Goal: Task Accomplishment & Management: Manage account settings

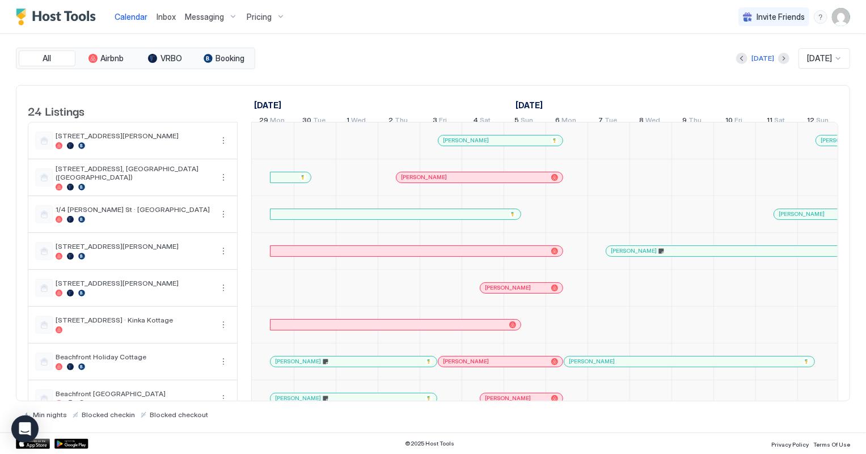
scroll to position [0, 629]
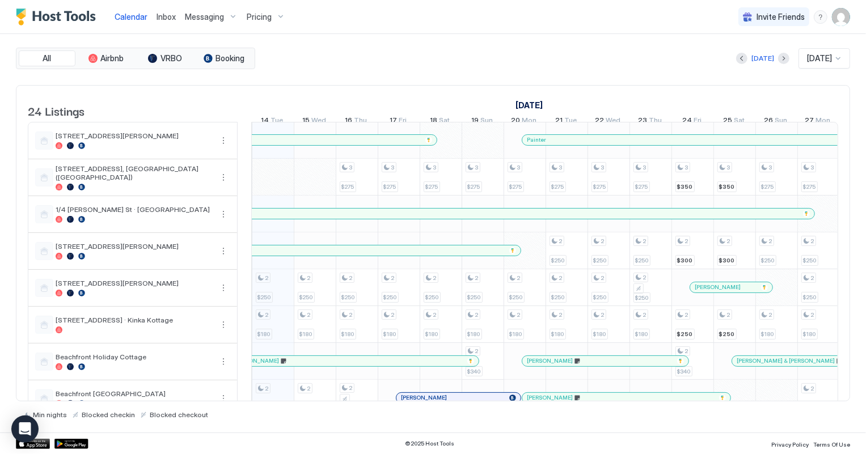
click at [824, 59] on span "[DATE]" at bounding box center [819, 58] width 25 height 10
click at [825, 200] on span "[DATE]" at bounding box center [817, 198] width 23 height 9
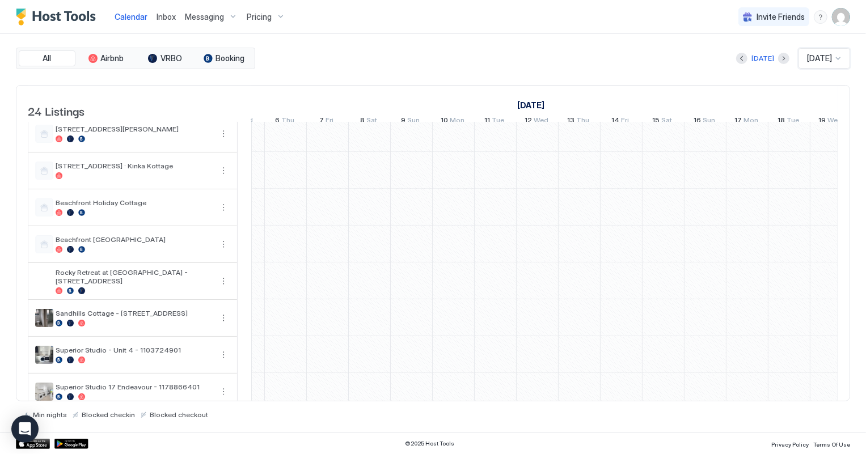
scroll to position [0, 0]
click at [753, 56] on div "[DATE]" at bounding box center [762, 58] width 23 height 10
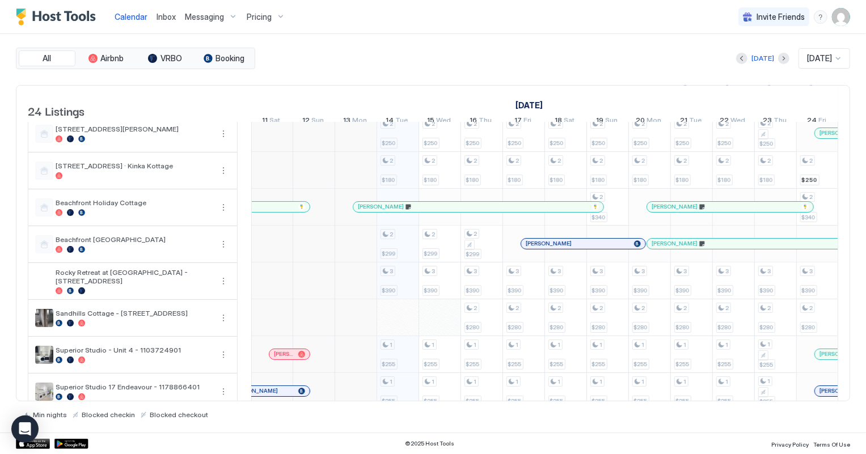
scroll to position [0, 449]
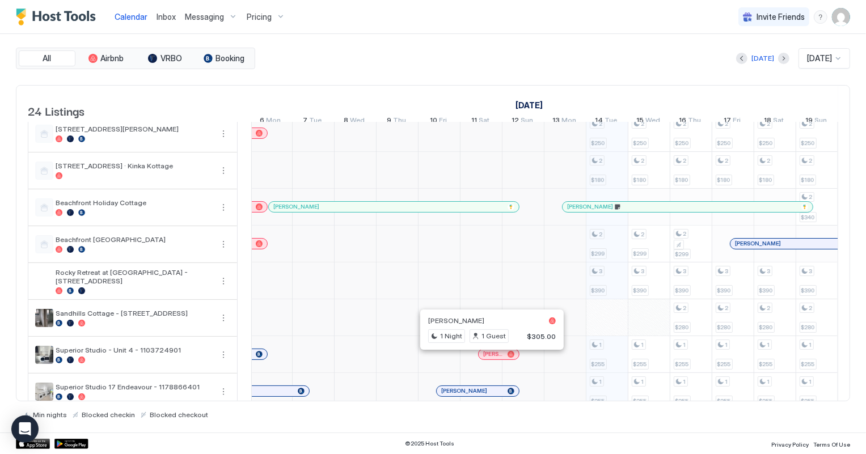
click at [489, 359] on div at bounding box center [489, 354] width 9 height 9
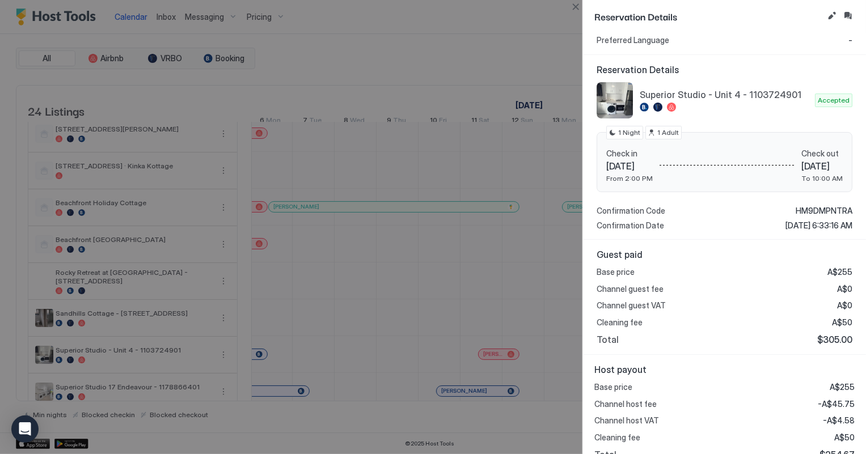
scroll to position [85, 0]
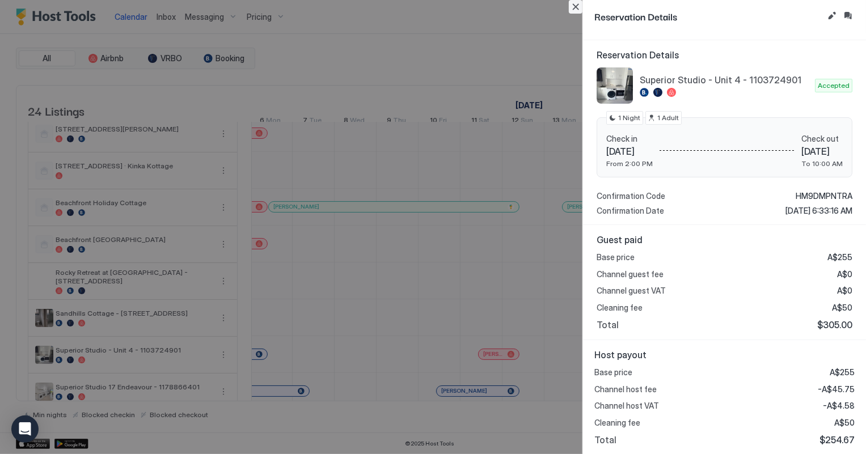
click at [574, 7] on button "Close" at bounding box center [576, 7] width 14 height 14
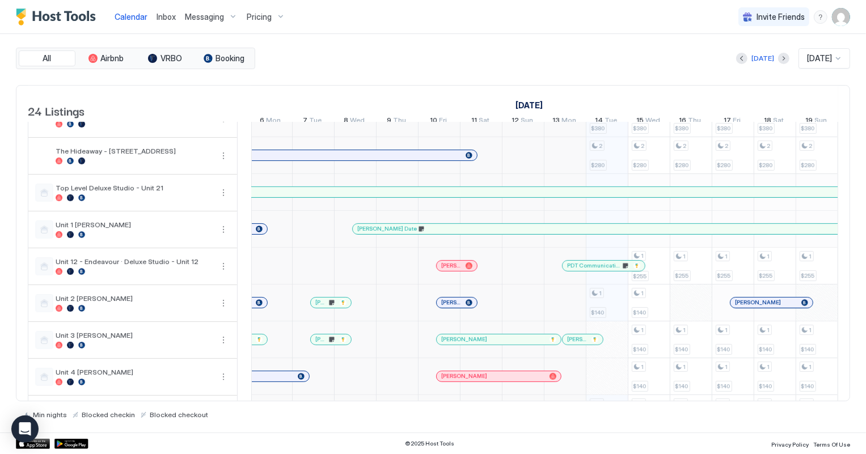
scroll to position [515, 0]
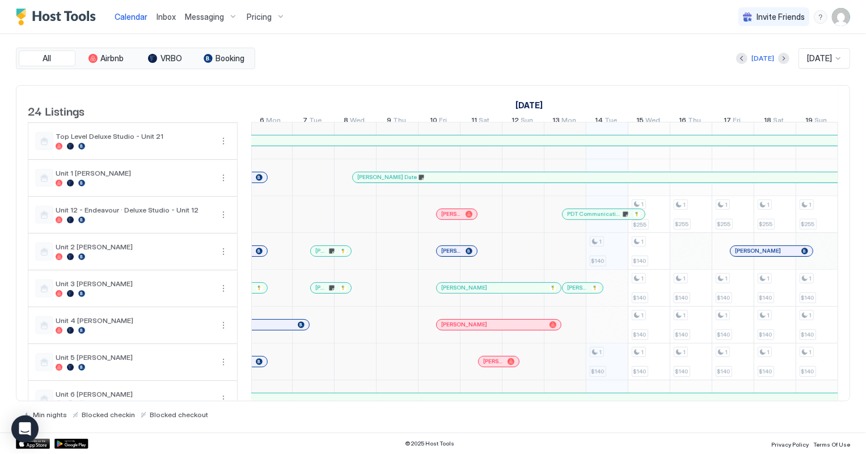
click at [490, 365] on span "[PERSON_NAME]" at bounding box center [493, 361] width 20 height 7
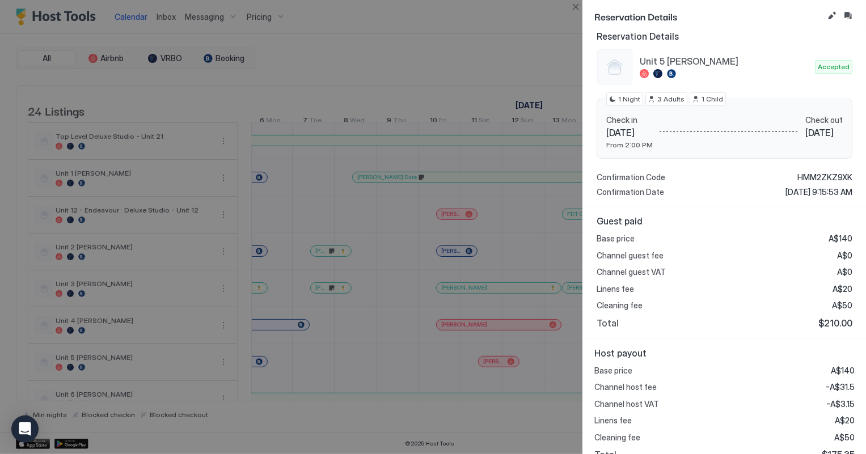
scroll to position [118, 0]
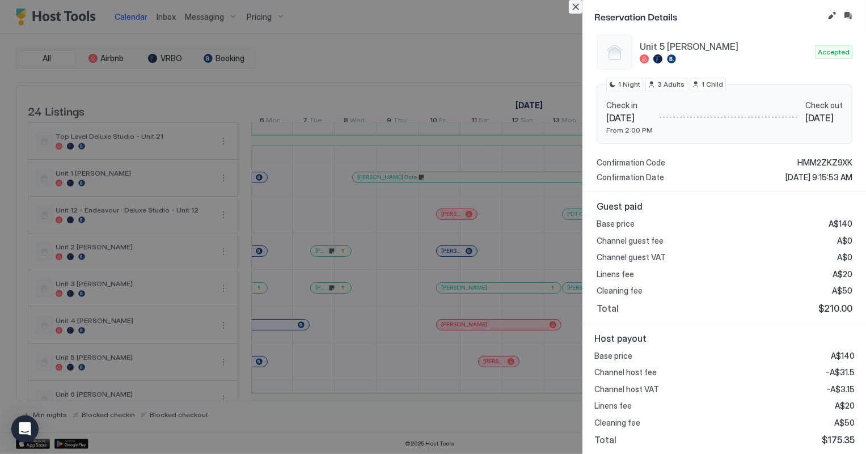
click at [576, 7] on button "Close" at bounding box center [576, 7] width 14 height 14
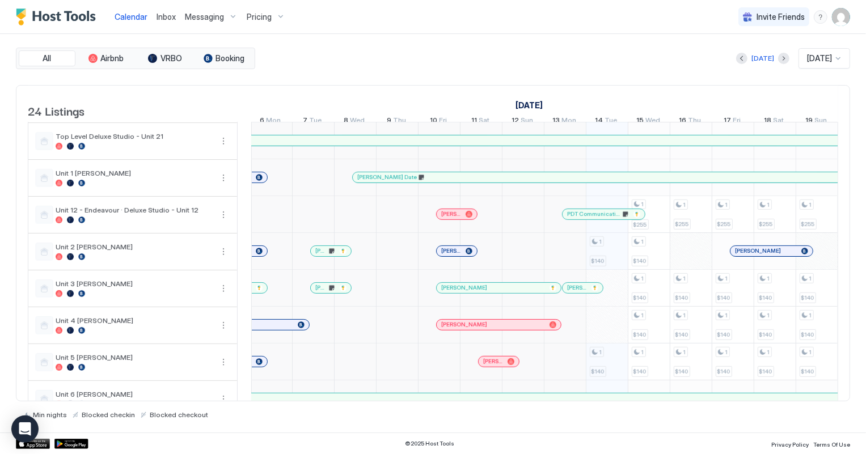
click at [166, 16] on span "Inbox" at bounding box center [165, 17] width 19 height 10
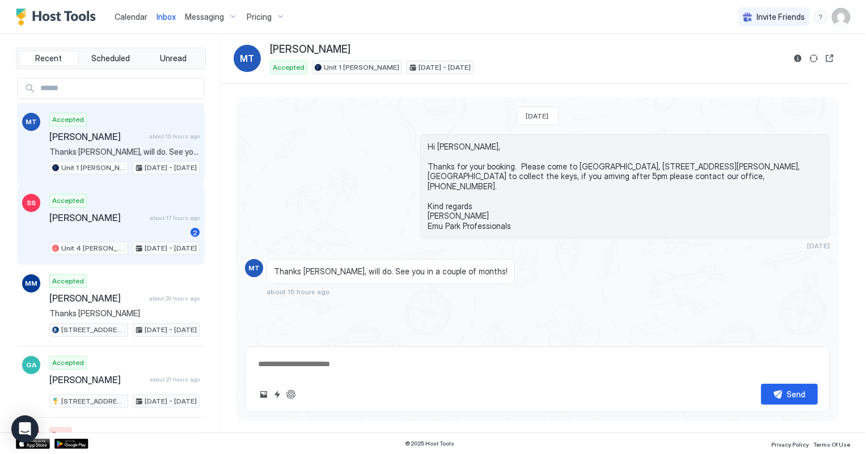
click at [114, 222] on div "Accepted Shayam Sundar Immani about 17 hours ago 2 Unit 4 Pattison Oct 10 - 13,…" at bounding box center [124, 224] width 150 height 61
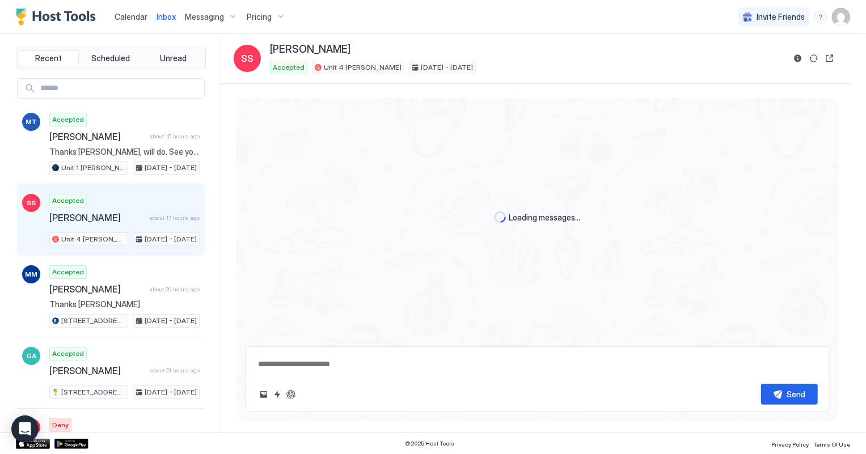
scroll to position [725, 0]
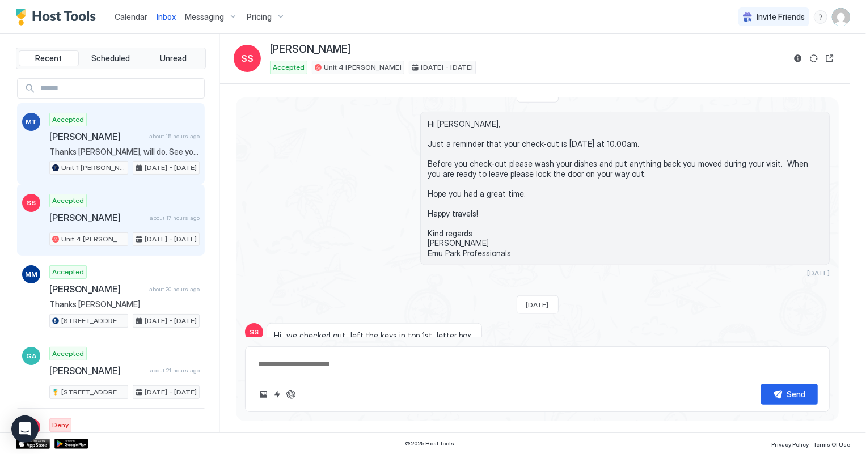
click at [128, 147] on span "Thanks Shelly, will do. See you in a couple of months!" at bounding box center [124, 152] width 150 height 10
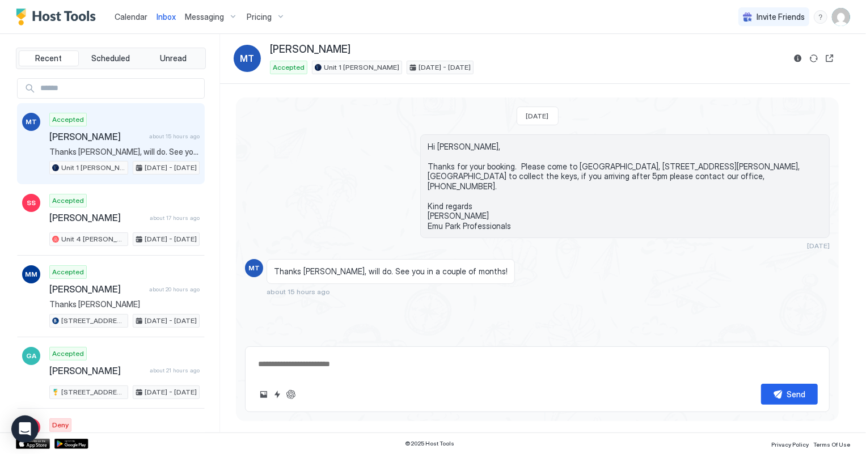
type textarea "*"
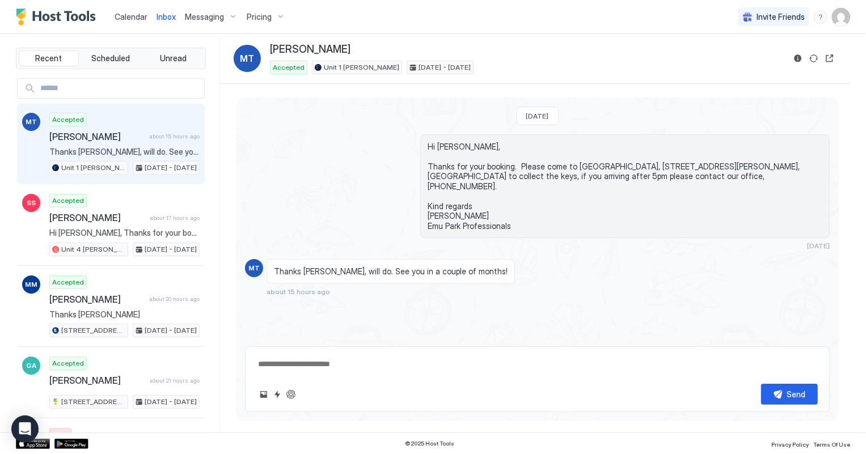
click at [122, 16] on span "Calendar" at bounding box center [131, 17] width 33 height 10
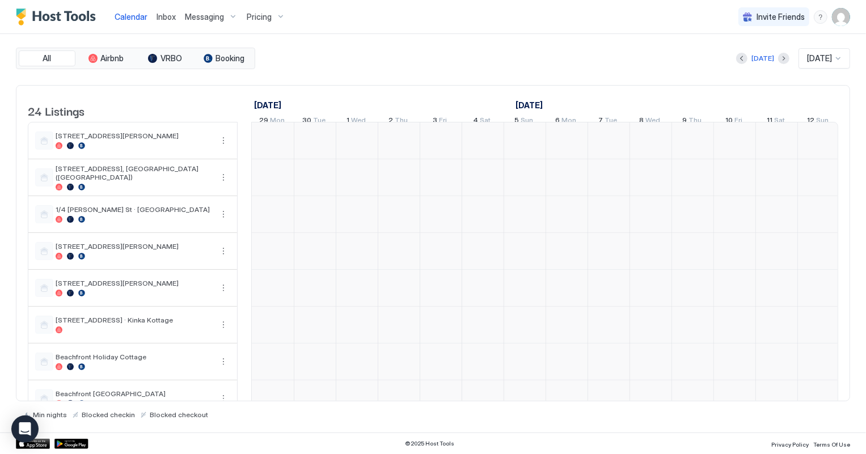
scroll to position [0, 629]
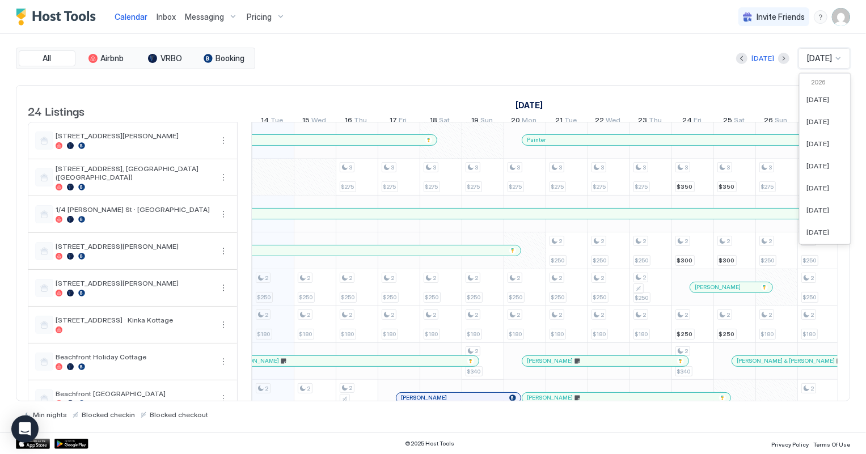
click at [825, 60] on span "[DATE]" at bounding box center [819, 58] width 25 height 10
click at [819, 229] on span "[DATE]" at bounding box center [817, 228] width 23 height 9
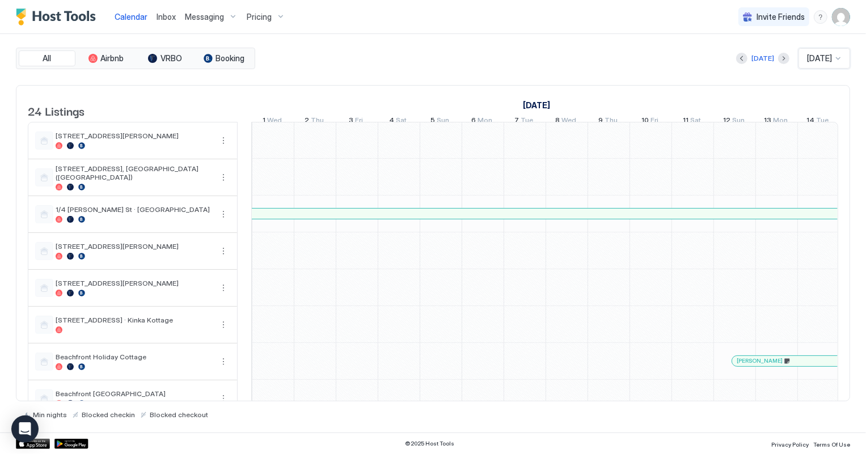
scroll to position [1, 629]
click at [277, 20] on div "Pricing" at bounding box center [266, 16] width 48 height 19
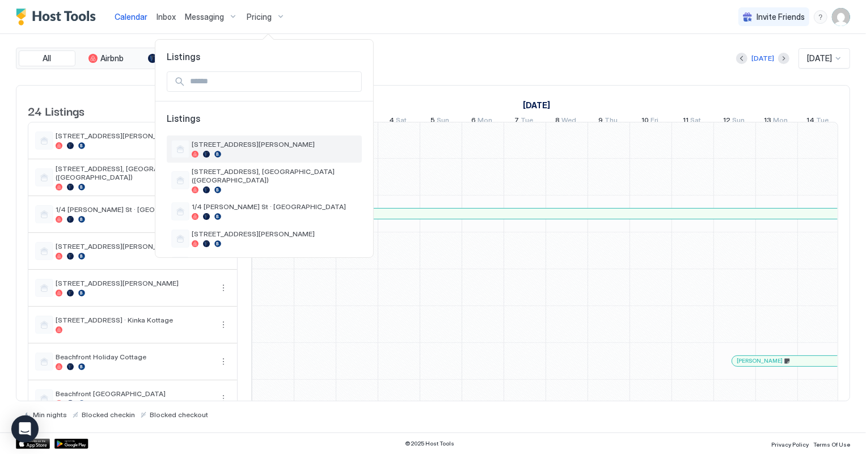
click at [266, 144] on span "[STREET_ADDRESS][PERSON_NAME]" at bounding box center [275, 144] width 166 height 9
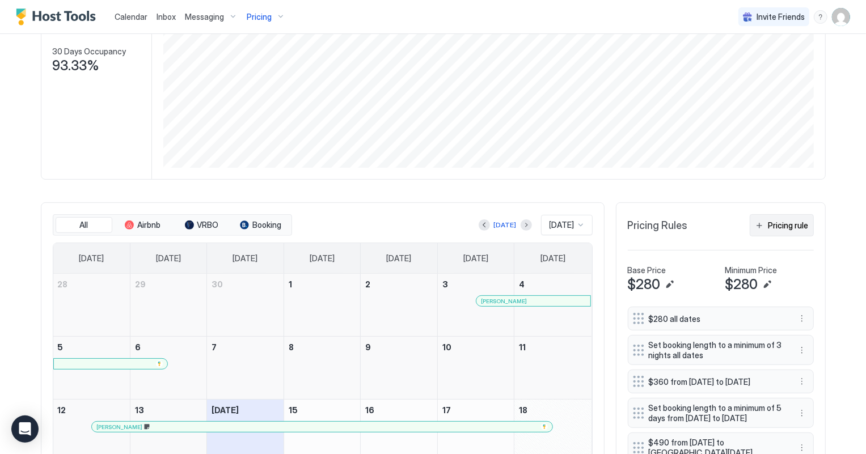
scroll to position [206, 0]
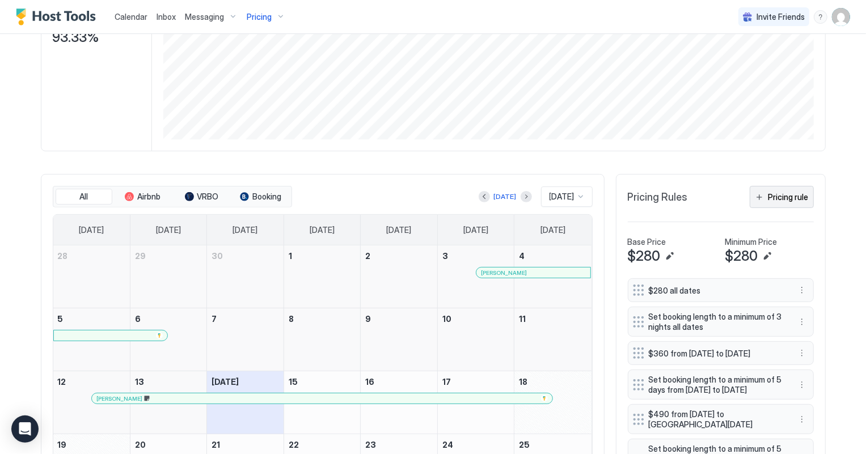
click at [771, 191] on div "Pricing rule" at bounding box center [788, 197] width 40 height 12
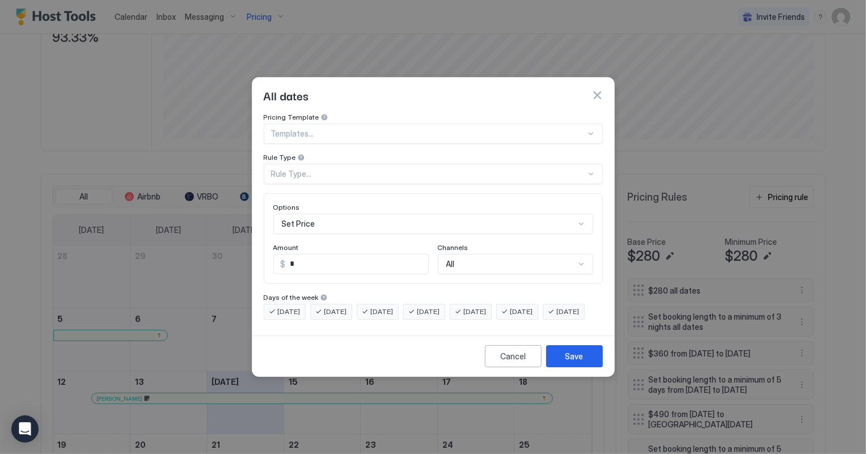
click at [320, 169] on div "Rule Type..." at bounding box center [428, 174] width 315 height 10
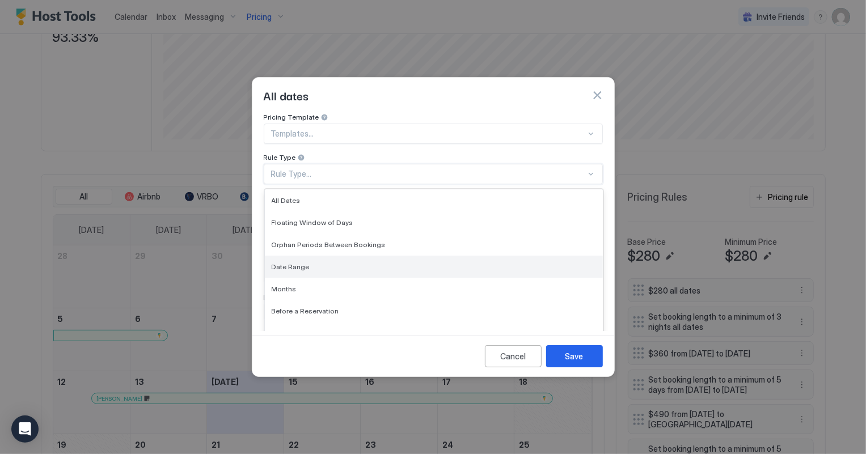
click at [319, 262] on div "Date Range" at bounding box center [434, 266] width 324 height 9
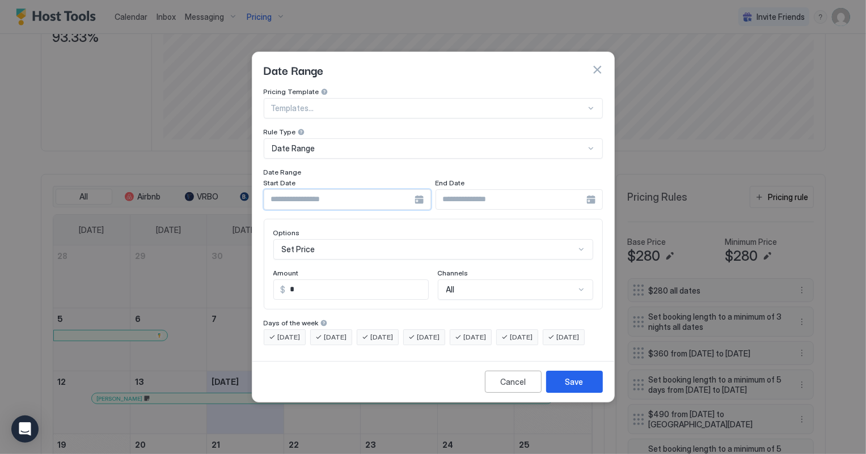
click at [323, 192] on input "Input Field" at bounding box center [339, 199] width 150 height 19
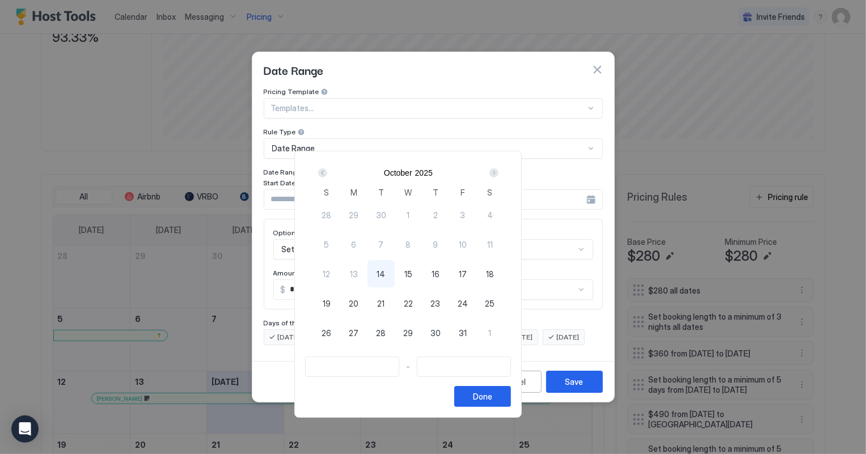
click at [498, 173] on div "Next" at bounding box center [493, 172] width 9 height 9
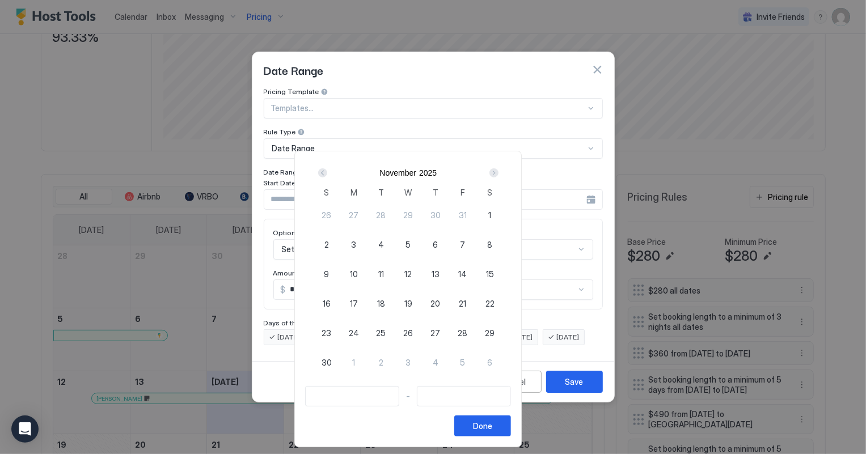
click at [498, 173] on div "Next" at bounding box center [493, 172] width 9 height 9
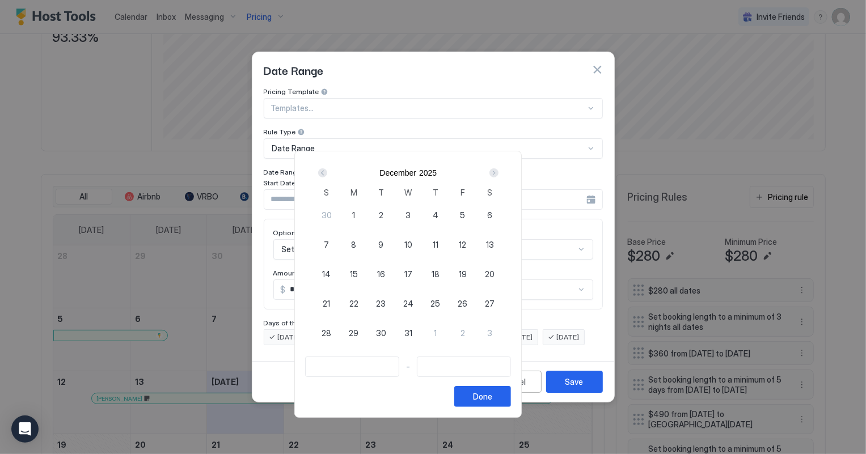
click at [498, 173] on div "Next" at bounding box center [493, 172] width 9 height 9
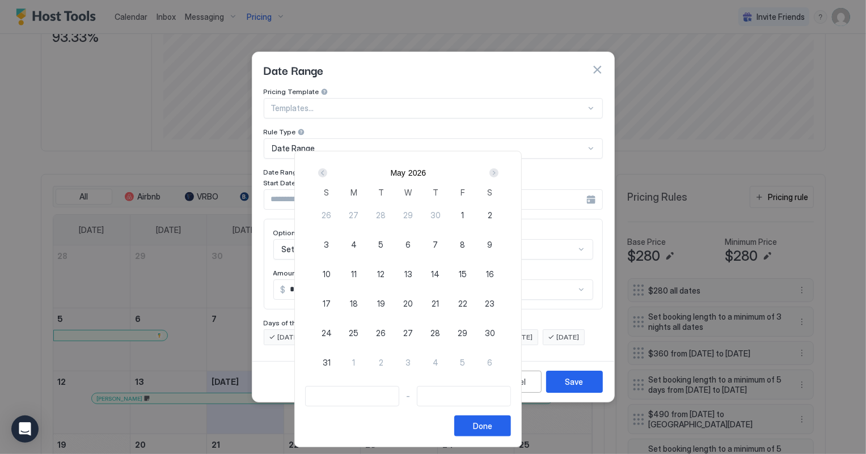
click at [498, 173] on div "Next" at bounding box center [493, 172] width 9 height 9
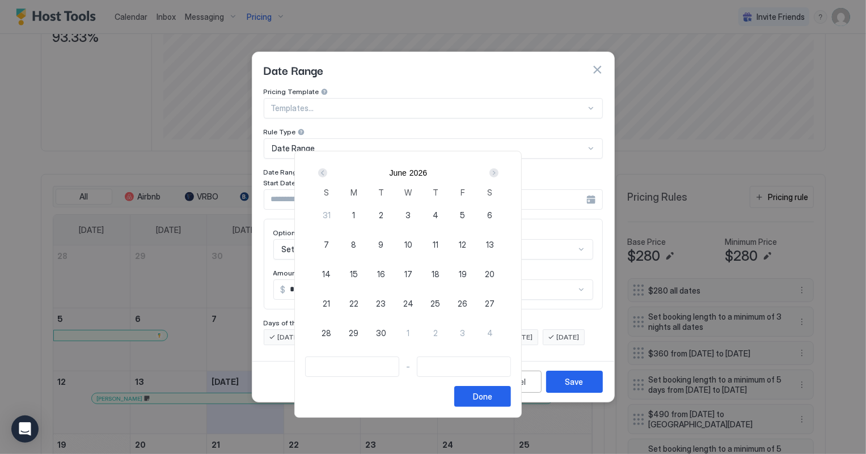
click at [498, 173] on div "Next" at bounding box center [493, 172] width 9 height 9
click at [327, 174] on div "Prev" at bounding box center [322, 172] width 9 height 9
click at [467, 302] on span "26" at bounding box center [462, 304] width 10 height 12
type input "**********"
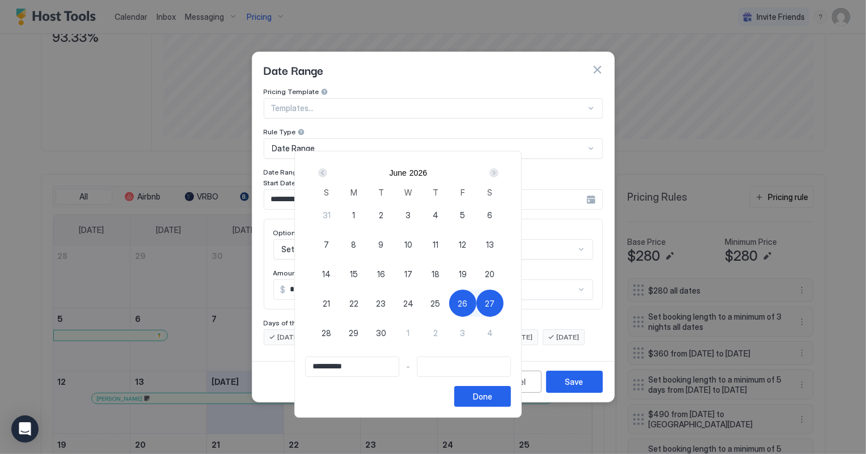
click at [498, 172] on div "Next" at bounding box center [493, 172] width 9 height 9
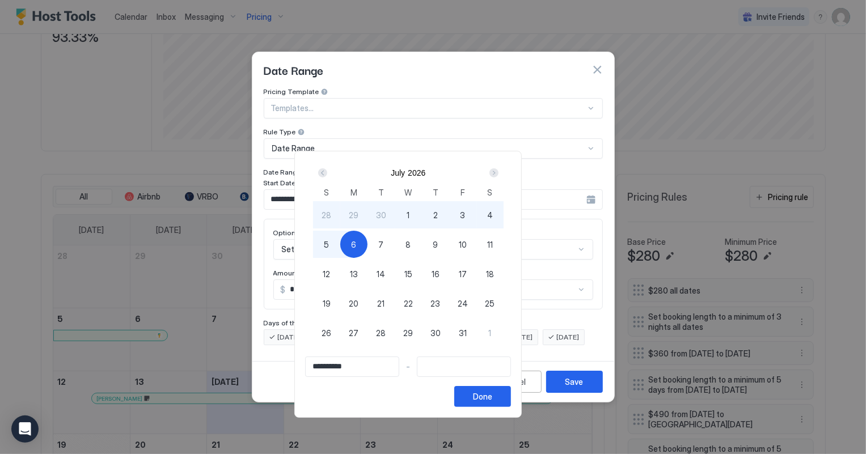
type input "**********"
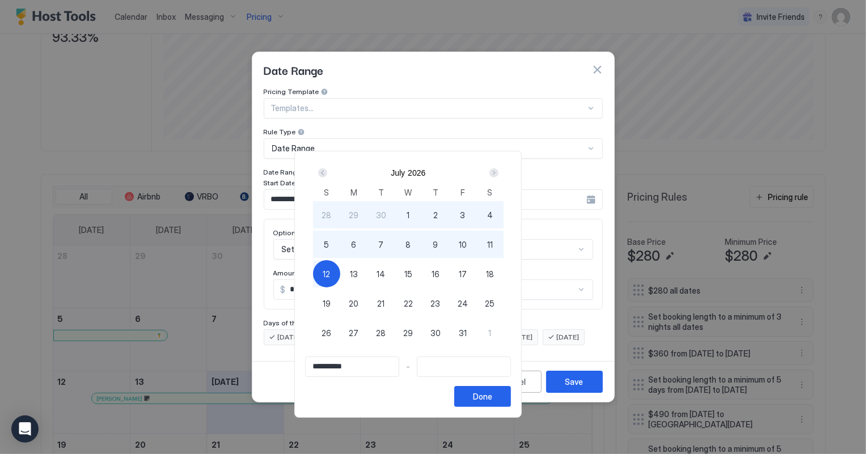
click at [340, 283] on div "12" at bounding box center [326, 273] width 27 height 27
type input "**********"
click at [511, 403] on button "Done" at bounding box center [482, 396] width 57 height 21
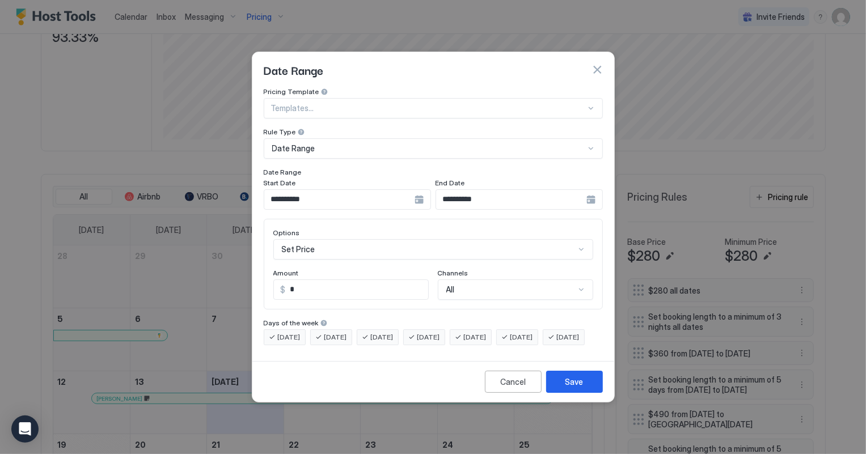
click at [306, 281] on input "*" at bounding box center [357, 289] width 142 height 19
type input "*"
type input "***"
click at [575, 388] on div "Save" at bounding box center [574, 382] width 18 height 12
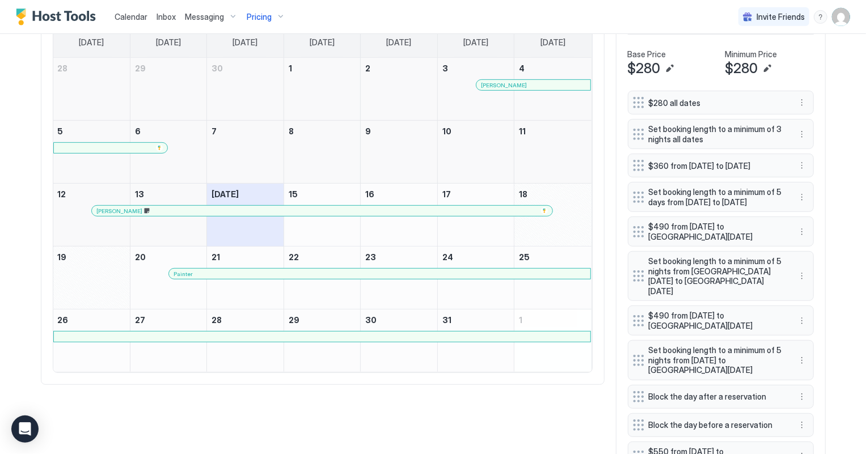
scroll to position [287, 0]
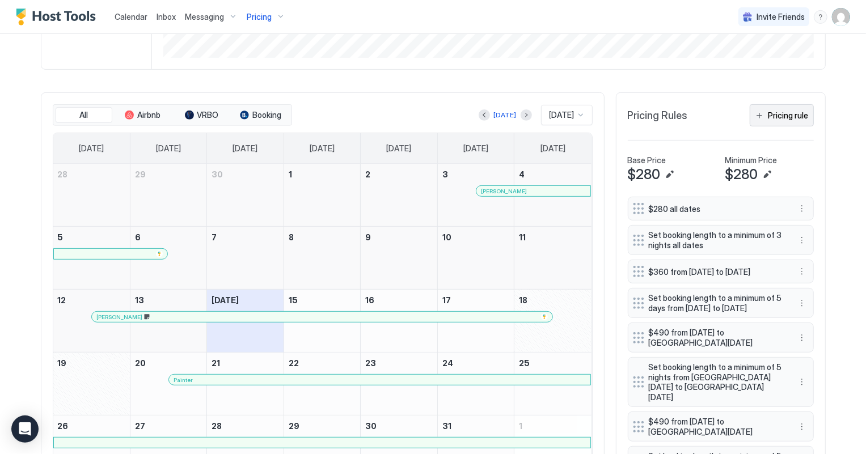
click at [794, 115] on div "Pricing rule" at bounding box center [788, 115] width 40 height 12
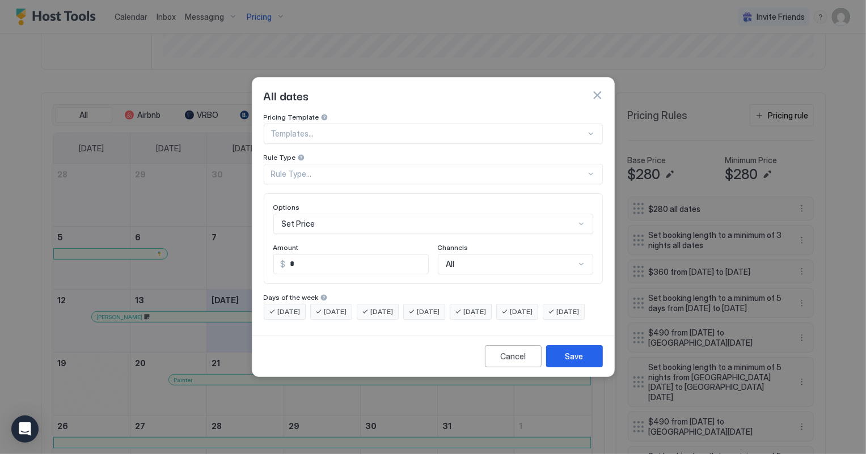
click at [302, 169] on div "Rule Type..." at bounding box center [428, 174] width 315 height 10
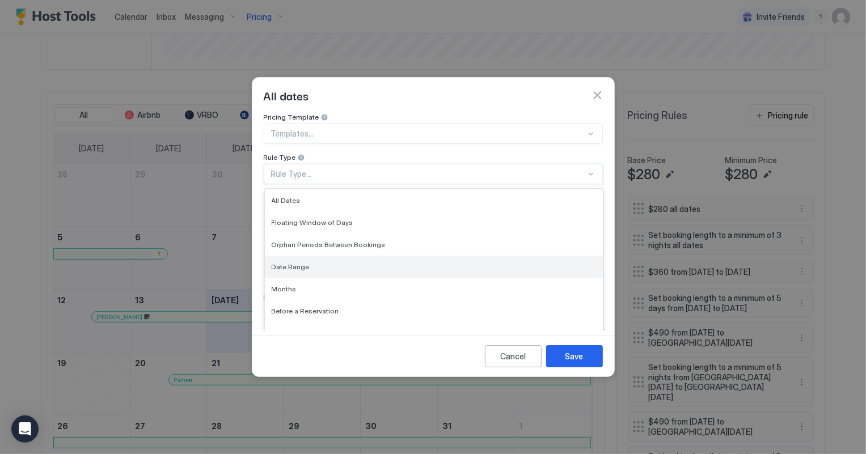
click at [289, 262] on span "Date Range" at bounding box center [291, 266] width 38 height 9
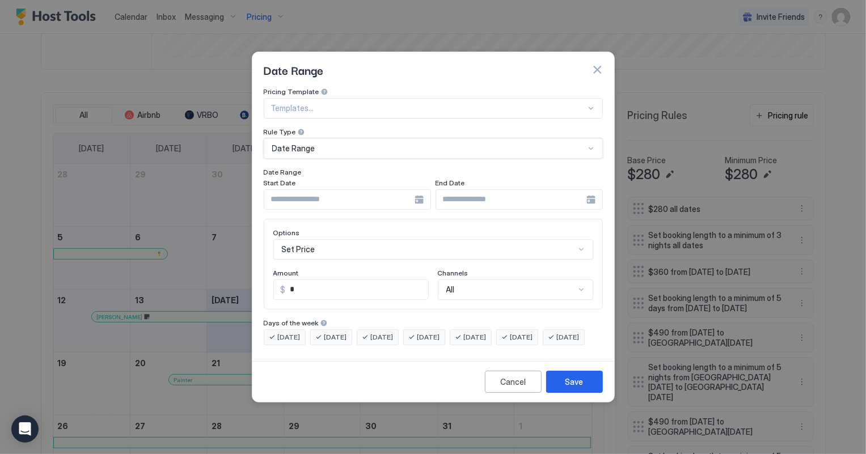
click at [341, 190] on input "Input Field" at bounding box center [339, 199] width 150 height 19
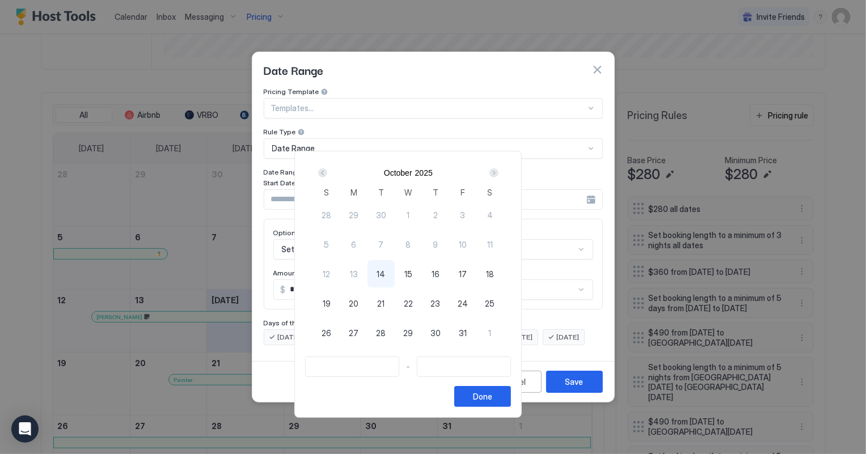
click at [498, 172] on div "Next" at bounding box center [493, 172] width 9 height 9
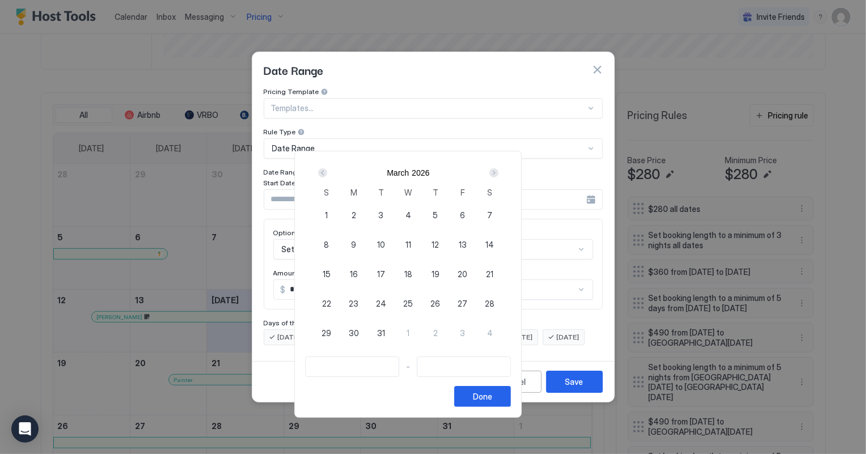
click at [498, 172] on div "Next" at bounding box center [493, 172] width 9 height 9
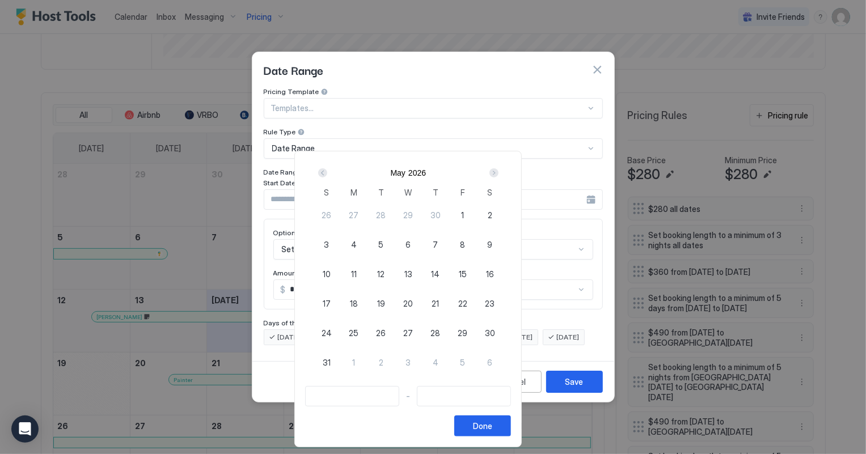
click at [498, 172] on div "Next" at bounding box center [493, 172] width 9 height 9
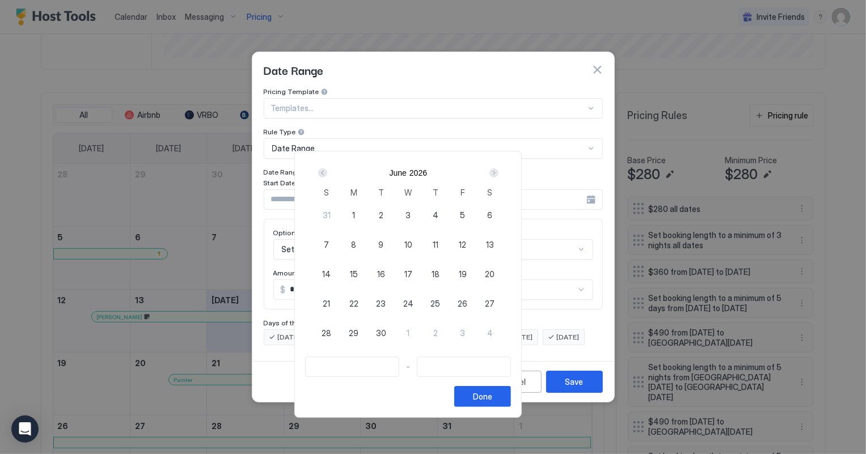
click at [467, 300] on span "26" at bounding box center [462, 304] width 10 height 12
type input "**********"
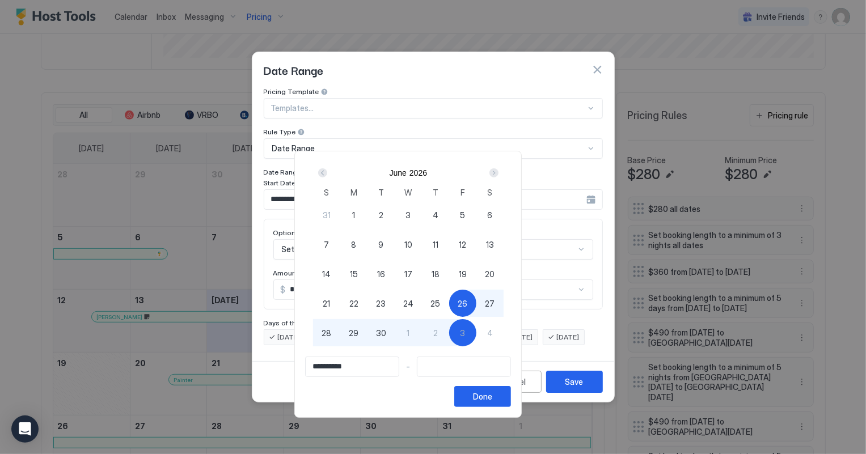
click at [498, 172] on div "Next" at bounding box center [493, 172] width 9 height 9
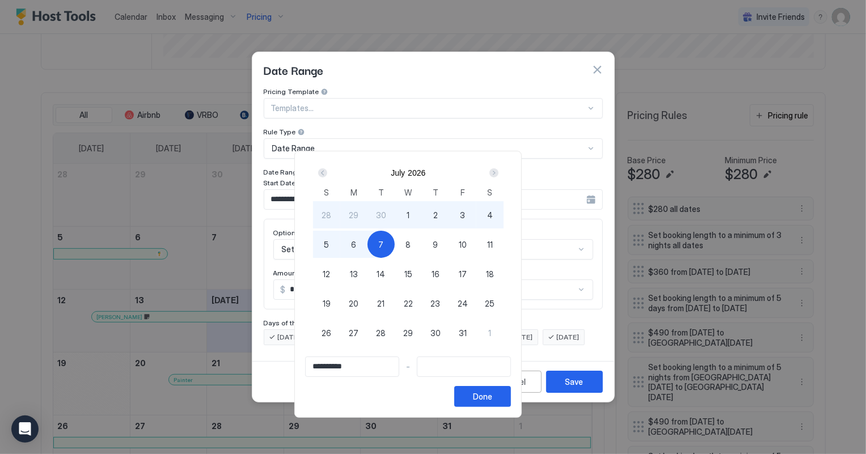
type input "**********"
click at [330, 271] on span "12" at bounding box center [326, 274] width 7 height 12
type input "**********"
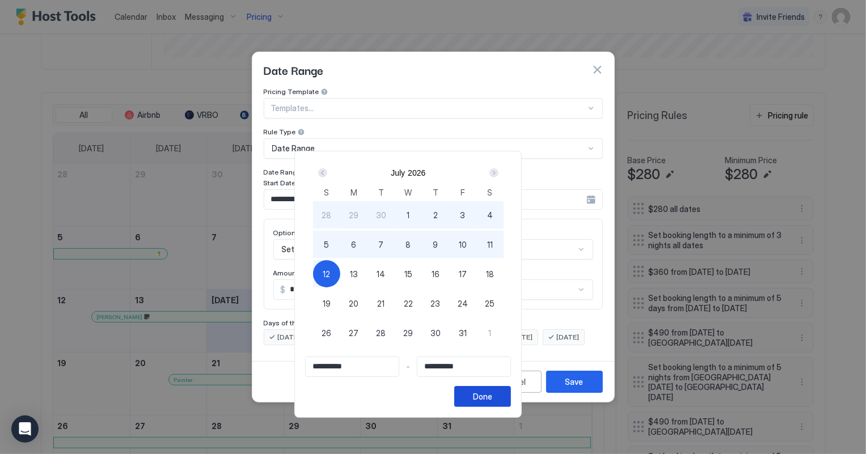
click at [511, 398] on button "Done" at bounding box center [482, 396] width 57 height 21
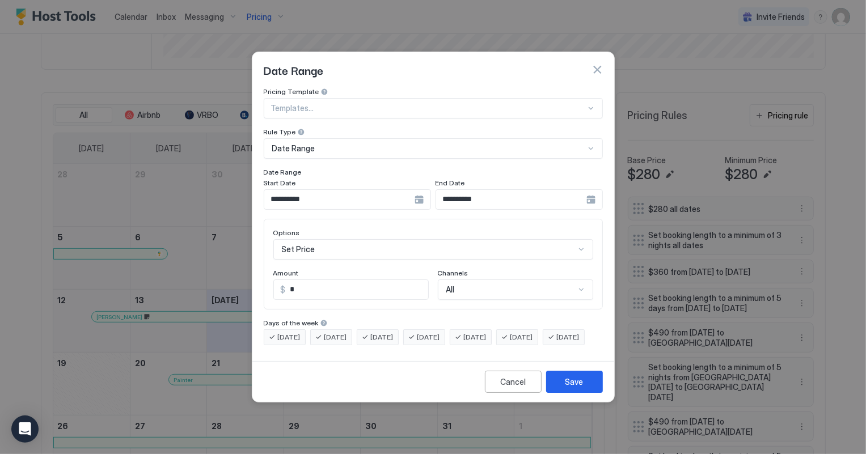
scroll to position [58, 0]
click at [368, 240] on div "Set Price" at bounding box center [433, 249] width 320 height 20
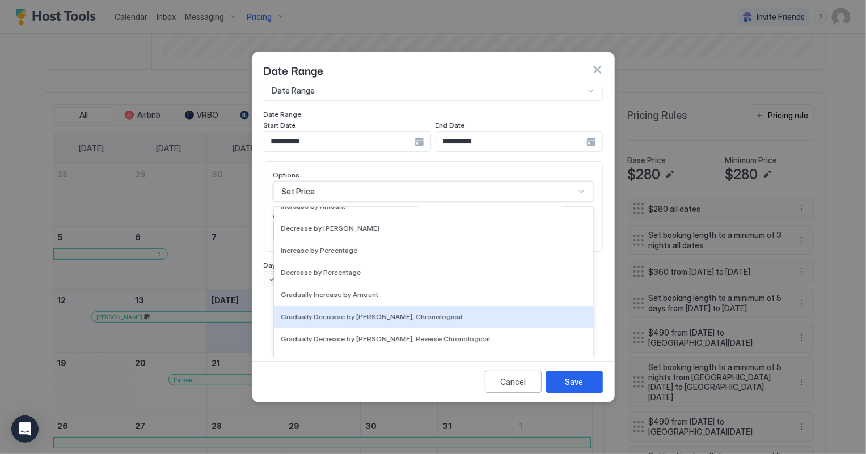
scroll to position [205, 0]
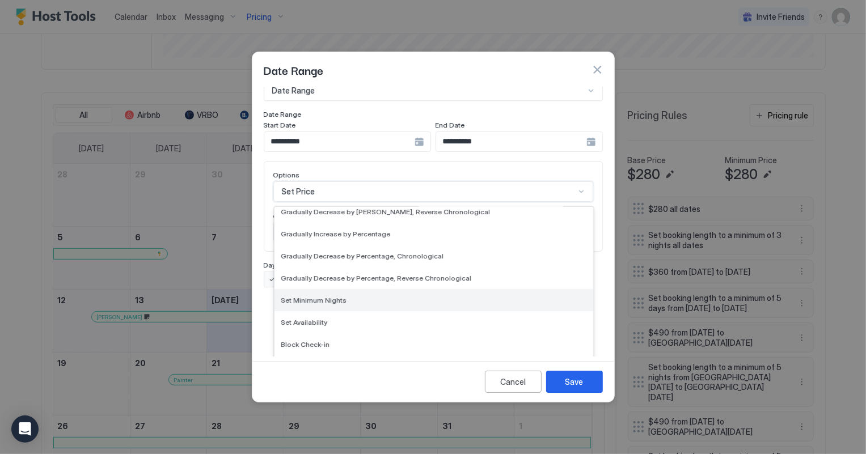
click at [317, 289] on div "Set Minimum Nights" at bounding box center [433, 300] width 319 height 22
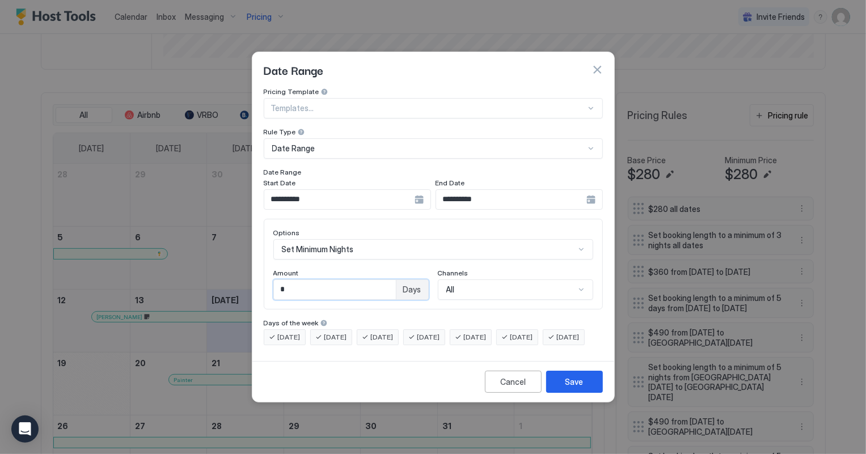
click at [316, 282] on input "*" at bounding box center [335, 289] width 122 height 19
type input "*"
click at [590, 391] on button "Save" at bounding box center [574, 382] width 57 height 22
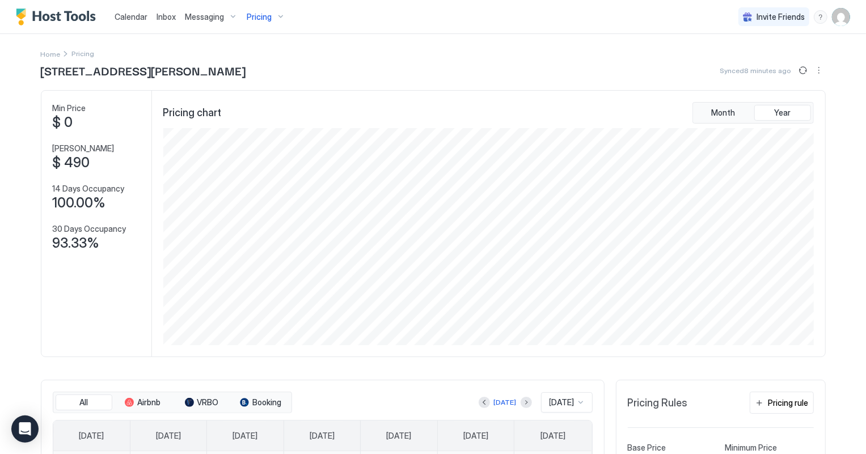
click at [260, 9] on div "Pricing" at bounding box center [266, 16] width 48 height 19
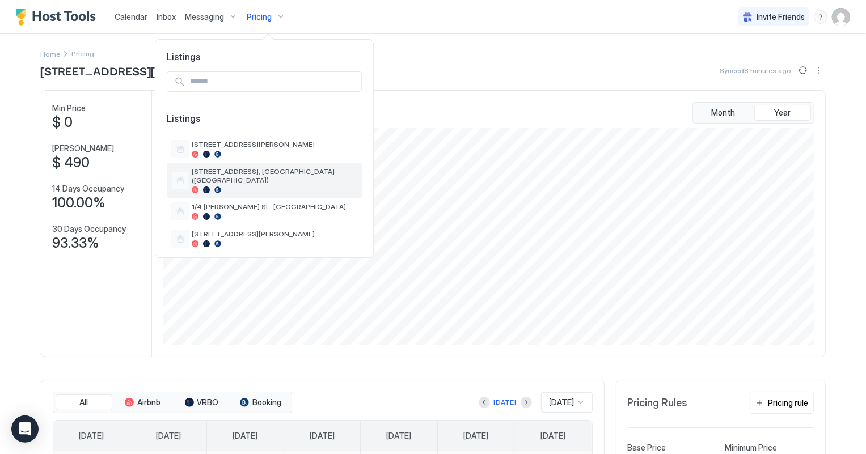
click at [249, 168] on span "[STREET_ADDRESS], [GEOGRAPHIC_DATA] ([GEOGRAPHIC_DATA])" at bounding box center [275, 175] width 166 height 17
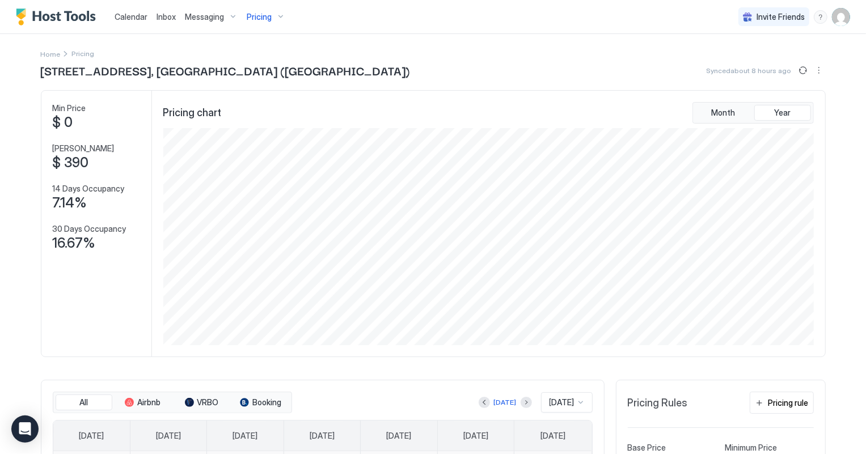
click at [255, 18] on span "Pricing" at bounding box center [259, 17] width 25 height 10
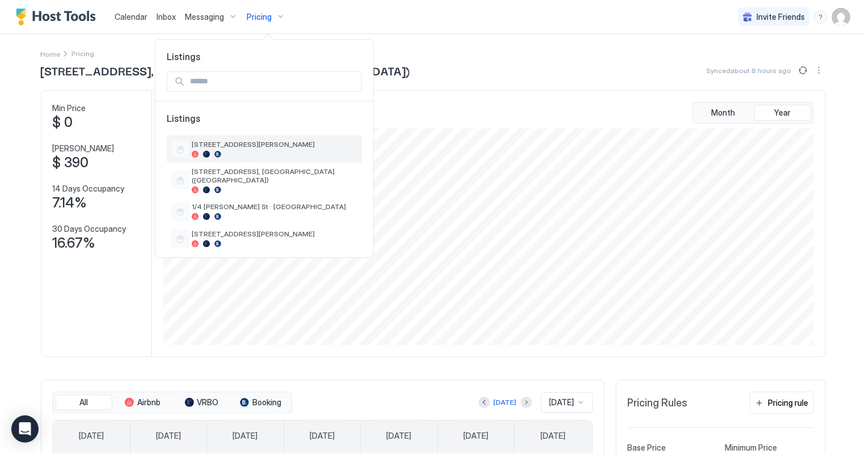
click at [216, 148] on span "[STREET_ADDRESS][PERSON_NAME]" at bounding box center [275, 144] width 166 height 9
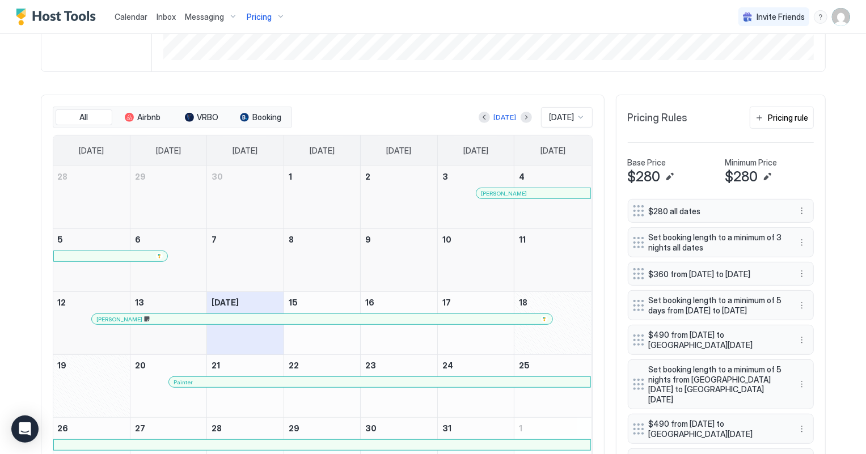
scroll to position [309, 0]
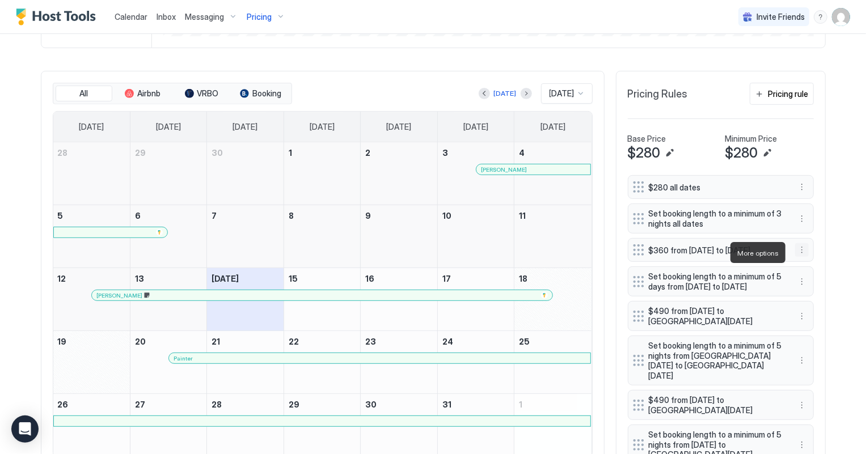
click at [800, 251] on button "More options" at bounding box center [802, 250] width 14 height 14
click at [819, 303] on span "Delete" at bounding box center [818, 304] width 21 height 9
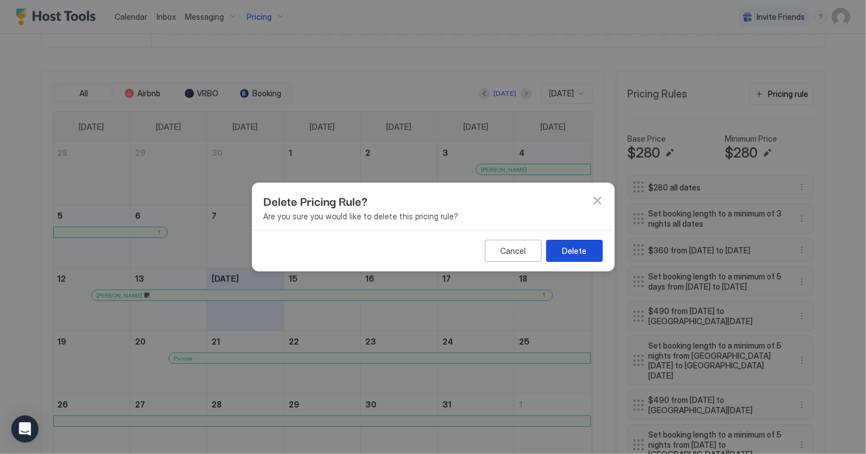
click at [591, 253] on button "Delete" at bounding box center [574, 251] width 57 height 22
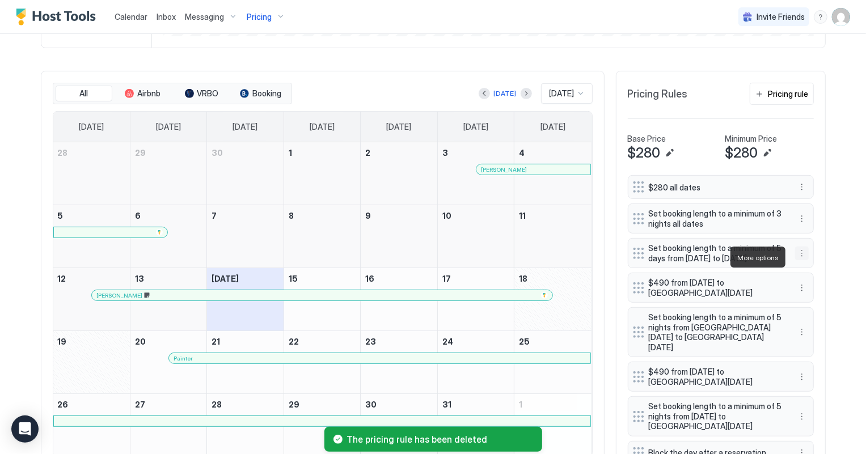
click at [795, 258] on button "More options" at bounding box center [802, 254] width 14 height 14
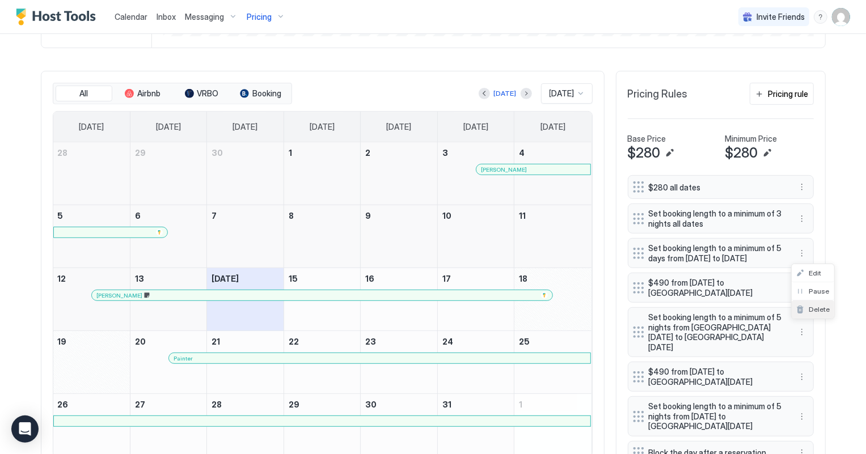
click at [815, 311] on span "Delete" at bounding box center [818, 309] width 21 height 9
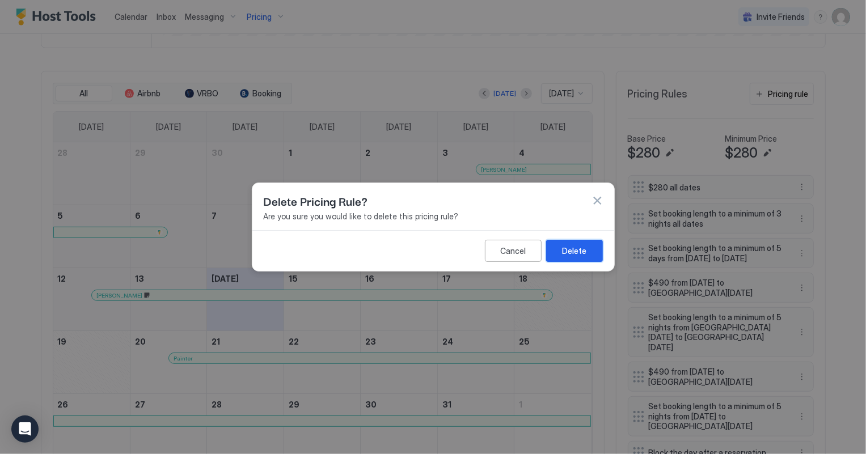
click at [591, 256] on button "Delete" at bounding box center [574, 251] width 57 height 22
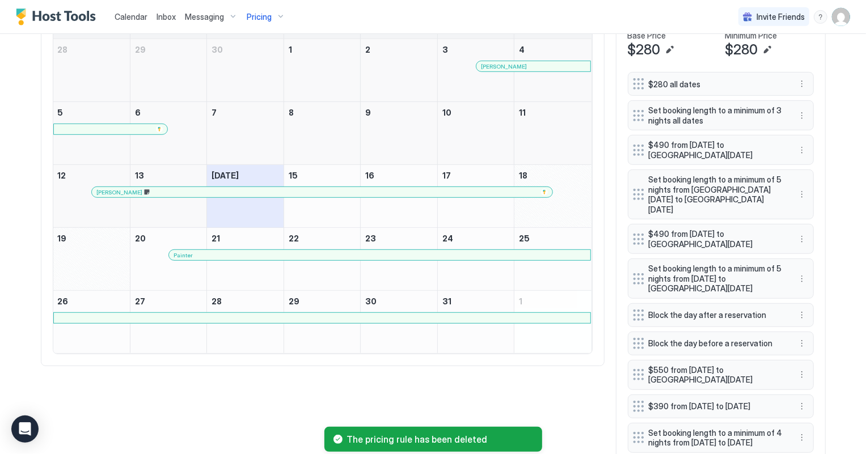
scroll to position [459, 0]
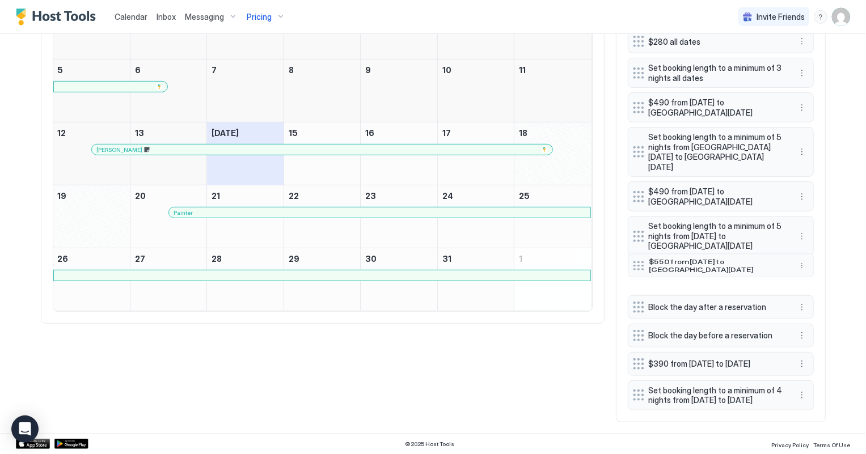
drag, startPoint x: 631, startPoint y: 315, endPoint x: 631, endPoint y: 248, distance: 66.9
click at [633, 261] on div at bounding box center [638, 265] width 11 height 9
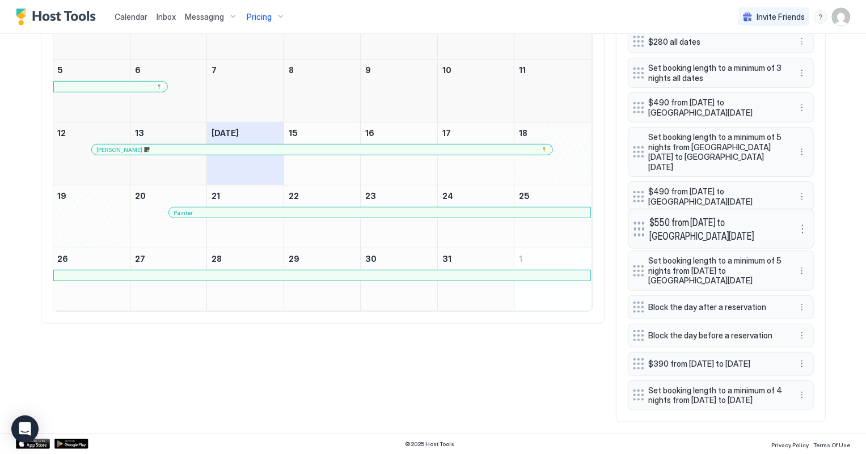
drag, startPoint x: 631, startPoint y: 260, endPoint x: 631, endPoint y: 213, distance: 47.1
click at [633, 221] on div at bounding box center [638, 228] width 11 height 15
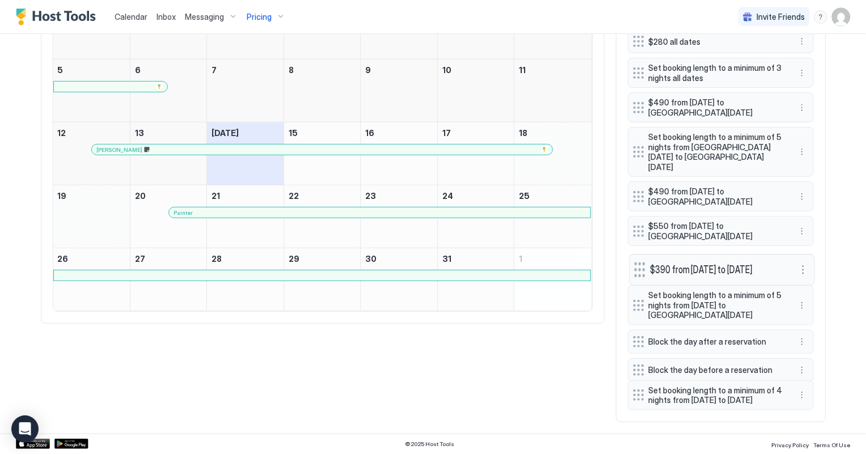
drag, startPoint x: 635, startPoint y: 354, endPoint x: 636, endPoint y: 260, distance: 94.1
click at [636, 262] on div at bounding box center [639, 269] width 11 height 15
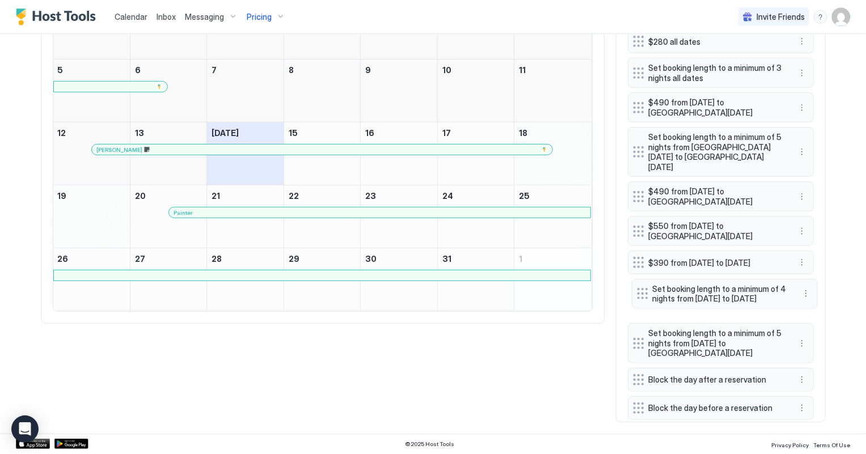
drag, startPoint x: 633, startPoint y: 390, endPoint x: 637, endPoint y: 289, distance: 101.5
click at [637, 289] on div at bounding box center [642, 293] width 11 height 11
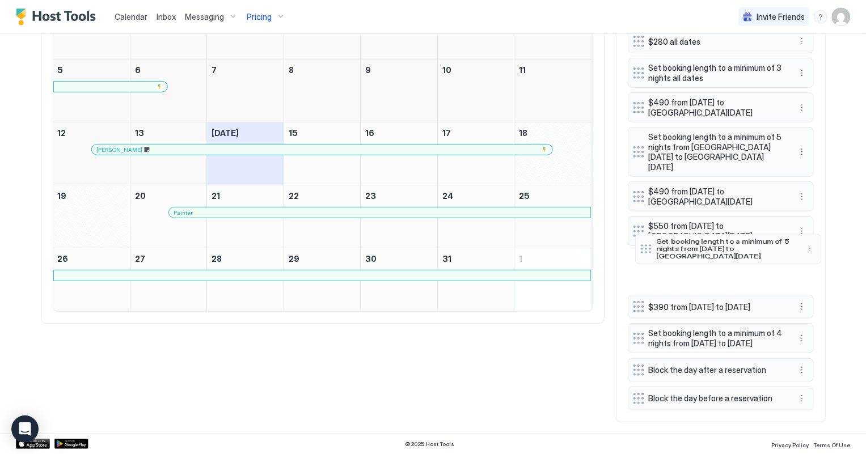
drag, startPoint x: 637, startPoint y: 332, endPoint x: 644, endPoint y: 247, distance: 84.8
click at [644, 247] on div at bounding box center [645, 249] width 11 height 9
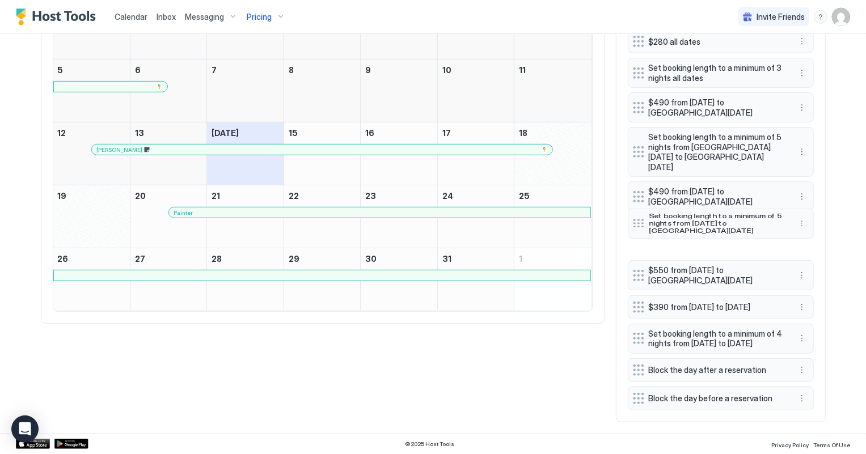
drag, startPoint x: 635, startPoint y: 253, endPoint x: 635, endPoint y: 206, distance: 47.0
click at [635, 219] on div at bounding box center [638, 223] width 11 height 9
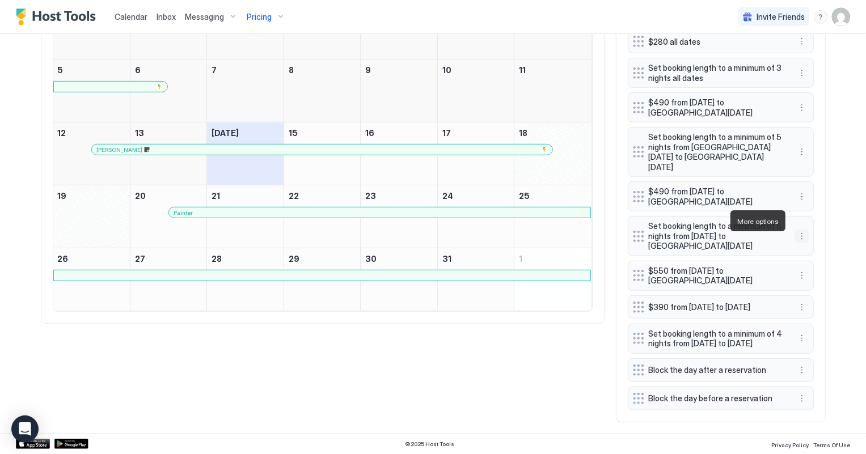
click at [795, 230] on button "More options" at bounding box center [802, 237] width 14 height 14
click at [819, 273] on span "Delete" at bounding box center [818, 273] width 21 height 9
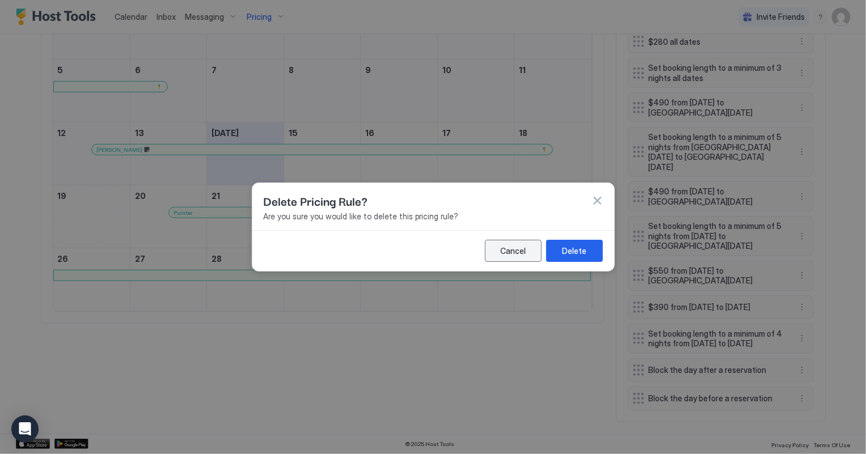
click at [527, 249] on button "Cancel" at bounding box center [513, 251] width 57 height 22
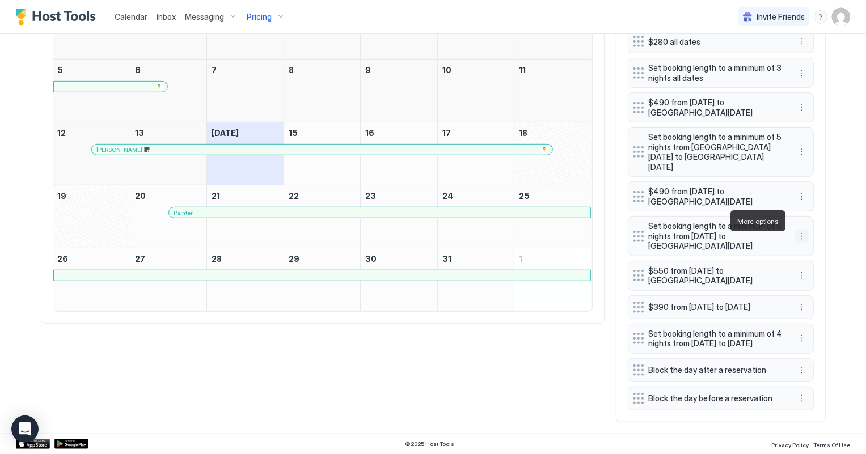
click at [802, 230] on button "More options" at bounding box center [802, 237] width 14 height 14
click at [817, 236] on span "Edit" at bounding box center [814, 236] width 12 height 9
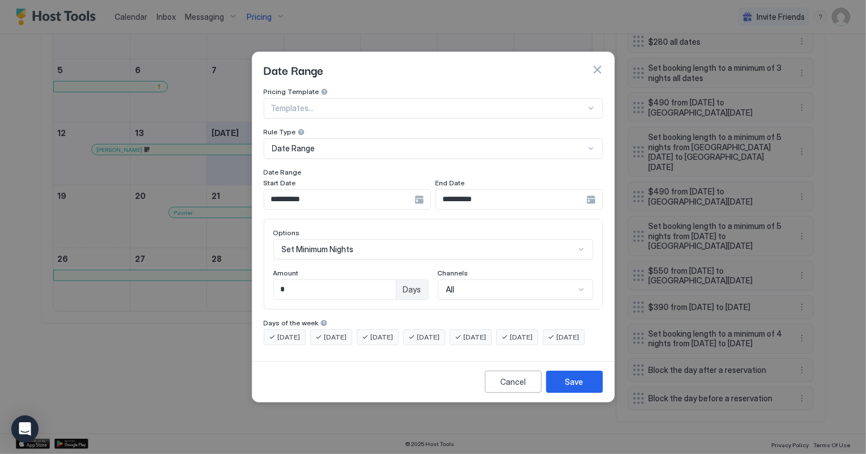
click at [291, 269] on span "Amount" at bounding box center [286, 273] width 26 height 9
click at [305, 280] on input "*" at bounding box center [335, 289] width 122 height 19
type input "*"
click at [559, 388] on button "Save" at bounding box center [574, 382] width 57 height 22
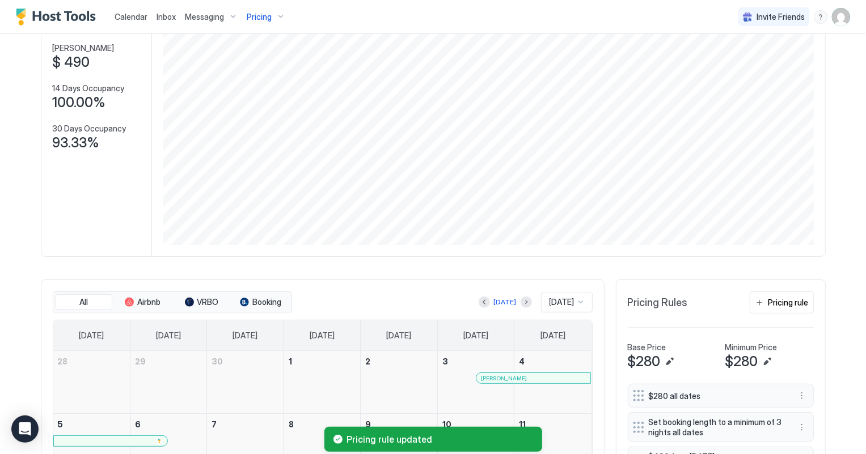
scroll to position [0, 0]
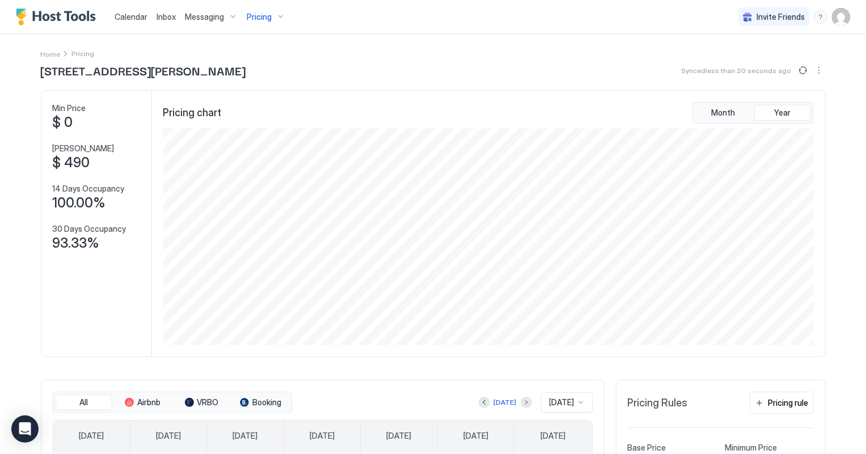
click at [272, 16] on div "Pricing" at bounding box center [266, 16] width 48 height 19
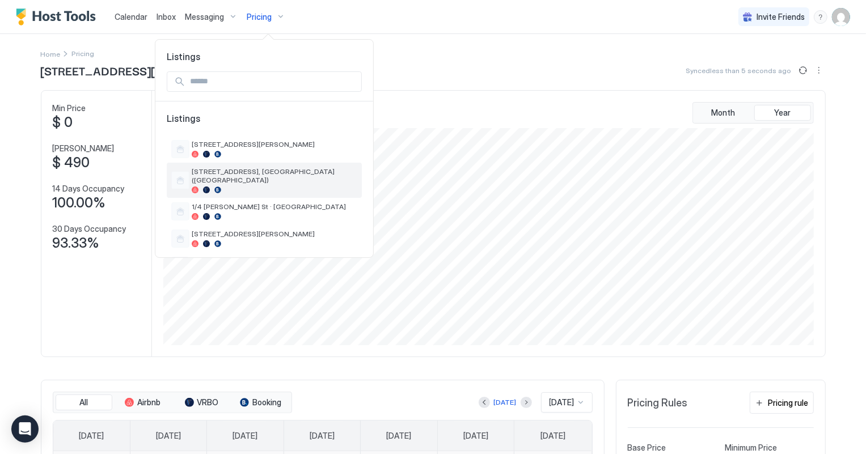
click at [228, 169] on span "[STREET_ADDRESS], [GEOGRAPHIC_DATA] ([GEOGRAPHIC_DATA])" at bounding box center [275, 175] width 166 height 17
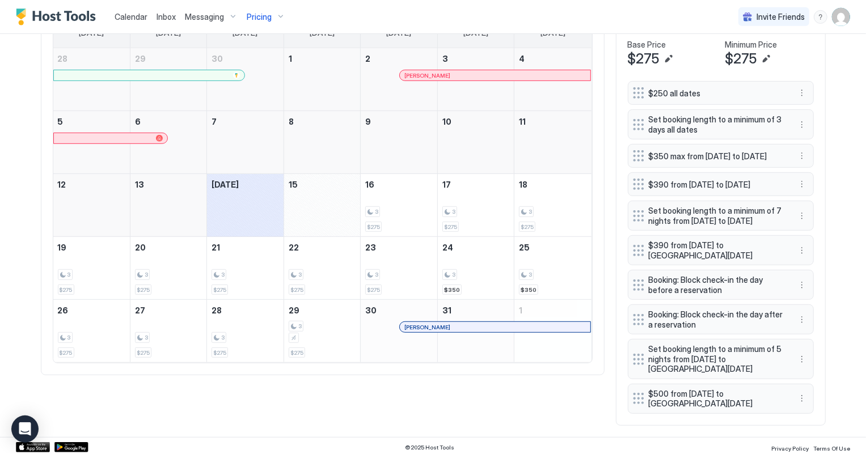
scroll to position [412, 0]
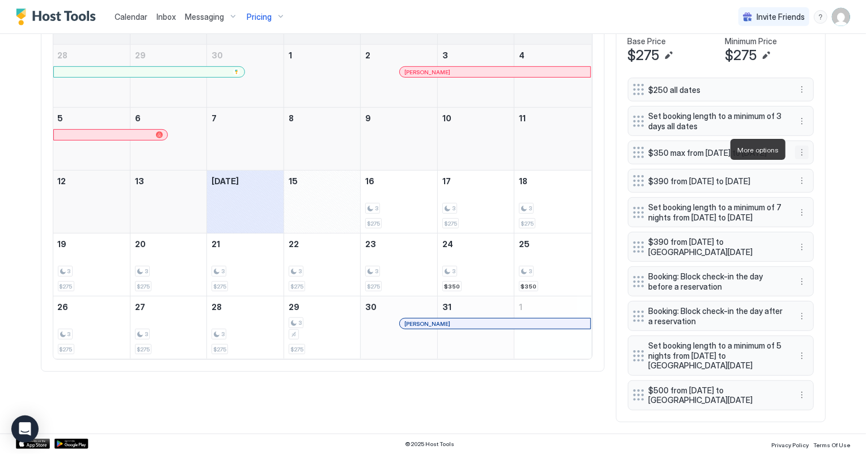
click at [795, 151] on button "More options" at bounding box center [802, 153] width 14 height 14
click at [823, 197] on span "Delete" at bounding box center [818, 201] width 21 height 9
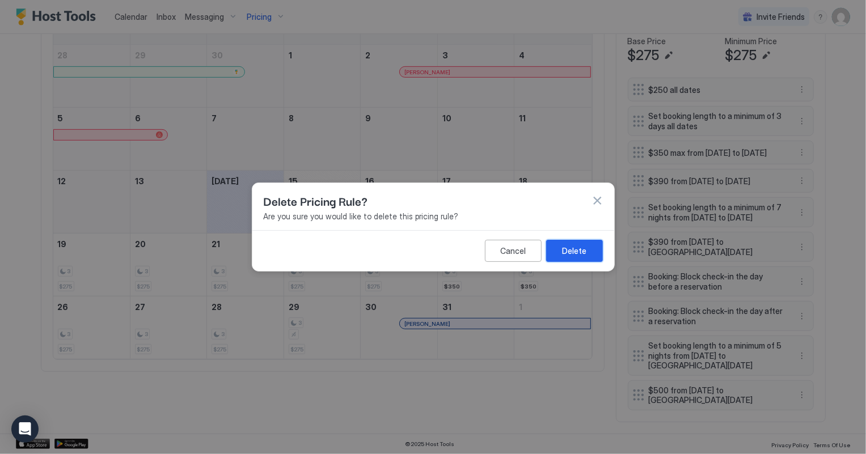
click at [563, 249] on div "Delete" at bounding box center [574, 251] width 24 height 12
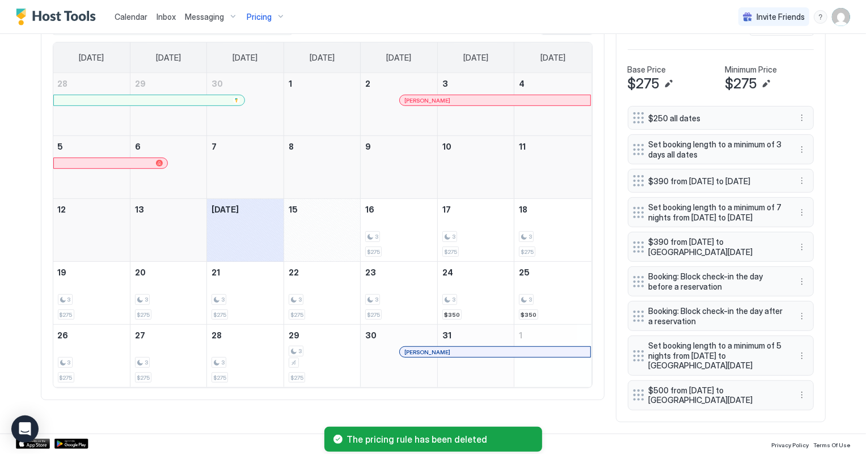
scroll to position [392, 0]
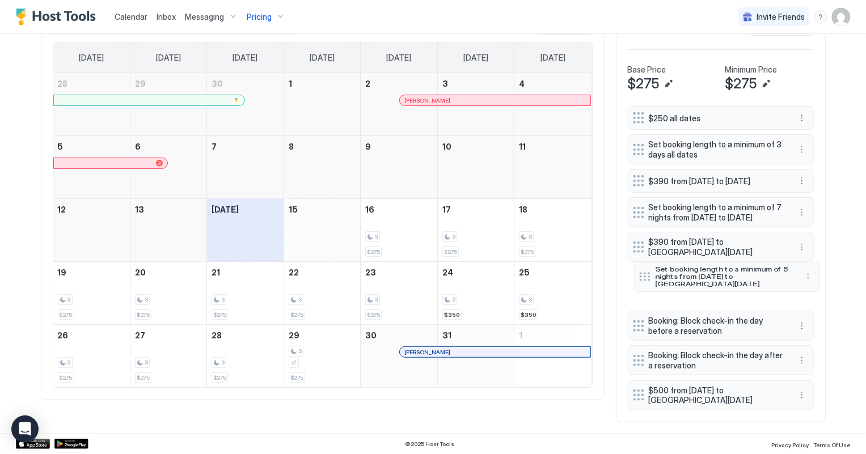
drag, startPoint x: 632, startPoint y: 357, endPoint x: 638, endPoint y: 278, distance: 79.0
click at [639, 278] on div at bounding box center [644, 277] width 11 height 9
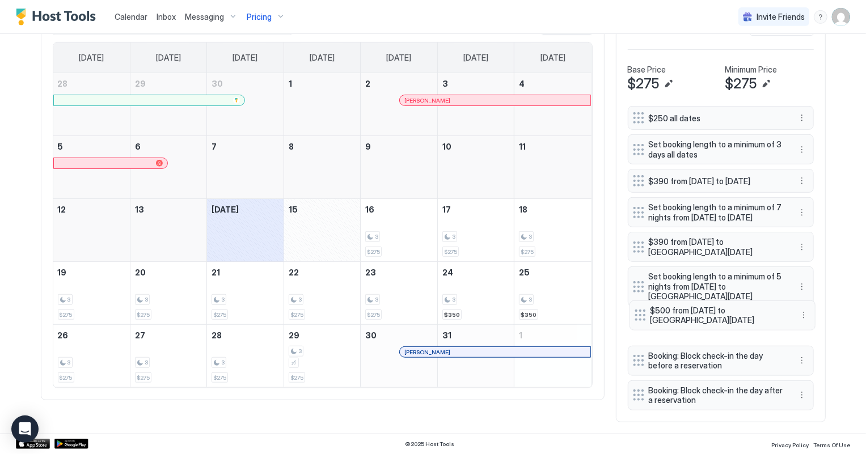
drag, startPoint x: 637, startPoint y: 394, endPoint x: 639, endPoint y: 314, distance: 79.9
click at [639, 314] on div at bounding box center [639, 314] width 11 height 11
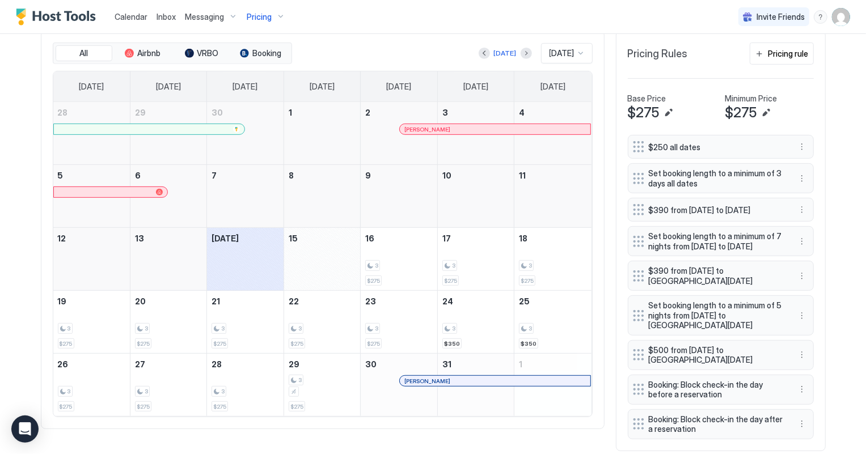
scroll to position [238, 0]
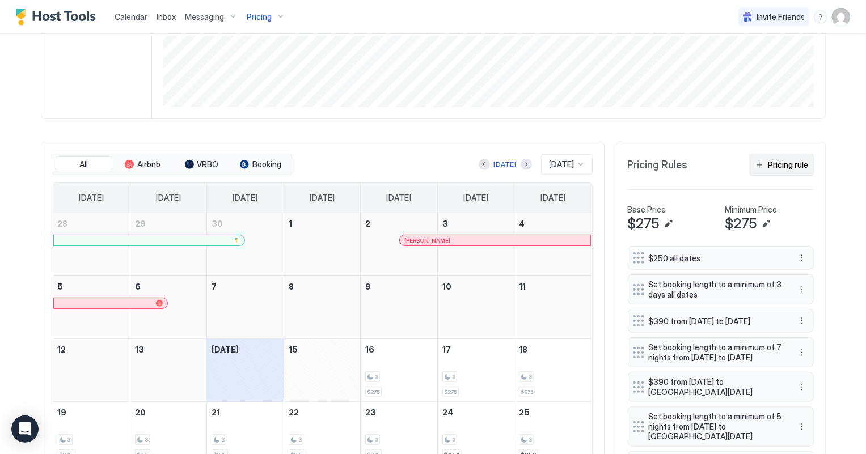
click at [787, 168] on div "Pricing rule" at bounding box center [788, 165] width 40 height 12
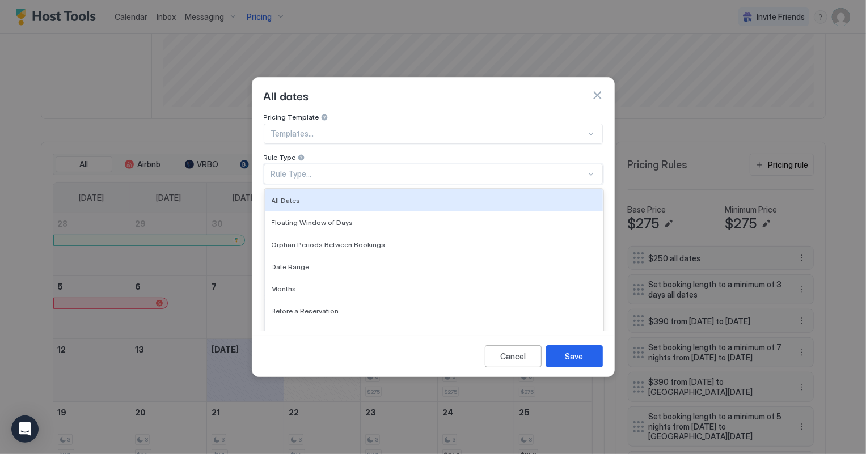
click at [302, 169] on div "Rule Type..." at bounding box center [428, 174] width 315 height 10
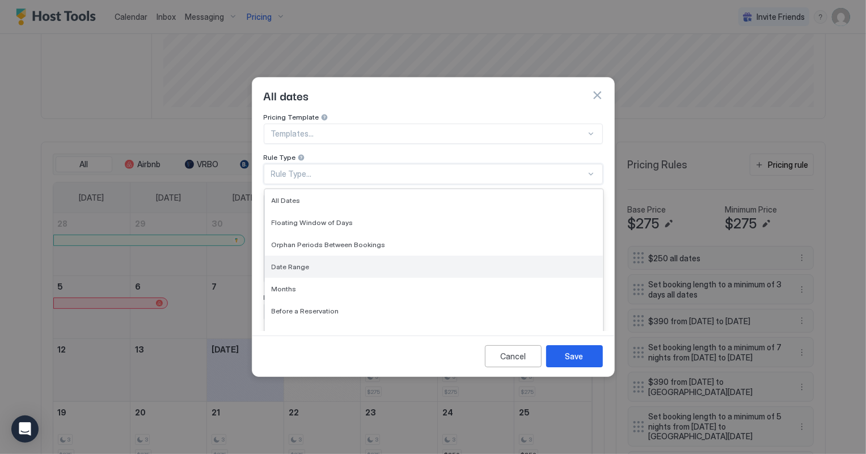
click at [303, 262] on span "Date Range" at bounding box center [291, 266] width 38 height 9
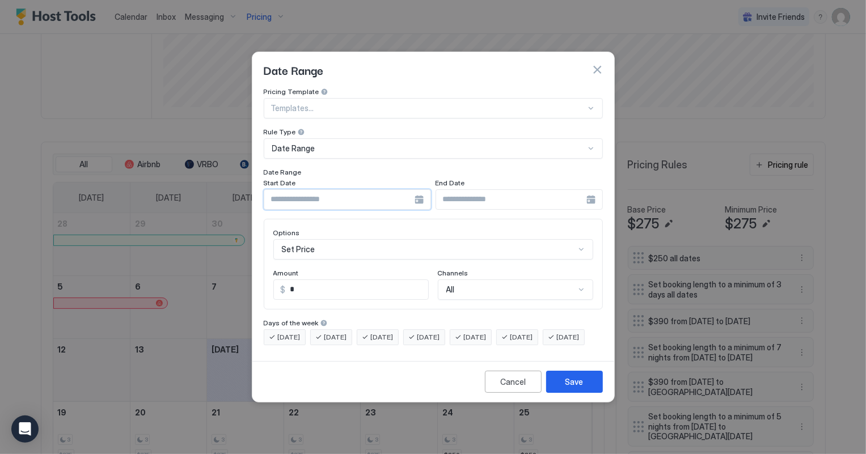
click at [307, 190] on input "Input Field" at bounding box center [339, 199] width 150 height 19
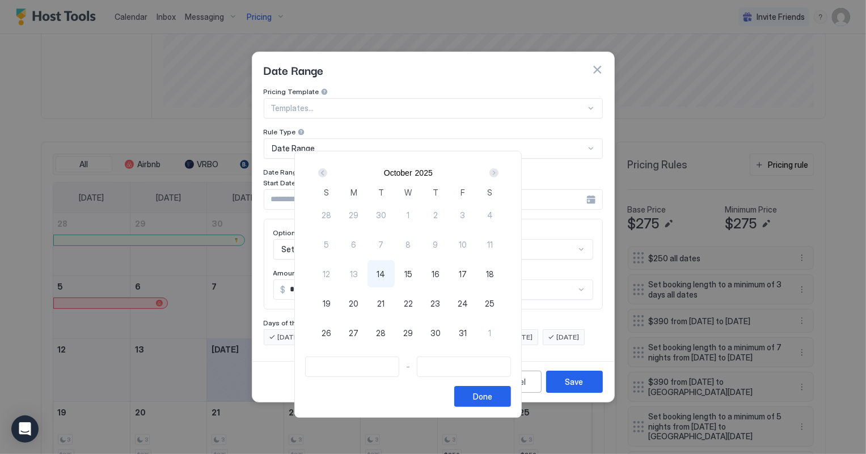
click at [498, 171] on div "Next" at bounding box center [493, 172] width 9 height 9
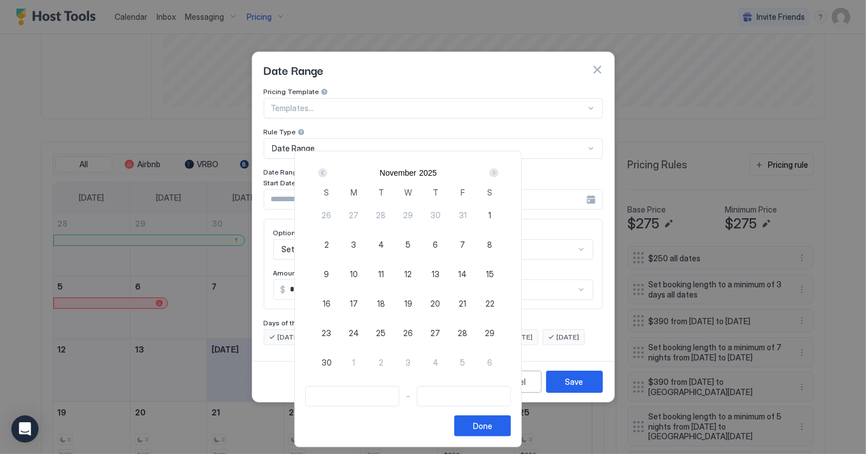
click at [498, 171] on div "Next" at bounding box center [493, 172] width 9 height 9
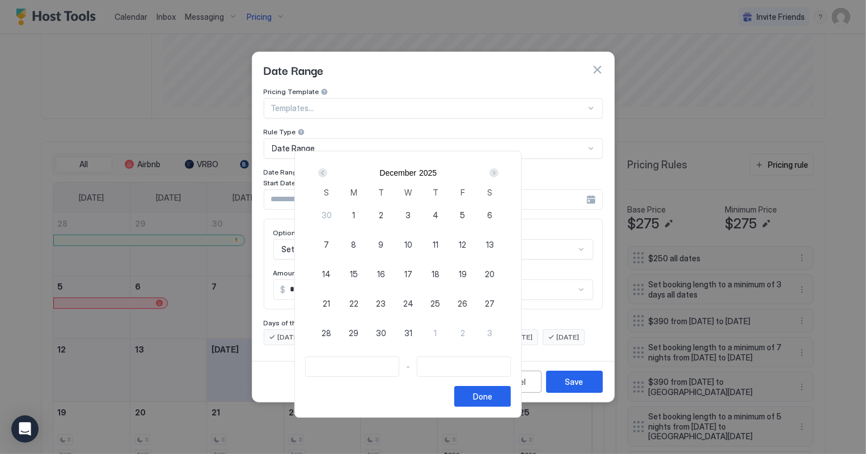
click at [498, 171] on div "Next" at bounding box center [493, 172] width 9 height 9
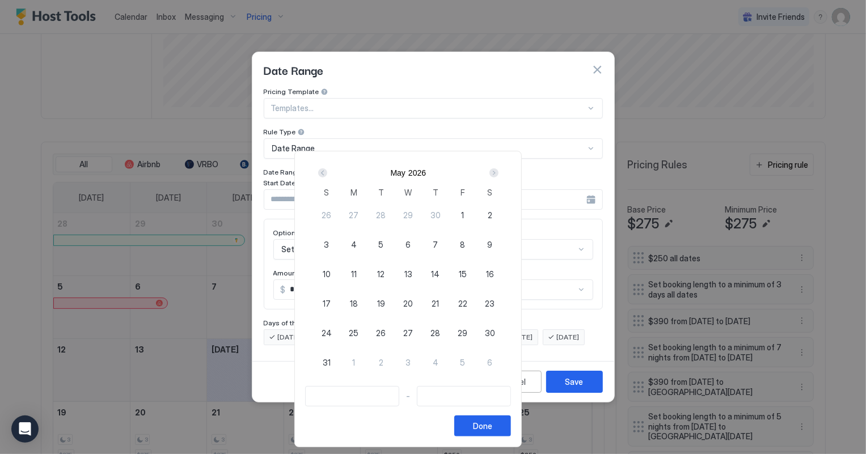
click at [498, 171] on div "Next" at bounding box center [493, 172] width 9 height 9
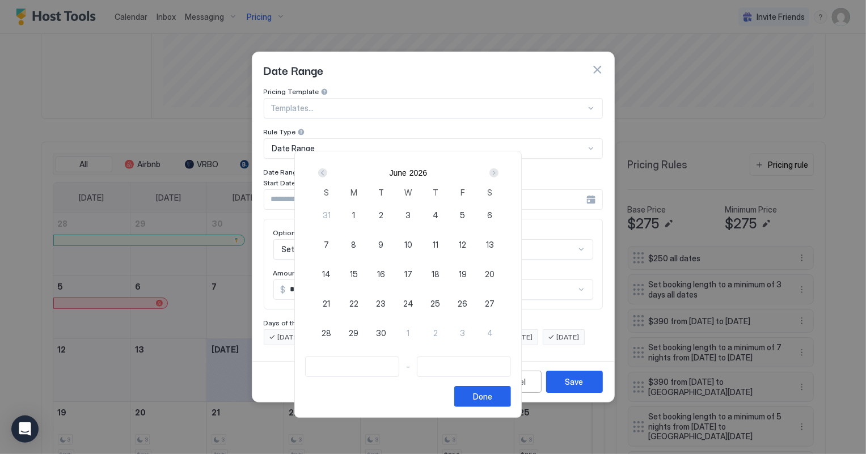
click at [467, 306] on span "26" at bounding box center [462, 304] width 10 height 12
type input "**********"
click at [498, 176] on div "Next" at bounding box center [493, 172] width 9 height 9
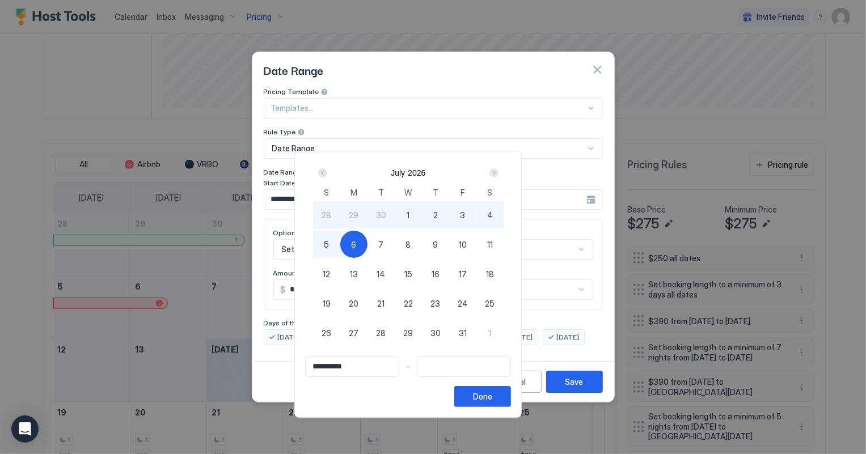
type input "**********"
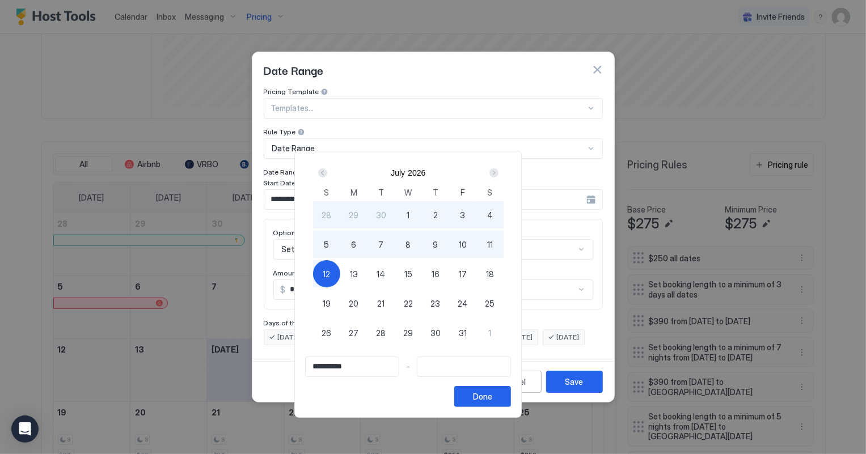
click at [340, 282] on div "12" at bounding box center [326, 273] width 27 height 27
type input "**********"
click at [511, 398] on button "Done" at bounding box center [482, 396] width 57 height 21
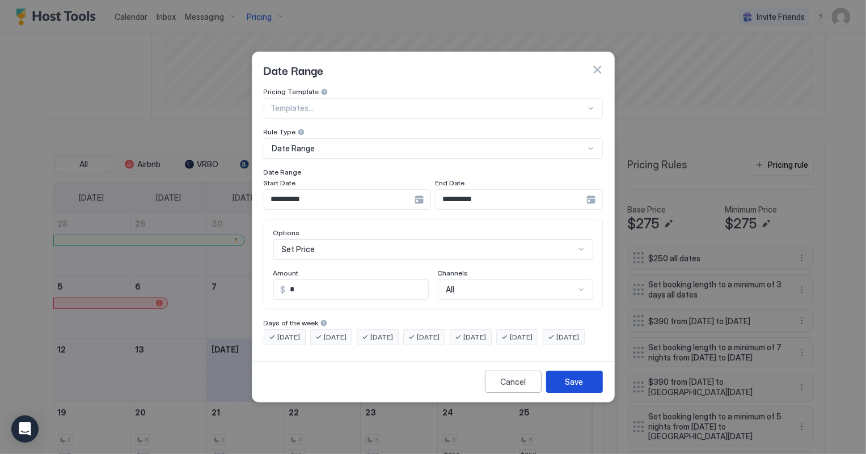
click at [575, 388] on div "Save" at bounding box center [574, 382] width 18 height 12
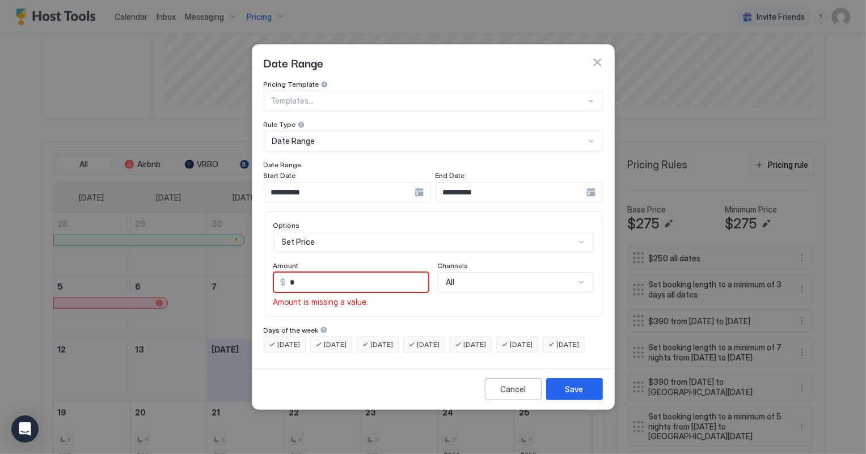
click at [282, 278] on span "$" at bounding box center [283, 283] width 5 height 10
click at [304, 273] on input "*" at bounding box center [357, 282] width 142 height 19
type input "*"
type input "***"
click at [556, 398] on button "Save" at bounding box center [574, 389] width 57 height 22
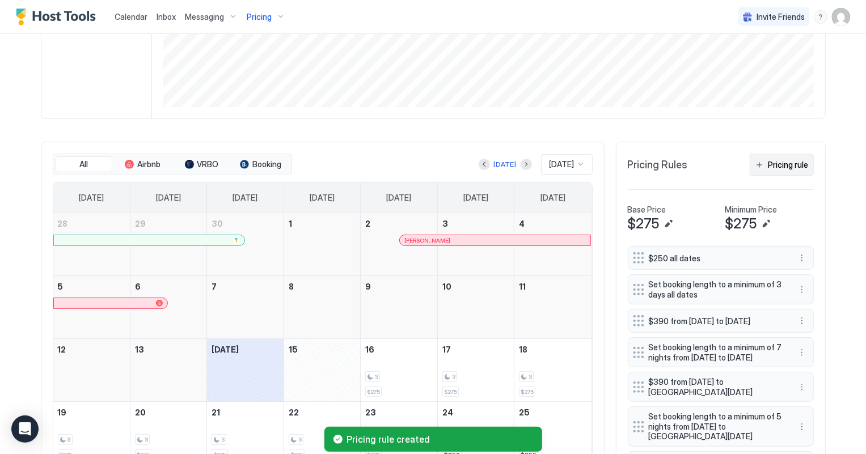
click at [788, 167] on div "Pricing rule" at bounding box center [788, 165] width 40 height 12
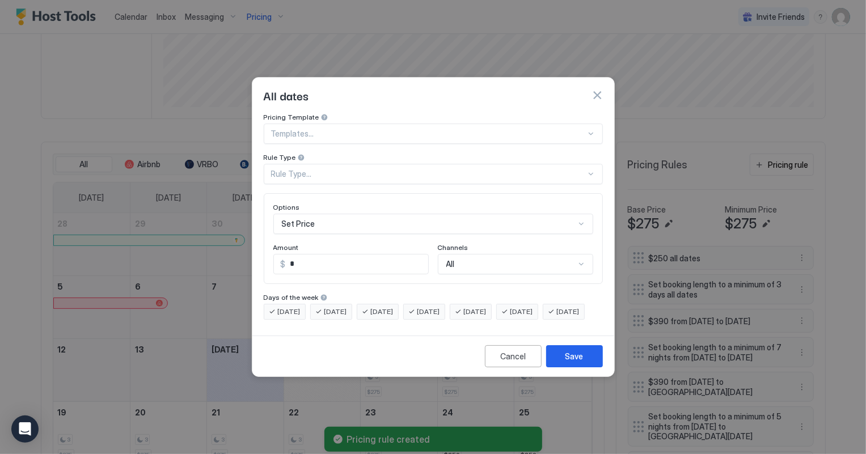
click at [295, 171] on div "Rule Type..." at bounding box center [433, 174] width 339 height 20
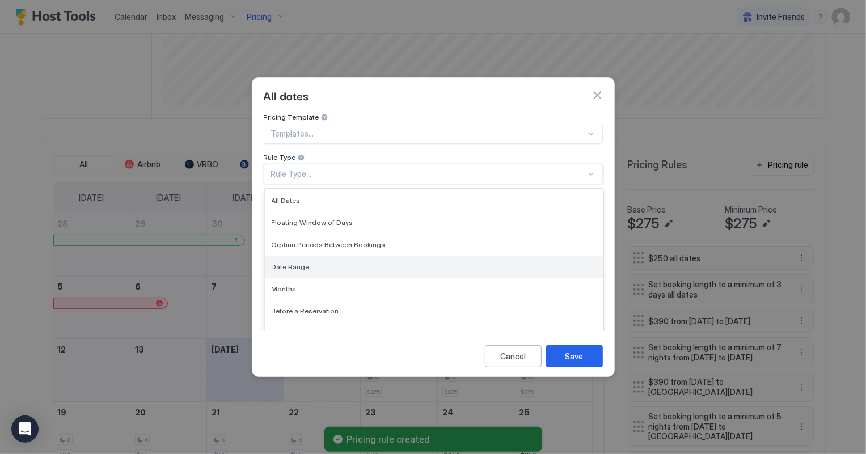
click at [289, 262] on span "Date Range" at bounding box center [291, 266] width 38 height 9
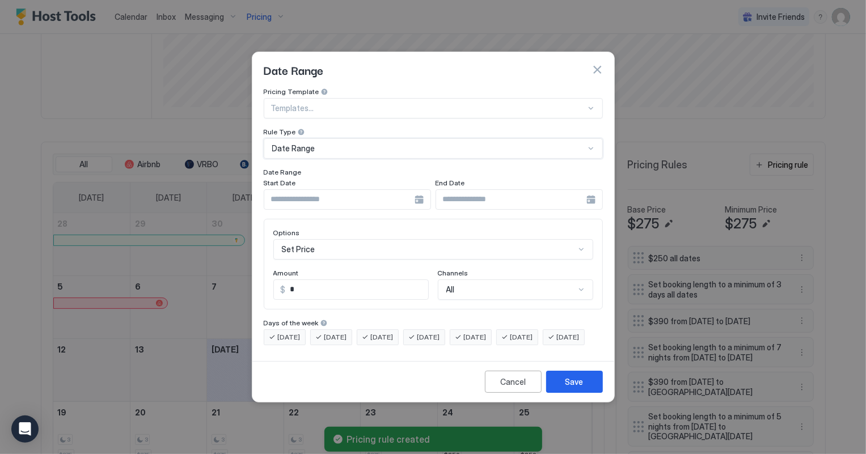
scroll to position [58, 0]
click at [301, 244] on div "Set Price" at bounding box center [433, 249] width 320 height 20
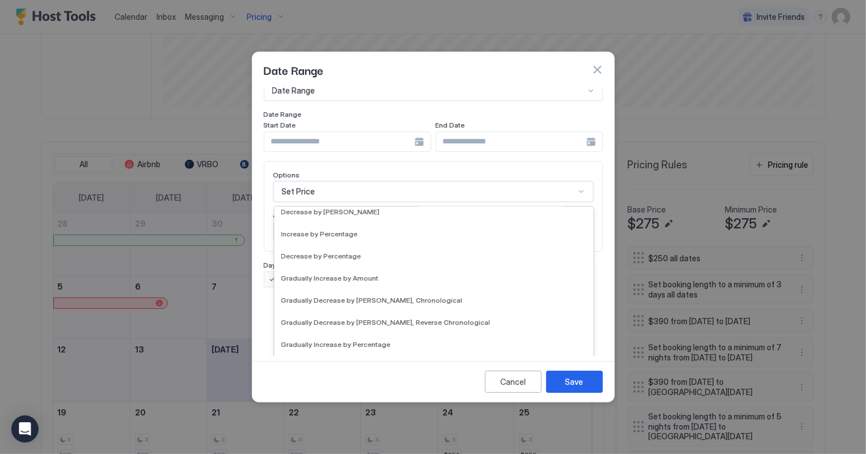
scroll to position [205, 0]
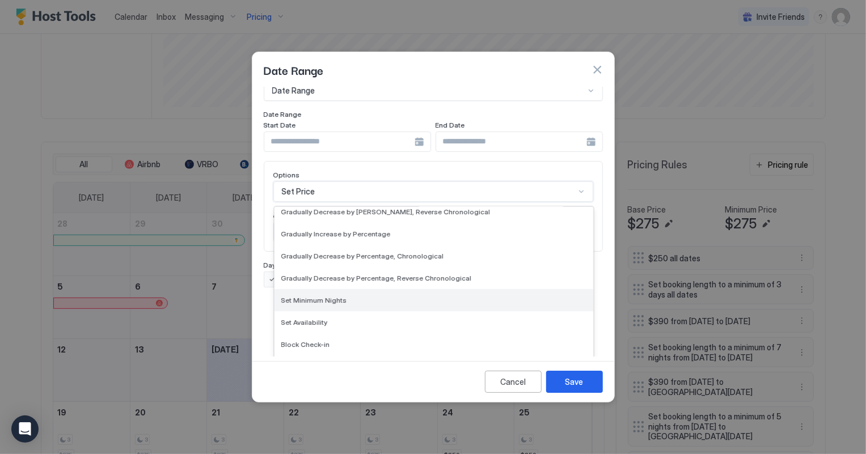
click at [319, 296] on span "Set Minimum Nights" at bounding box center [314, 300] width 66 height 9
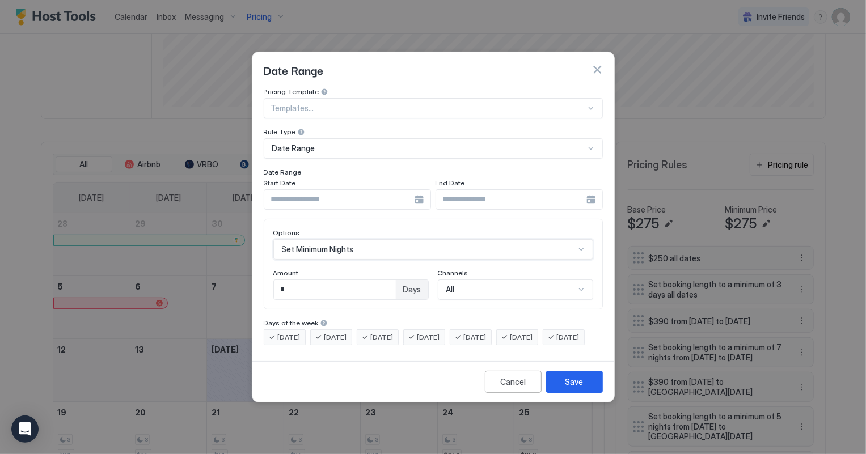
scroll to position [0, 0]
click at [305, 283] on input "*" at bounding box center [335, 289] width 122 height 19
type input "*"
click at [581, 388] on div "Save" at bounding box center [574, 382] width 18 height 12
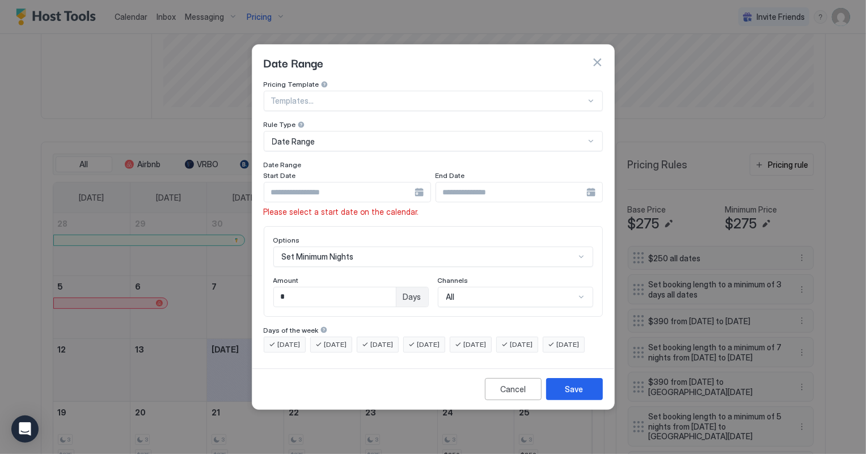
click at [338, 184] on input "Input Field" at bounding box center [339, 192] width 150 height 19
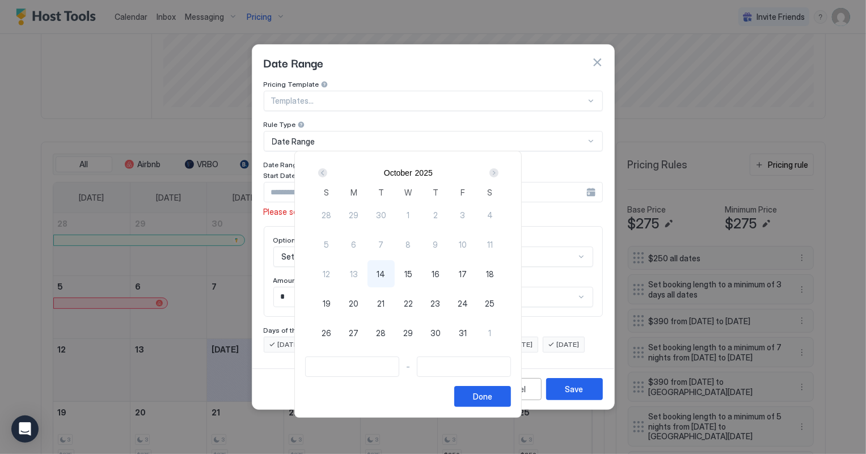
click at [498, 170] on div "Next" at bounding box center [493, 172] width 9 height 9
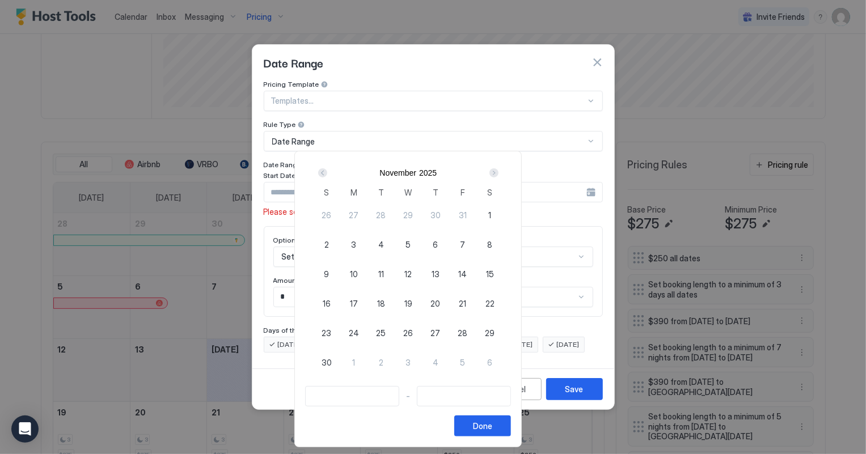
click at [498, 170] on div "Next" at bounding box center [493, 172] width 9 height 9
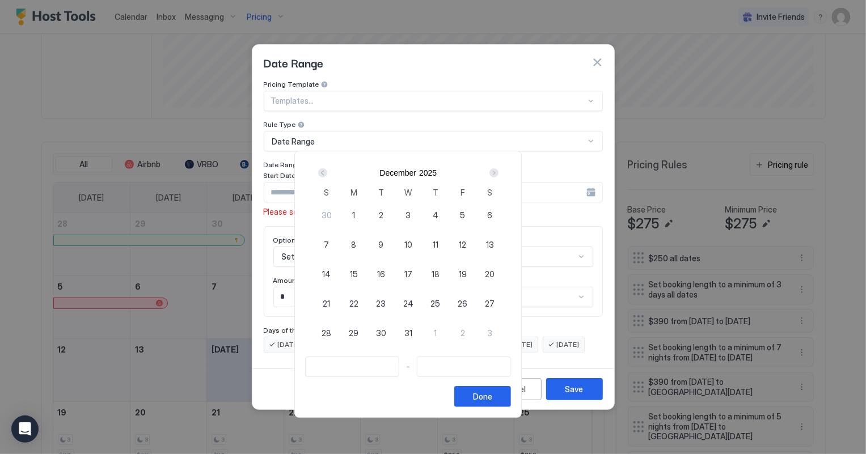
click at [498, 170] on div "Next" at bounding box center [493, 172] width 9 height 9
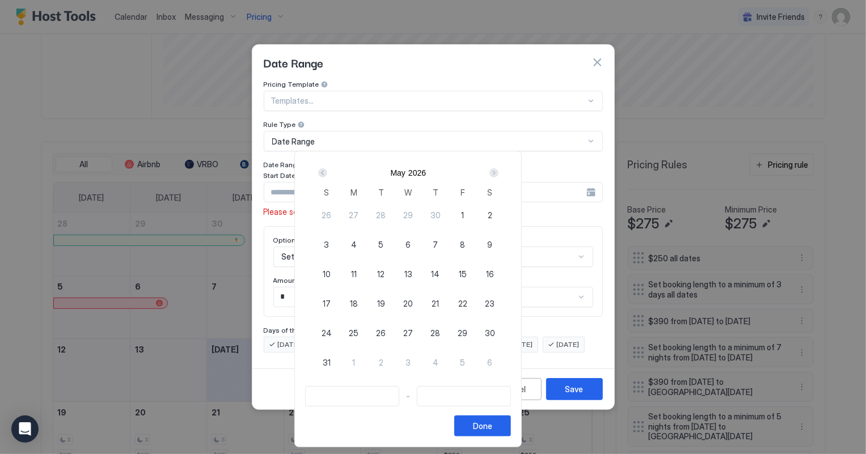
click at [498, 170] on div "Next" at bounding box center [493, 172] width 9 height 9
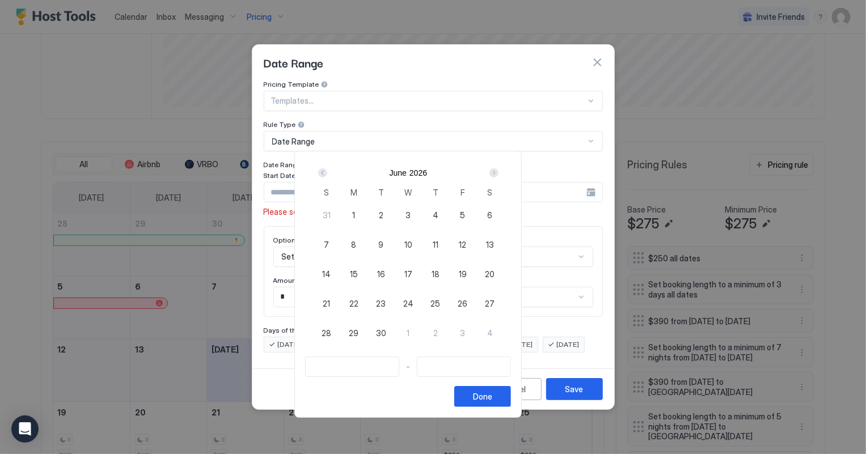
click at [498, 170] on div "Next" at bounding box center [493, 172] width 9 height 9
click at [327, 170] on div "Prev" at bounding box center [322, 172] width 9 height 9
click at [467, 303] on span "26" at bounding box center [462, 304] width 10 height 12
type input "**********"
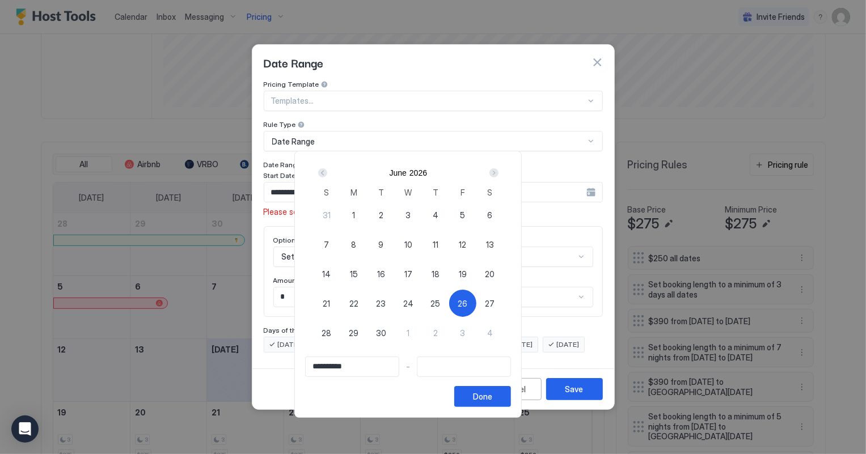
click at [498, 172] on div "Next" at bounding box center [493, 172] width 9 height 9
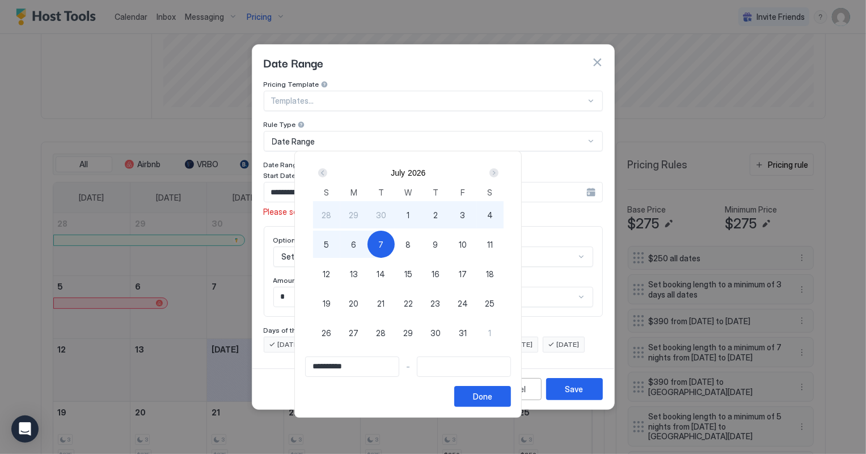
type input "**********"
click at [340, 273] on div "12" at bounding box center [326, 273] width 27 height 27
type input "**********"
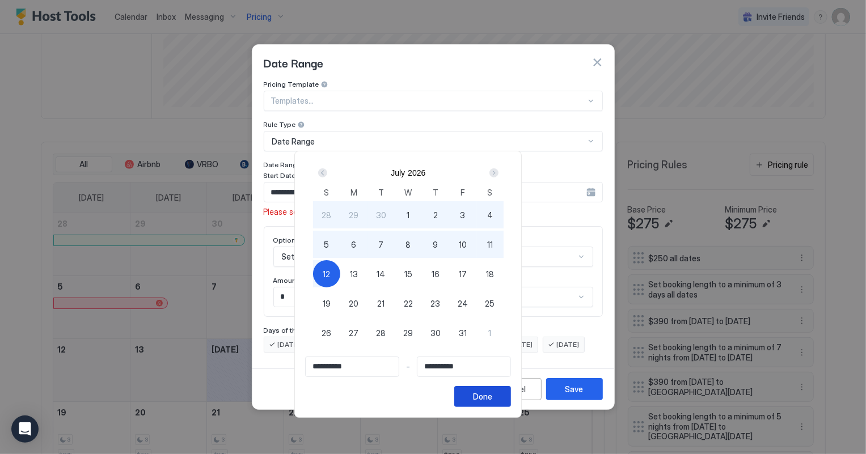
click at [511, 393] on button "Done" at bounding box center [482, 396] width 57 height 21
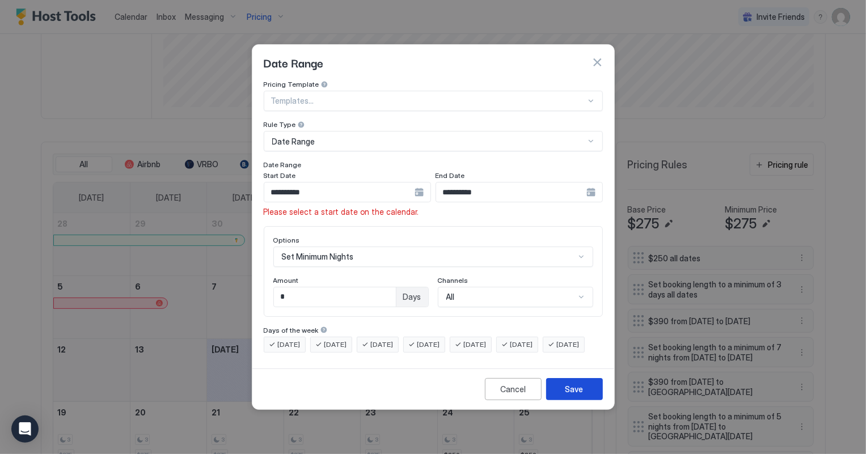
click at [581, 395] on div "Save" at bounding box center [574, 389] width 18 height 12
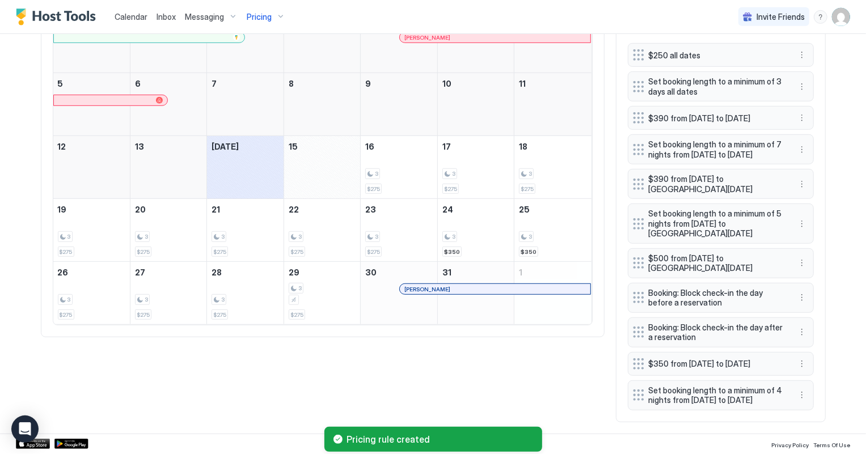
scroll to position [471, 0]
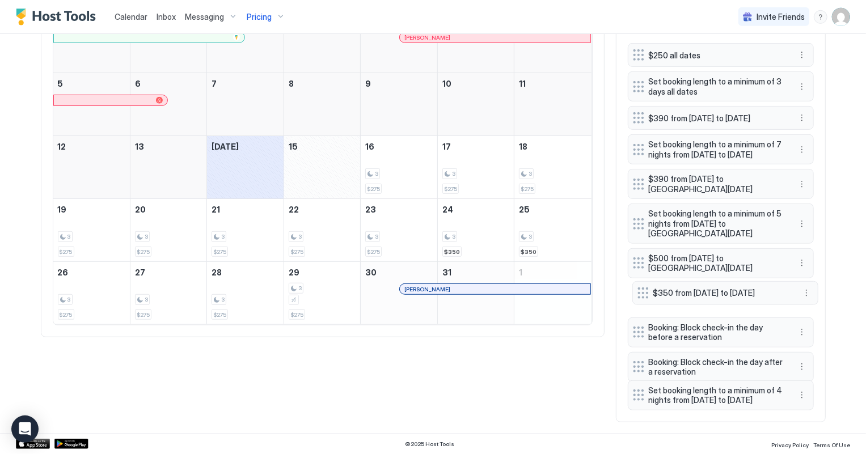
drag, startPoint x: 631, startPoint y: 347, endPoint x: 636, endPoint y: 277, distance: 71.0
click at [637, 287] on div at bounding box center [642, 292] width 11 height 11
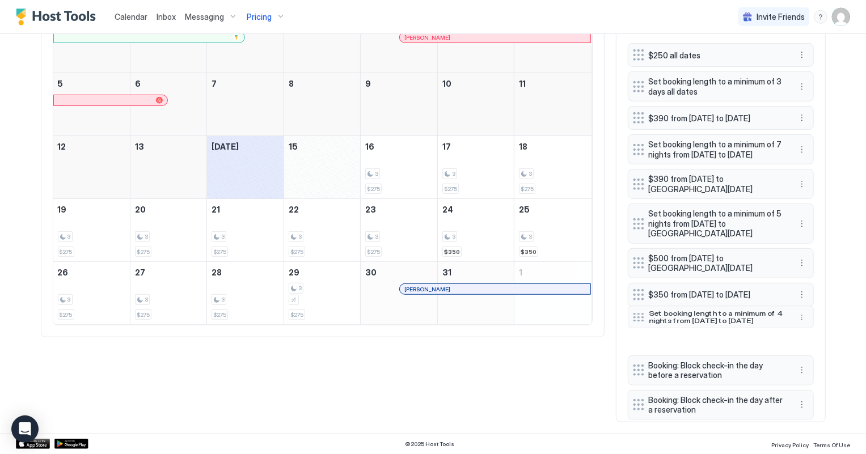
drag, startPoint x: 631, startPoint y: 390, endPoint x: 631, endPoint y: 312, distance: 78.2
click at [633, 313] on div at bounding box center [638, 317] width 11 height 9
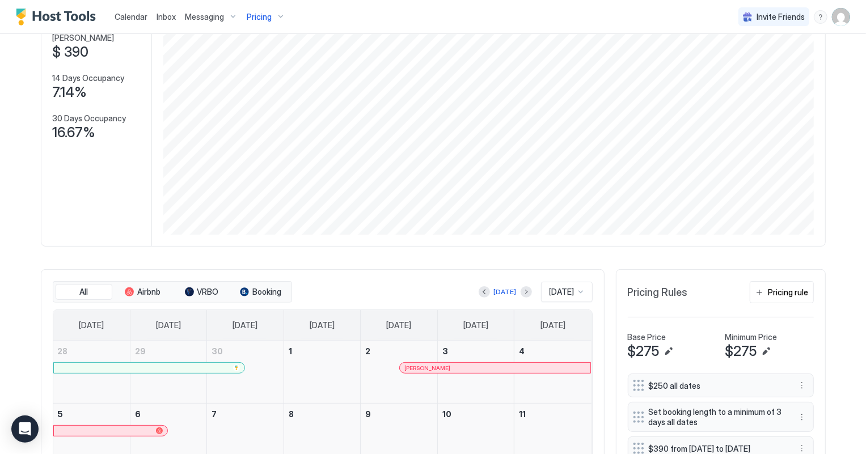
scroll to position [0, 0]
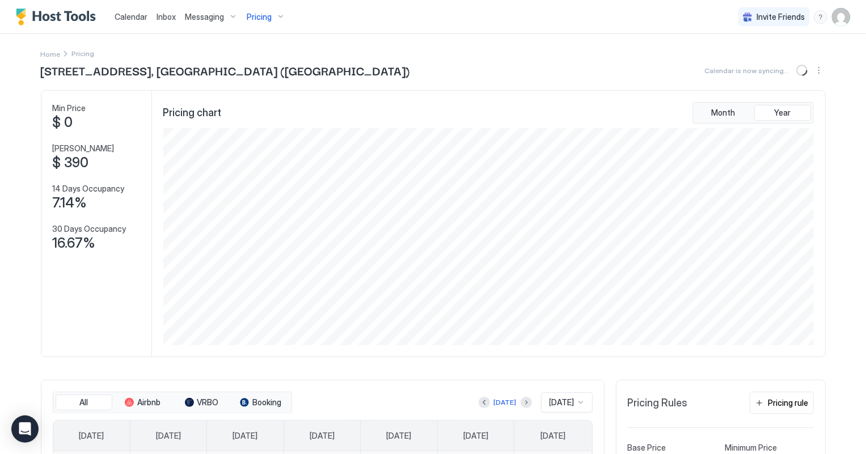
click at [255, 15] on span "Pricing" at bounding box center [259, 17] width 25 height 10
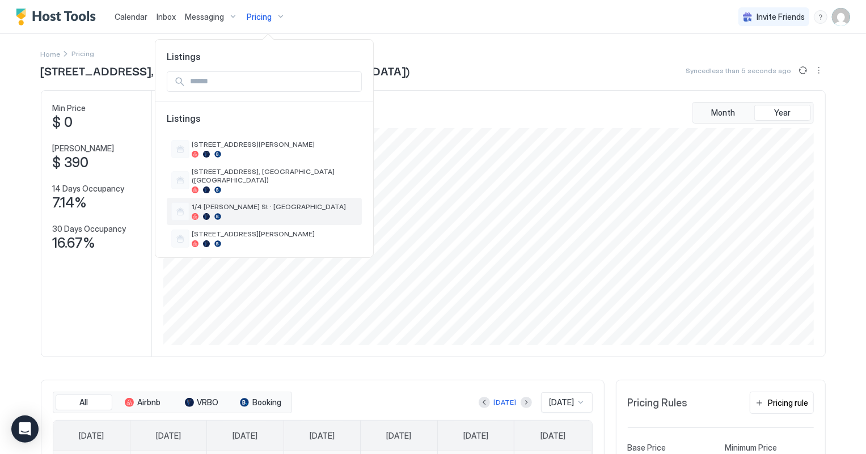
click at [229, 202] on span "1/4 [PERSON_NAME] St · [GEOGRAPHIC_DATA]" at bounding box center [275, 206] width 166 height 9
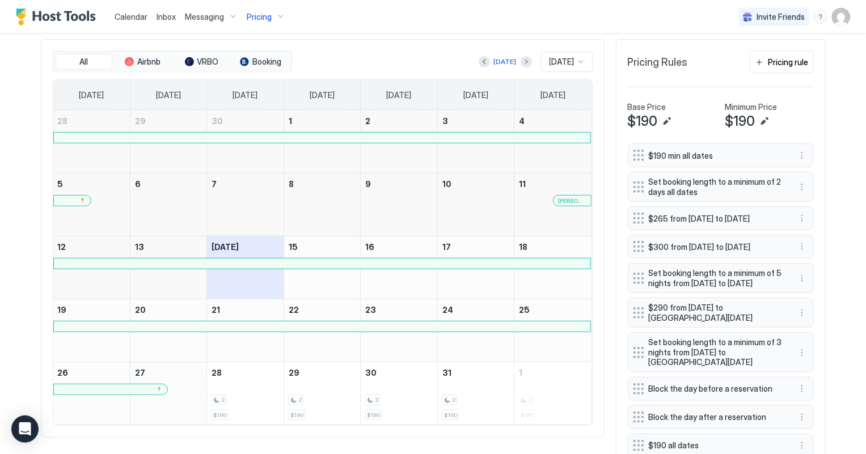
scroll to position [412, 0]
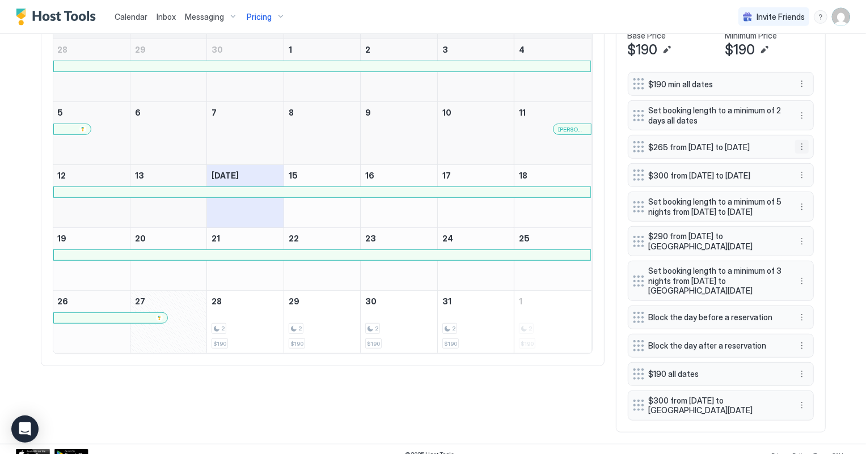
click at [798, 153] on button "More options" at bounding box center [802, 147] width 14 height 14
click at [822, 201] on span "Delete" at bounding box center [818, 201] width 21 height 9
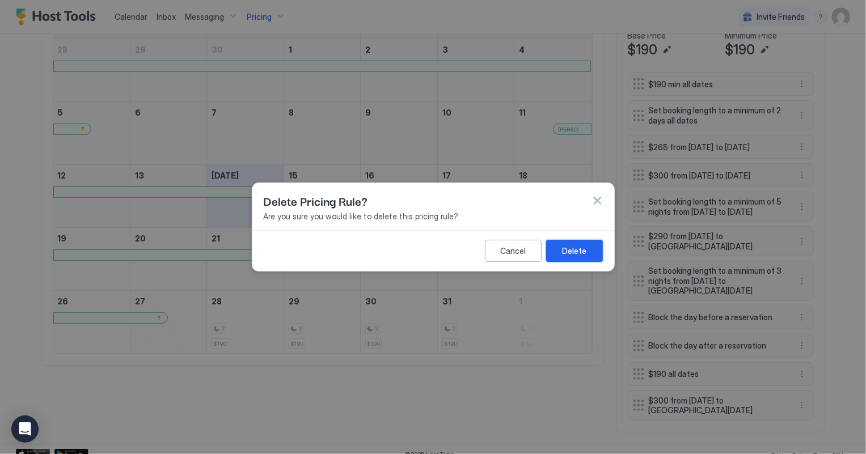
click at [580, 254] on div "Delete" at bounding box center [574, 251] width 24 height 12
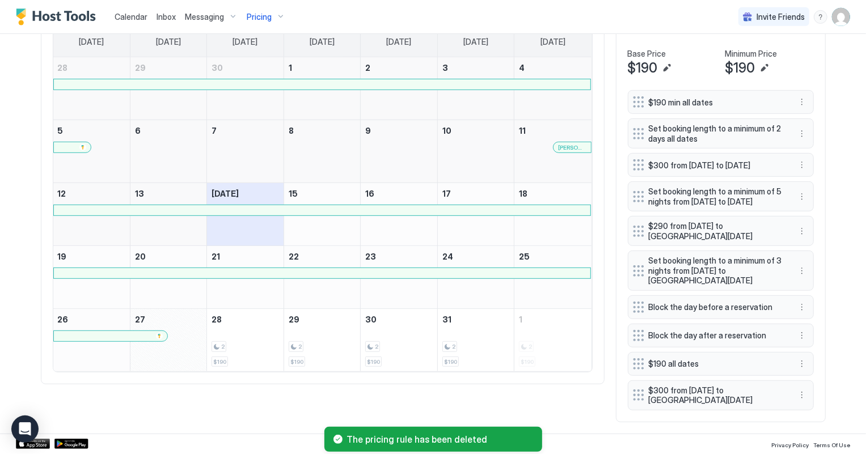
scroll to position [408, 0]
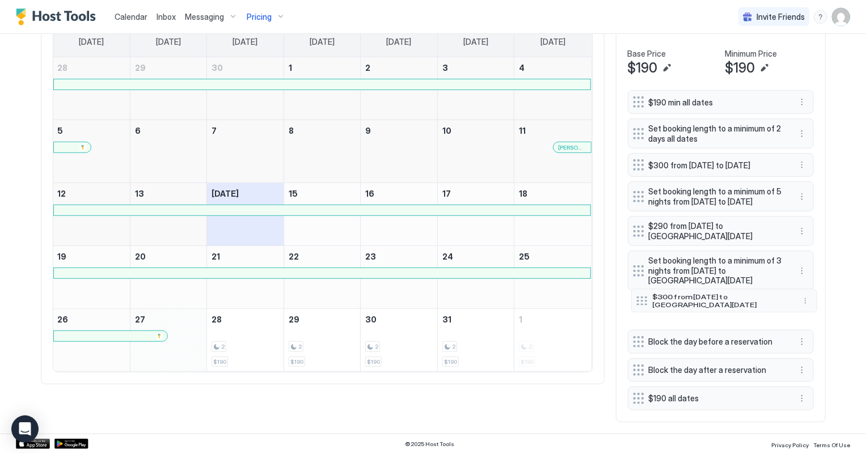
drag, startPoint x: 635, startPoint y: 396, endPoint x: 638, endPoint y: 302, distance: 94.7
click at [638, 302] on div at bounding box center [641, 300] width 11 height 9
click at [798, 269] on button "More options" at bounding box center [802, 271] width 14 height 14
click at [828, 241] on div at bounding box center [433, 227] width 866 height 454
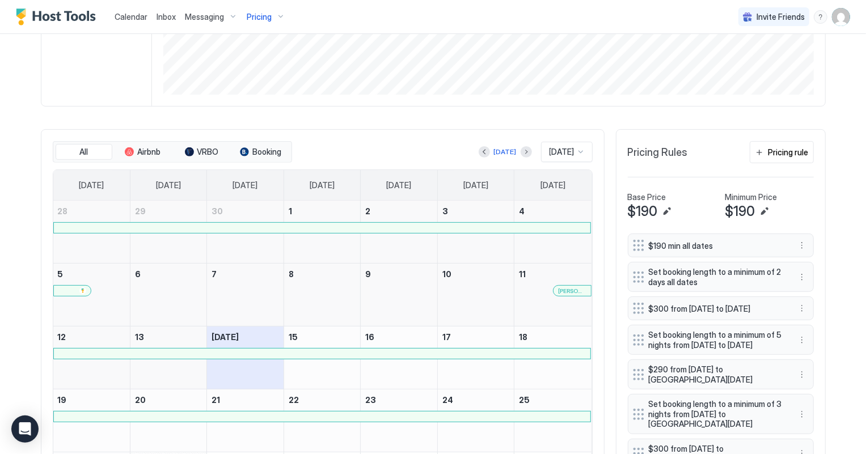
scroll to position [151, 0]
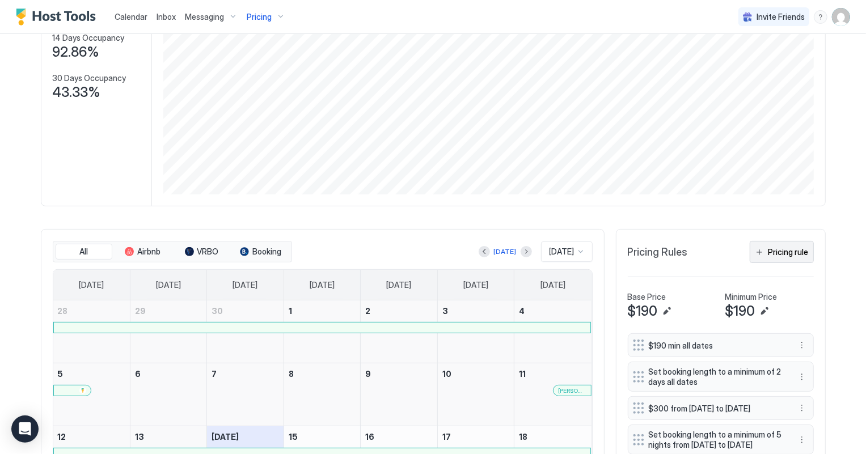
click at [791, 253] on div "Pricing rule" at bounding box center [788, 252] width 40 height 12
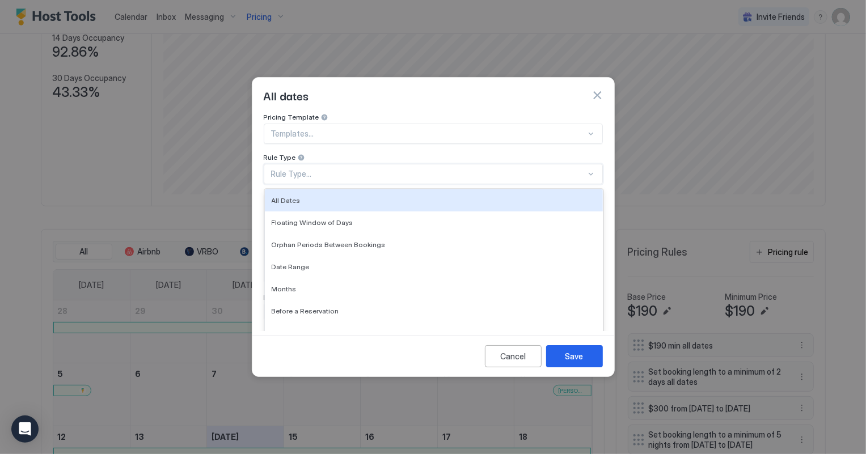
click at [298, 169] on div "Rule Type..." at bounding box center [428, 174] width 315 height 10
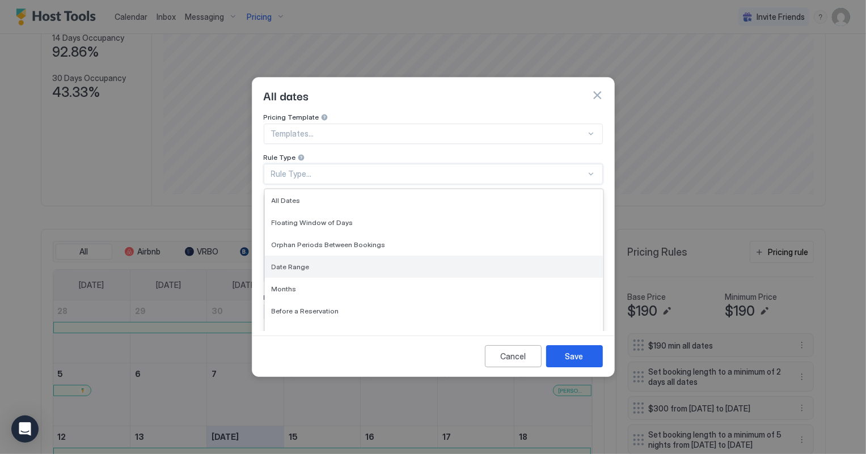
click at [302, 262] on span "Date Range" at bounding box center [291, 266] width 38 height 9
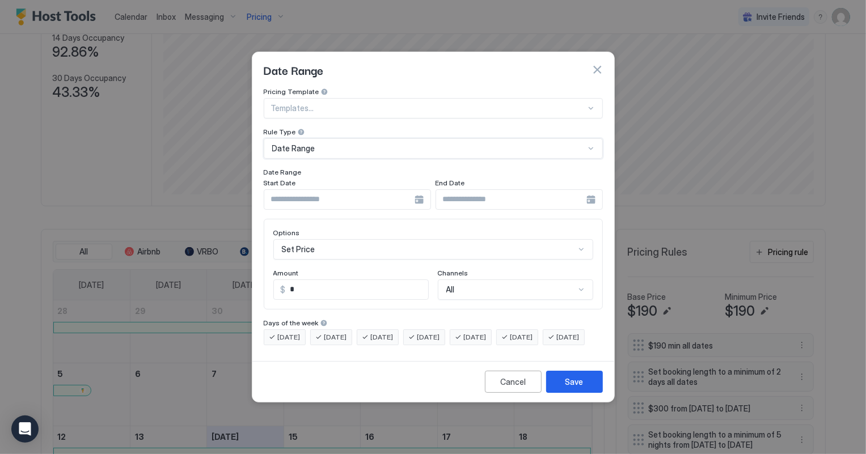
click at [302, 191] on input "Input Field" at bounding box center [339, 199] width 150 height 19
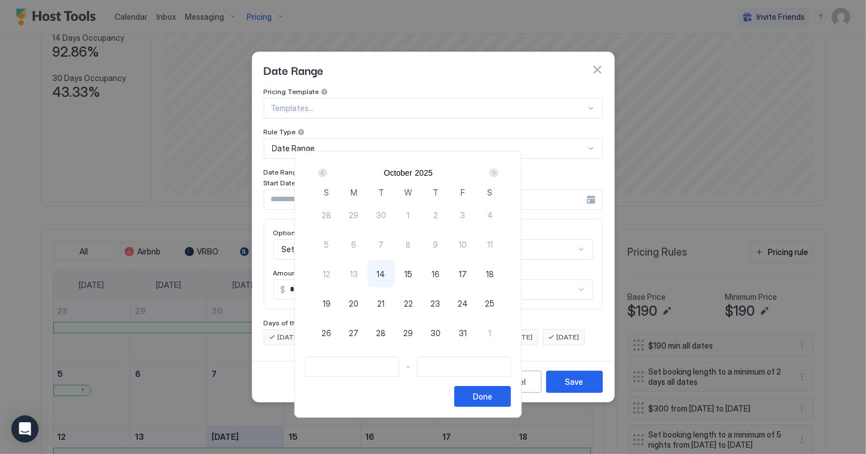
click at [498, 173] on div "Next" at bounding box center [493, 172] width 9 height 9
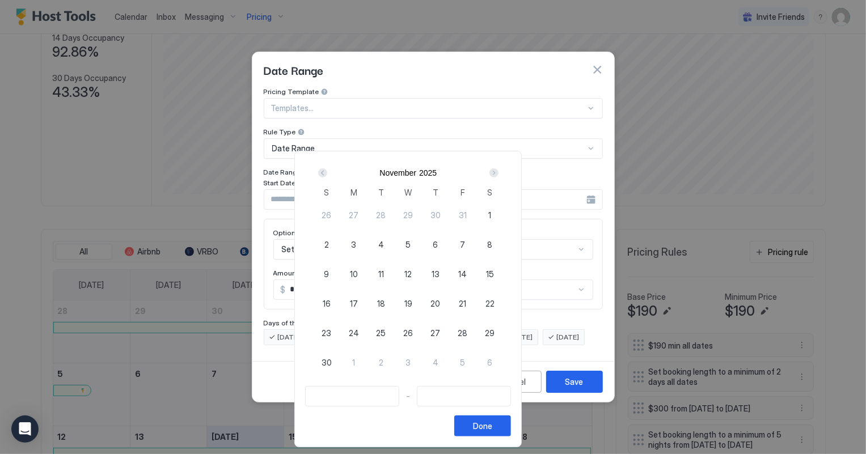
click at [498, 173] on div "Next" at bounding box center [493, 172] width 9 height 9
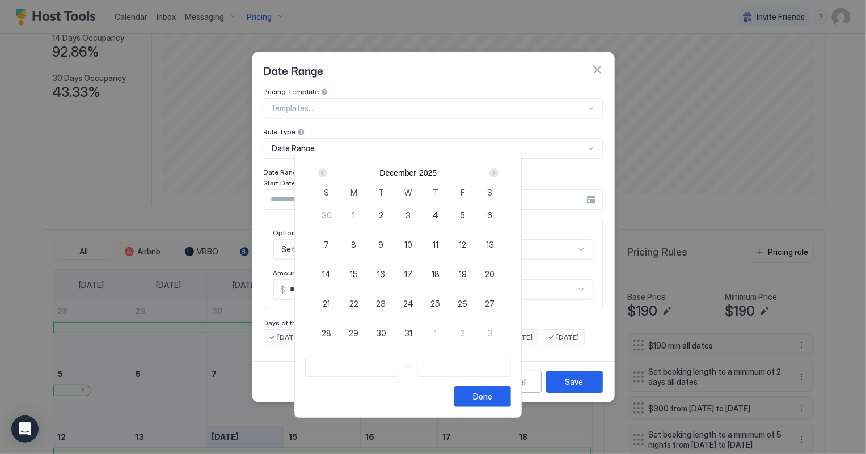
click at [498, 173] on div "Next" at bounding box center [493, 172] width 9 height 9
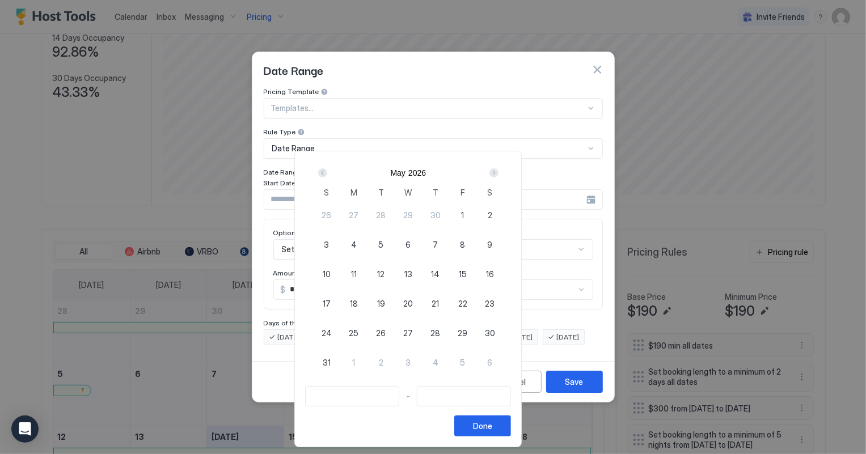
click at [498, 173] on div "Next" at bounding box center [493, 172] width 9 height 9
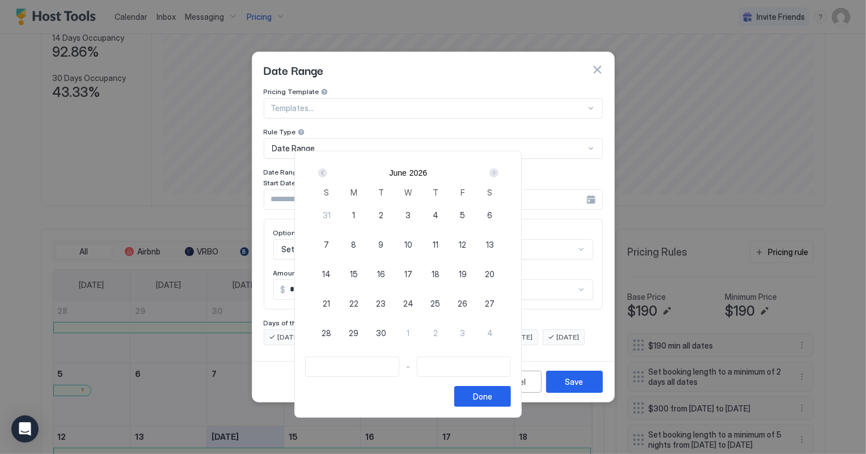
click at [498, 173] on div "Next" at bounding box center [493, 172] width 9 height 9
click at [327, 176] on div "Prev" at bounding box center [322, 172] width 9 height 9
click at [467, 300] on span "26" at bounding box center [462, 304] width 10 height 12
type input "**********"
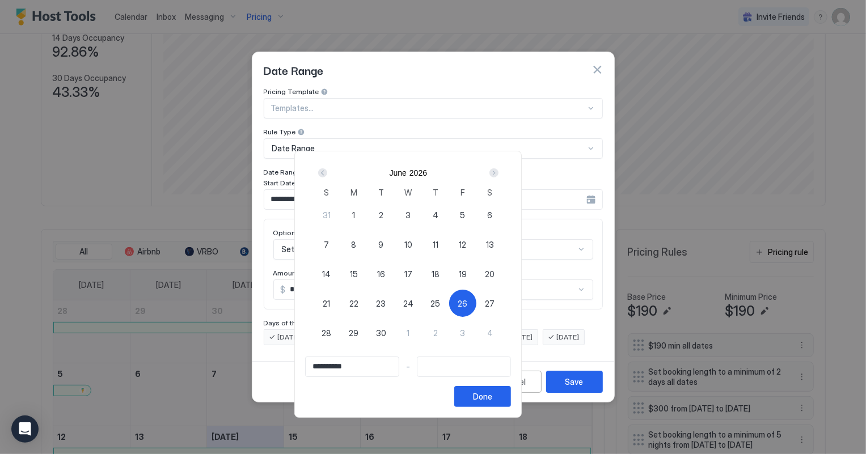
click at [501, 166] on div "Next" at bounding box center [494, 173] width 14 height 14
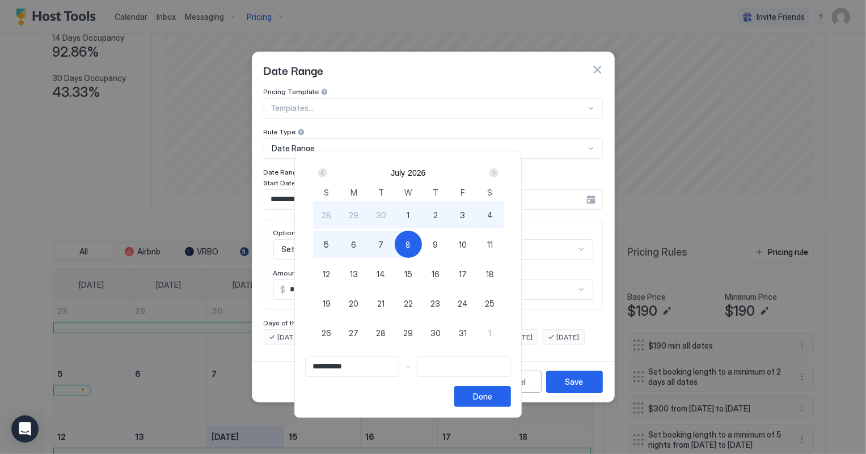
type input "**********"
click at [340, 275] on div "12" at bounding box center [326, 273] width 27 height 27
type input "**********"
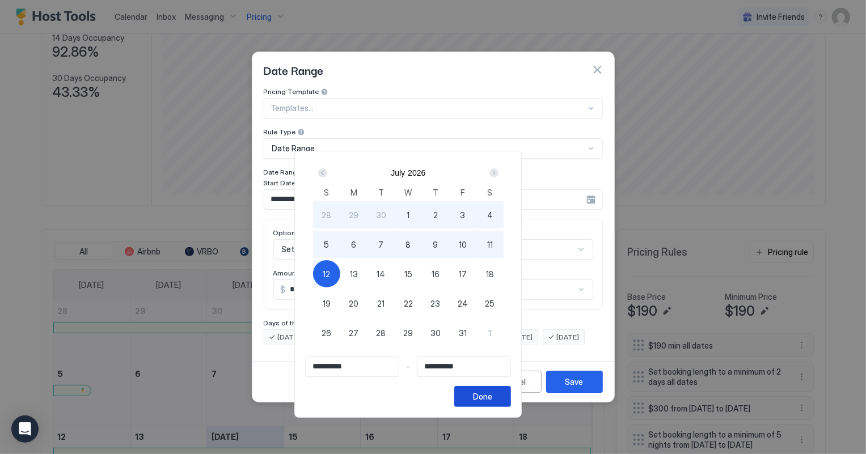
click at [511, 404] on button "Done" at bounding box center [482, 396] width 57 height 21
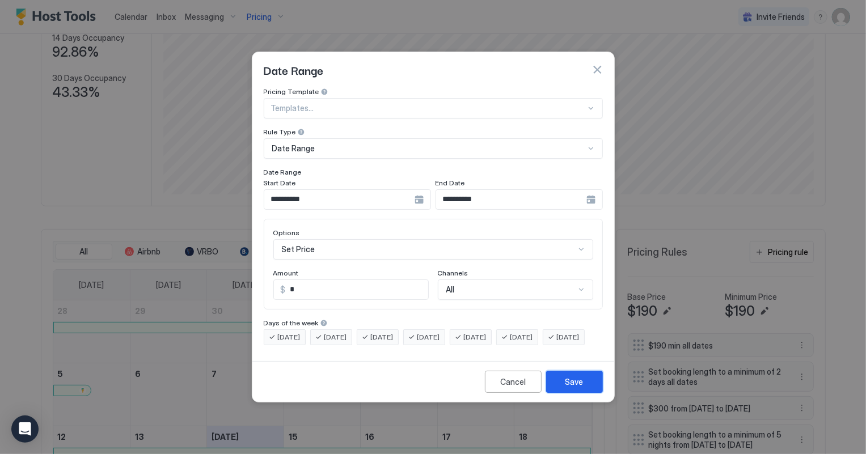
click at [583, 393] on button "Save" at bounding box center [574, 382] width 57 height 22
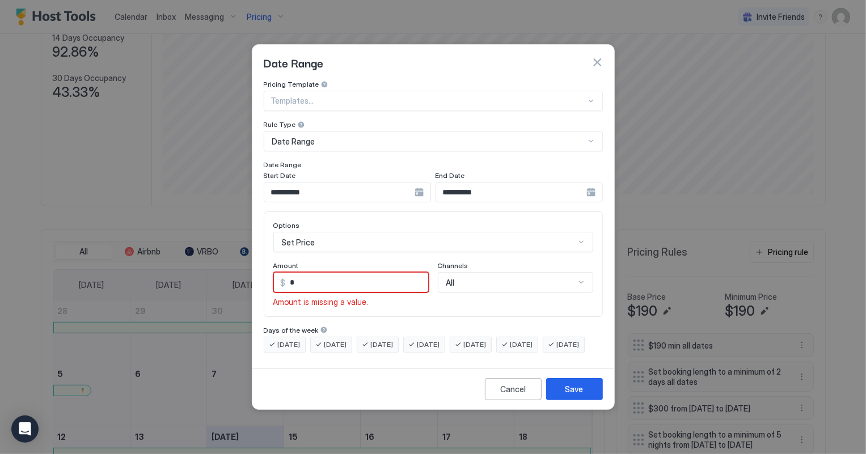
click at [328, 273] on input "*" at bounding box center [357, 282] width 142 height 19
type input "***"
click at [584, 400] on button "Save" at bounding box center [574, 389] width 57 height 22
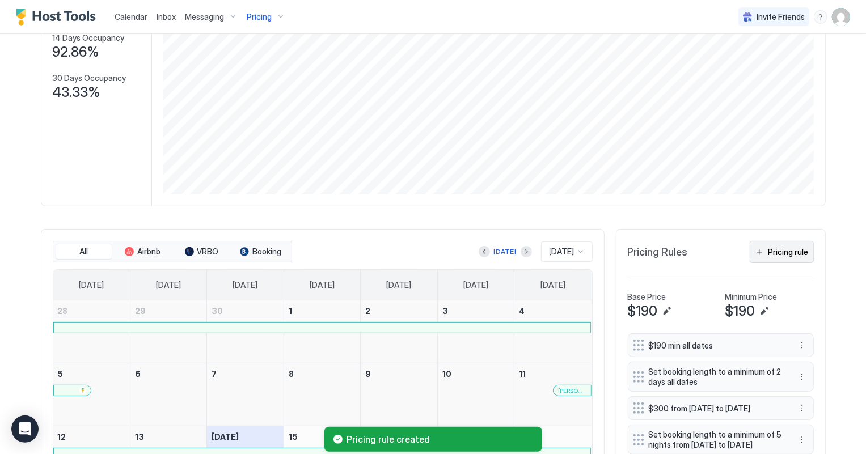
click at [775, 248] on div "Pricing rule" at bounding box center [788, 252] width 40 height 12
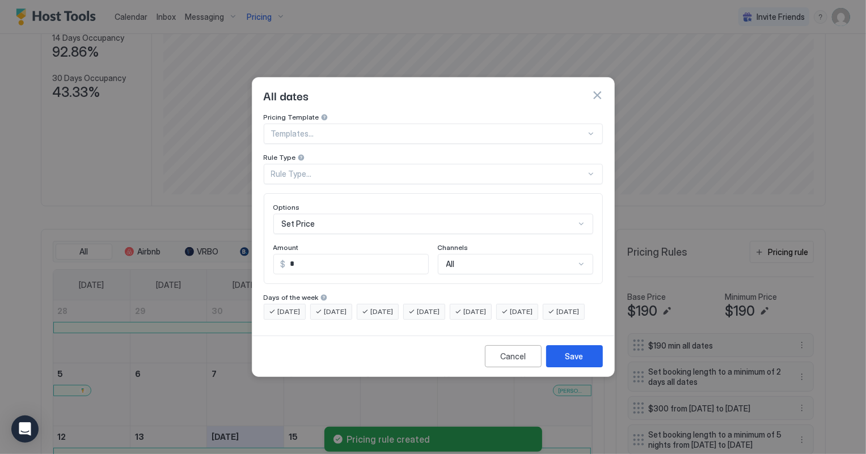
click at [302, 164] on div "Rule Type..." at bounding box center [433, 174] width 339 height 20
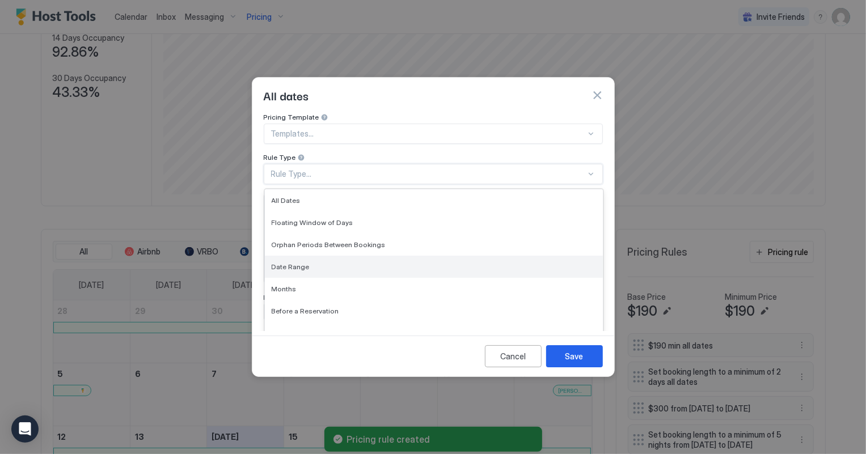
click at [300, 256] on div "Date Range" at bounding box center [434, 267] width 338 height 22
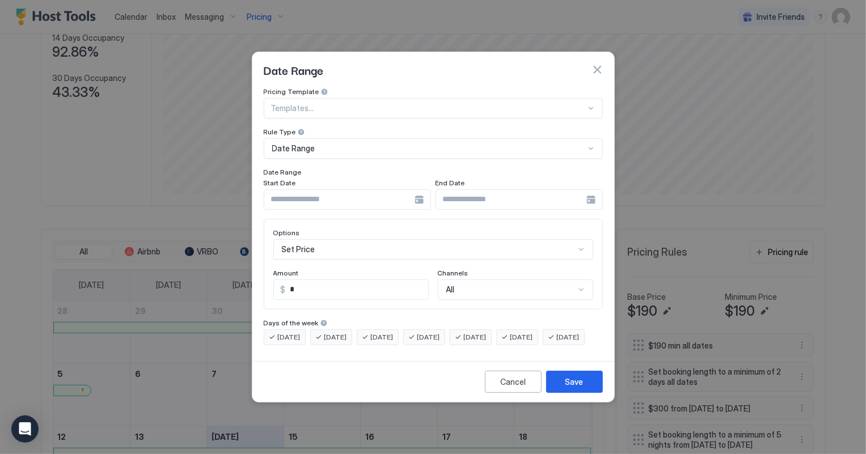
click at [318, 200] on div "Pricing Template Templates... Rule Type Date Range Date Range Start Date End Da…" at bounding box center [433, 216] width 339 height 258
click at [319, 190] on input "Input Field" at bounding box center [339, 199] width 150 height 19
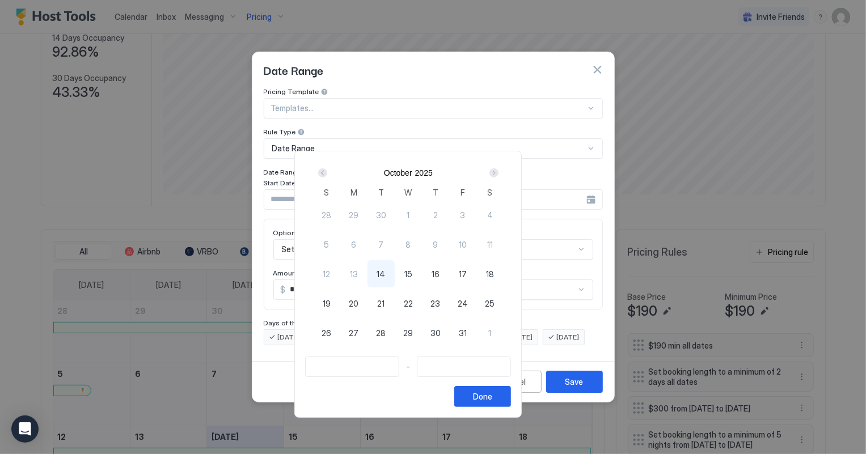
click at [498, 170] on div "Next" at bounding box center [493, 172] width 9 height 9
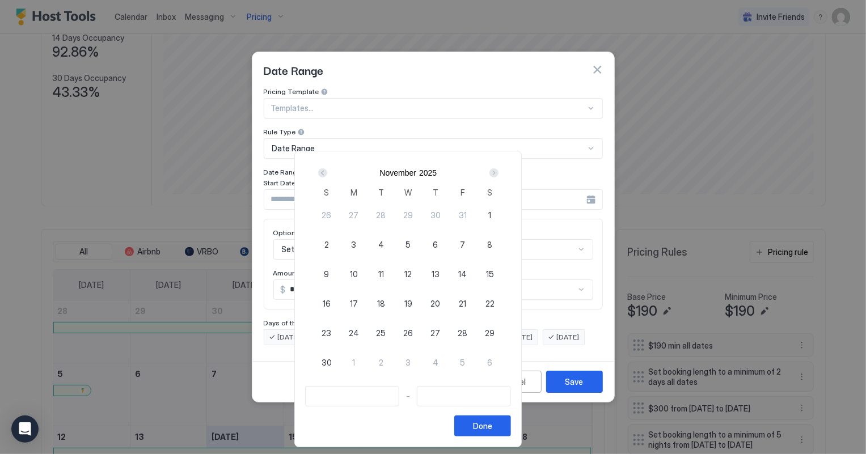
click at [498, 170] on div "Next" at bounding box center [493, 172] width 9 height 9
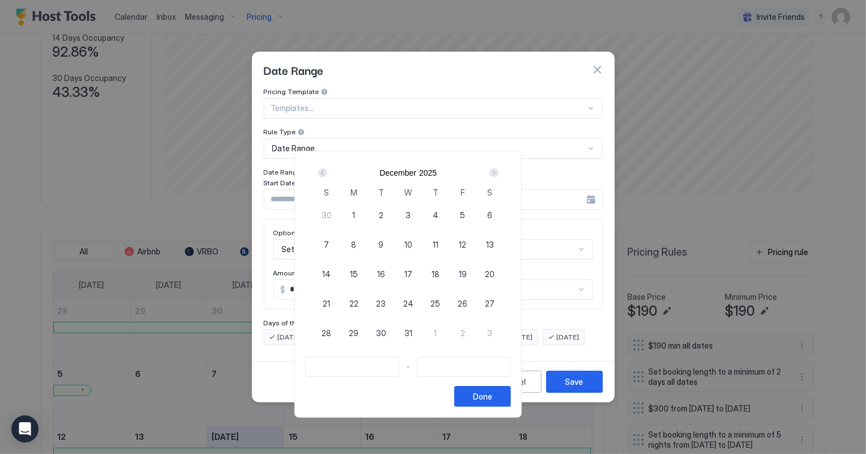
click at [498, 170] on div "Next" at bounding box center [493, 172] width 9 height 9
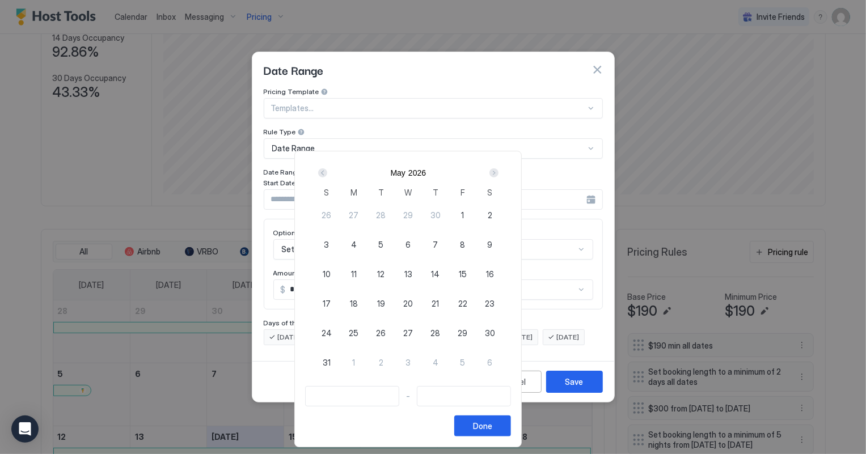
click at [498, 170] on div "Next" at bounding box center [493, 172] width 9 height 9
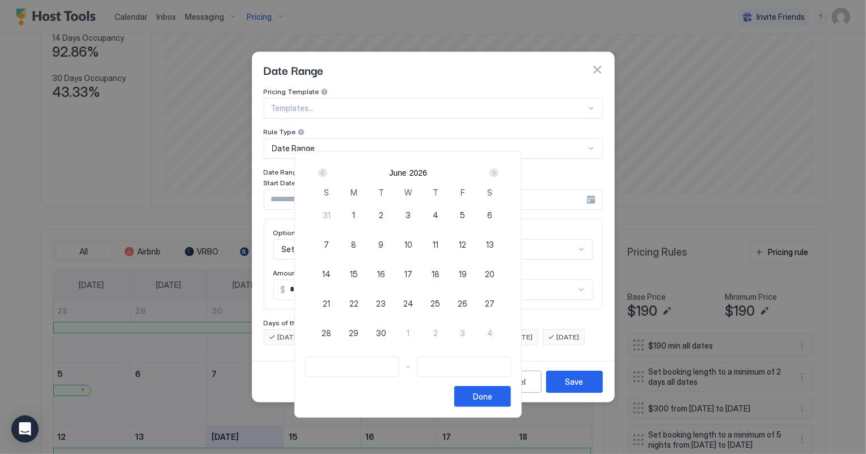
click at [467, 301] on span "26" at bounding box center [462, 304] width 10 height 12
type input "**********"
click at [498, 172] on div "Next" at bounding box center [493, 172] width 9 height 9
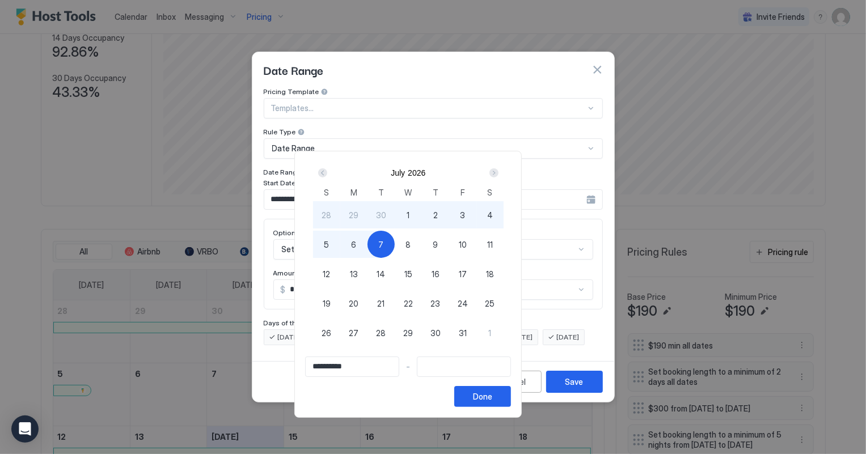
type input "**********"
click at [330, 272] on span "12" at bounding box center [326, 274] width 7 height 12
type input "**********"
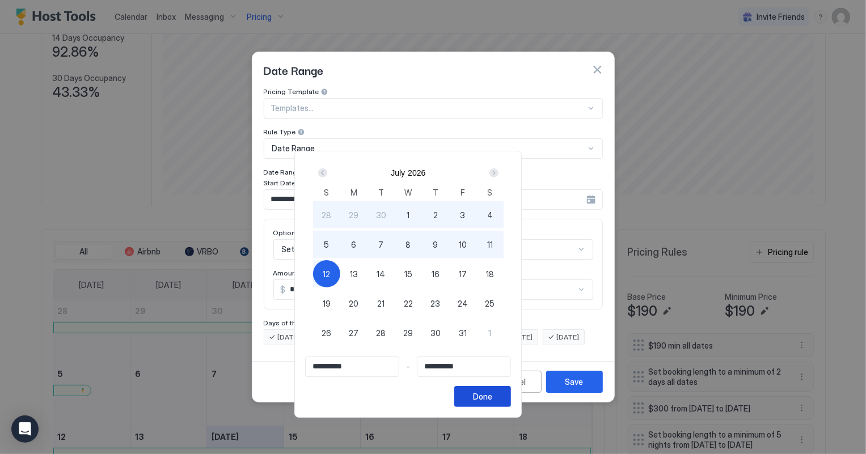
click at [511, 388] on button "Done" at bounding box center [482, 396] width 57 height 21
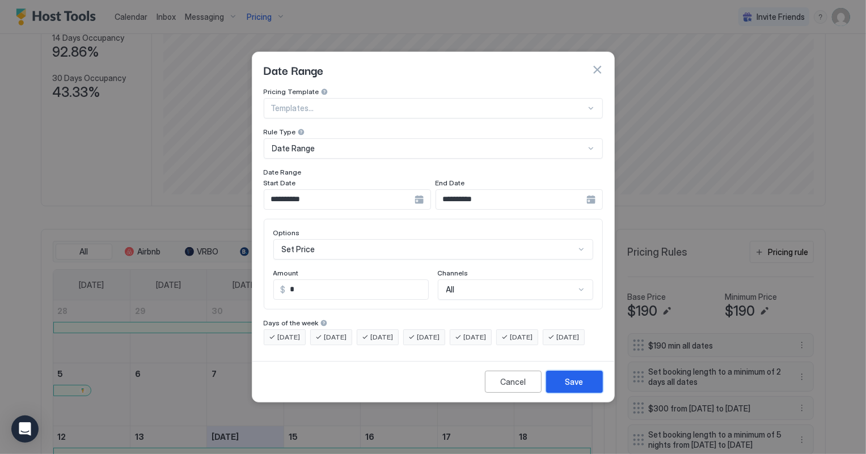
click at [580, 387] on div "Save" at bounding box center [574, 382] width 18 height 12
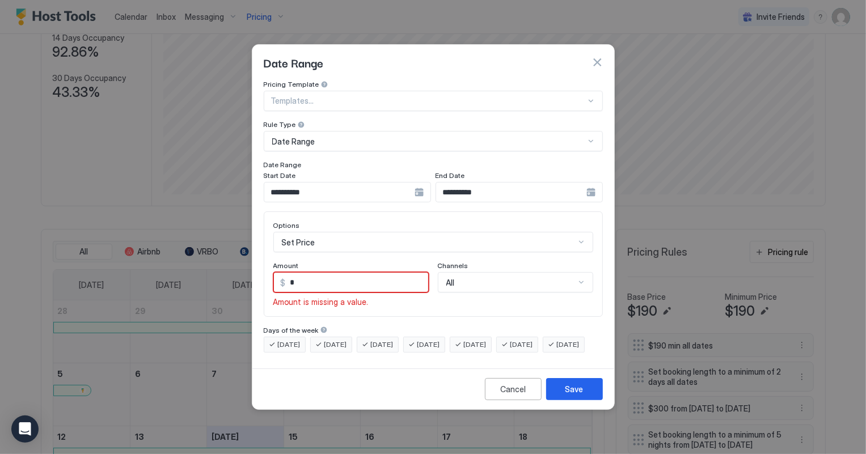
click at [316, 273] on input "*" at bounding box center [357, 282] width 142 height 19
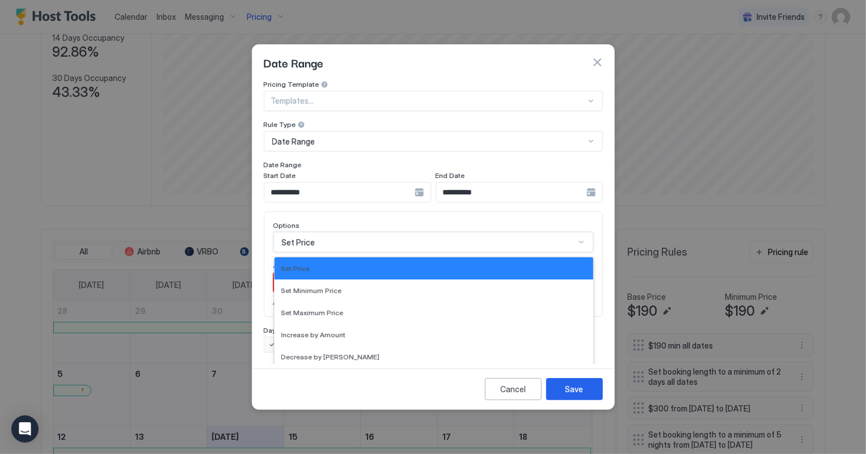
scroll to position [44, 0]
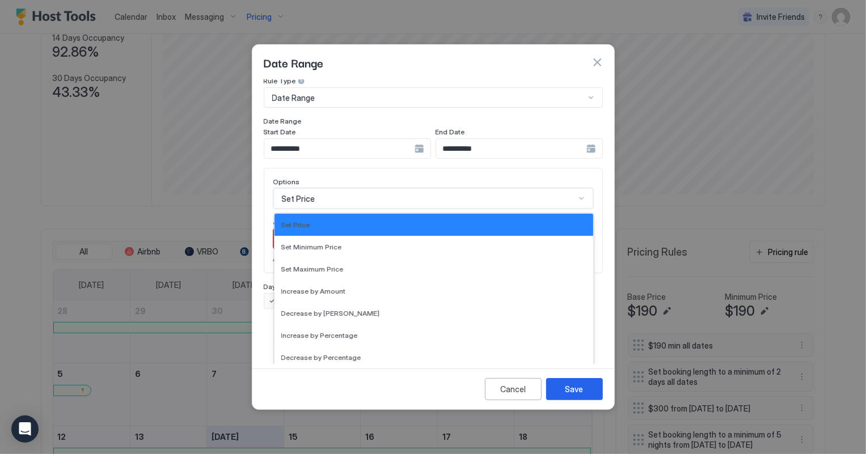
click at [326, 209] on div "17 results available. Use Up and Down to choose options, press Enter to select …" at bounding box center [433, 198] width 320 height 20
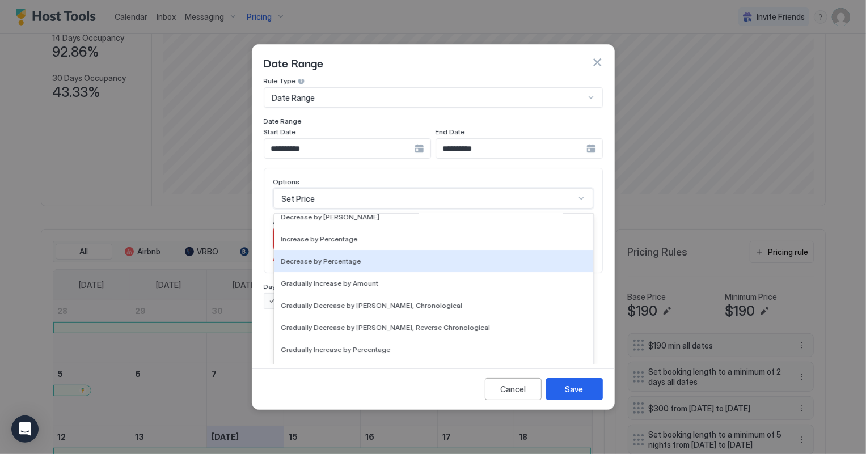
scroll to position [205, 0]
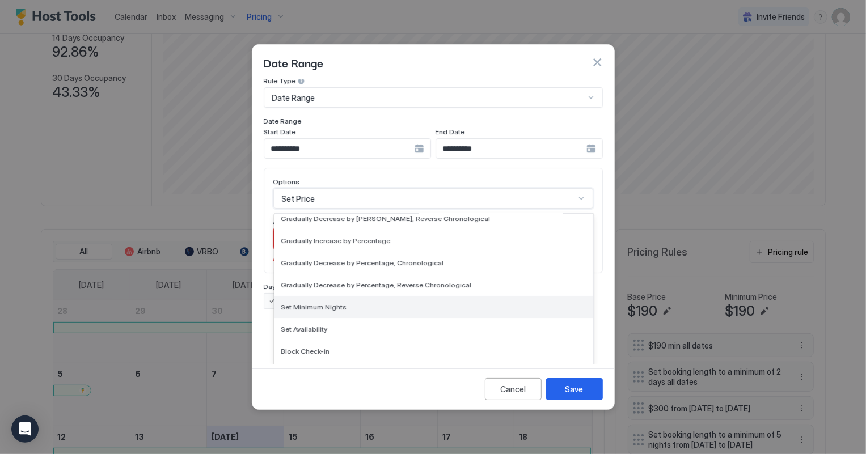
click at [312, 303] on span "Set Minimum Nights" at bounding box center [314, 307] width 66 height 9
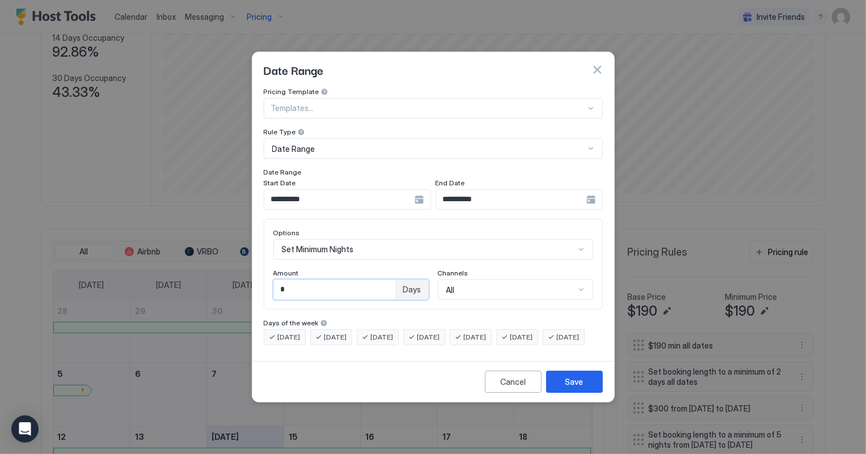
click at [305, 280] on input "*" at bounding box center [335, 289] width 122 height 19
type input "*"
click at [572, 388] on div "Save" at bounding box center [574, 382] width 18 height 12
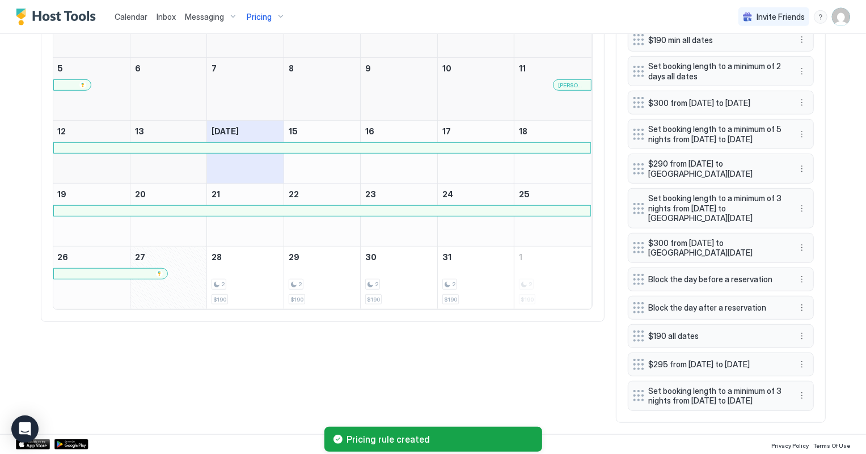
scroll to position [460, 0]
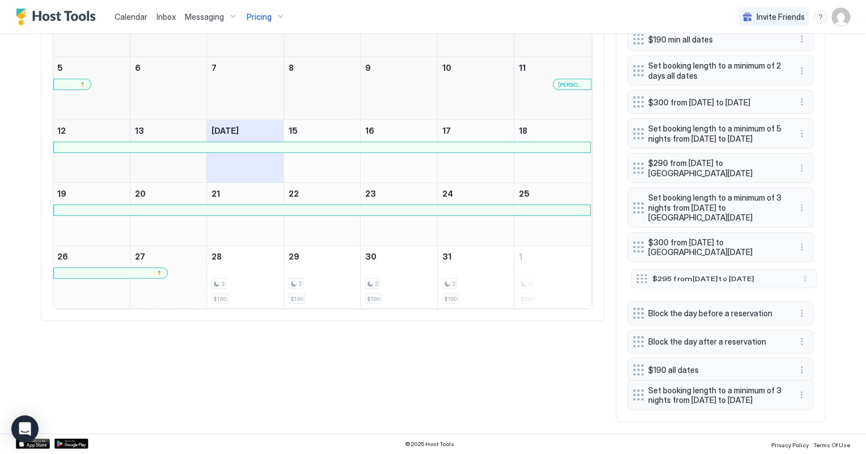
drag, startPoint x: 634, startPoint y: 376, endPoint x: 637, endPoint y: 291, distance: 85.1
click at [637, 283] on div at bounding box center [641, 278] width 11 height 9
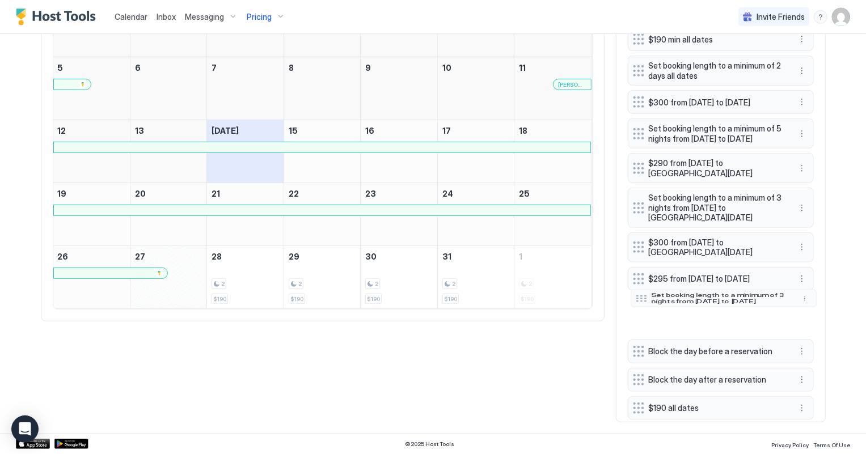
drag, startPoint x: 632, startPoint y: 414, endPoint x: 635, endPoint y: 317, distance: 97.0
click at [635, 302] on div at bounding box center [640, 298] width 11 height 7
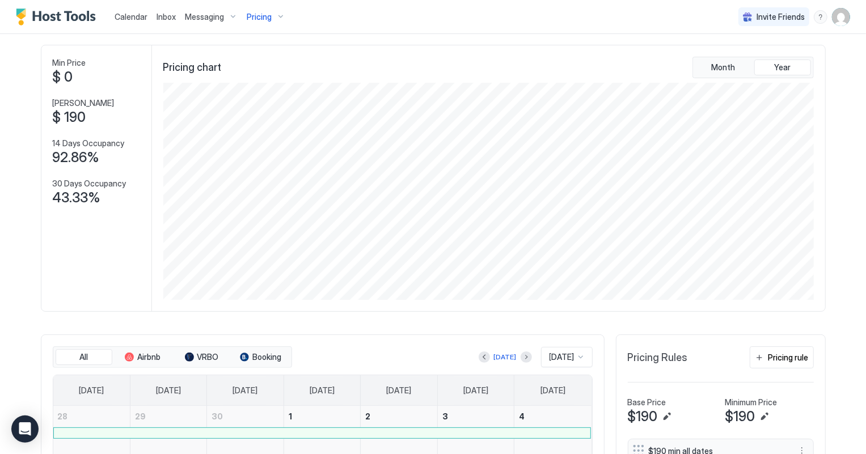
scroll to position [0, 0]
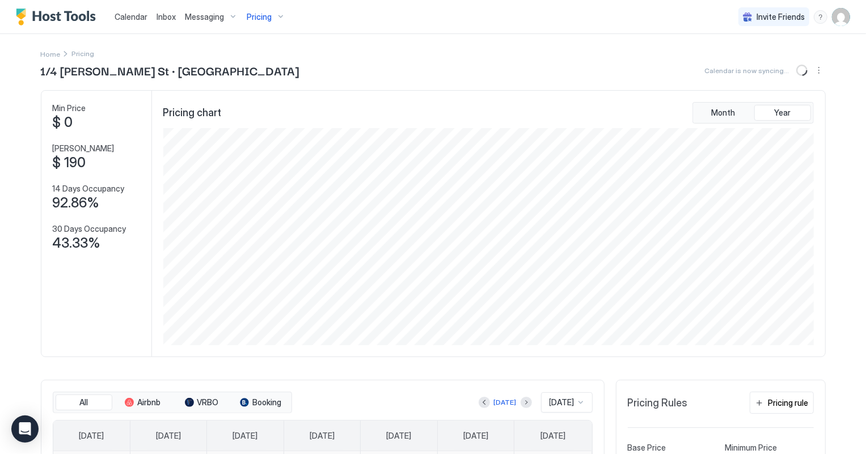
click at [260, 22] on span "Pricing" at bounding box center [259, 17] width 25 height 10
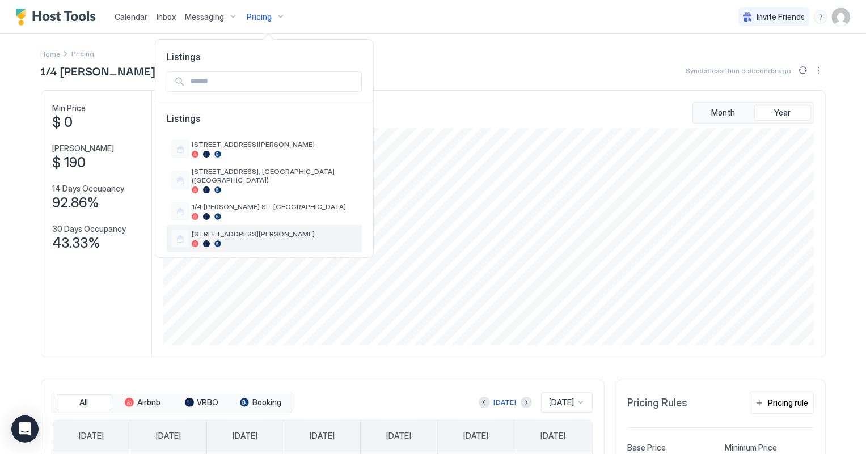
click at [244, 230] on span "[STREET_ADDRESS][PERSON_NAME]" at bounding box center [275, 234] width 166 height 9
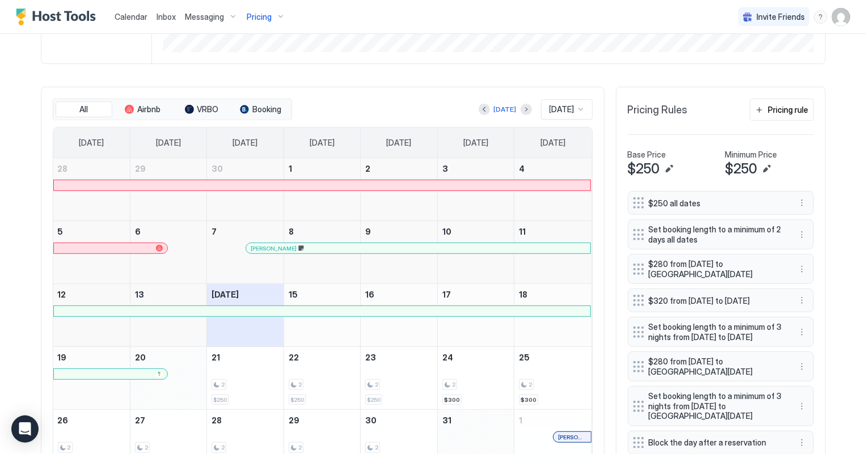
scroll to position [361, 0]
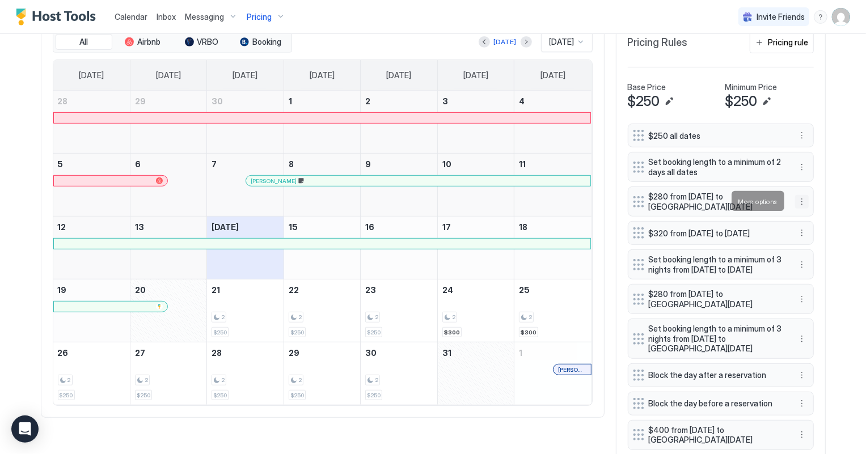
click at [796, 203] on button "More options" at bounding box center [802, 202] width 14 height 14
click at [834, 253] on div at bounding box center [433, 227] width 866 height 454
click at [795, 236] on button "More options" at bounding box center [802, 233] width 14 height 14
click at [812, 290] on span "Delete" at bounding box center [818, 287] width 21 height 9
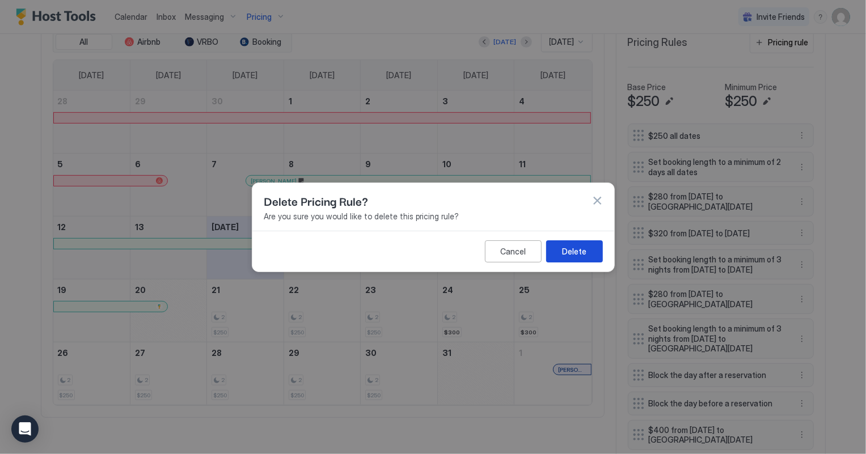
click at [578, 254] on div "Delete" at bounding box center [574, 251] width 24 height 12
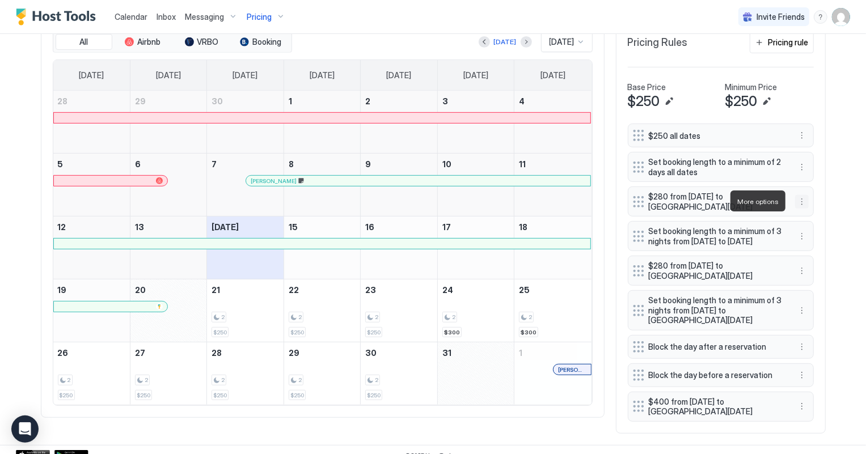
click at [797, 203] on button "More options" at bounding box center [802, 202] width 14 height 14
click at [815, 258] on div "Delete" at bounding box center [812, 253] width 43 height 18
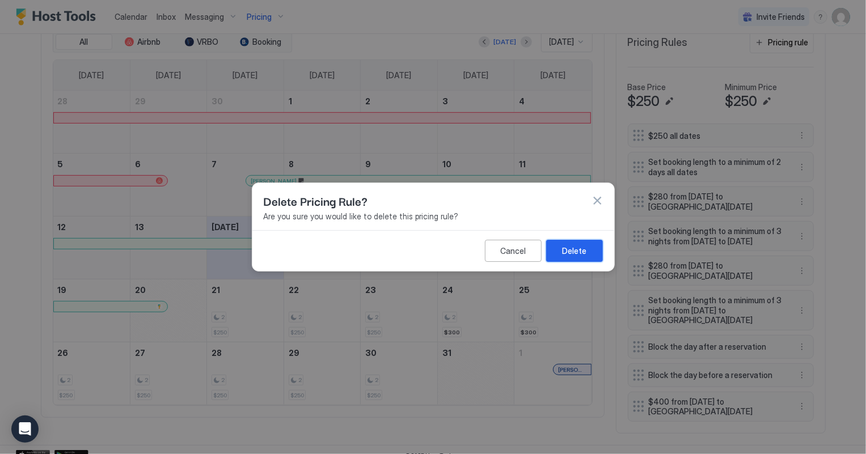
click at [595, 253] on button "Delete" at bounding box center [574, 251] width 57 height 22
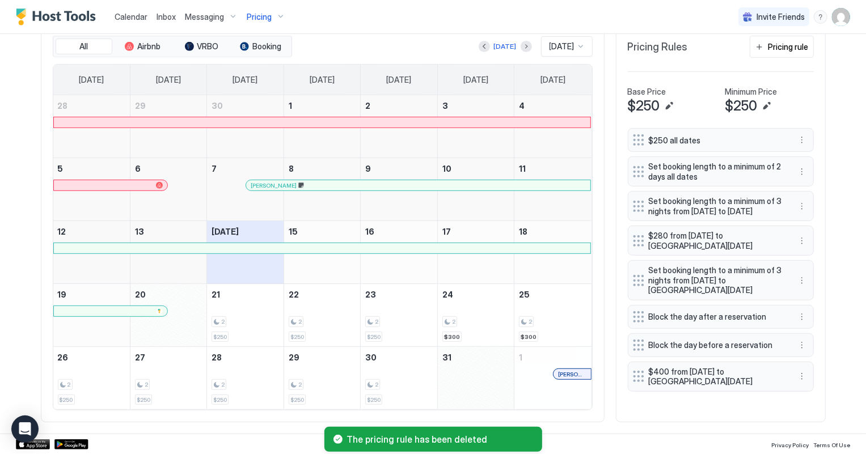
scroll to position [355, 0]
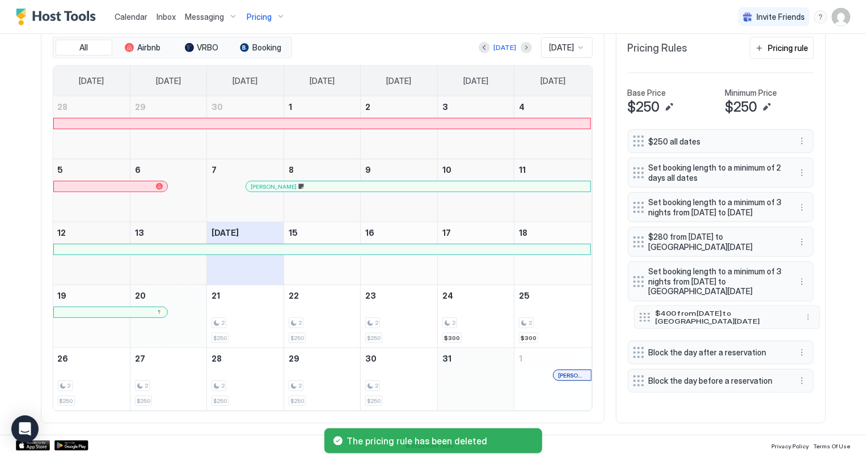
drag, startPoint x: 631, startPoint y: 389, endPoint x: 638, endPoint y: 329, distance: 61.0
click at [639, 321] on div at bounding box center [644, 316] width 11 height 9
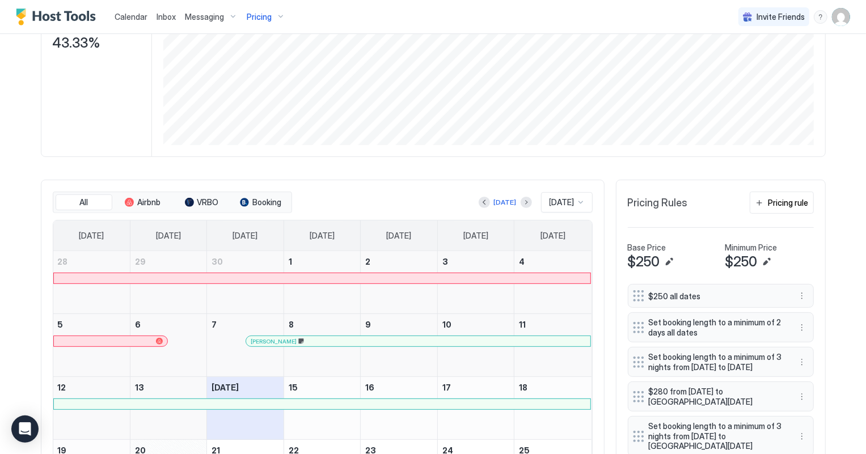
scroll to position [252, 0]
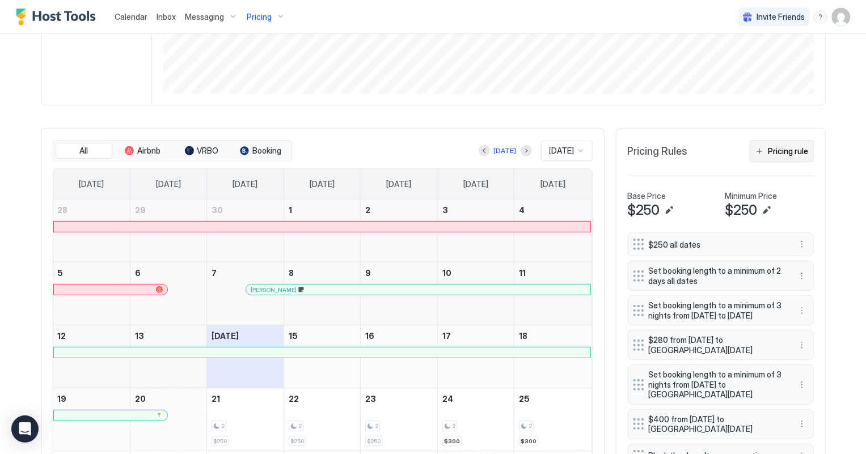
click at [789, 156] on button "Pricing rule" at bounding box center [781, 151] width 64 height 22
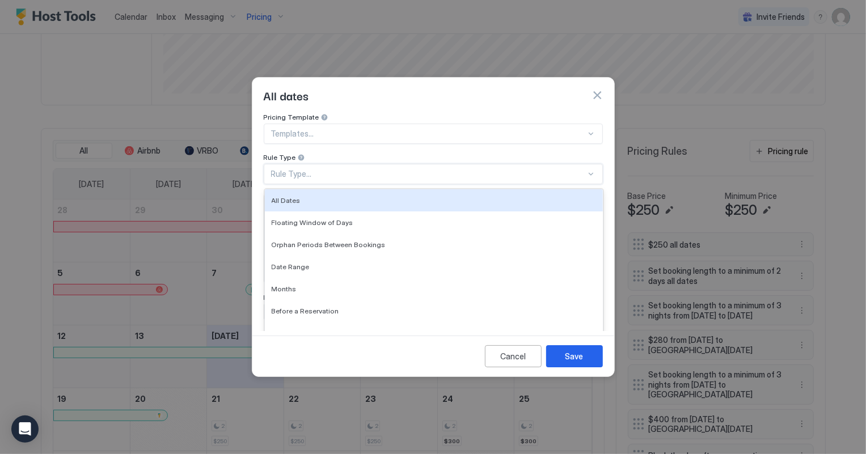
click at [299, 169] on div "Rule Type..." at bounding box center [428, 174] width 315 height 10
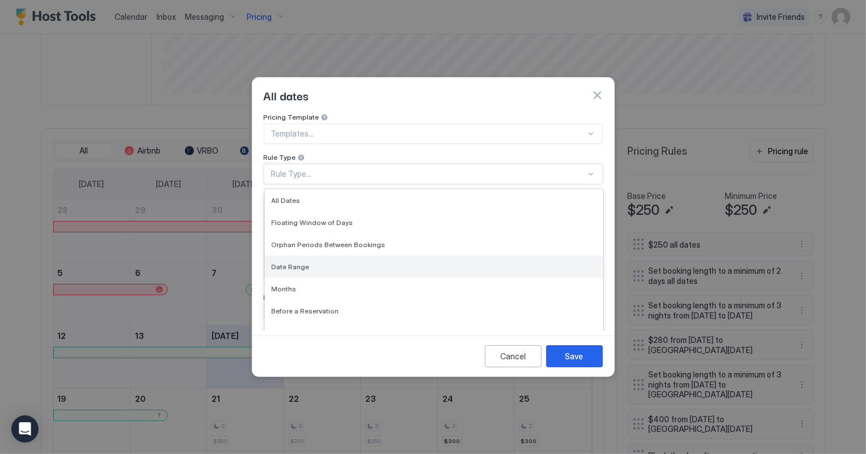
click at [290, 262] on span "Date Range" at bounding box center [291, 266] width 38 height 9
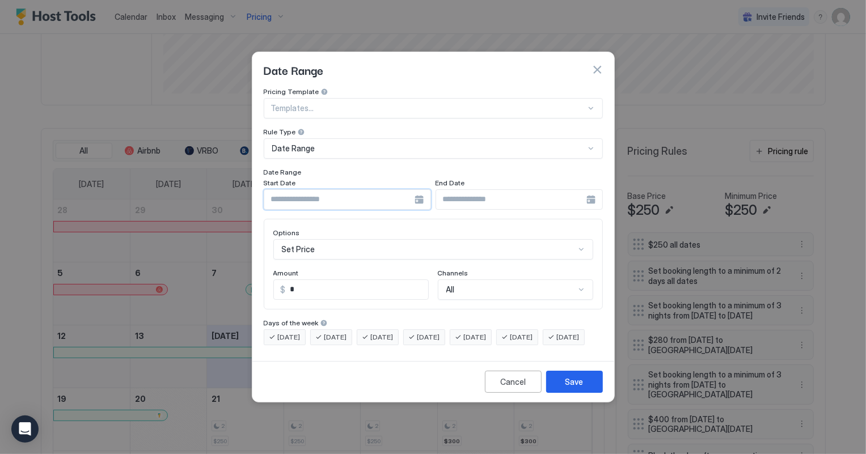
click at [327, 192] on input "Input Field" at bounding box center [339, 199] width 150 height 19
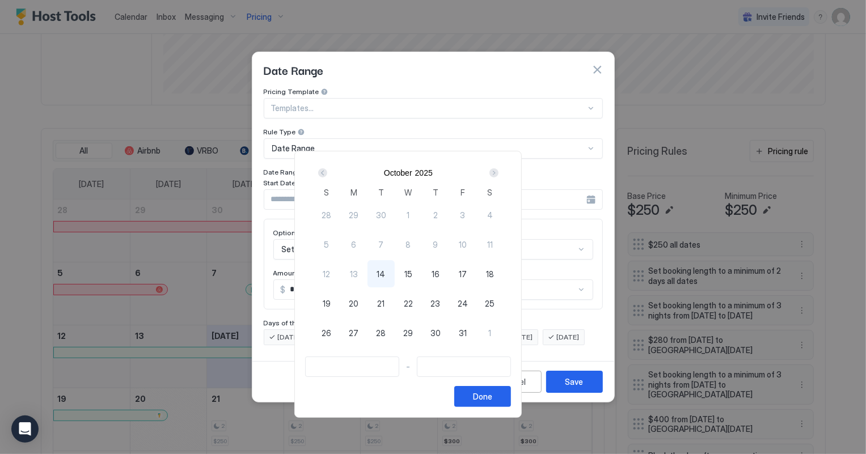
click at [498, 173] on div "Next" at bounding box center [493, 172] width 9 height 9
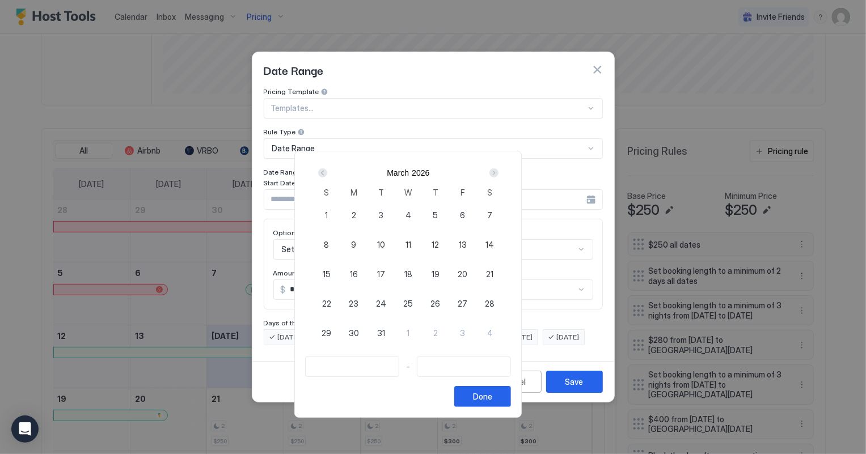
click at [498, 173] on div "Next" at bounding box center [493, 172] width 9 height 9
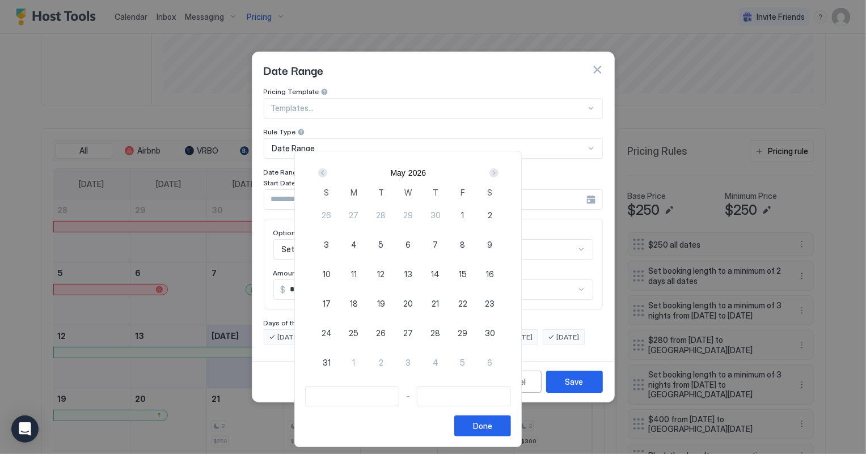
click at [498, 173] on div "Next" at bounding box center [493, 172] width 9 height 9
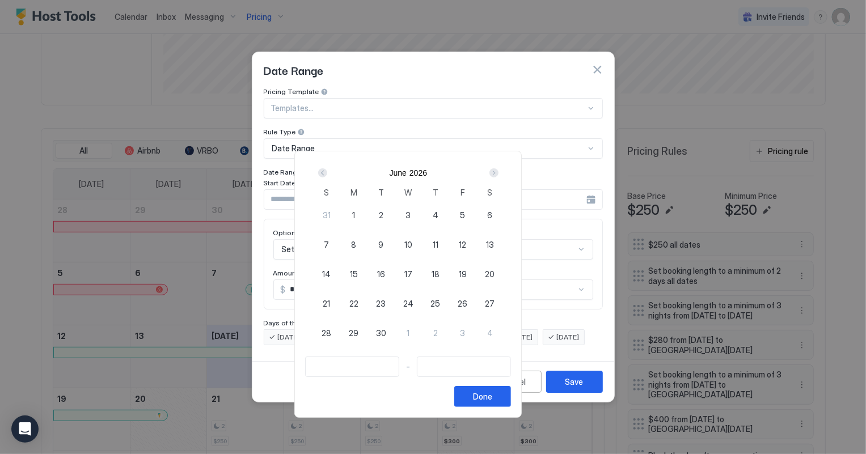
click at [498, 173] on div "Next" at bounding box center [493, 172] width 9 height 9
click at [327, 171] on div "Prev" at bounding box center [322, 172] width 9 height 9
click at [467, 307] on span "26" at bounding box center [462, 304] width 10 height 12
type input "**********"
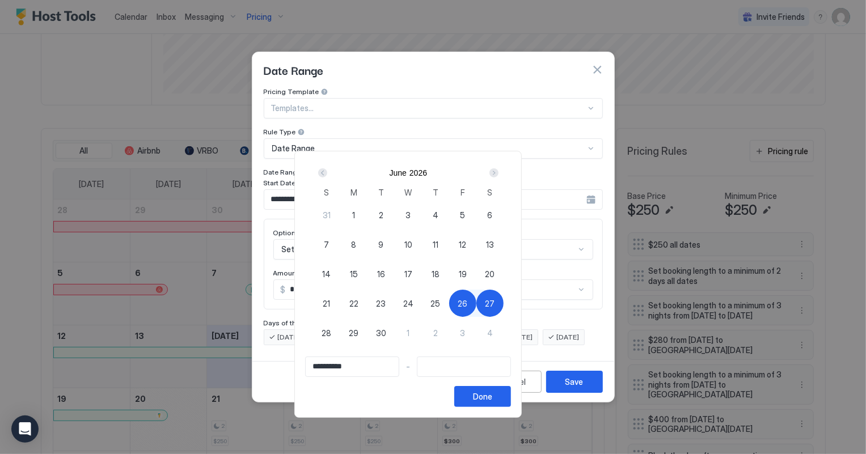
click at [498, 173] on div "Next" at bounding box center [493, 172] width 9 height 9
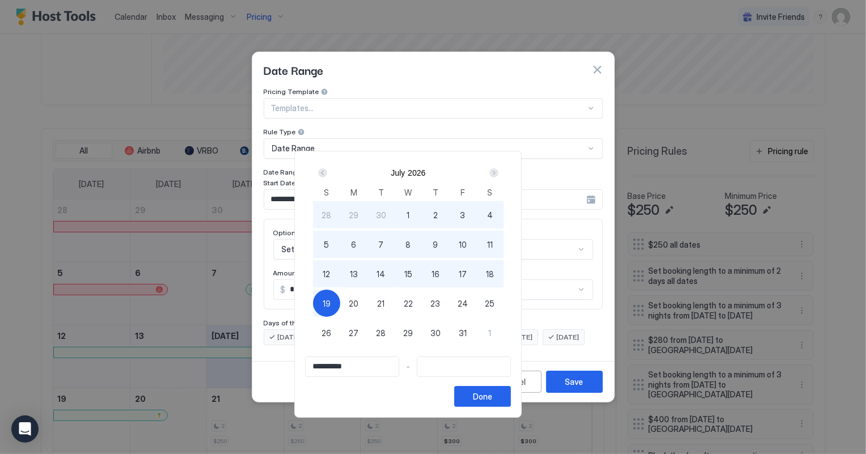
type input "**********"
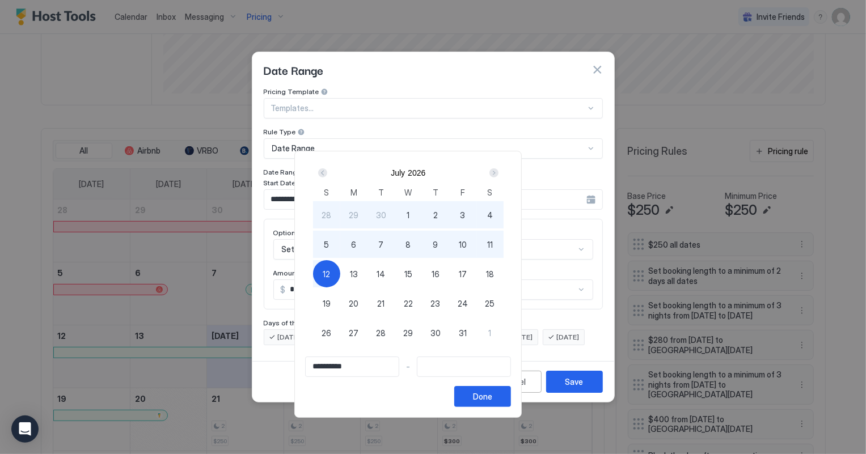
click at [330, 278] on span "12" at bounding box center [326, 274] width 7 height 12
type input "**********"
click at [492, 398] on div "Done" at bounding box center [482, 397] width 19 height 12
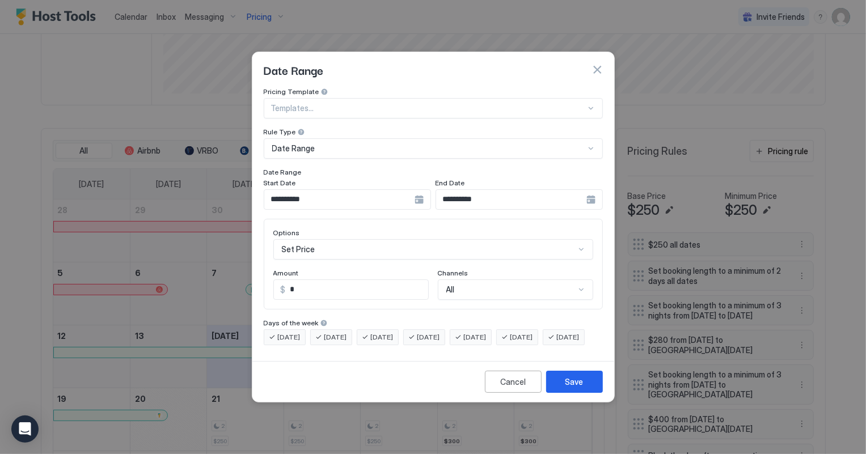
click at [323, 287] on input "*" at bounding box center [357, 289] width 142 height 19
type input "***"
click at [573, 388] on div "Save" at bounding box center [574, 382] width 18 height 12
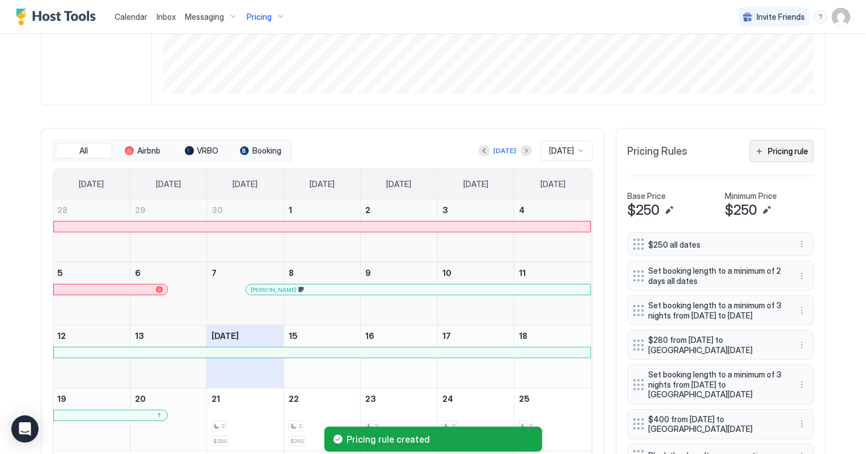
click at [796, 153] on div "Pricing rule" at bounding box center [788, 151] width 40 height 12
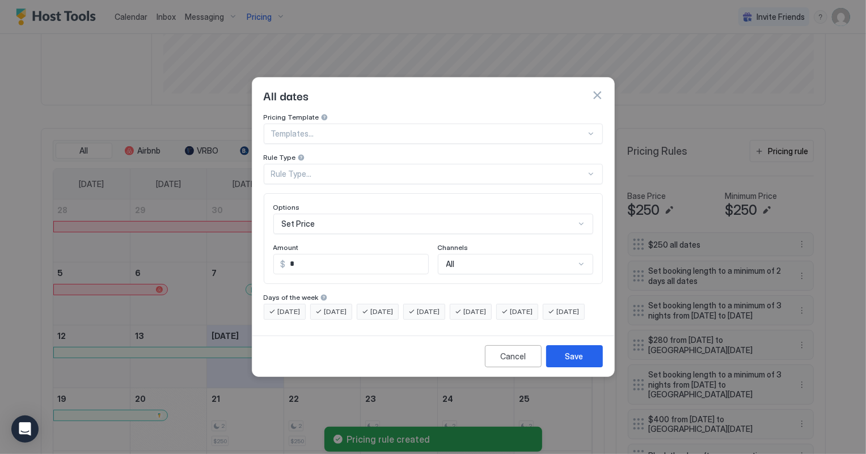
click at [322, 164] on div "Rule Type..." at bounding box center [433, 174] width 339 height 20
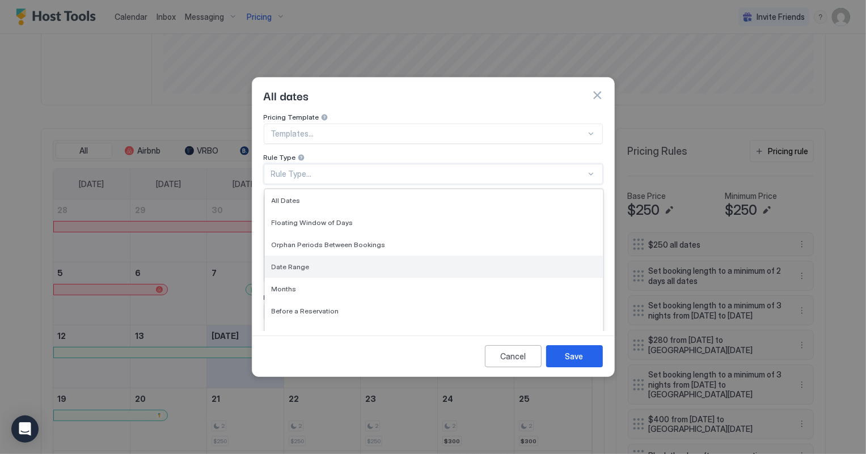
click at [293, 262] on span "Date Range" at bounding box center [291, 266] width 38 height 9
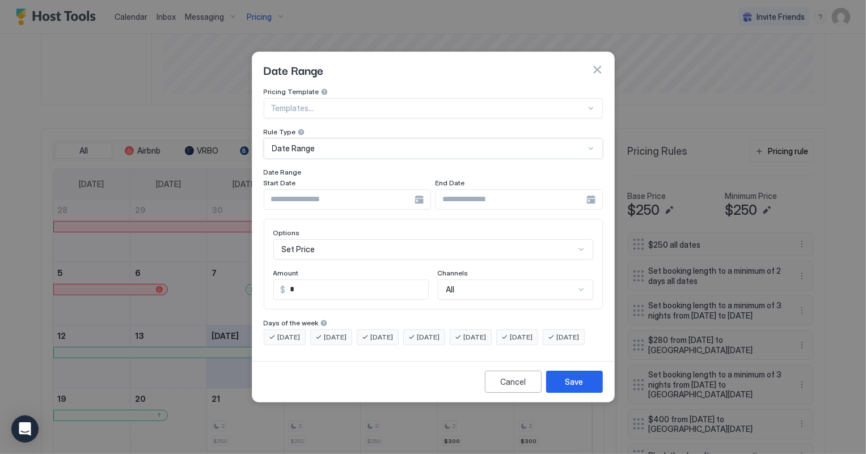
click at [316, 190] on input "Input Field" at bounding box center [339, 199] width 150 height 19
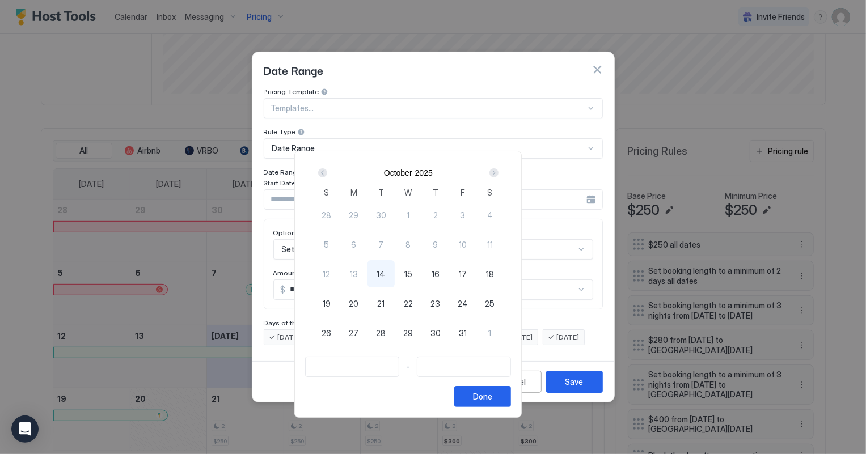
click at [498, 173] on div "Next" at bounding box center [493, 172] width 9 height 9
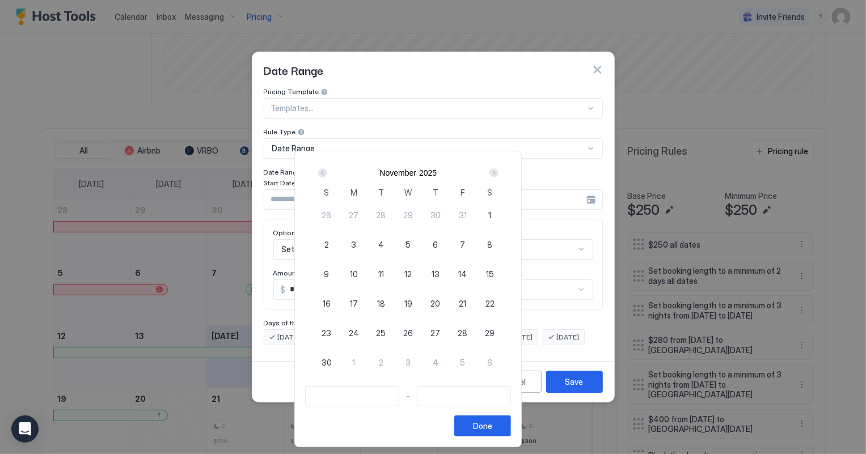
click at [498, 173] on div "Next" at bounding box center [493, 172] width 9 height 9
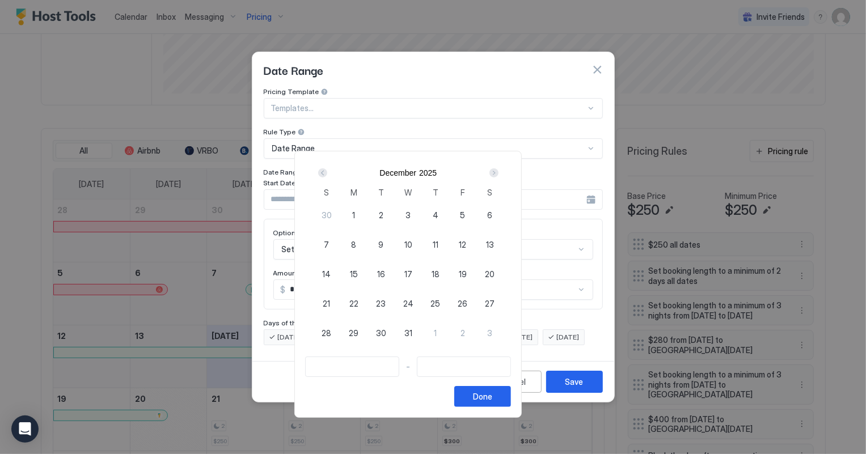
click at [498, 173] on div "Next" at bounding box center [493, 172] width 9 height 9
click at [498, 172] on div "Next" at bounding box center [493, 172] width 9 height 9
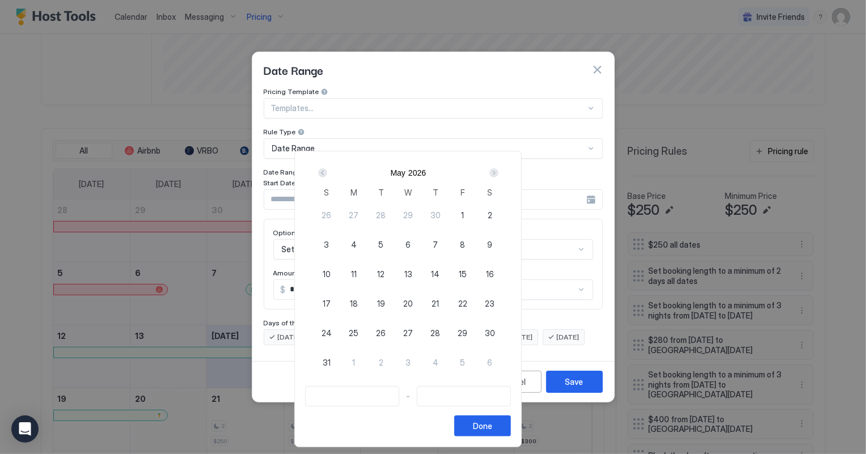
click at [498, 171] on div "Next" at bounding box center [493, 172] width 9 height 9
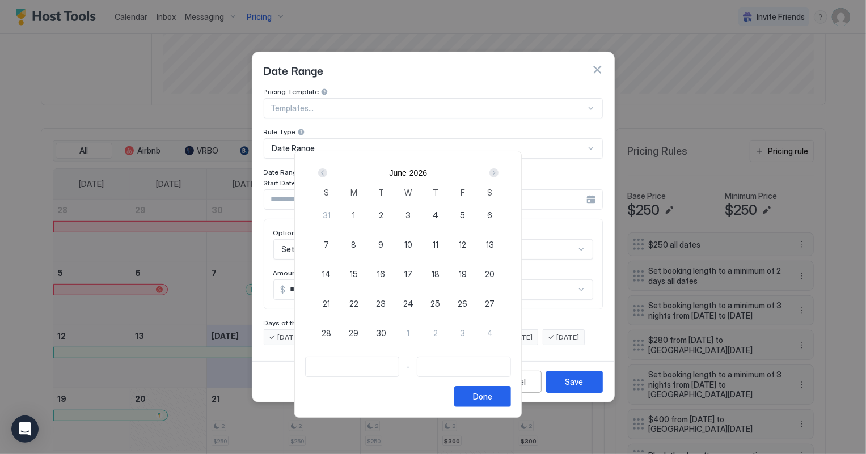
click at [467, 304] on span "26" at bounding box center [462, 304] width 10 height 12
type input "**********"
click at [498, 171] on div "Next" at bounding box center [493, 172] width 9 height 9
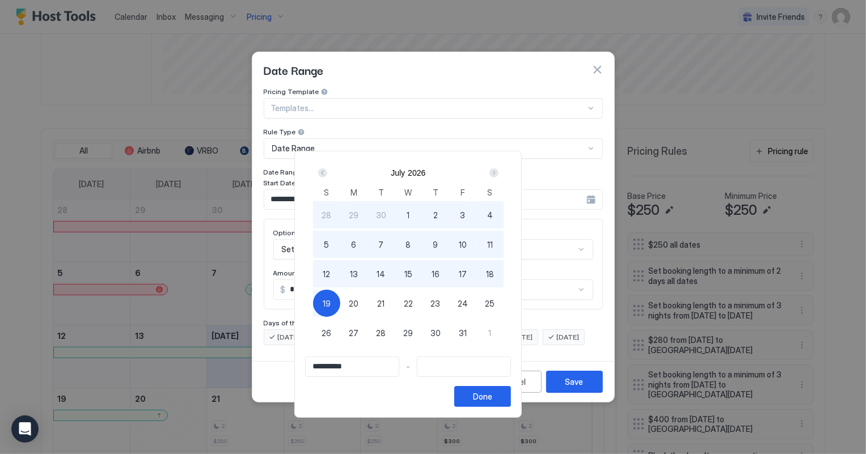
type input "**********"
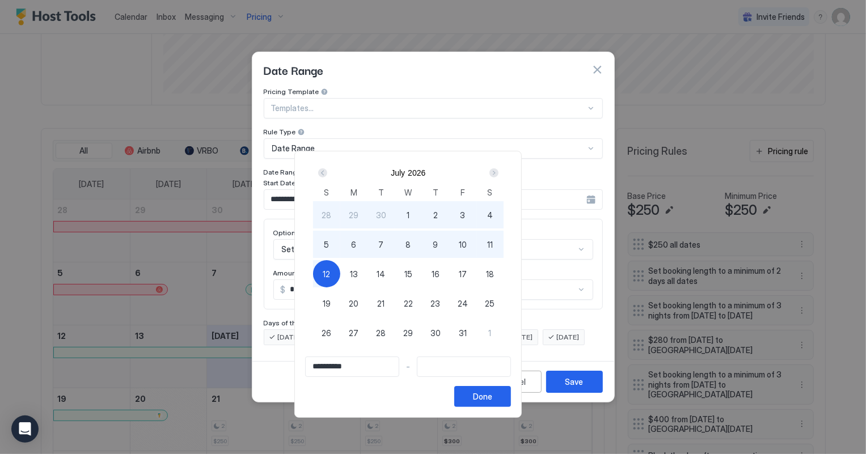
click at [330, 272] on span "12" at bounding box center [326, 274] width 7 height 12
type input "**********"
click at [492, 391] on div "Done" at bounding box center [482, 397] width 19 height 12
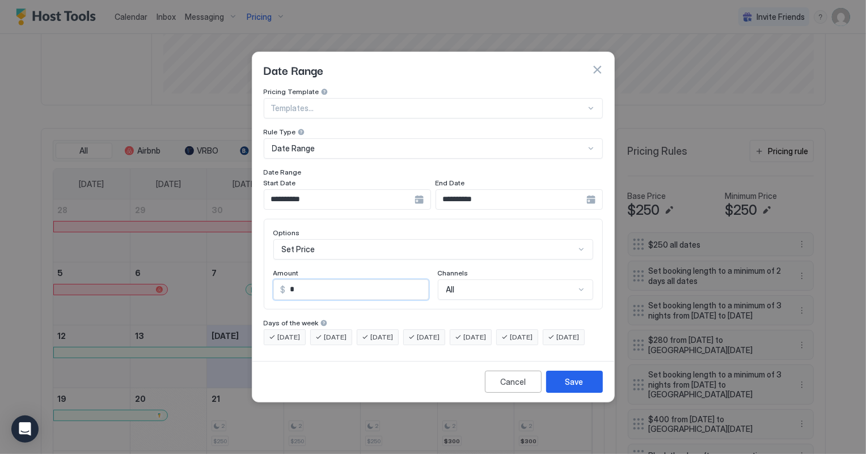
click at [300, 280] on input "*" at bounding box center [357, 289] width 142 height 19
type input "***"
click at [590, 393] on button "Save" at bounding box center [574, 382] width 57 height 22
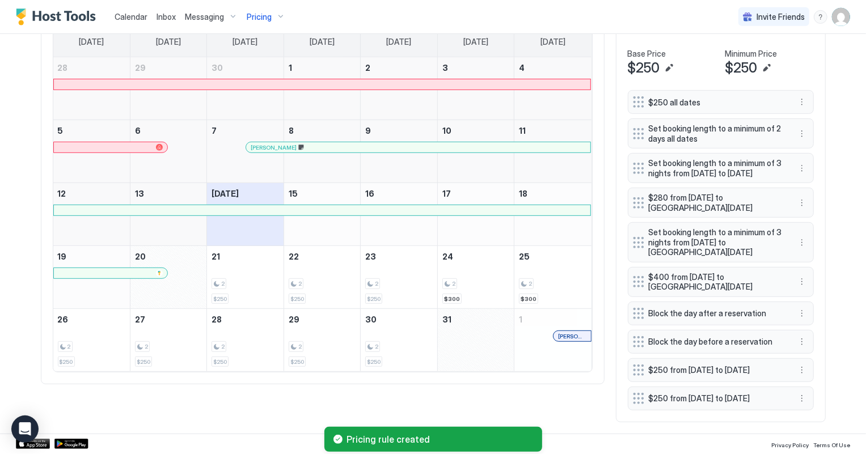
scroll to position [414, 0]
click at [798, 396] on button "More options" at bounding box center [802, 399] width 14 height 14
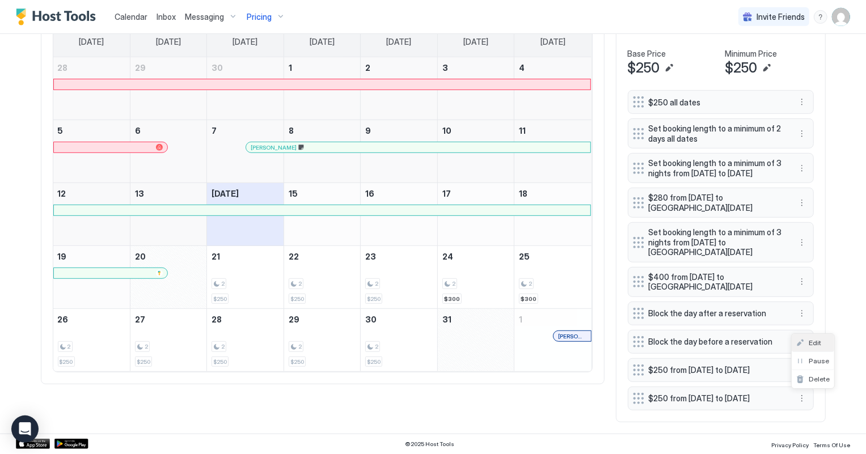
click at [808, 344] on span "Edit" at bounding box center [814, 342] width 12 height 9
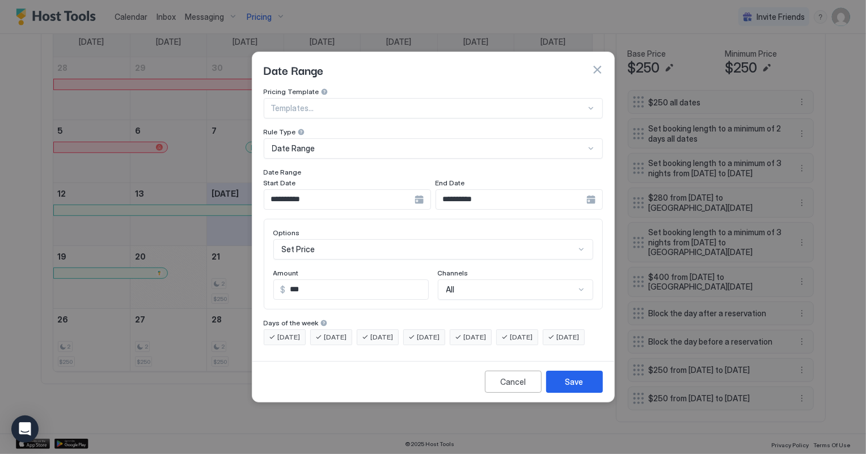
scroll to position [58, 0]
click at [341, 243] on div "Set Price" at bounding box center [433, 249] width 320 height 20
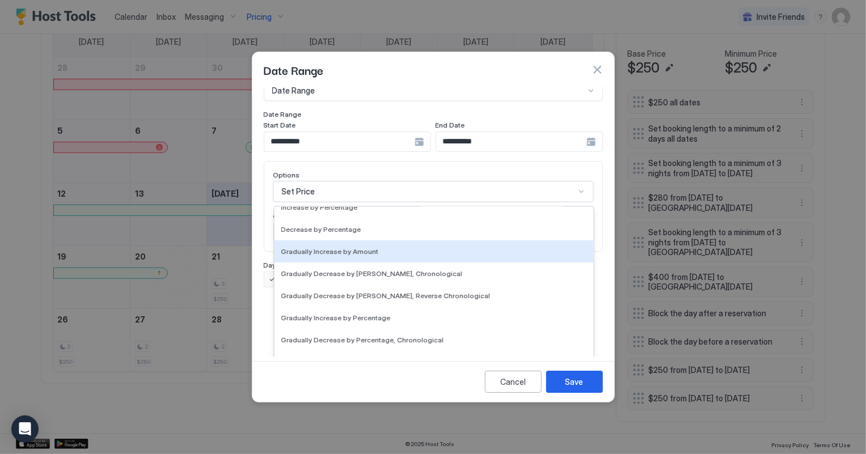
scroll to position [205, 0]
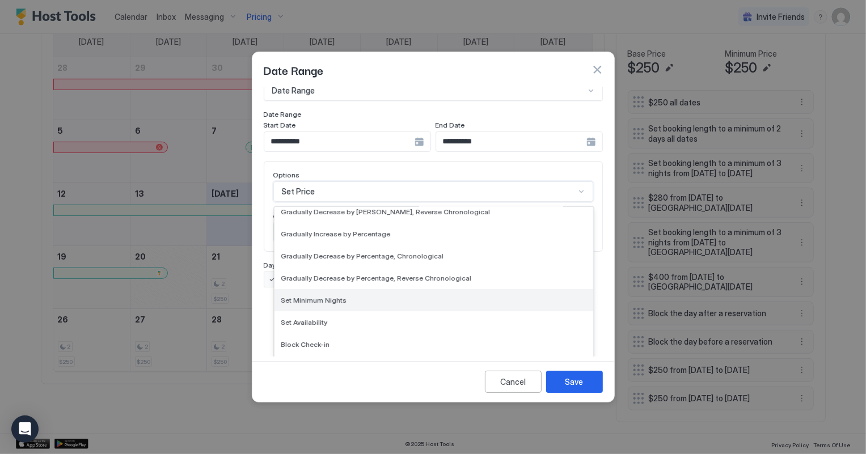
click at [317, 296] on span "Set Minimum Nights" at bounding box center [314, 300] width 66 height 9
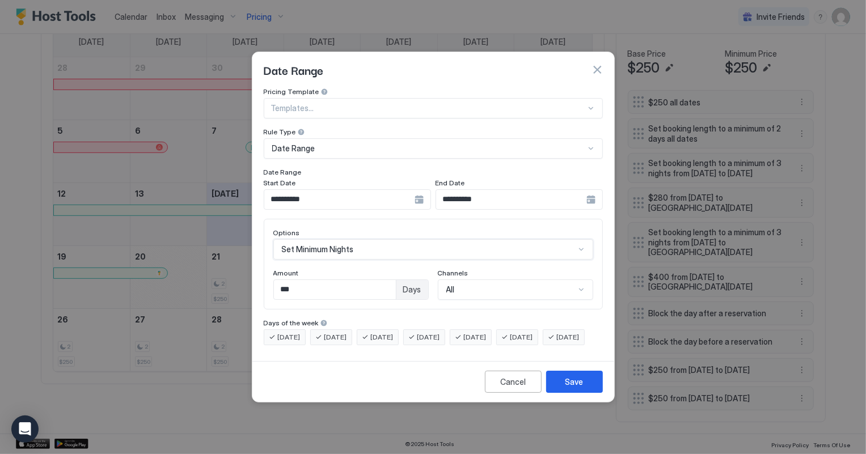
click at [304, 282] on input "***" at bounding box center [335, 289] width 122 height 19
type input "*"
click at [577, 393] on button "Save" at bounding box center [574, 382] width 57 height 22
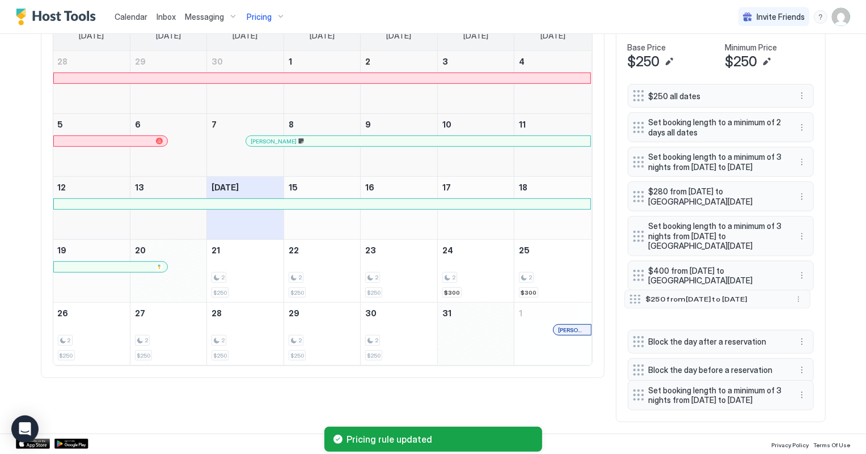
drag, startPoint x: 631, startPoint y: 359, endPoint x: 627, endPoint y: 295, distance: 64.7
click at [629, 295] on div at bounding box center [634, 299] width 11 height 9
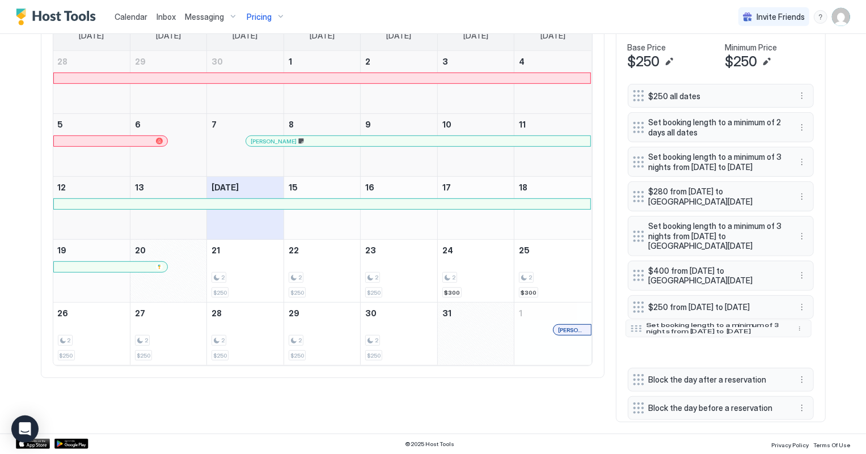
drag, startPoint x: 631, startPoint y: 396, endPoint x: 630, endPoint y: 333, distance: 63.5
click at [630, 332] on div at bounding box center [635, 328] width 11 height 7
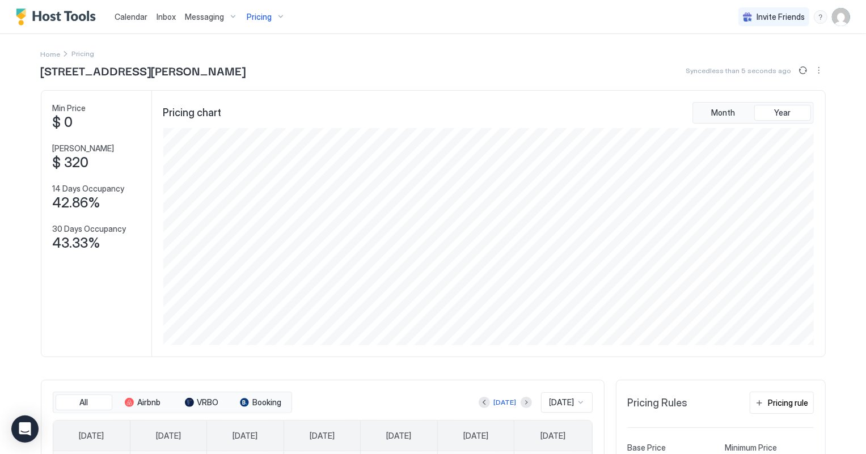
click at [262, 18] on span "Pricing" at bounding box center [259, 17] width 25 height 10
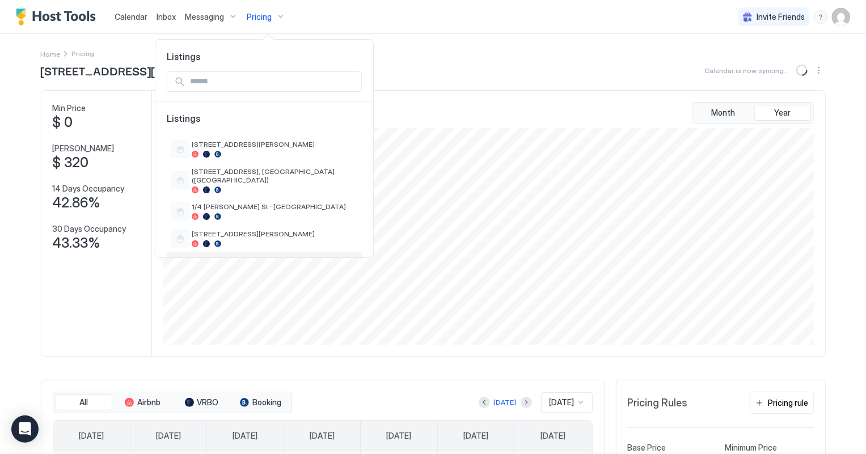
click at [244, 257] on span "[STREET_ADDRESS][PERSON_NAME]" at bounding box center [275, 261] width 166 height 9
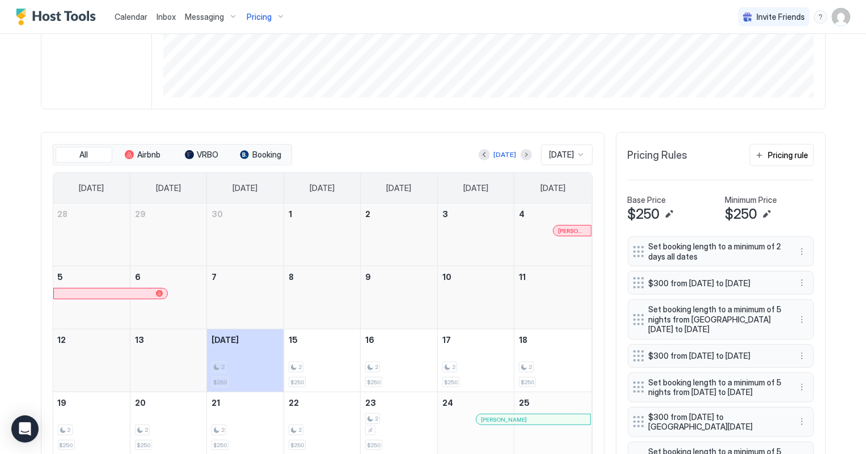
scroll to position [361, 0]
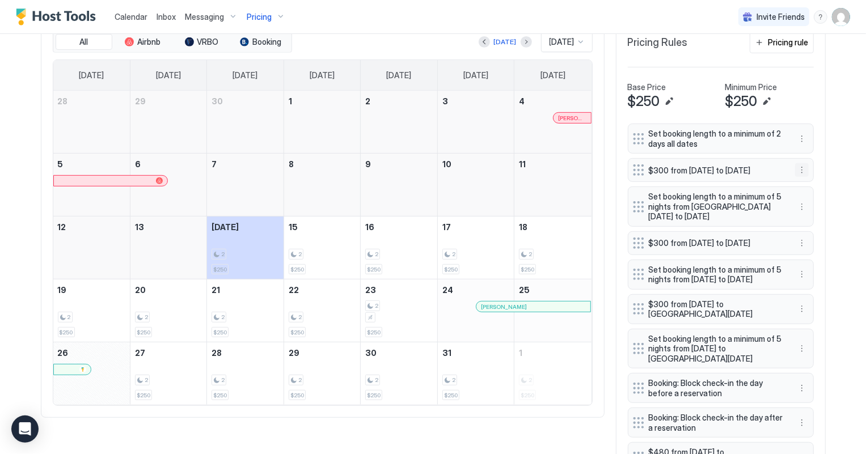
click at [796, 175] on button "More options" at bounding box center [802, 170] width 14 height 14
click at [820, 226] on span "Delete" at bounding box center [818, 224] width 21 height 9
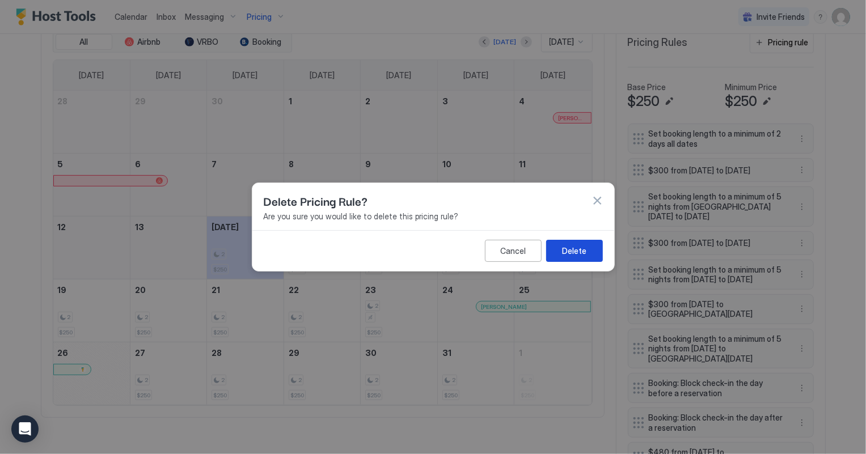
click at [569, 255] on div "Delete" at bounding box center [574, 251] width 24 height 12
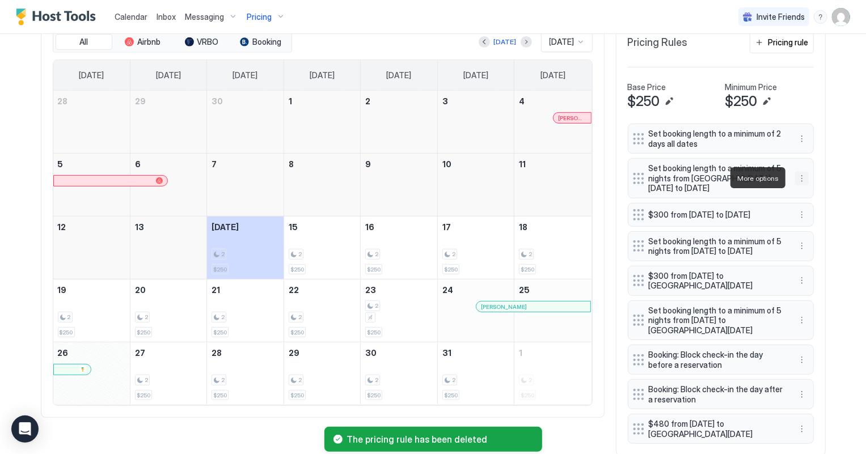
click at [796, 178] on button "More options" at bounding box center [802, 179] width 14 height 14
click at [822, 232] on span "Delete" at bounding box center [818, 230] width 21 height 9
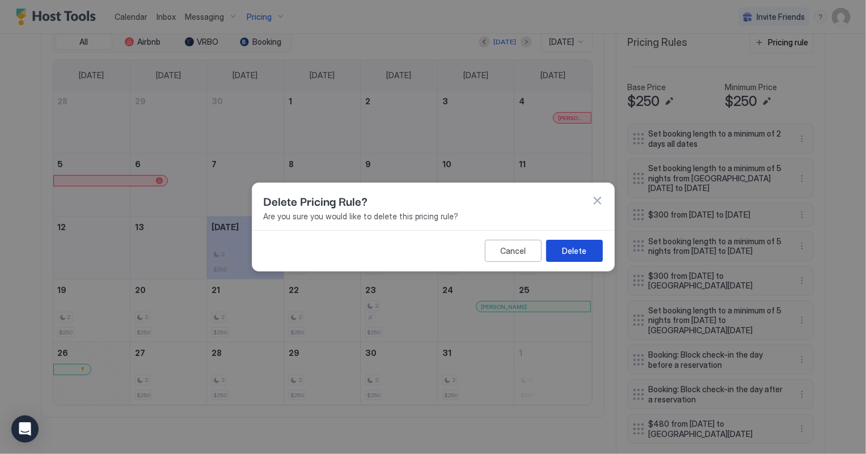
click at [580, 247] on div "Delete" at bounding box center [574, 251] width 24 height 12
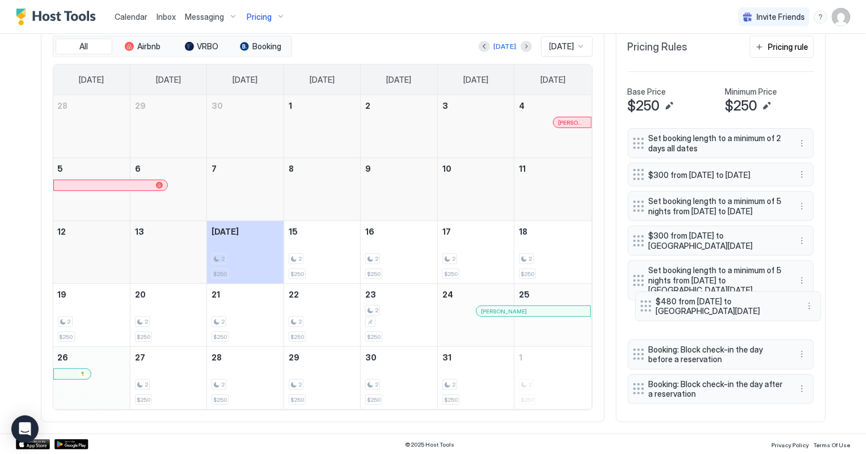
drag, startPoint x: 629, startPoint y: 398, endPoint x: 637, endPoint y: 316, distance: 83.1
click at [640, 312] on div at bounding box center [645, 305] width 11 height 11
click at [796, 43] on div "Pricing rule" at bounding box center [788, 47] width 40 height 12
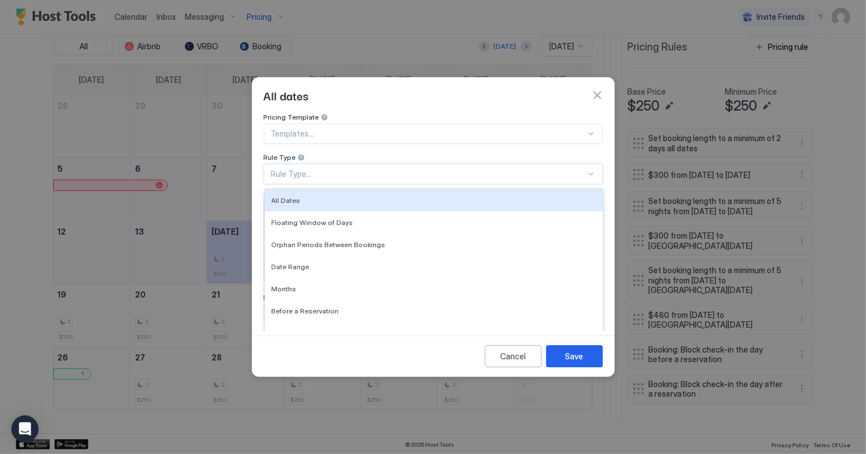
click at [350, 169] on div "Rule Type..." at bounding box center [428, 174] width 315 height 10
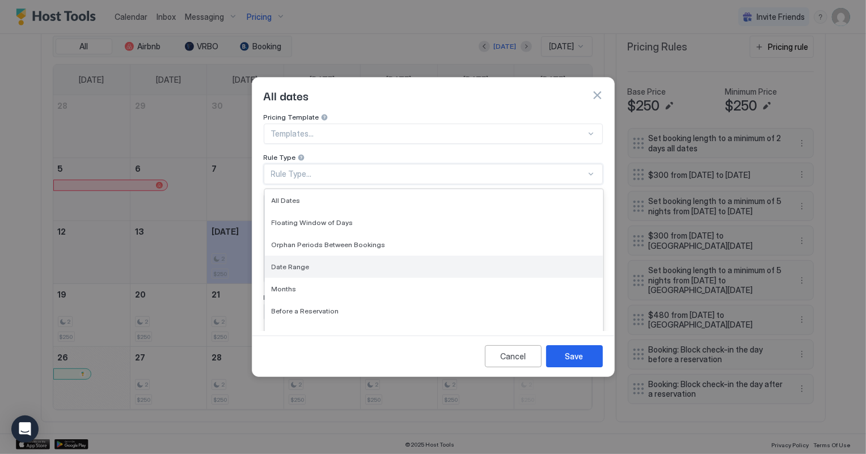
click at [305, 262] on span "Date Range" at bounding box center [291, 266] width 38 height 9
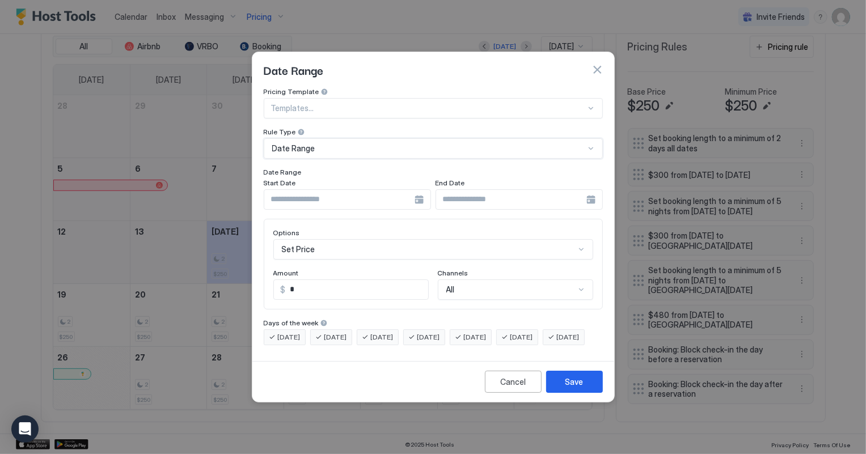
click at [323, 190] on input "Input Field" at bounding box center [339, 199] width 150 height 19
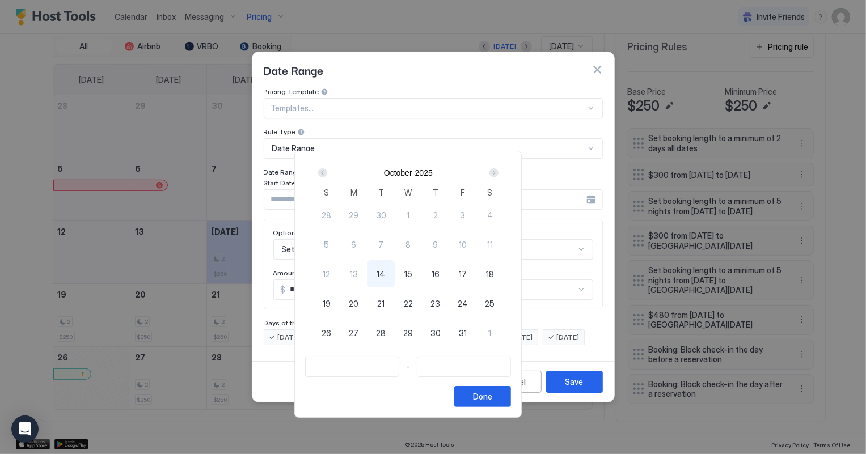
click at [498, 171] on div "Next" at bounding box center [493, 172] width 9 height 9
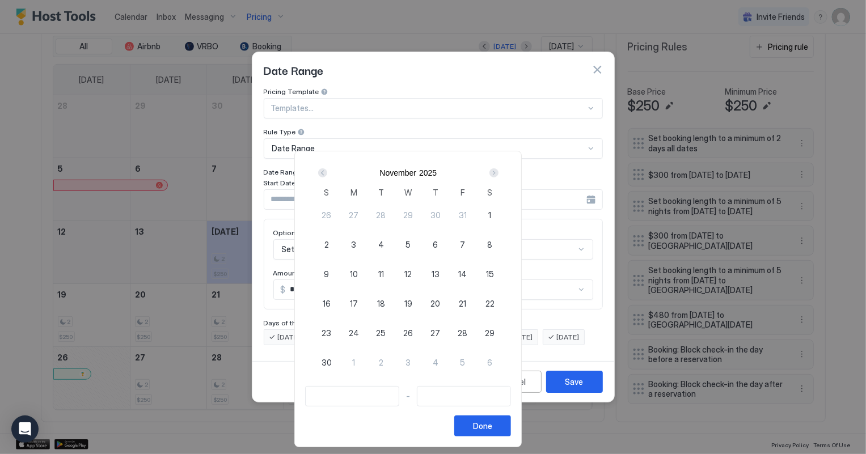
click at [498, 171] on div "Next" at bounding box center [493, 172] width 9 height 9
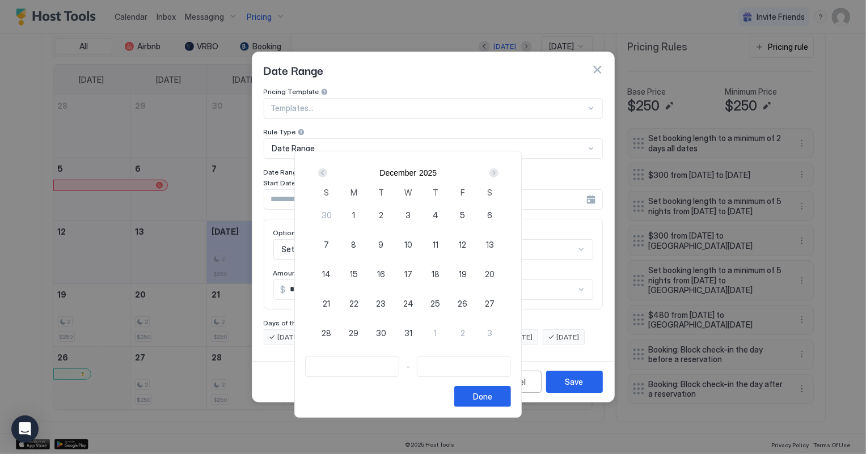
click at [498, 171] on div "Next" at bounding box center [493, 172] width 9 height 9
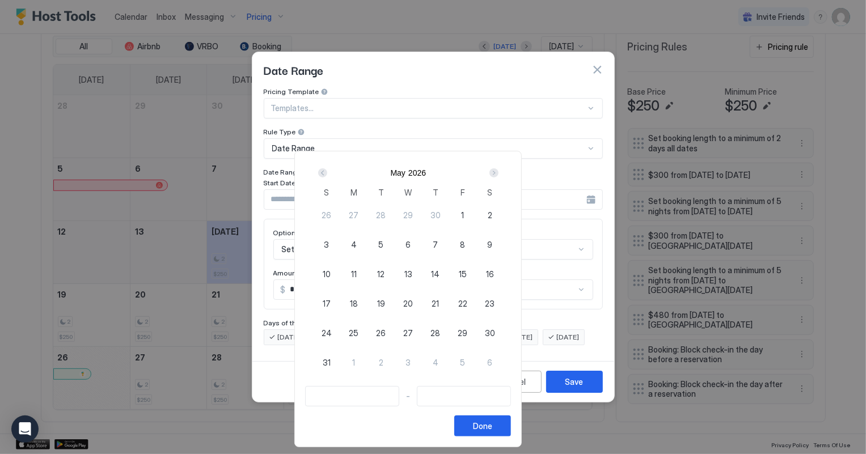
click at [498, 171] on div "Next" at bounding box center [493, 172] width 9 height 9
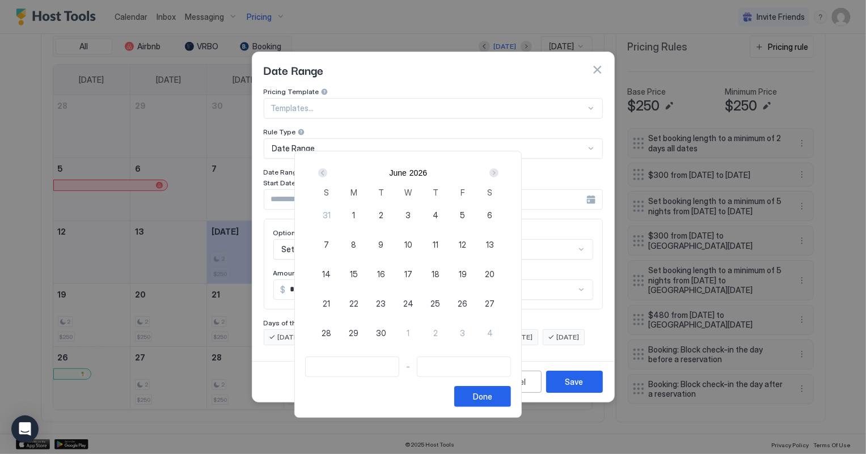
click at [467, 300] on span "26" at bounding box center [462, 304] width 10 height 12
type input "**********"
click at [498, 173] on div "Next" at bounding box center [493, 172] width 9 height 9
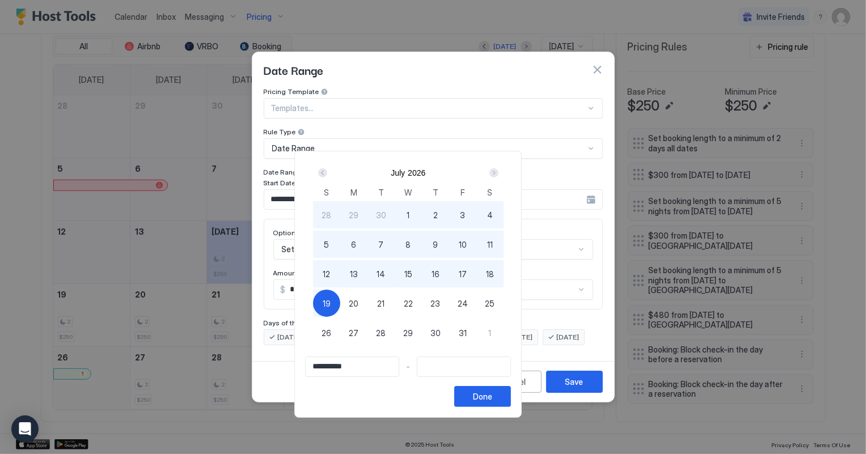
type input "**********"
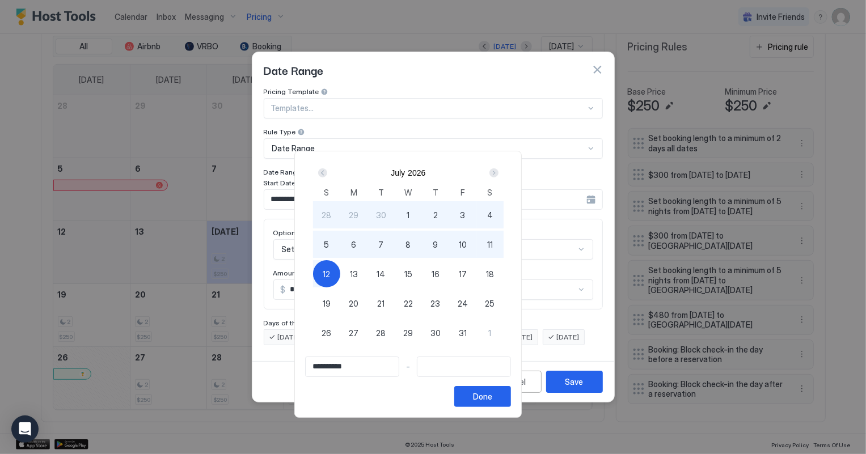
click at [330, 275] on span "12" at bounding box center [326, 274] width 7 height 12
type input "**********"
click at [492, 393] on div "Done" at bounding box center [482, 397] width 19 height 12
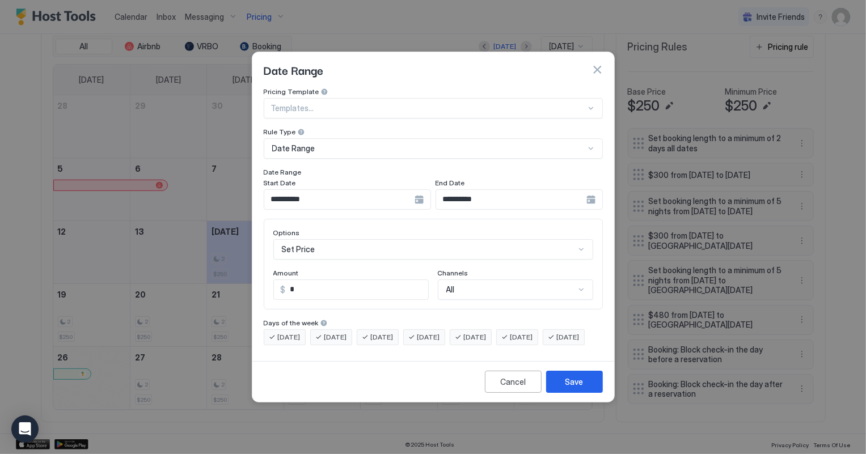
click at [319, 280] on input "*" at bounding box center [357, 289] width 142 height 19
type input "***"
click at [579, 388] on div "Save" at bounding box center [574, 382] width 18 height 12
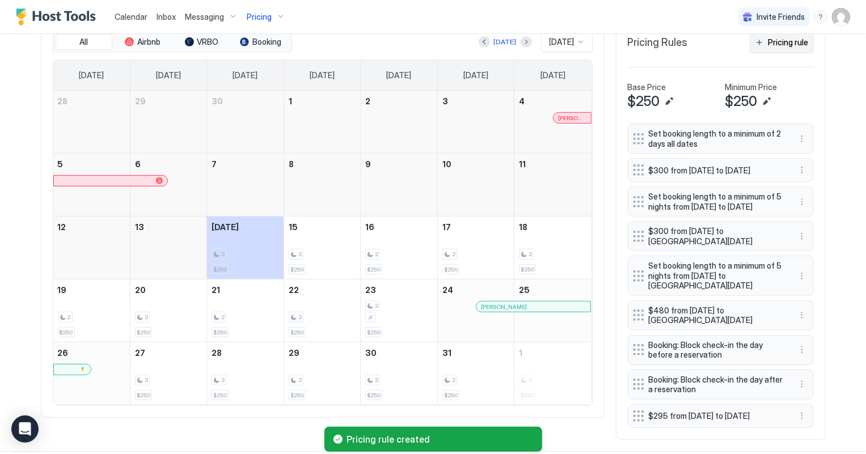
click at [799, 48] on button "Pricing rule" at bounding box center [781, 42] width 64 height 22
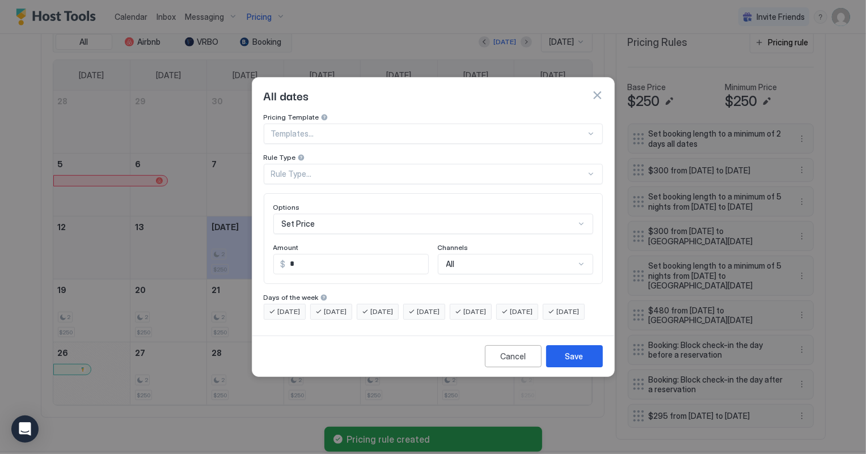
click at [298, 169] on div "Rule Type..." at bounding box center [428, 174] width 315 height 10
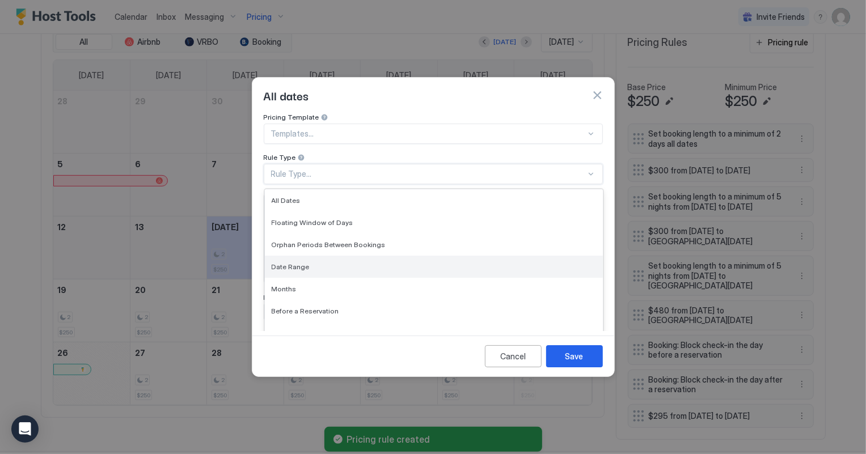
click at [295, 262] on span "Date Range" at bounding box center [291, 266] width 38 height 9
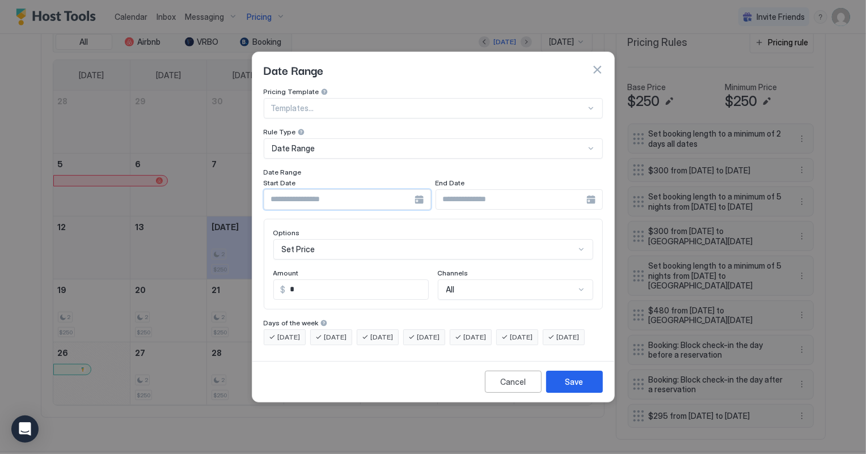
click at [329, 190] on input "Input Field" at bounding box center [339, 199] width 150 height 19
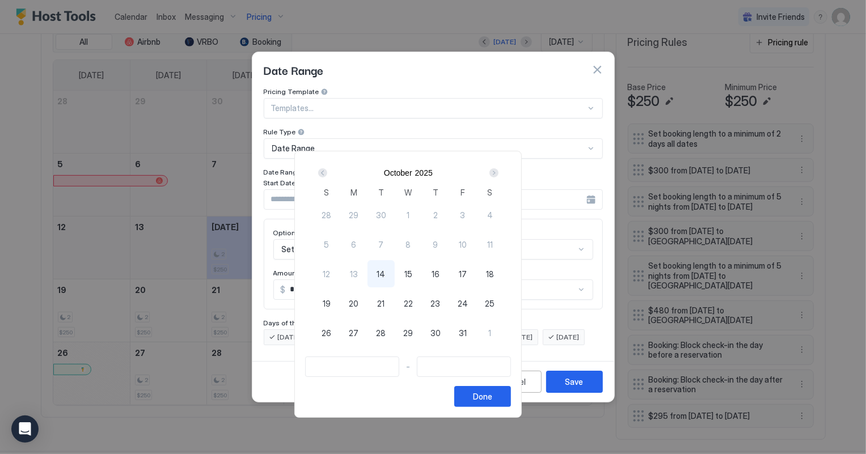
click at [498, 176] on div "Next" at bounding box center [493, 172] width 9 height 9
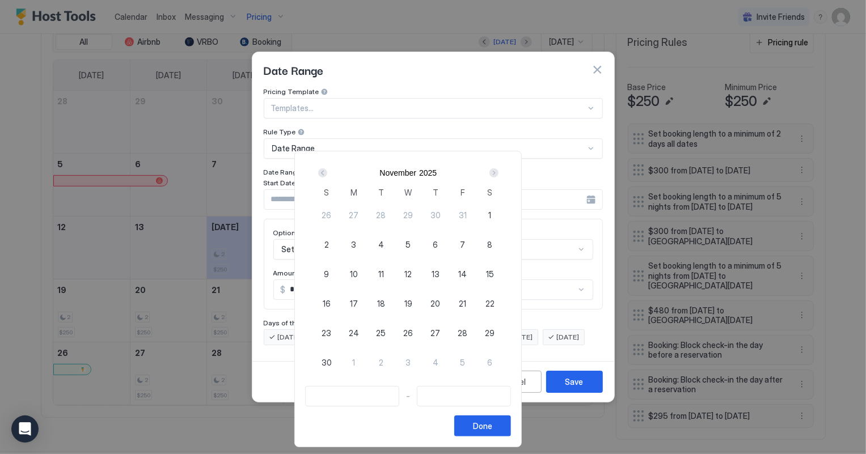
click at [498, 176] on div "Next" at bounding box center [493, 172] width 9 height 9
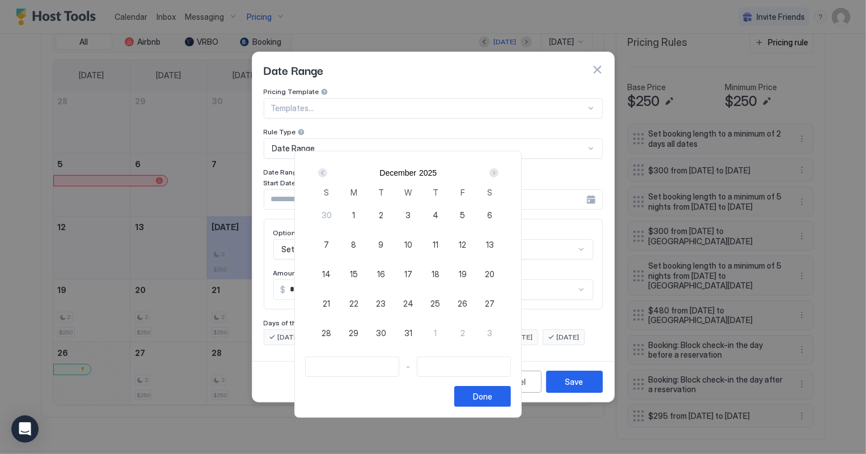
click at [498, 176] on div "Next" at bounding box center [493, 172] width 9 height 9
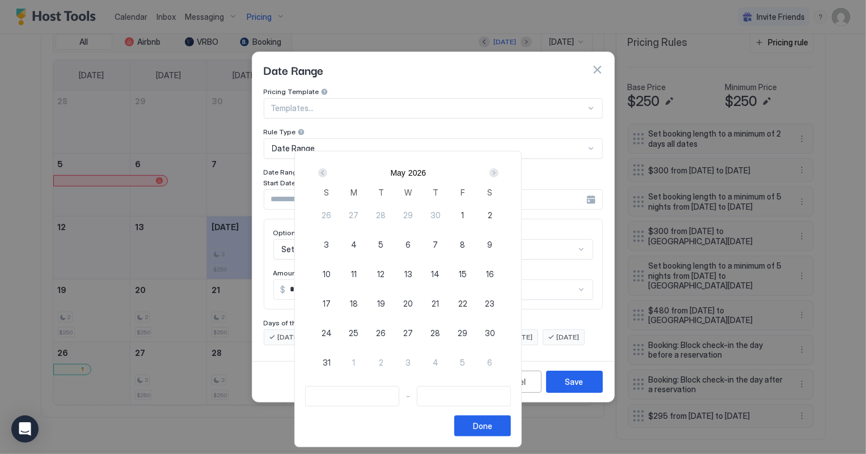
click at [498, 176] on div "Next" at bounding box center [493, 172] width 9 height 9
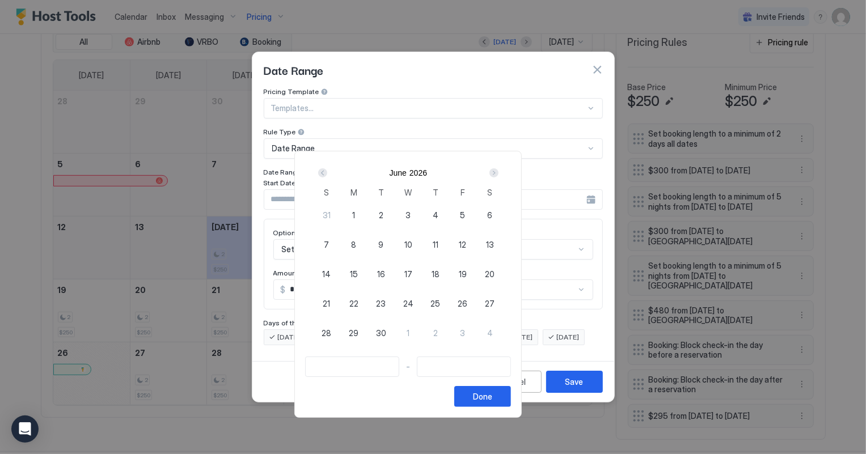
click at [476, 302] on div "26" at bounding box center [462, 303] width 27 height 27
type input "**********"
click at [498, 173] on div "Next" at bounding box center [493, 172] width 9 height 9
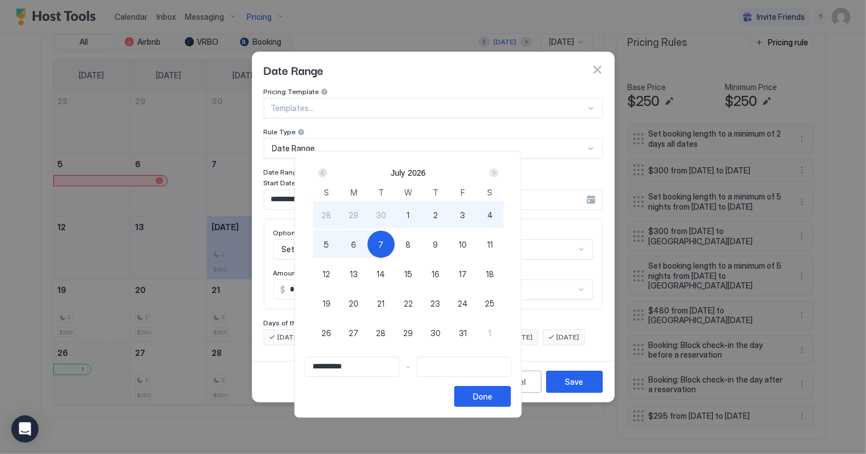
type input "**********"
click at [330, 270] on span "12" at bounding box center [326, 274] width 7 height 12
type input "**********"
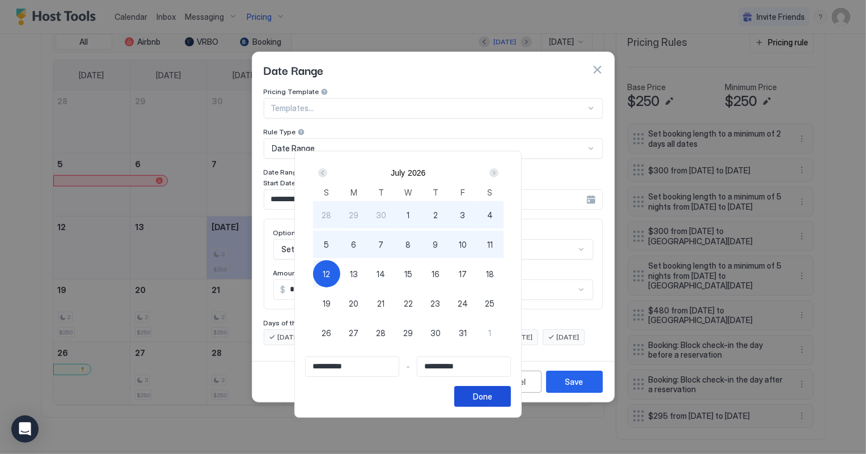
drag, startPoint x: 532, startPoint y: 397, endPoint x: 525, endPoint y: 397, distance: 6.3
click at [492, 397] on div "Done" at bounding box center [482, 397] width 19 height 12
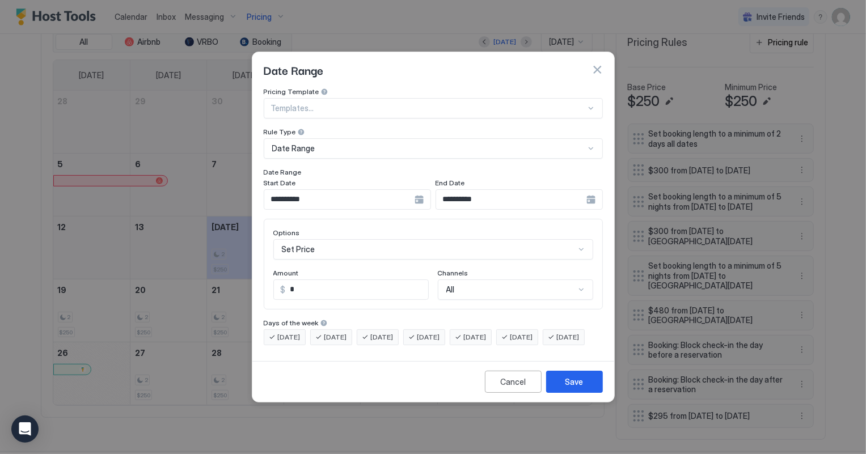
click at [302, 280] on input "*" at bounding box center [357, 289] width 142 height 19
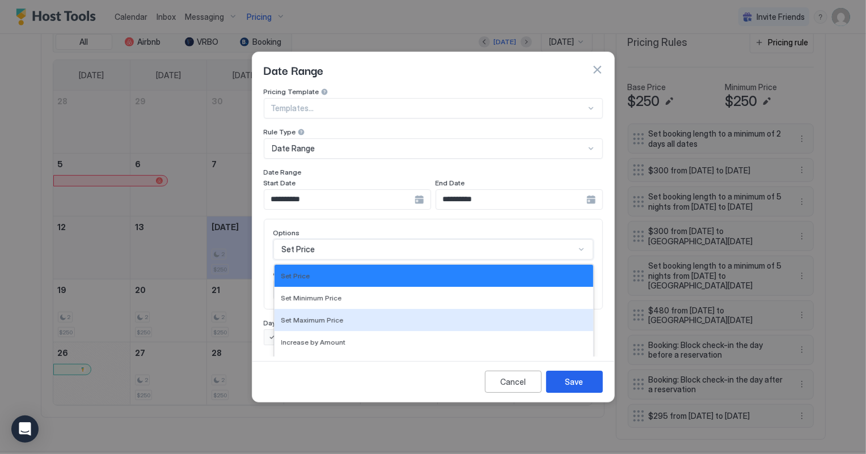
scroll to position [58, 0]
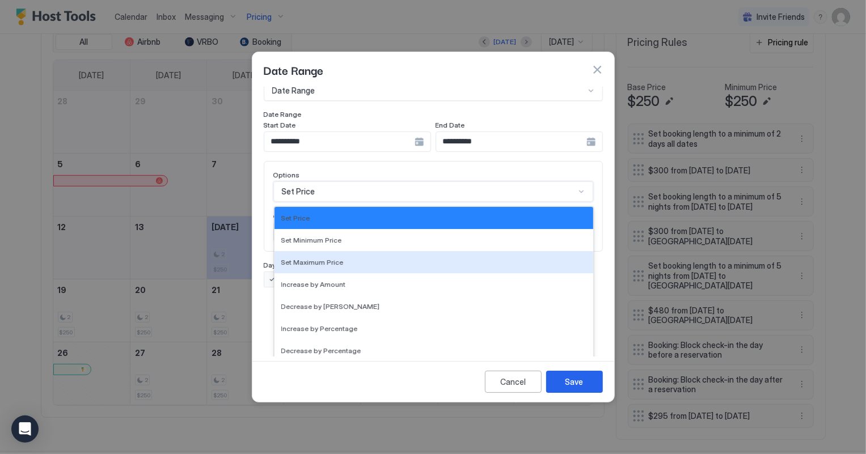
click at [312, 202] on div "17 results available. Use Up and Down to choose options, press Enter to select …" at bounding box center [433, 191] width 320 height 20
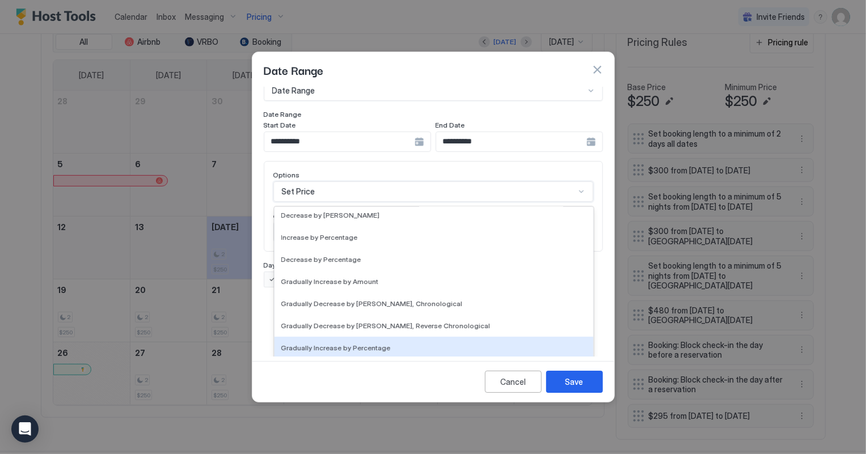
scroll to position [205, 0]
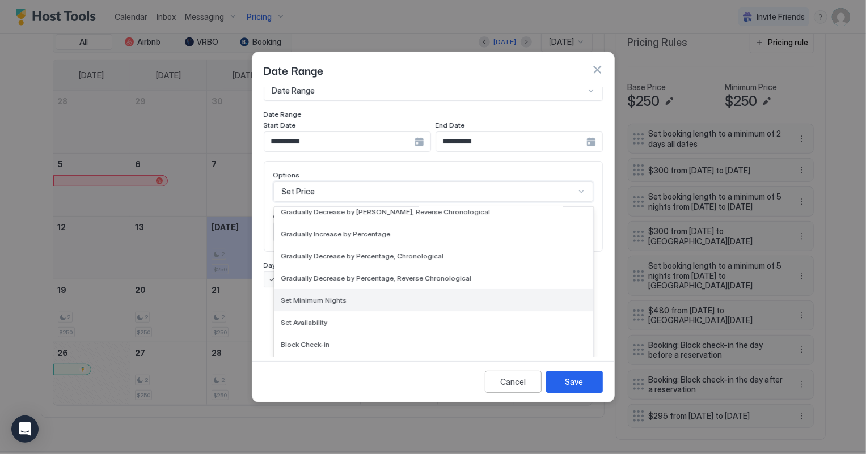
click at [317, 296] on span "Set Minimum Nights" at bounding box center [314, 300] width 66 height 9
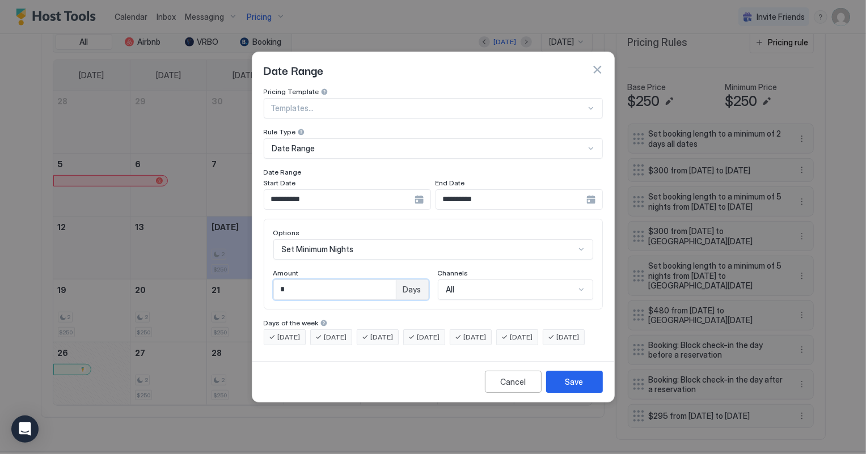
click at [311, 280] on input "*" at bounding box center [335, 289] width 122 height 19
type input "*"
click at [584, 388] on button "Save" at bounding box center [574, 382] width 57 height 22
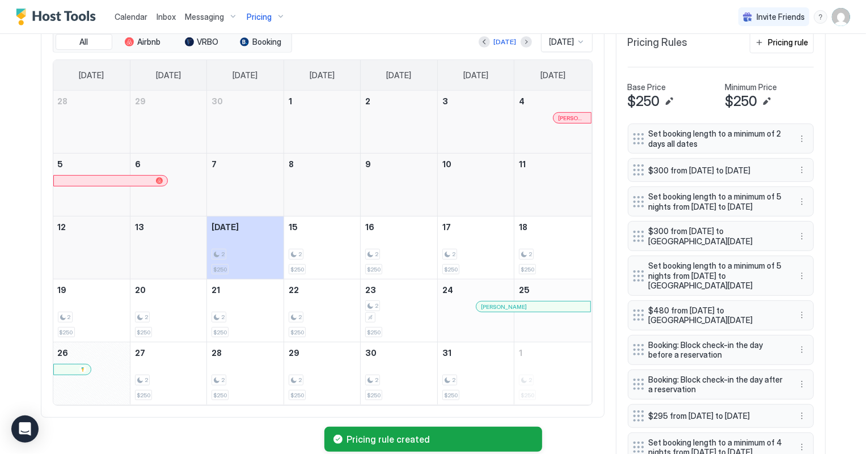
scroll to position [443, 0]
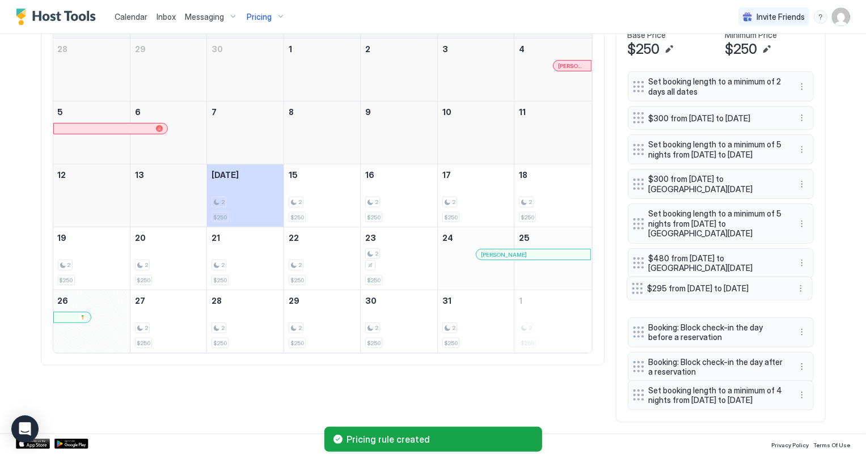
drag, startPoint x: 633, startPoint y: 351, endPoint x: 631, endPoint y: 275, distance: 75.4
click at [631, 283] on div at bounding box center [636, 288] width 11 height 11
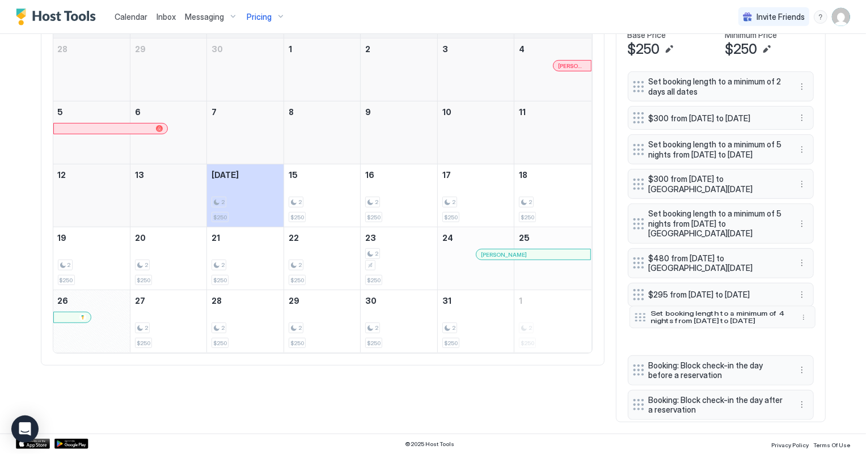
drag, startPoint x: 630, startPoint y: 393, endPoint x: 631, endPoint y: 315, distance: 78.2
click at [634, 315] on div at bounding box center [639, 317] width 11 height 9
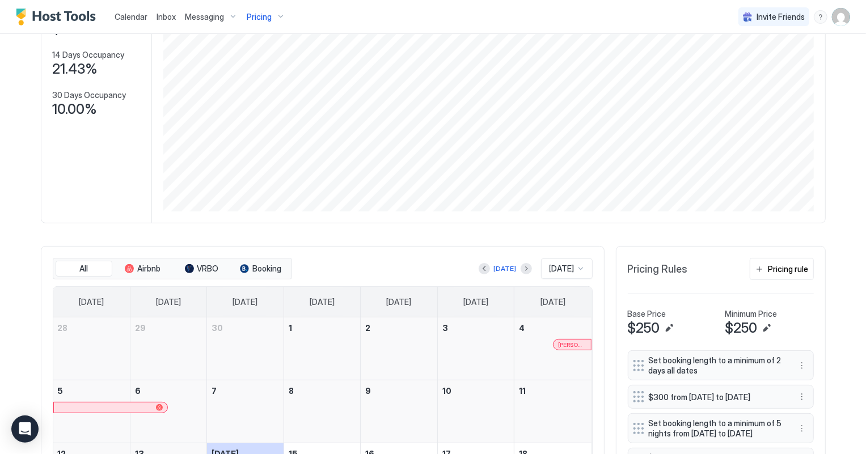
scroll to position [0, 0]
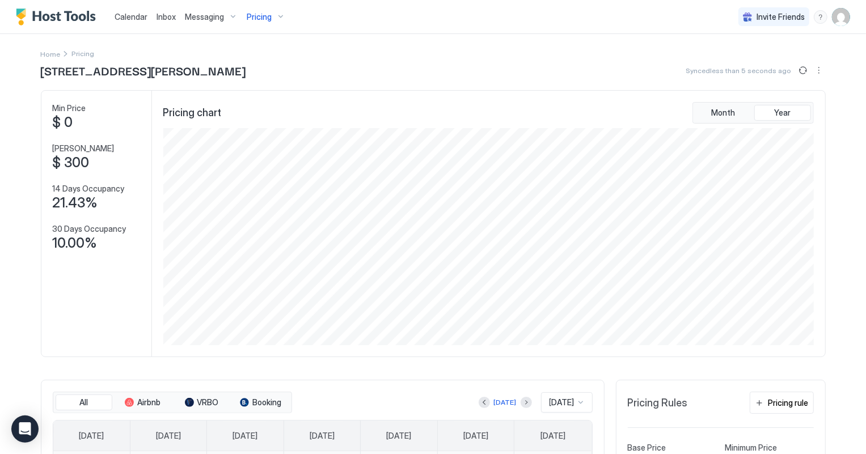
click at [253, 19] on span "Pricing" at bounding box center [259, 17] width 25 height 10
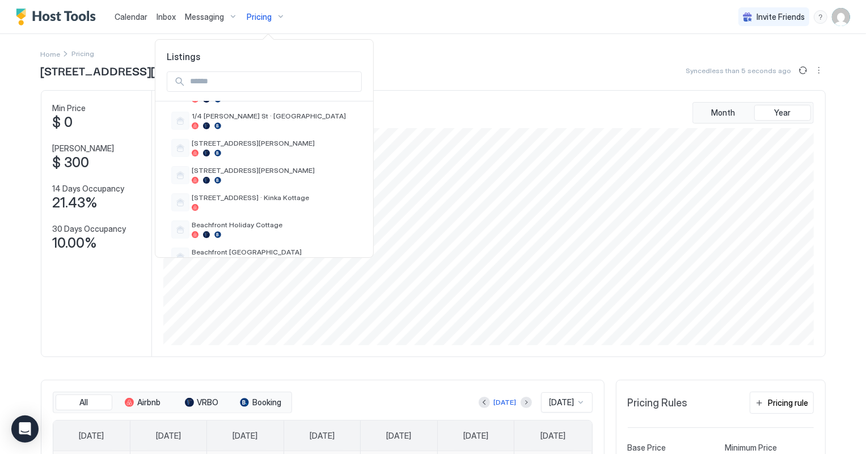
scroll to position [103, 0]
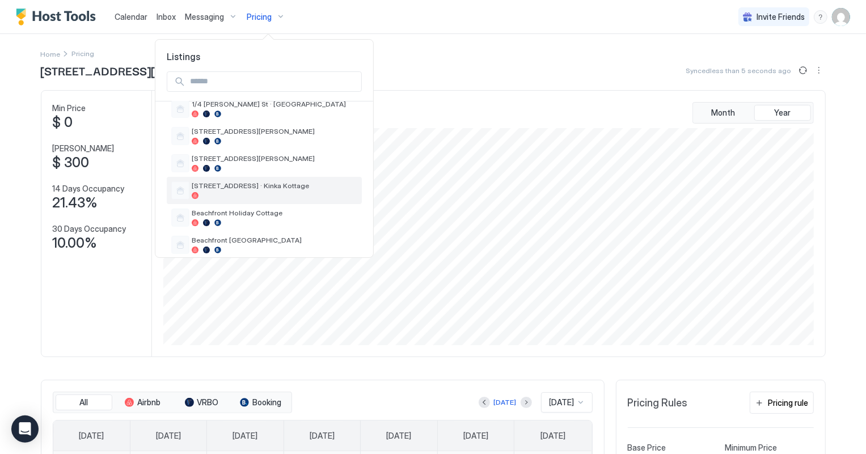
click at [239, 181] on span "[STREET_ADDRESS] · Kinka Kottage" at bounding box center [275, 185] width 166 height 9
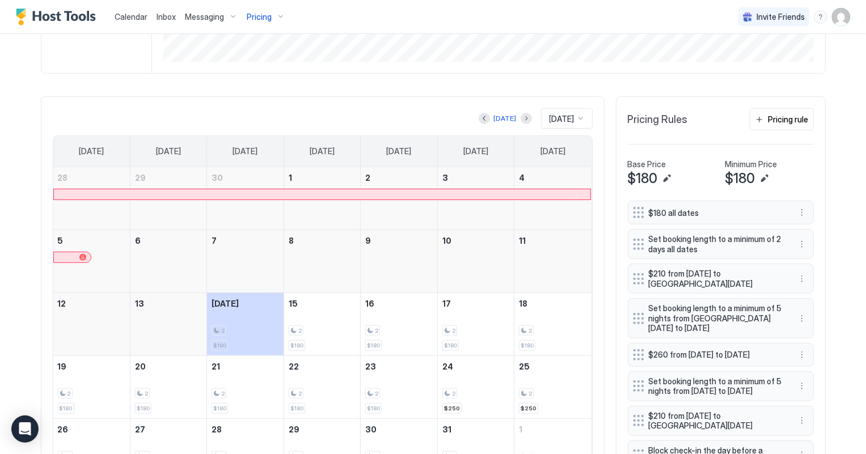
scroll to position [309, 0]
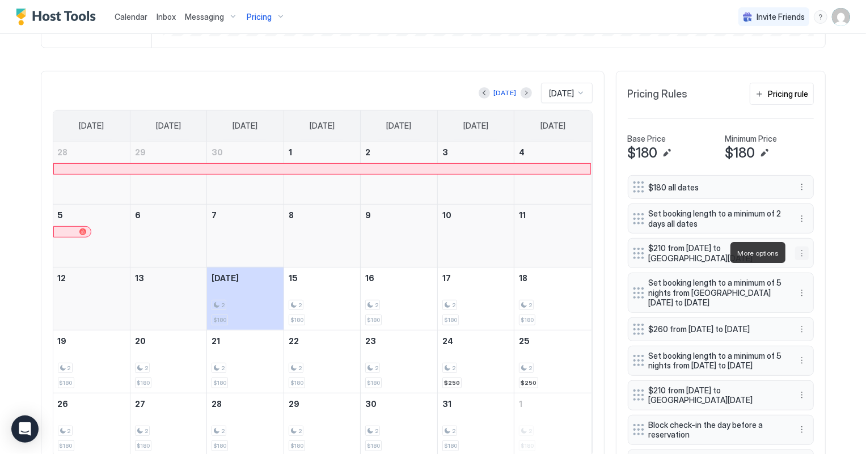
click at [799, 253] on button "More options" at bounding box center [802, 254] width 14 height 14
click at [816, 305] on span "Delete" at bounding box center [818, 304] width 21 height 9
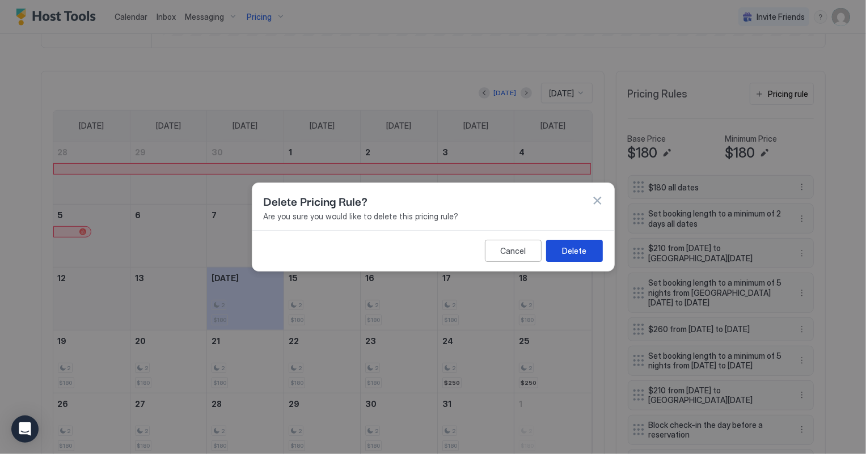
click at [568, 250] on div "Delete" at bounding box center [574, 251] width 24 height 12
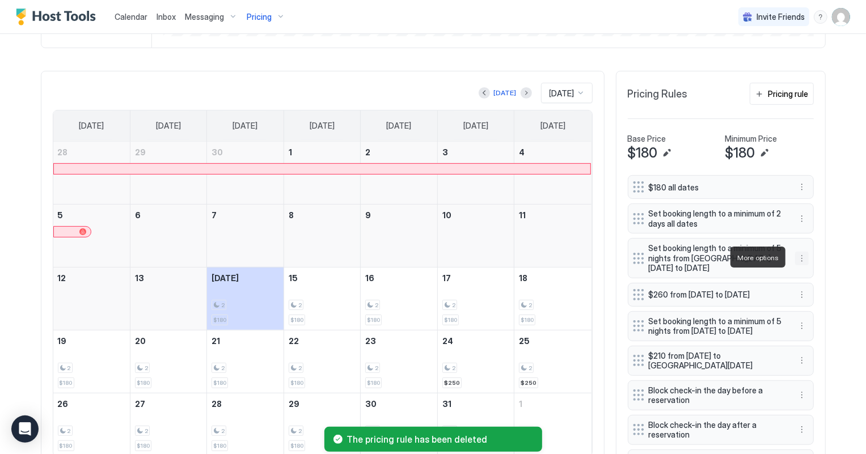
click at [795, 258] on button "More options" at bounding box center [802, 259] width 14 height 14
click at [821, 306] on span "Delete" at bounding box center [818, 309] width 21 height 9
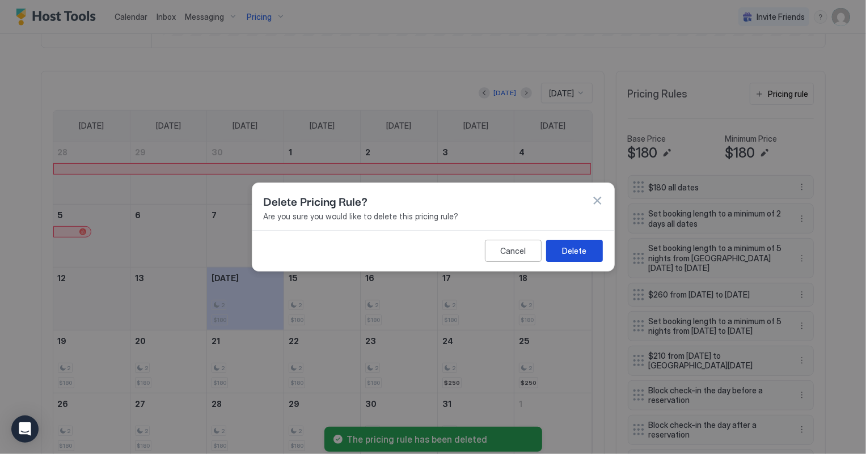
click at [582, 245] on div "Delete" at bounding box center [574, 251] width 24 height 12
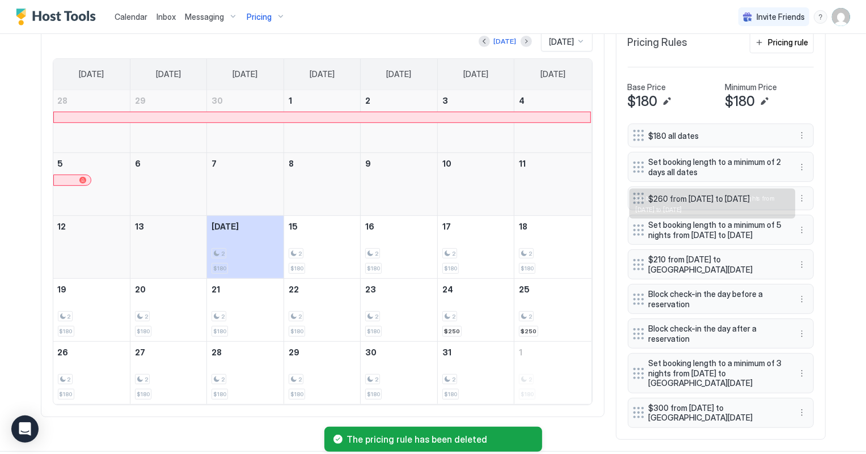
scroll to position [392, 0]
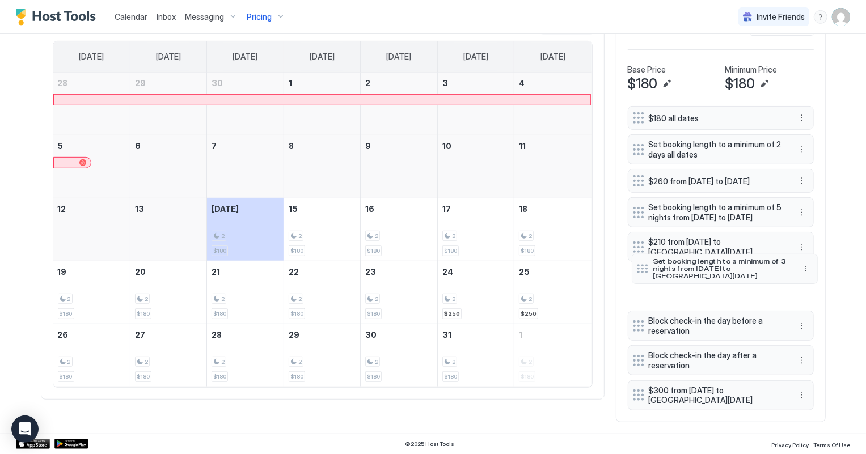
drag, startPoint x: 635, startPoint y: 353, endPoint x: 639, endPoint y: 266, distance: 86.8
click at [639, 266] on div at bounding box center [642, 269] width 11 height 9
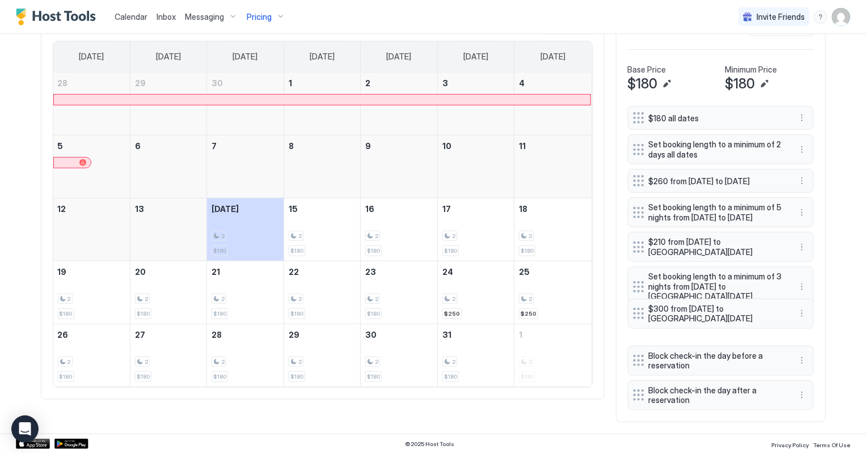
drag, startPoint x: 641, startPoint y: 395, endPoint x: 641, endPoint y: 313, distance: 81.6
click at [641, 313] on div "$300 from [DATE] to [GEOGRAPHIC_DATA][DATE]" at bounding box center [712, 314] width 158 height 20
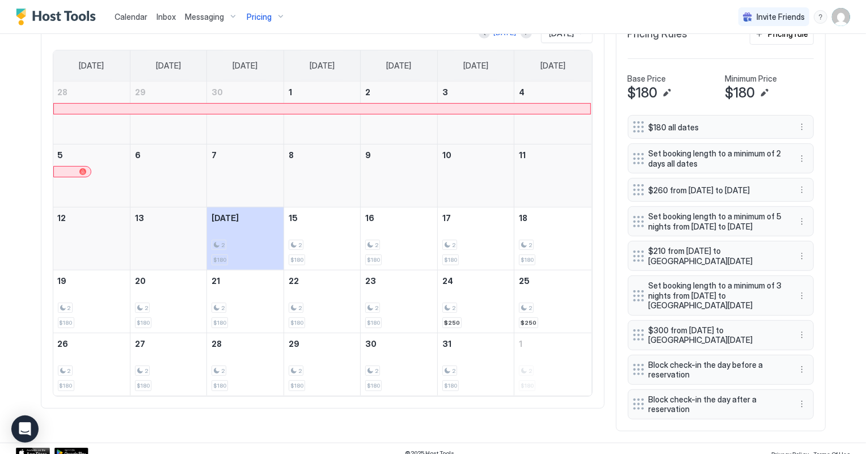
scroll to position [341, 0]
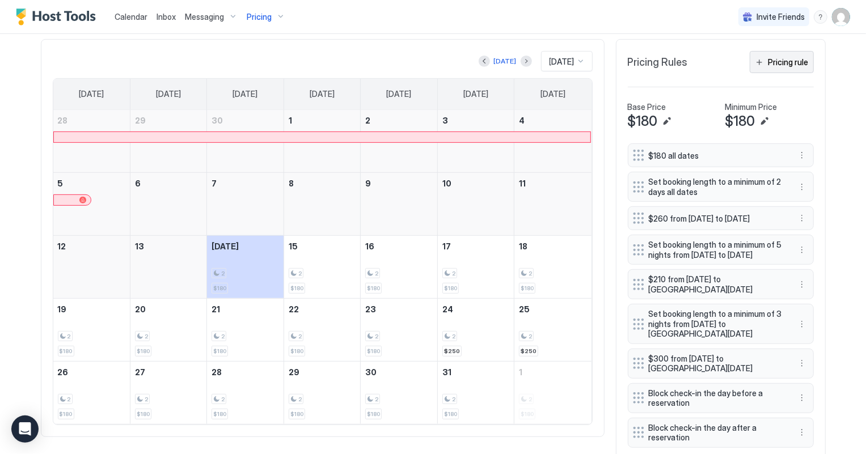
click at [784, 65] on div "Pricing rule" at bounding box center [788, 62] width 40 height 12
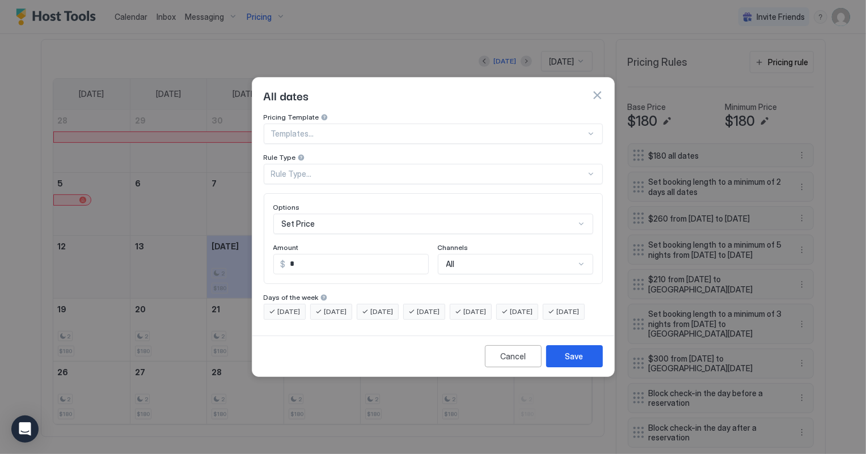
click at [330, 169] on div "Rule Type..." at bounding box center [428, 174] width 315 height 10
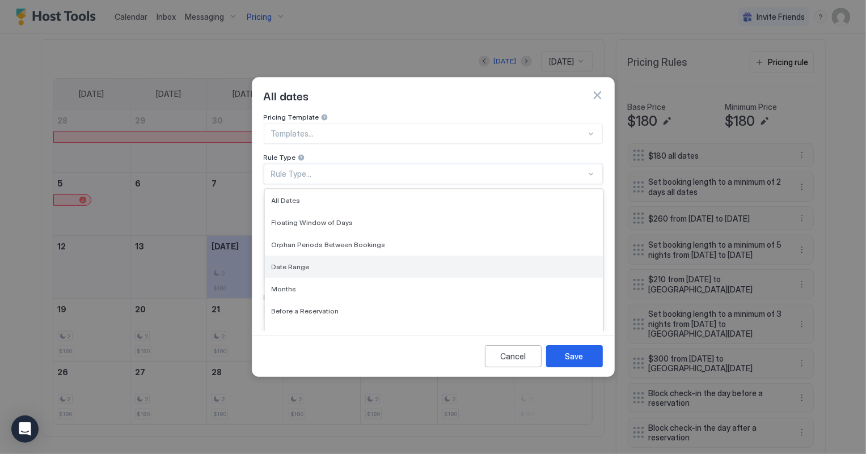
click at [306, 262] on span "Date Range" at bounding box center [291, 266] width 38 height 9
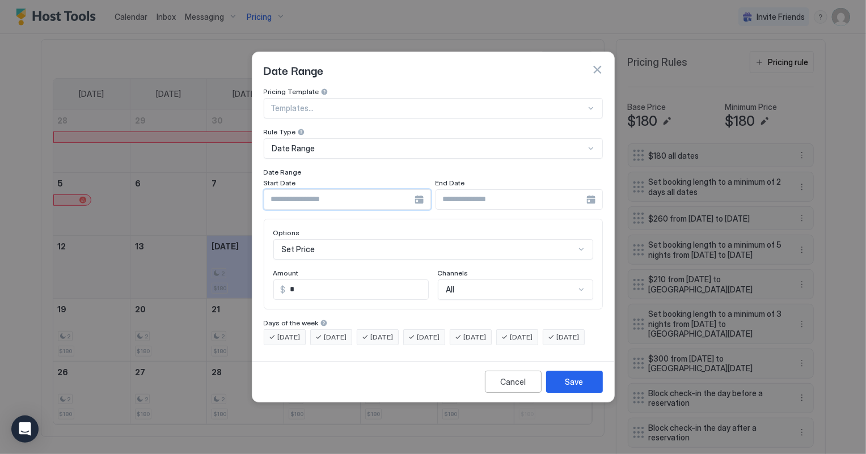
click at [332, 192] on input "Input Field" at bounding box center [339, 199] width 150 height 19
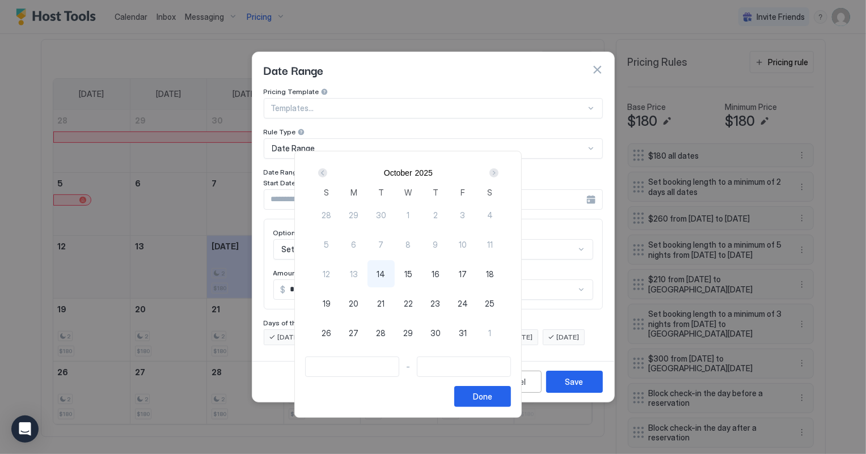
click at [498, 172] on div "Next" at bounding box center [493, 172] width 9 height 9
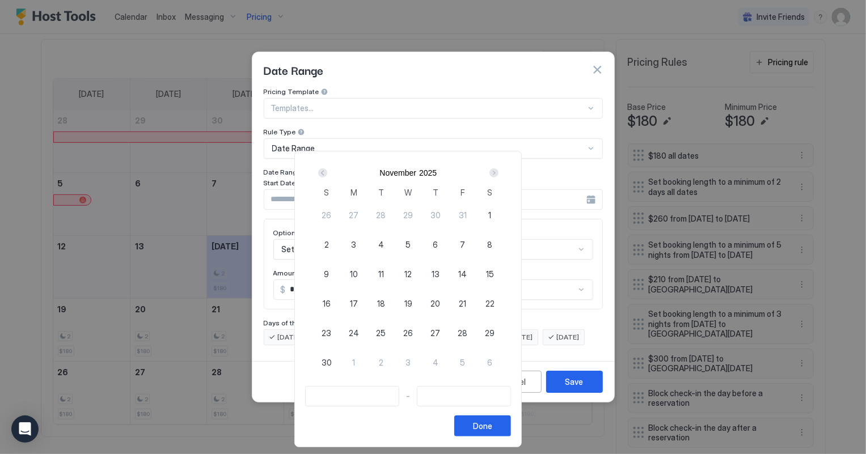
click at [498, 172] on div "Next" at bounding box center [493, 172] width 9 height 9
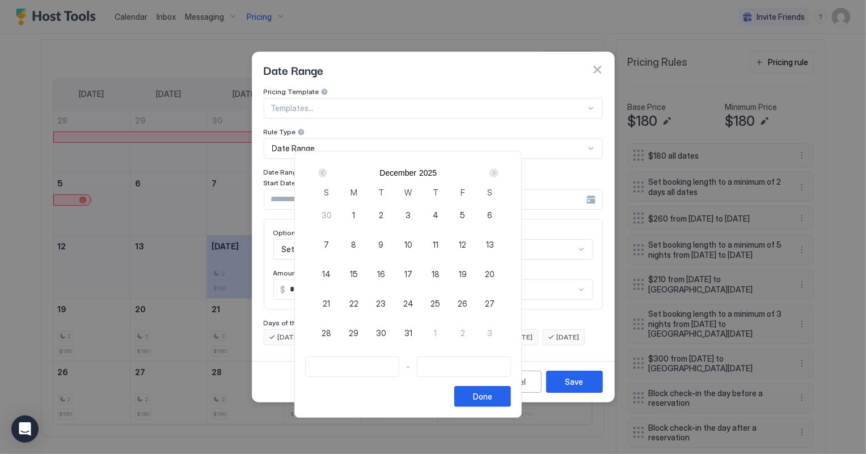
click at [498, 172] on div "Next" at bounding box center [493, 172] width 9 height 9
click at [498, 171] on div "Next" at bounding box center [493, 172] width 9 height 9
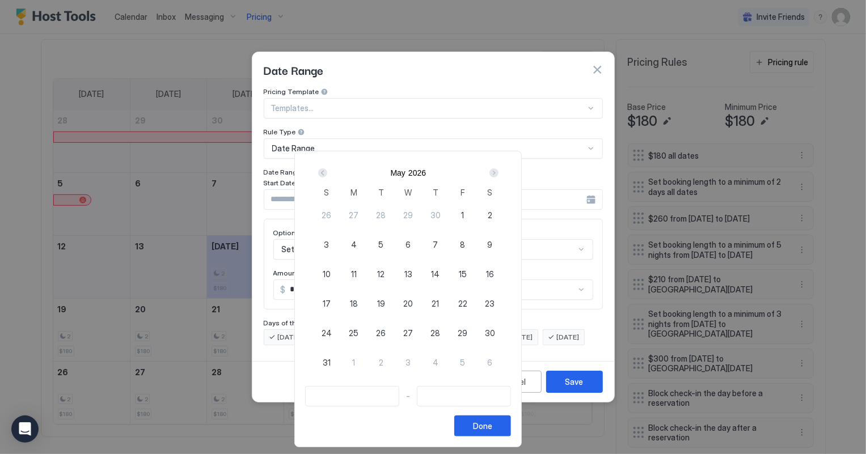
click at [498, 171] on div "Next" at bounding box center [493, 172] width 9 height 9
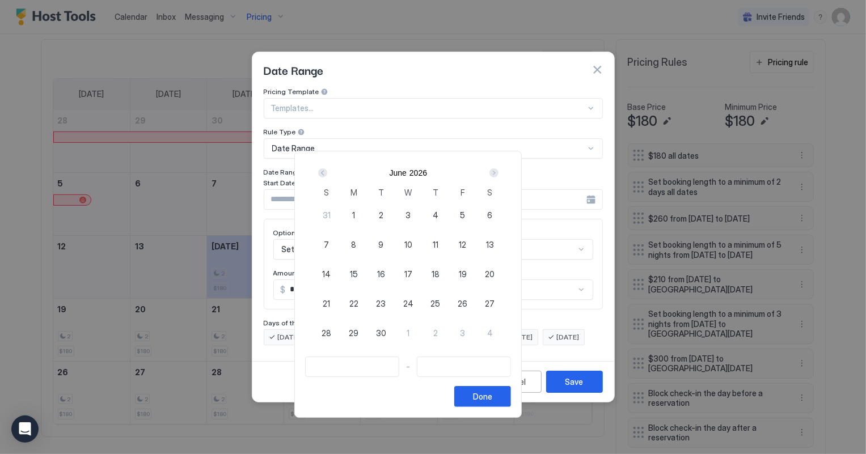
click at [467, 300] on span "26" at bounding box center [462, 304] width 10 height 12
type input "**********"
click at [498, 172] on div "Next" at bounding box center [493, 172] width 9 height 9
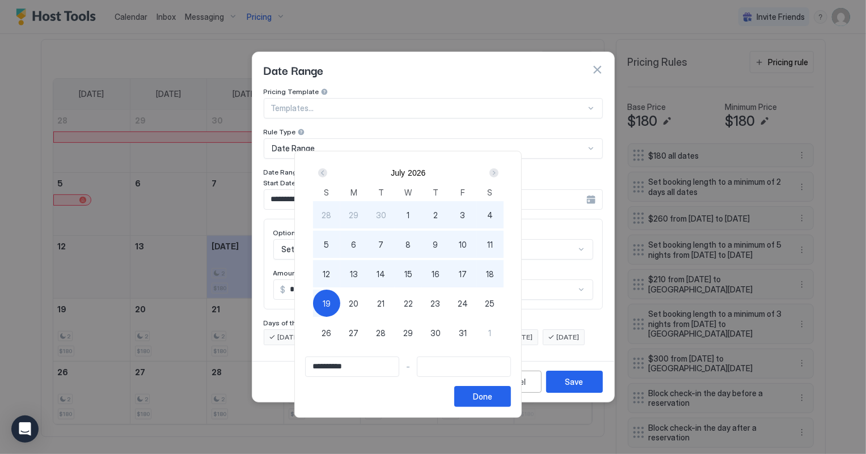
type input "**********"
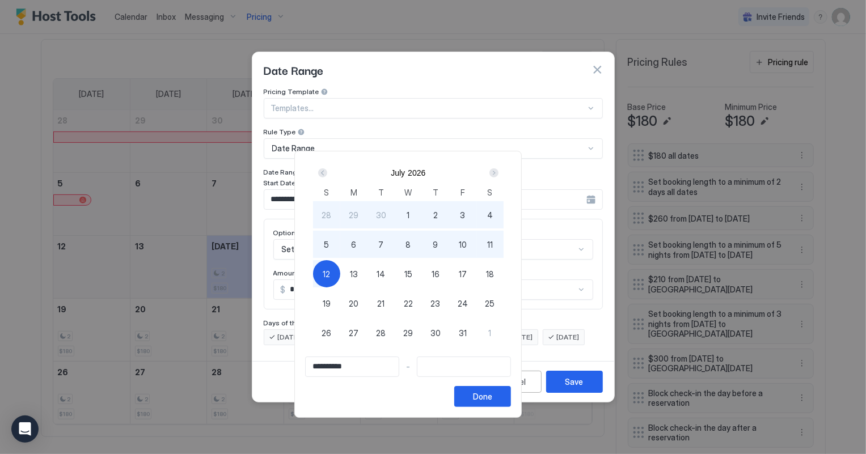
click at [340, 274] on div "12" at bounding box center [326, 273] width 27 height 27
type input "**********"
click at [492, 399] on div "Done" at bounding box center [482, 397] width 19 height 12
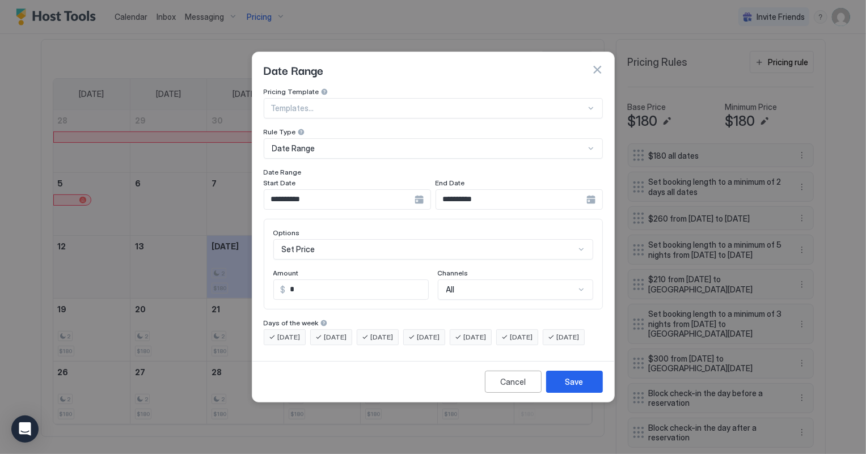
click at [299, 285] on input "*" at bounding box center [357, 289] width 142 height 19
type input "***"
click at [584, 392] on button "Save" at bounding box center [574, 382] width 57 height 22
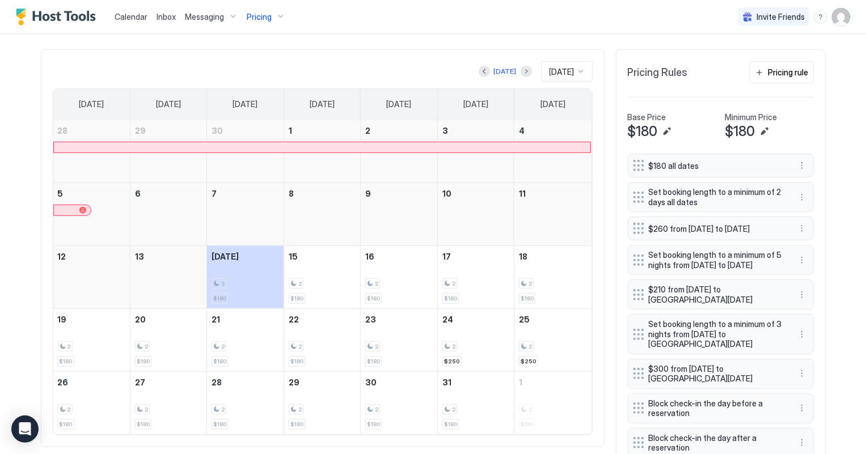
scroll to position [169, 0]
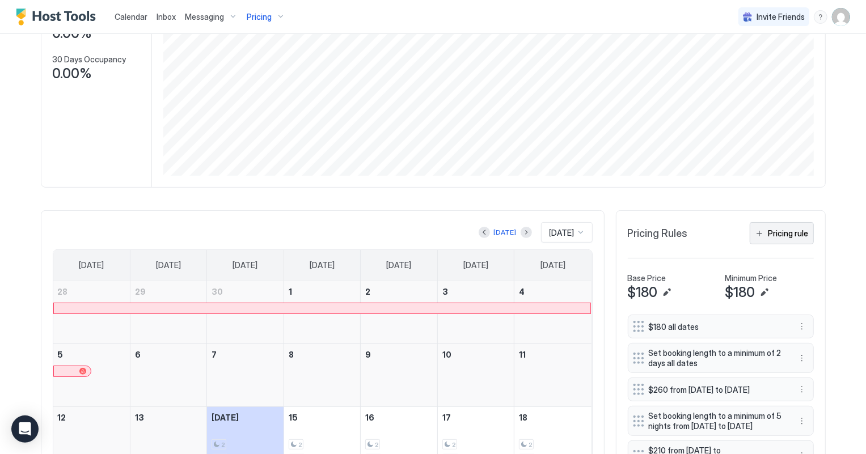
click at [787, 236] on div "Pricing rule" at bounding box center [788, 233] width 40 height 12
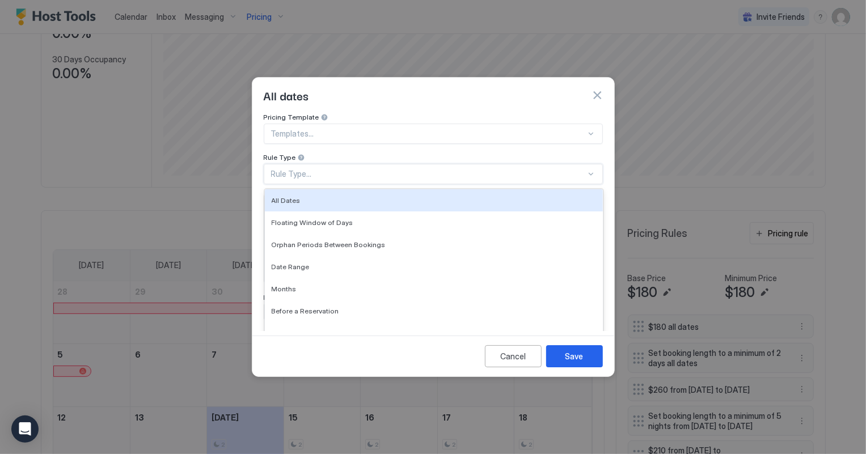
click at [306, 169] on div "Rule Type..." at bounding box center [428, 174] width 315 height 10
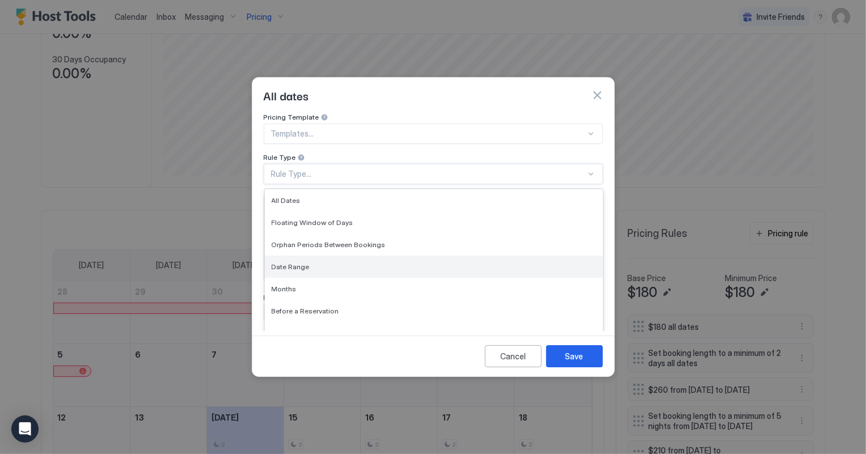
click at [316, 262] on div "Date Range" at bounding box center [434, 266] width 324 height 9
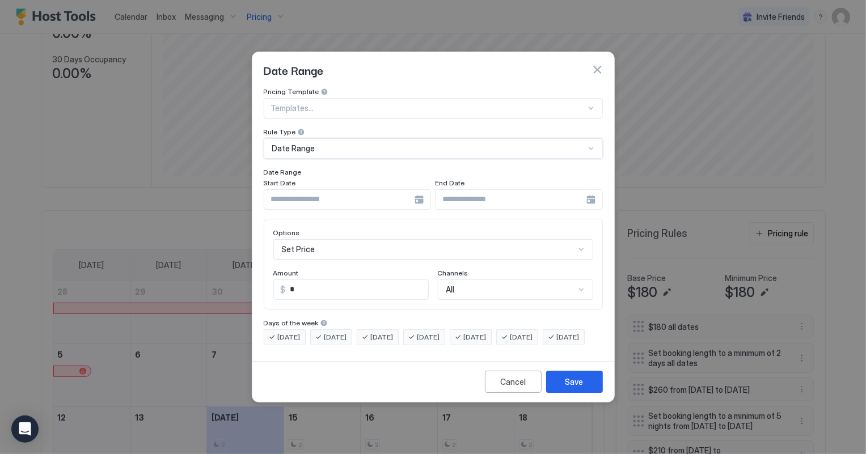
scroll to position [58, 0]
click at [310, 241] on div "Set Price" at bounding box center [433, 249] width 320 height 20
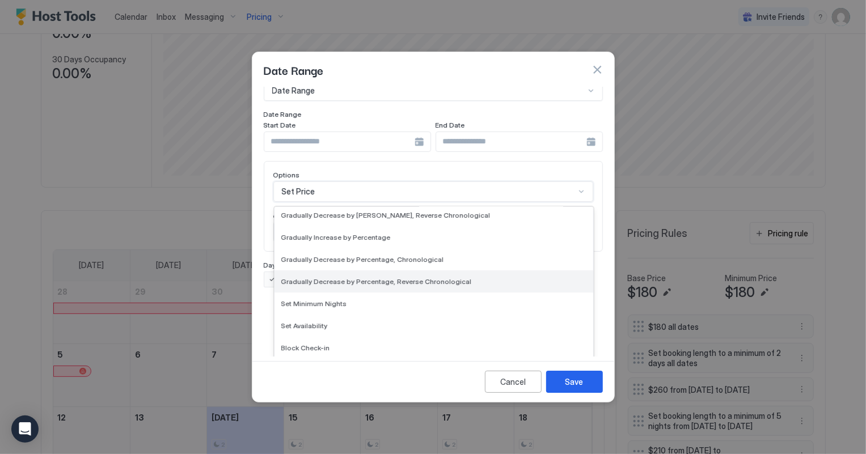
scroll to position [205, 0]
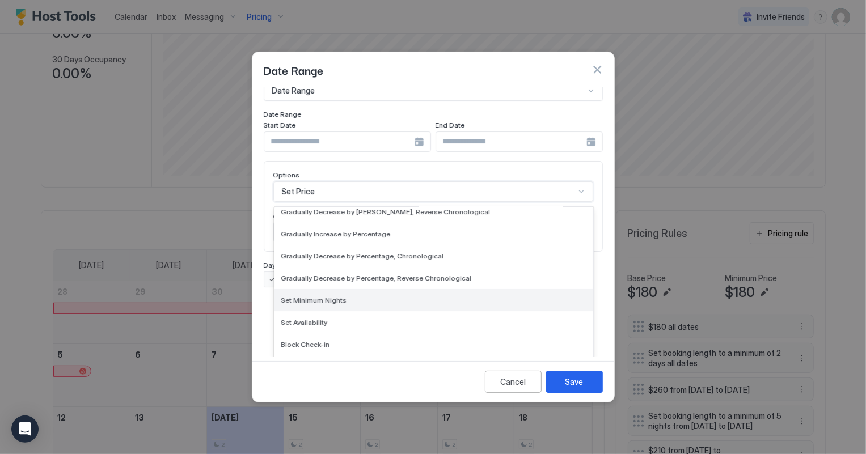
click at [312, 296] on span "Set Minimum Nights" at bounding box center [314, 300] width 66 height 9
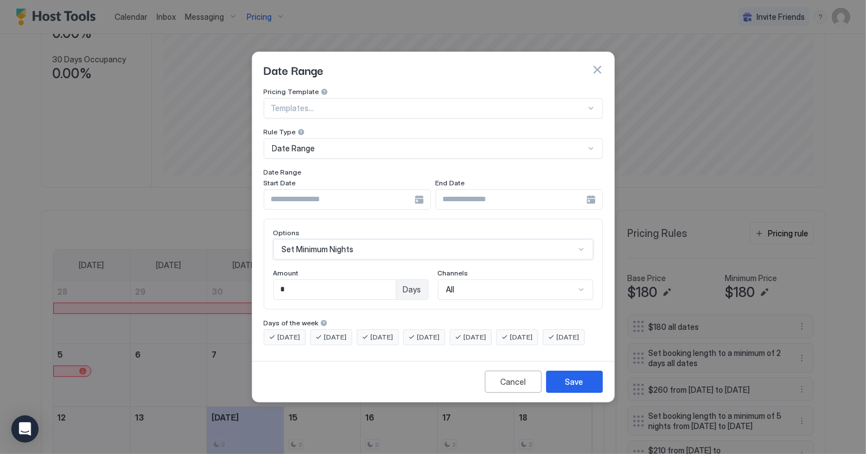
scroll to position [0, 0]
click at [307, 285] on input "*" at bounding box center [335, 289] width 122 height 19
type input "*"
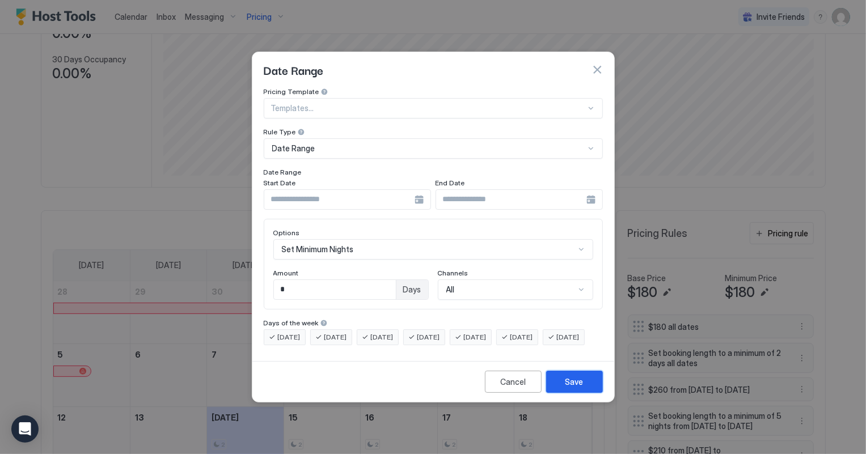
click at [574, 388] on div "Save" at bounding box center [574, 382] width 18 height 12
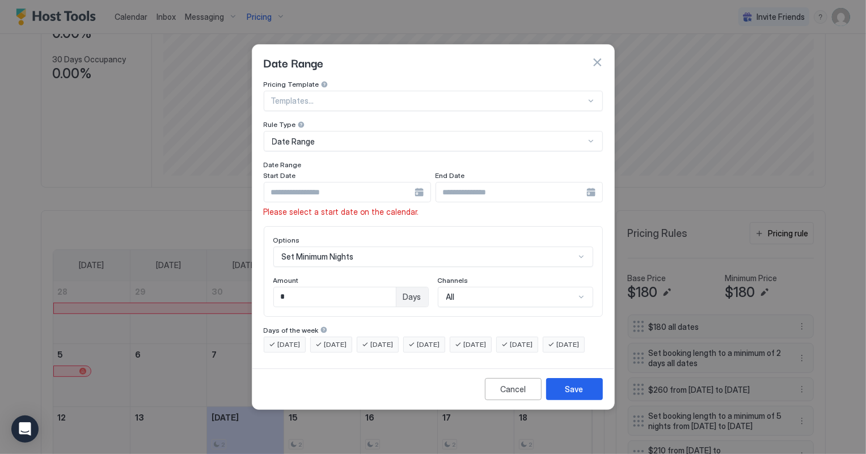
click at [336, 183] on input "Input Field" at bounding box center [339, 192] width 150 height 19
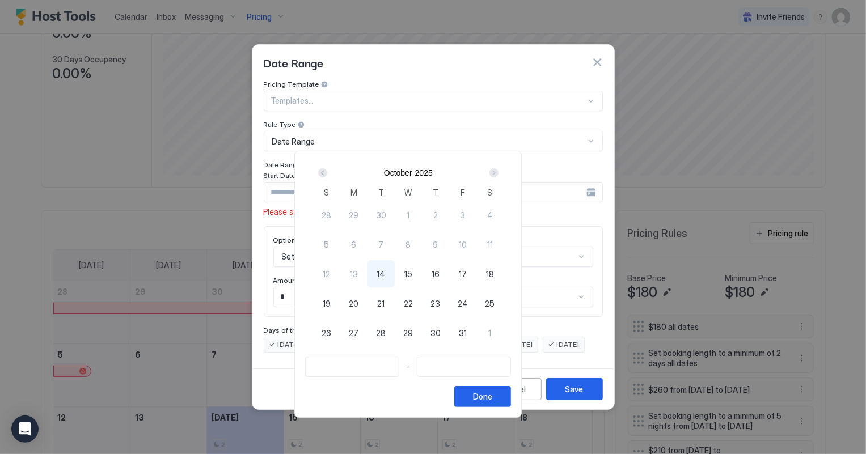
click at [498, 172] on div "Next" at bounding box center [493, 172] width 9 height 9
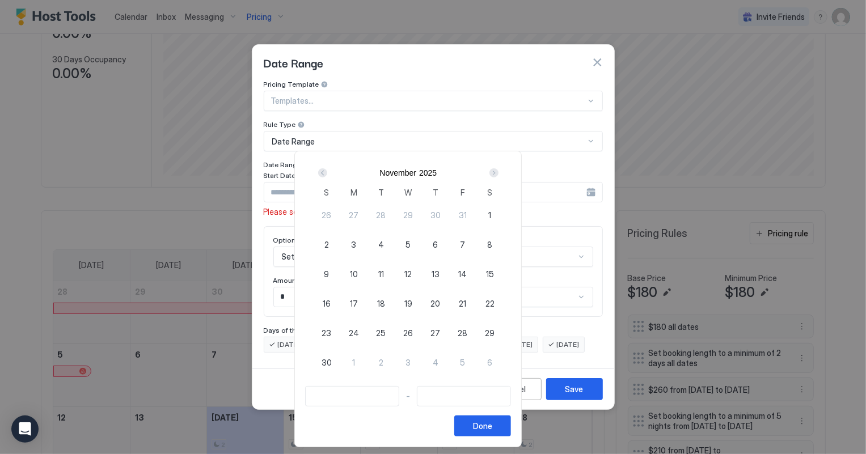
click at [498, 172] on div "Next" at bounding box center [493, 172] width 9 height 9
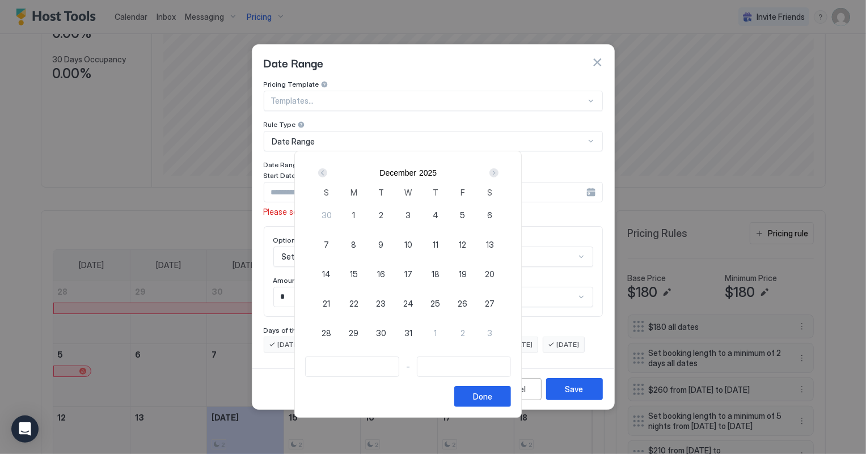
click at [498, 172] on div "Next" at bounding box center [493, 172] width 9 height 9
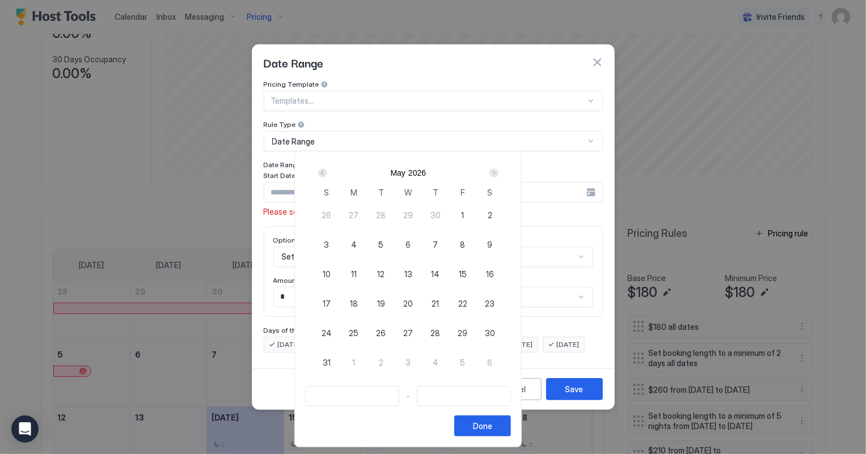
click at [498, 172] on div "Next" at bounding box center [493, 172] width 9 height 9
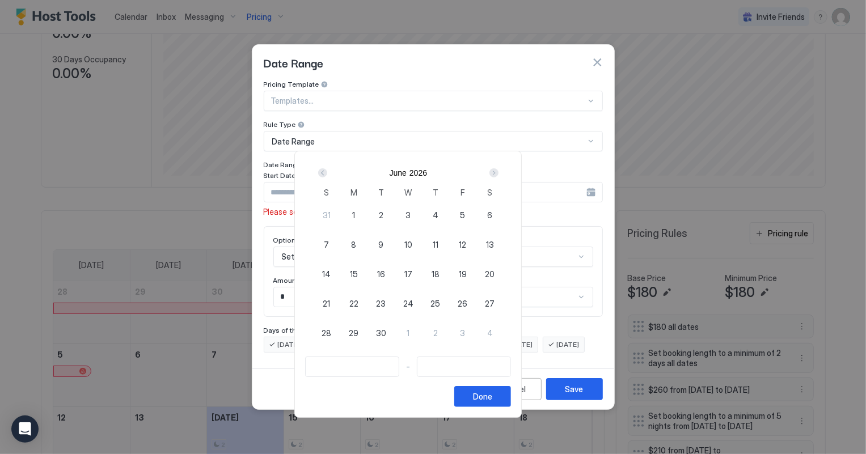
click at [467, 303] on span "26" at bounding box center [462, 304] width 10 height 12
type input "**********"
click at [498, 170] on div "Next" at bounding box center [493, 172] width 9 height 9
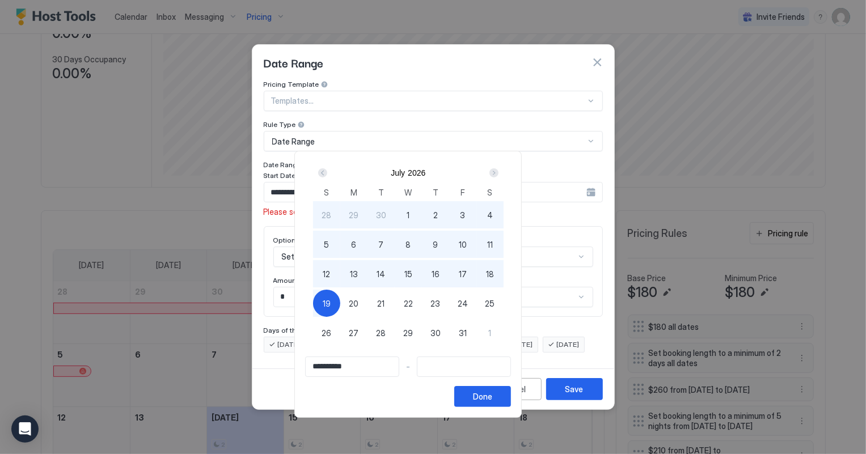
type input "**********"
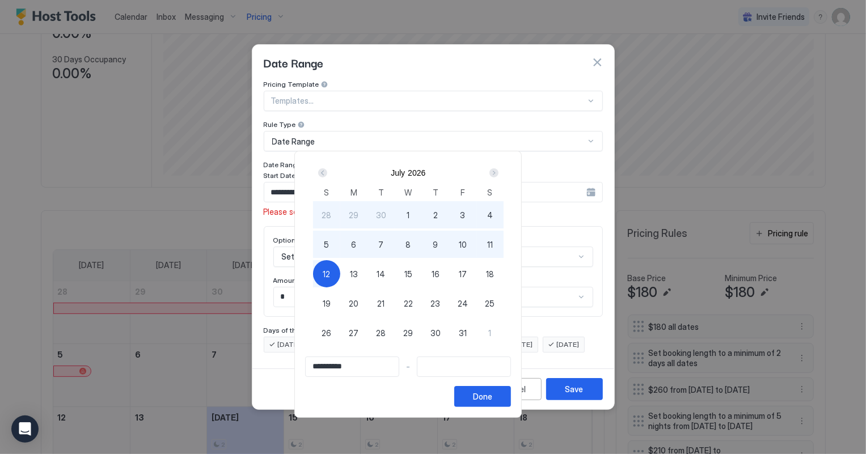
click at [340, 273] on div "12" at bounding box center [326, 273] width 27 height 27
type input "**********"
drag, startPoint x: 538, startPoint y: 390, endPoint x: 546, endPoint y: 390, distance: 7.9
click at [511, 391] on button "Done" at bounding box center [482, 396] width 57 height 21
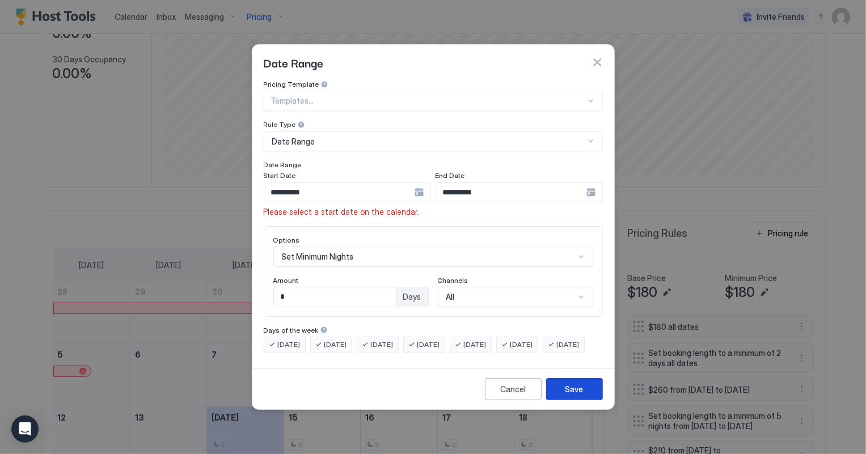
click at [566, 391] on button "Save" at bounding box center [574, 389] width 57 height 22
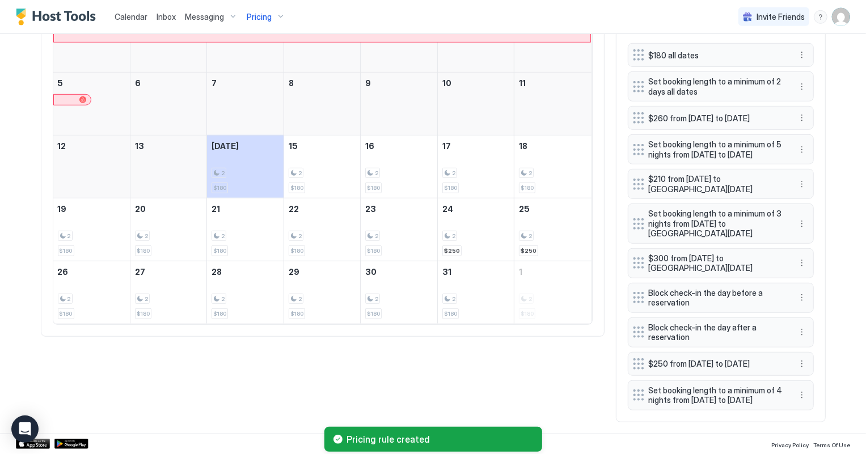
scroll to position [471, 0]
drag, startPoint x: 632, startPoint y: 352, endPoint x: 632, endPoint y: 268, distance: 83.9
click at [633, 274] on div at bounding box center [638, 279] width 11 height 11
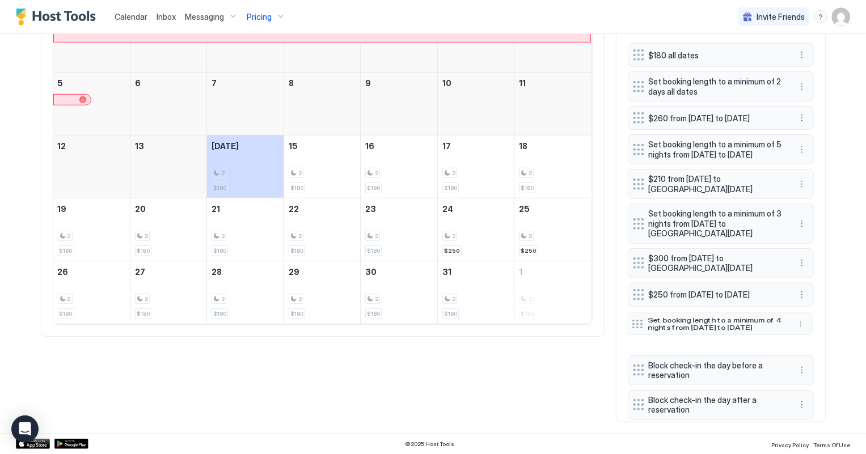
drag, startPoint x: 635, startPoint y: 389, endPoint x: 634, endPoint y: 317, distance: 71.4
click at [634, 320] on div at bounding box center [636, 324] width 11 height 9
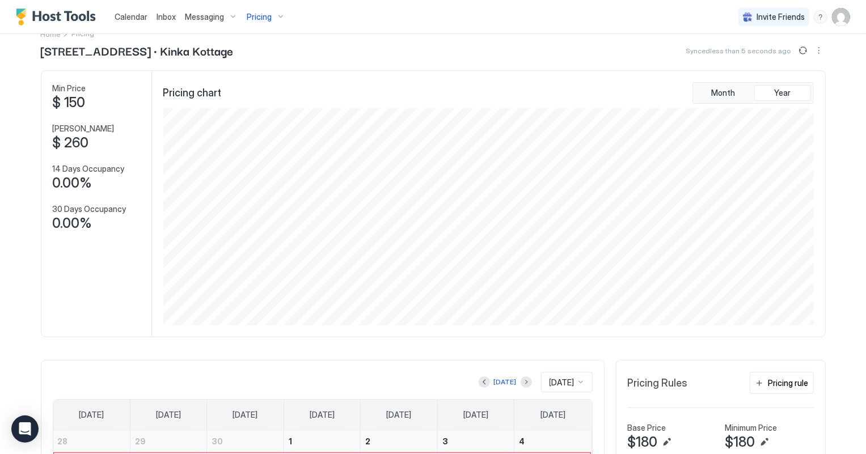
scroll to position [0, 0]
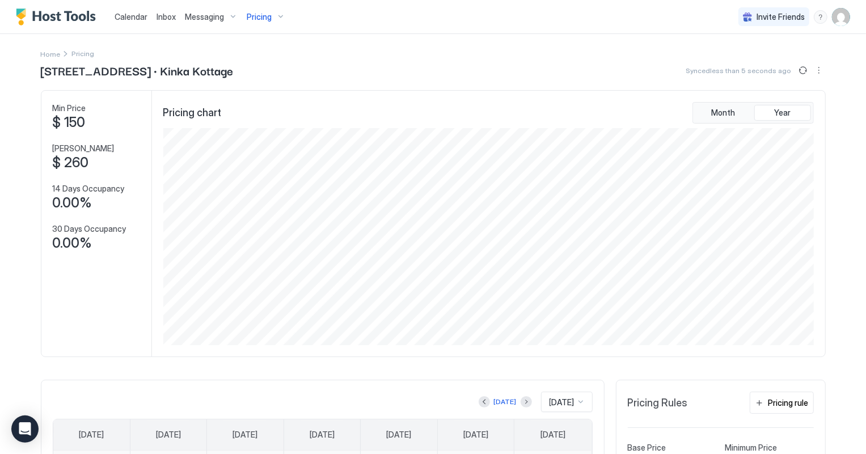
click at [253, 24] on div "Pricing" at bounding box center [266, 16] width 48 height 19
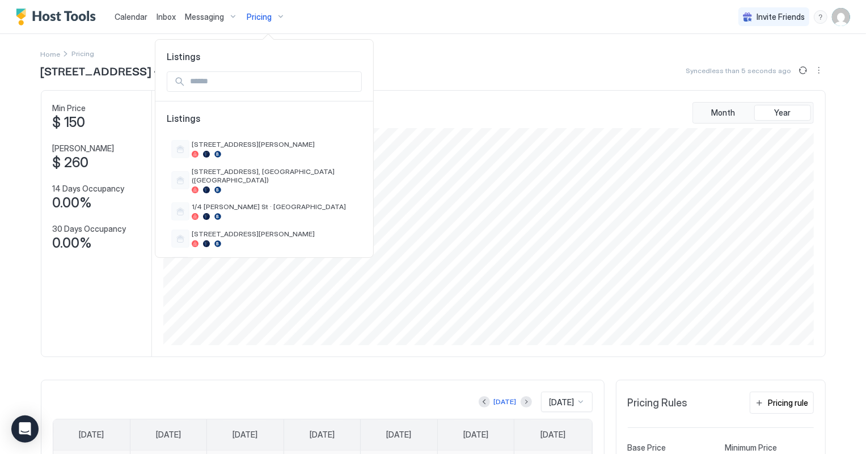
click at [465, 115] on div at bounding box center [433, 227] width 866 height 454
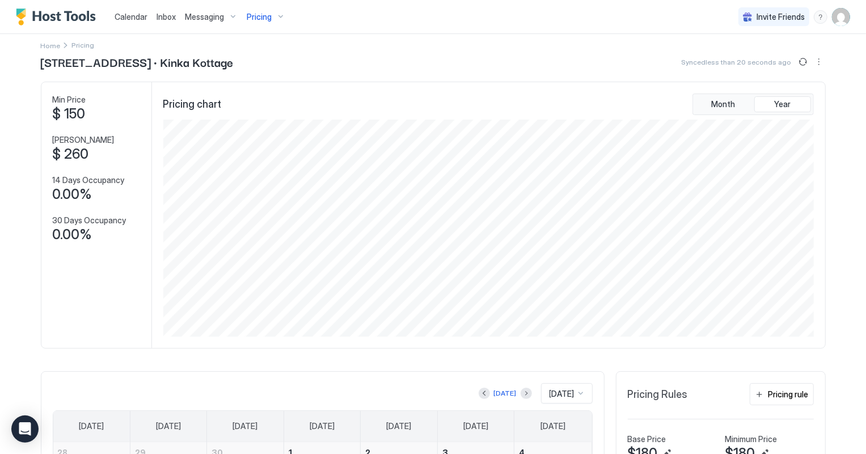
scroll to position [7, 0]
click at [251, 16] on span "Pricing" at bounding box center [259, 17] width 25 height 10
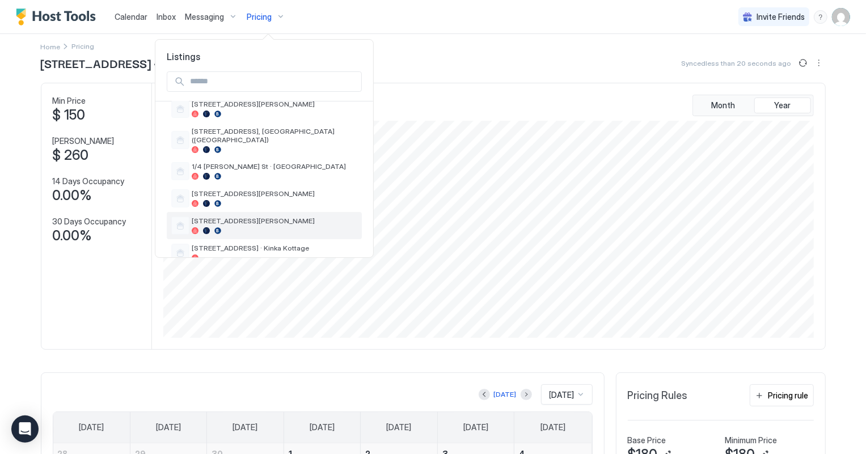
scroll to position [103, 0]
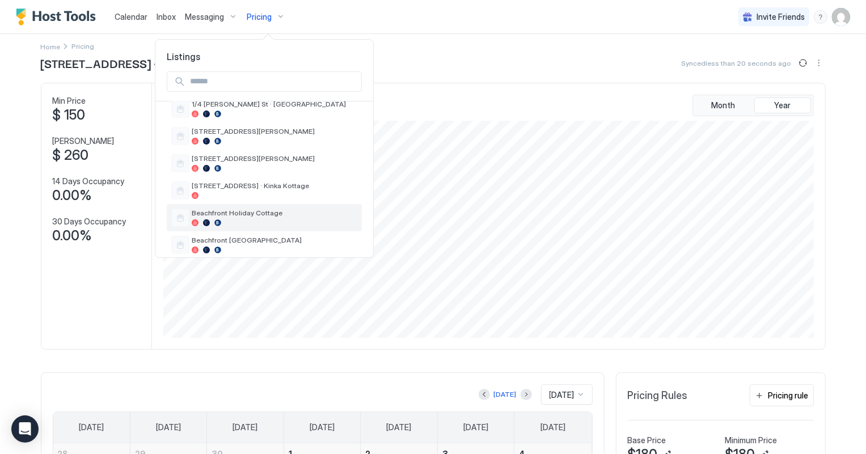
click at [255, 214] on span "Beachfront Holiday Cottage" at bounding box center [275, 213] width 166 height 9
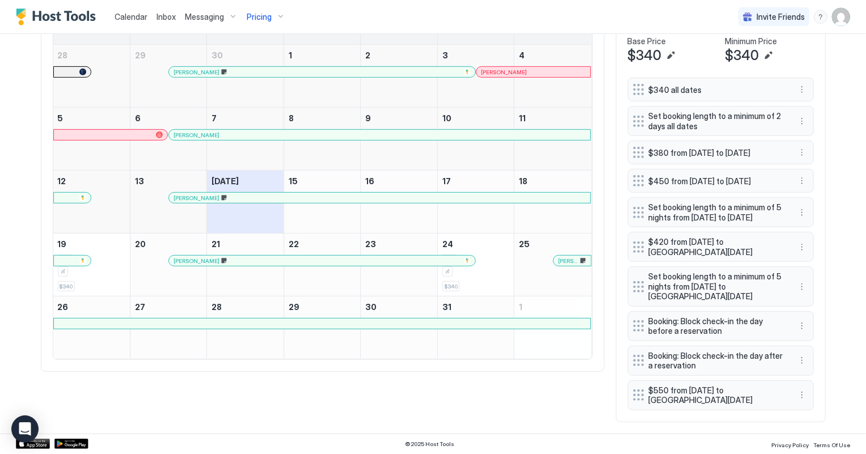
scroll to position [427, 0]
click at [799, 146] on button "More options" at bounding box center [802, 153] width 14 height 14
click at [818, 184] on span "Delete" at bounding box center [818, 186] width 21 height 9
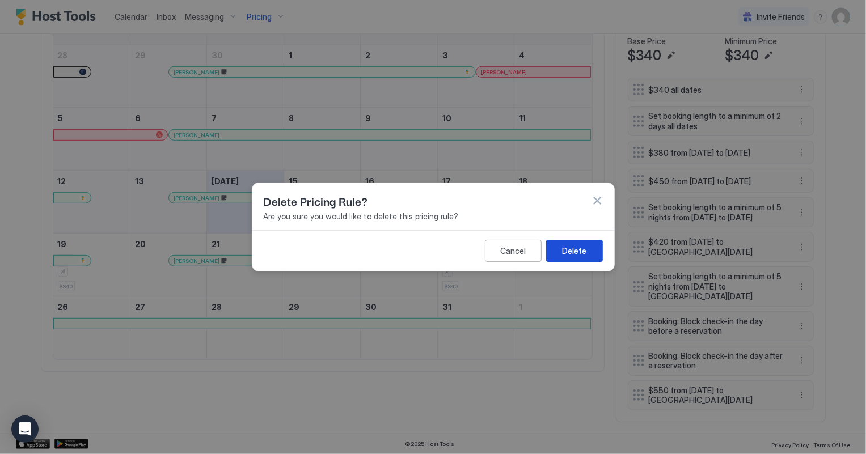
click at [567, 251] on div "Delete" at bounding box center [574, 251] width 24 height 12
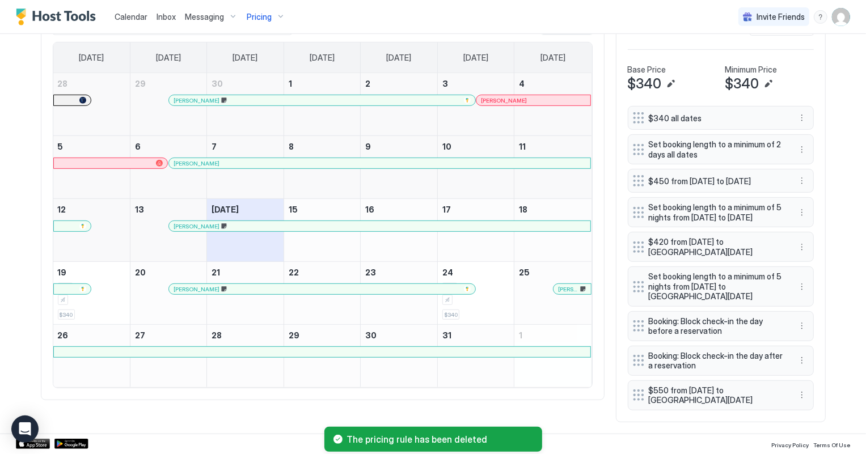
scroll to position [392, 0]
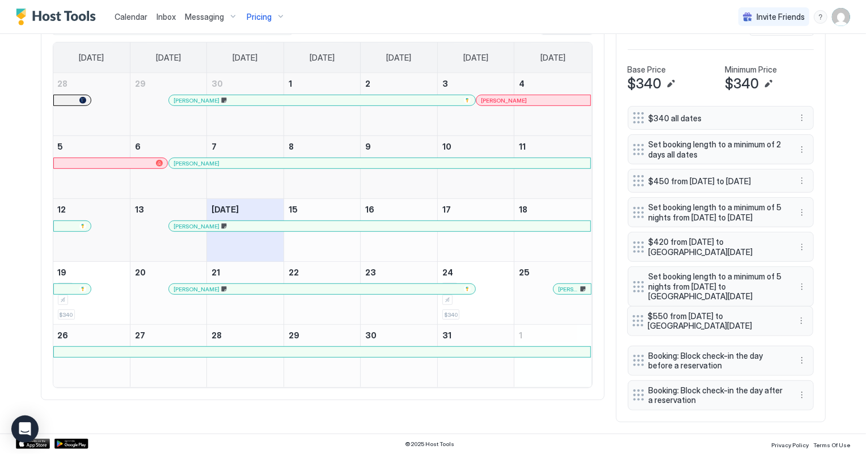
drag, startPoint x: 633, startPoint y: 397, endPoint x: 632, endPoint y: 323, distance: 74.3
click at [632, 323] on div at bounding box center [637, 320] width 11 height 11
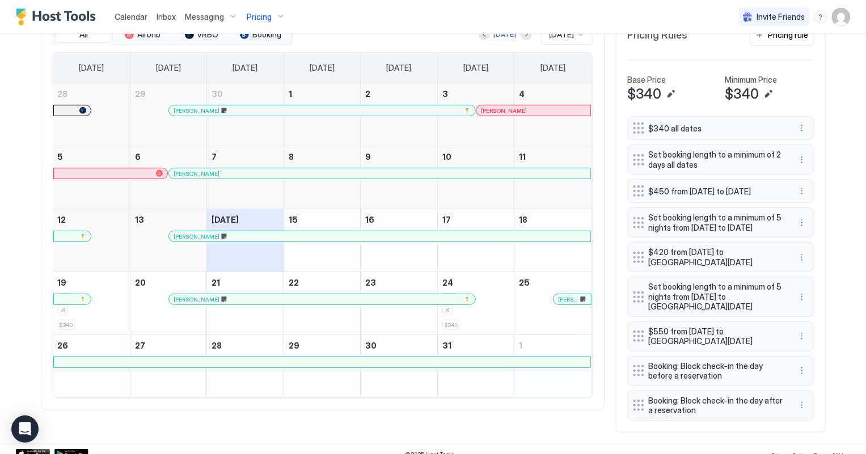
scroll to position [341, 0]
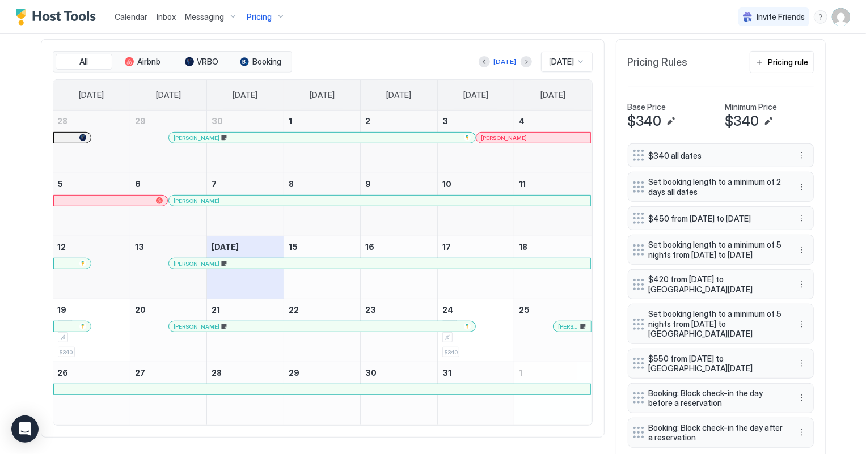
click at [777, 74] on div "Pricing Rules Pricing rule" at bounding box center [720, 66] width 186 height 31
click at [782, 62] on div "Pricing rule" at bounding box center [788, 62] width 40 height 12
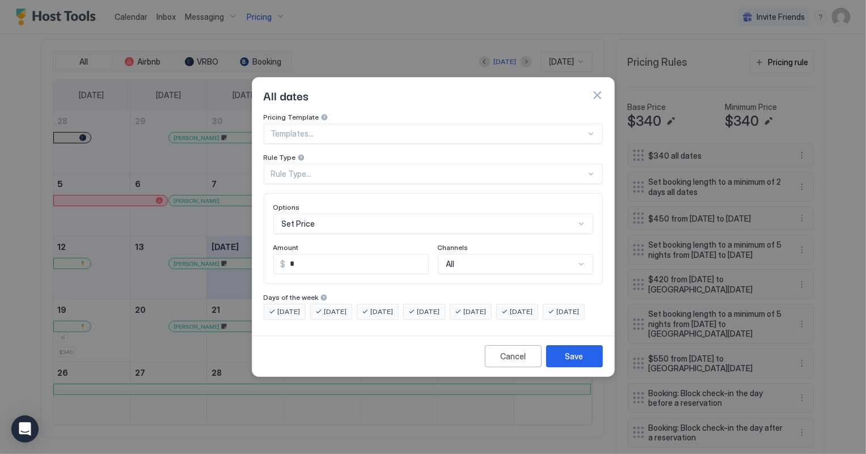
click at [320, 129] on div at bounding box center [428, 134] width 315 height 10
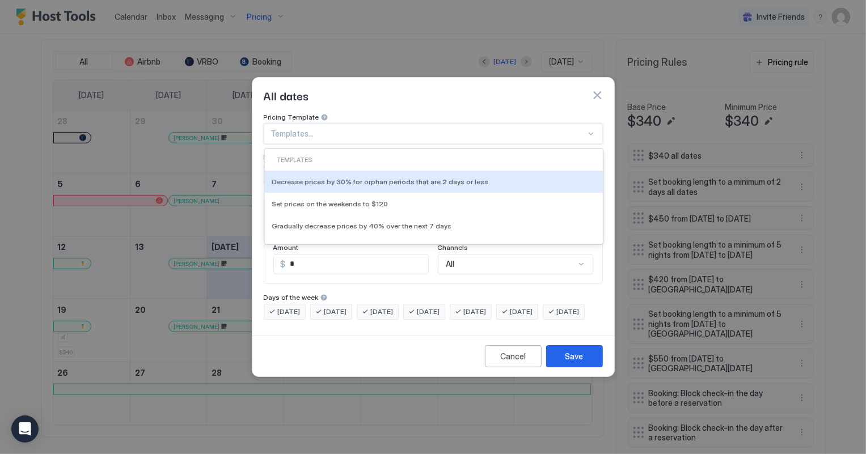
click at [321, 129] on div at bounding box center [428, 134] width 315 height 10
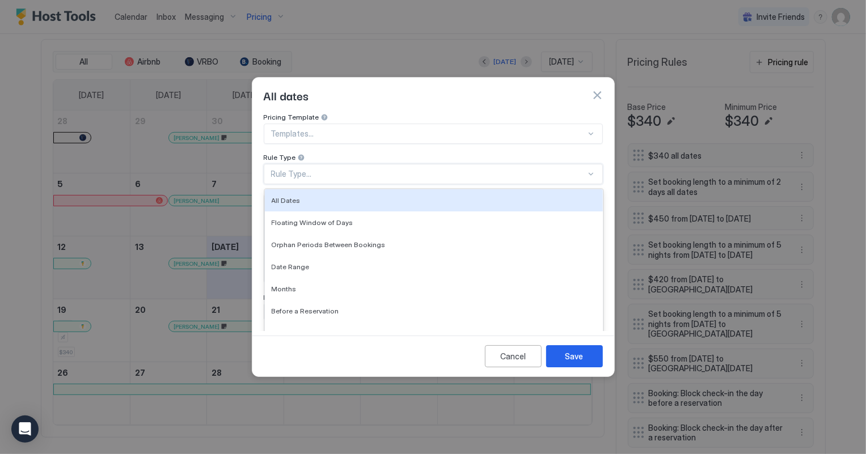
click at [332, 169] on div "Rule Type..." at bounding box center [428, 174] width 315 height 10
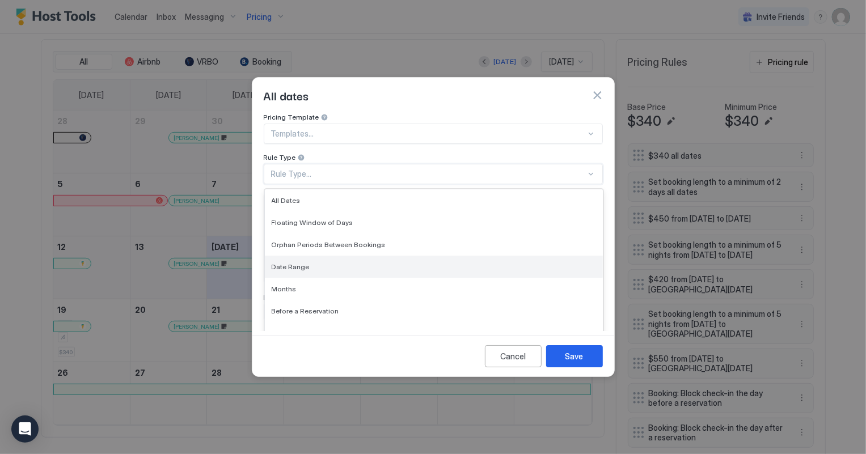
click at [290, 262] on span "Date Range" at bounding box center [291, 266] width 38 height 9
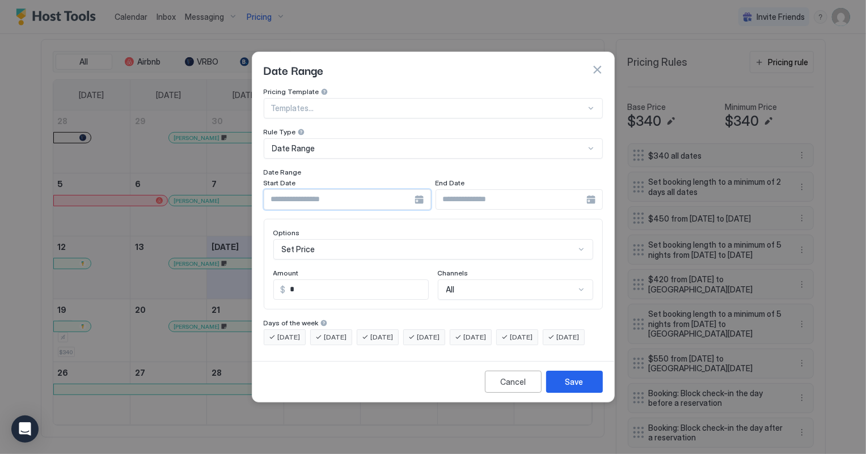
click at [312, 190] on input "Input Field" at bounding box center [339, 199] width 150 height 19
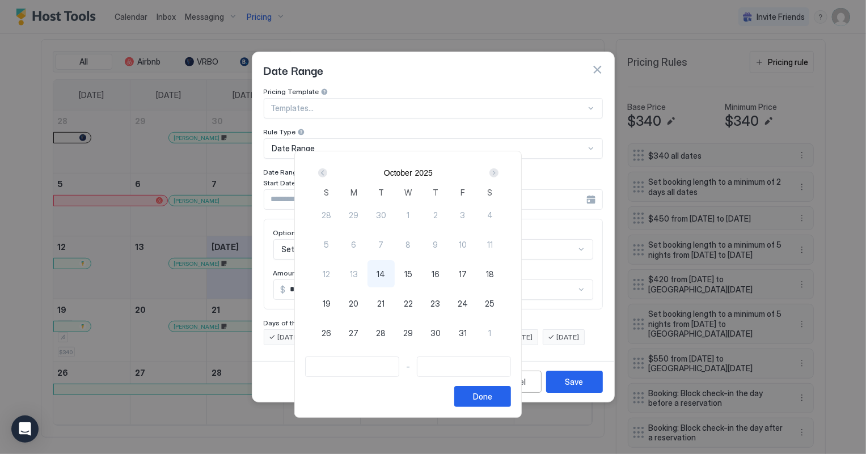
click at [498, 172] on div "Next" at bounding box center [493, 172] width 9 height 9
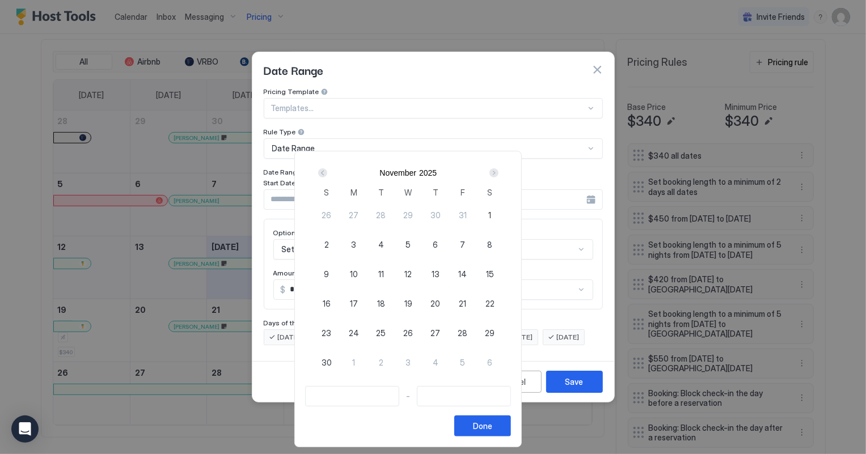
click at [498, 172] on div "Next" at bounding box center [493, 172] width 9 height 9
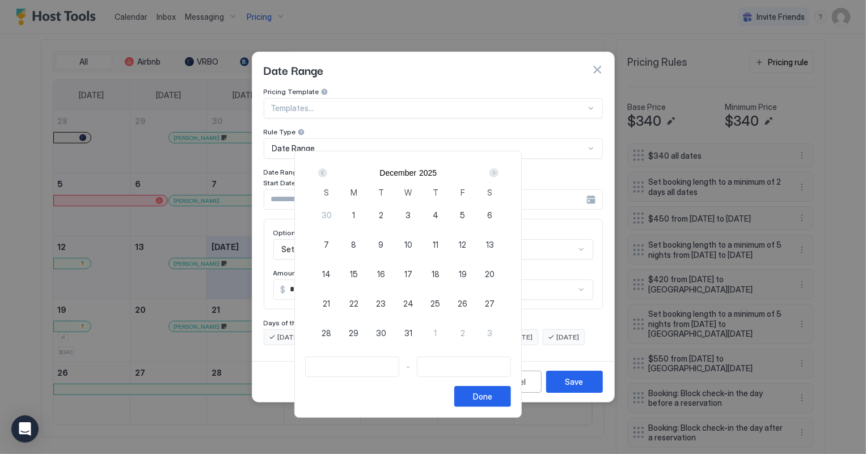
click at [498, 172] on div "Next" at bounding box center [493, 172] width 9 height 9
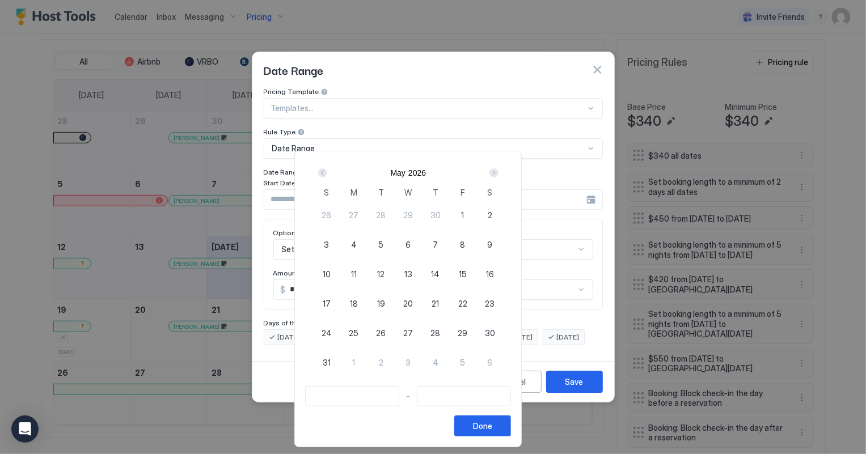
click at [498, 171] on div "Next" at bounding box center [493, 172] width 9 height 9
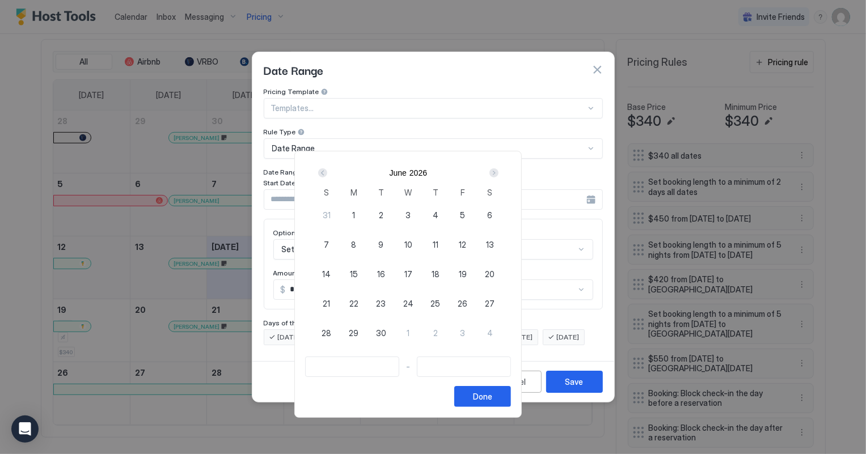
click at [467, 304] on span "26" at bounding box center [462, 304] width 10 height 12
type input "**********"
click at [498, 170] on div "Next" at bounding box center [493, 172] width 9 height 9
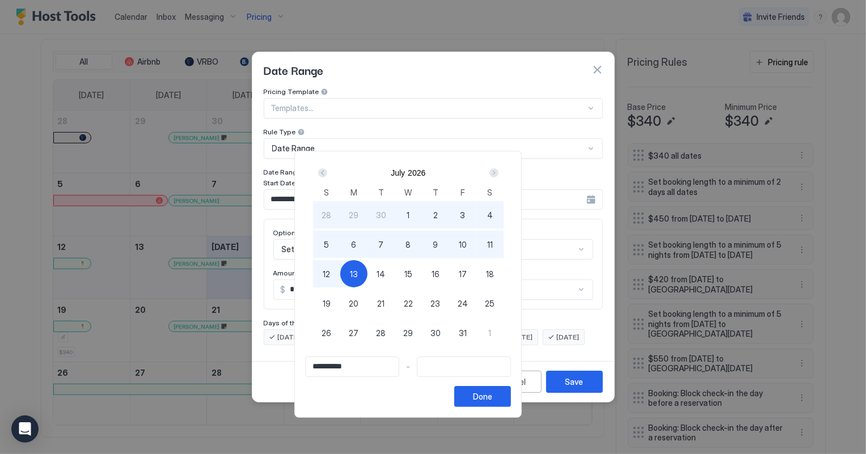
type input "**********"
click at [340, 271] on div "12" at bounding box center [326, 273] width 27 height 27
type input "**********"
click at [511, 396] on button "Done" at bounding box center [482, 396] width 57 height 21
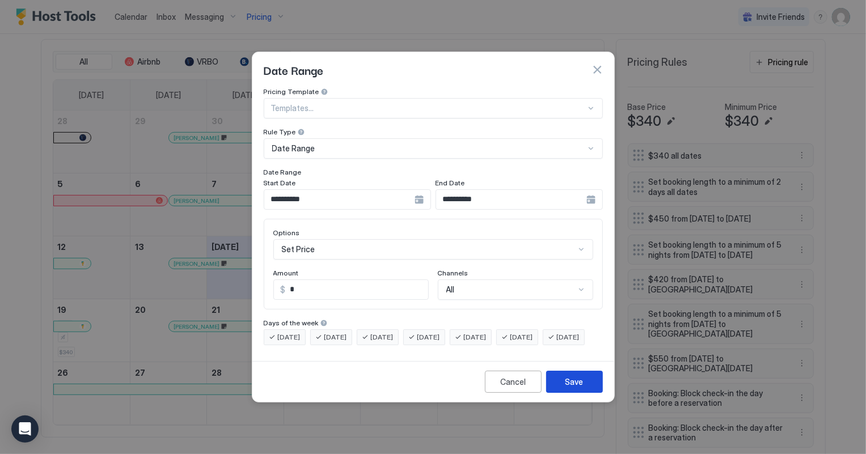
click at [580, 388] on div "Save" at bounding box center [574, 382] width 18 height 12
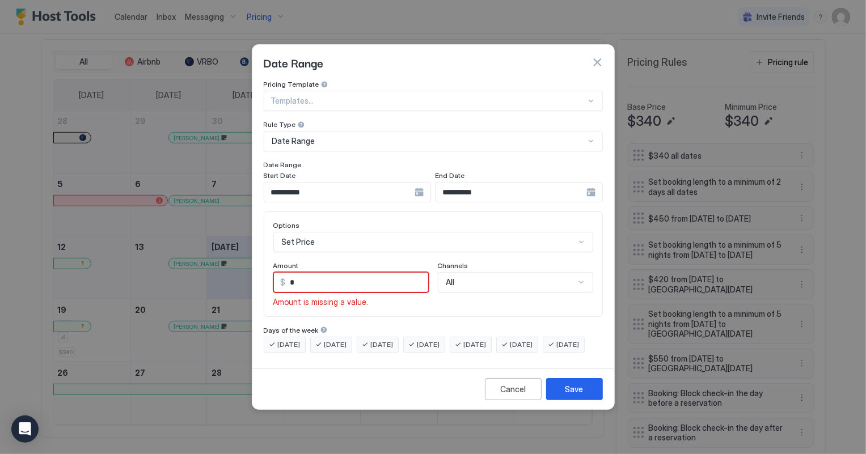
click at [334, 276] on input "*" at bounding box center [357, 282] width 142 height 19
type input "***"
click at [575, 394] on div "Save" at bounding box center [574, 389] width 18 height 12
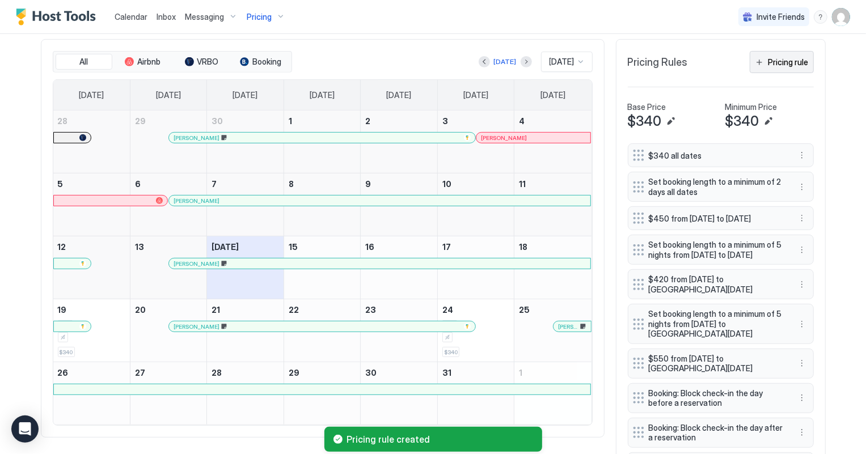
click at [783, 67] on button "Pricing rule" at bounding box center [781, 62] width 64 height 22
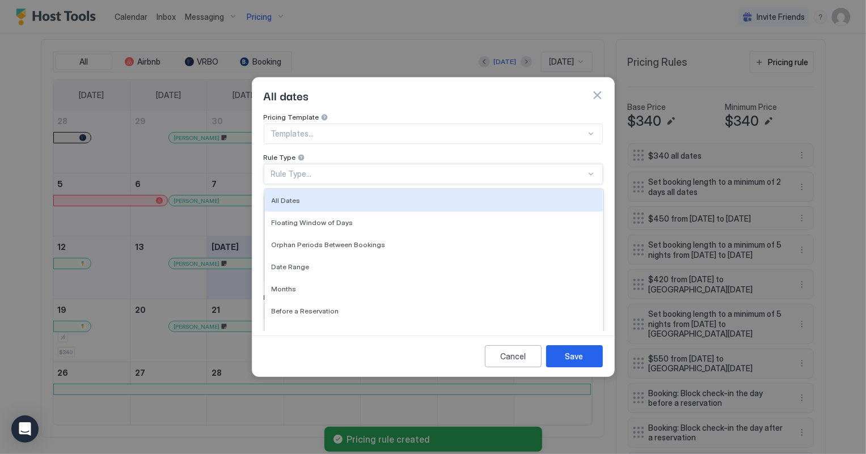
click at [340, 169] on div "Rule Type..." at bounding box center [428, 174] width 315 height 10
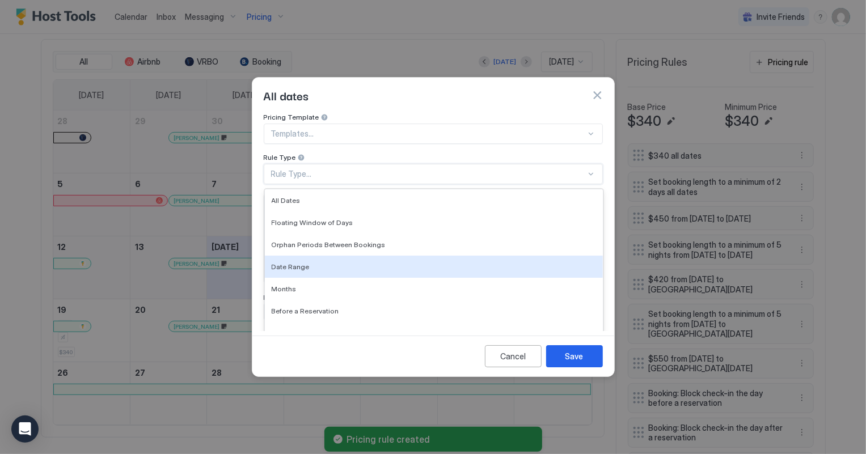
click at [293, 262] on span "Date Range" at bounding box center [291, 266] width 38 height 9
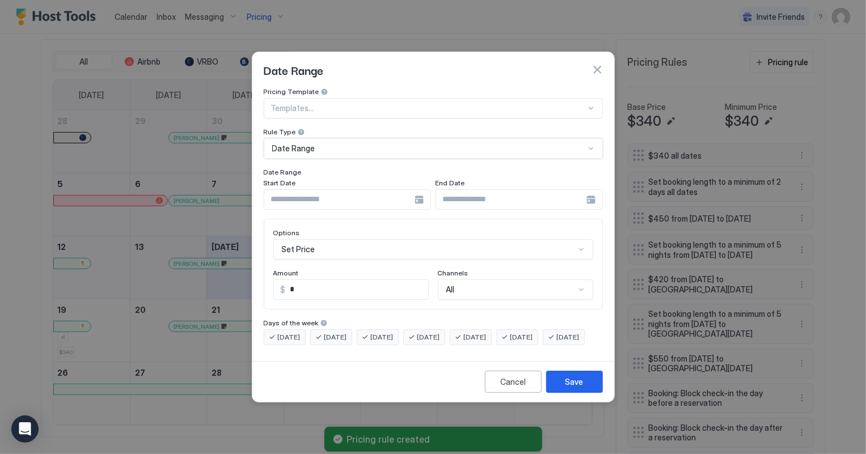
click at [298, 239] on div "Set Price" at bounding box center [433, 249] width 320 height 20
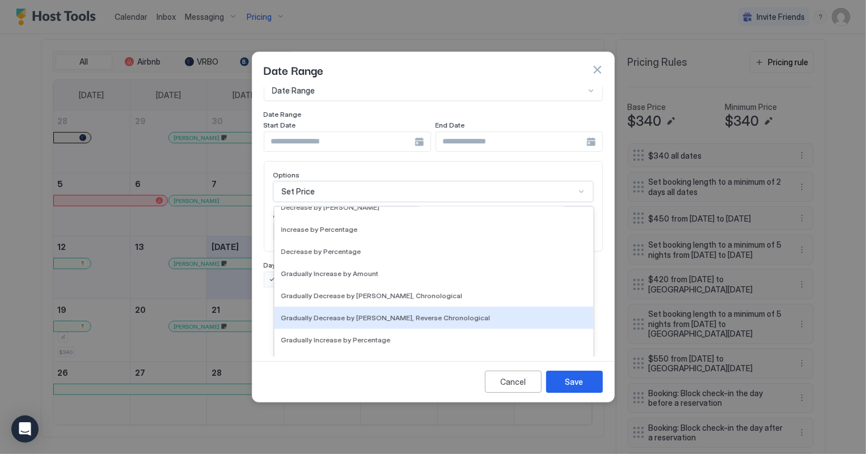
scroll to position [205, 0]
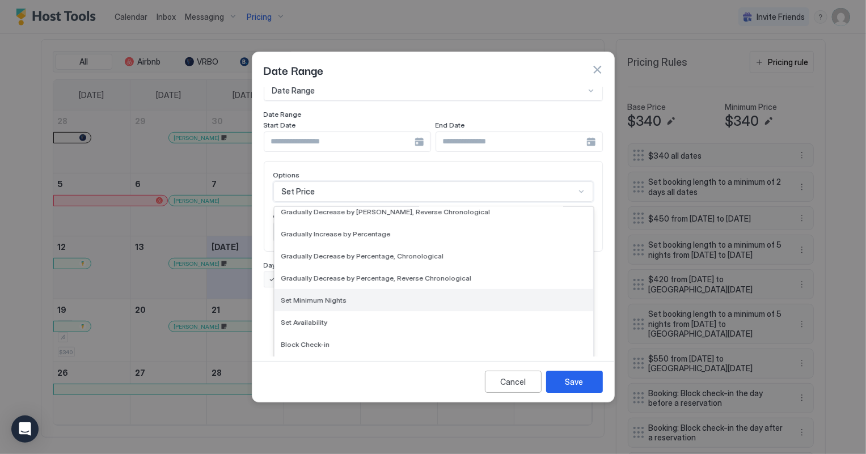
click at [317, 296] on span "Set Minimum Nights" at bounding box center [314, 300] width 66 height 9
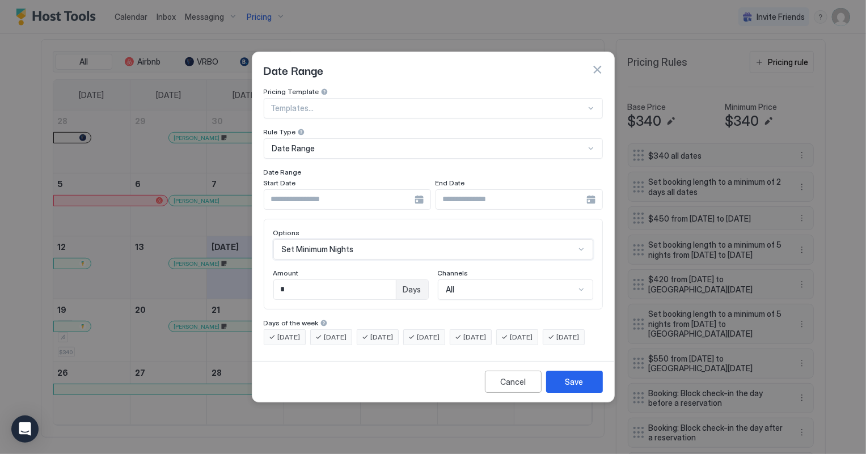
scroll to position [0, 0]
click at [309, 280] on input "*" at bounding box center [335, 289] width 122 height 19
type input "*"
click at [577, 387] on div "Save" at bounding box center [574, 382] width 18 height 12
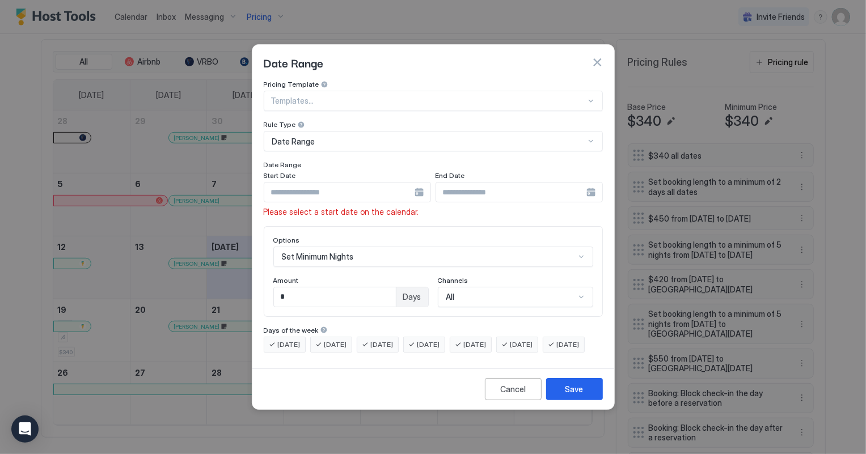
click at [303, 188] on input "Input Field" at bounding box center [339, 192] width 150 height 19
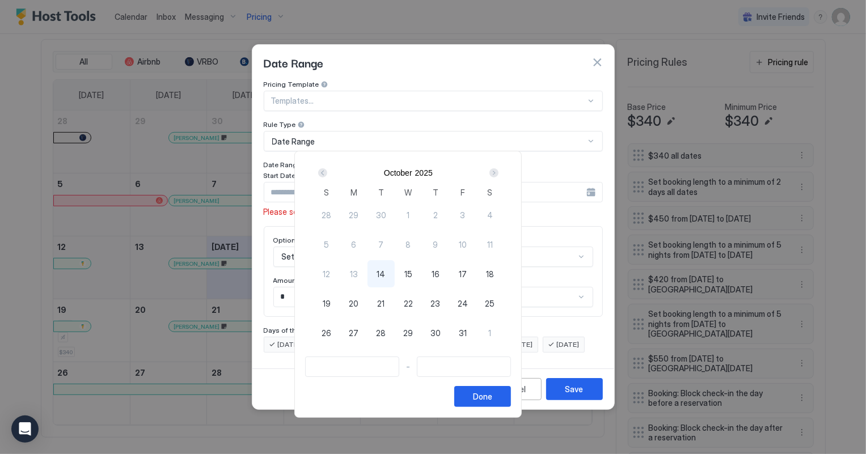
click at [498, 172] on div "Next" at bounding box center [493, 172] width 9 height 9
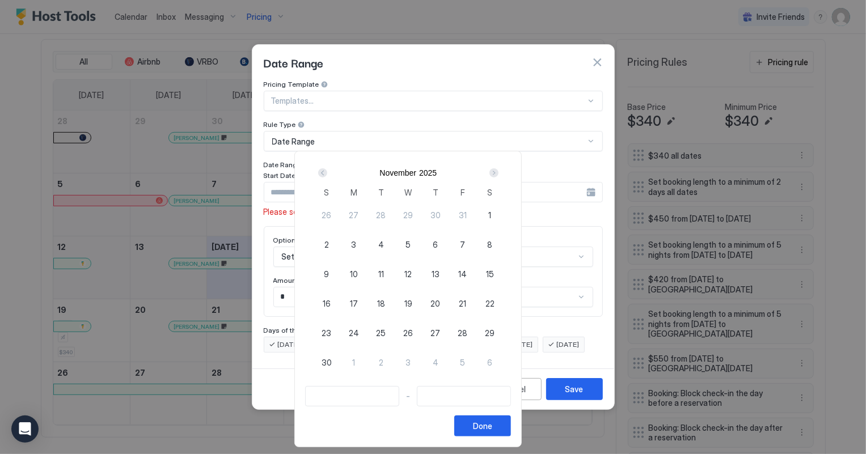
click at [498, 172] on div "Next" at bounding box center [493, 172] width 9 height 9
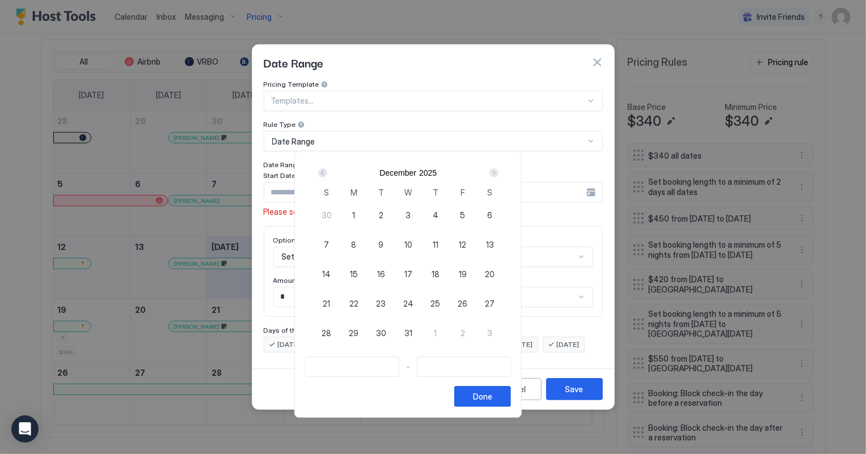
click at [498, 172] on div "Next" at bounding box center [493, 172] width 9 height 9
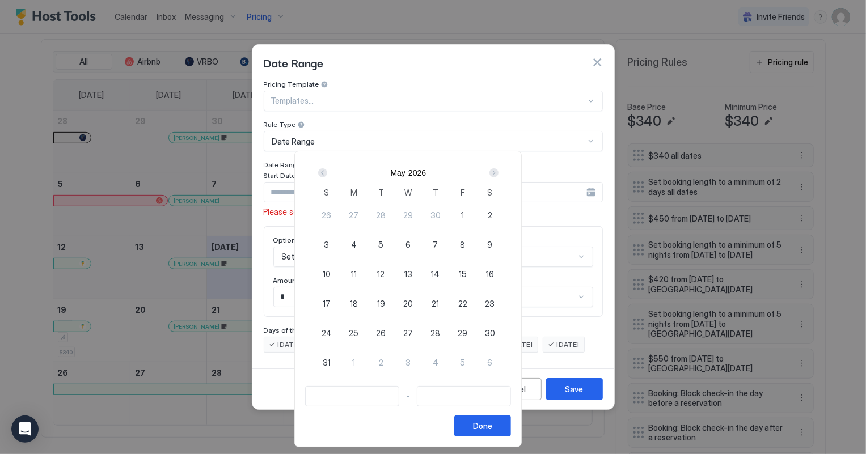
click at [498, 172] on div "Next" at bounding box center [493, 172] width 9 height 9
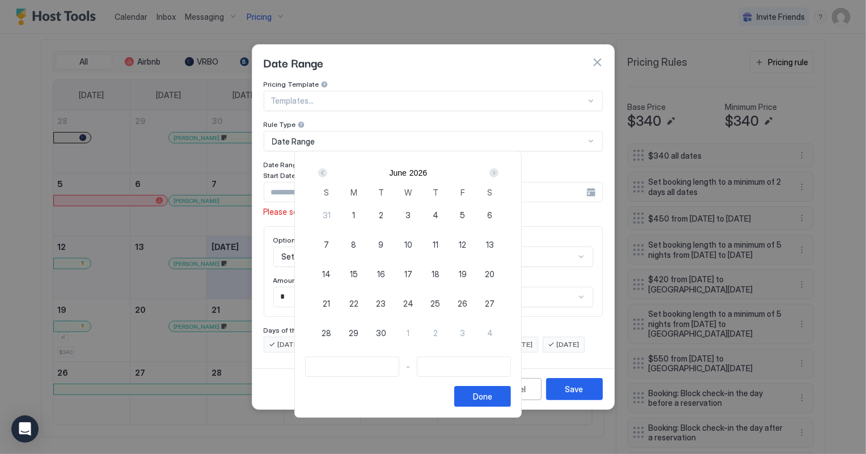
click at [467, 303] on span "26" at bounding box center [462, 304] width 10 height 12
type input "**********"
click at [498, 171] on div "Next" at bounding box center [493, 172] width 9 height 9
type input "**********"
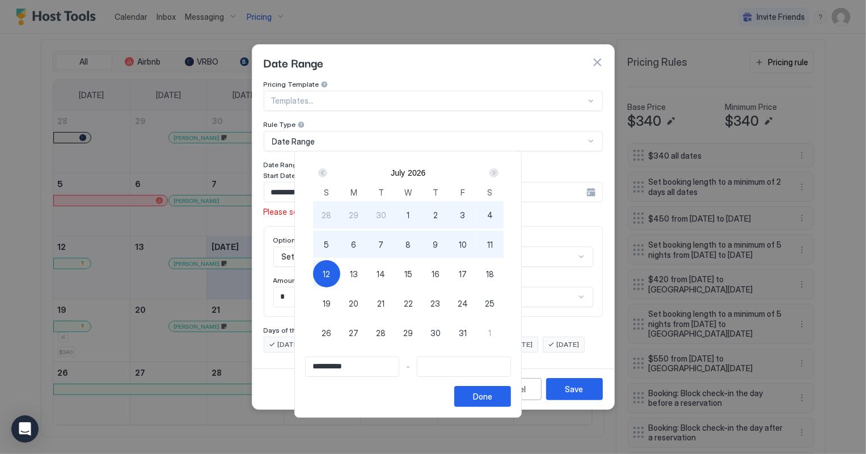
click at [330, 274] on span "12" at bounding box center [326, 274] width 7 height 12
type input "**********"
click at [492, 401] on div "Done" at bounding box center [482, 397] width 19 height 12
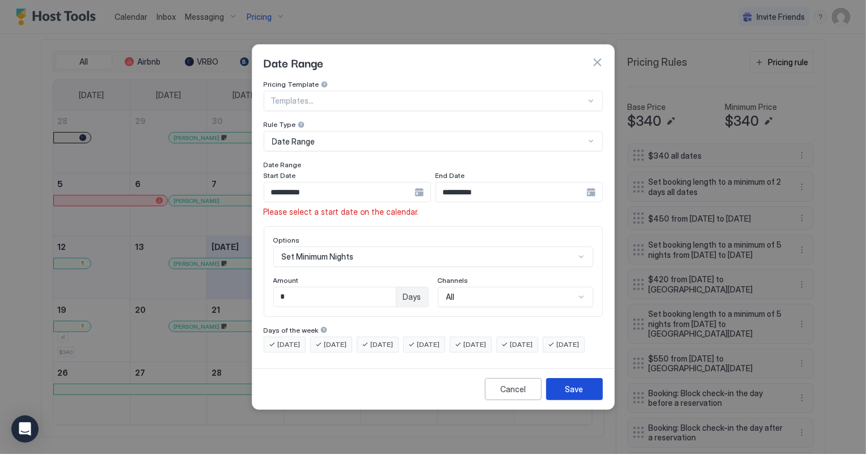
click at [562, 397] on button "Save" at bounding box center [574, 389] width 57 height 22
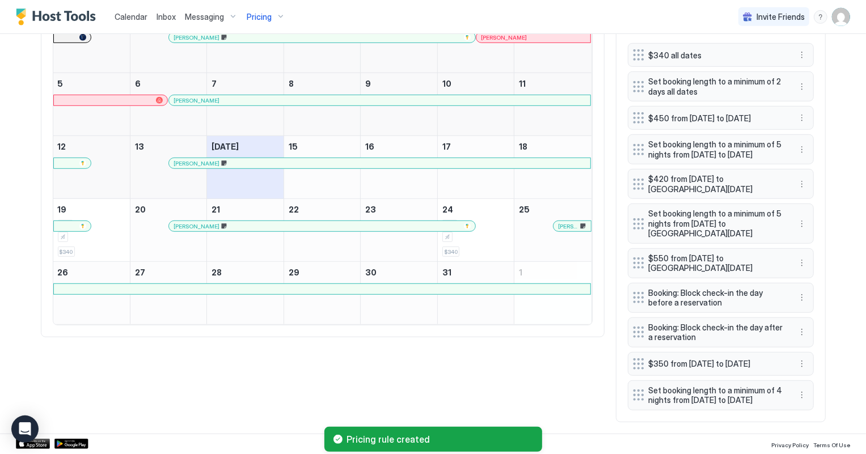
scroll to position [471, 0]
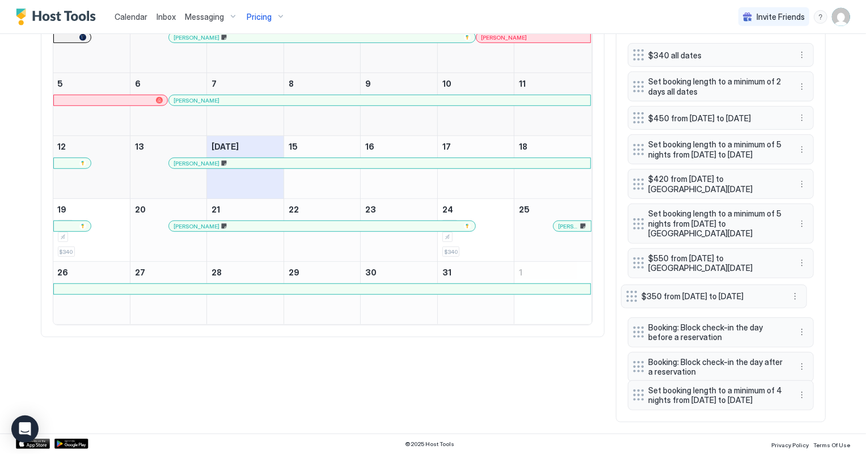
drag, startPoint x: 635, startPoint y: 351, endPoint x: 628, endPoint y: 284, distance: 67.8
click at [628, 291] on div at bounding box center [631, 296] width 11 height 11
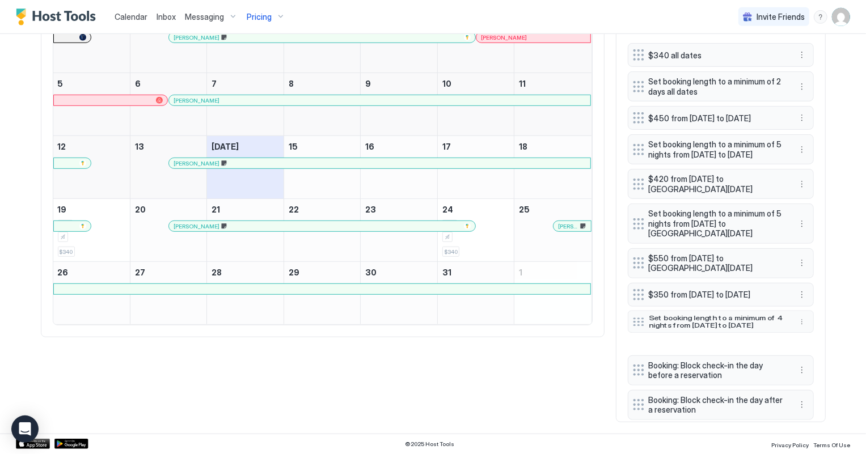
drag, startPoint x: 631, startPoint y: 391, endPoint x: 631, endPoint y: 317, distance: 73.7
click at [633, 317] on div at bounding box center [638, 321] width 11 height 9
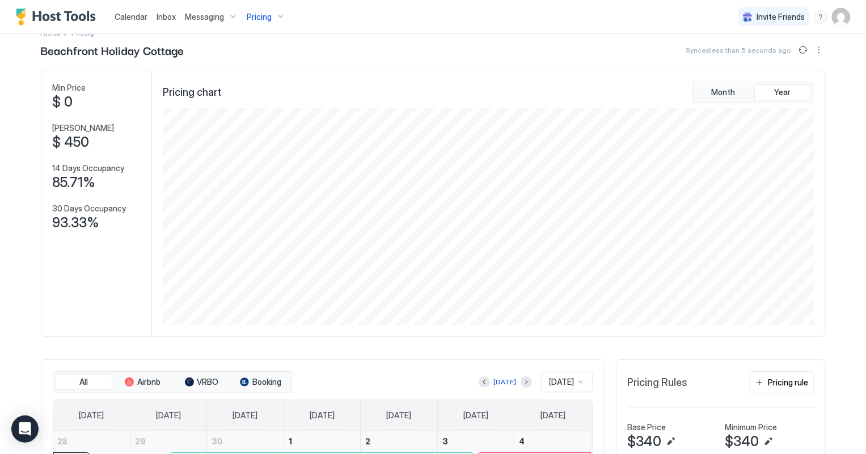
scroll to position [0, 0]
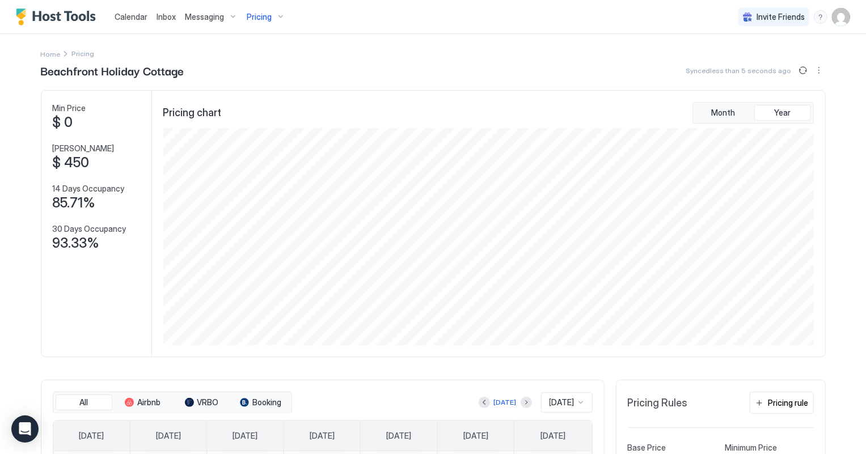
click at [266, 24] on div "Pricing" at bounding box center [266, 16] width 48 height 19
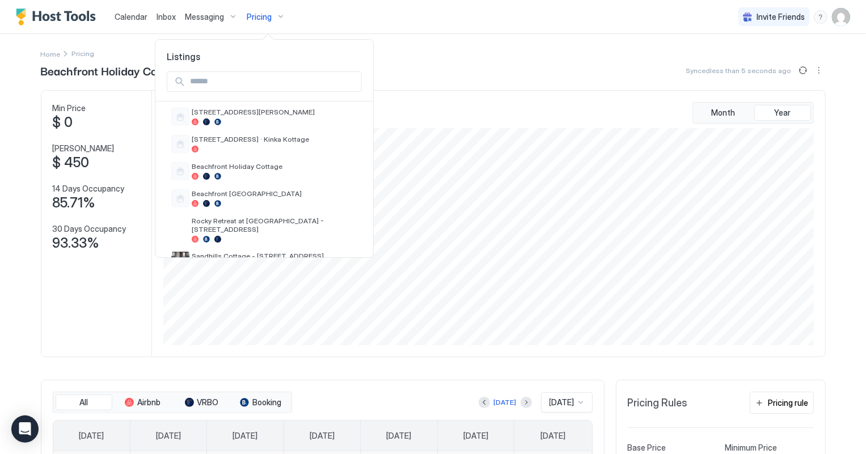
scroll to position [206, 0]
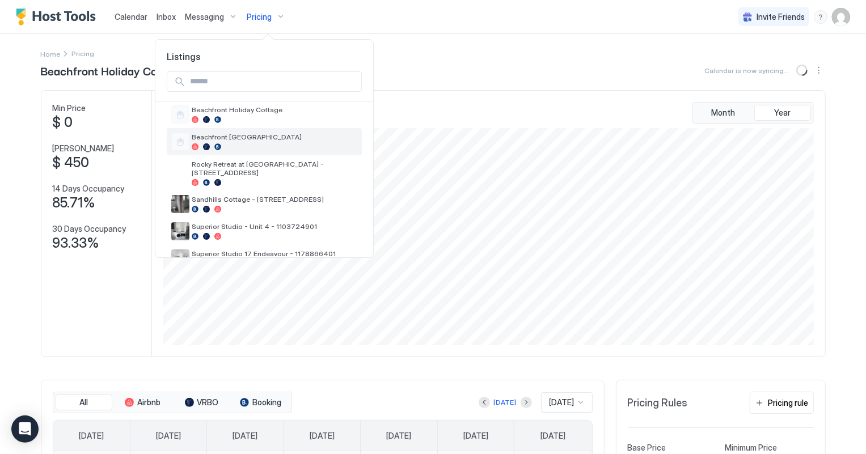
click at [248, 140] on span "Beachfront [GEOGRAPHIC_DATA]" at bounding box center [275, 137] width 166 height 9
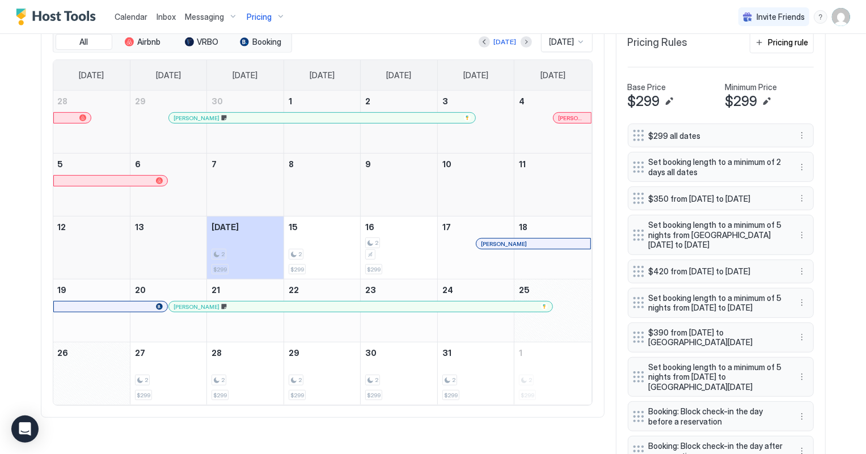
scroll to position [412, 0]
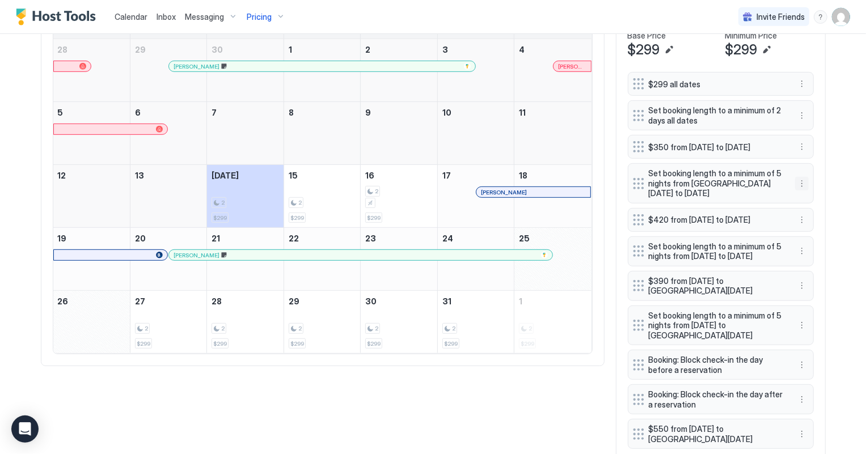
click at [795, 188] on button "More options" at bounding box center [802, 184] width 14 height 14
click at [817, 242] on span "Delete" at bounding box center [818, 240] width 21 height 9
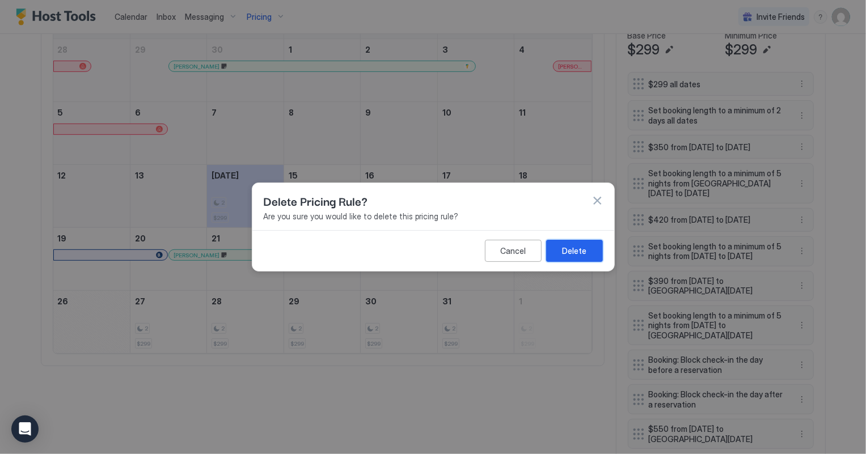
click at [588, 248] on button "Delete" at bounding box center [574, 251] width 57 height 22
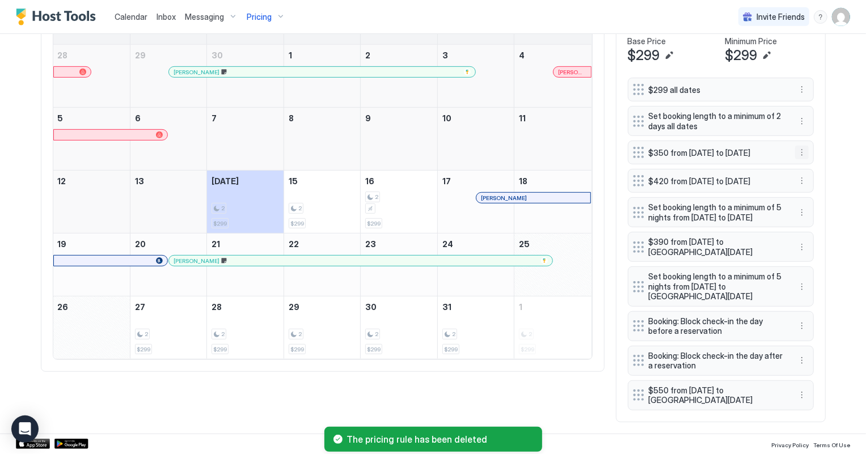
click at [799, 151] on button "More options" at bounding box center [802, 153] width 14 height 14
click at [817, 196] on div "Delete" at bounding box center [812, 202] width 43 height 18
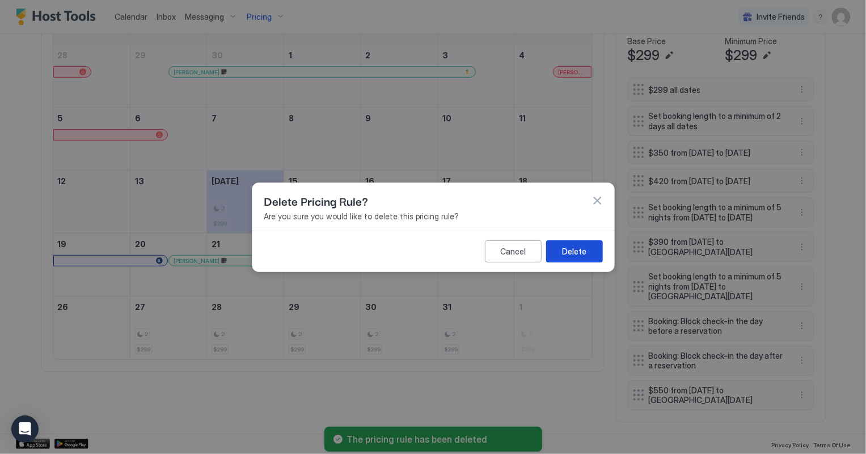
click at [590, 254] on button "Delete" at bounding box center [573, 251] width 57 height 22
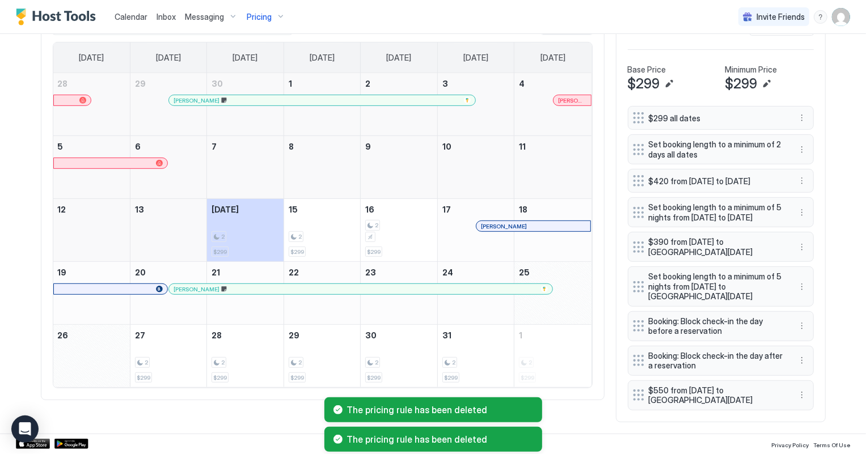
scroll to position [392, 0]
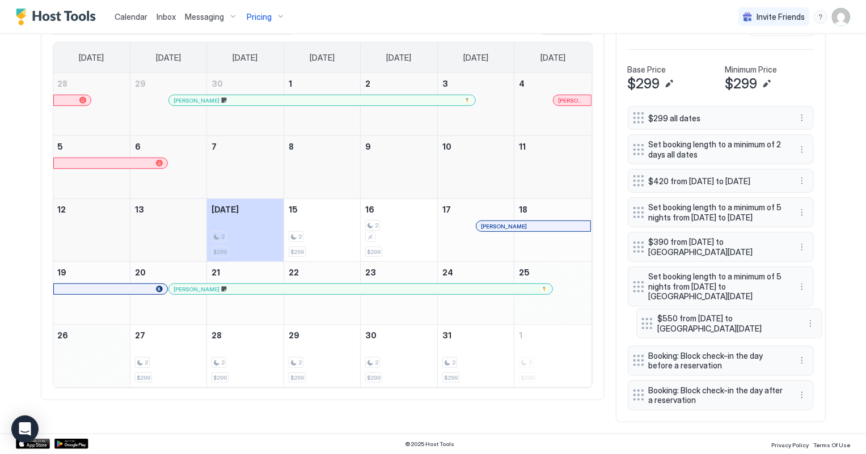
drag, startPoint x: 631, startPoint y: 398, endPoint x: 639, endPoint y: 326, distance: 72.5
click at [641, 326] on div at bounding box center [646, 322] width 11 height 11
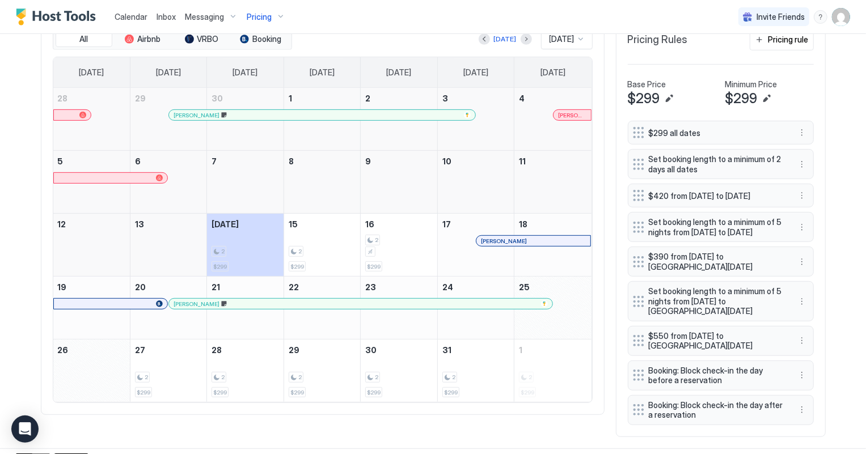
scroll to position [341, 0]
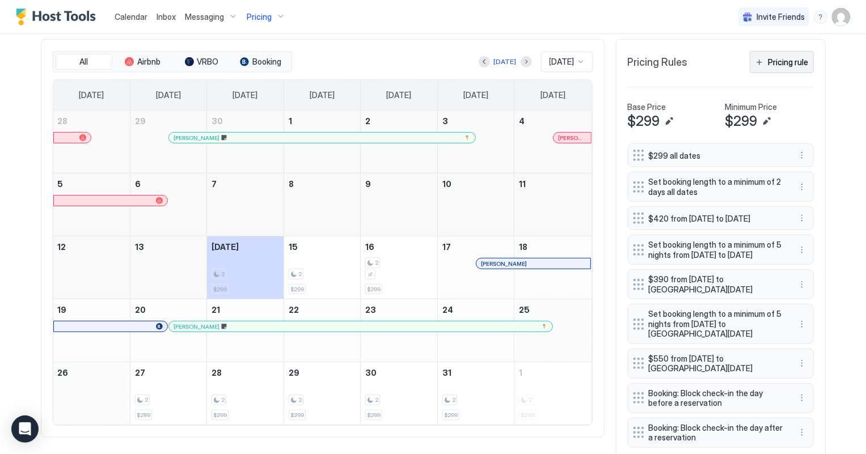
click at [795, 68] on button "Pricing rule" at bounding box center [781, 62] width 64 height 22
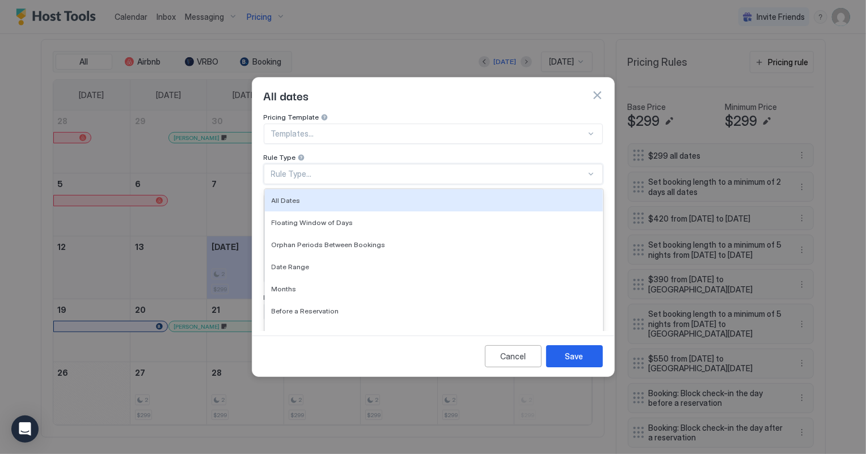
click at [272, 169] on div "Rule Type..." at bounding box center [428, 174] width 315 height 10
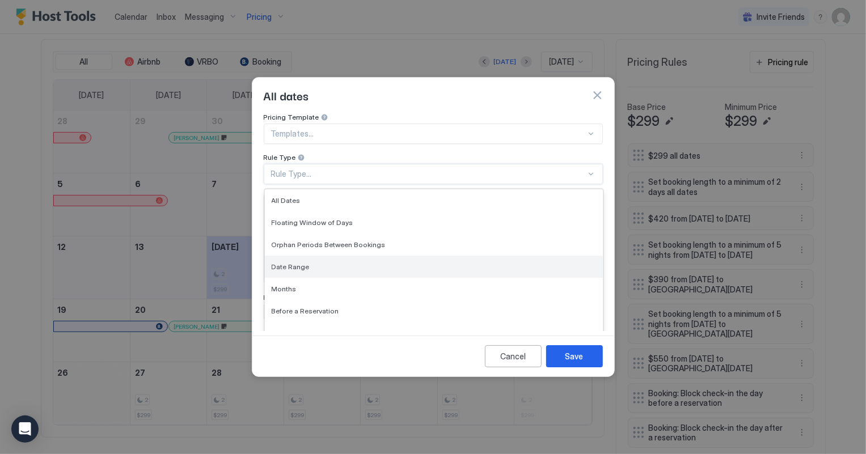
click at [298, 262] on span "Date Range" at bounding box center [291, 266] width 38 height 9
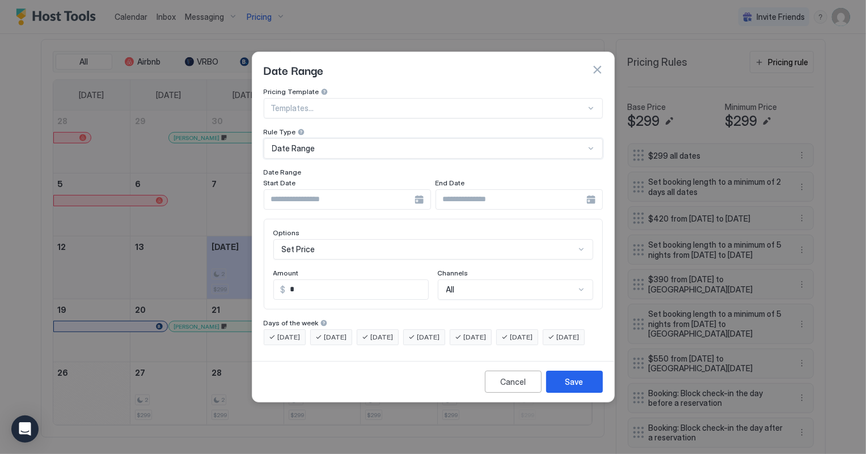
click at [310, 179] on div "Start Date" at bounding box center [347, 184] width 167 height 11
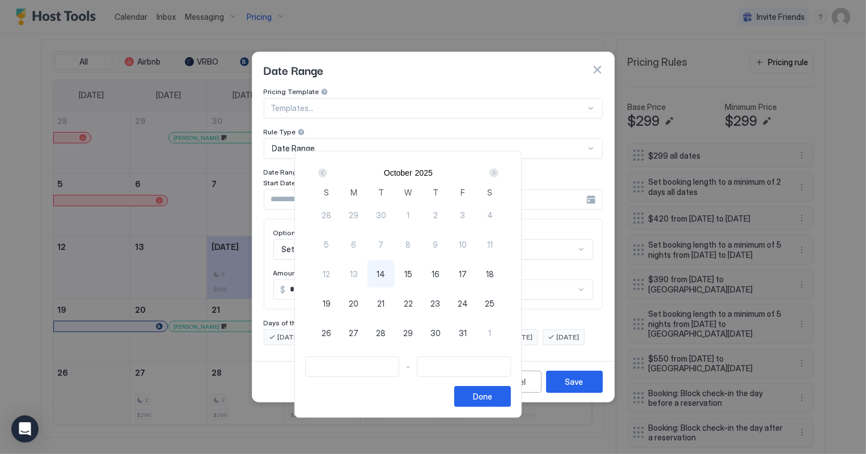
click at [337, 192] on div "October 2025 S M T W T F S 28 29 30 1 2 3 4 5 6 7 8 9 10 11 12 13 14 15 16 17 1…" at bounding box center [408, 255] width 206 height 186
click at [498, 172] on div "Next" at bounding box center [493, 172] width 9 height 9
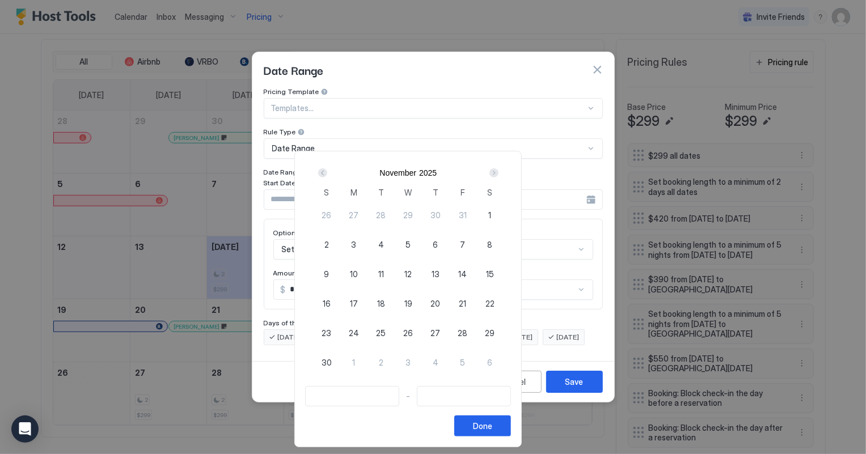
click at [498, 172] on div "Next" at bounding box center [493, 172] width 9 height 9
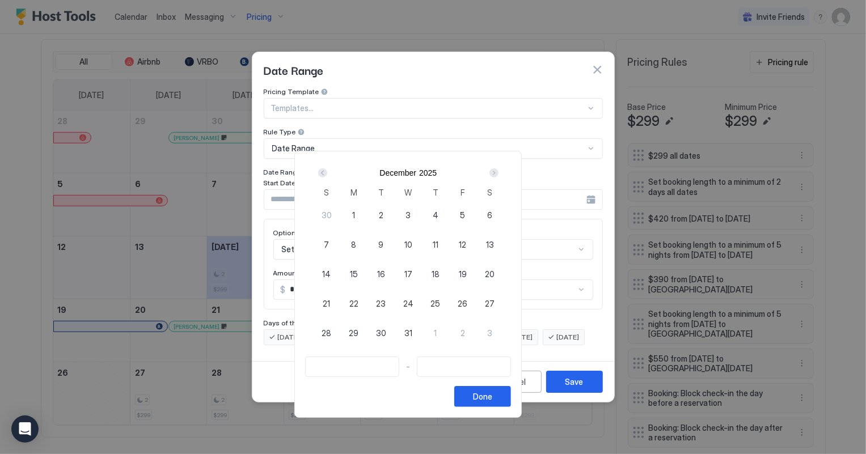
click at [498, 172] on div "Next" at bounding box center [493, 172] width 9 height 9
click at [498, 171] on div "Next" at bounding box center [493, 172] width 9 height 9
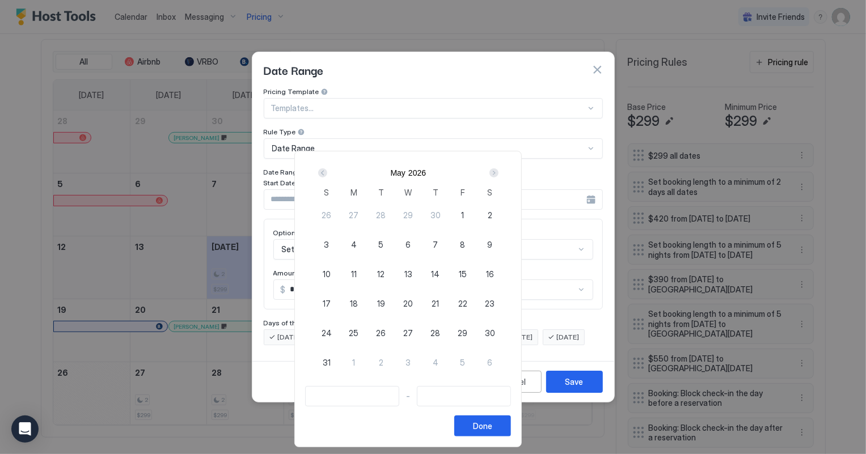
click at [498, 170] on div "Next" at bounding box center [493, 172] width 9 height 9
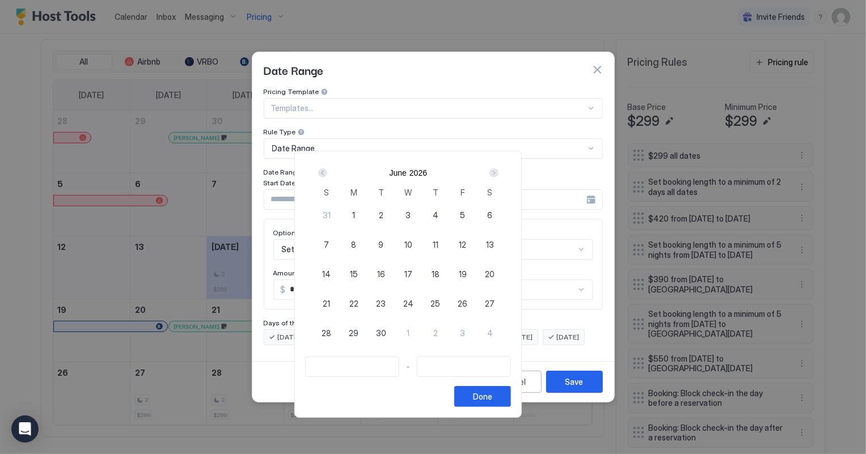
click at [498, 170] on div "Next" at bounding box center [493, 172] width 9 height 9
click at [327, 172] on div "Prev" at bounding box center [322, 172] width 9 height 9
click at [467, 300] on span "26" at bounding box center [462, 304] width 10 height 12
type input "**********"
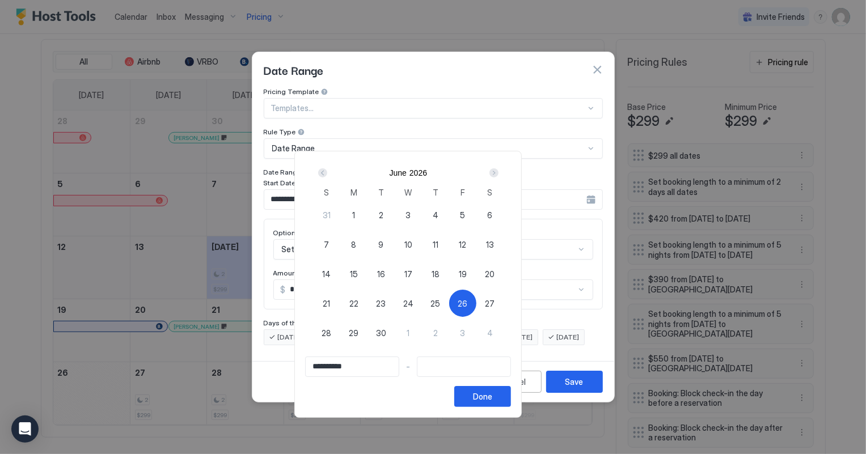
click at [498, 171] on div "Next" at bounding box center [493, 172] width 9 height 9
type input "**********"
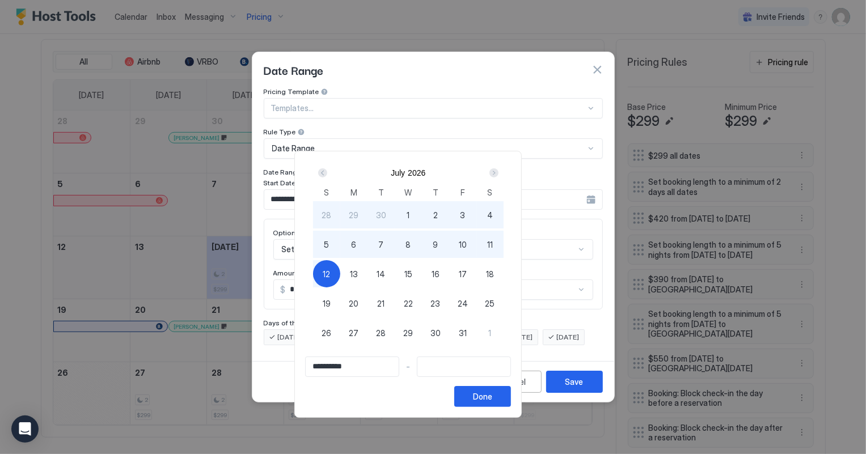
click at [340, 266] on div "12" at bounding box center [326, 273] width 27 height 27
type input "**********"
click at [492, 397] on div "Done" at bounding box center [482, 397] width 19 height 12
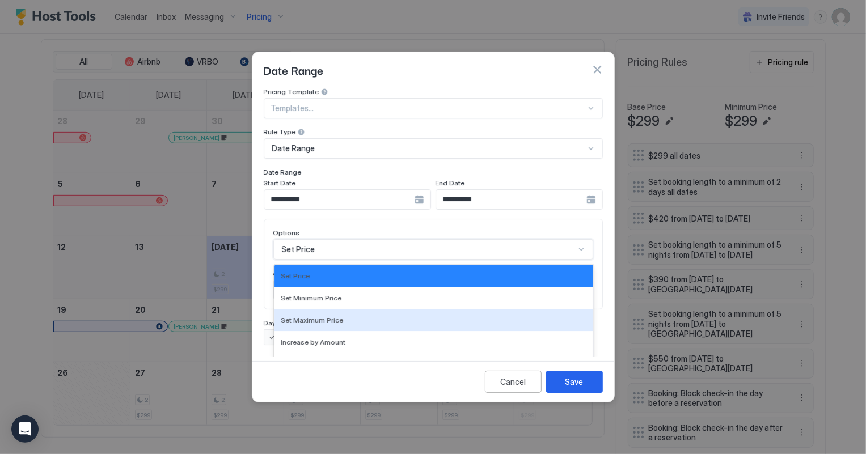
scroll to position [58, 0]
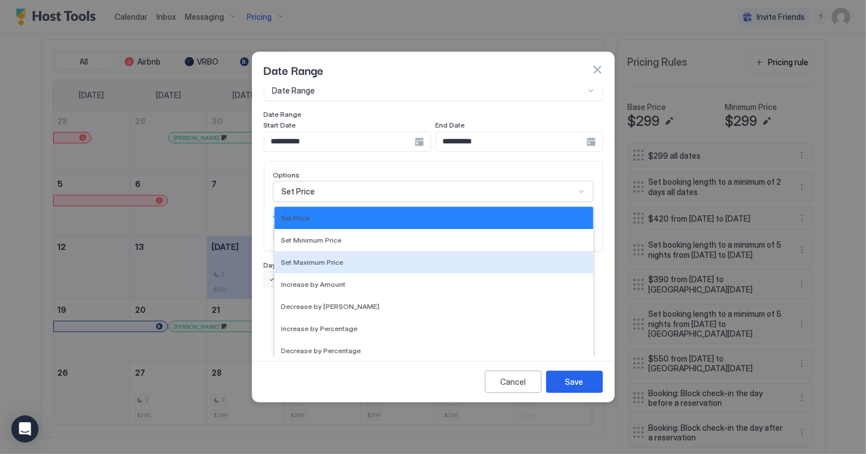
click at [329, 202] on div "17 results available. Use Up and Down to choose options, press Enter to select …" at bounding box center [433, 191] width 320 height 20
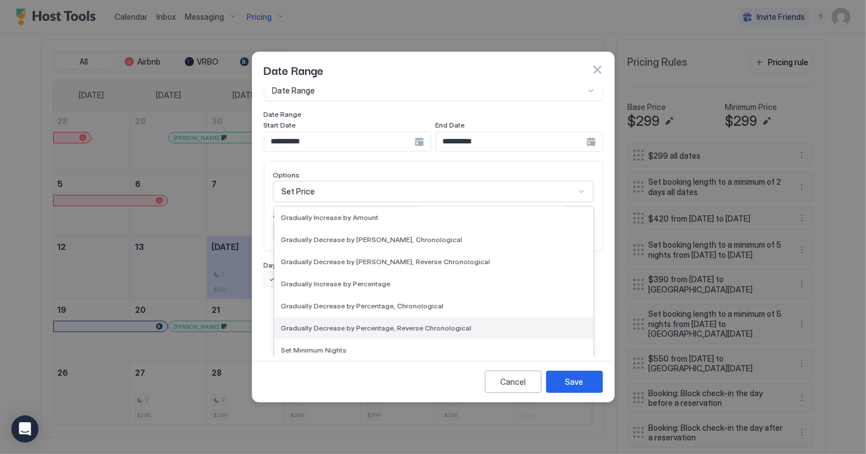
scroll to position [0, 0]
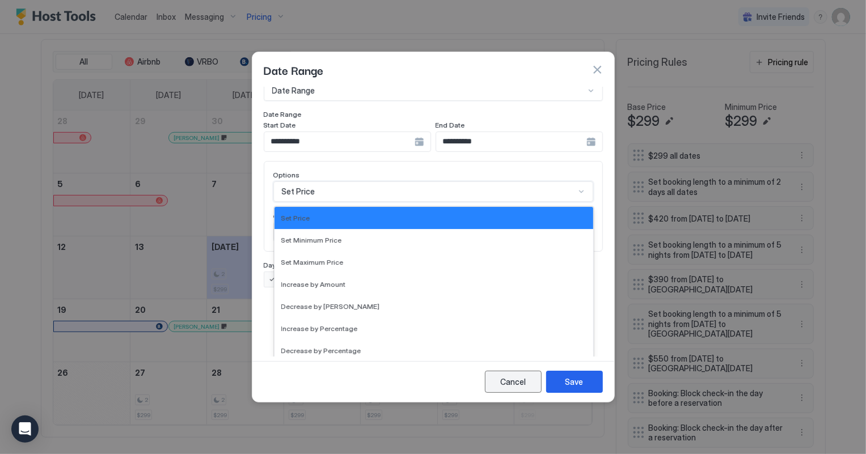
click at [510, 388] on div "Cancel" at bounding box center [513, 382] width 26 height 12
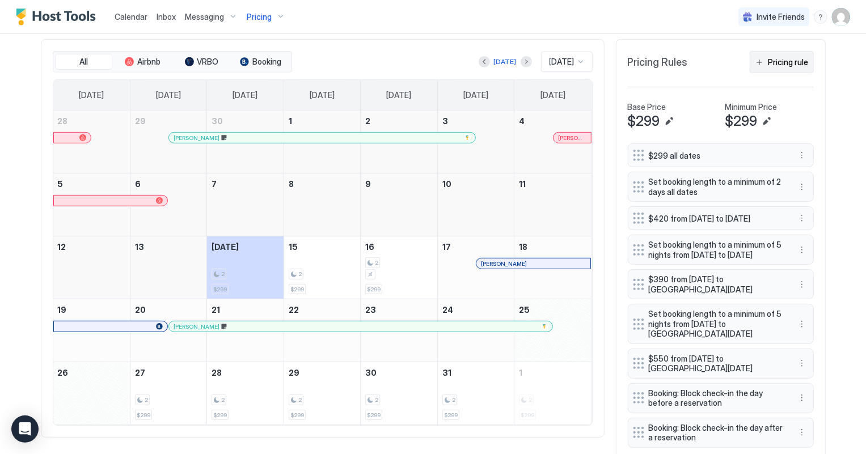
click at [793, 62] on div "Pricing rule" at bounding box center [788, 62] width 40 height 12
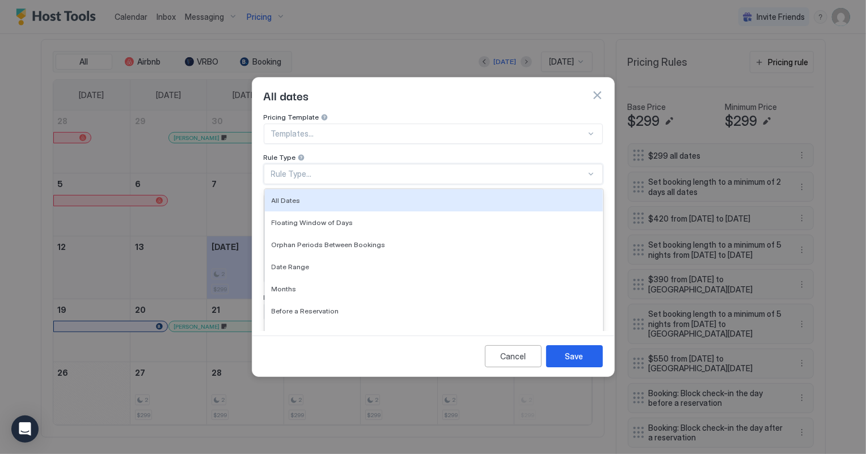
click at [318, 171] on div "Rule Type..." at bounding box center [433, 174] width 339 height 20
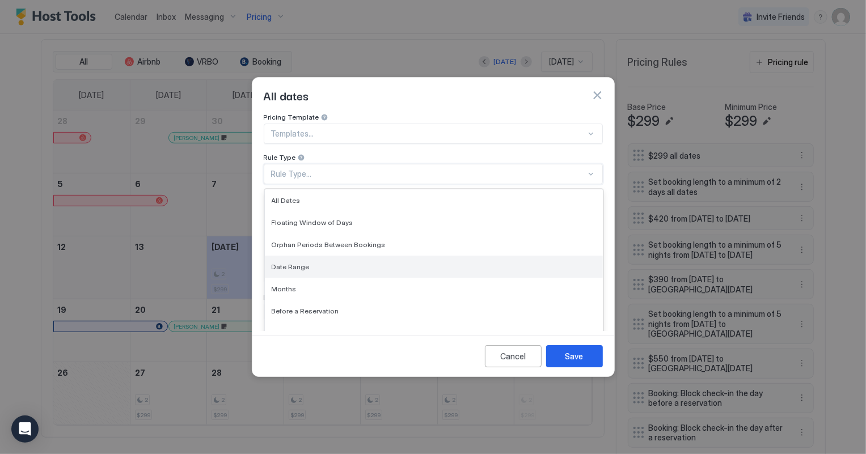
click at [296, 262] on span "Date Range" at bounding box center [291, 266] width 38 height 9
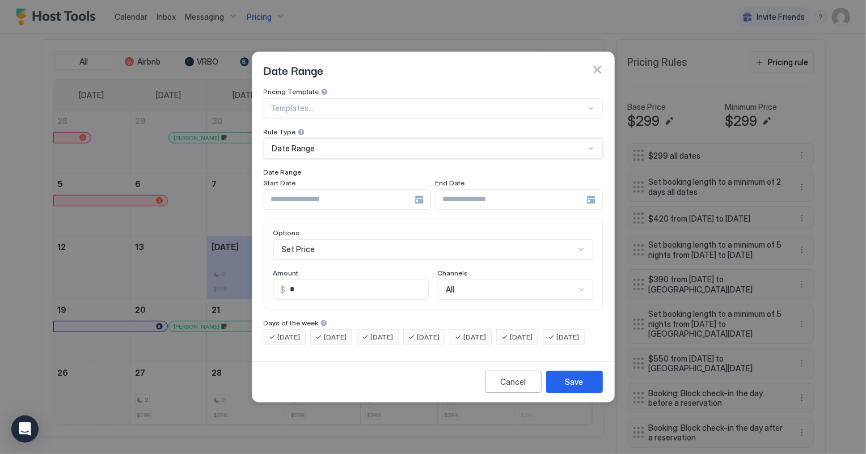
click at [320, 190] on input "Input Field" at bounding box center [339, 199] width 150 height 19
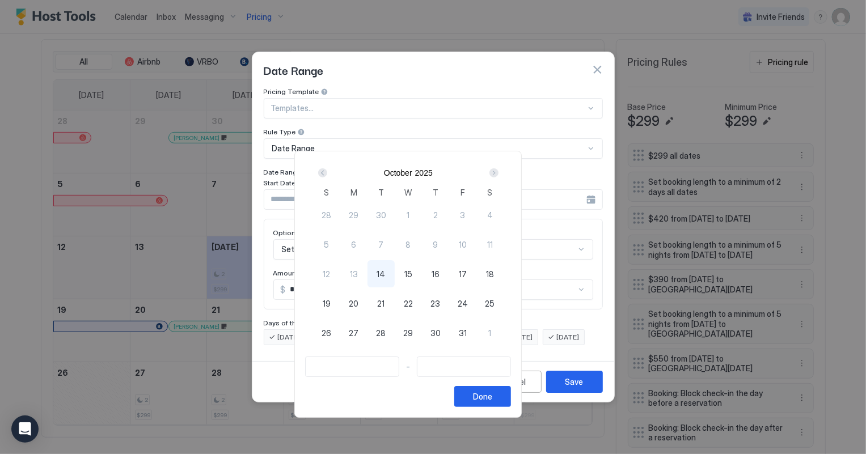
click at [498, 173] on div "Next" at bounding box center [493, 172] width 9 height 9
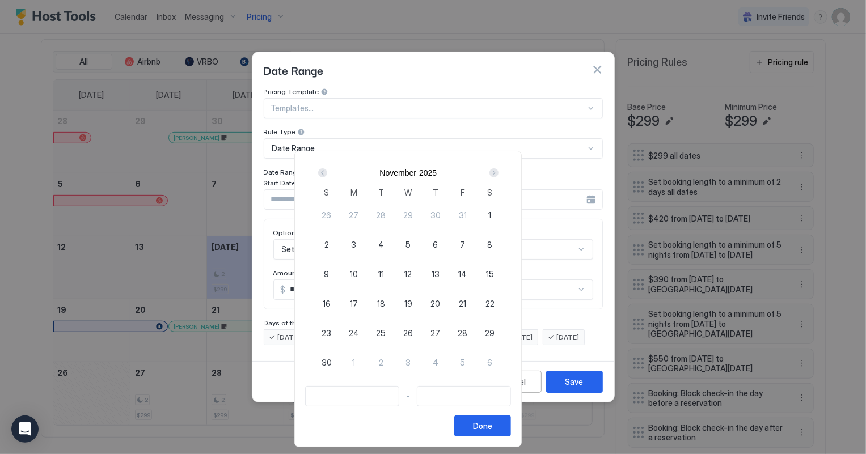
click at [498, 173] on div "Next" at bounding box center [493, 172] width 9 height 9
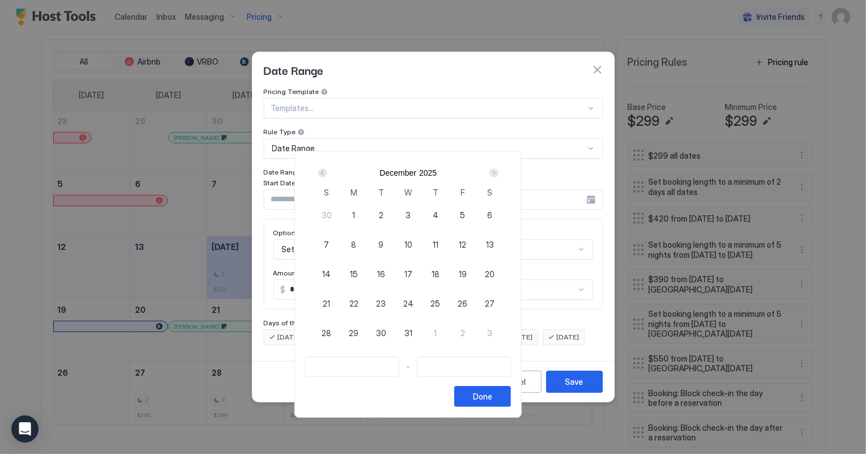
click at [498, 173] on div "Next" at bounding box center [493, 172] width 9 height 9
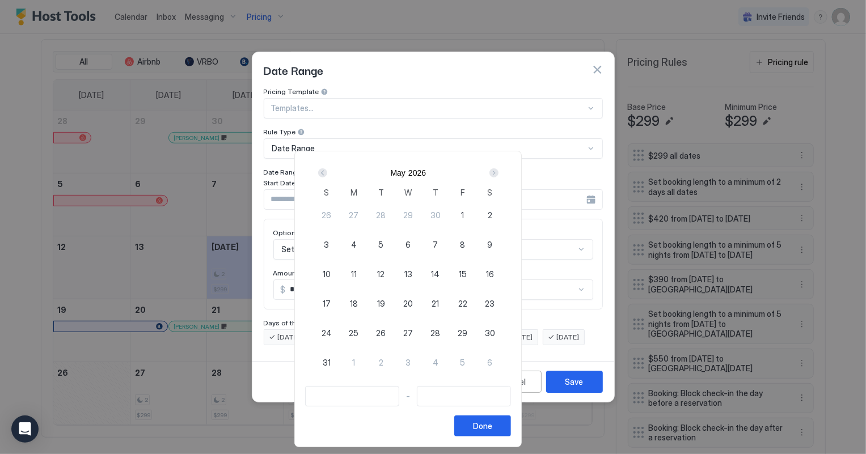
click at [498, 173] on div "Next" at bounding box center [493, 172] width 9 height 9
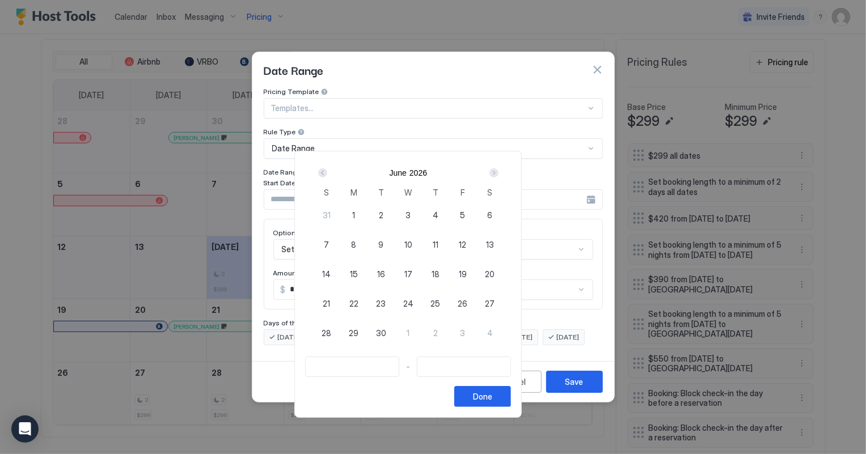
click at [467, 303] on span "26" at bounding box center [462, 304] width 10 height 12
type input "**********"
click at [498, 172] on div "Next" at bounding box center [493, 172] width 9 height 9
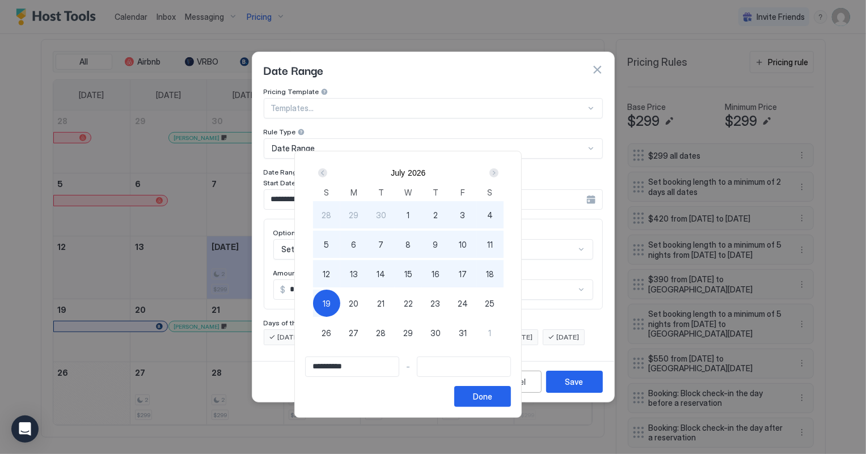
type input "**********"
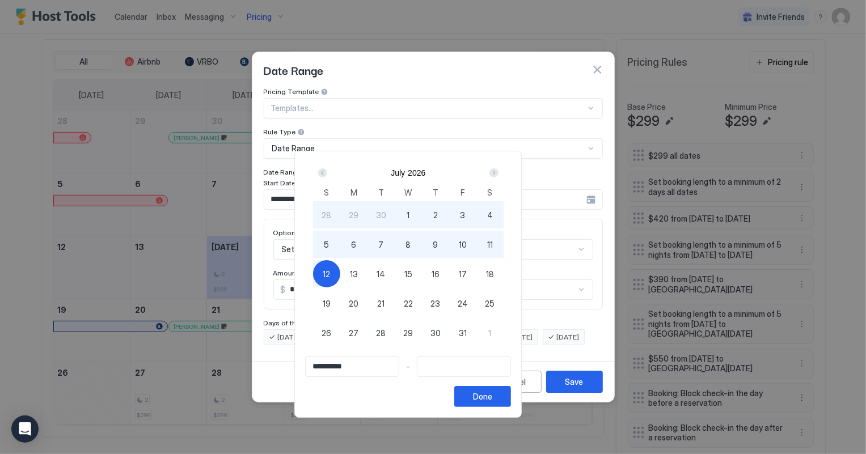
click at [330, 278] on span "12" at bounding box center [326, 274] width 7 height 12
type input "**********"
click at [492, 400] on div "Done" at bounding box center [482, 397] width 19 height 12
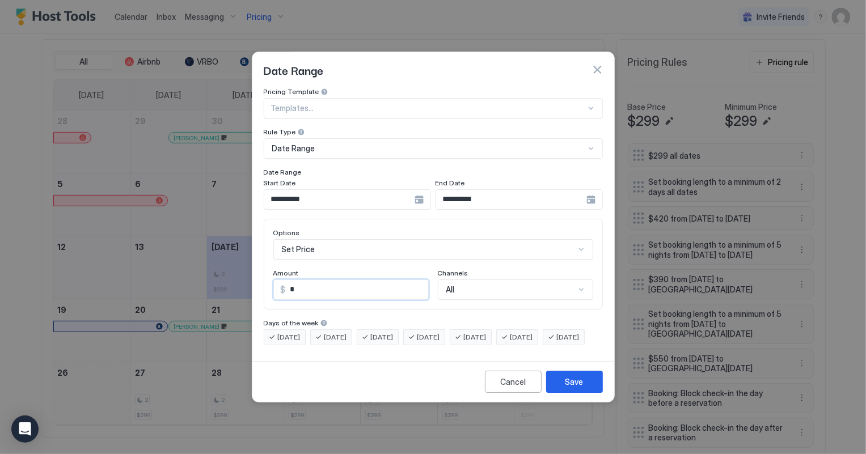
click at [304, 285] on input "*" at bounding box center [357, 289] width 142 height 19
type input "***"
click at [572, 388] on div "Save" at bounding box center [574, 382] width 18 height 12
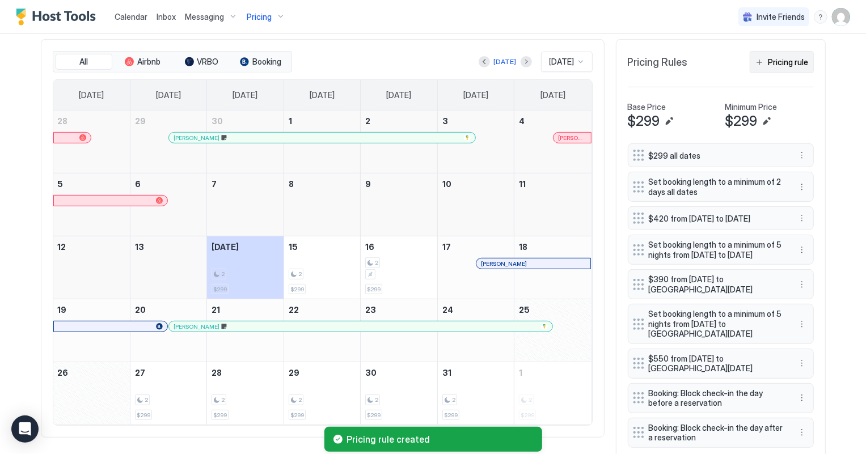
click at [794, 62] on div "Pricing rule" at bounding box center [788, 62] width 40 height 12
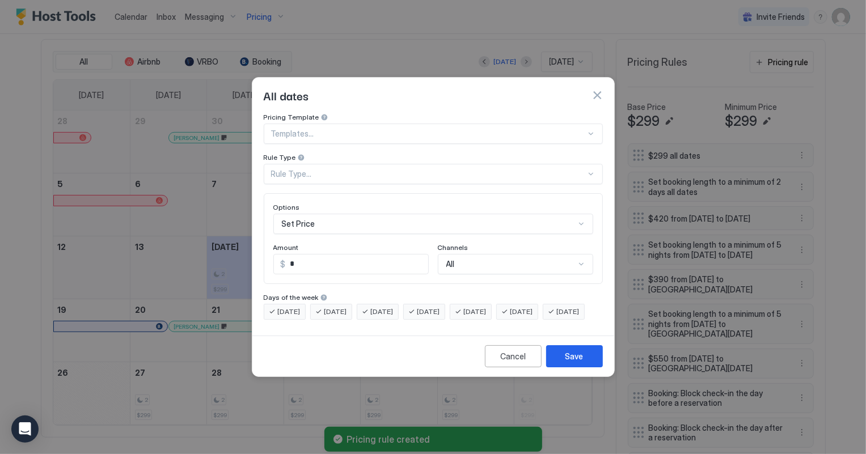
click at [336, 169] on div "Rule Type..." at bounding box center [428, 174] width 315 height 10
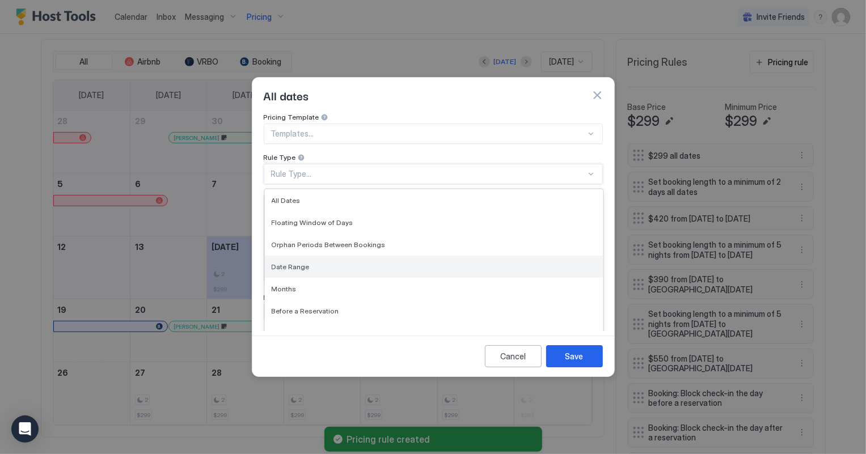
click at [302, 262] on span "Date Range" at bounding box center [291, 266] width 38 height 9
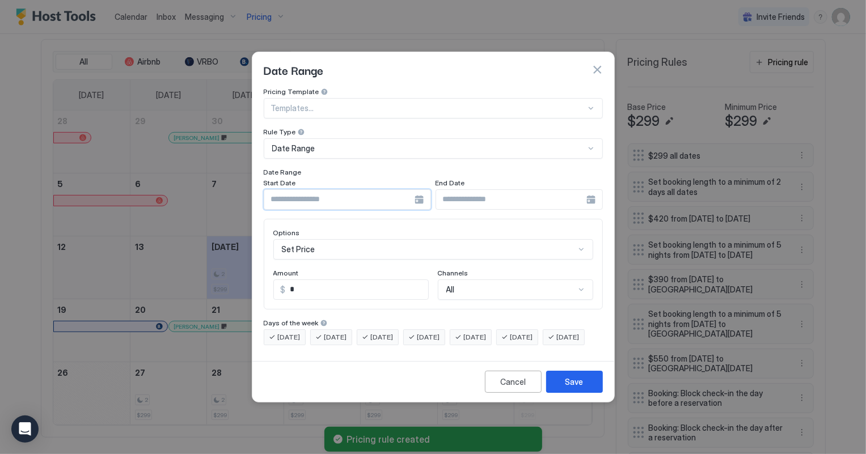
click at [302, 196] on input "Input Field" at bounding box center [339, 199] width 150 height 19
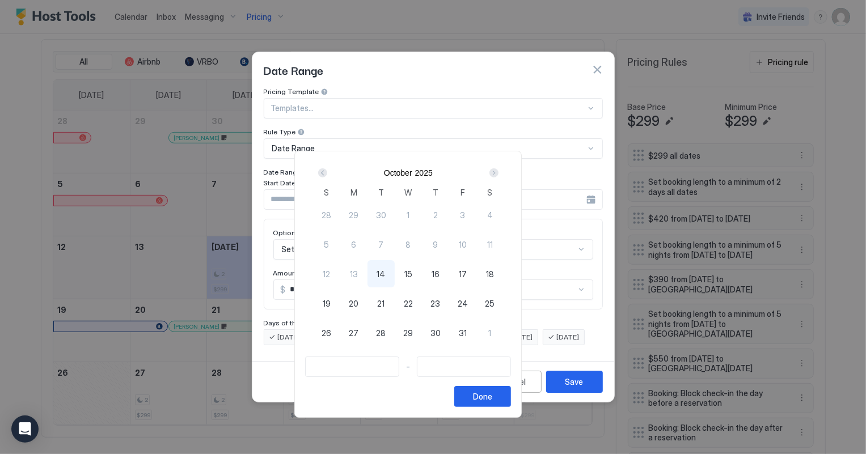
click at [498, 172] on div "Next" at bounding box center [493, 172] width 9 height 9
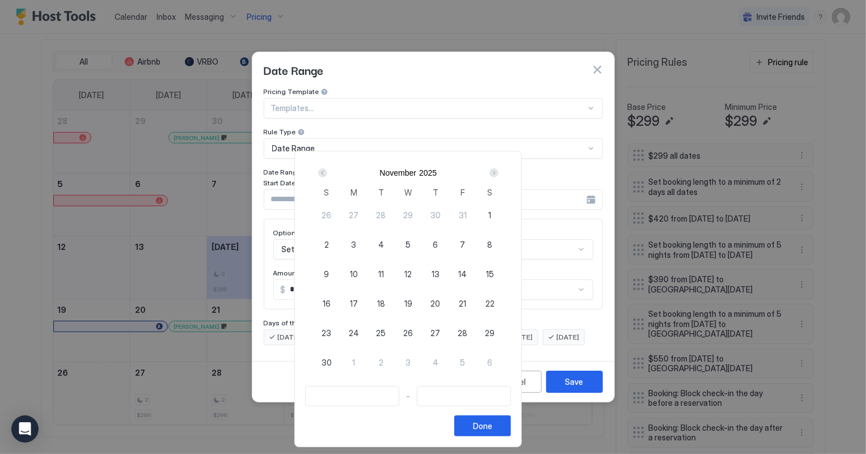
click at [498, 172] on div "Next" at bounding box center [493, 172] width 9 height 9
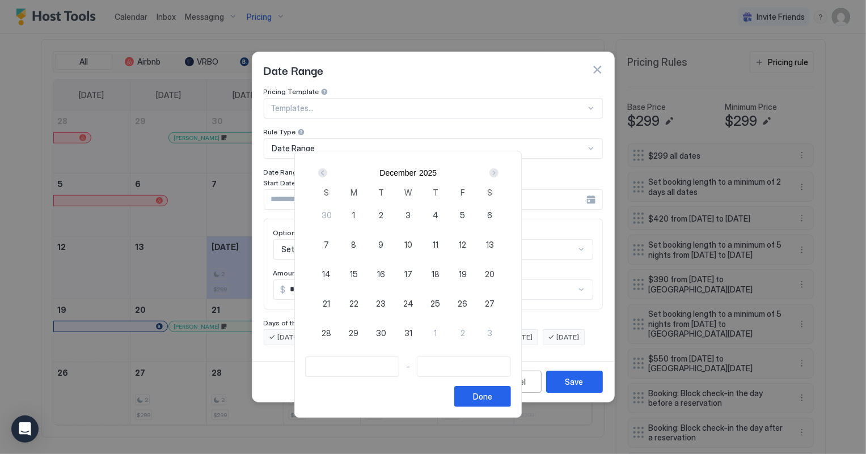
click at [498, 172] on div "Next" at bounding box center [493, 172] width 9 height 9
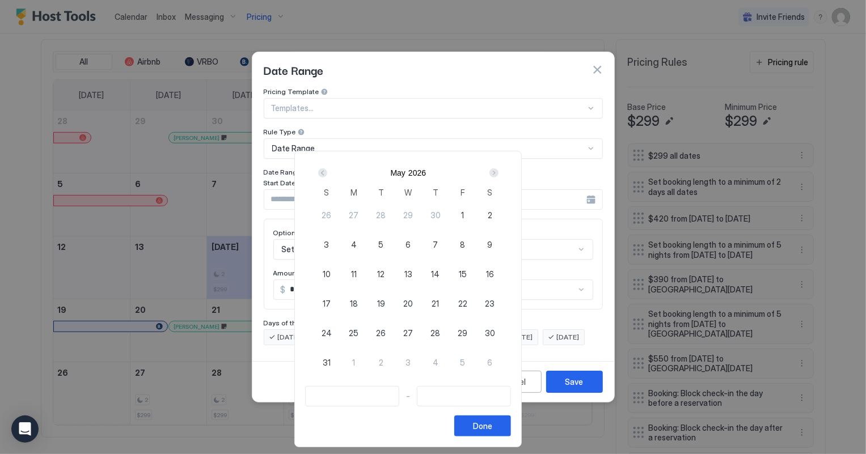
click at [498, 172] on div "Next" at bounding box center [493, 172] width 9 height 9
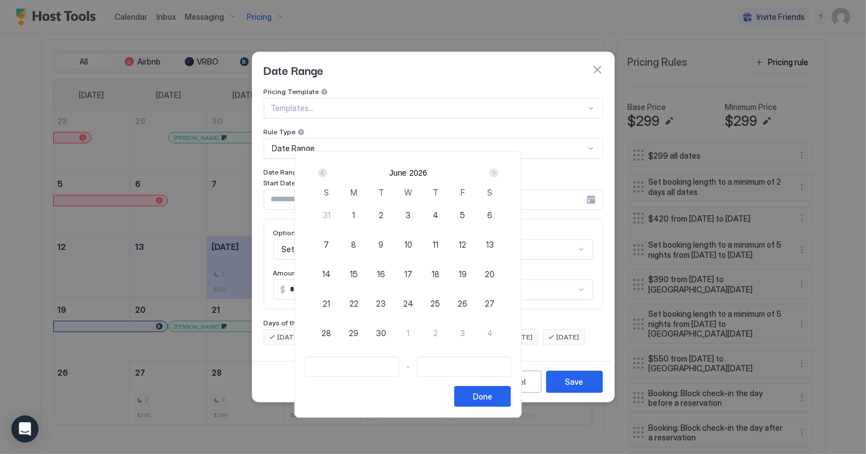
click at [476, 303] on div "26" at bounding box center [462, 303] width 27 height 27
type input "**********"
click at [498, 175] on div "Next" at bounding box center [493, 172] width 9 height 9
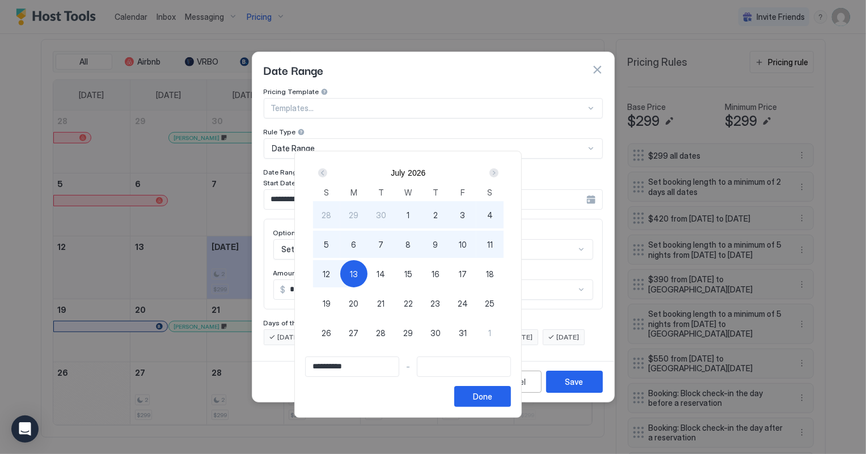
type input "**********"
click at [340, 275] on div "12" at bounding box center [326, 273] width 27 height 27
type input "**********"
click at [492, 391] on div "Done" at bounding box center [482, 397] width 19 height 12
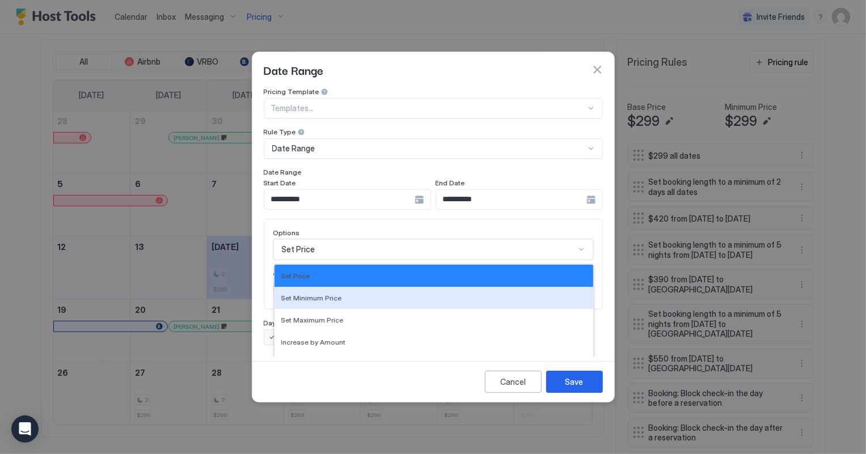
scroll to position [58, 0]
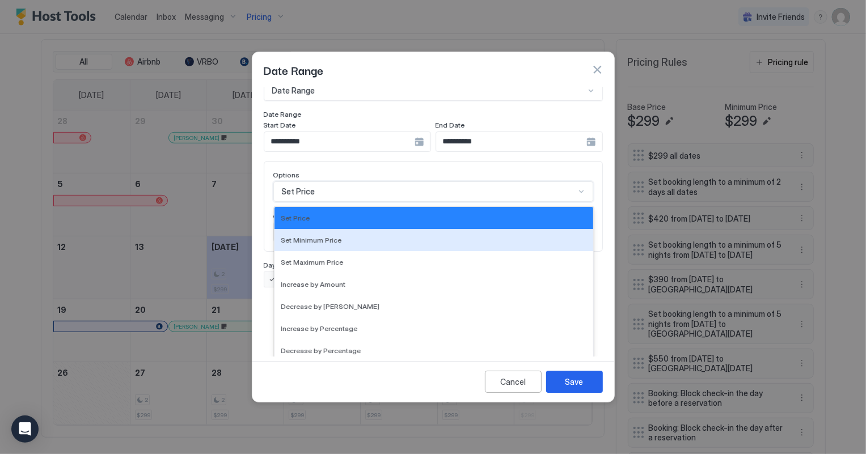
click at [317, 202] on div "17 results available. Use Up and Down to choose options, press Enter to select …" at bounding box center [433, 191] width 320 height 20
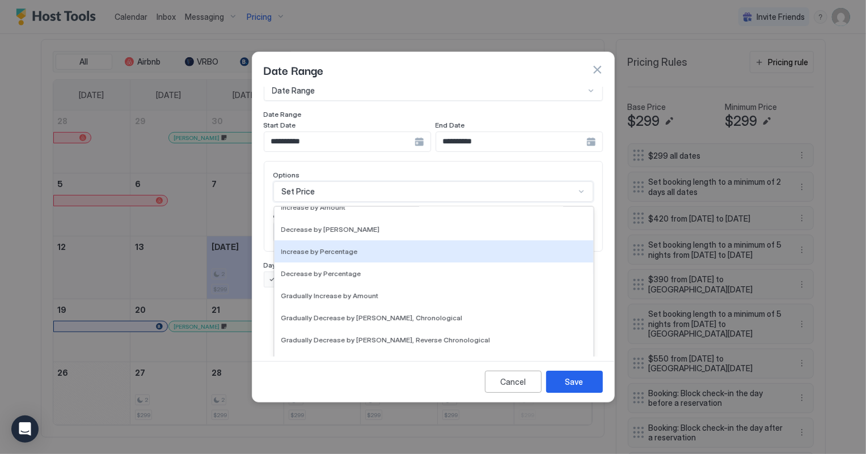
scroll to position [205, 0]
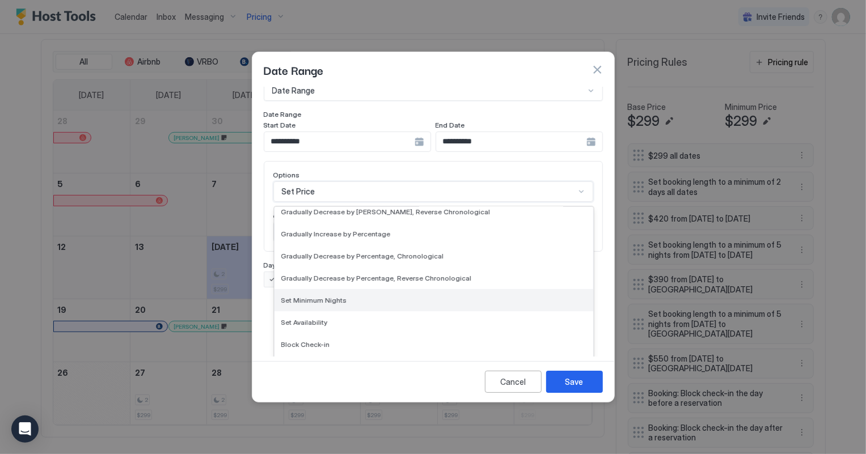
click at [307, 296] on span "Set Minimum Nights" at bounding box center [314, 300] width 66 height 9
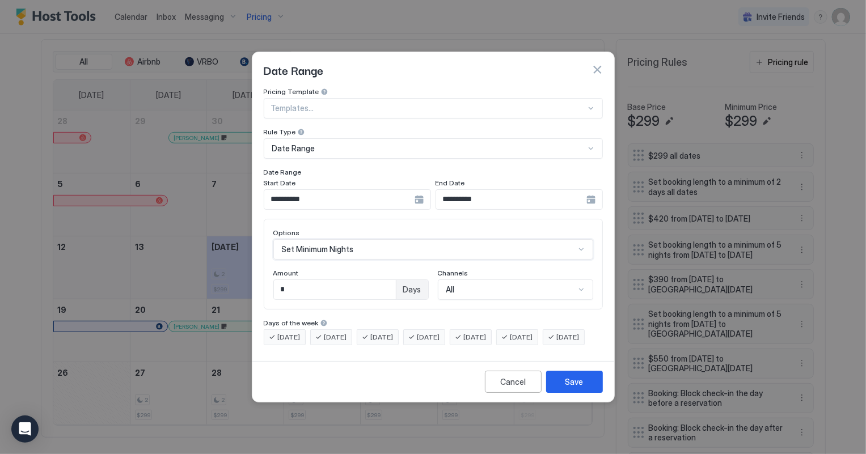
scroll to position [0, 0]
click at [301, 280] on input "*" at bounding box center [335, 289] width 122 height 19
type input "*"
click at [578, 393] on button "Save" at bounding box center [574, 382] width 57 height 22
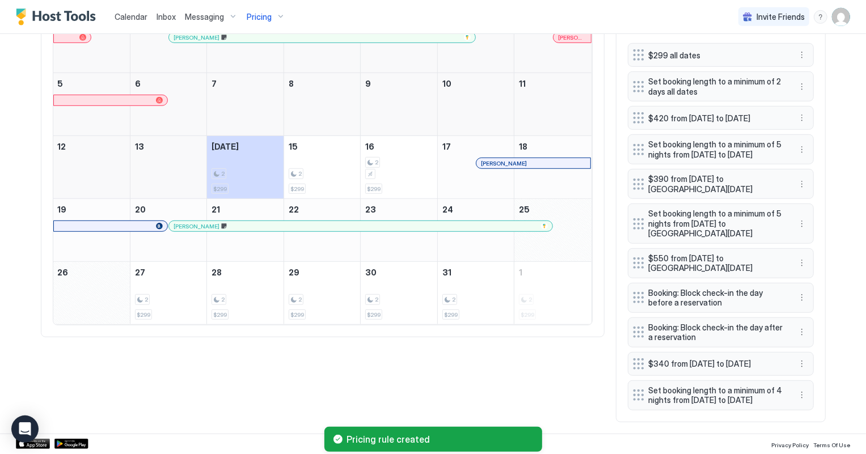
scroll to position [471, 0]
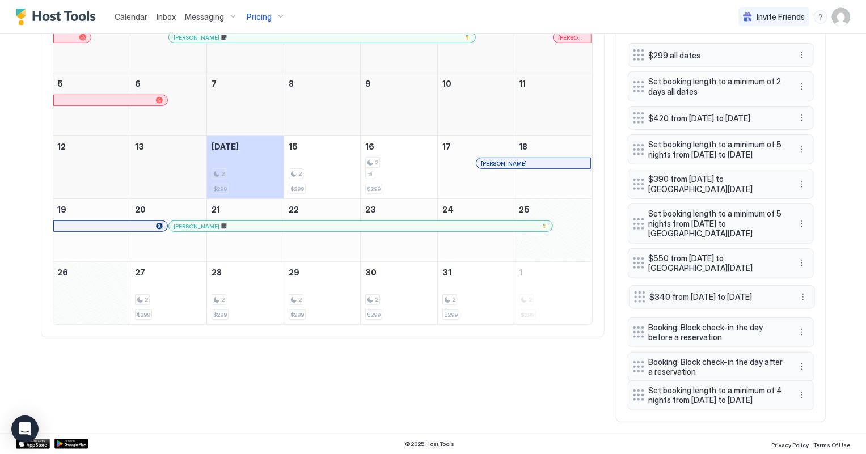
drag, startPoint x: 628, startPoint y: 352, endPoint x: 629, endPoint y: 285, distance: 66.9
click at [634, 291] on div at bounding box center [639, 296] width 11 height 11
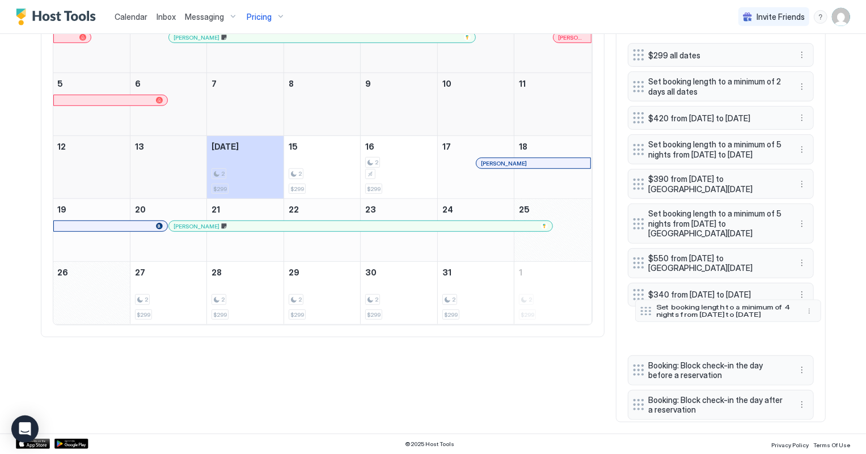
drag, startPoint x: 633, startPoint y: 393, endPoint x: 641, endPoint y: 309, distance: 84.2
click at [641, 309] on div at bounding box center [645, 311] width 11 height 9
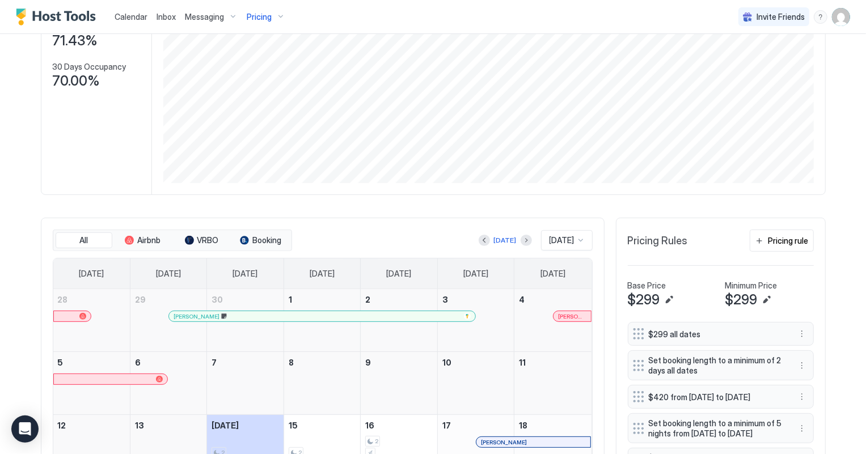
scroll to position [0, 0]
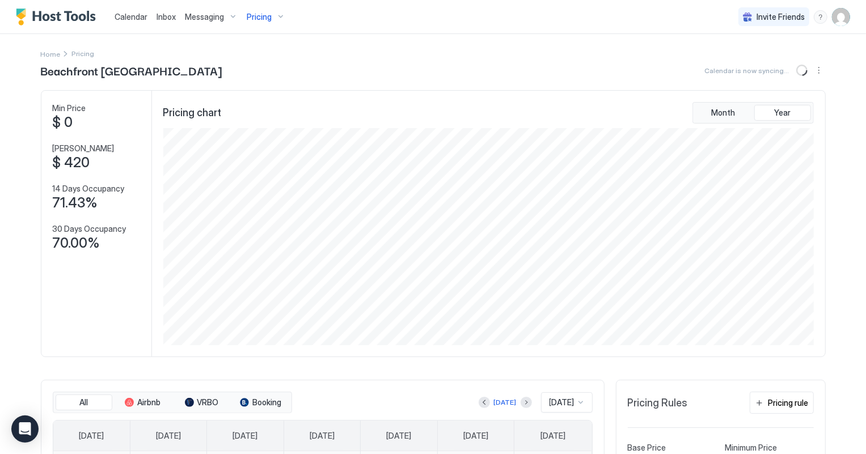
click at [255, 15] on span "Pricing" at bounding box center [259, 17] width 25 height 10
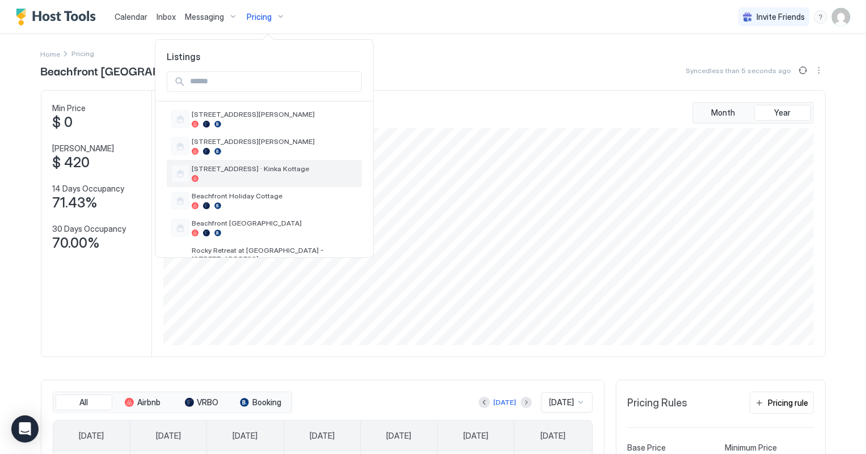
scroll to position [142, 0]
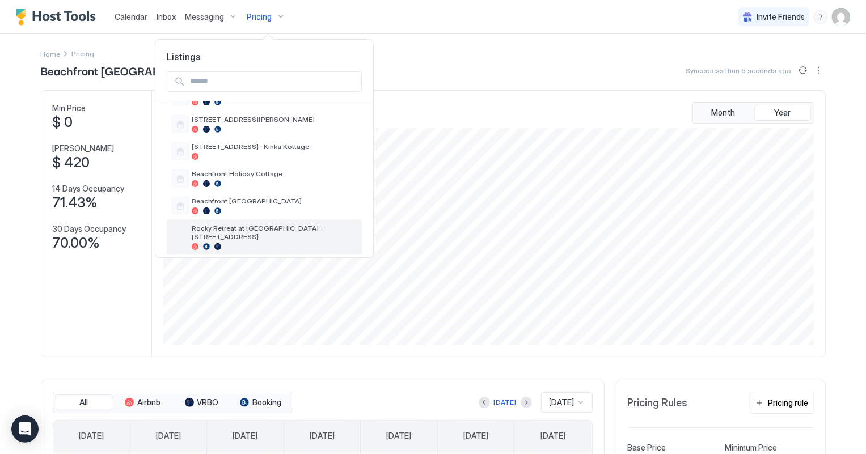
click at [255, 230] on span "Rocky Retreat at [GEOGRAPHIC_DATA] - [STREET_ADDRESS]" at bounding box center [275, 232] width 166 height 17
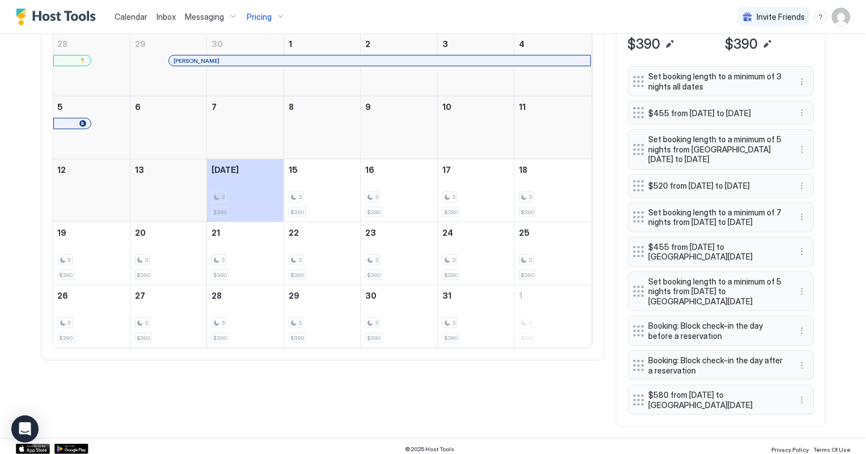
scroll to position [443, 0]
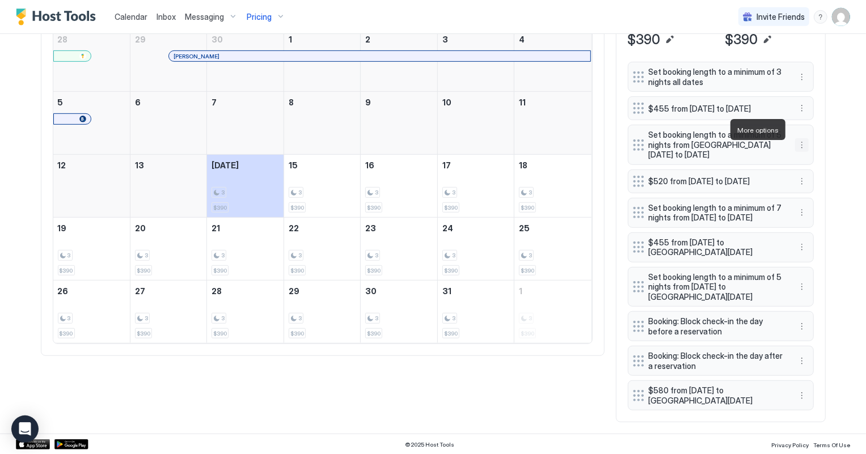
click at [795, 138] on button "More options" at bounding box center [802, 145] width 14 height 14
click at [823, 184] on span "Delete" at bounding box center [818, 181] width 21 height 9
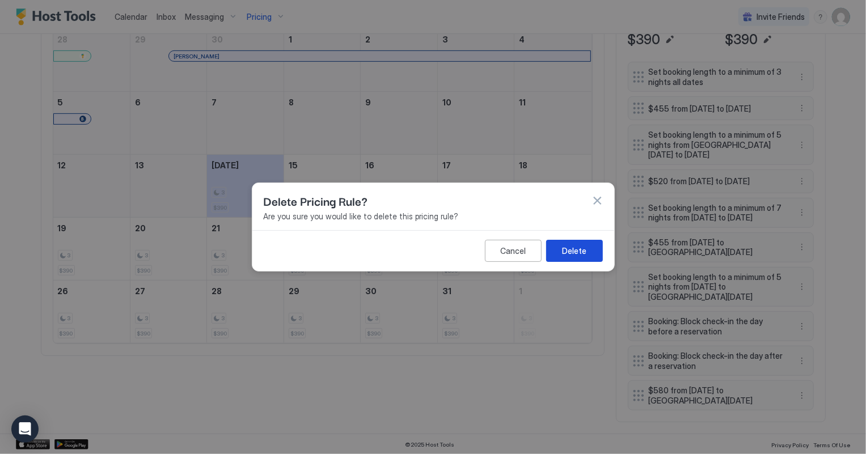
click at [576, 251] on div "Delete" at bounding box center [574, 251] width 24 height 12
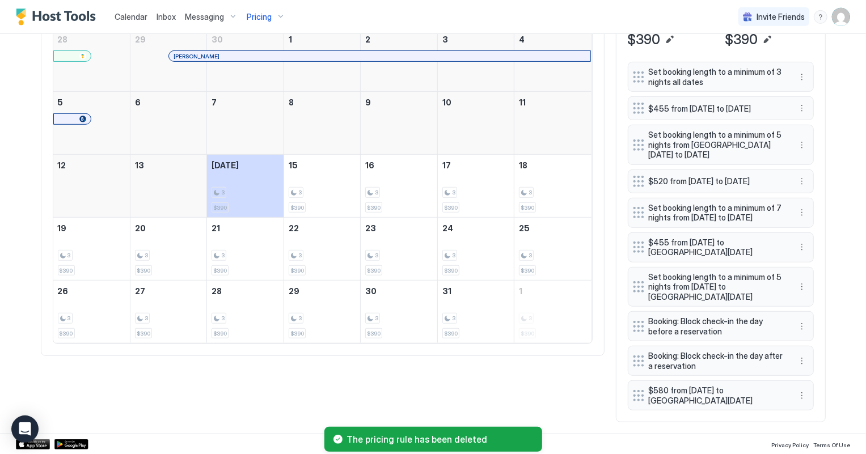
scroll to position [398, 0]
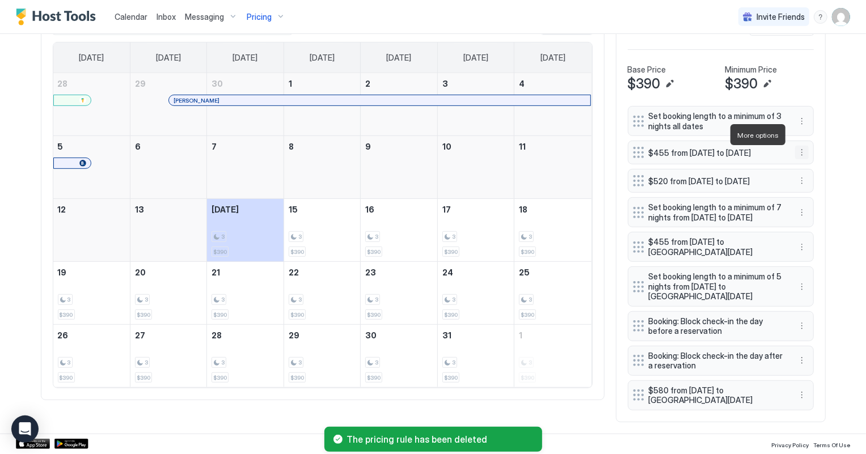
click at [799, 146] on button "More options" at bounding box center [802, 153] width 14 height 14
click at [816, 186] on span "Delete" at bounding box center [818, 187] width 21 height 9
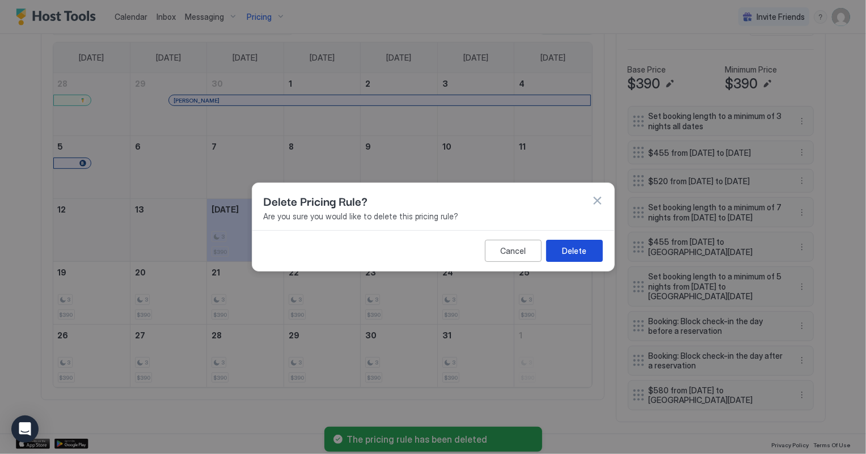
click at [574, 253] on div "Delete" at bounding box center [574, 251] width 24 height 12
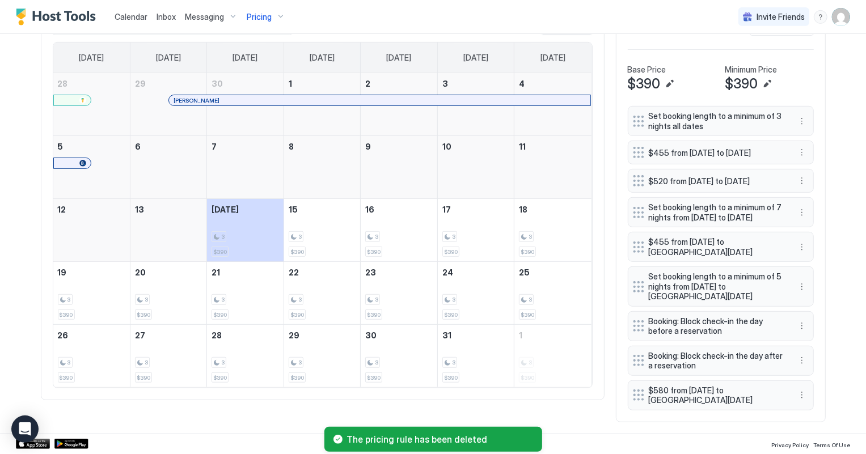
scroll to position [364, 0]
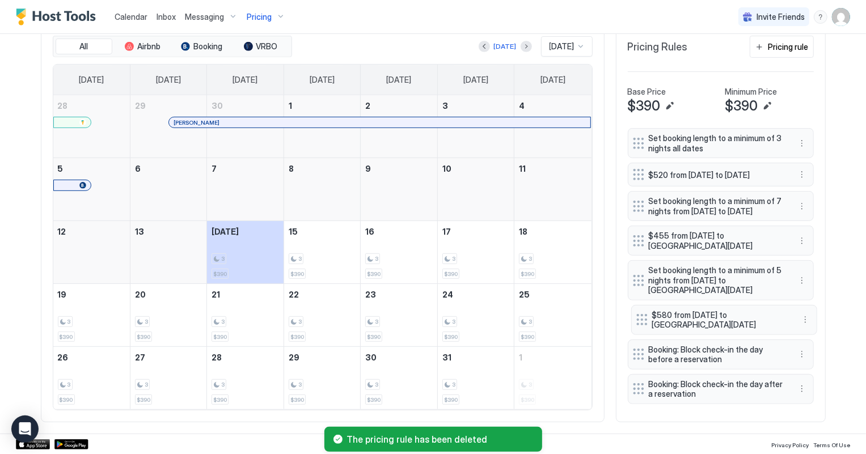
drag, startPoint x: 630, startPoint y: 398, endPoint x: 633, endPoint y: 329, distance: 69.2
click at [636, 325] on div at bounding box center [641, 319] width 11 height 11
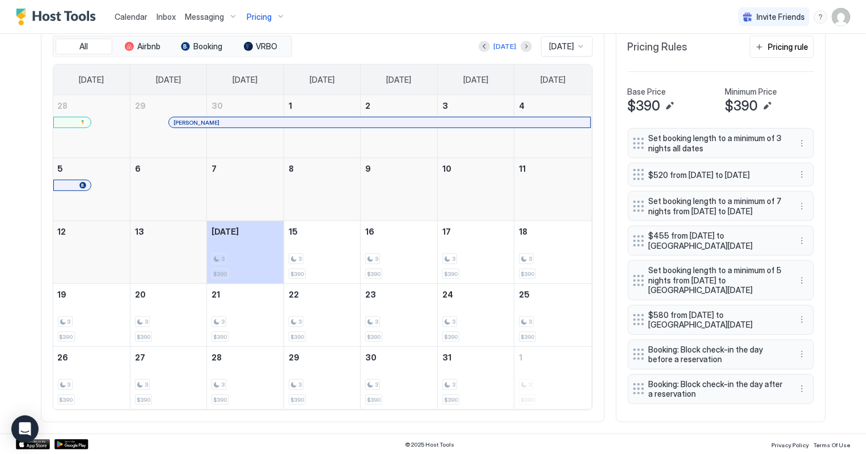
click at [773, 32] on div "Invite Friends SW" at bounding box center [794, 16] width 112 height 33
click at [778, 45] on button "Pricing rule" at bounding box center [781, 47] width 64 height 22
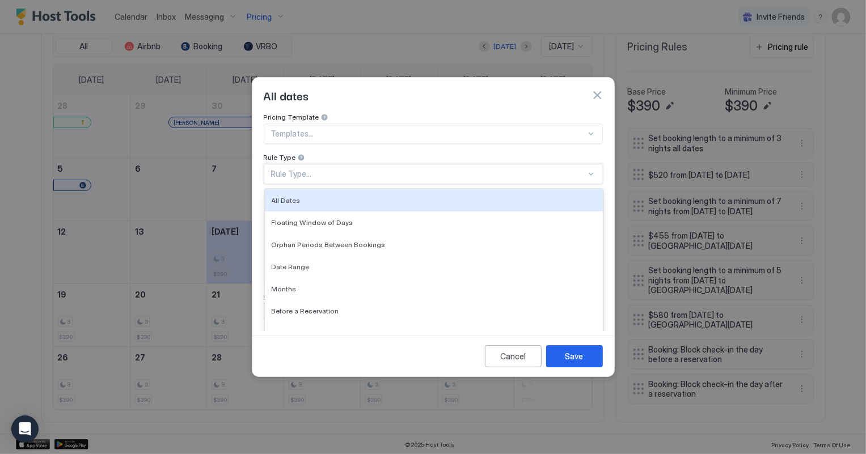
click at [305, 169] on div "Rule Type..." at bounding box center [428, 174] width 315 height 10
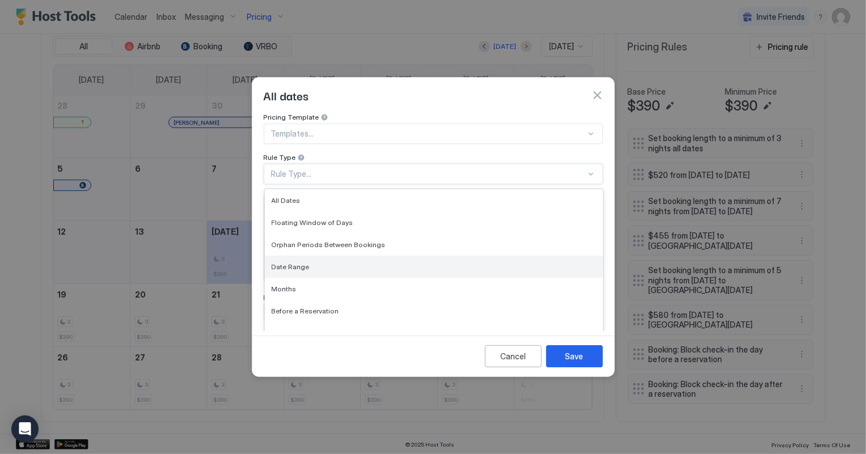
click at [287, 262] on span "Date Range" at bounding box center [291, 266] width 38 height 9
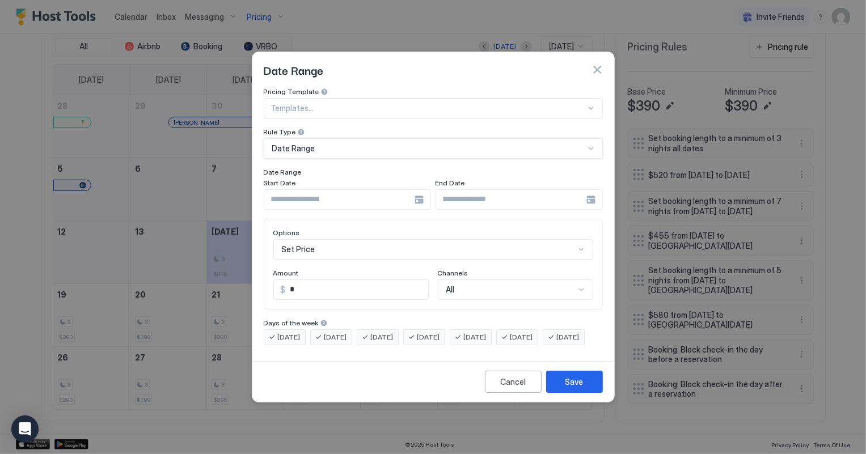
click at [312, 190] on input "Input Field" at bounding box center [339, 199] width 150 height 19
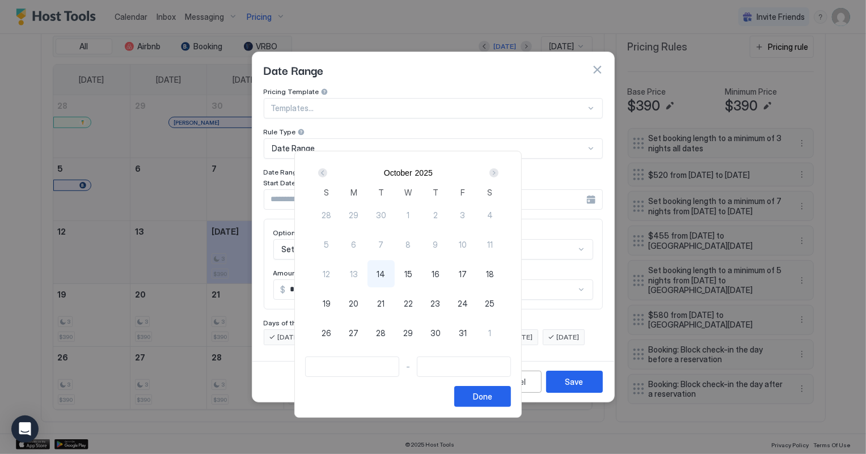
click at [340, 188] on div "S" at bounding box center [326, 192] width 27 height 12
click at [498, 171] on div "Next" at bounding box center [493, 172] width 9 height 9
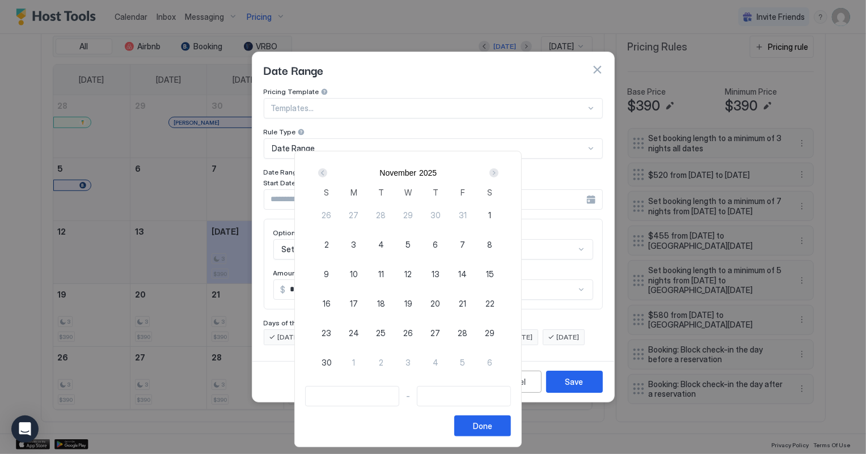
click at [498, 171] on div "Next" at bounding box center [493, 172] width 9 height 9
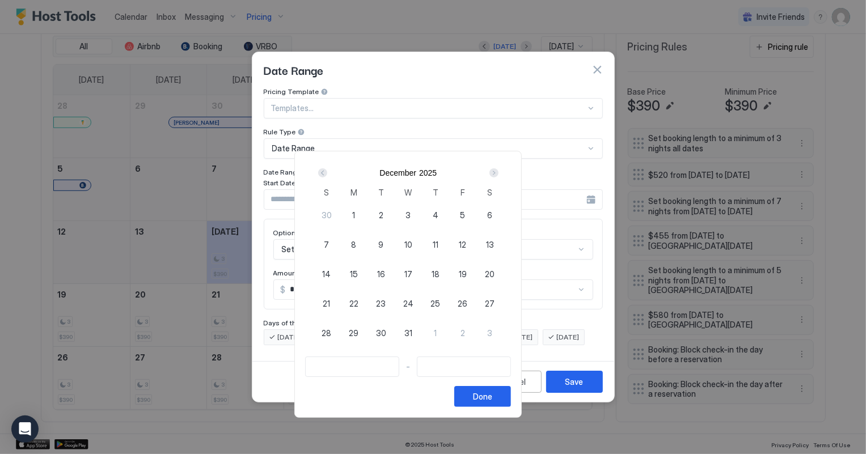
click at [498, 171] on div "Next" at bounding box center [493, 172] width 9 height 9
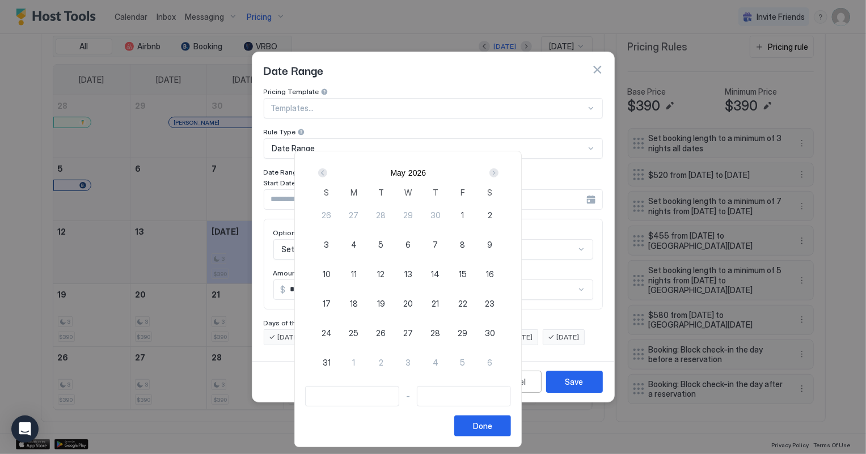
click at [498, 171] on div "Next" at bounding box center [493, 172] width 9 height 9
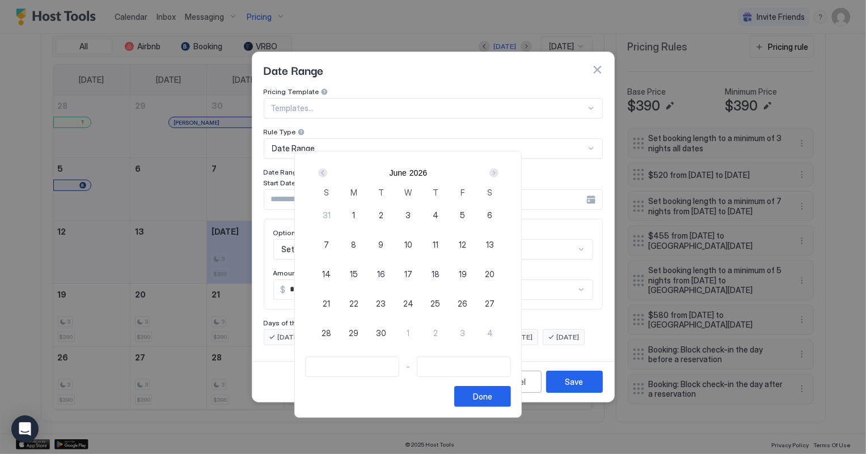
click at [467, 303] on span "26" at bounding box center [462, 304] width 10 height 12
type input "**********"
click at [498, 173] on div "Next" at bounding box center [493, 172] width 9 height 9
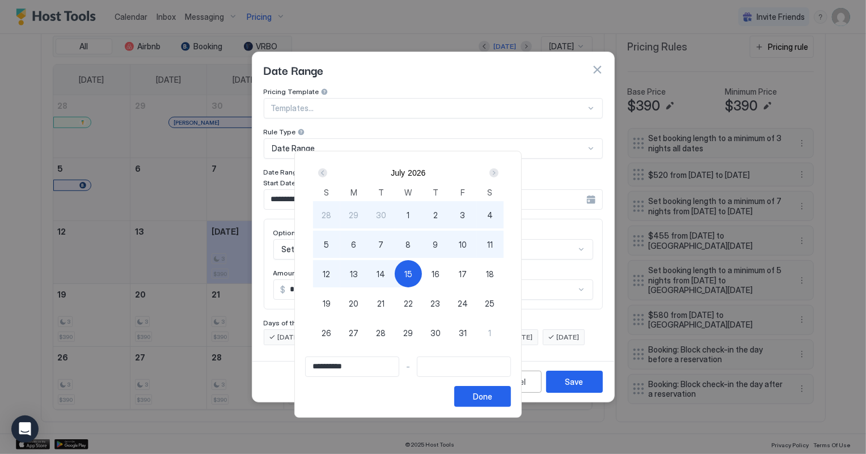
type input "**********"
click at [340, 281] on div "12" at bounding box center [326, 273] width 27 height 27
type input "**********"
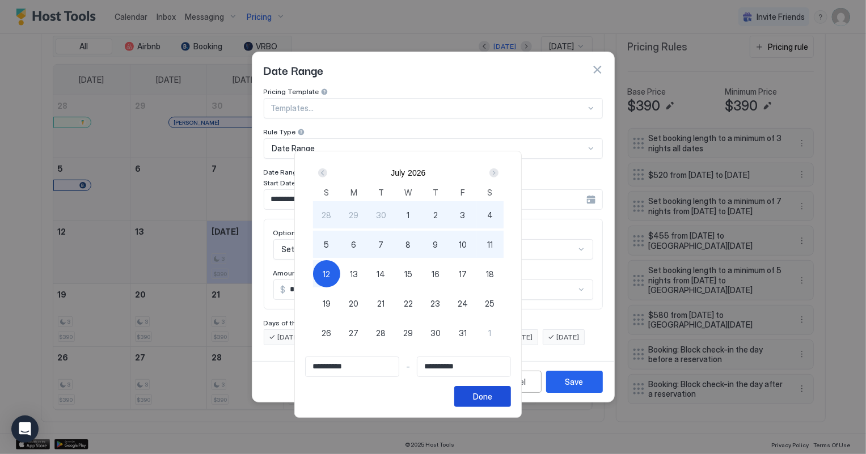
click at [492, 397] on div "Done" at bounding box center [482, 397] width 19 height 12
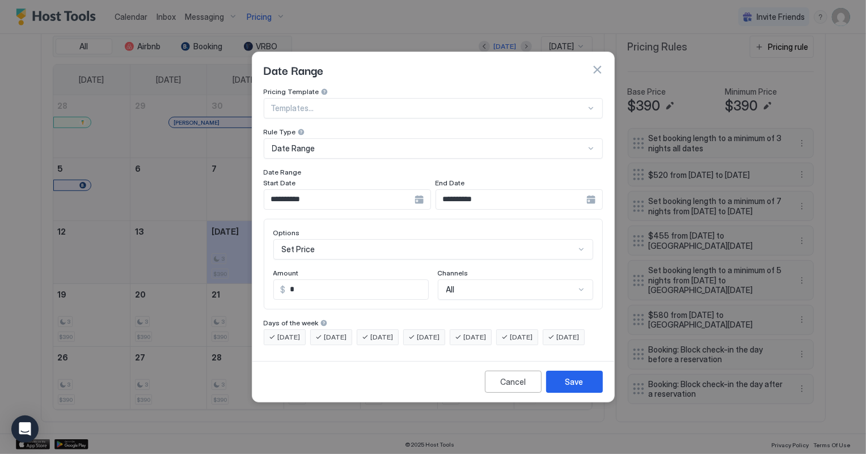
click at [328, 286] on input "*" at bounding box center [357, 289] width 142 height 19
type input "***"
click at [595, 389] on button "Save" at bounding box center [574, 382] width 57 height 22
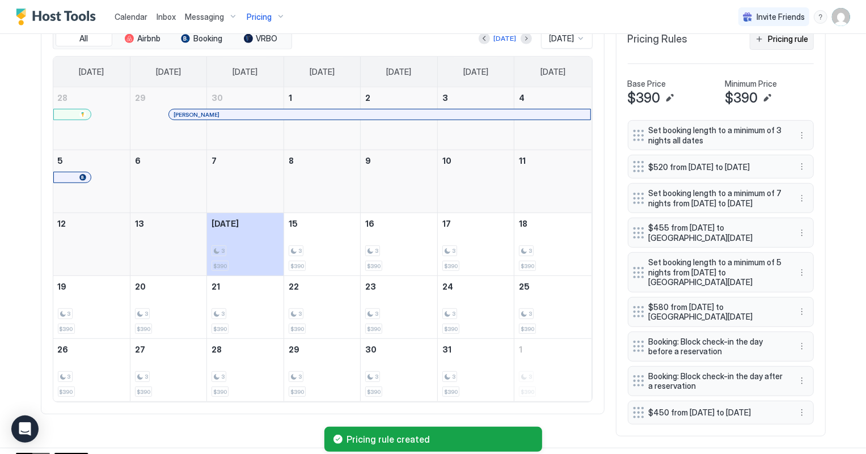
click at [791, 44] on button "Pricing rule" at bounding box center [781, 39] width 64 height 22
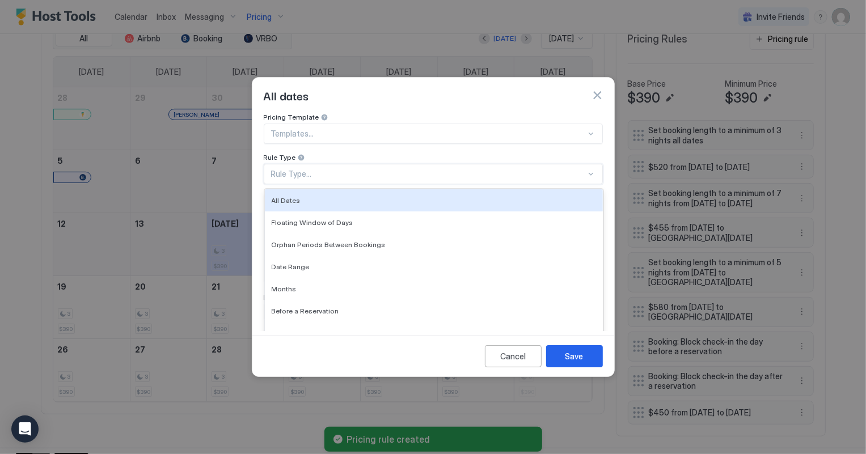
click at [317, 169] on div "Rule Type..." at bounding box center [428, 174] width 315 height 10
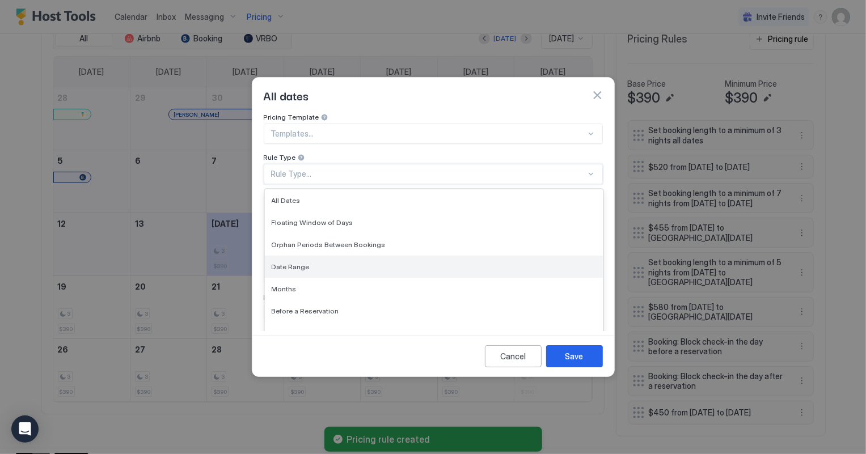
click at [317, 262] on div "Date Range" at bounding box center [434, 266] width 324 height 9
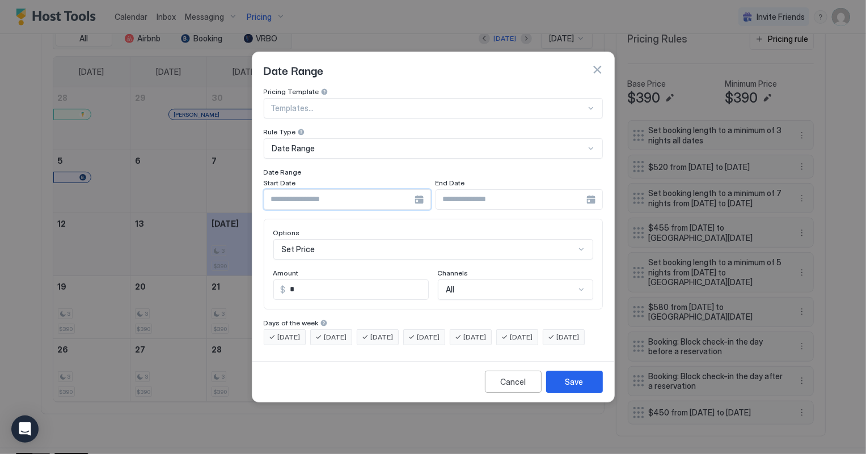
click at [311, 192] on input "Input Field" at bounding box center [339, 199] width 150 height 19
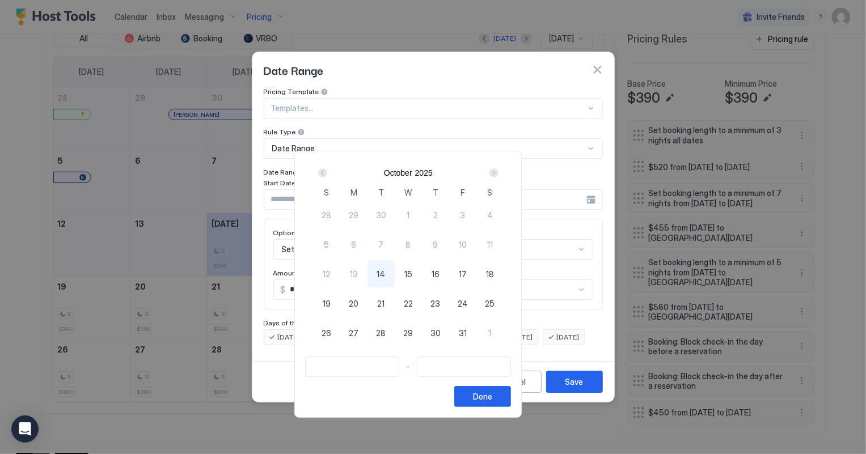
click at [498, 172] on div "Next" at bounding box center [493, 172] width 9 height 9
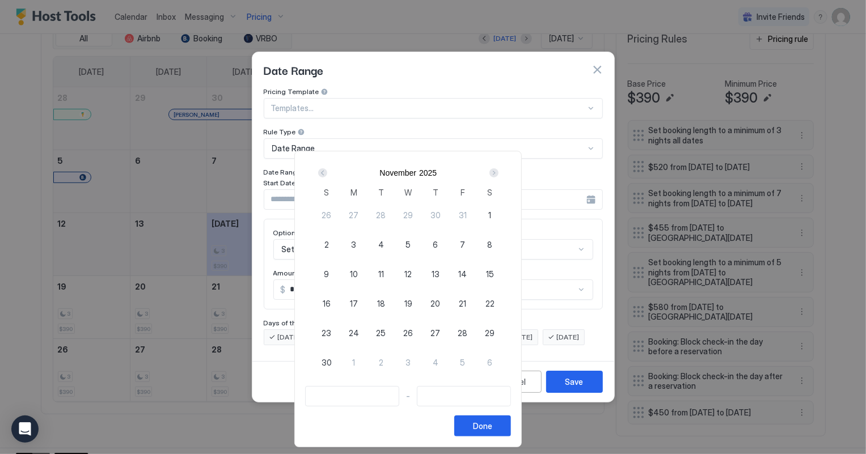
click at [498, 172] on div "Next" at bounding box center [493, 172] width 9 height 9
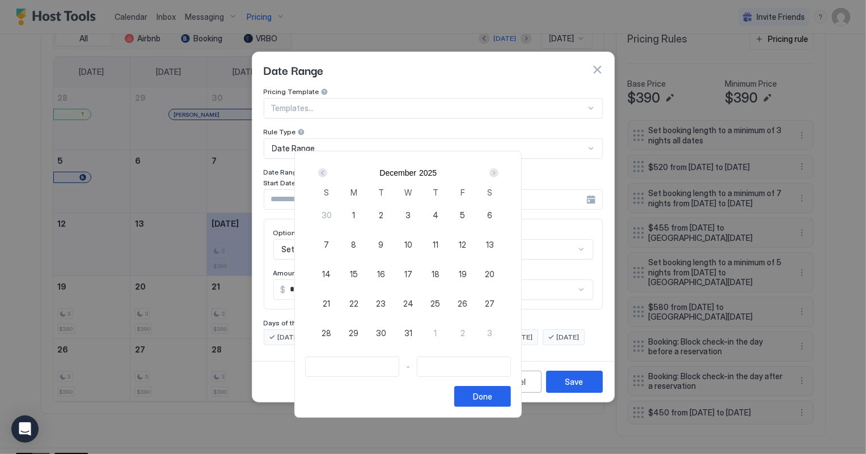
click at [498, 172] on div "Next" at bounding box center [493, 172] width 9 height 9
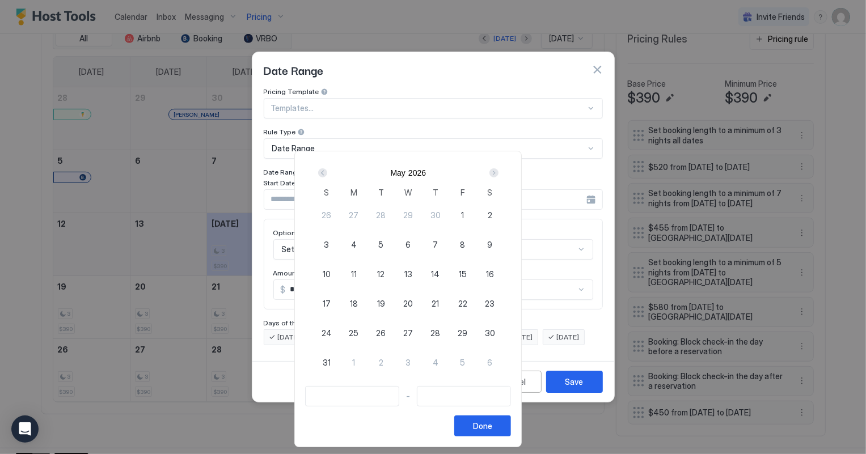
click at [498, 172] on div "Next" at bounding box center [493, 172] width 9 height 9
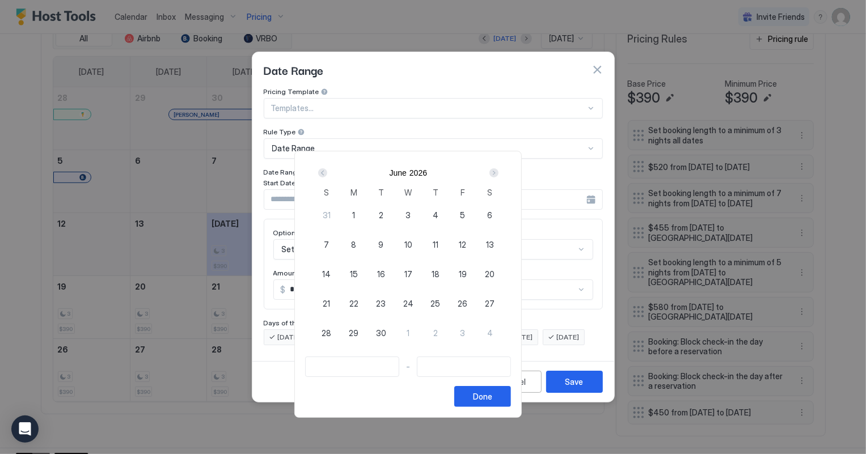
click at [476, 300] on div "26" at bounding box center [462, 303] width 27 height 27
type input "**********"
click at [498, 172] on div "Next" at bounding box center [493, 172] width 9 height 9
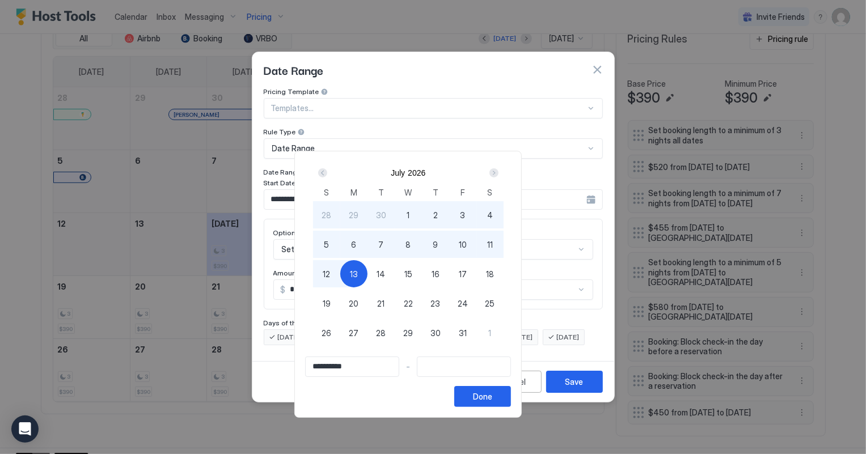
type input "**********"
click at [330, 274] on span "12" at bounding box center [326, 274] width 7 height 12
type input "**********"
click at [492, 398] on div "Done" at bounding box center [482, 397] width 19 height 12
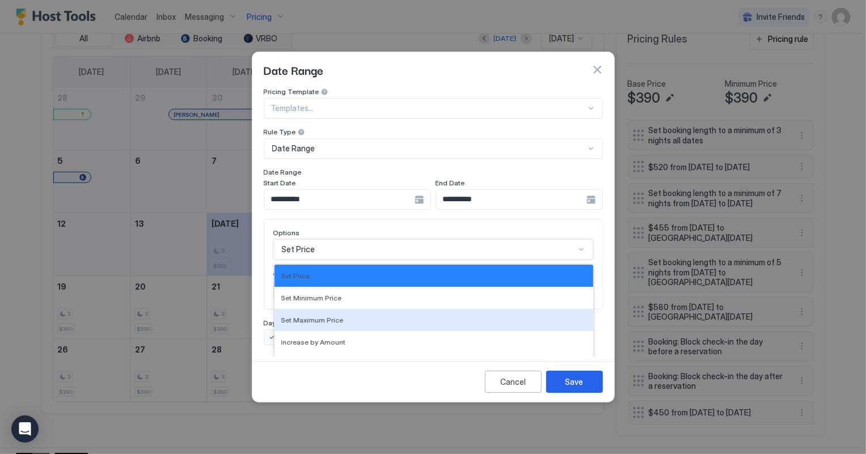
scroll to position [58, 0]
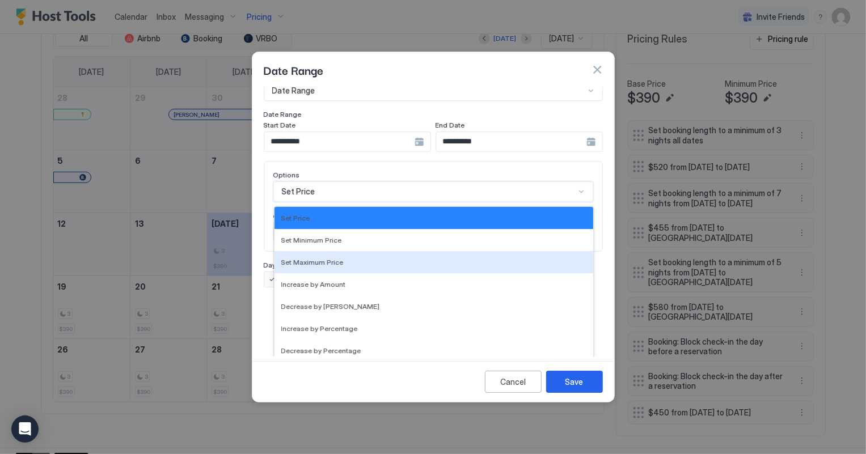
click at [312, 202] on div "17 results available. Use Up and Down to choose options, press Enter to select …" at bounding box center [433, 191] width 320 height 20
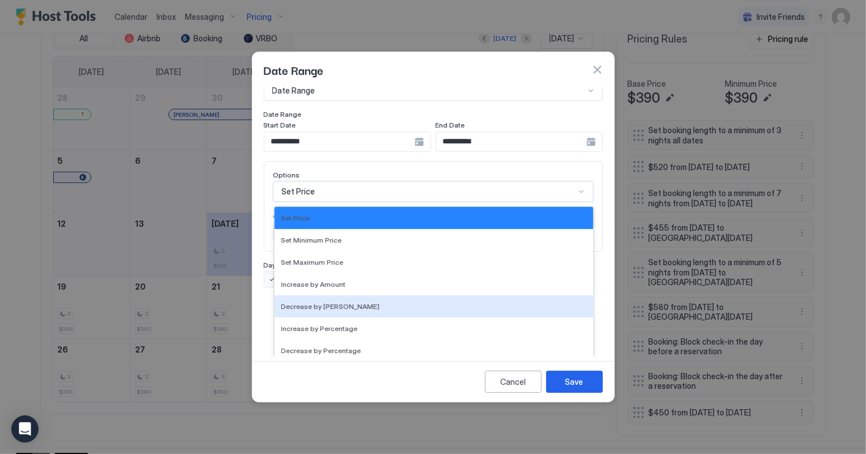
scroll to position [205, 0]
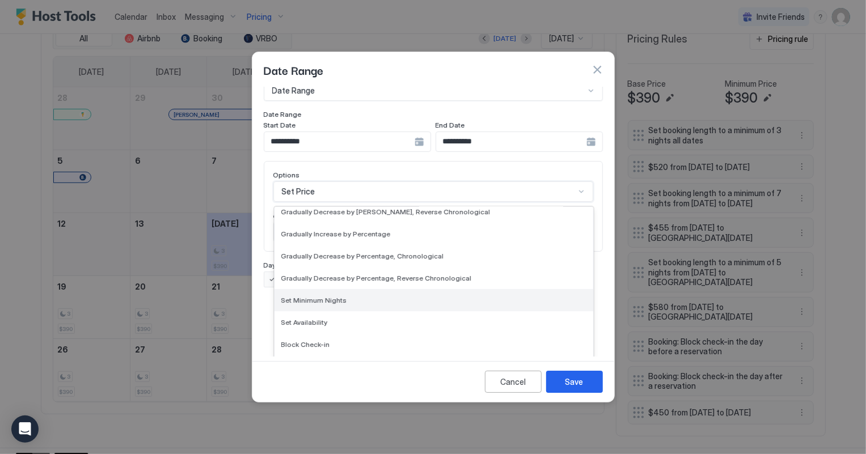
click at [315, 296] on span "Set Minimum Nights" at bounding box center [314, 300] width 66 height 9
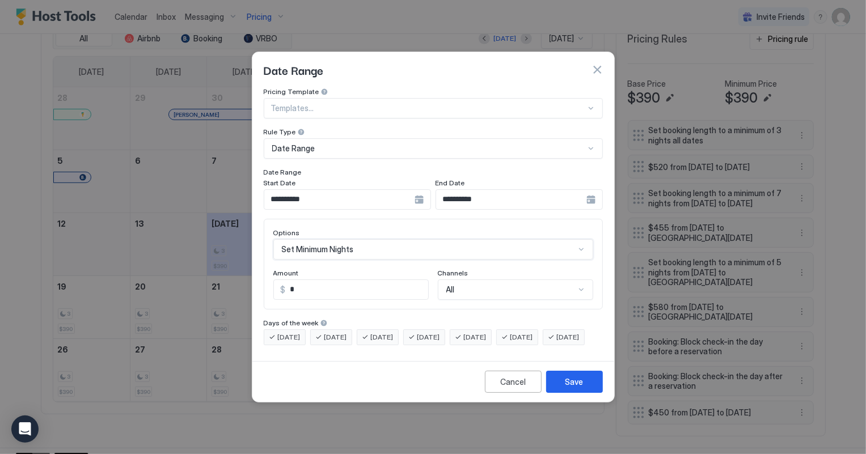
scroll to position [0, 0]
click at [314, 290] on div "Options Set Minimum Nights Amount * Days Channels All" at bounding box center [433, 264] width 339 height 91
click at [304, 280] on input "*" at bounding box center [335, 289] width 122 height 19
type input "*"
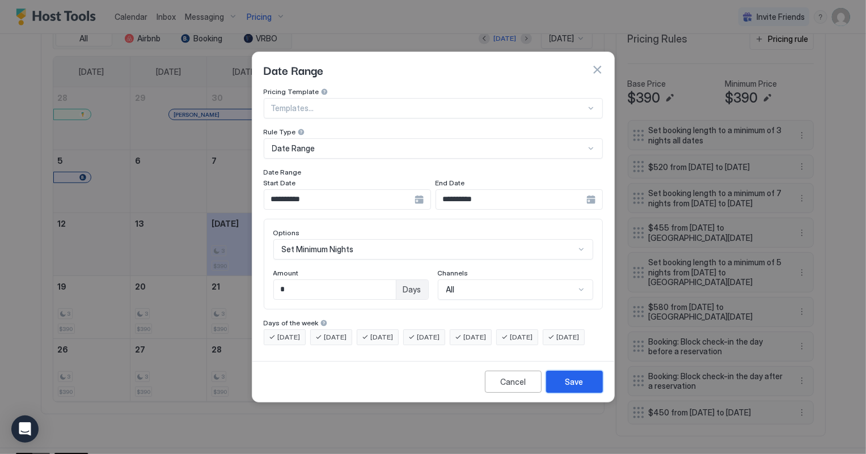
click at [587, 388] on button "Save" at bounding box center [574, 382] width 57 height 22
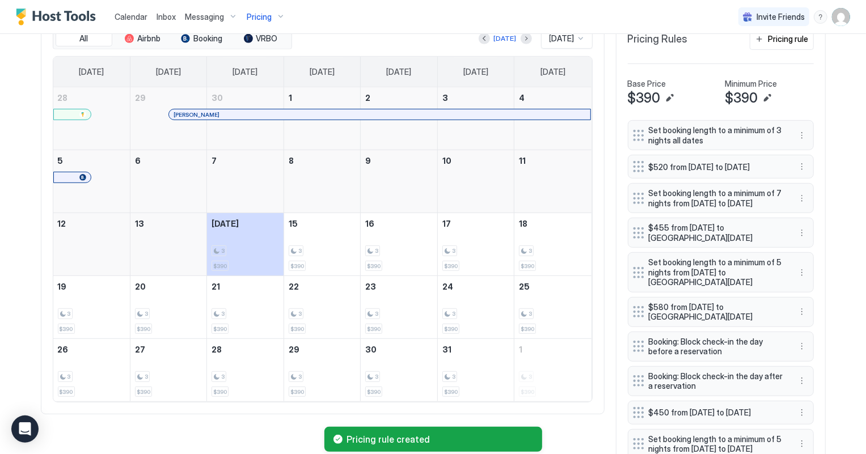
scroll to position [443, 0]
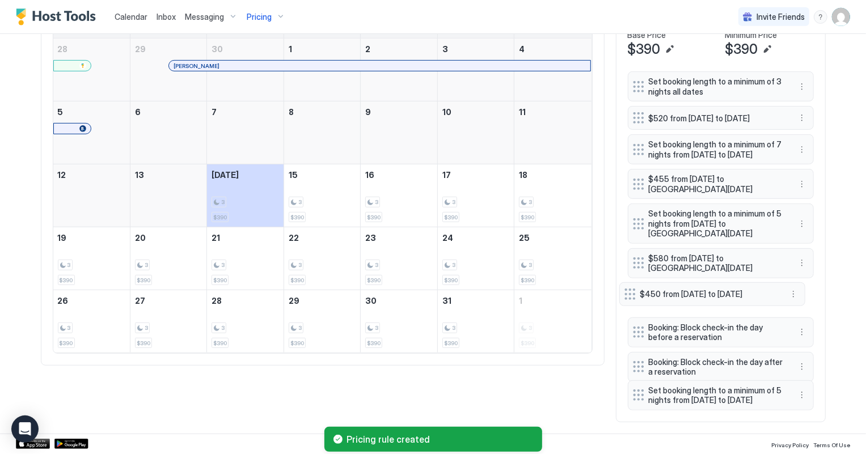
drag, startPoint x: 635, startPoint y: 347, endPoint x: 626, endPoint y: 277, distance: 70.2
click at [626, 289] on div at bounding box center [629, 294] width 11 height 11
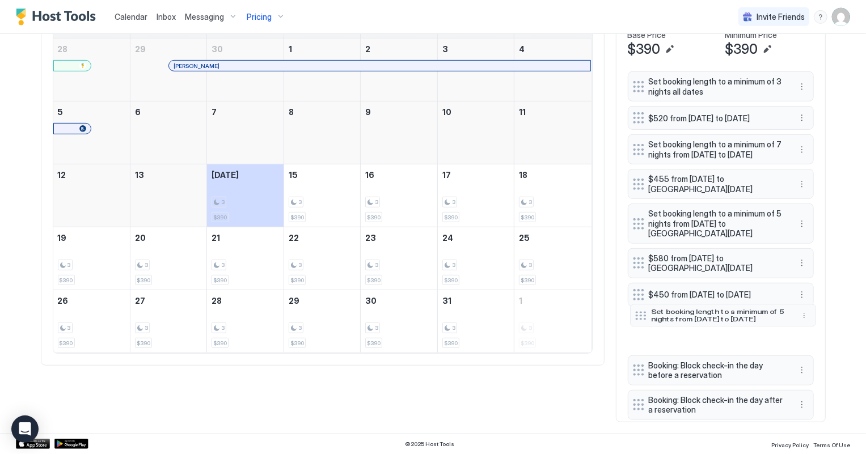
drag, startPoint x: 639, startPoint y: 389, endPoint x: 641, endPoint y: 309, distance: 80.0
click at [641, 311] on div at bounding box center [640, 315] width 11 height 9
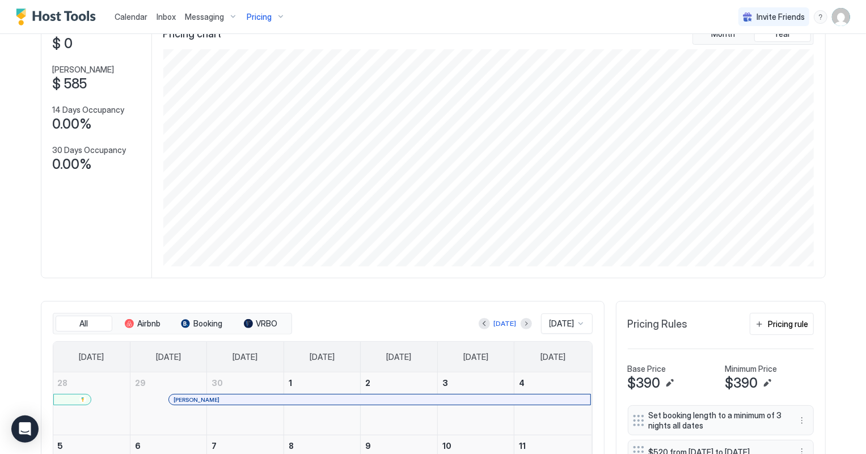
scroll to position [0, 0]
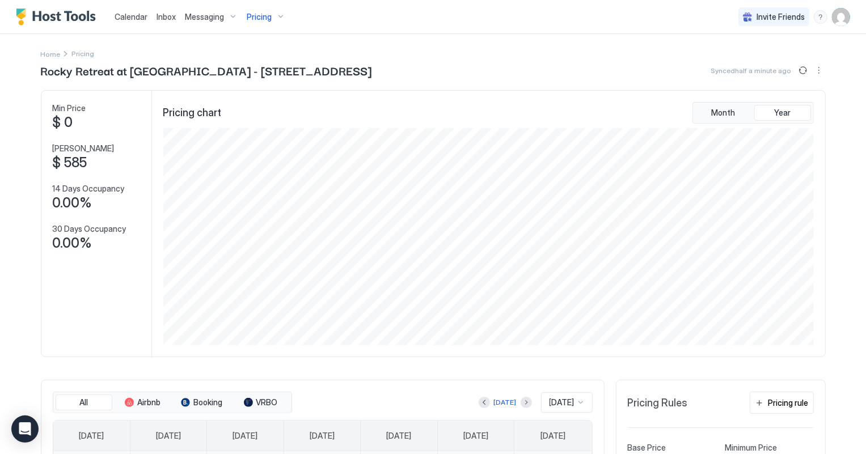
click at [259, 20] on span "Pricing" at bounding box center [259, 17] width 25 height 10
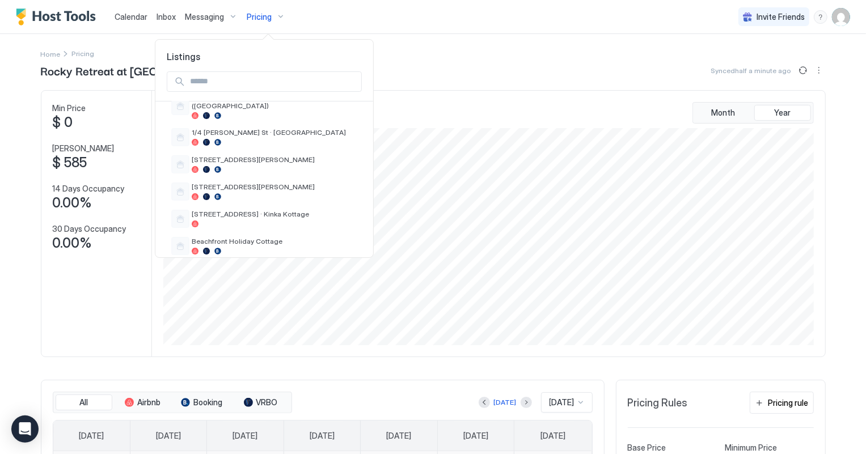
scroll to position [153, 0]
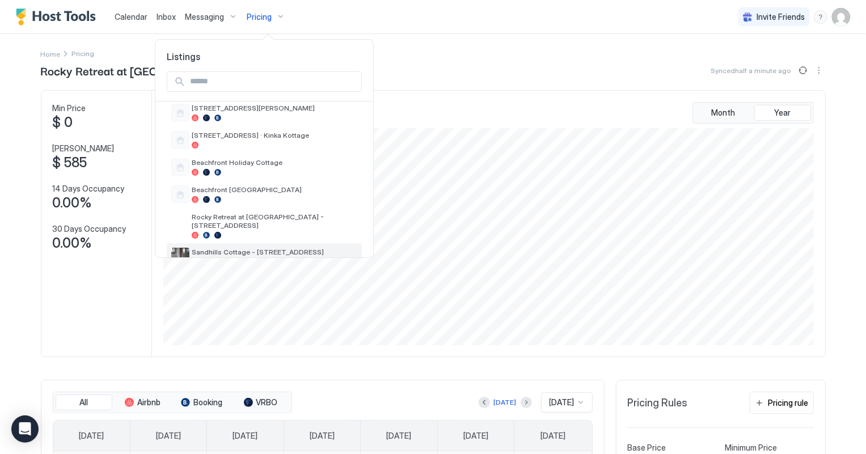
click at [268, 248] on span "Sandhills Cottage - [STREET_ADDRESS]" at bounding box center [275, 252] width 166 height 9
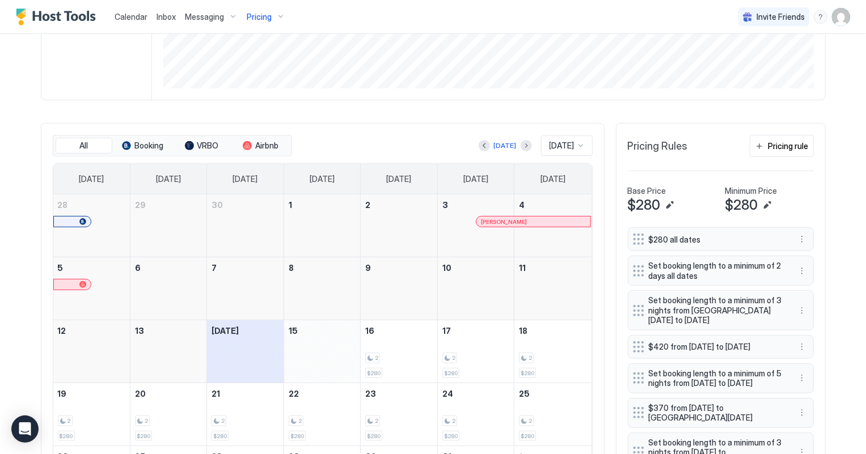
scroll to position [257, 0]
click at [780, 149] on div "Pricing rule" at bounding box center [788, 145] width 40 height 12
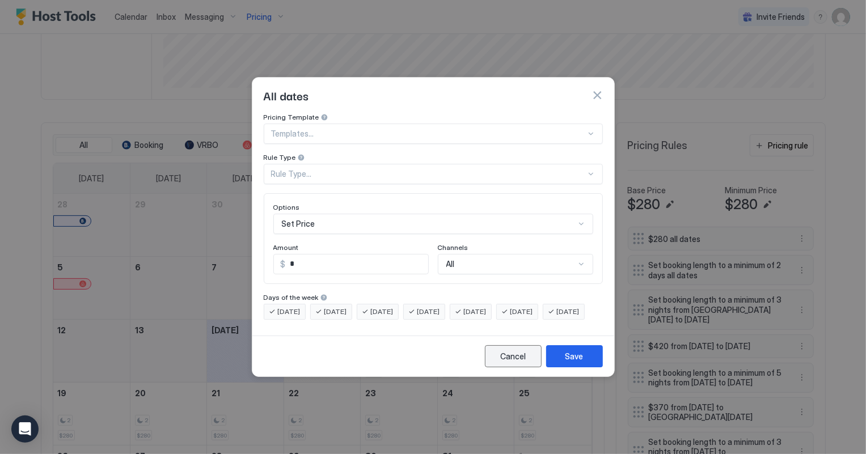
click at [521, 362] on div "Cancel" at bounding box center [513, 356] width 26 height 12
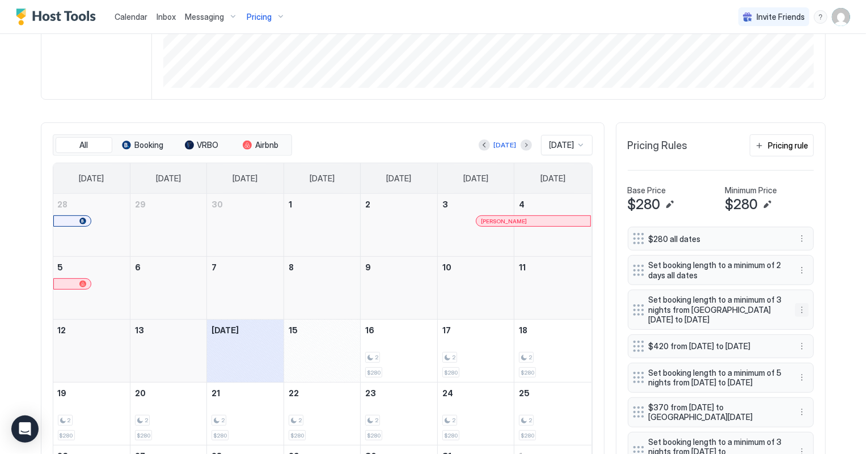
click at [795, 315] on button "More options" at bounding box center [802, 310] width 14 height 14
click at [825, 363] on span "Delete" at bounding box center [818, 361] width 21 height 9
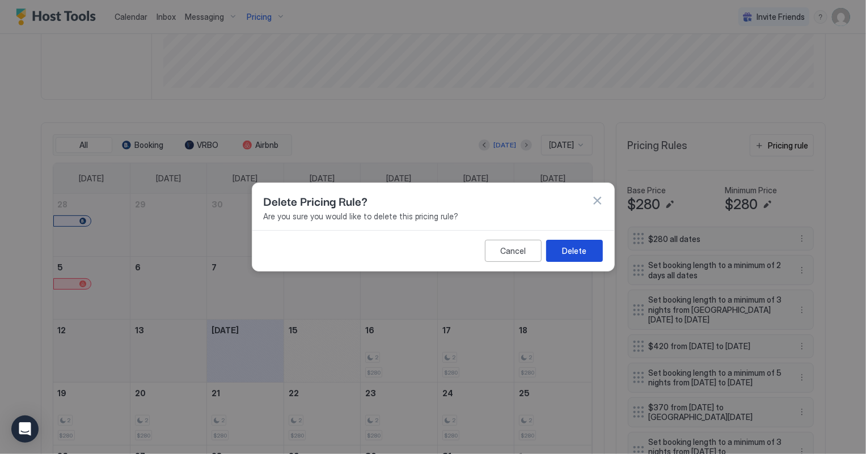
click at [581, 251] on div "Delete" at bounding box center [574, 251] width 24 height 12
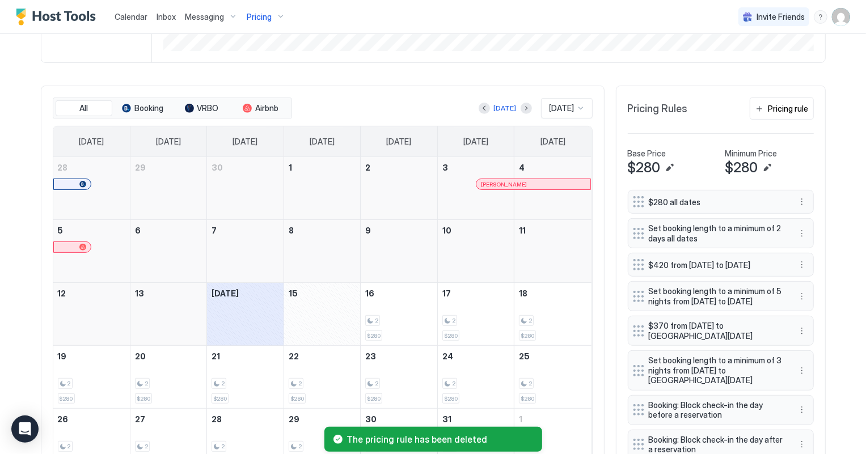
scroll to position [361, 0]
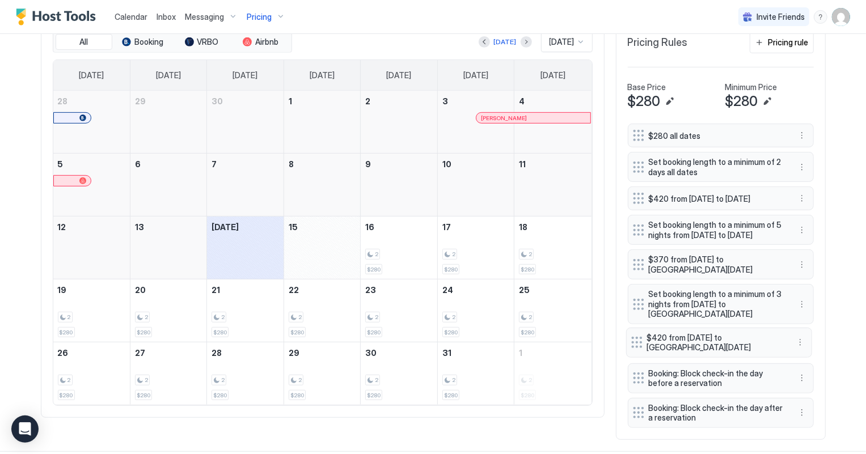
drag, startPoint x: 634, startPoint y: 430, endPoint x: 633, endPoint y: 360, distance: 70.3
click at [633, 348] on div at bounding box center [636, 342] width 11 height 11
click at [787, 40] on div "Pricing rule" at bounding box center [788, 42] width 40 height 12
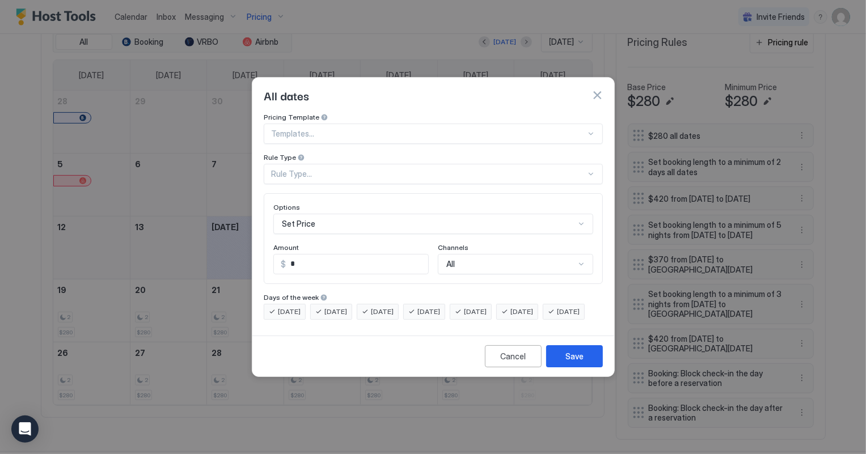
click at [311, 169] on div "Rule Type..." at bounding box center [427, 174] width 315 height 10
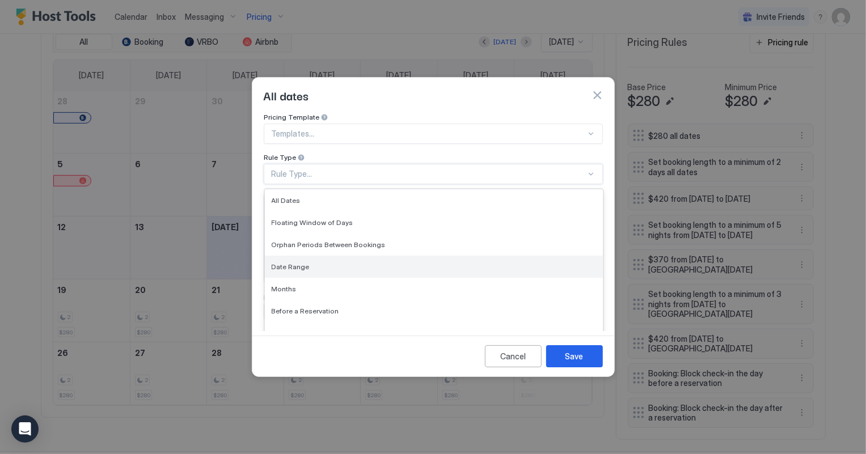
click at [302, 262] on span "Date Range" at bounding box center [291, 266] width 38 height 9
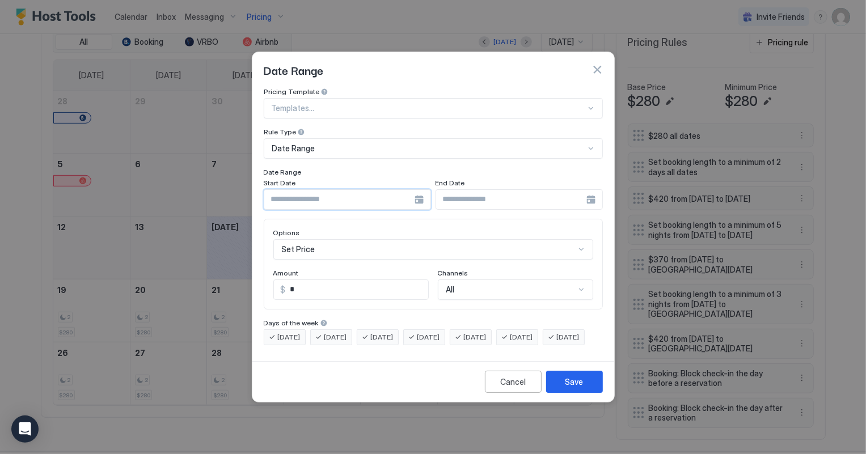
click at [332, 191] on input "Input Field" at bounding box center [339, 199] width 150 height 19
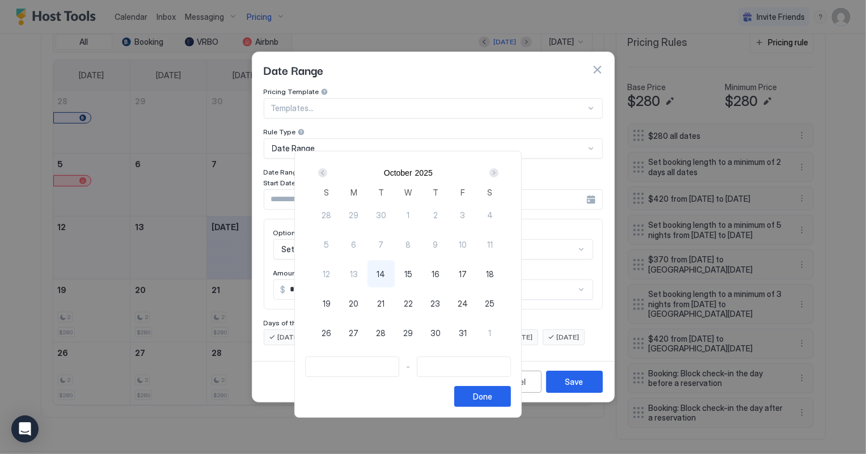
click at [498, 173] on div "Next" at bounding box center [493, 172] width 9 height 9
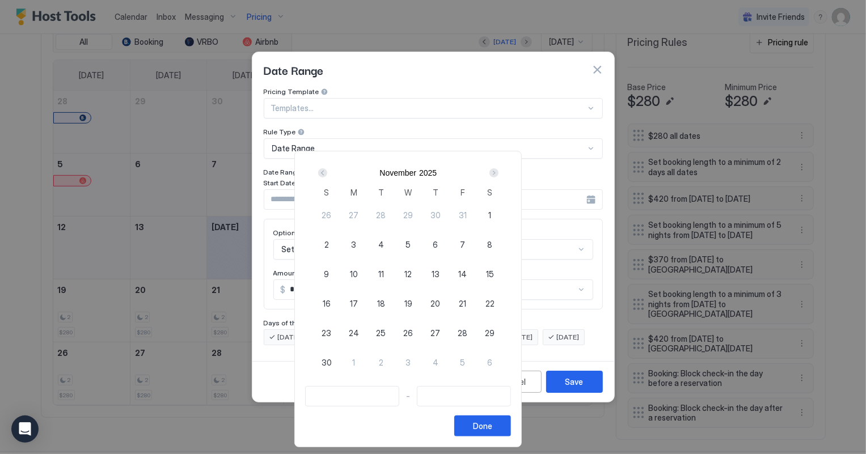
click at [498, 173] on div "Next" at bounding box center [493, 172] width 9 height 9
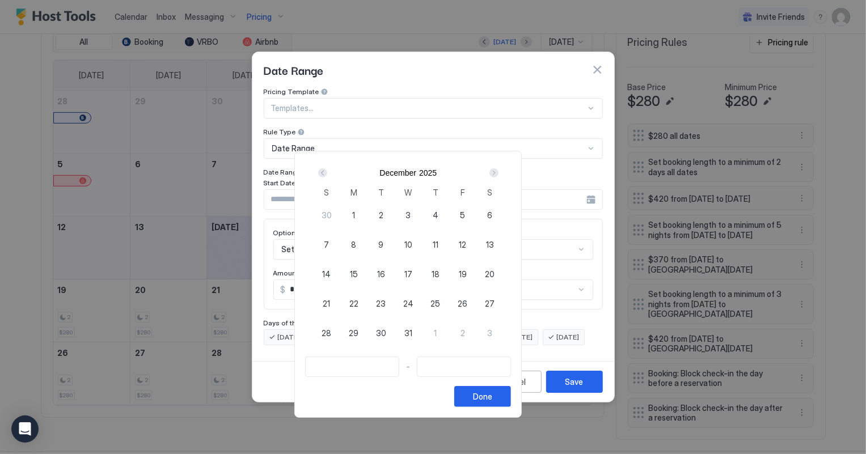
click at [498, 173] on div "Next" at bounding box center [493, 172] width 9 height 9
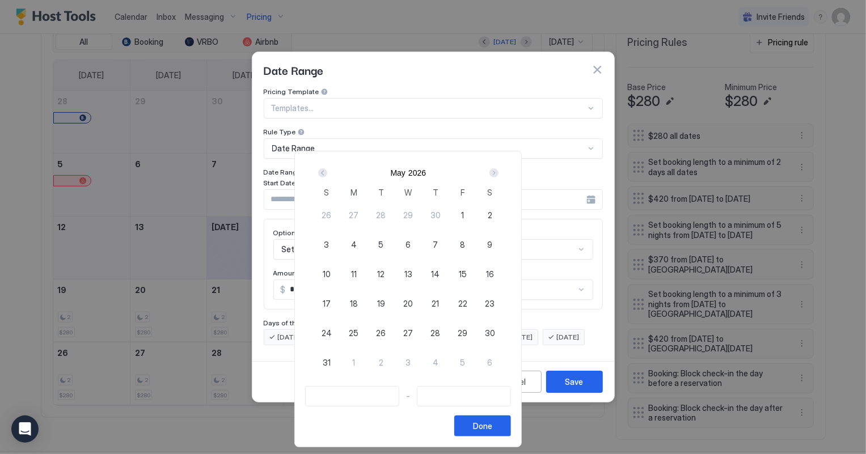
click at [498, 173] on div "Next" at bounding box center [493, 172] width 9 height 9
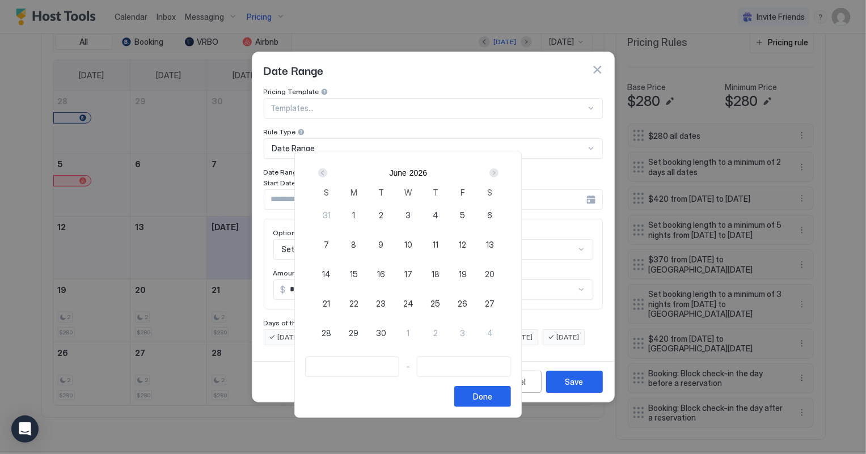
click at [467, 300] on span "26" at bounding box center [462, 304] width 10 height 12
type input "**********"
click at [498, 171] on div "Next" at bounding box center [493, 172] width 9 height 9
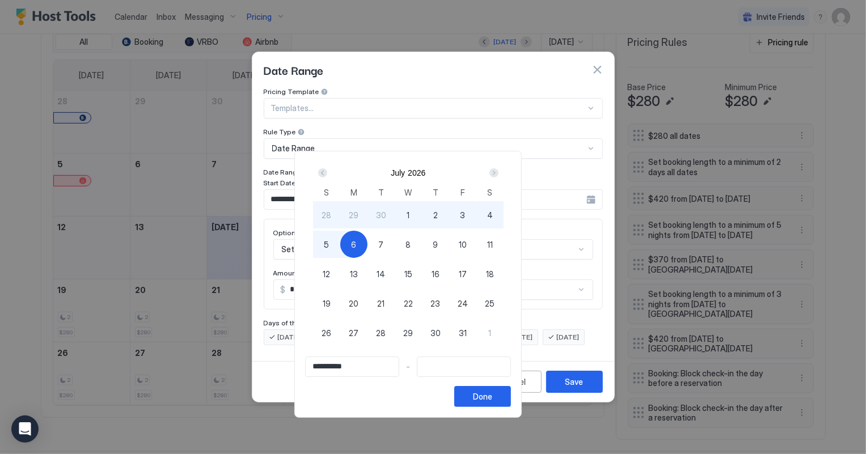
type input "**********"
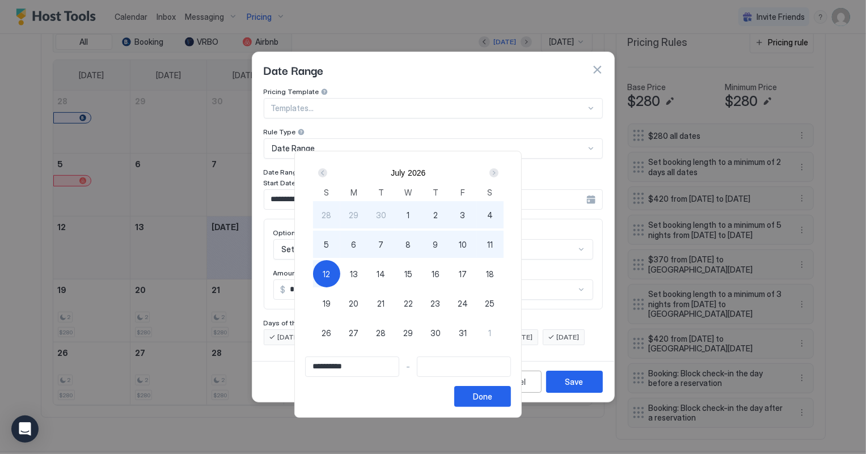
click at [330, 270] on span "12" at bounding box center [326, 274] width 7 height 12
type input "**********"
click at [511, 397] on button "Done" at bounding box center [482, 396] width 57 height 21
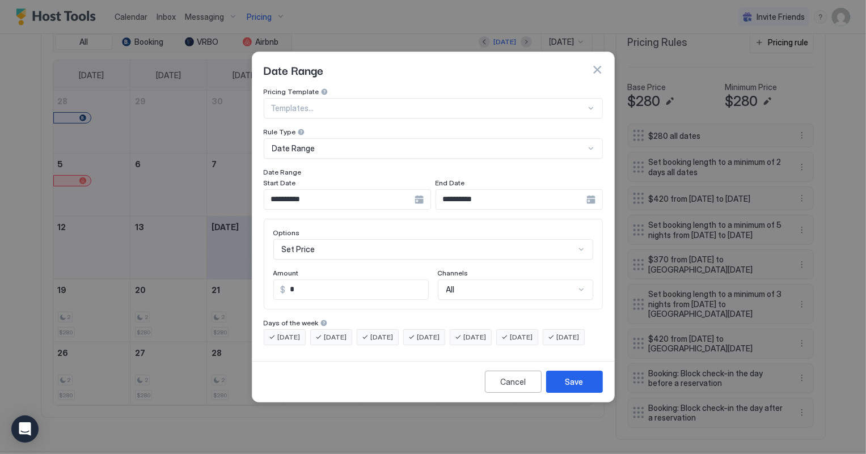
click at [299, 269] on div "Amount" at bounding box center [350, 274] width 155 height 11
click at [294, 280] on input "*" at bounding box center [357, 289] width 142 height 19
type input "***"
click at [590, 388] on button "Save" at bounding box center [574, 382] width 57 height 22
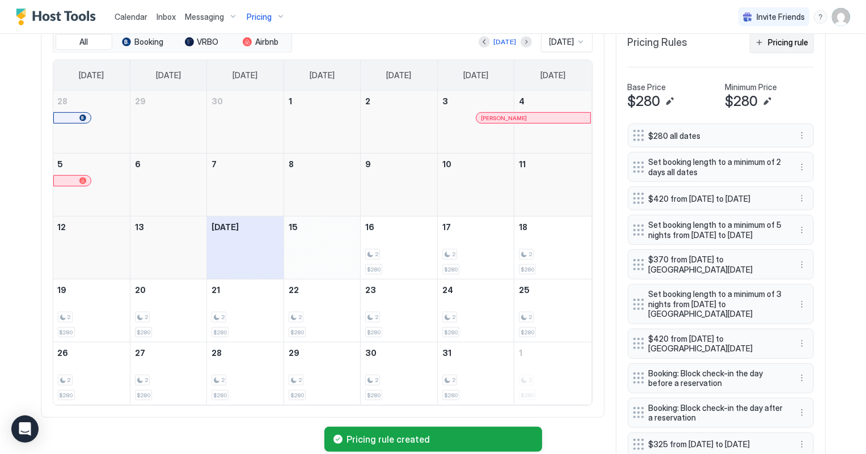
click at [786, 46] on div "Pricing rule" at bounding box center [788, 42] width 40 height 12
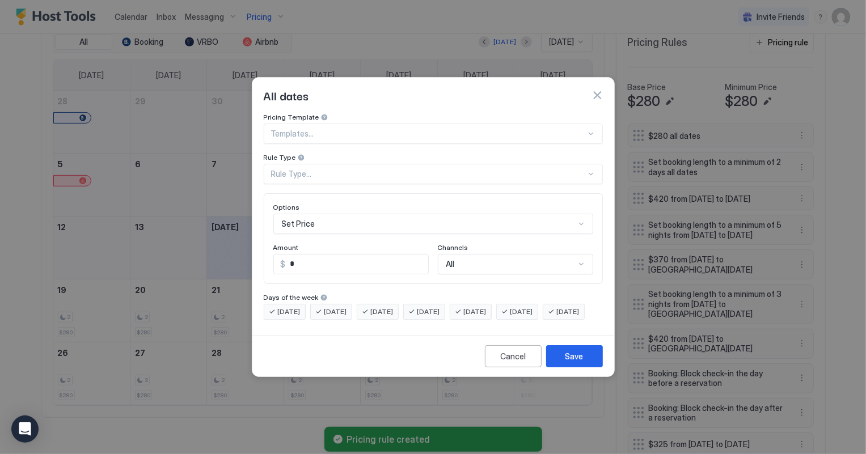
click at [338, 169] on div "Rule Type..." at bounding box center [428, 174] width 315 height 10
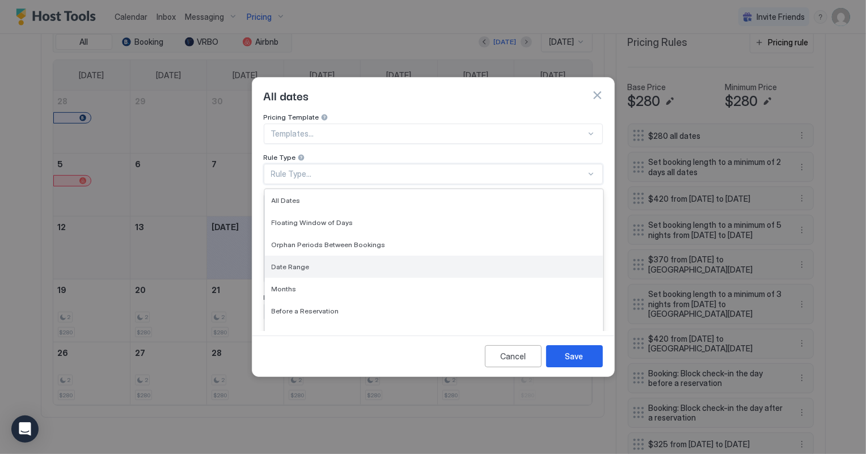
click at [289, 262] on span "Date Range" at bounding box center [291, 266] width 38 height 9
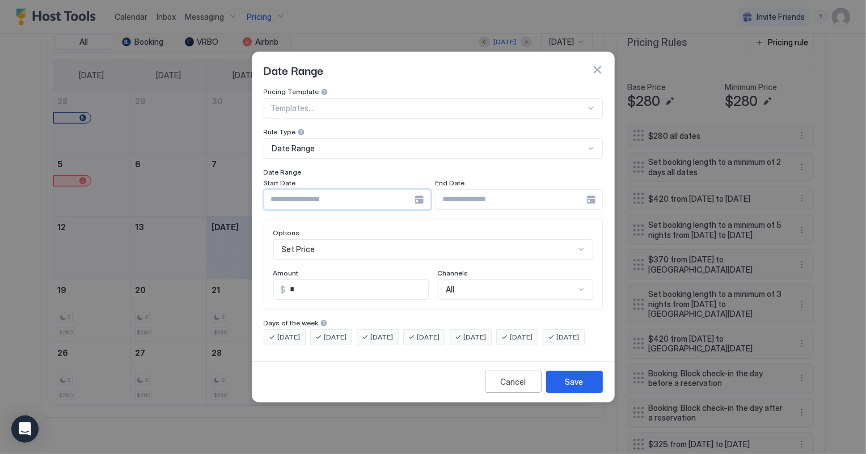
click at [312, 194] on input "Input Field" at bounding box center [339, 199] width 150 height 19
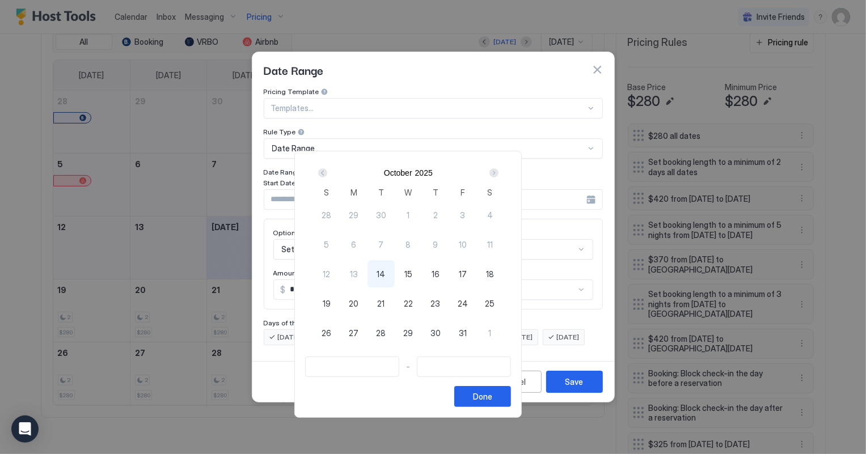
click at [498, 173] on div "Next" at bounding box center [493, 172] width 9 height 9
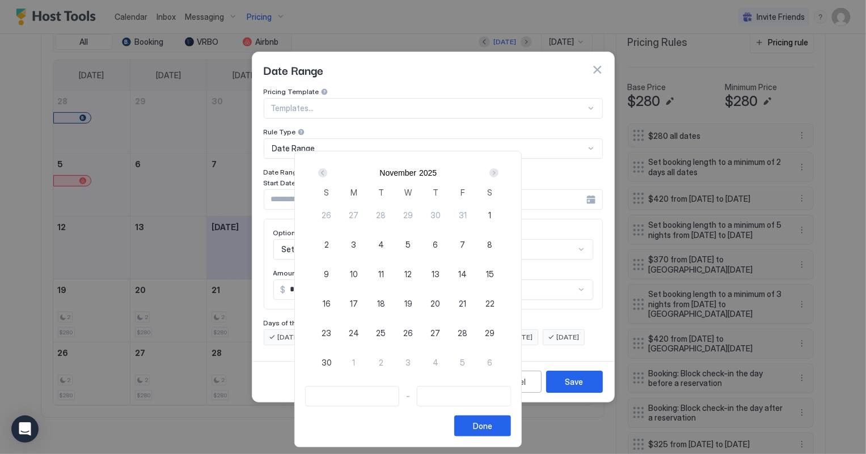
click at [498, 173] on div "Next" at bounding box center [493, 172] width 9 height 9
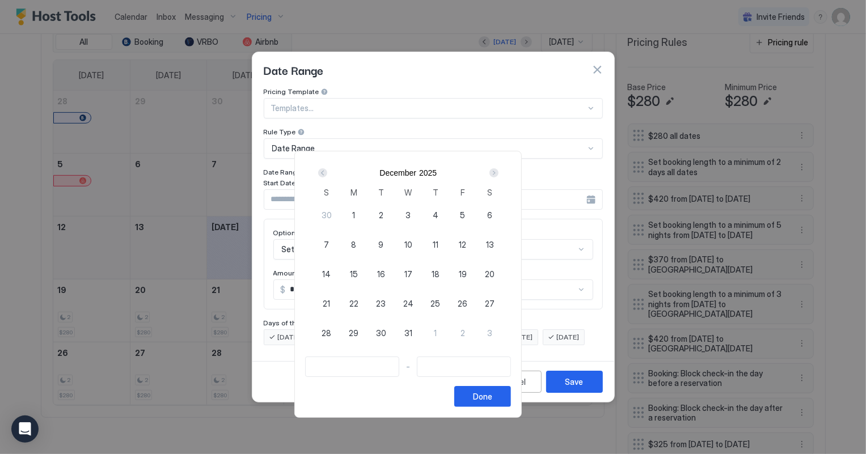
click at [498, 173] on div "Next" at bounding box center [493, 172] width 9 height 9
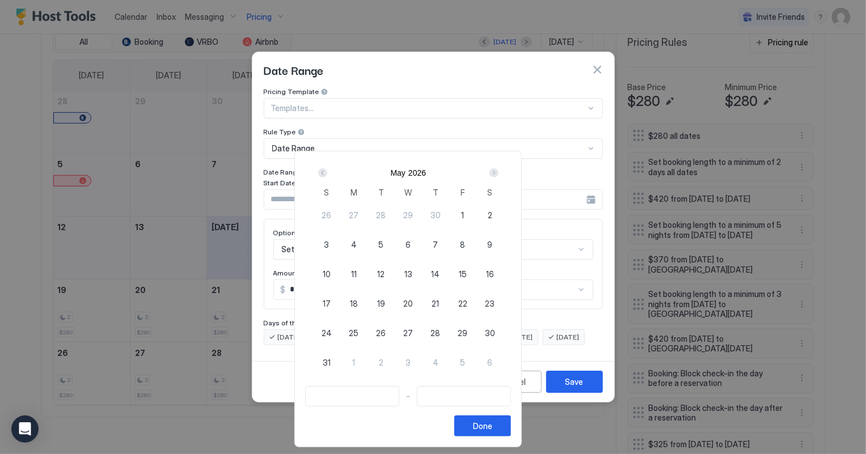
click at [498, 173] on div "Next" at bounding box center [493, 172] width 9 height 9
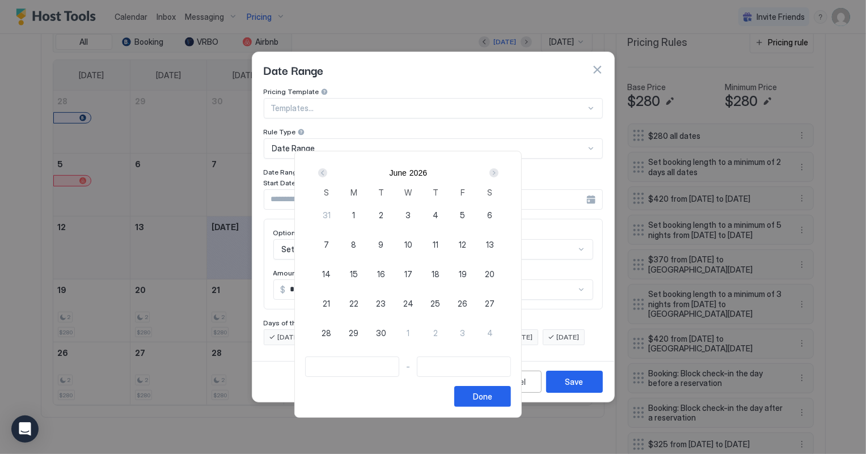
click at [476, 305] on div "26" at bounding box center [462, 303] width 27 height 27
type input "**********"
click at [498, 171] on div "Next" at bounding box center [493, 172] width 9 height 9
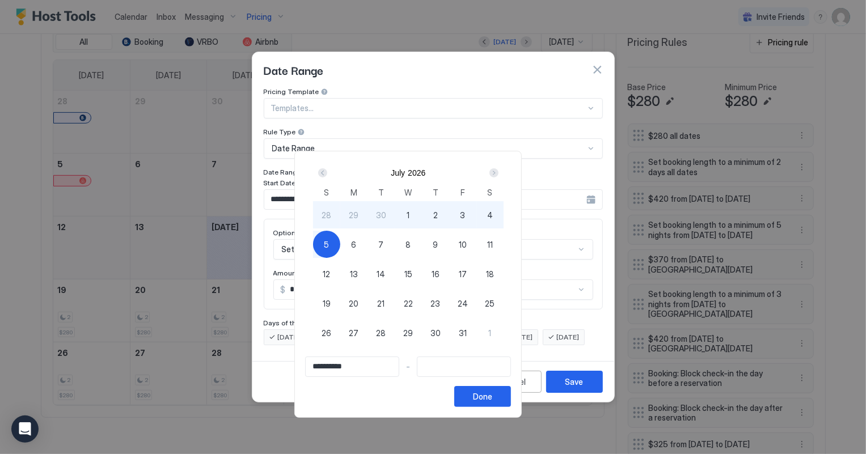
type input "**********"
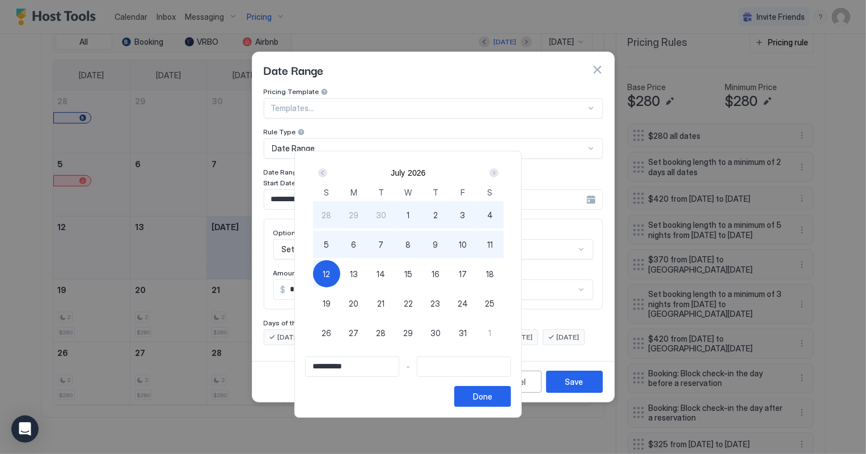
click at [330, 273] on span "12" at bounding box center [326, 274] width 7 height 12
type input "**********"
click at [492, 393] on div "Done" at bounding box center [482, 397] width 19 height 12
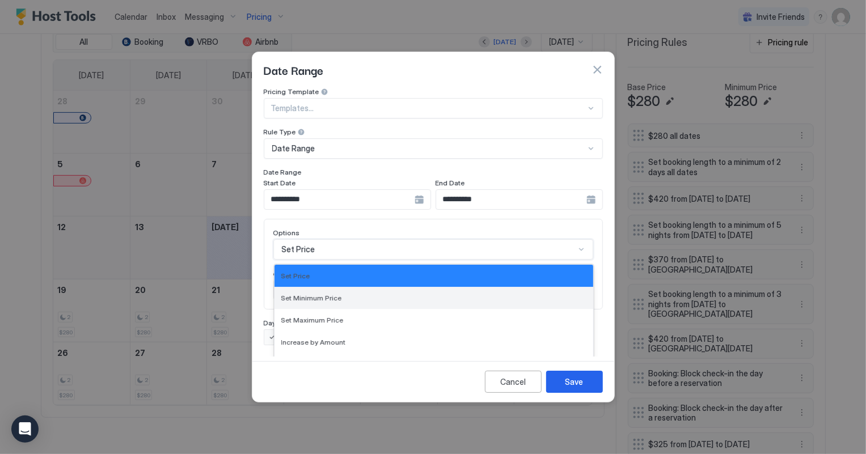
scroll to position [58, 0]
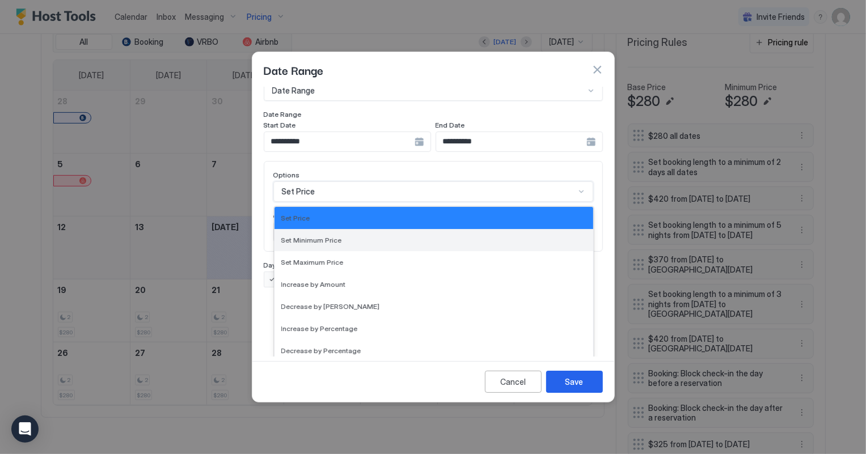
click at [302, 202] on div "17 results available. Use Up and Down to choose options, press Enter to select …" at bounding box center [433, 191] width 320 height 20
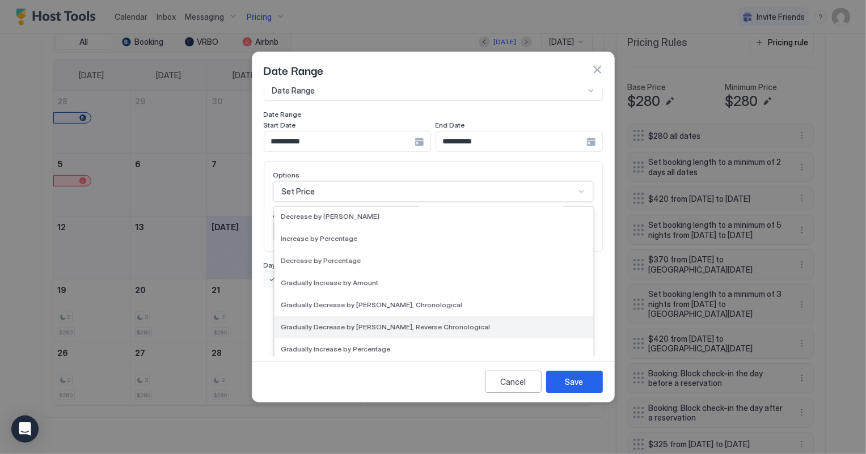
scroll to position [205, 0]
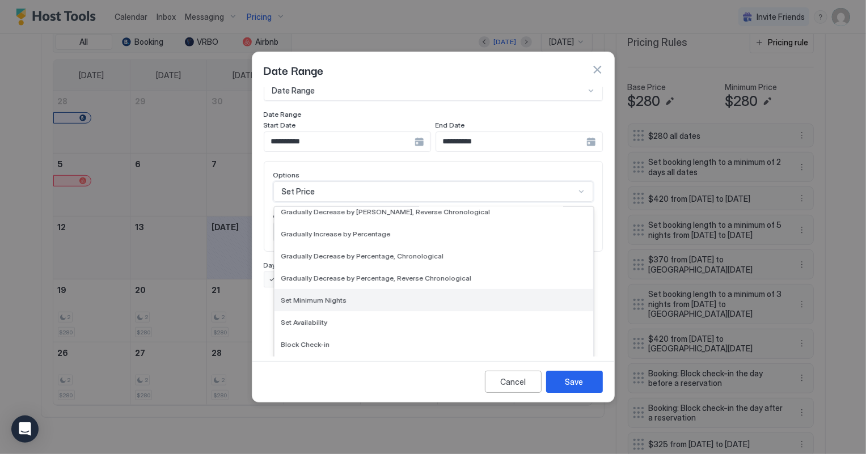
click at [325, 296] on span "Set Minimum Nights" at bounding box center [314, 300] width 66 height 9
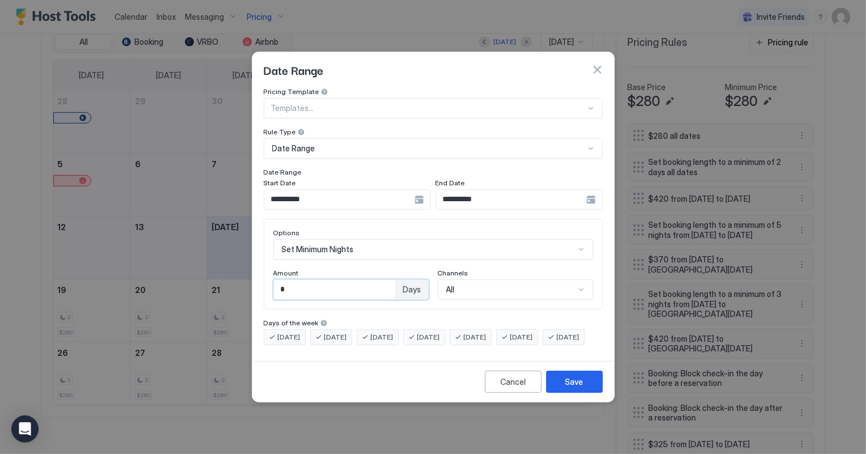
click at [299, 280] on input "*" at bounding box center [335, 289] width 122 height 19
type input "*"
click at [586, 393] on button "Save" at bounding box center [574, 382] width 57 height 22
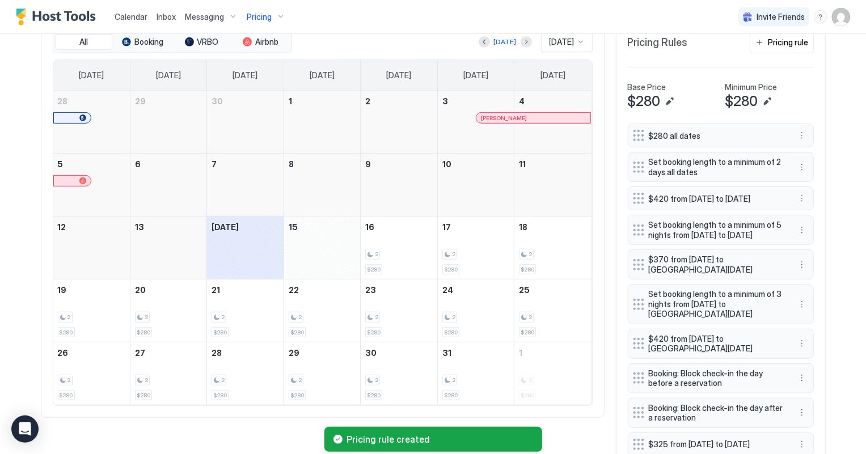
scroll to position [464, 0]
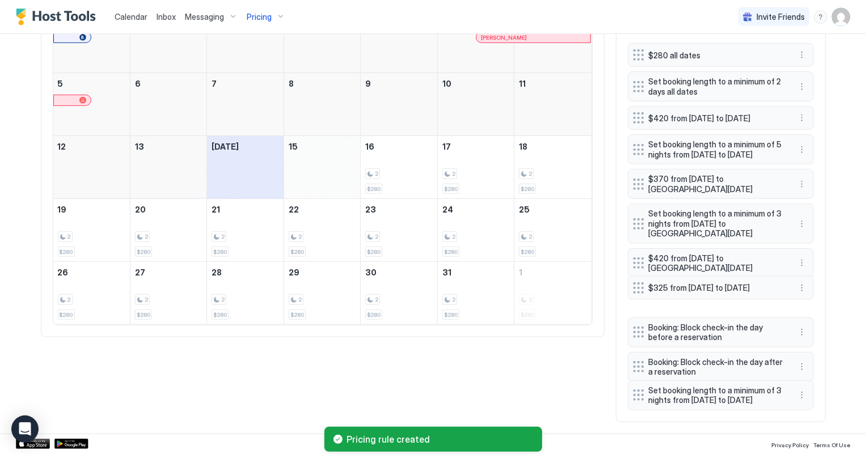
drag, startPoint x: 635, startPoint y: 358, endPoint x: 635, endPoint y: 282, distance: 76.0
click at [635, 282] on div at bounding box center [638, 287] width 11 height 11
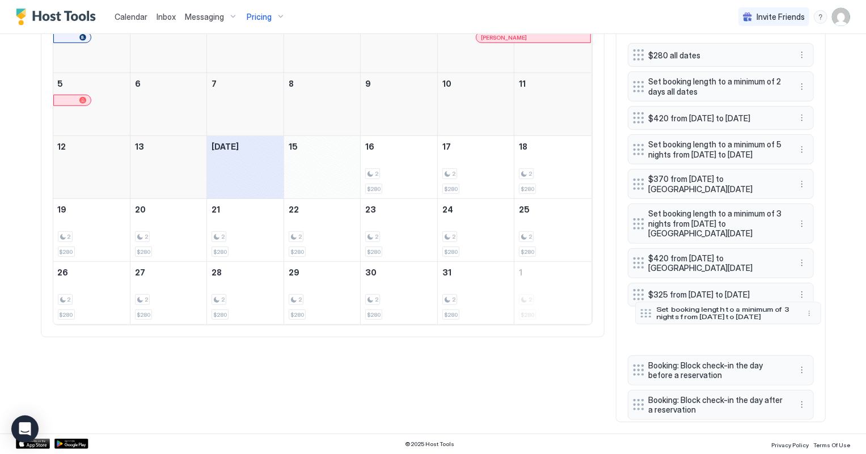
drag, startPoint x: 633, startPoint y: 397, endPoint x: 641, endPoint y: 315, distance: 82.5
click at [641, 315] on div at bounding box center [645, 313] width 11 height 9
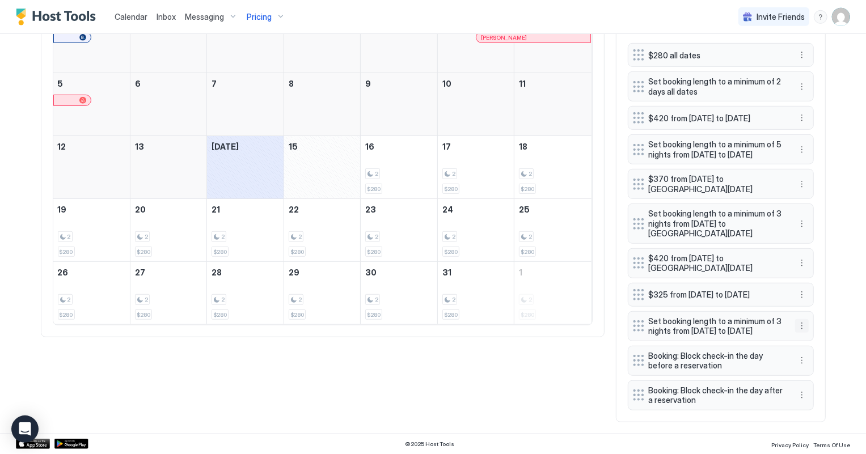
click at [799, 328] on button "More options" at bounding box center [802, 326] width 14 height 14
click at [811, 341] on span "Edit" at bounding box center [814, 345] width 12 height 9
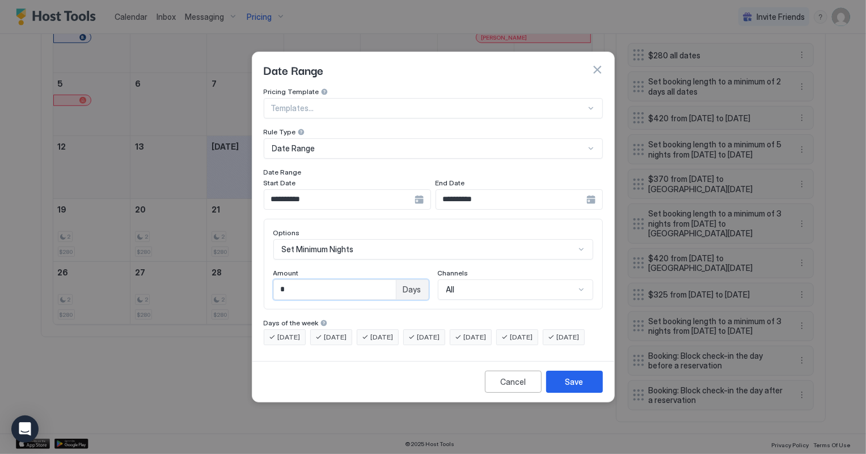
click at [286, 280] on input "*" at bounding box center [335, 289] width 122 height 19
type input "*"
click at [583, 391] on button "Save" at bounding box center [574, 382] width 57 height 22
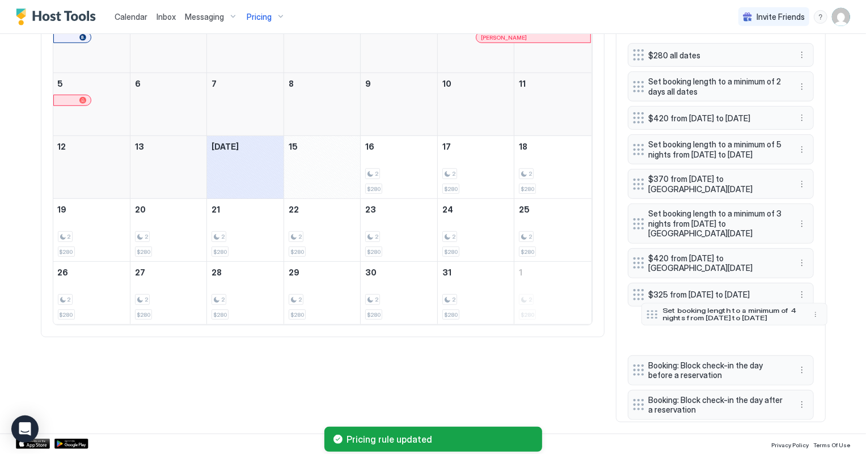
drag, startPoint x: 633, startPoint y: 401, endPoint x: 646, endPoint y: 320, distance: 82.2
click at [646, 319] on div at bounding box center [651, 314] width 11 height 9
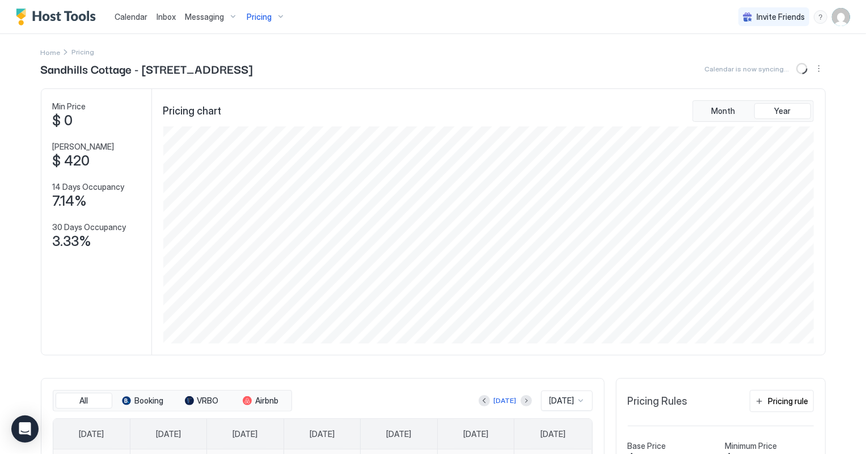
scroll to position [0, 0]
click at [264, 12] on span "Pricing" at bounding box center [259, 17] width 25 height 10
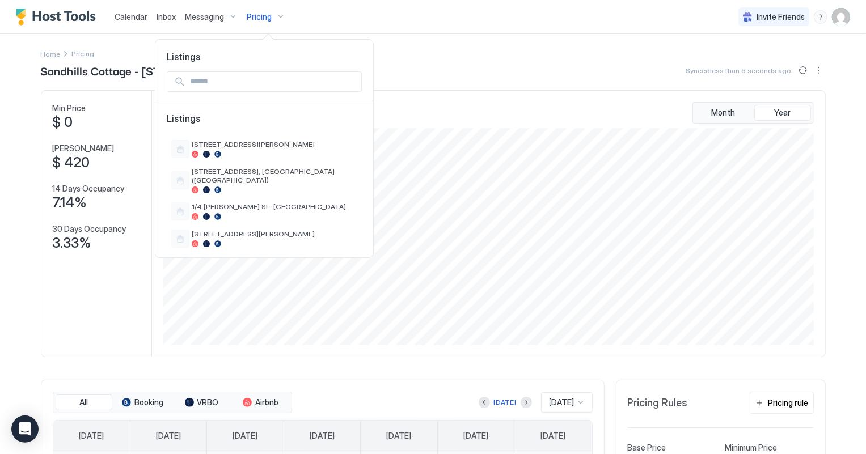
scroll to position [193, 0]
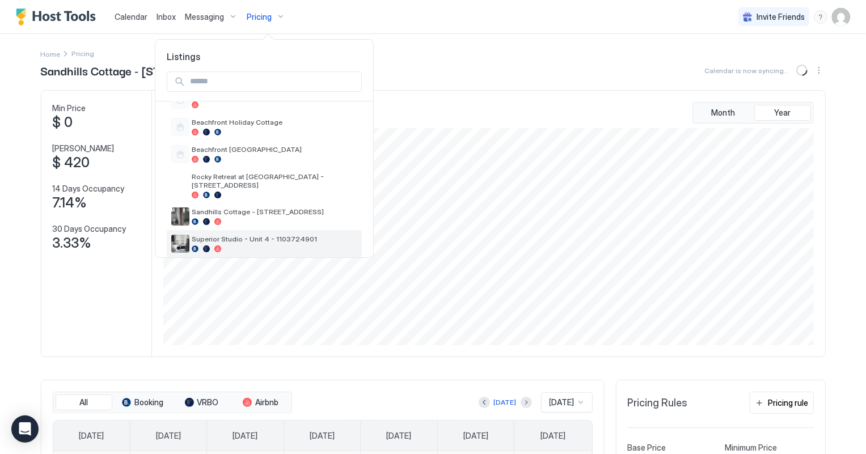
click at [249, 235] on div "Superior Studio - Unit 4 - 1103724901" at bounding box center [264, 244] width 186 height 18
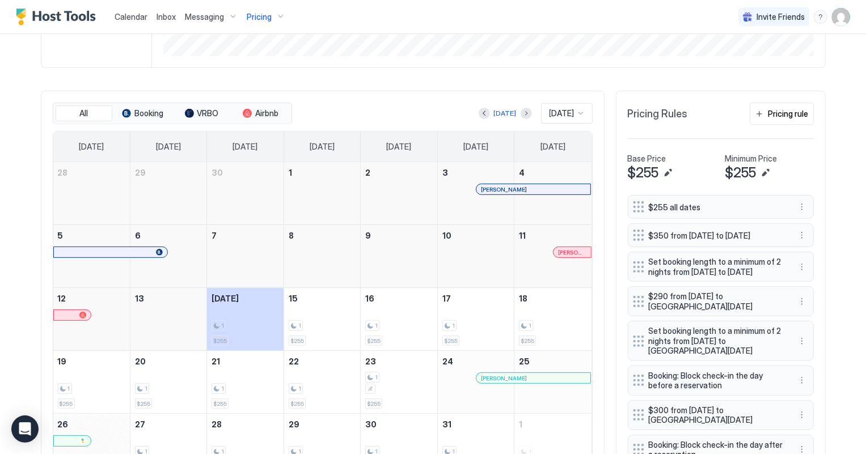
scroll to position [358, 0]
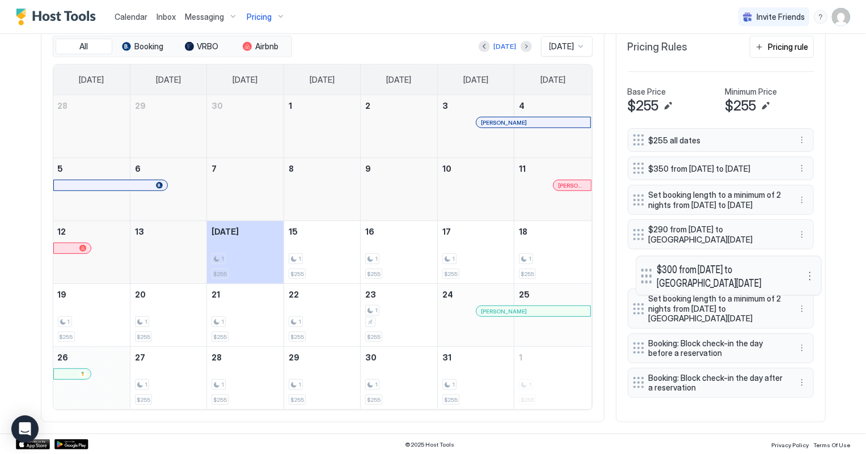
drag, startPoint x: 627, startPoint y: 359, endPoint x: 635, endPoint y: 287, distance: 73.0
click at [635, 287] on div "$300 from [DATE] to [GEOGRAPHIC_DATA][DATE]" at bounding box center [728, 276] width 186 height 40
click at [788, 41] on div "Pricing rule" at bounding box center [788, 47] width 40 height 12
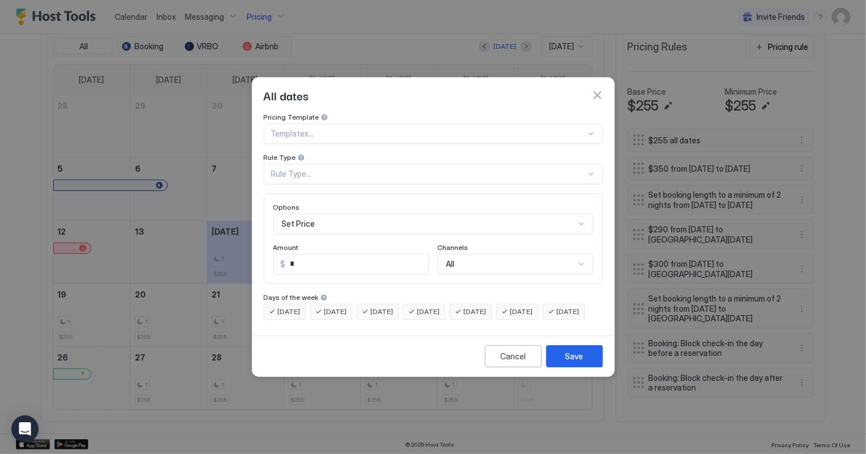
click at [298, 164] on div "Rule Type..." at bounding box center [433, 174] width 339 height 20
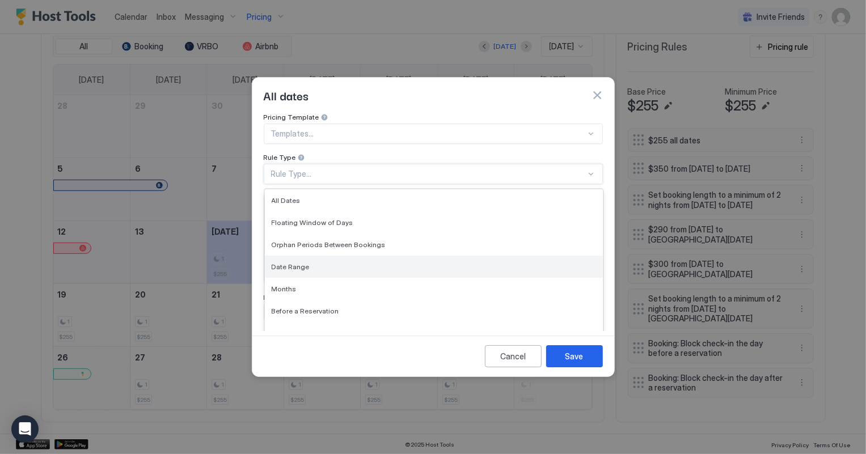
click at [284, 262] on span "Date Range" at bounding box center [291, 266] width 38 height 9
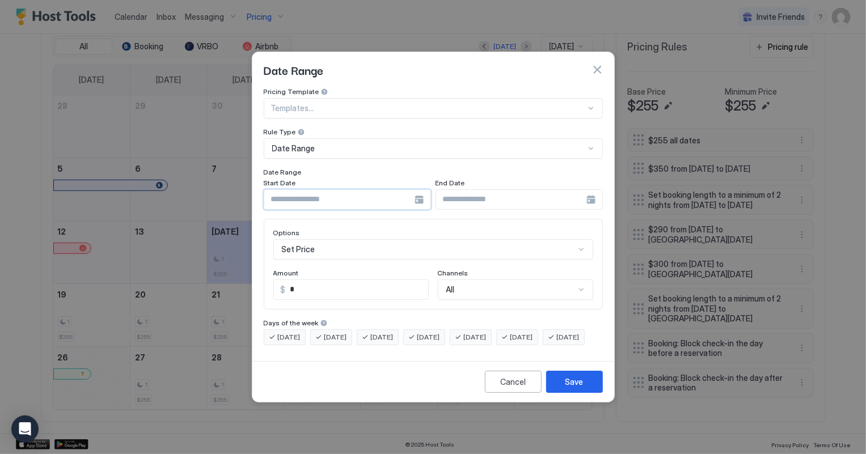
click at [333, 193] on input "Input Field" at bounding box center [339, 199] width 150 height 19
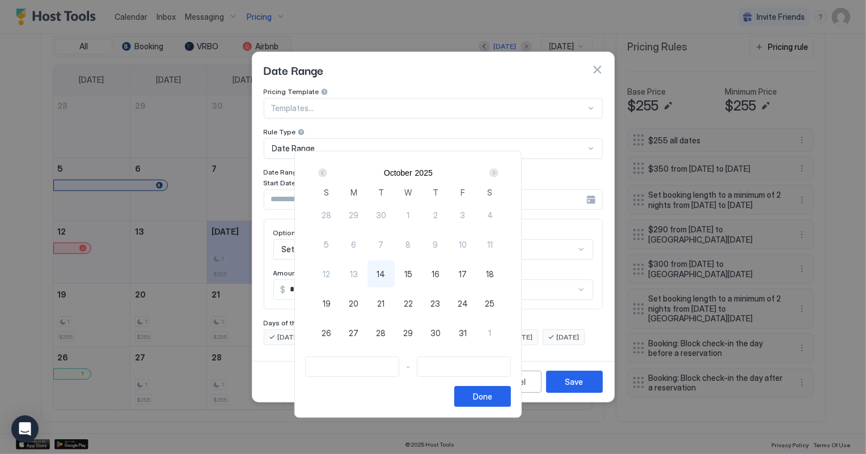
click at [498, 172] on div "Next" at bounding box center [493, 172] width 9 height 9
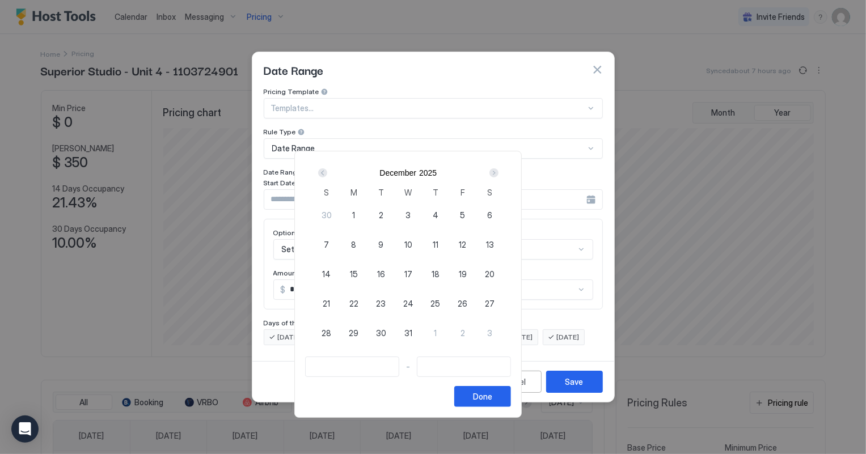
scroll to position [218, 652]
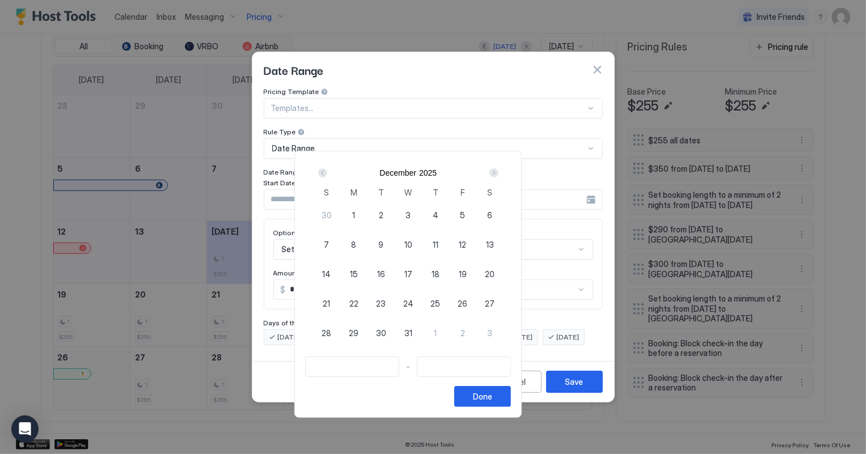
click at [498, 171] on div "Next" at bounding box center [493, 172] width 9 height 9
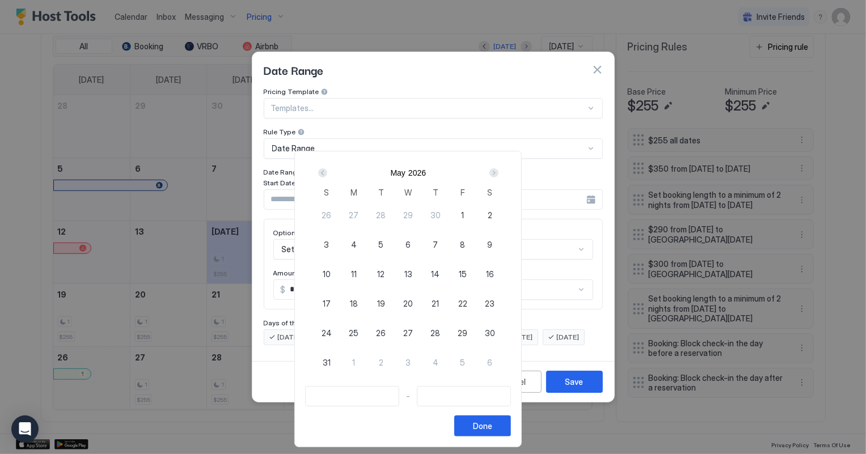
click at [498, 171] on div "Next" at bounding box center [493, 172] width 9 height 9
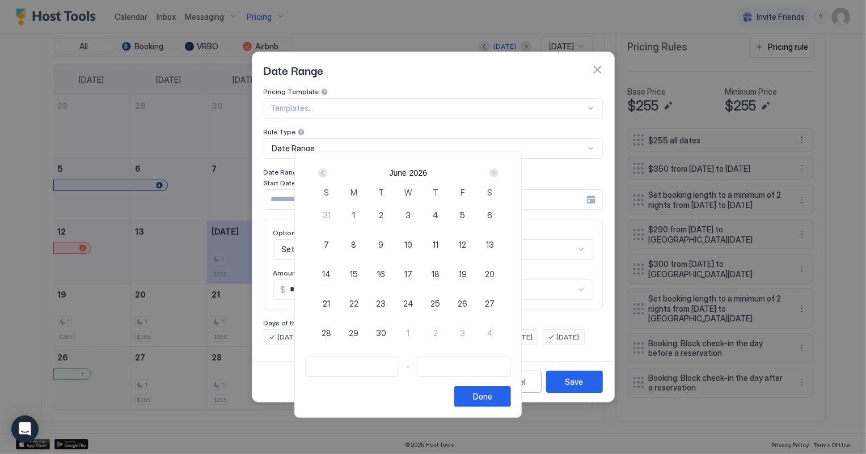
click at [467, 306] on span "26" at bounding box center [462, 304] width 10 height 12
type input "**********"
click at [498, 173] on div "Next" at bounding box center [493, 172] width 9 height 9
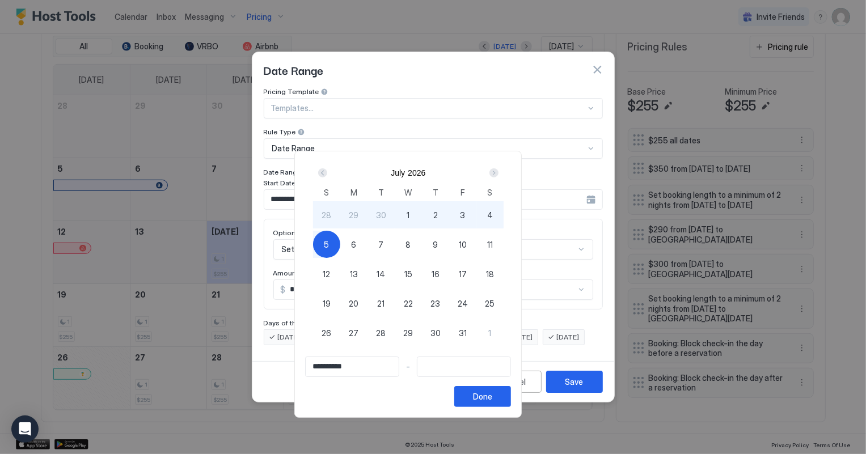
type input "**********"
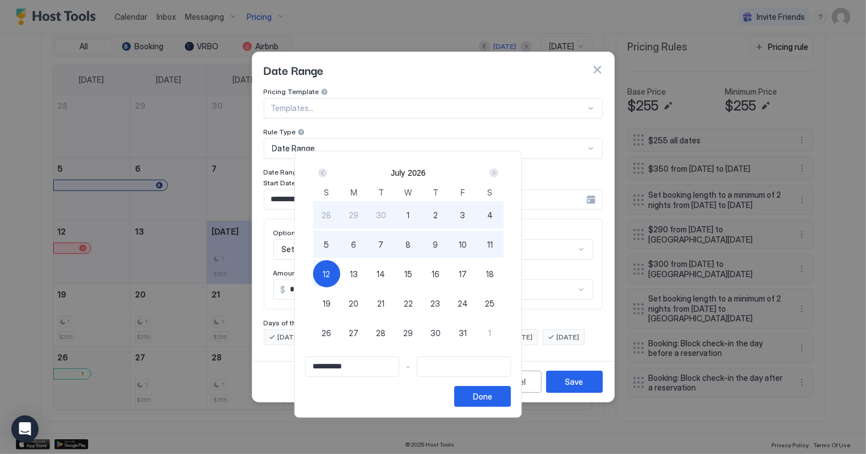
click at [340, 274] on div "12" at bounding box center [326, 273] width 27 height 27
type input "**********"
click at [492, 398] on div "Done" at bounding box center [482, 397] width 19 height 12
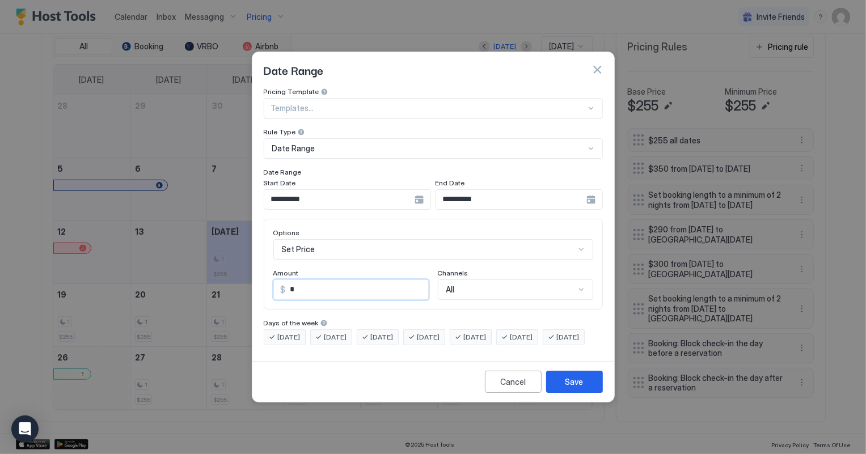
click at [317, 282] on input "*" at bounding box center [357, 289] width 142 height 19
type input "***"
click at [595, 393] on button "Save" at bounding box center [574, 382] width 57 height 22
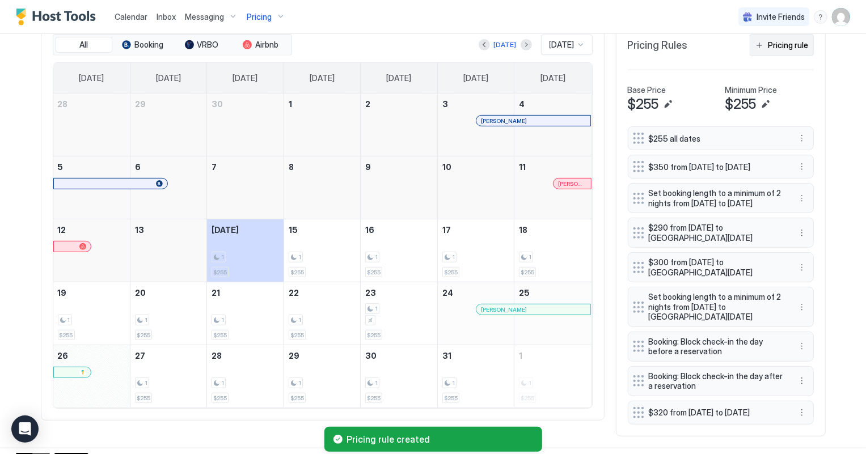
click at [774, 49] on div "Pricing rule" at bounding box center [788, 45] width 40 height 12
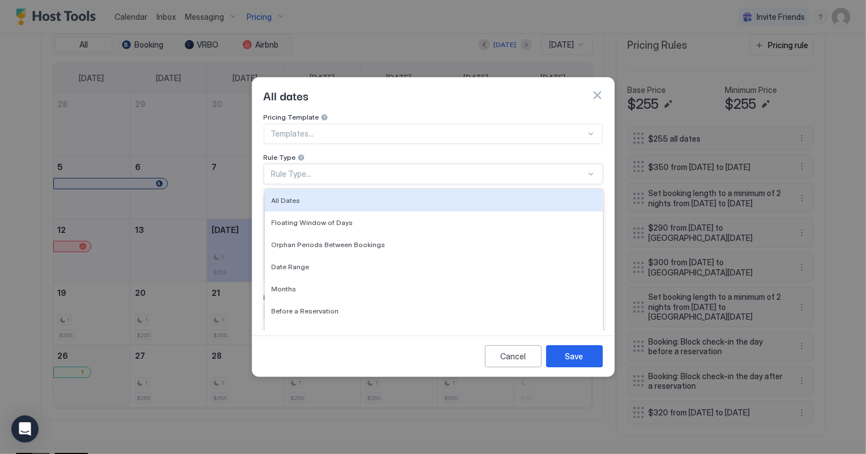
click at [302, 169] on div "Rule Type..." at bounding box center [428, 174] width 315 height 10
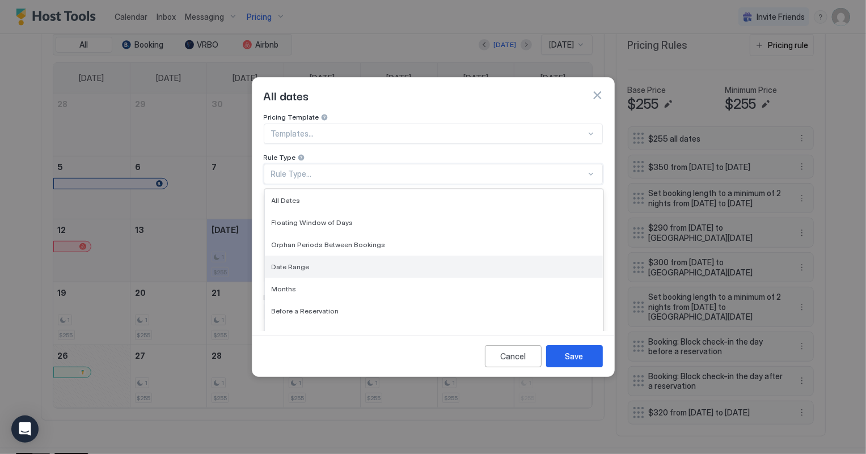
click at [289, 262] on span "Date Range" at bounding box center [291, 266] width 38 height 9
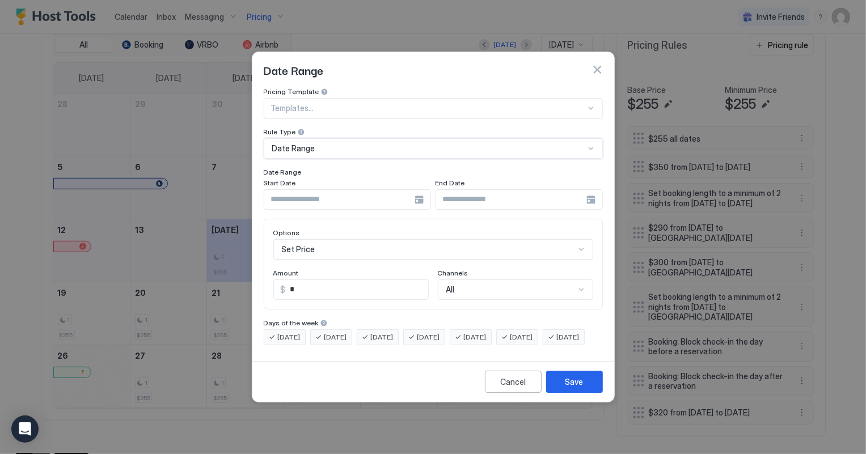
click at [333, 190] on input "Input Field" at bounding box center [339, 199] width 150 height 19
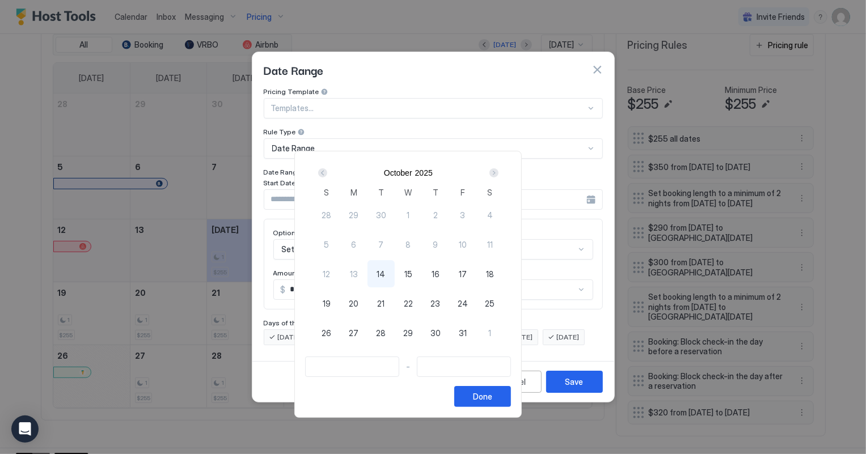
click at [498, 172] on div "Next" at bounding box center [493, 172] width 9 height 9
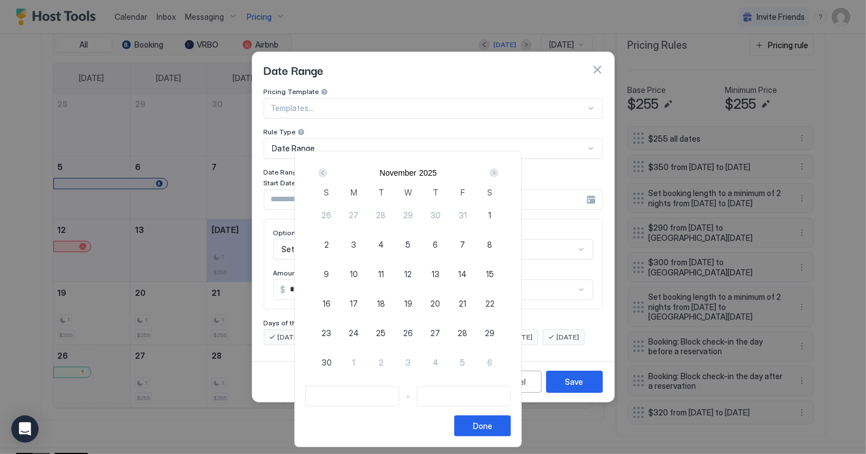
click at [498, 172] on div "Next" at bounding box center [493, 172] width 9 height 9
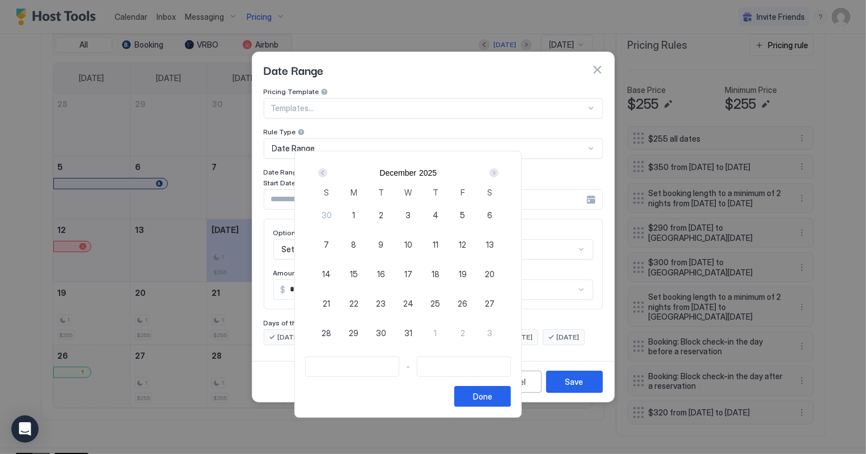
click at [498, 172] on div "Next" at bounding box center [493, 172] width 9 height 9
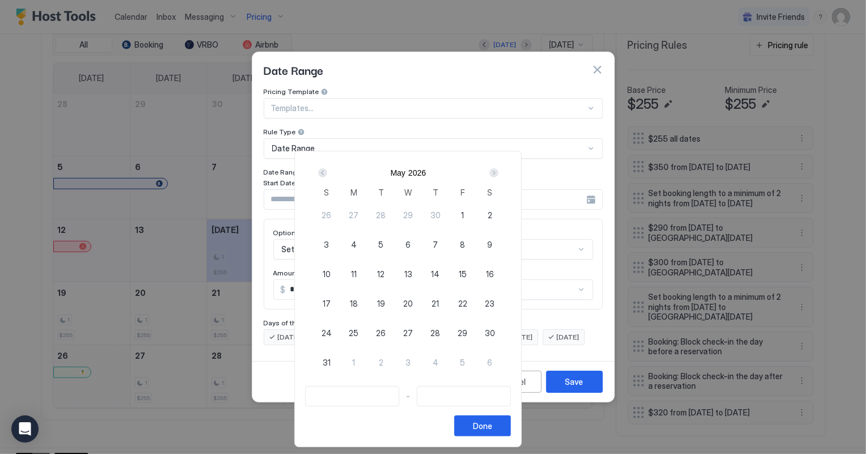
click at [498, 172] on div "Next" at bounding box center [493, 172] width 9 height 9
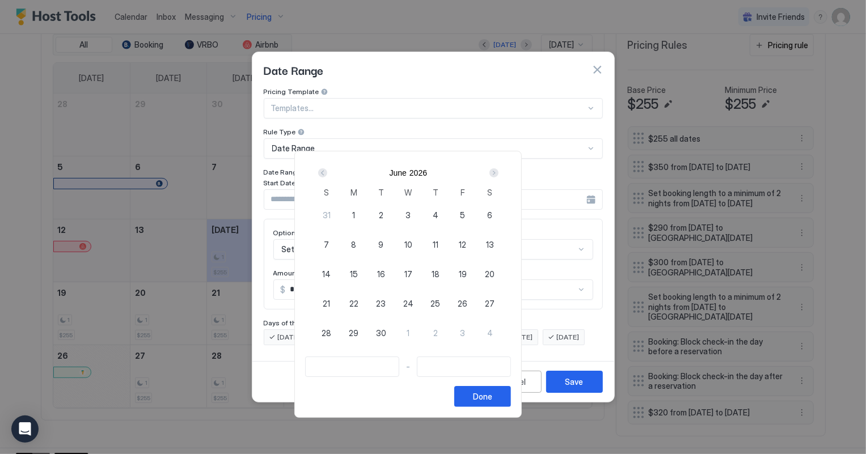
click at [467, 304] on span "26" at bounding box center [462, 304] width 10 height 12
type input "**********"
click at [498, 174] on div "Next" at bounding box center [493, 172] width 9 height 9
type input "**********"
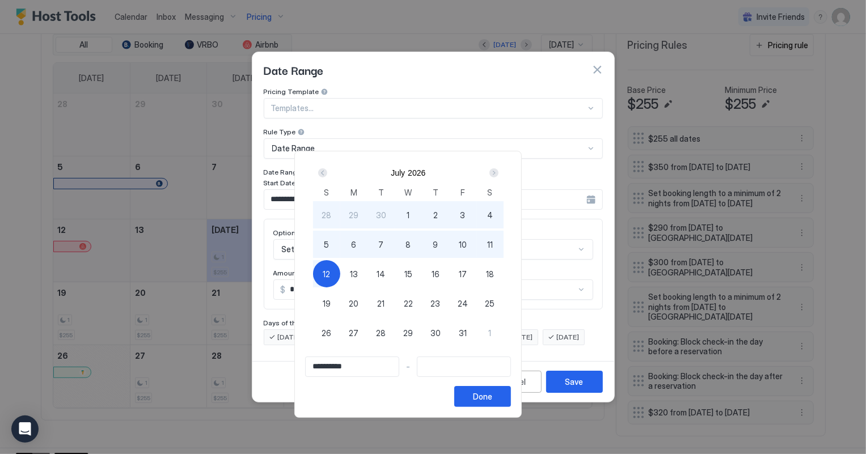
click at [340, 272] on div "12" at bounding box center [326, 273] width 27 height 27
type input "**********"
click at [511, 395] on button "Done" at bounding box center [482, 396] width 57 height 21
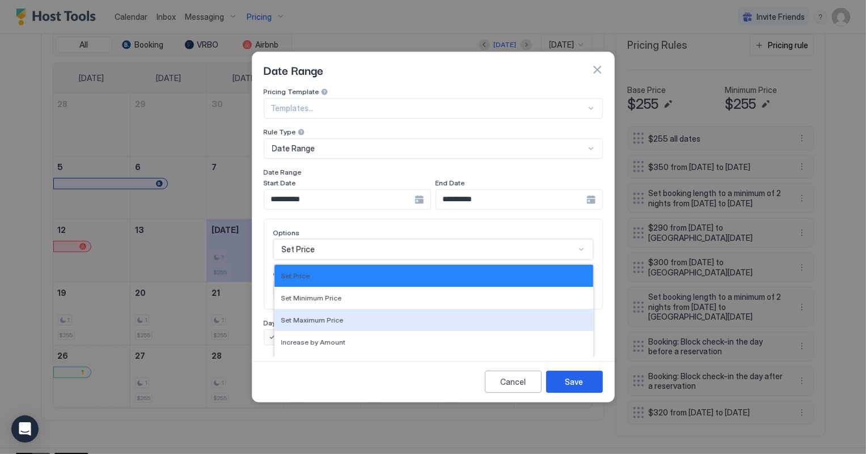
scroll to position [58, 0]
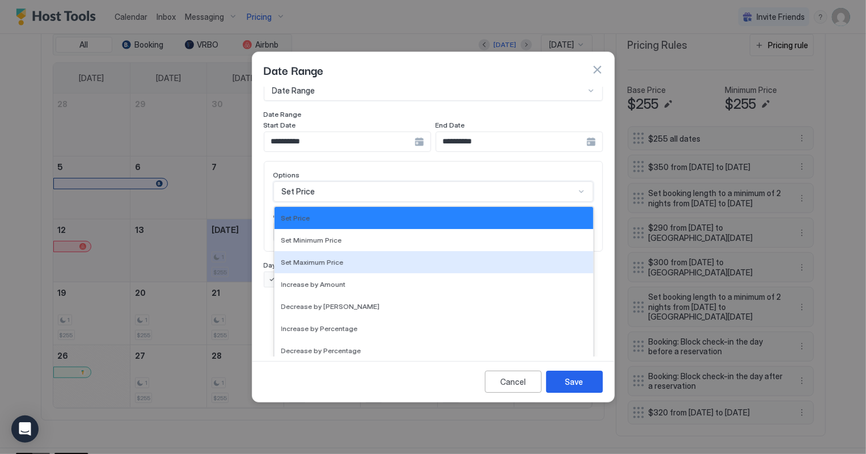
click at [312, 202] on div "17 results available. Use Up and Down to choose options, press Enter to select …" at bounding box center [433, 191] width 320 height 20
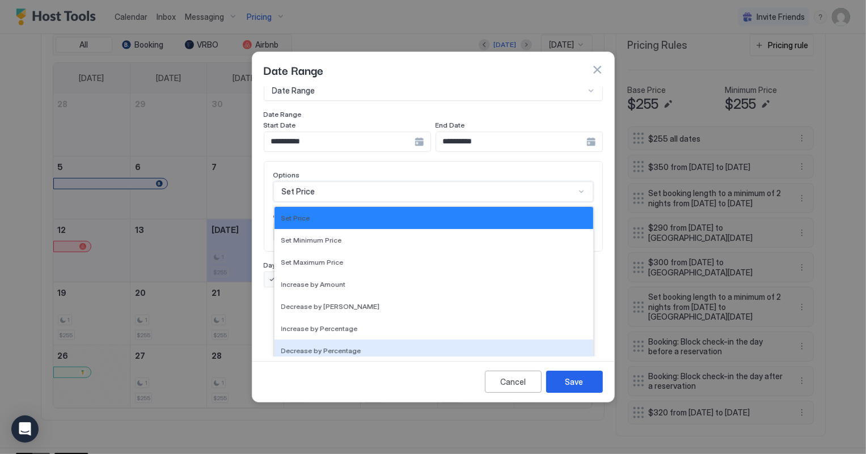
scroll to position [205, 0]
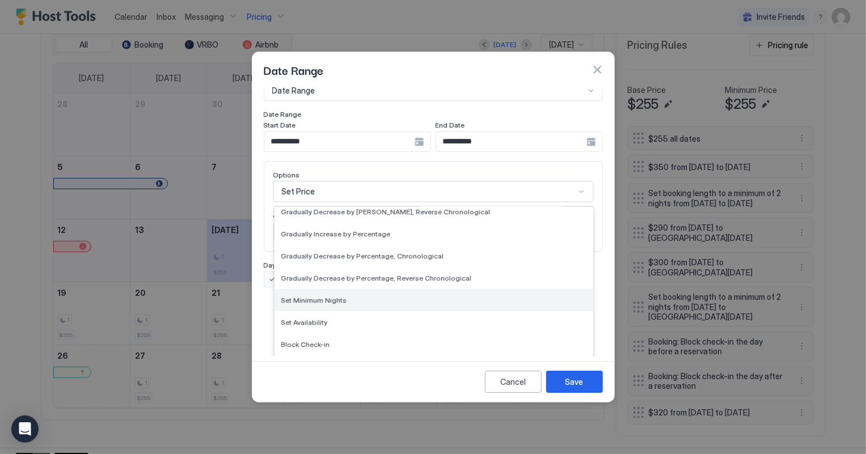
click at [320, 296] on span "Set Minimum Nights" at bounding box center [314, 300] width 66 height 9
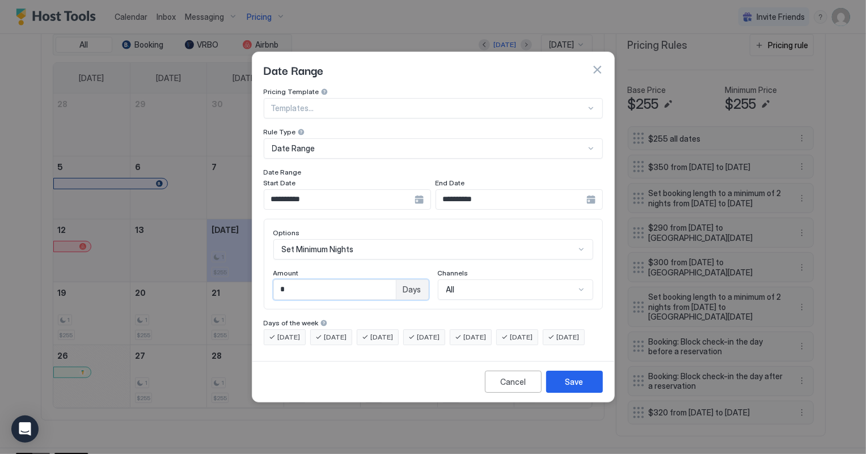
click at [301, 280] on input "*" at bounding box center [335, 289] width 122 height 19
type input "*"
click at [573, 388] on div "Save" at bounding box center [574, 382] width 18 height 12
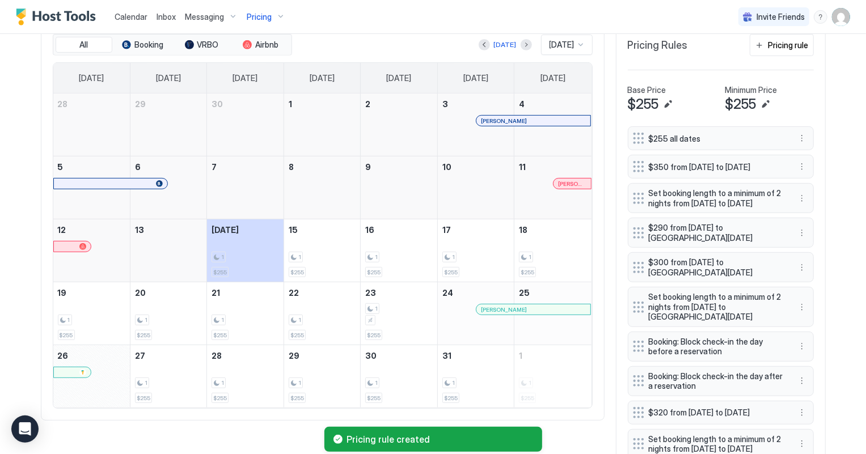
scroll to position [436, 0]
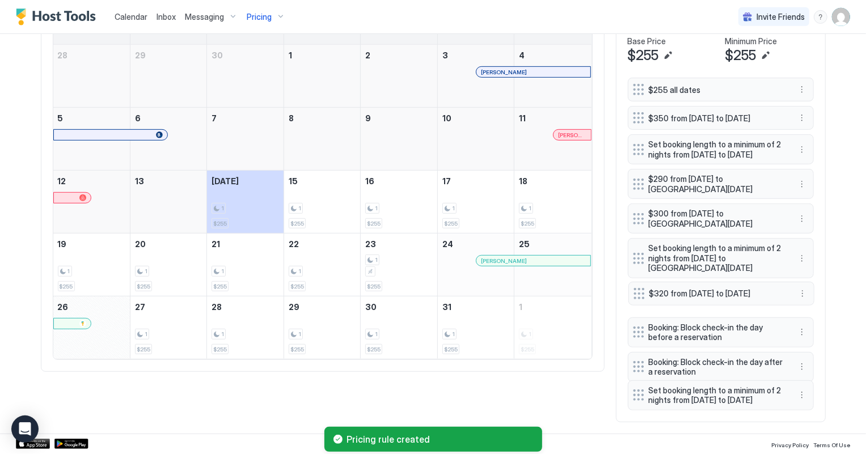
drag, startPoint x: 637, startPoint y: 350, endPoint x: 638, endPoint y: 279, distance: 70.3
click at [638, 288] on div at bounding box center [638, 293] width 11 height 11
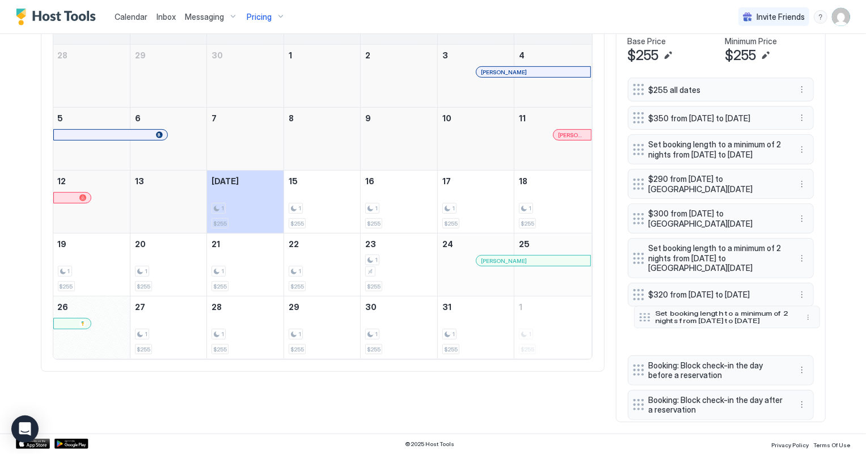
drag, startPoint x: 635, startPoint y: 392, endPoint x: 641, endPoint y: 314, distance: 78.5
click at [641, 314] on div at bounding box center [644, 317] width 11 height 9
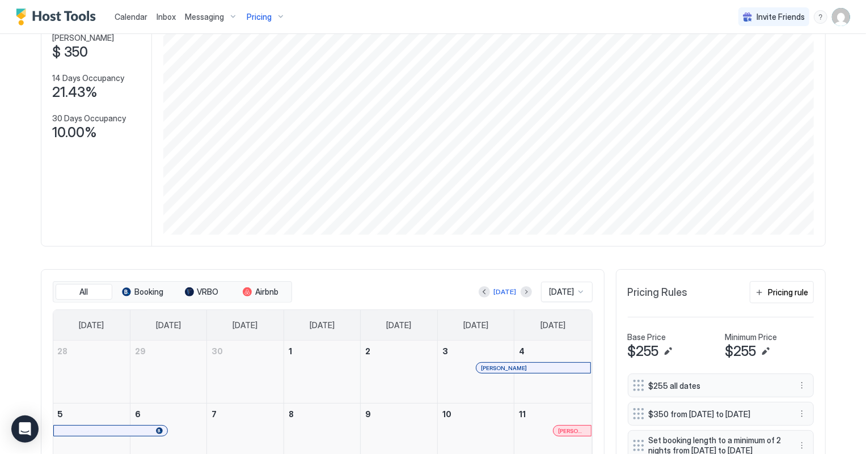
scroll to position [128, 0]
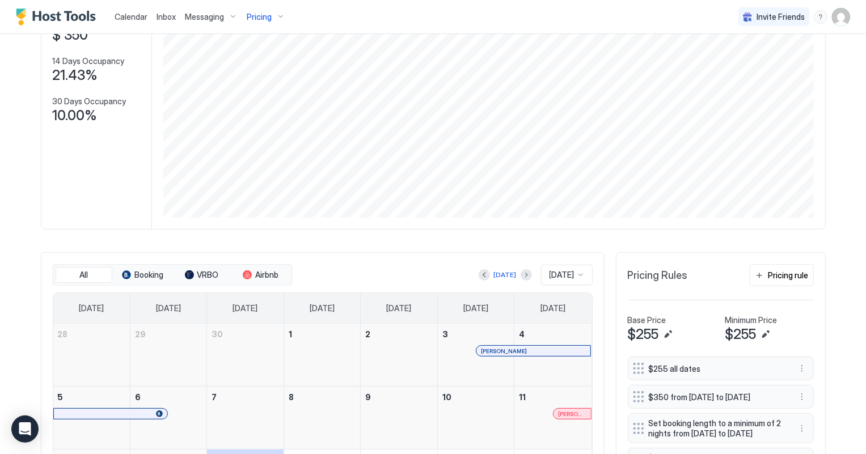
click at [251, 18] on span "Pricing" at bounding box center [259, 17] width 25 height 10
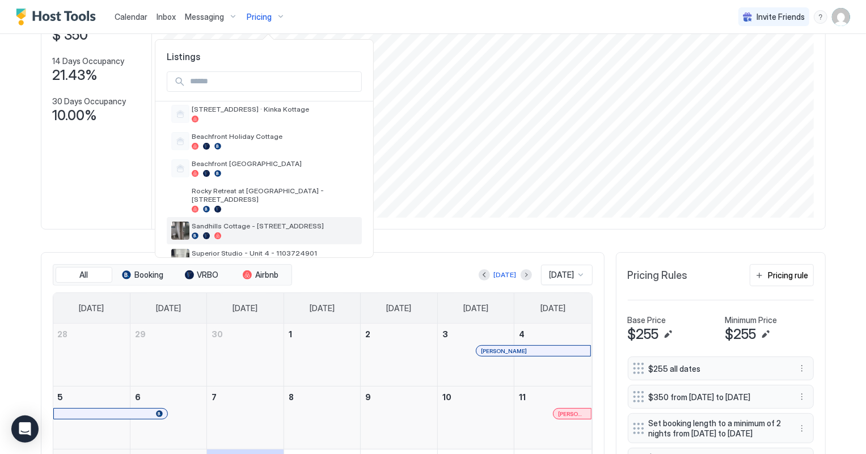
scroll to position [206, 0]
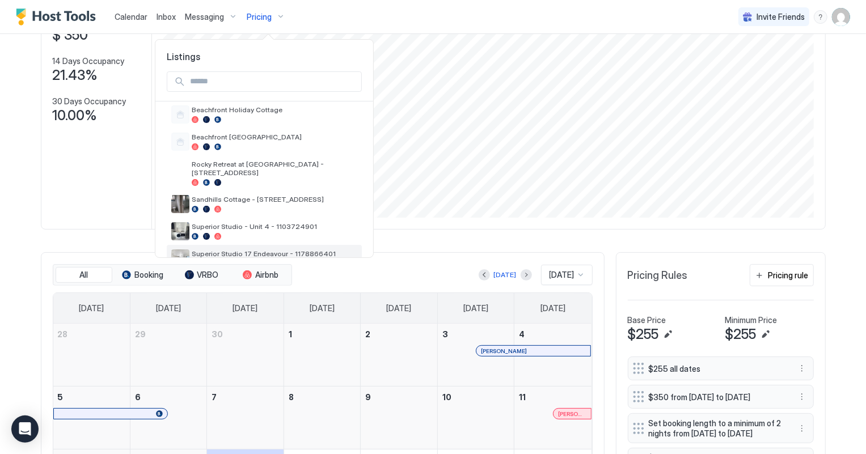
click at [266, 245] on div "Superior Studio 17 Endeavour - 1178866401" at bounding box center [264, 258] width 195 height 27
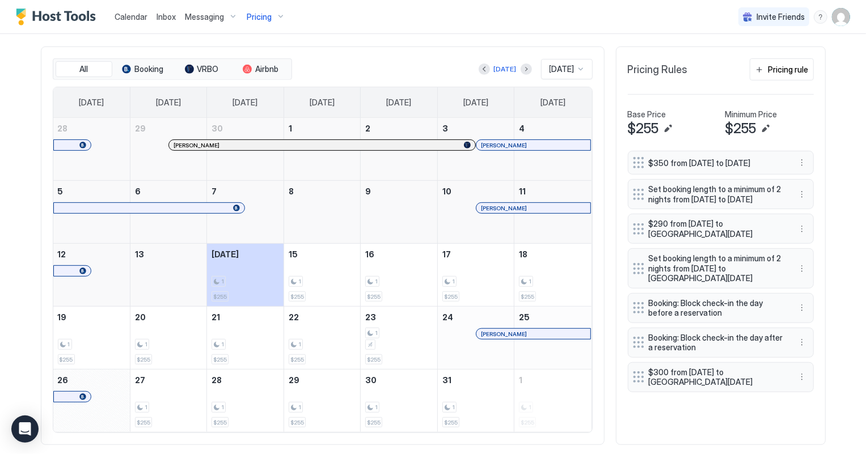
scroll to position [334, 0]
drag, startPoint x: 635, startPoint y: 391, endPoint x: 625, endPoint y: 325, distance: 66.5
click at [625, 316] on div at bounding box center [628, 310] width 11 height 11
click at [754, 77] on button "Pricing rule" at bounding box center [781, 69] width 64 height 22
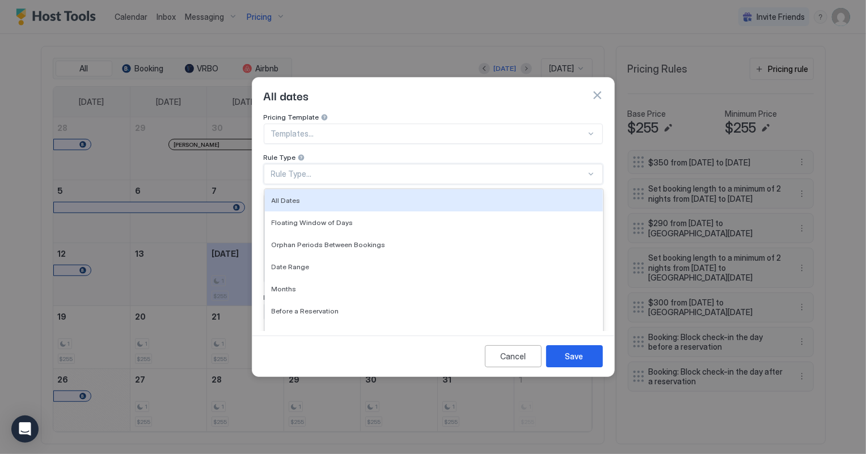
click at [315, 169] on div "Rule Type..." at bounding box center [428, 174] width 315 height 10
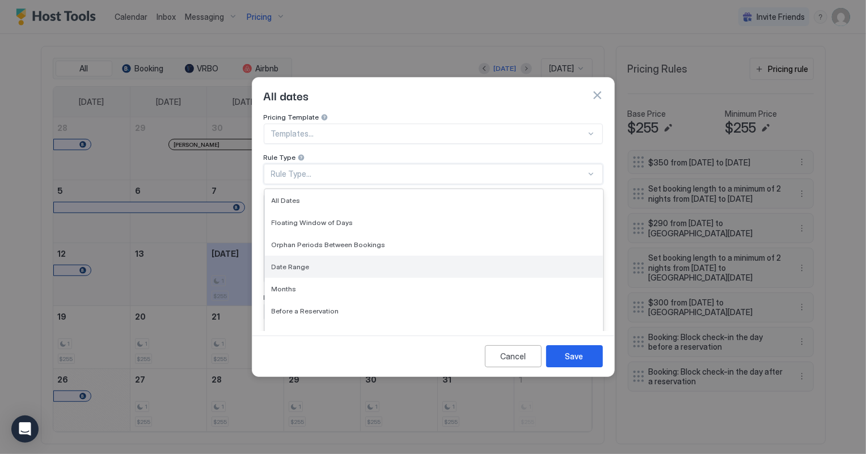
click at [305, 262] on span "Date Range" at bounding box center [291, 266] width 38 height 9
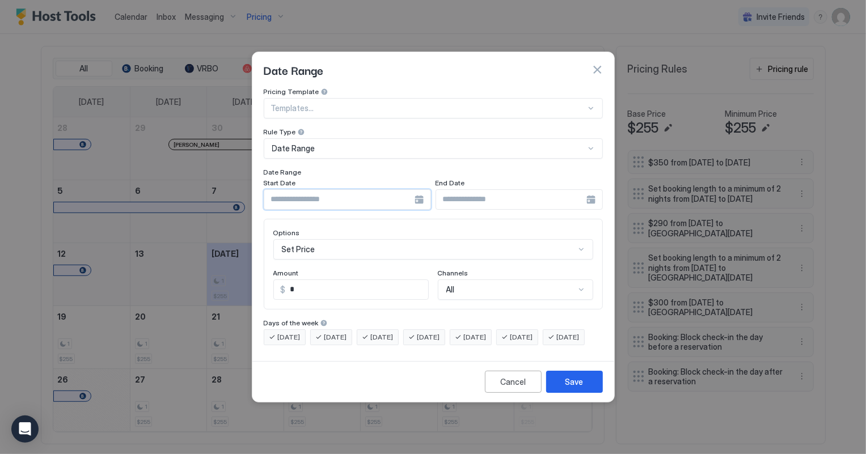
click at [363, 192] on input "Input Field" at bounding box center [339, 199] width 150 height 19
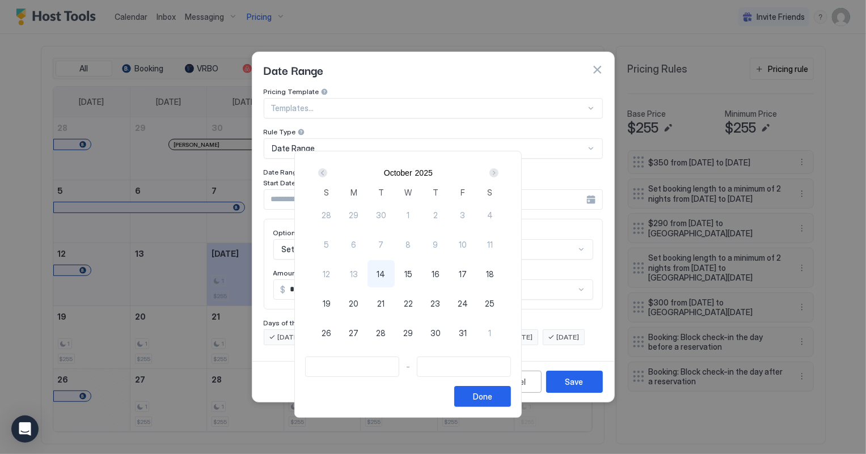
click at [498, 174] on div "Next" at bounding box center [493, 172] width 9 height 9
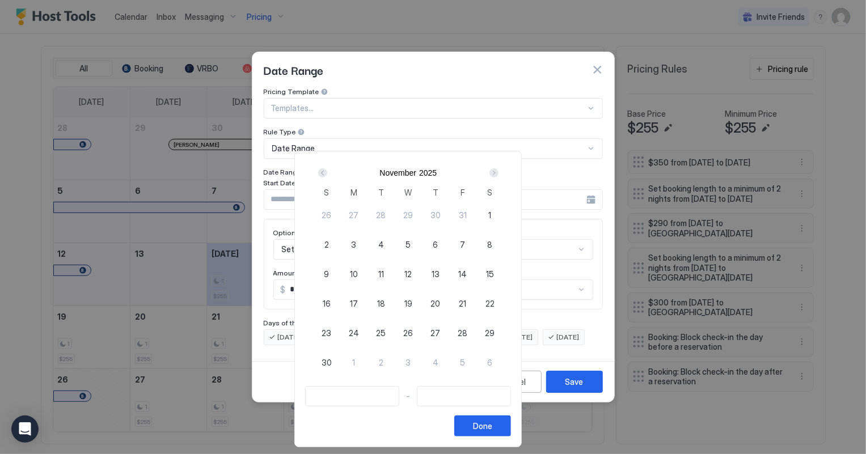
click at [498, 174] on div "Next" at bounding box center [493, 172] width 9 height 9
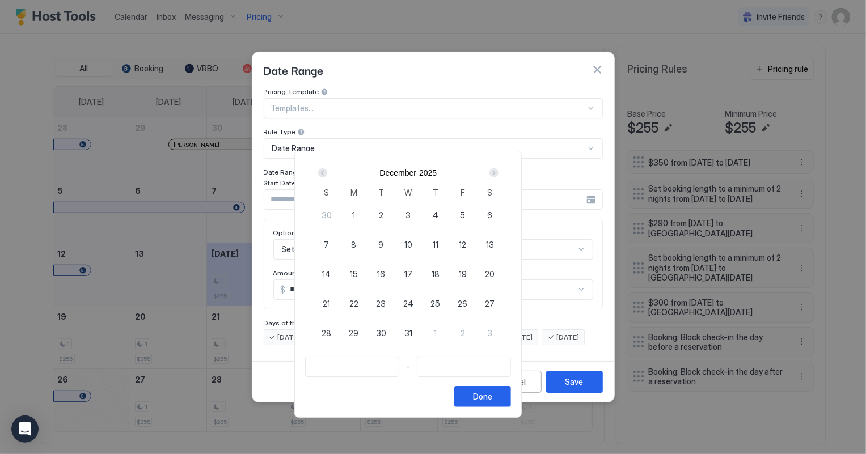
click at [498, 174] on div "Next" at bounding box center [493, 172] width 9 height 9
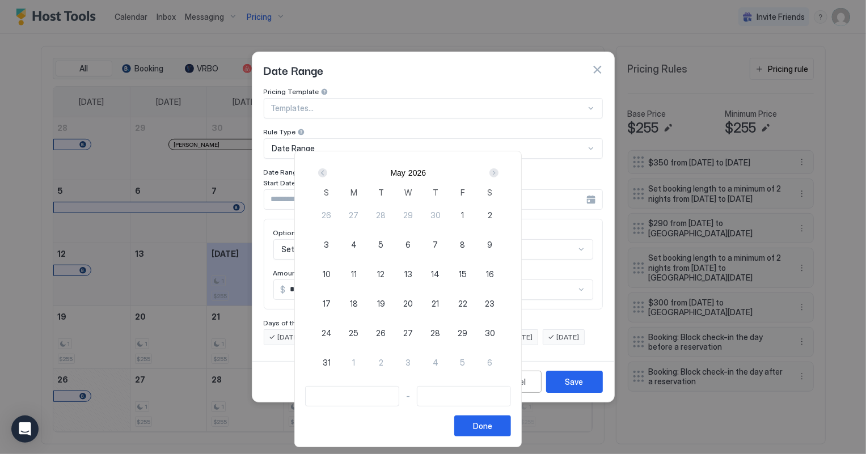
click at [498, 174] on div "Next" at bounding box center [493, 172] width 9 height 9
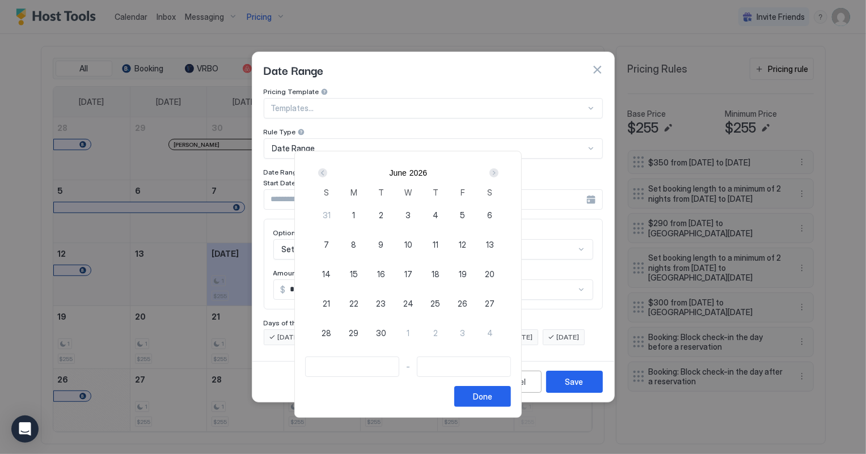
click at [467, 304] on span "26" at bounding box center [462, 304] width 10 height 12
type input "**********"
click at [498, 174] on div "Next" at bounding box center [493, 172] width 9 height 9
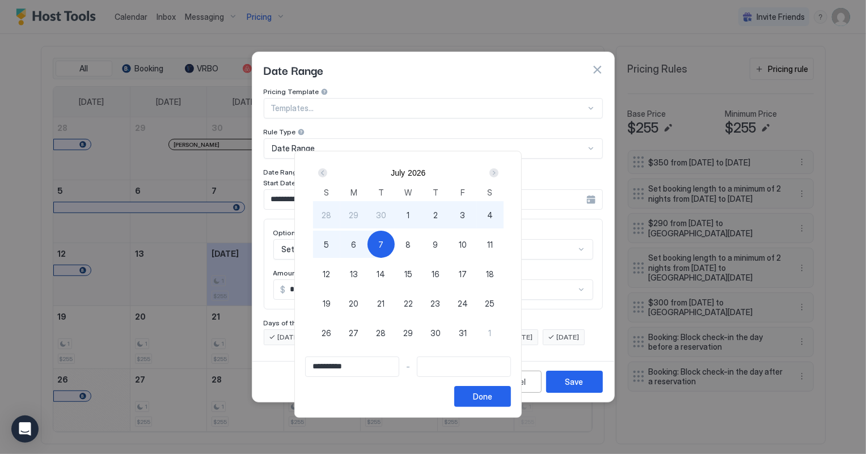
type input "**********"
click at [330, 270] on span "12" at bounding box center [326, 274] width 7 height 12
type input "**********"
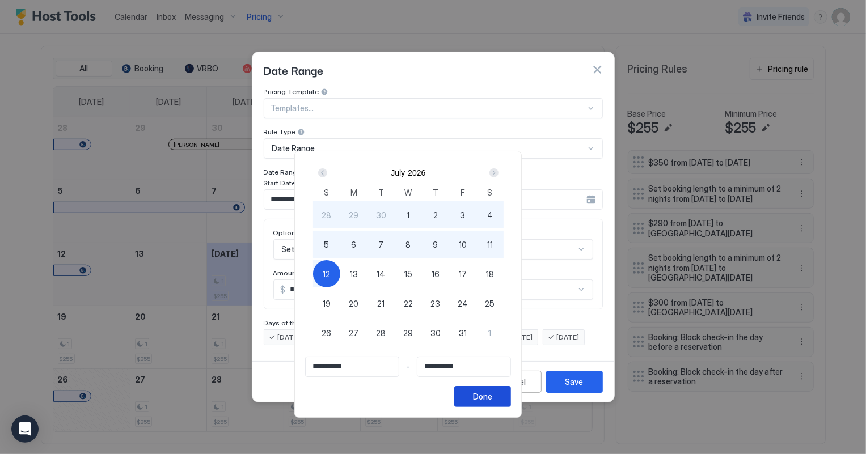
click at [511, 395] on button "Done" at bounding box center [482, 396] width 57 height 21
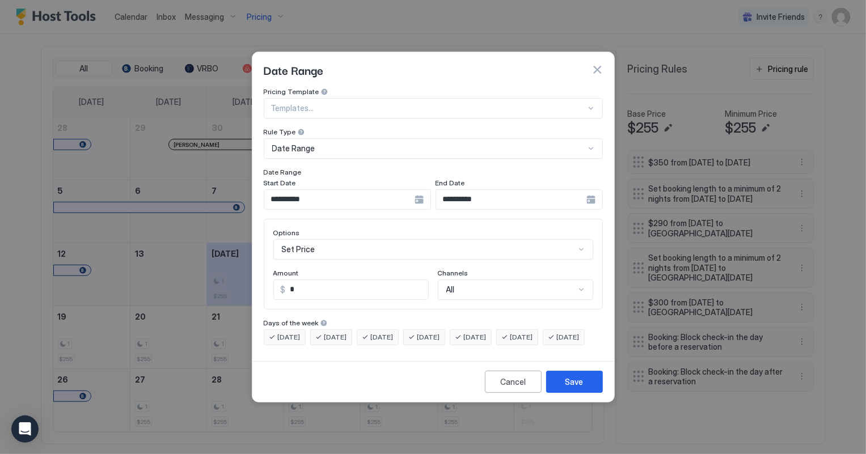
click at [292, 282] on input "*" at bounding box center [357, 289] width 142 height 19
type input "*"
type input "***"
click at [572, 388] on div "Save" at bounding box center [574, 382] width 18 height 12
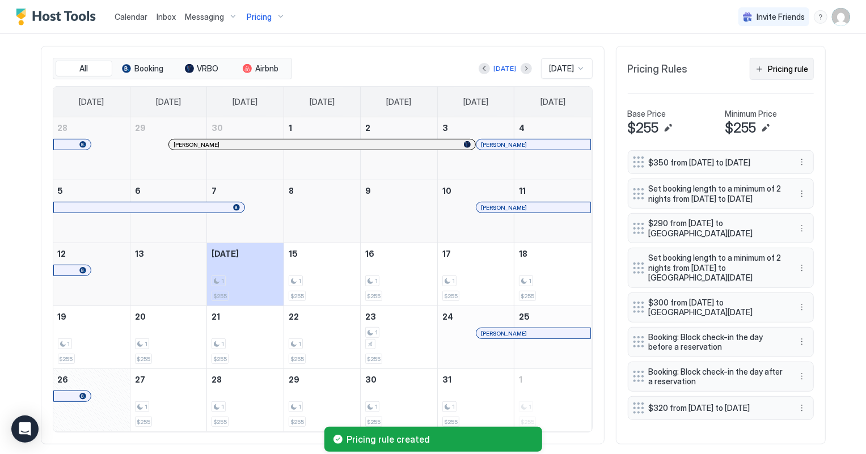
click at [798, 65] on div "Pricing rule" at bounding box center [788, 69] width 40 height 12
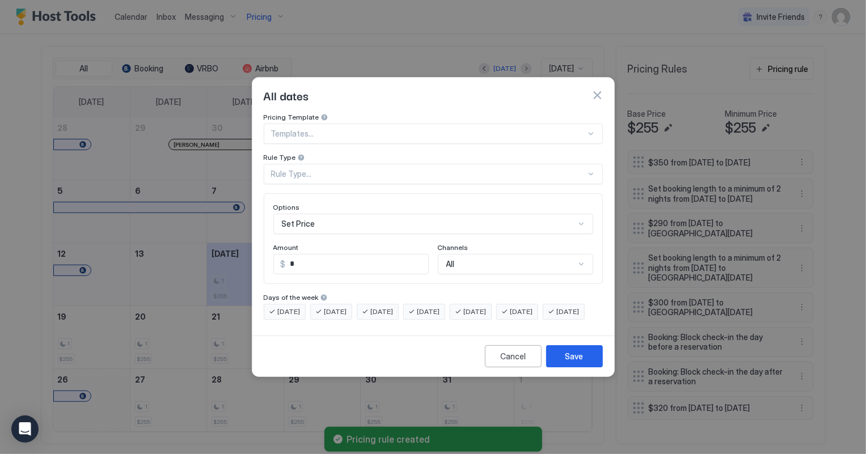
click at [317, 169] on div "Rule Type..." at bounding box center [428, 174] width 315 height 10
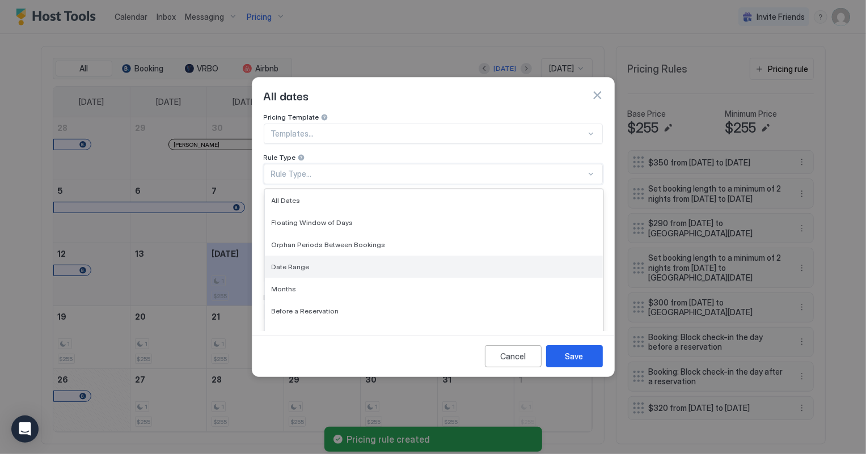
click at [295, 262] on span "Date Range" at bounding box center [291, 266] width 38 height 9
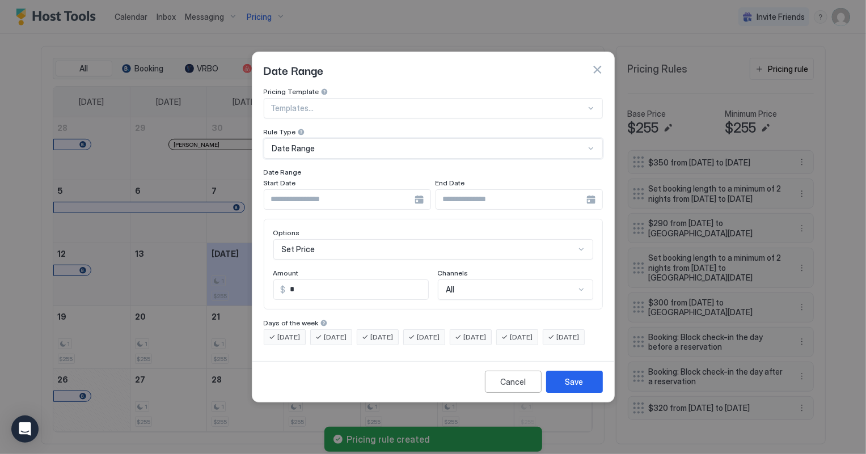
click at [297, 190] on input "Input Field" at bounding box center [339, 199] width 150 height 19
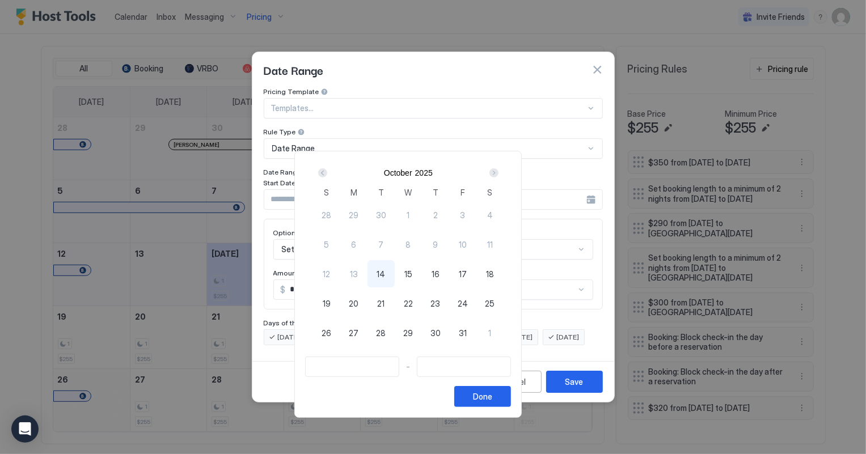
click at [498, 173] on div "Next" at bounding box center [493, 172] width 9 height 9
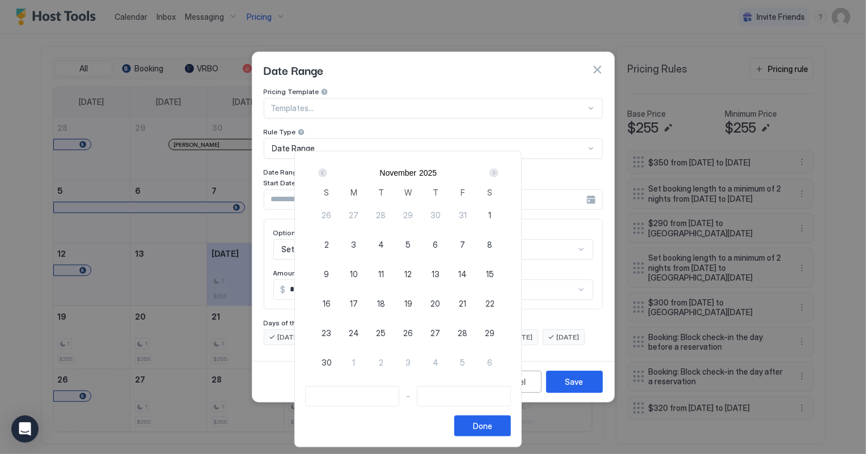
click at [498, 173] on div "Next" at bounding box center [493, 172] width 9 height 9
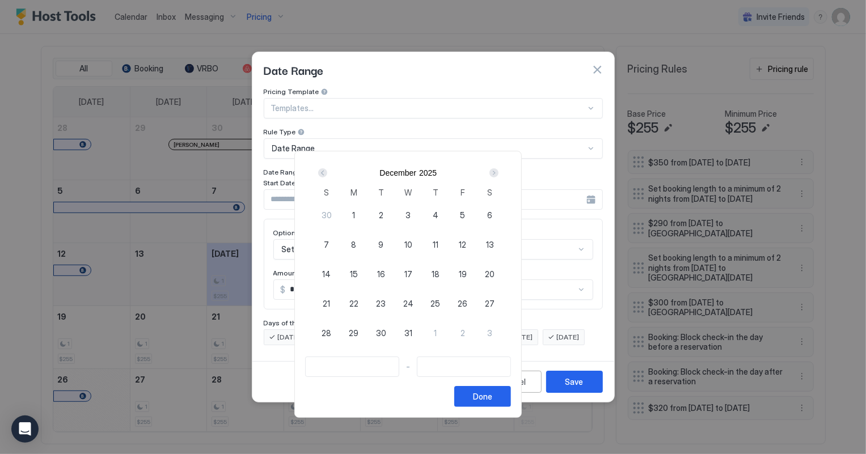
click at [498, 173] on div "Next" at bounding box center [493, 172] width 9 height 9
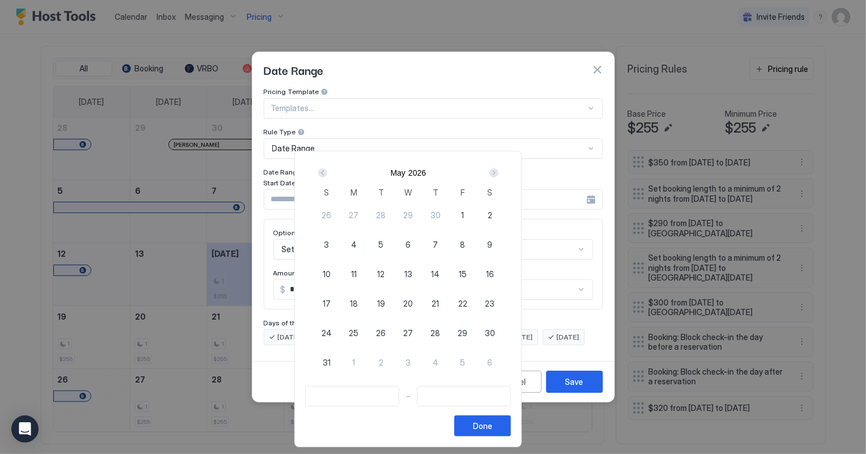
click at [498, 173] on div "Next" at bounding box center [493, 172] width 9 height 9
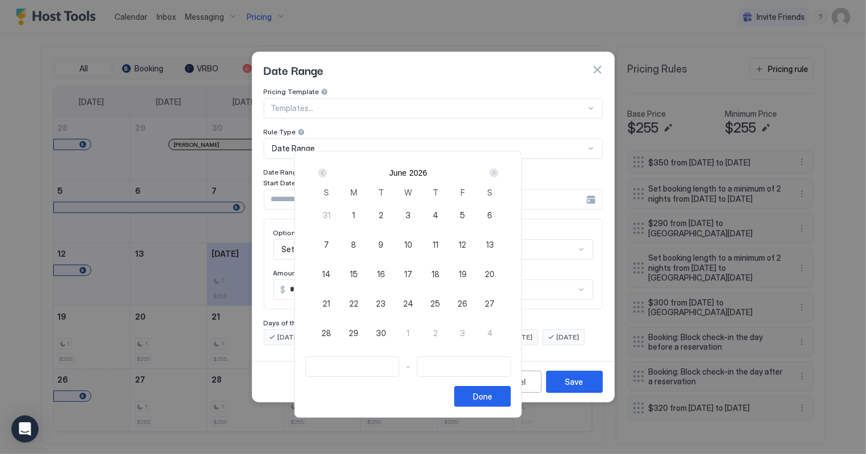
click at [467, 302] on span "26" at bounding box center [462, 304] width 10 height 12
type input "**********"
click at [498, 172] on div "Next" at bounding box center [493, 172] width 9 height 9
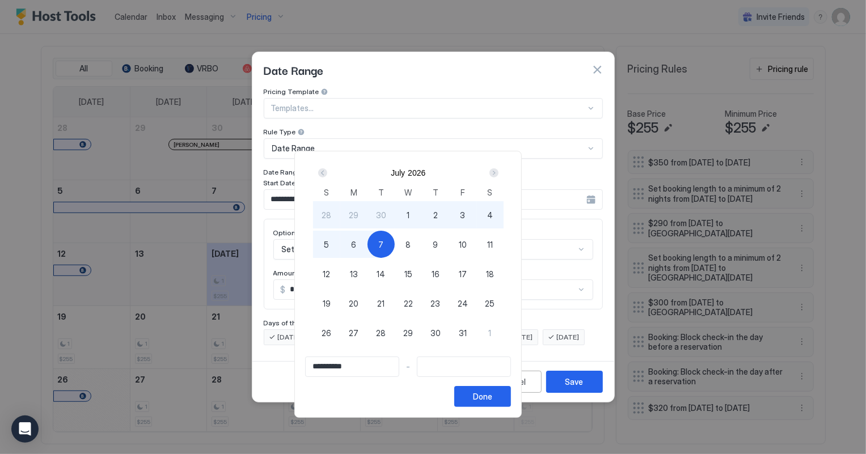
type input "**********"
click at [330, 274] on span "12" at bounding box center [326, 274] width 7 height 12
type input "**********"
click at [511, 399] on button "Done" at bounding box center [482, 396] width 57 height 21
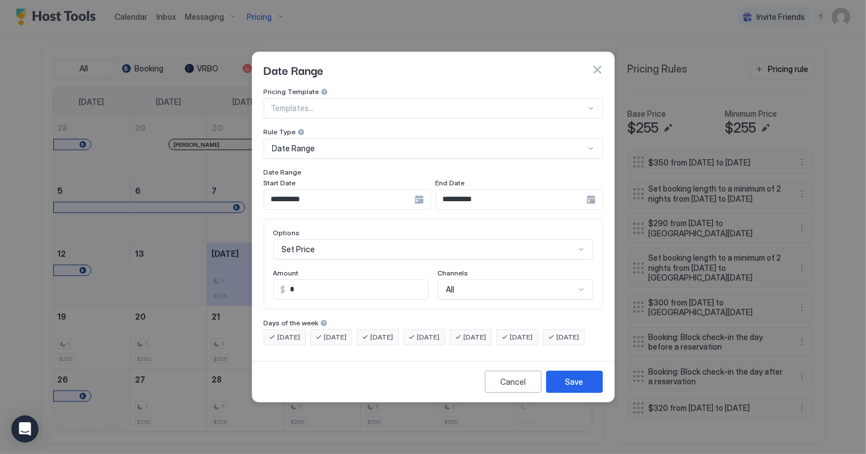
scroll to position [58, 0]
click at [334, 239] on div "Set Price" at bounding box center [433, 249] width 320 height 20
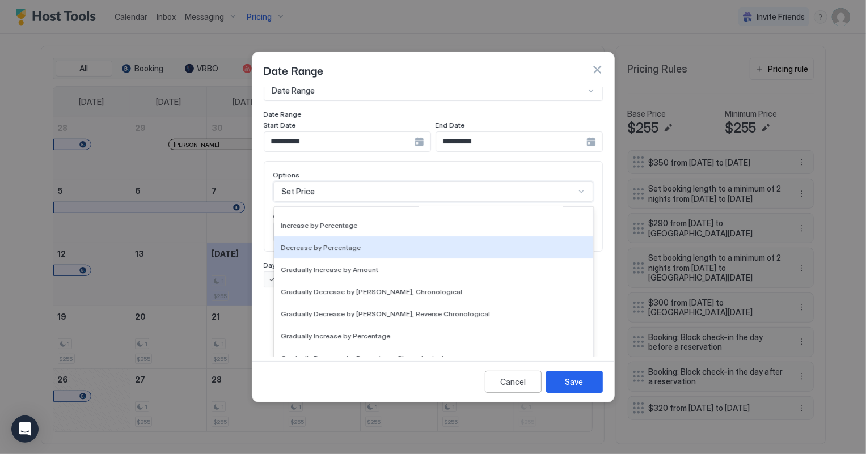
scroll to position [205, 0]
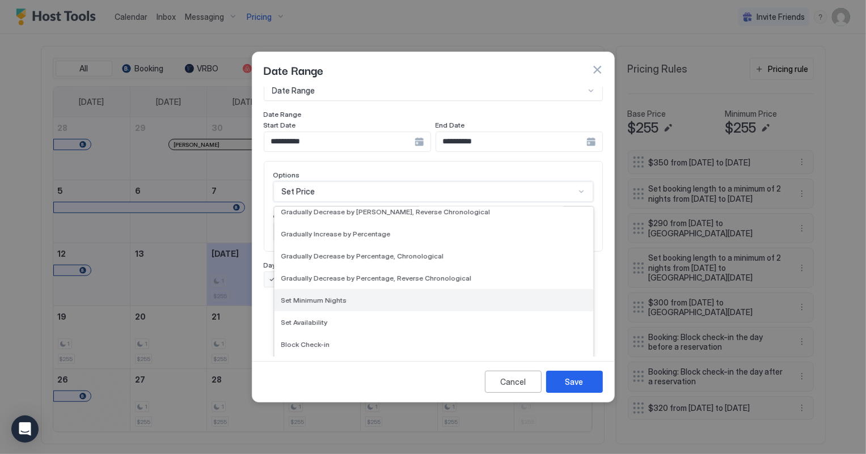
click at [323, 289] on div "Set Minimum Nights" at bounding box center [433, 300] width 319 height 22
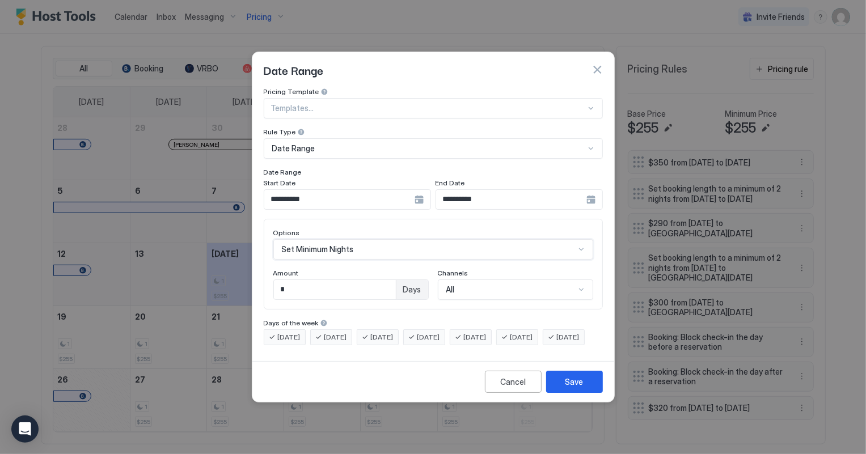
click at [302, 269] on div "Amount" at bounding box center [350, 274] width 155 height 11
click at [295, 280] on input "*" at bounding box center [335, 289] width 122 height 19
type input "*"
click at [588, 390] on button "Save" at bounding box center [574, 382] width 57 height 22
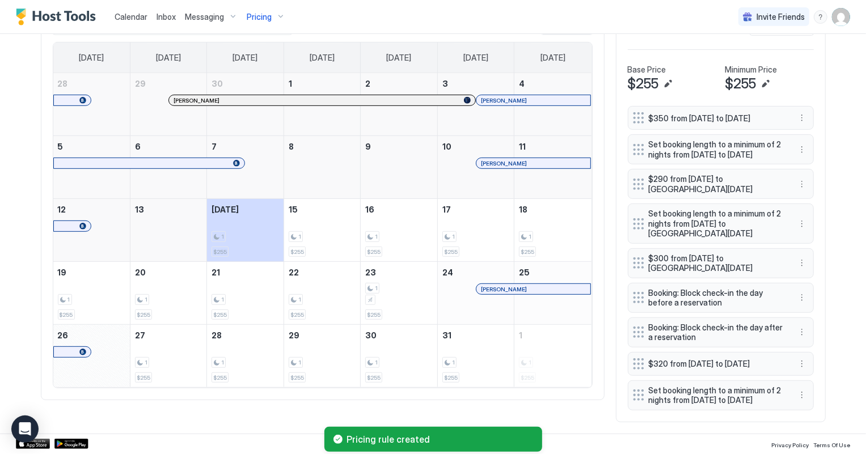
scroll to position [409, 0]
drag, startPoint x: 633, startPoint y: 351, endPoint x: 630, endPoint y: 281, distance: 70.3
click at [630, 288] on div at bounding box center [635, 293] width 11 height 11
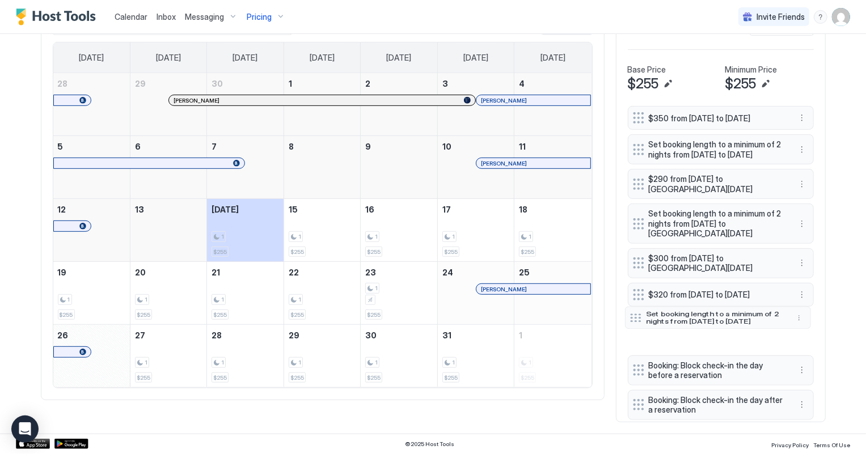
drag, startPoint x: 631, startPoint y: 394, endPoint x: 628, endPoint y: 316, distance: 77.7
click at [630, 316] on div at bounding box center [635, 317] width 11 height 9
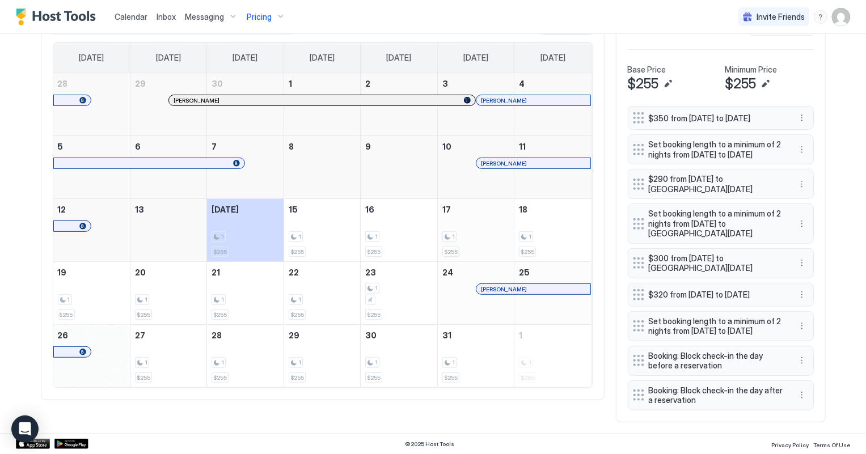
scroll to position [48, 0]
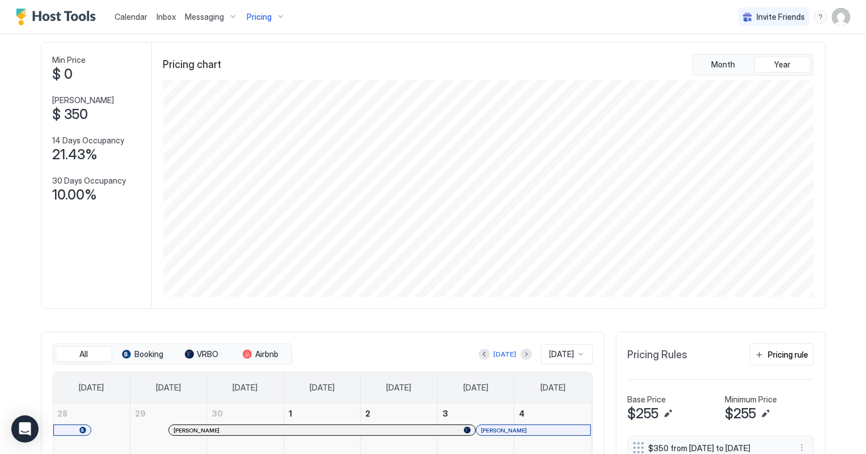
click at [260, 16] on span "Pricing" at bounding box center [259, 17] width 25 height 10
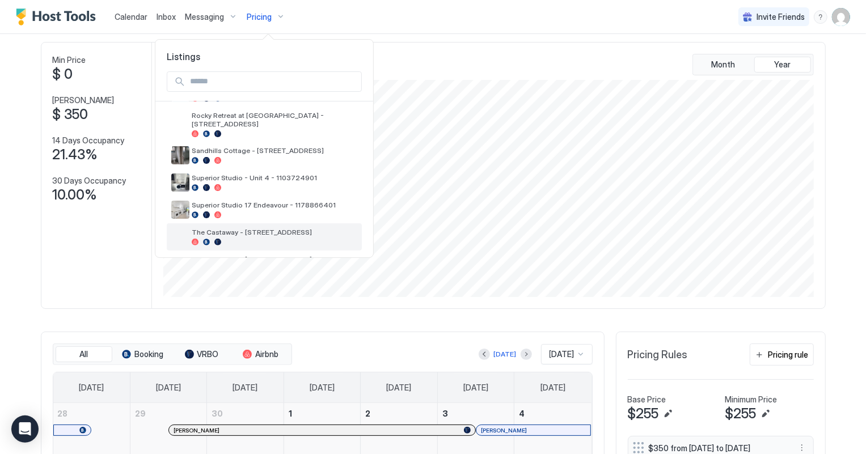
scroll to position [257, 0]
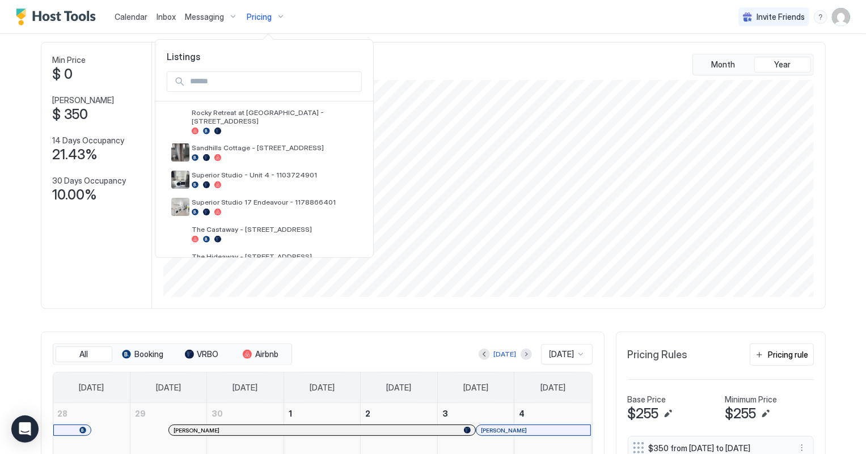
click at [745, 317] on div at bounding box center [433, 227] width 866 height 454
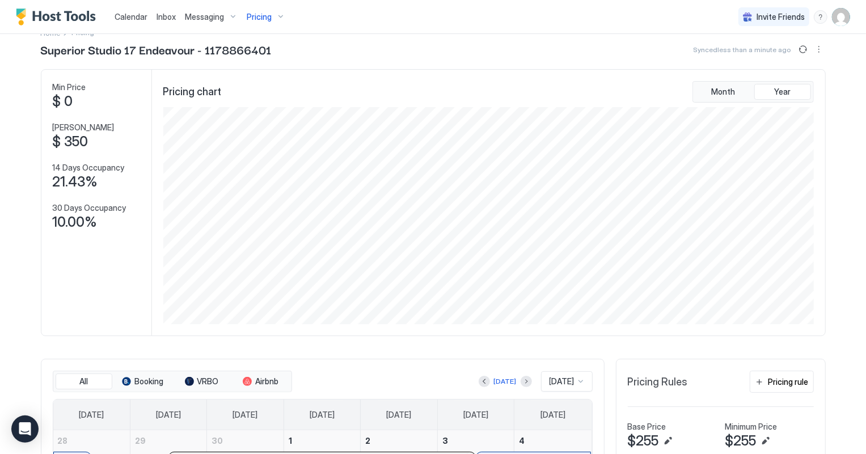
scroll to position [0, 0]
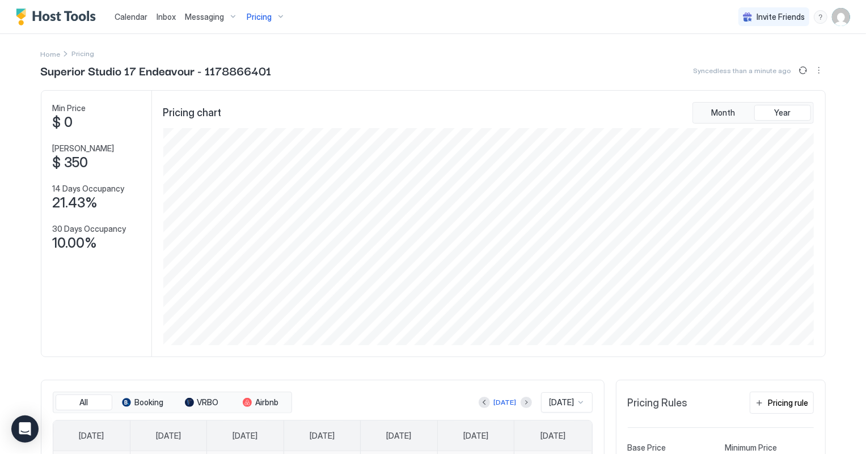
click at [256, 21] on span "Pricing" at bounding box center [259, 17] width 25 height 10
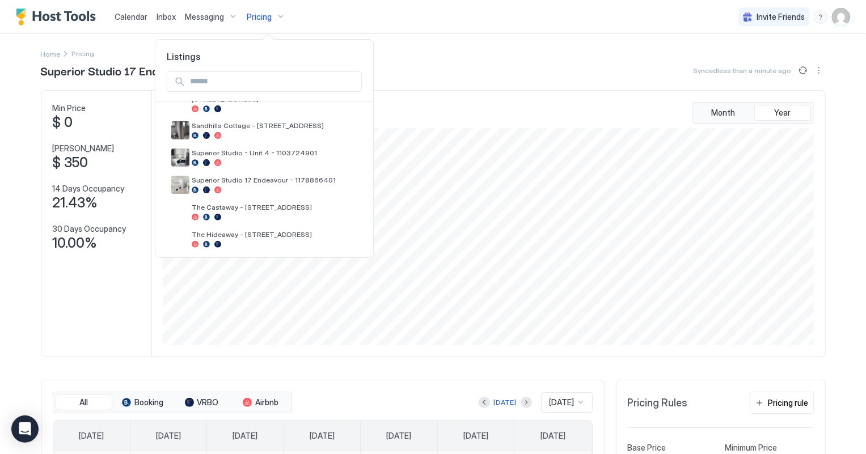
scroll to position [309, 0]
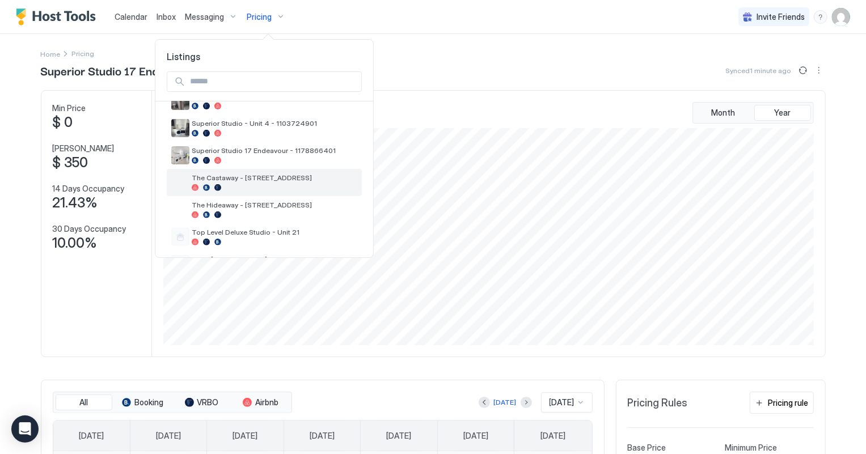
click at [257, 173] on span "The Castaway - [STREET_ADDRESS]" at bounding box center [275, 177] width 166 height 9
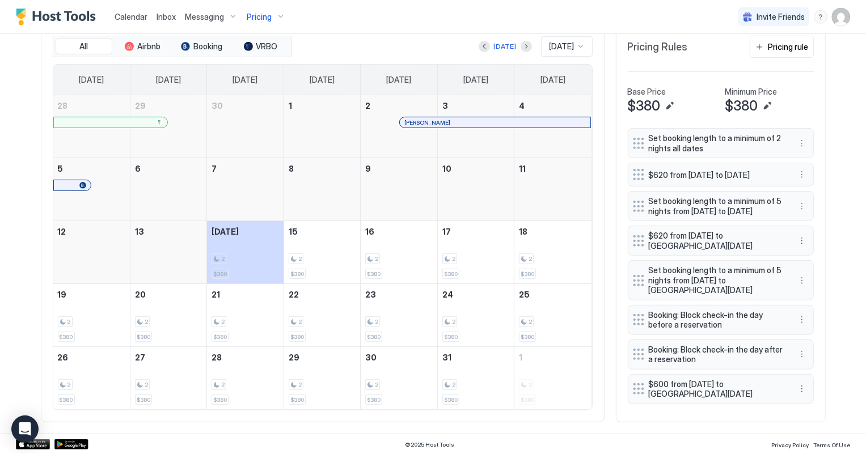
scroll to position [361, 0]
drag, startPoint x: 634, startPoint y: 401, endPoint x: 634, endPoint y: 335, distance: 65.8
click at [634, 329] on div at bounding box center [637, 323] width 11 height 11
click at [792, 45] on div "Pricing rule" at bounding box center [788, 47] width 40 height 12
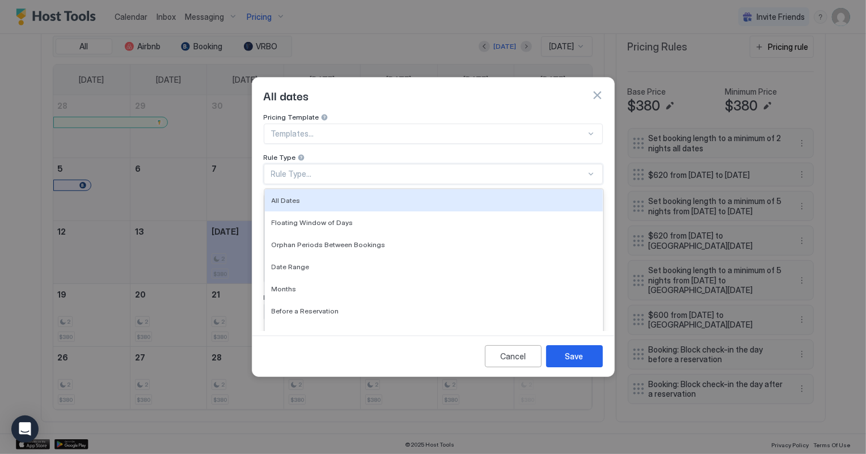
click at [295, 169] on div "Rule Type..." at bounding box center [428, 174] width 315 height 10
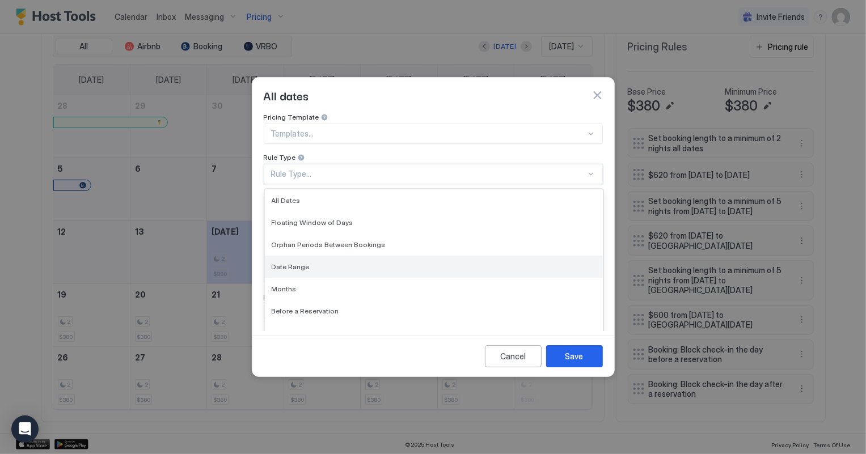
click at [298, 262] on span "Date Range" at bounding box center [291, 266] width 38 height 9
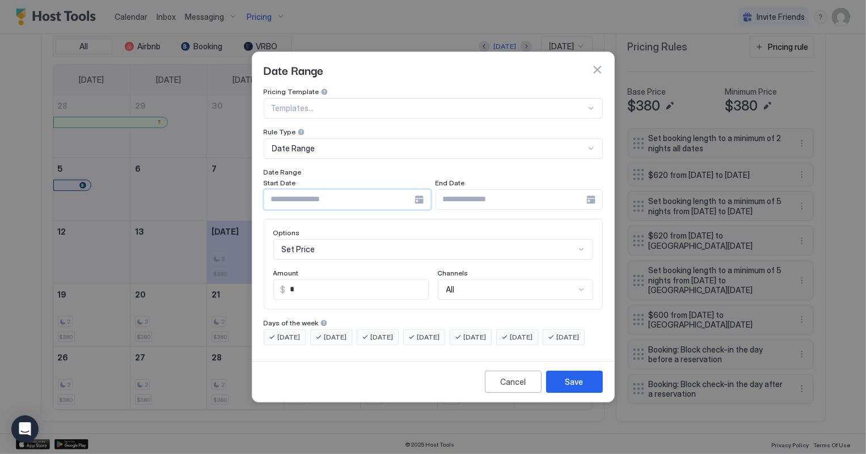
click at [321, 190] on input "Input Field" at bounding box center [339, 199] width 150 height 19
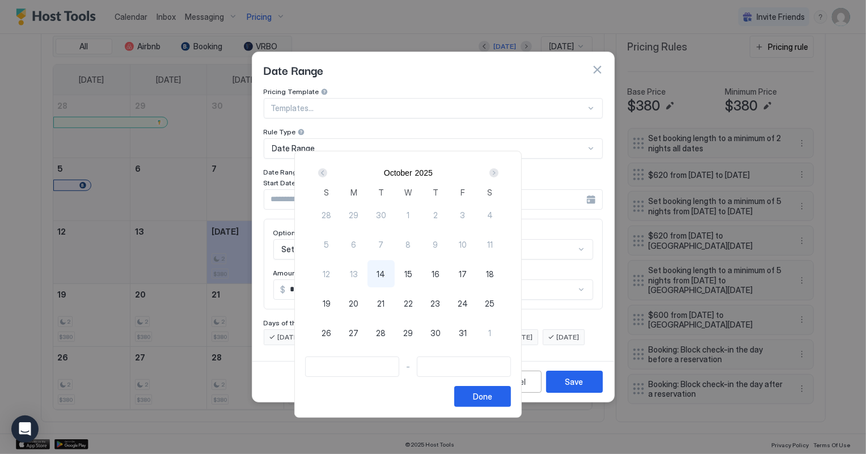
click at [498, 173] on div "Next" at bounding box center [493, 172] width 9 height 9
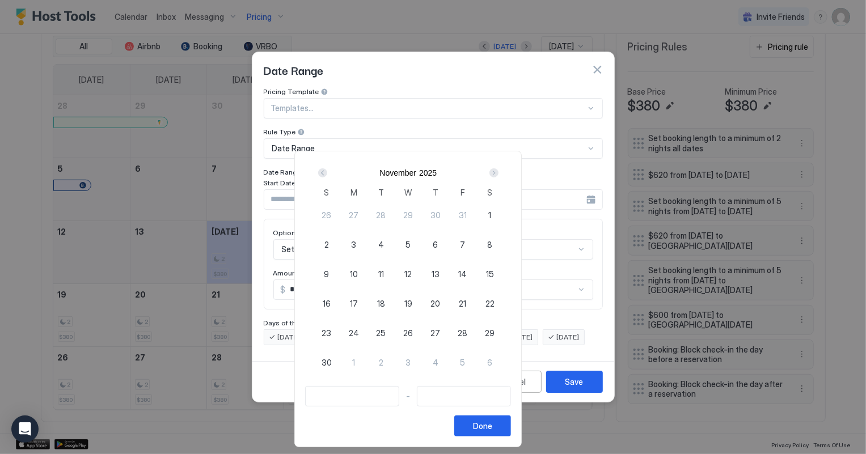
click at [498, 173] on div "Next" at bounding box center [493, 172] width 9 height 9
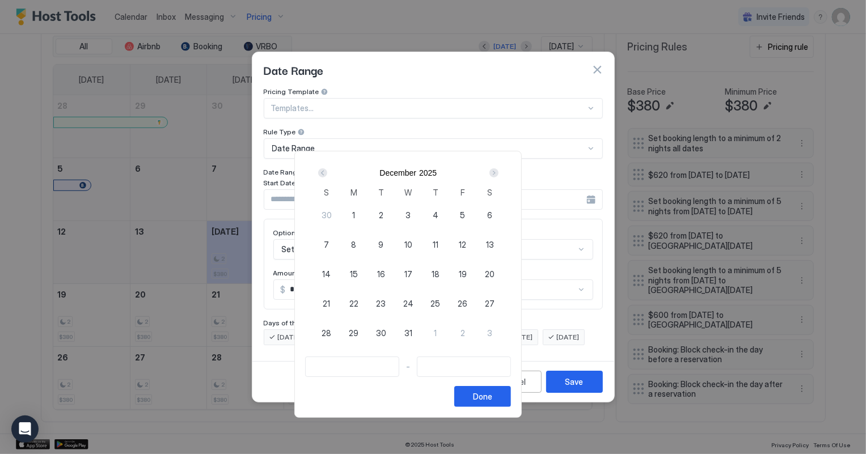
click at [498, 173] on div "Next" at bounding box center [493, 172] width 9 height 9
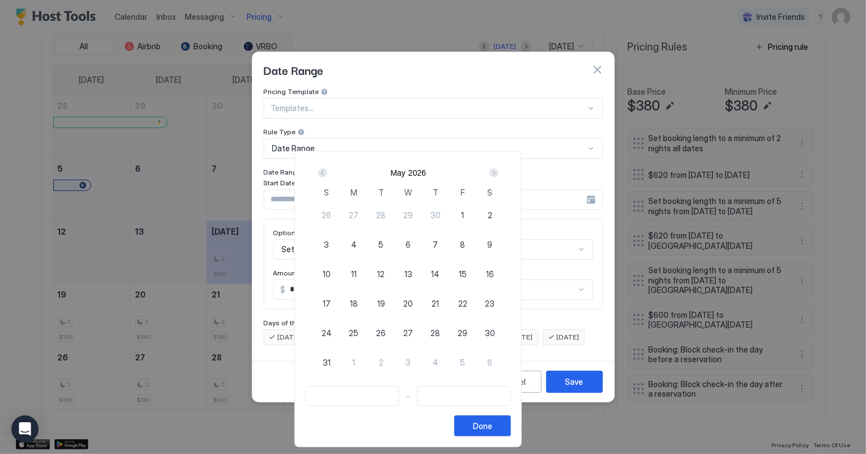
click at [498, 173] on div "Next" at bounding box center [493, 172] width 9 height 9
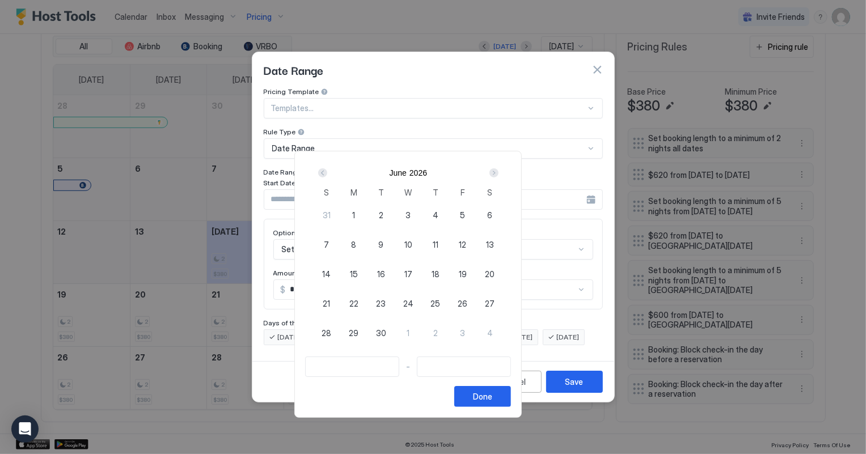
click at [467, 301] on span "26" at bounding box center [462, 304] width 10 height 12
type input "**********"
click at [498, 171] on div "Next" at bounding box center [493, 172] width 9 height 9
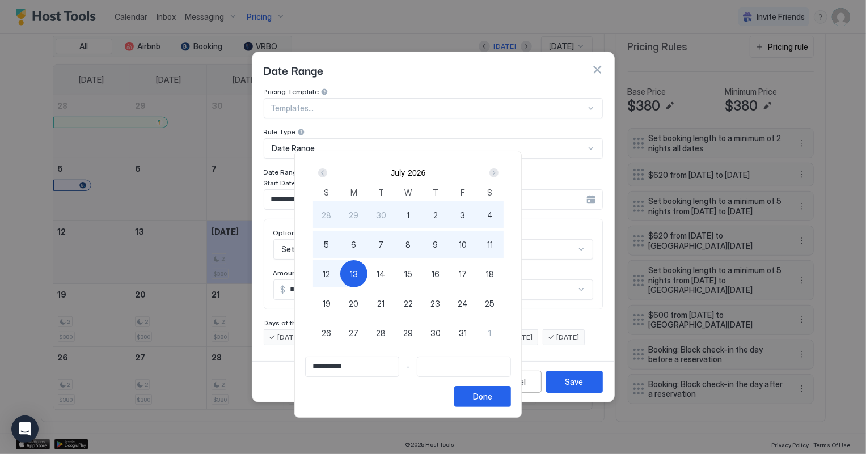
type input "**********"
click at [340, 272] on div "12" at bounding box center [326, 273] width 27 height 27
type input "**********"
click at [511, 393] on button "Done" at bounding box center [482, 396] width 57 height 21
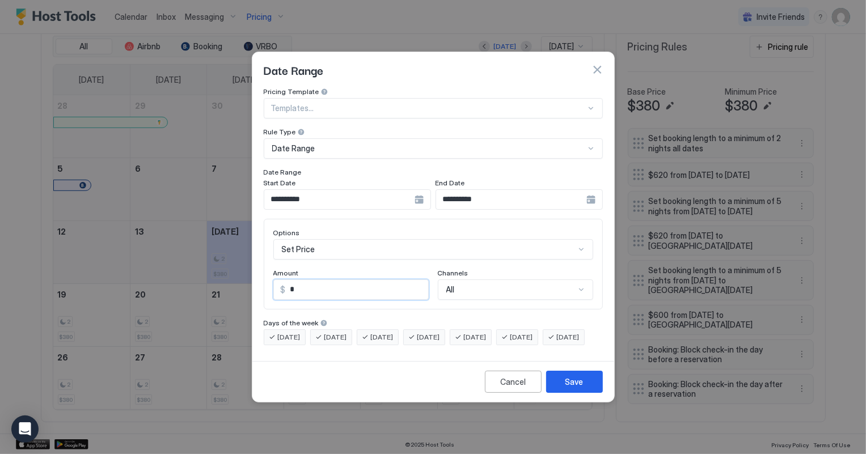
click at [309, 280] on input "*" at bounding box center [357, 289] width 142 height 19
type input "***"
click at [591, 388] on button "Save" at bounding box center [574, 382] width 57 height 22
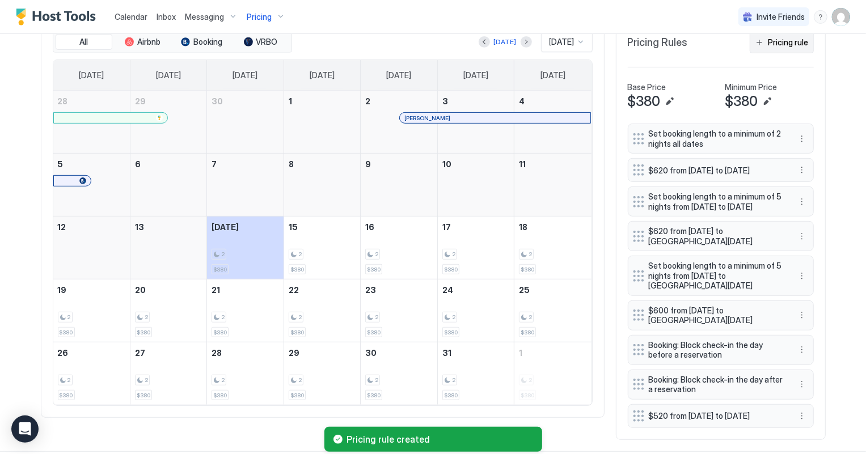
click at [807, 44] on button "Pricing rule" at bounding box center [781, 42] width 64 height 22
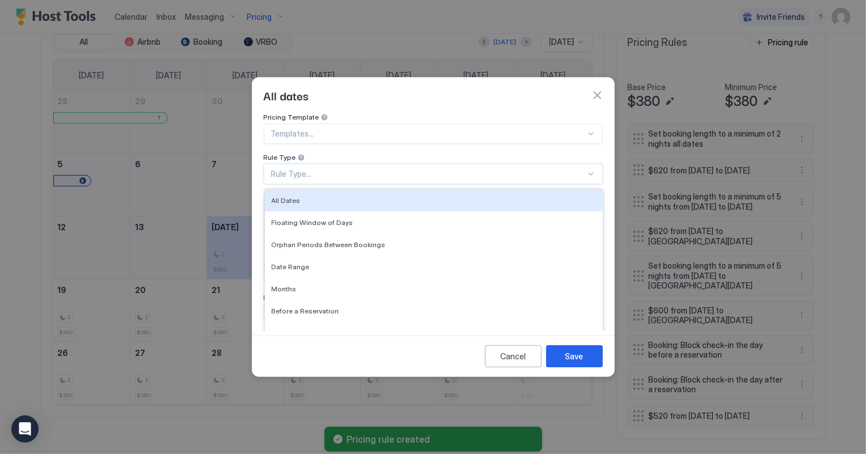
click at [316, 169] on div "Rule Type..." at bounding box center [428, 174] width 315 height 10
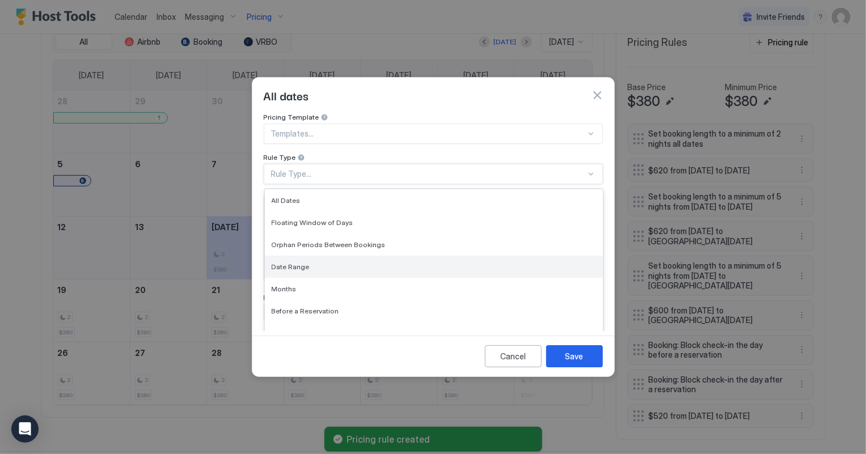
click at [310, 262] on div "Date Range" at bounding box center [434, 266] width 324 height 9
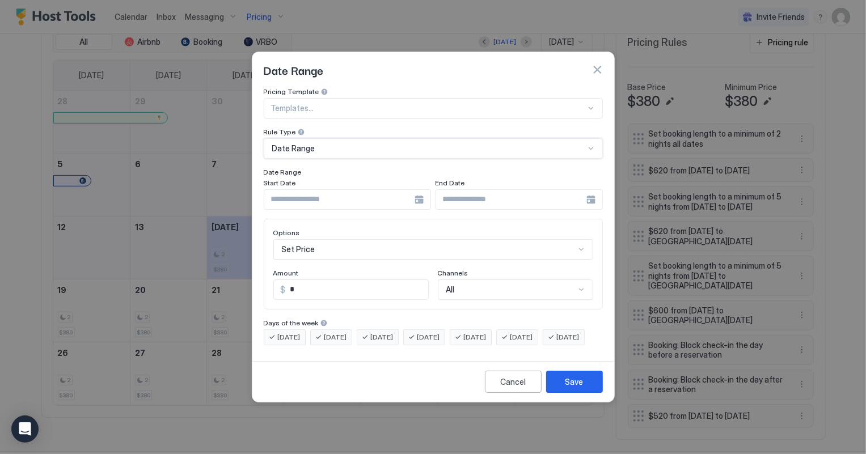
click at [317, 192] on input "Input Field" at bounding box center [339, 199] width 150 height 19
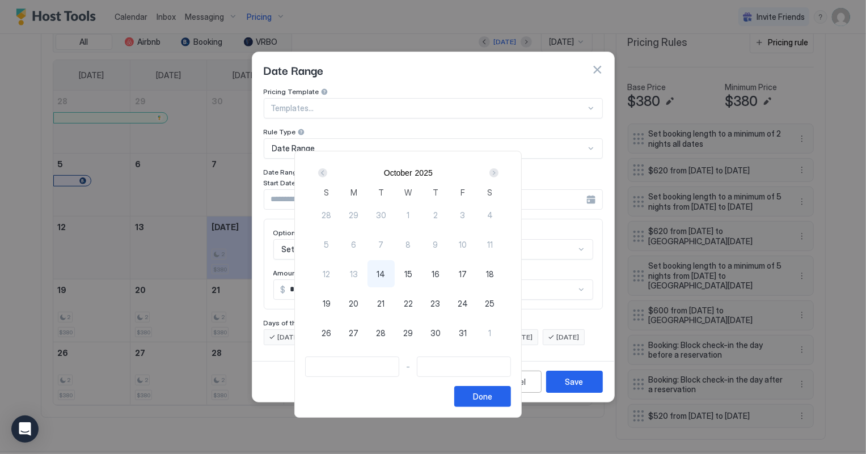
click at [498, 173] on div "Next" at bounding box center [493, 172] width 9 height 9
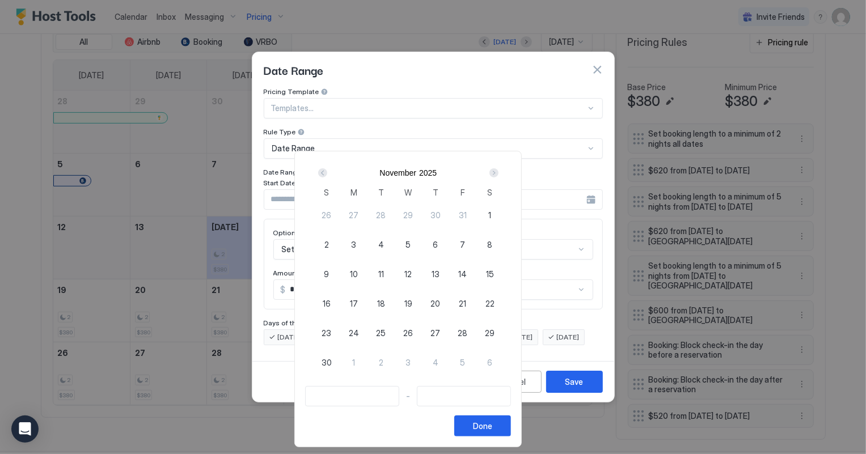
click at [498, 173] on div "Next" at bounding box center [493, 172] width 9 height 9
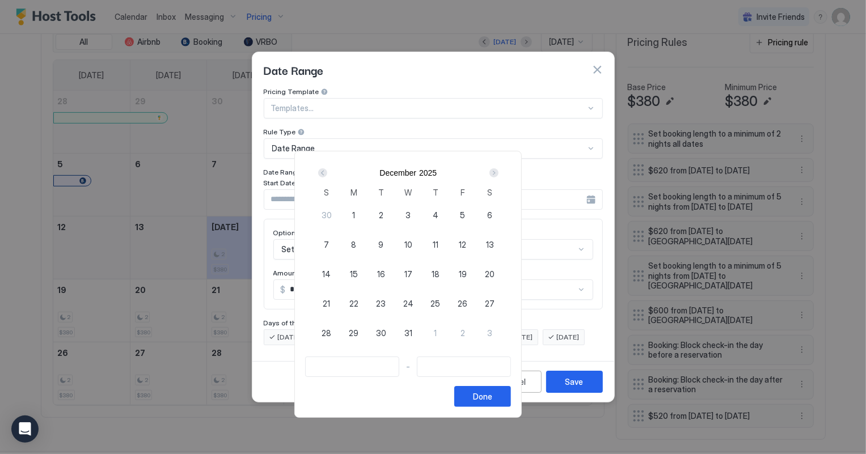
click at [498, 173] on div "Next" at bounding box center [493, 172] width 9 height 9
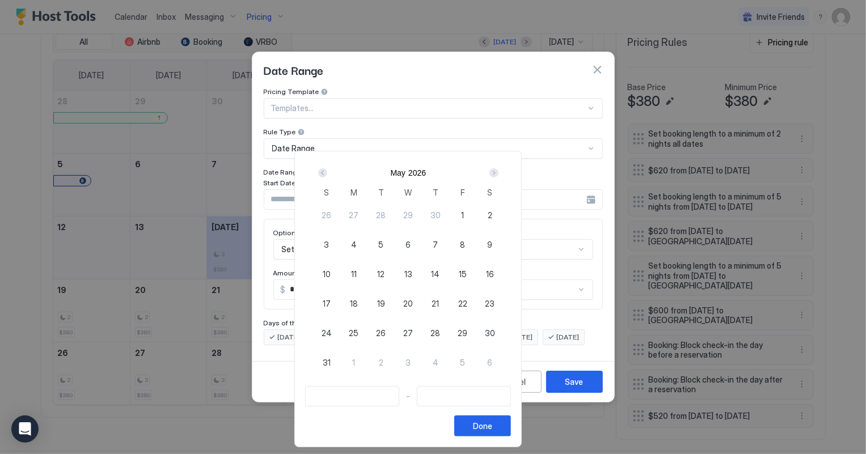
click at [498, 173] on div "Next" at bounding box center [493, 172] width 9 height 9
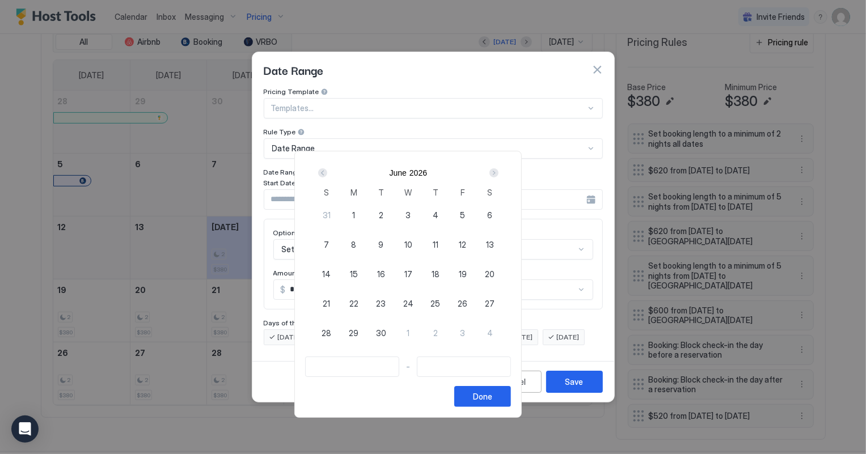
click at [467, 303] on span "26" at bounding box center [462, 304] width 10 height 12
type input "**********"
click at [498, 176] on div "Next" at bounding box center [493, 172] width 9 height 9
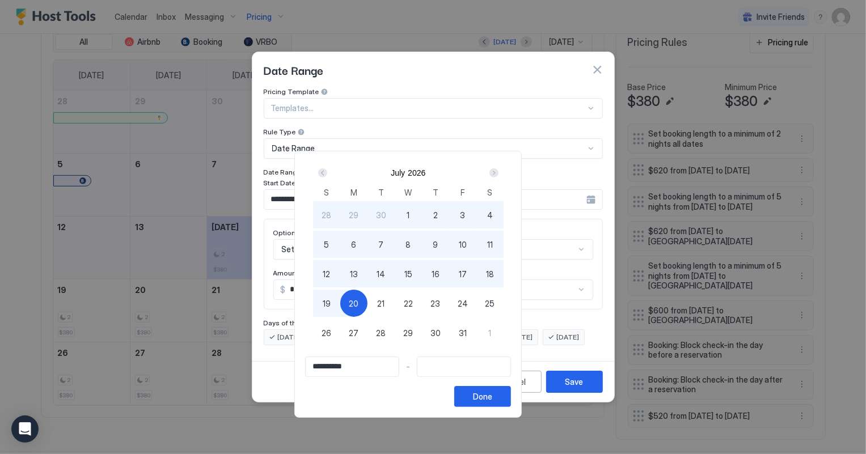
type input "**********"
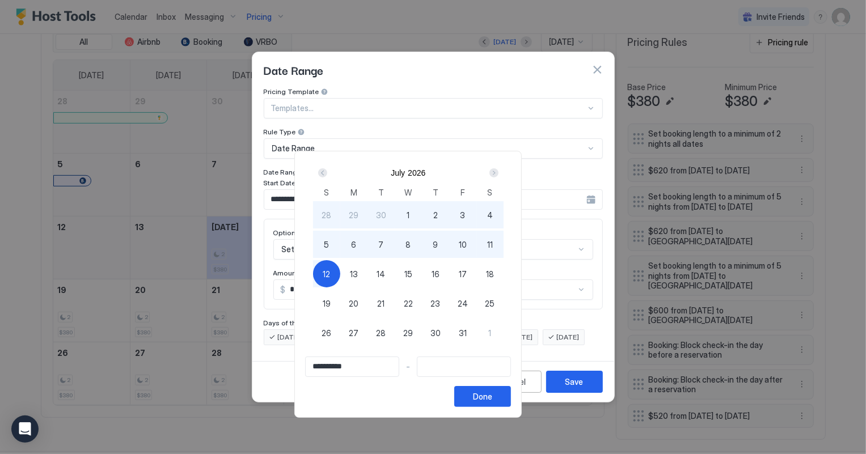
click at [330, 270] on span "12" at bounding box center [326, 274] width 7 height 12
type input "**********"
click at [492, 396] on div "Done" at bounding box center [482, 397] width 19 height 12
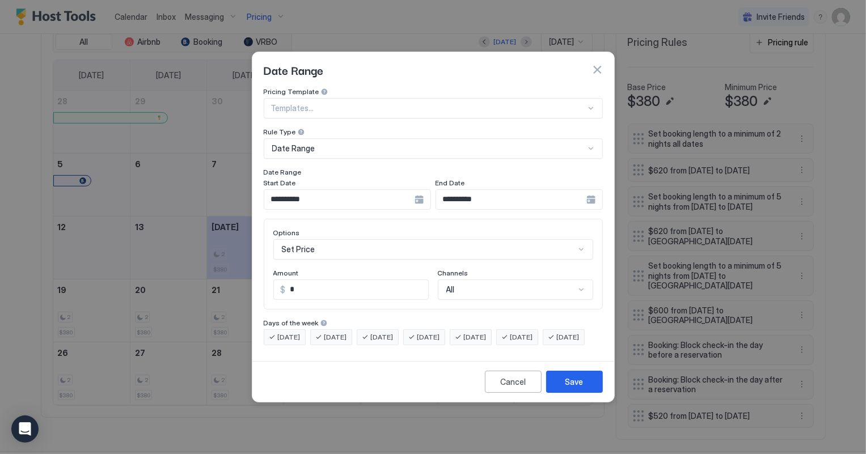
scroll to position [58, 0]
click at [334, 239] on div "Set Price" at bounding box center [433, 249] width 320 height 20
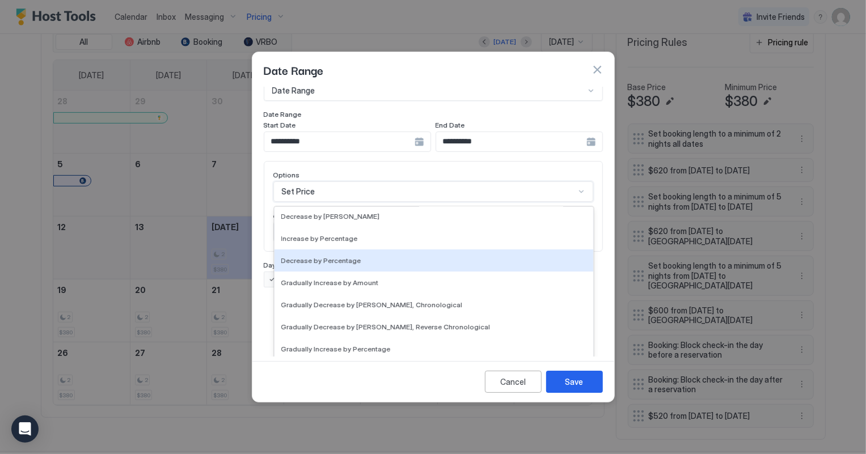
scroll to position [205, 0]
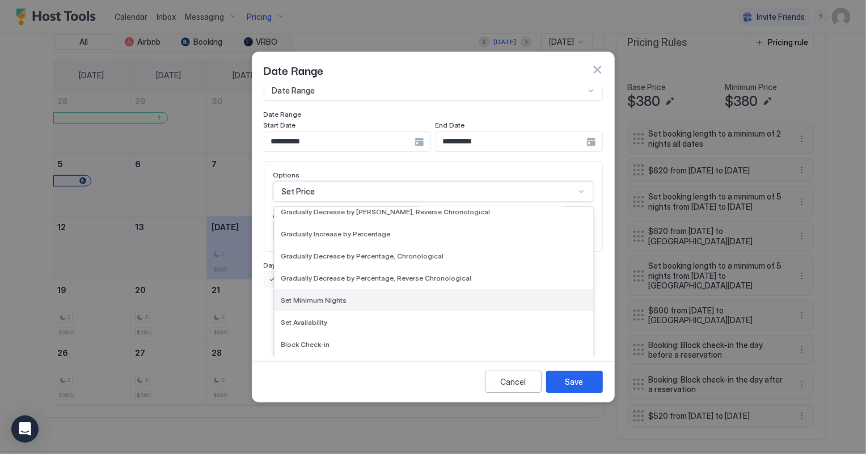
click at [328, 296] on span "Set Minimum Nights" at bounding box center [314, 300] width 66 height 9
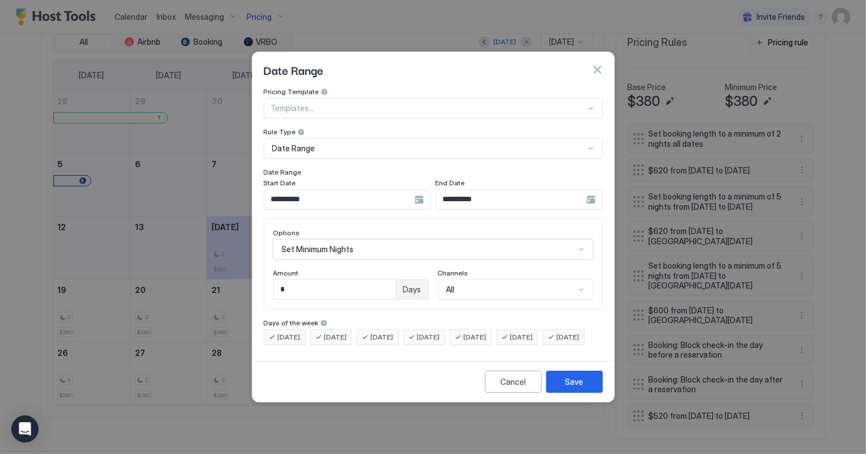
scroll to position [0, 0]
click at [307, 280] on input "*" at bounding box center [335, 289] width 122 height 19
type input "*"
click at [589, 390] on button "Save" at bounding box center [574, 382] width 57 height 22
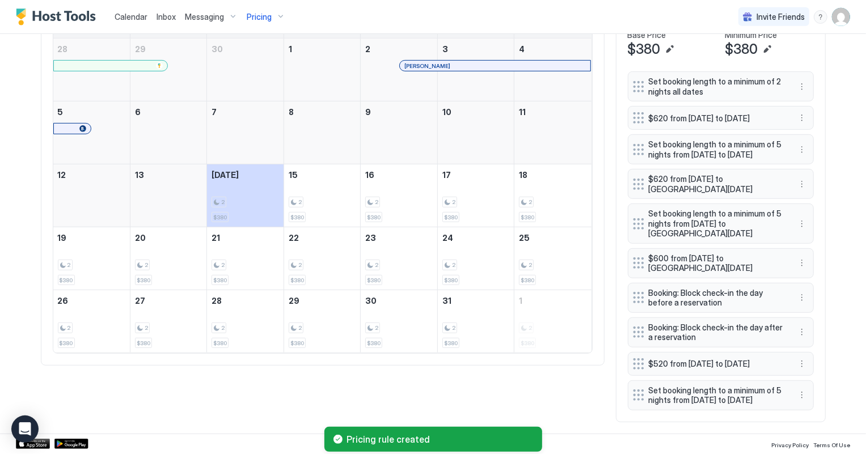
scroll to position [443, 0]
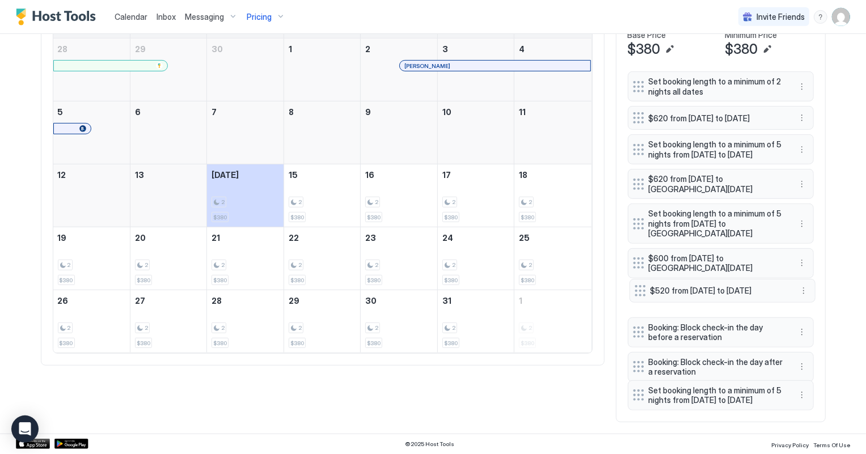
drag, startPoint x: 633, startPoint y: 353, endPoint x: 635, endPoint y: 279, distance: 73.1
click at [635, 285] on div at bounding box center [639, 290] width 11 height 11
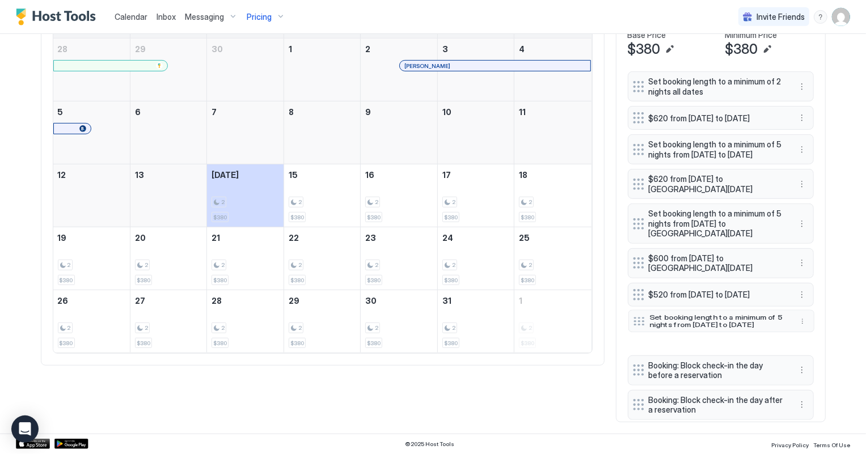
drag, startPoint x: 635, startPoint y: 394, endPoint x: 635, endPoint y: 320, distance: 74.3
click at [635, 320] on div at bounding box center [638, 321] width 11 height 9
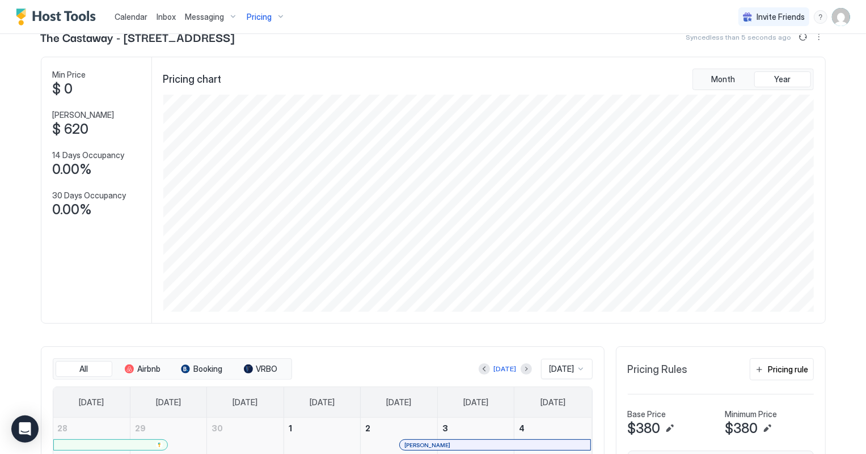
scroll to position [0, 0]
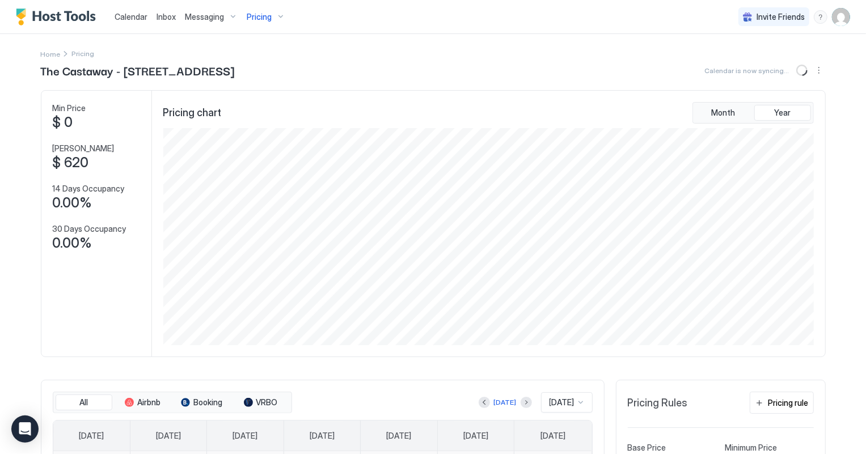
click at [252, 18] on span "Pricing" at bounding box center [259, 17] width 25 height 10
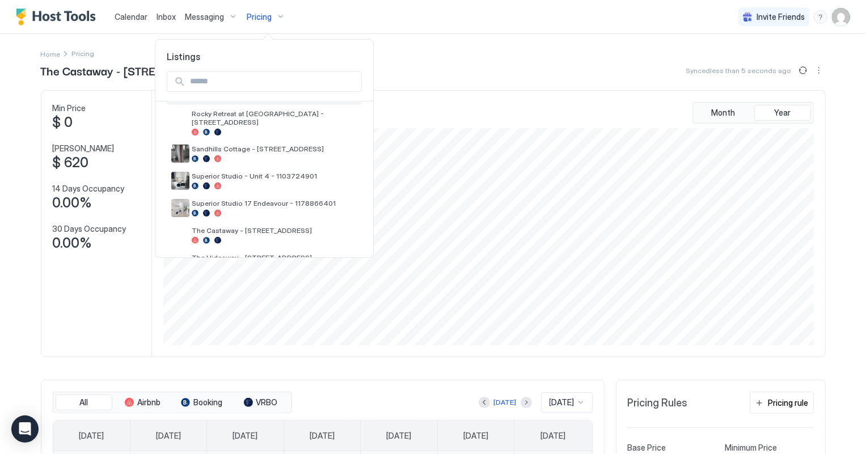
scroll to position [308, 0]
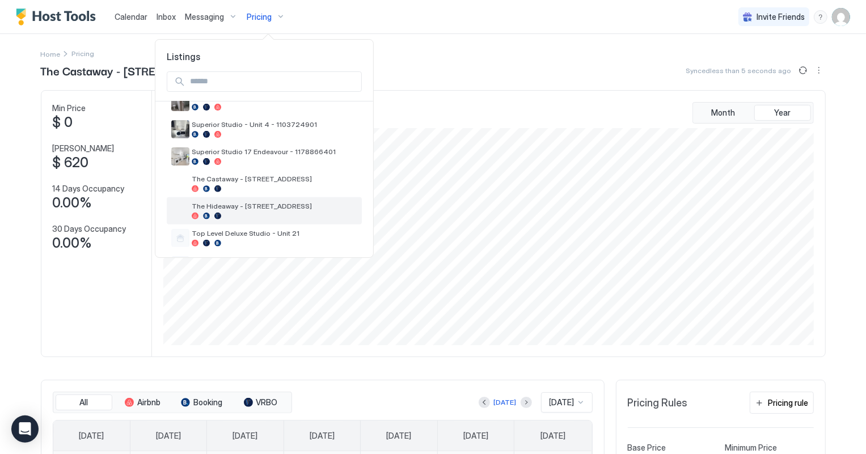
click at [271, 202] on span "The Hideaway - [STREET_ADDRESS]" at bounding box center [275, 206] width 166 height 9
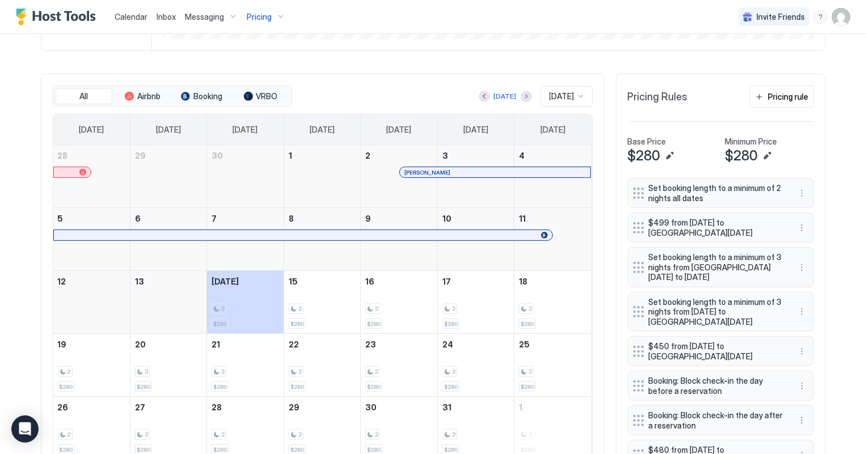
scroll to position [309, 0]
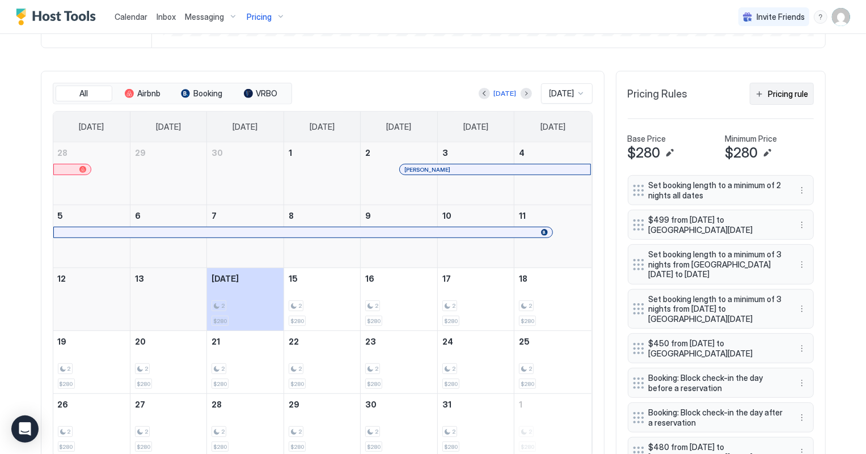
click at [799, 90] on div "Pricing rule" at bounding box center [788, 94] width 40 height 12
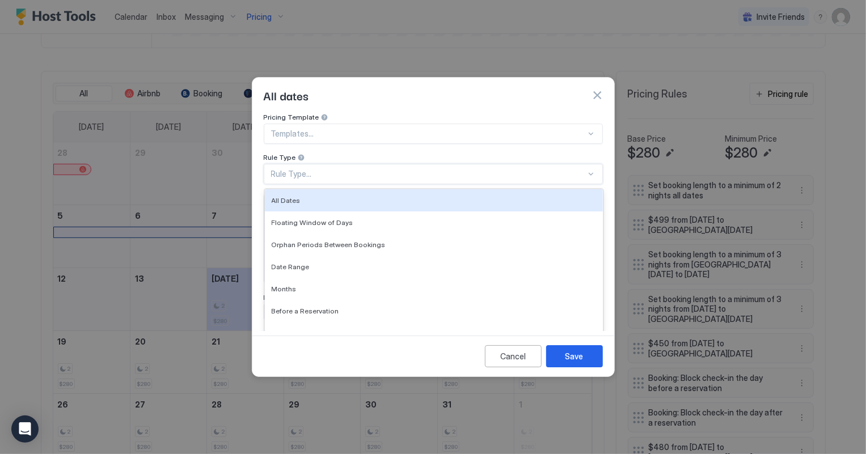
click at [335, 170] on div "Rule Type..." at bounding box center [433, 174] width 339 height 20
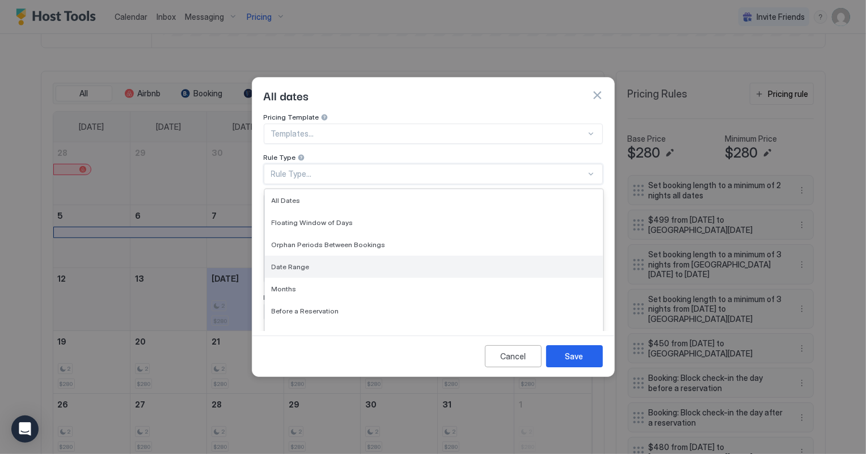
click at [290, 262] on span "Date Range" at bounding box center [291, 266] width 38 height 9
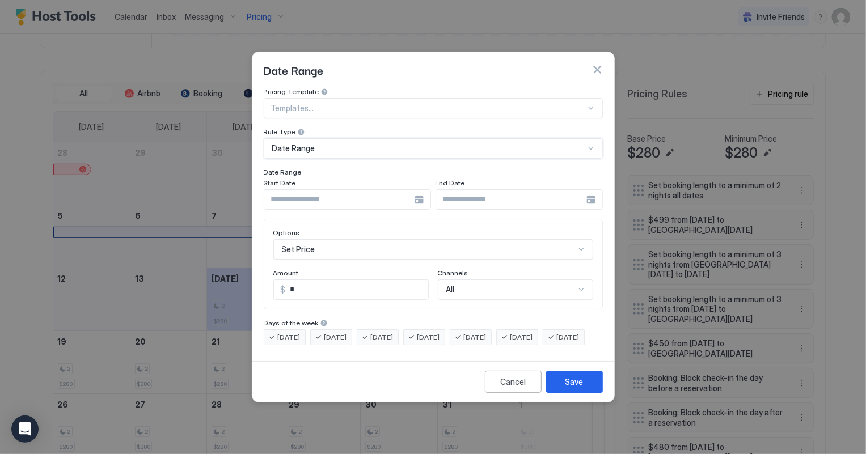
click at [294, 190] on input "Input Field" at bounding box center [339, 199] width 150 height 19
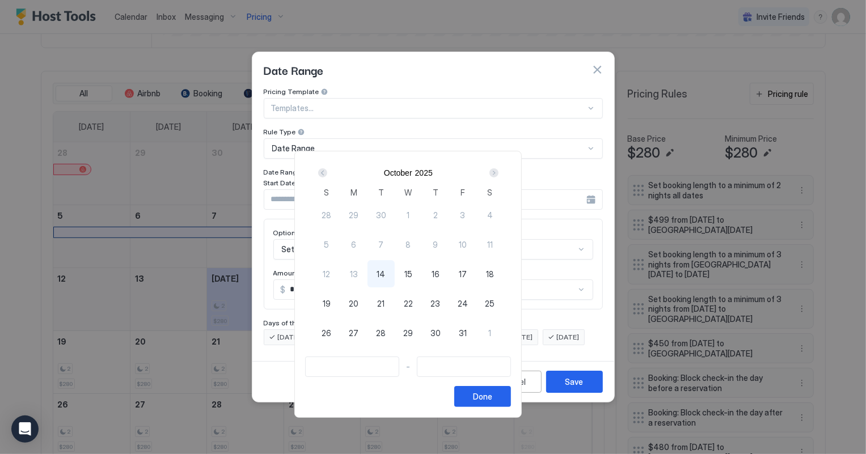
click at [498, 171] on div "Next" at bounding box center [493, 172] width 9 height 9
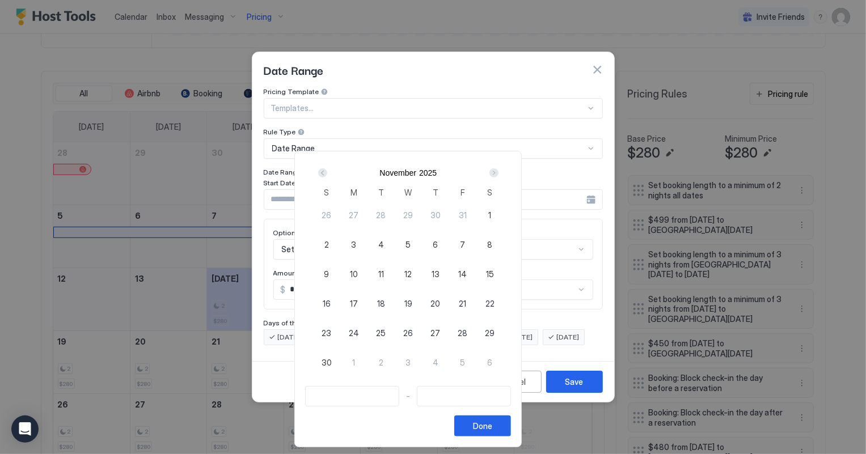
click at [498, 171] on div "Next" at bounding box center [493, 172] width 9 height 9
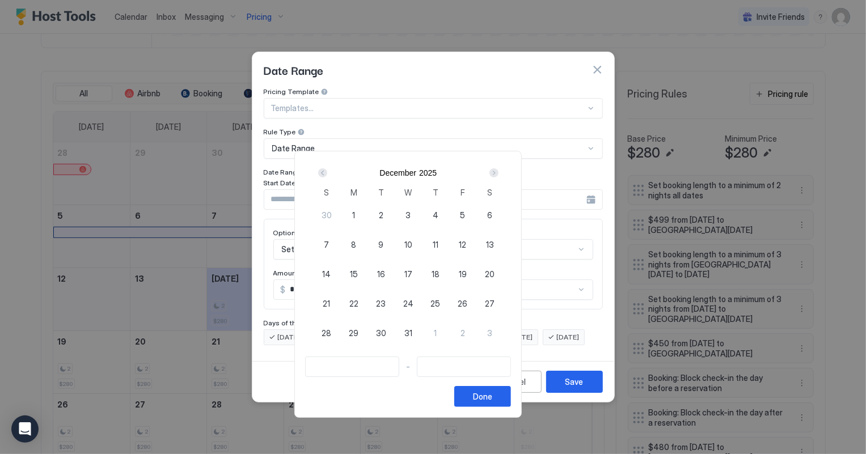
click at [498, 171] on div "Next" at bounding box center [493, 172] width 9 height 9
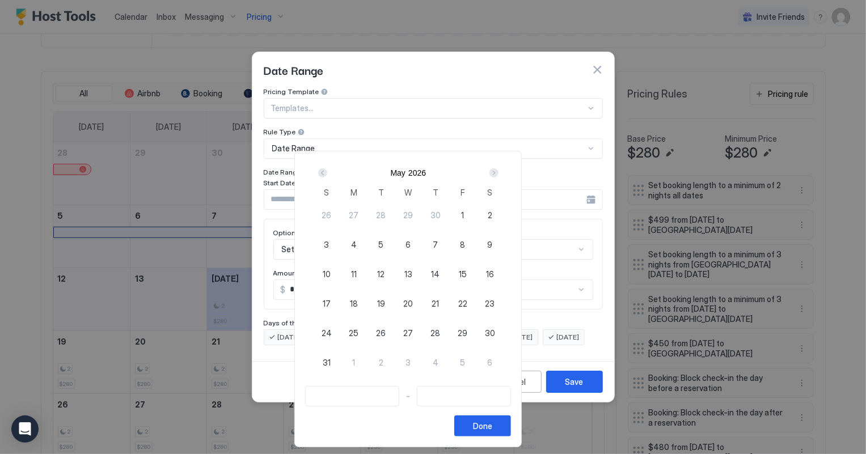
click at [498, 171] on div "Next" at bounding box center [493, 172] width 9 height 9
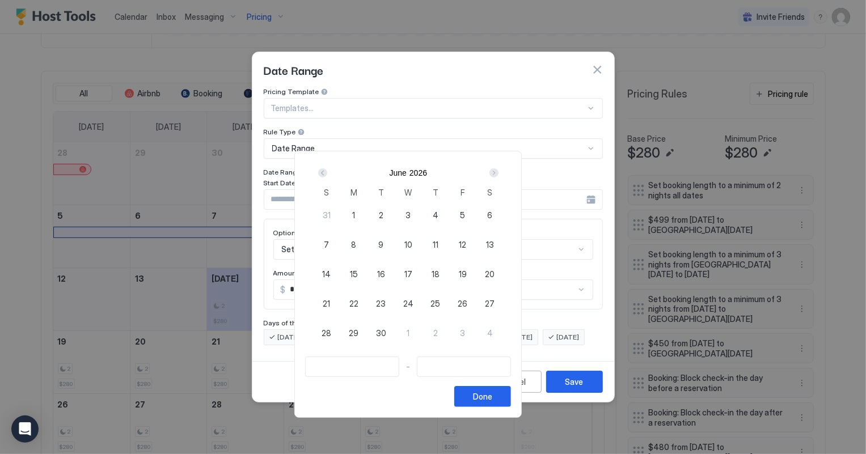
click at [467, 301] on span "26" at bounding box center [462, 304] width 10 height 12
type input "**********"
click at [498, 168] on div "Next" at bounding box center [493, 172] width 9 height 9
type input "**********"
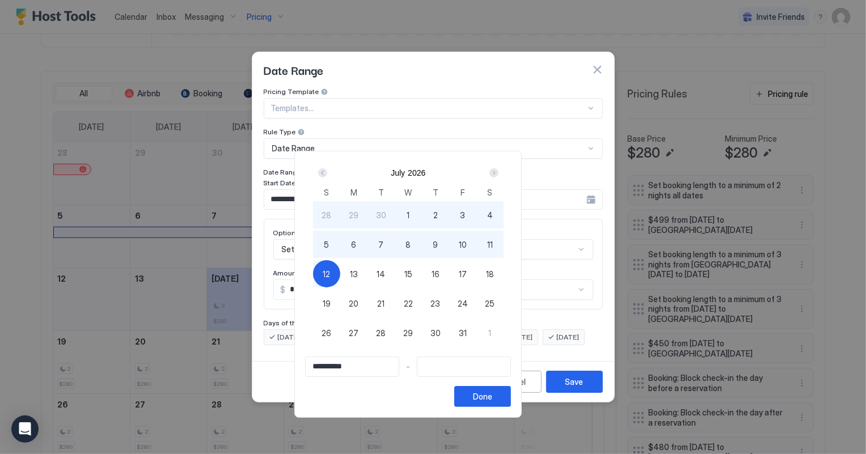
click at [340, 274] on div "12" at bounding box center [326, 273] width 27 height 27
type input "**********"
click at [492, 396] on div "Done" at bounding box center [482, 397] width 19 height 12
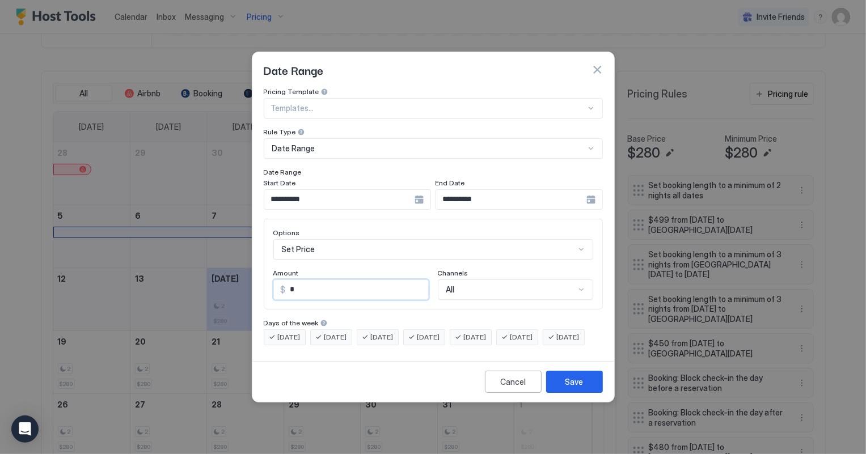
click at [296, 280] on input "*" at bounding box center [357, 289] width 142 height 19
type input "***"
click at [576, 388] on div "Save" at bounding box center [574, 382] width 18 height 12
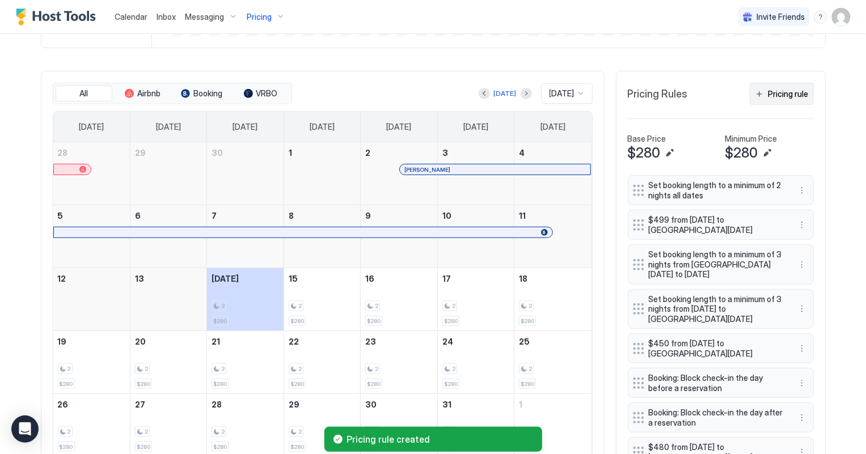
click at [783, 92] on div "Pricing rule" at bounding box center [788, 94] width 40 height 12
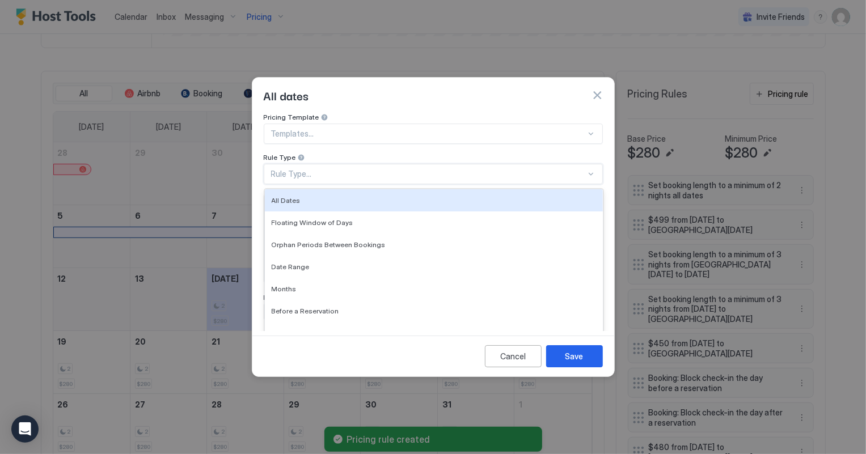
click at [304, 171] on div "Rule Type..." at bounding box center [433, 174] width 339 height 20
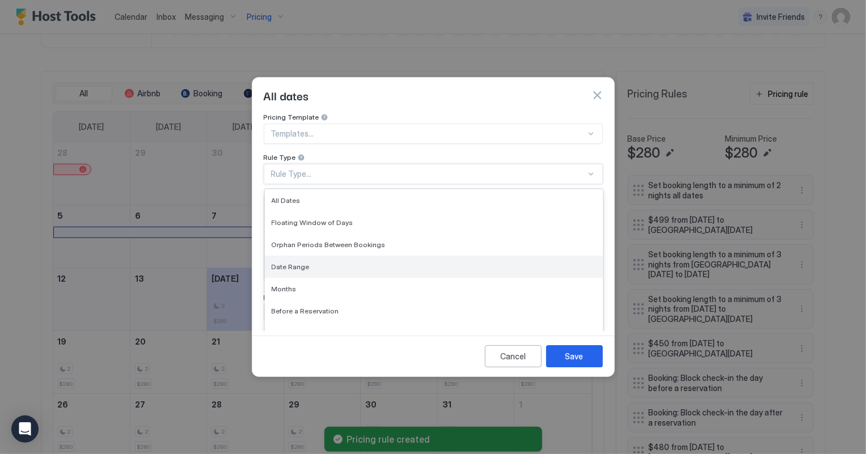
click at [294, 262] on span "Date Range" at bounding box center [291, 266] width 38 height 9
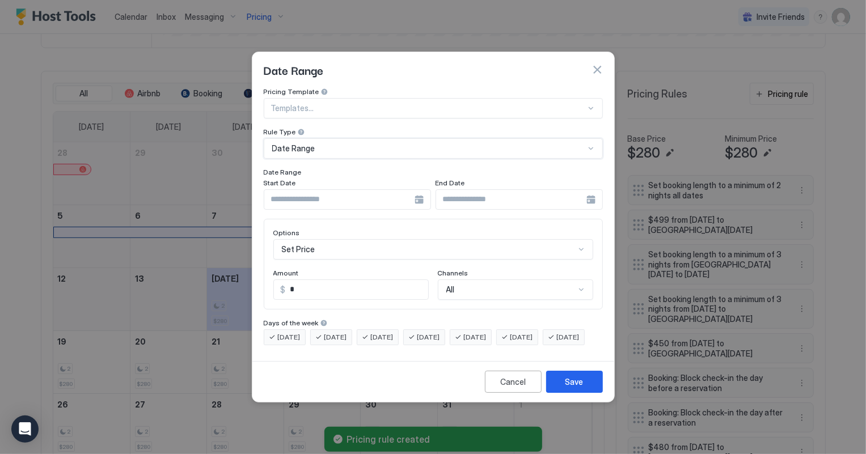
click at [321, 194] on input "Input Field" at bounding box center [339, 199] width 150 height 19
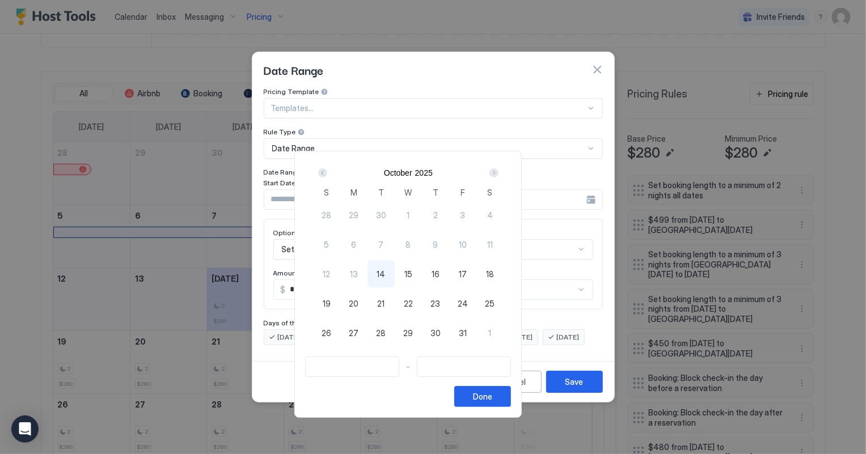
click at [498, 172] on div "Next" at bounding box center [493, 172] width 9 height 9
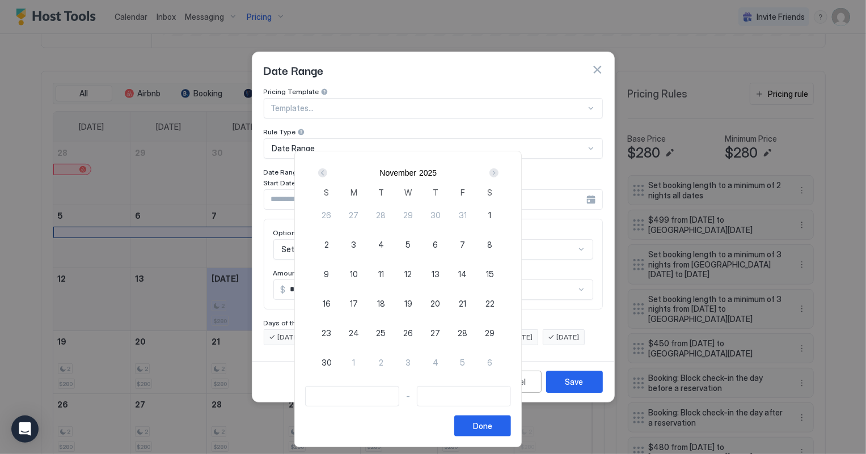
click at [498, 172] on div "Next" at bounding box center [493, 172] width 9 height 9
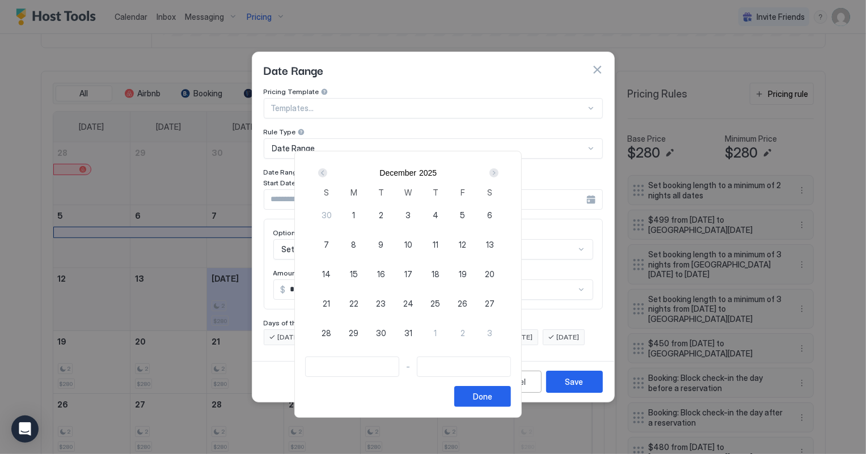
click at [498, 172] on div "Next" at bounding box center [493, 172] width 9 height 9
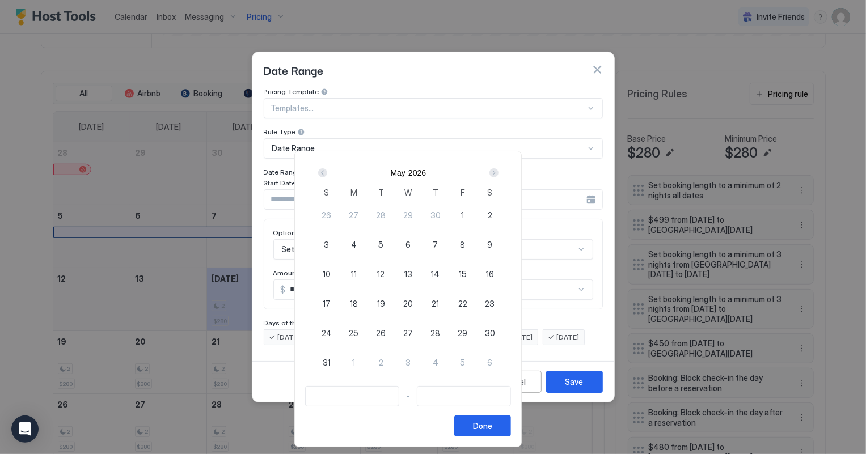
click at [498, 171] on div "Next" at bounding box center [493, 172] width 9 height 9
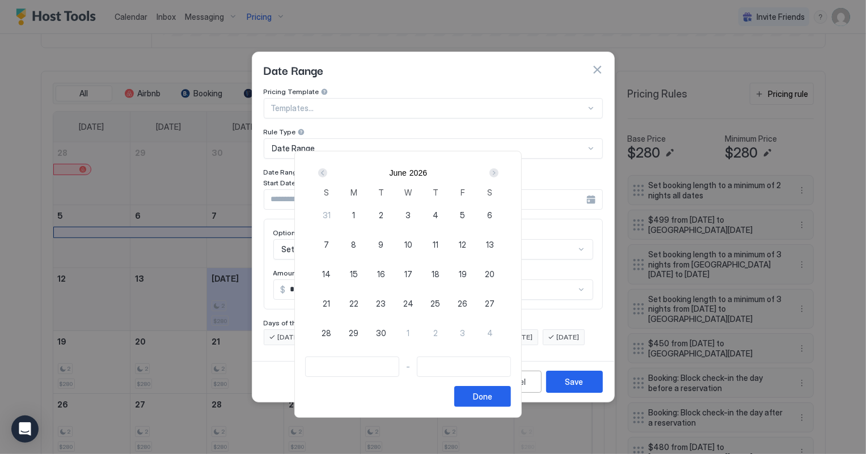
click at [467, 300] on span "26" at bounding box center [462, 304] width 10 height 12
type input "**********"
click at [498, 173] on div "Next" at bounding box center [493, 172] width 9 height 9
type input "**********"
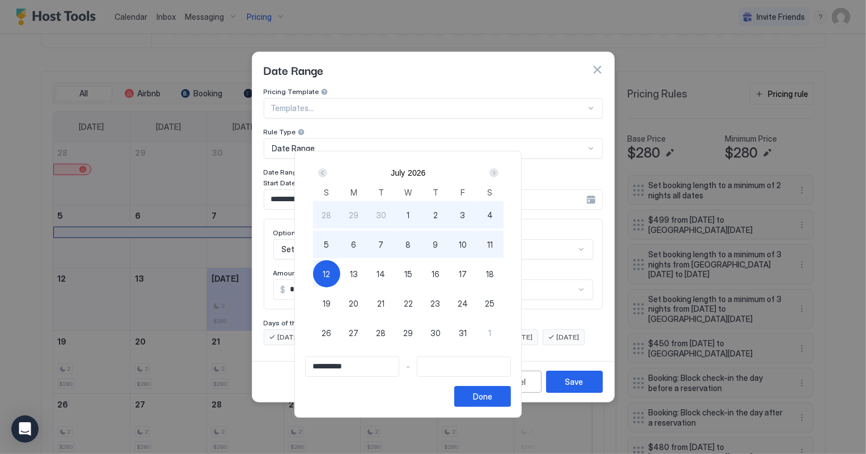
click at [330, 274] on span "12" at bounding box center [326, 274] width 7 height 12
type input "**********"
click at [492, 397] on div "Done" at bounding box center [482, 397] width 19 height 12
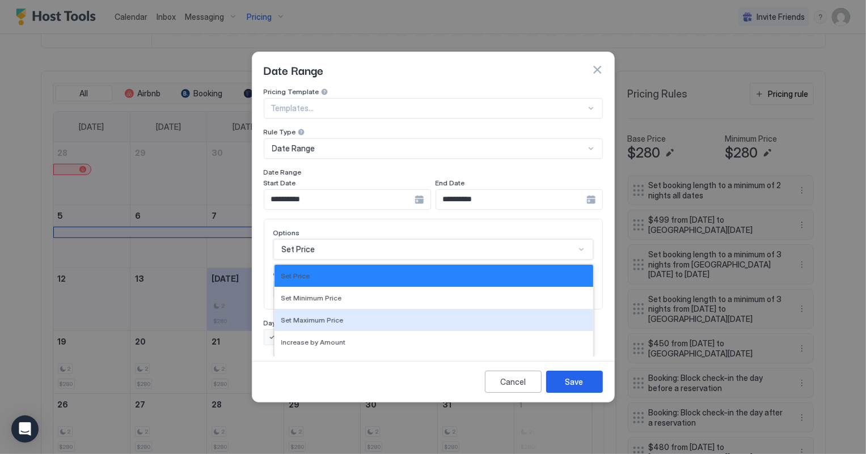
scroll to position [58, 0]
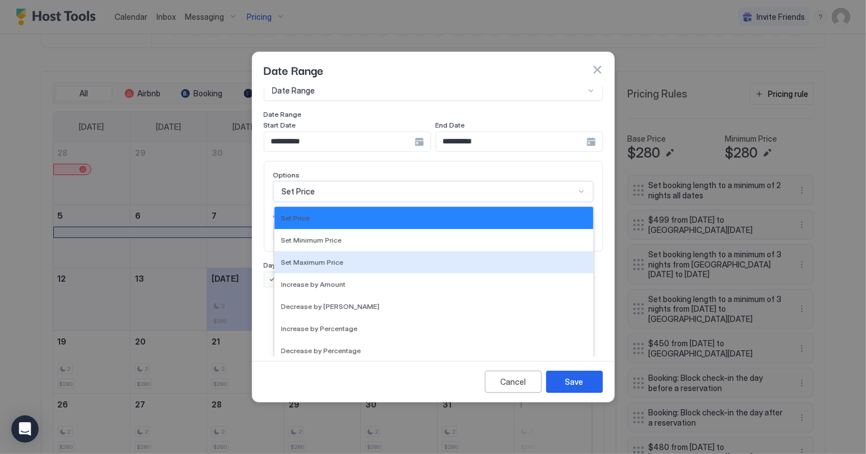
click at [312, 202] on div "17 results available. Use Up and Down to choose options, press Enter to select …" at bounding box center [433, 191] width 320 height 20
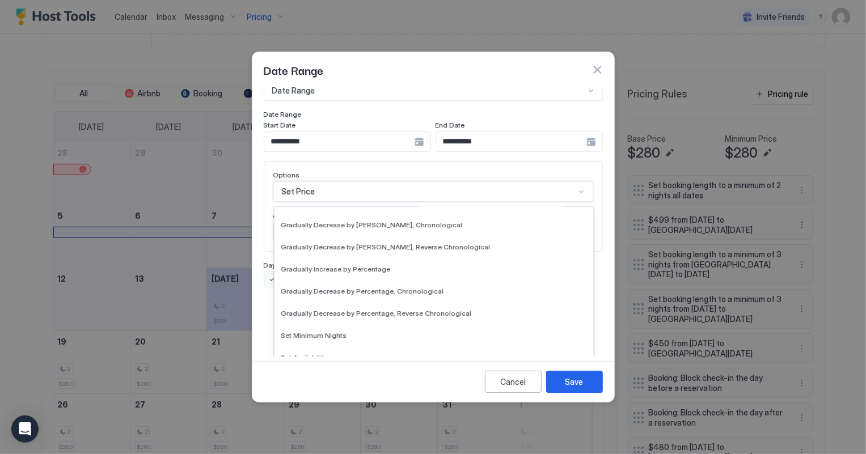
scroll to position [205, 0]
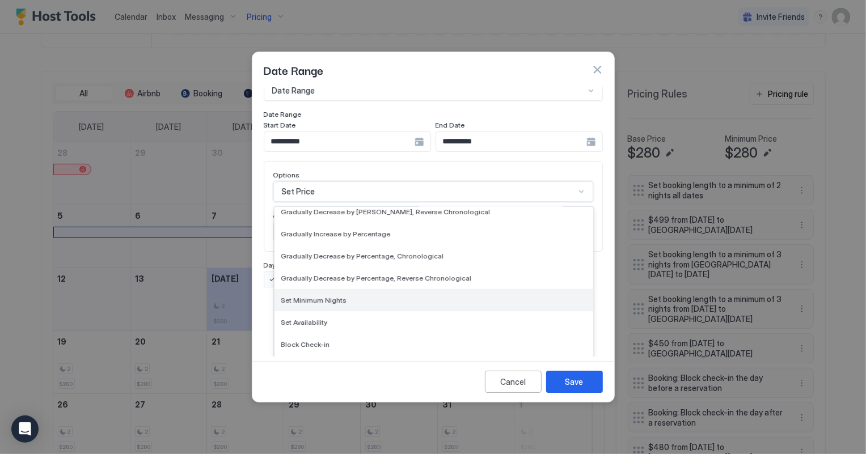
click at [321, 296] on span "Set Minimum Nights" at bounding box center [314, 300] width 66 height 9
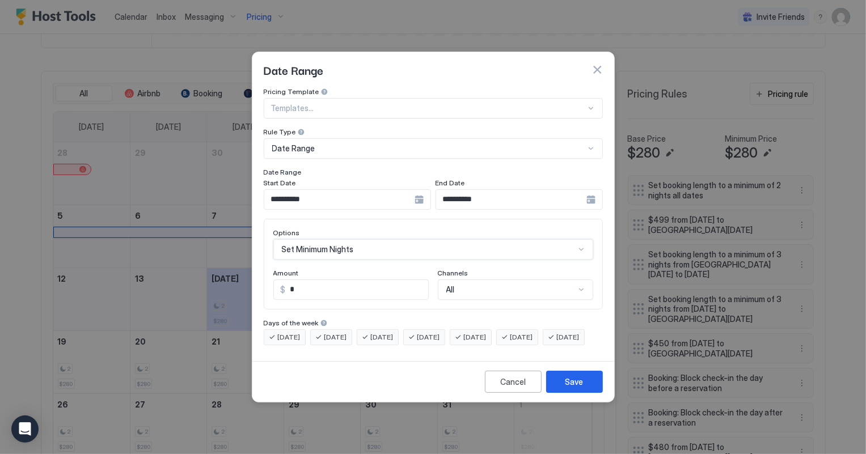
scroll to position [0, 0]
click at [304, 280] on input "*" at bounding box center [335, 289] width 122 height 19
type input "*"
click at [595, 393] on button "Save" at bounding box center [574, 382] width 57 height 22
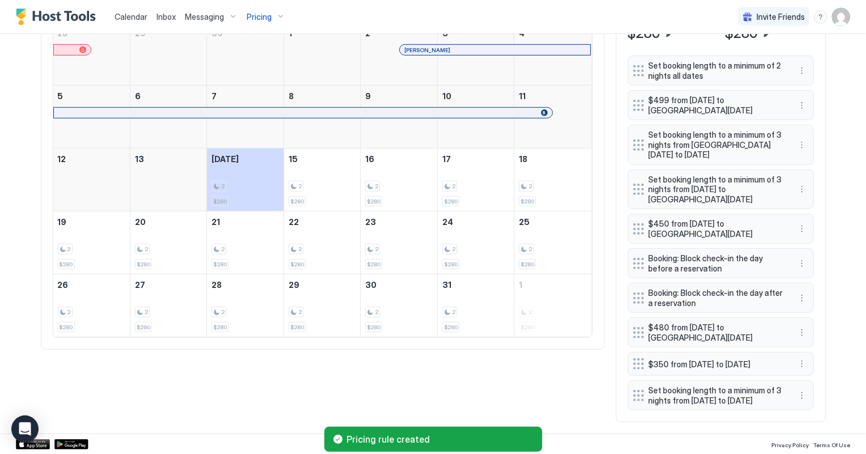
scroll to position [443, 0]
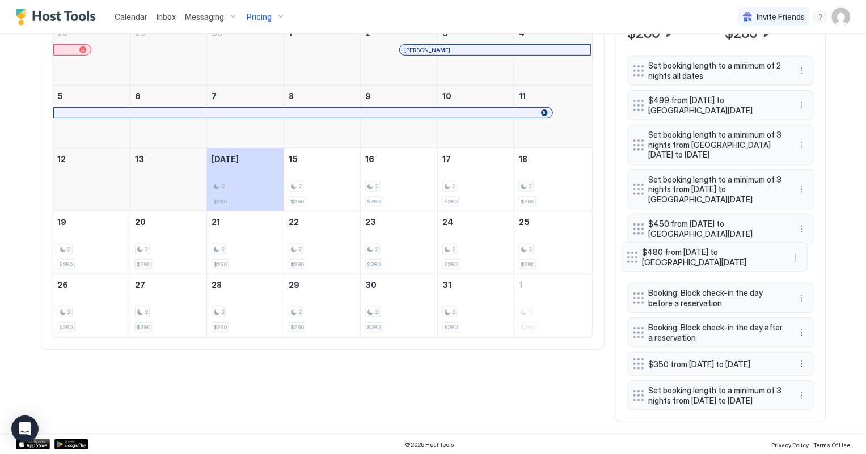
drag, startPoint x: 637, startPoint y: 317, endPoint x: 630, endPoint y: 242, distance: 75.6
click at [630, 252] on div at bounding box center [631, 257] width 11 height 11
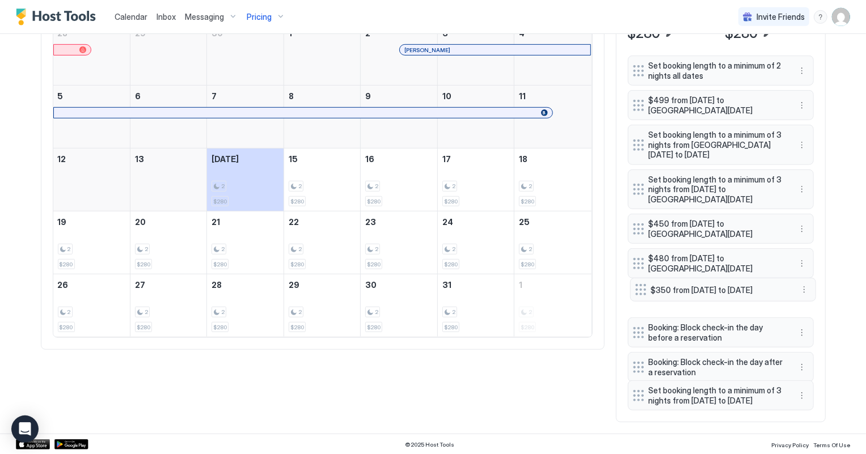
drag, startPoint x: 637, startPoint y: 349, endPoint x: 639, endPoint y: 275, distance: 74.3
click at [639, 284] on div at bounding box center [640, 289] width 11 height 11
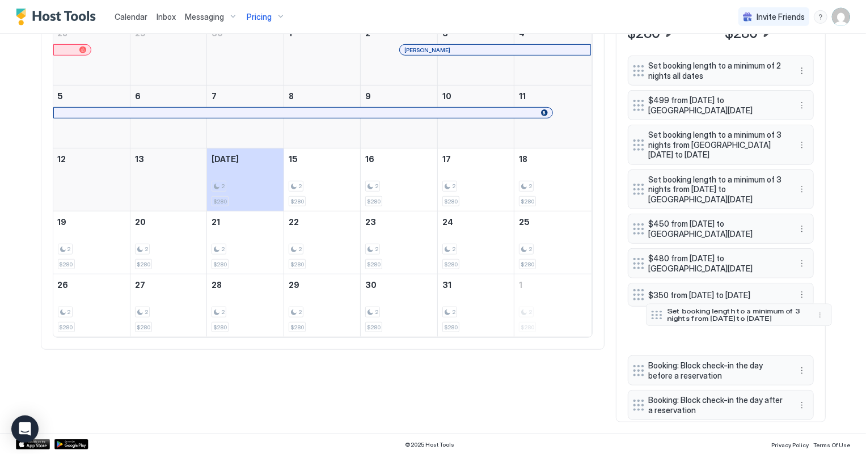
drag, startPoint x: 634, startPoint y: 392, endPoint x: 652, endPoint y: 312, distance: 82.5
click at [652, 312] on div at bounding box center [656, 315] width 11 height 9
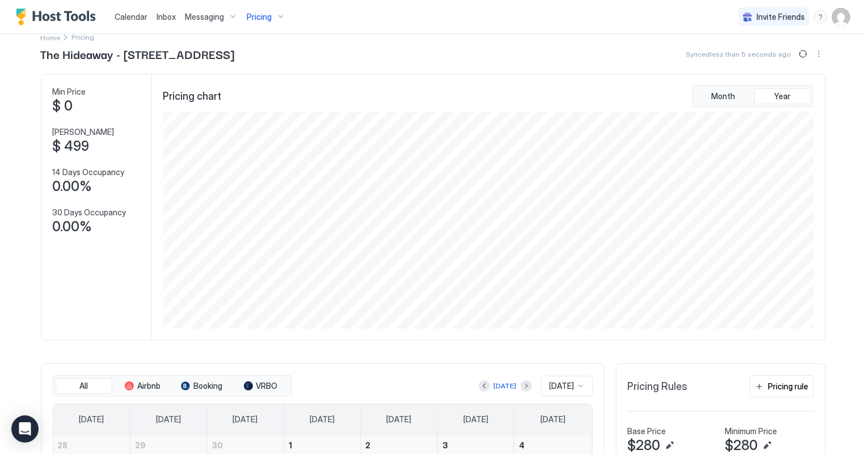
scroll to position [0, 0]
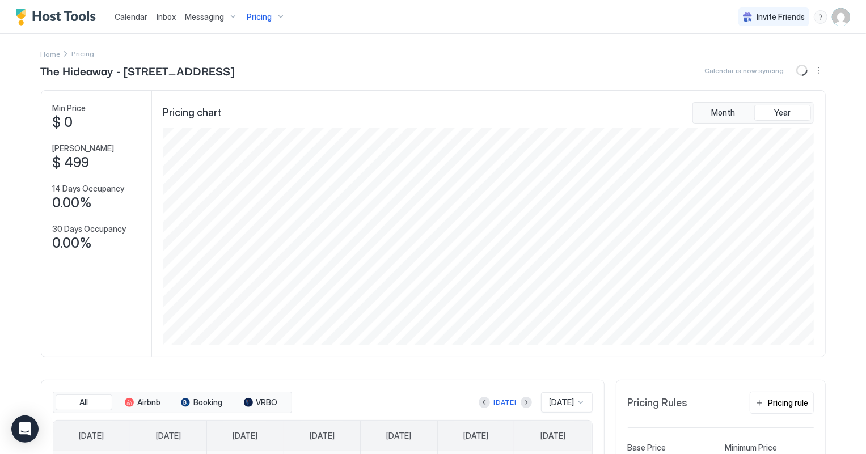
click at [265, 16] on span "Pricing" at bounding box center [259, 17] width 25 height 10
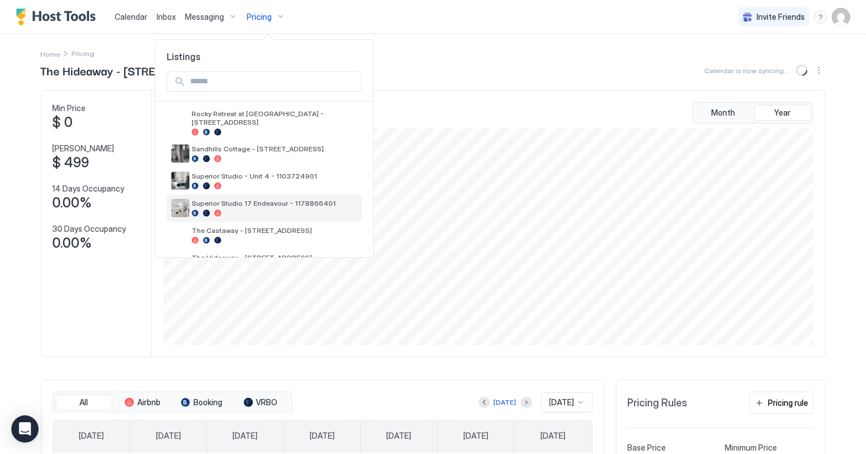
scroll to position [308, 0]
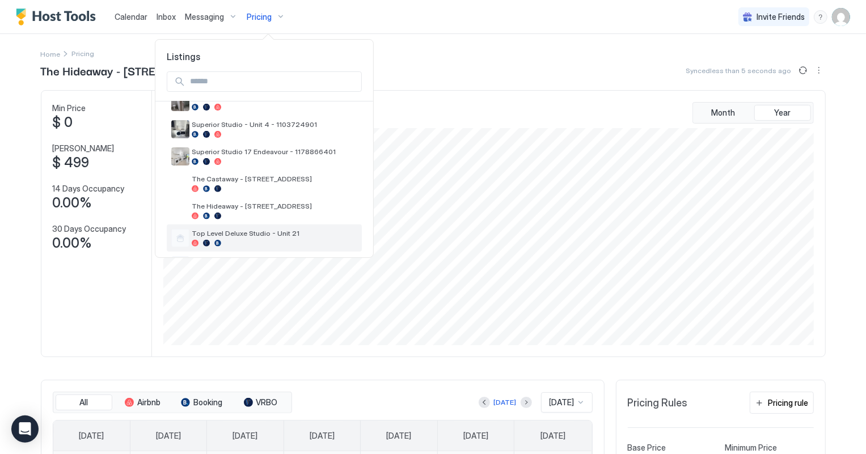
click at [253, 229] on span "Top Level Deluxe Studio - Unit 21" at bounding box center [275, 233] width 166 height 9
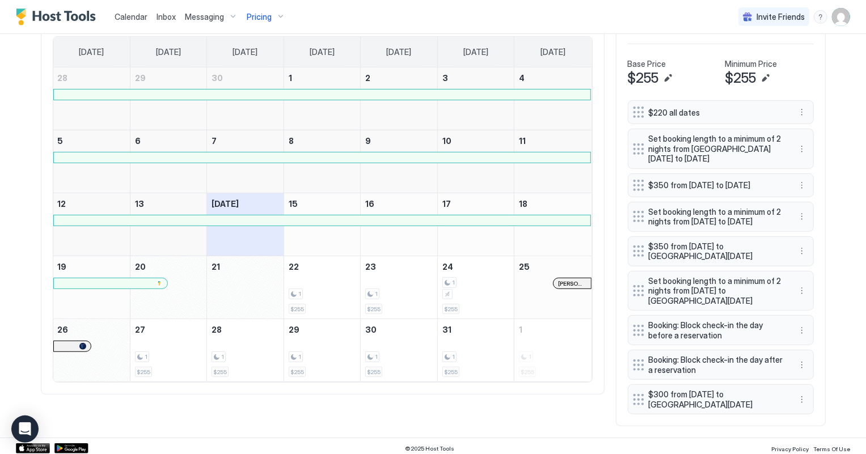
scroll to position [402, 0]
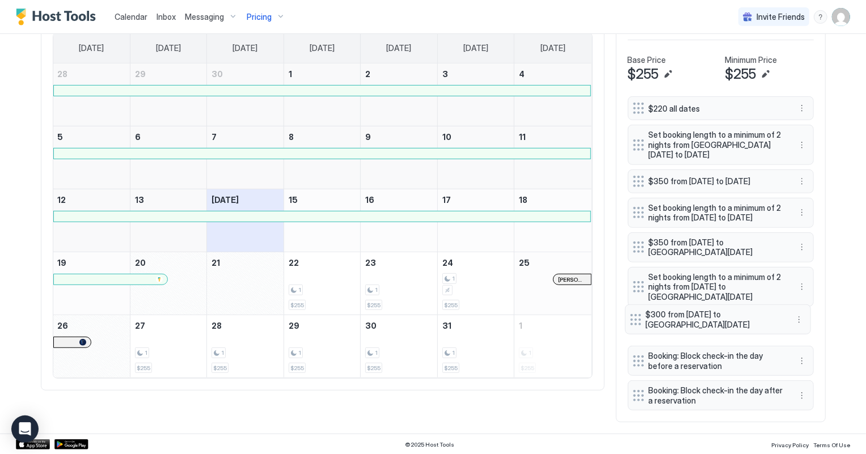
drag, startPoint x: 632, startPoint y: 401, endPoint x: 629, endPoint y: 325, distance: 76.0
click at [630, 325] on div at bounding box center [635, 319] width 11 height 11
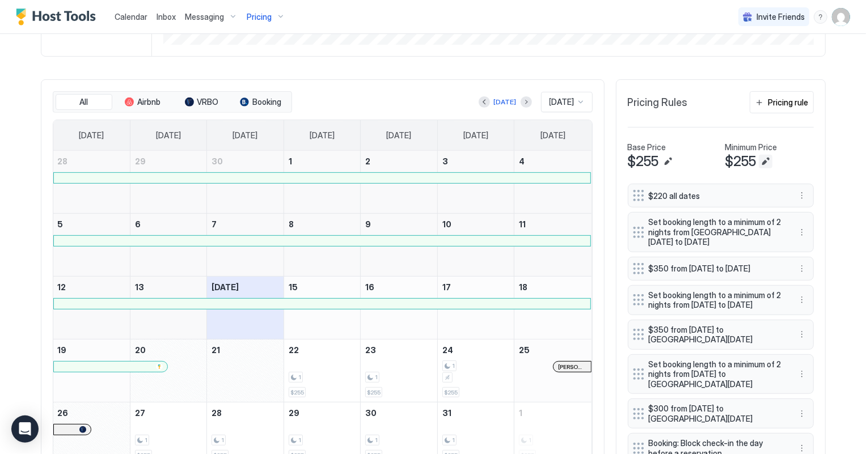
scroll to position [299, 0]
click at [804, 101] on div "Pricing rule" at bounding box center [788, 103] width 40 height 12
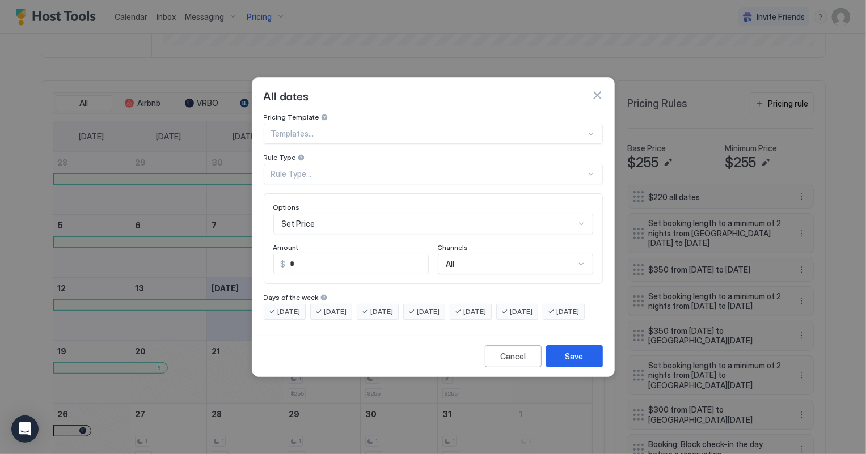
click at [298, 169] on div "Rule Type..." at bounding box center [428, 174] width 315 height 10
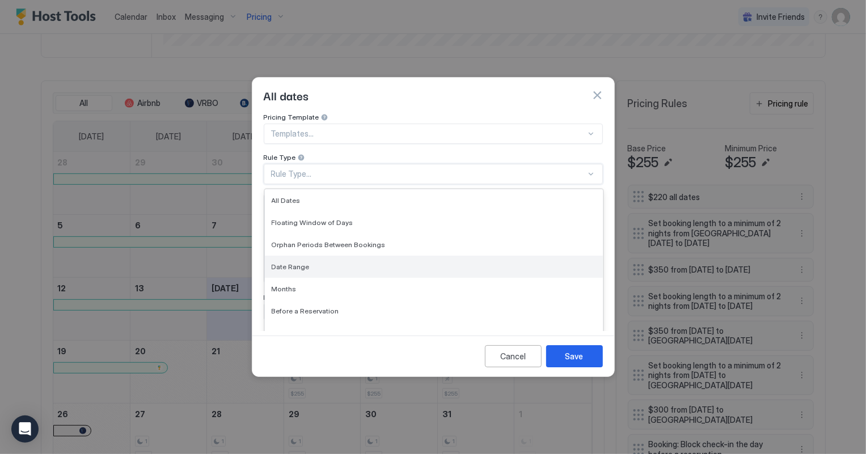
click at [291, 262] on span "Date Range" at bounding box center [291, 266] width 38 height 9
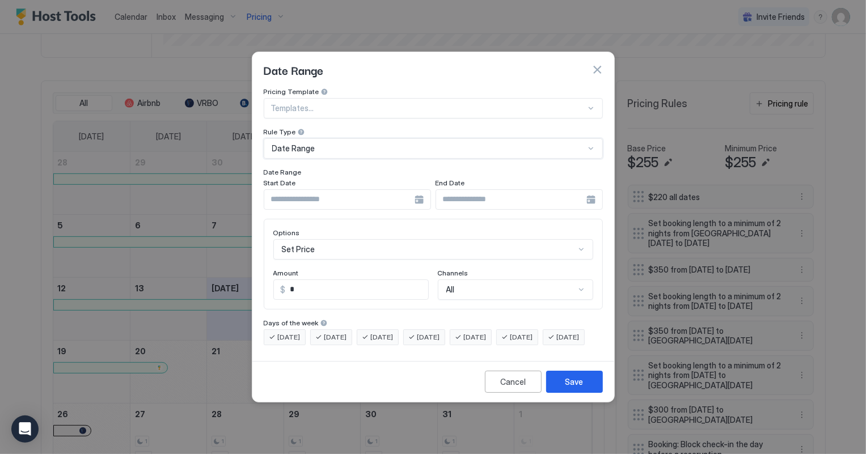
click at [374, 190] on input "Input Field" at bounding box center [339, 199] width 150 height 19
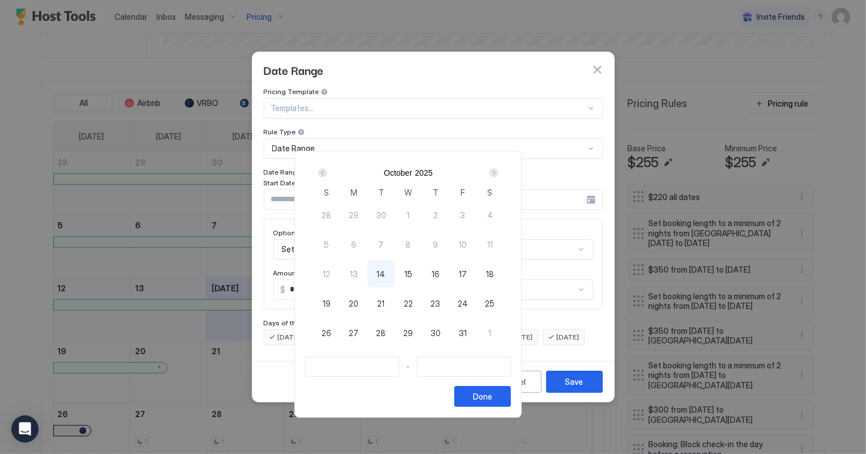
click at [498, 172] on div "Next" at bounding box center [493, 172] width 9 height 9
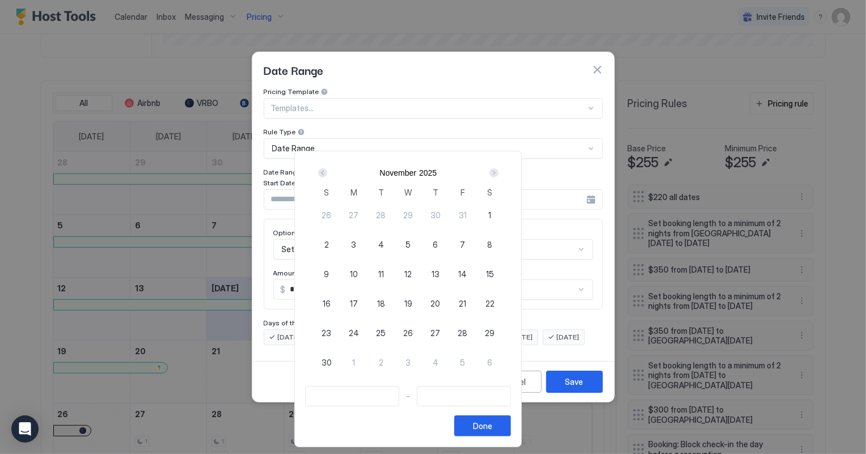
click at [498, 172] on div "Next" at bounding box center [493, 172] width 9 height 9
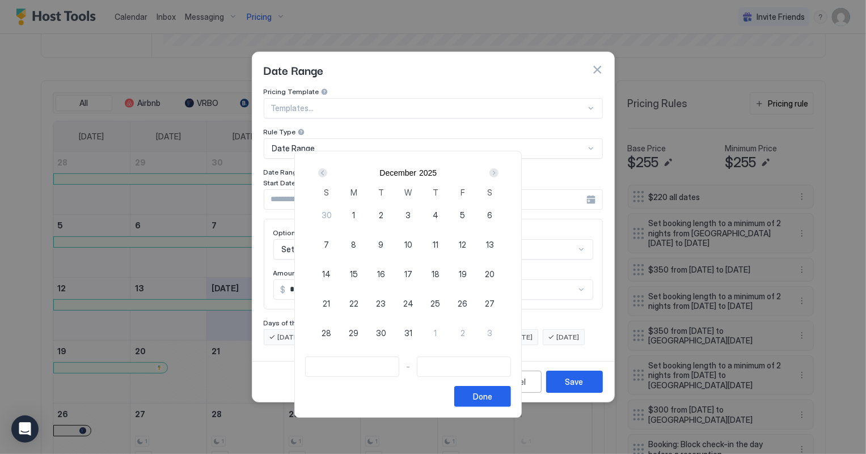
click at [498, 172] on div "Next" at bounding box center [493, 172] width 9 height 9
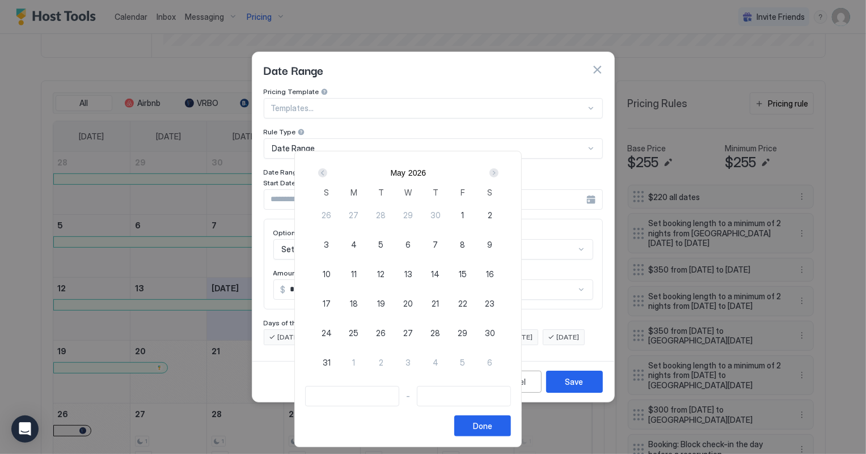
click at [498, 172] on div "Next" at bounding box center [493, 172] width 9 height 9
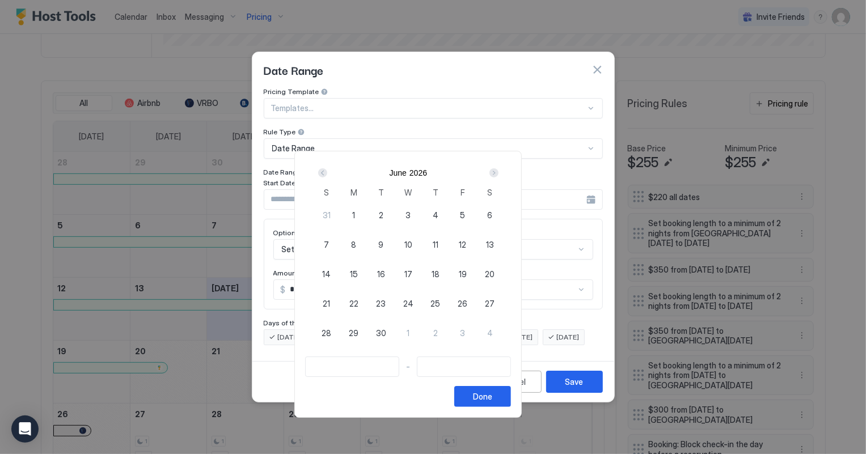
click at [467, 299] on span "26" at bounding box center [462, 304] width 10 height 12
type input "**********"
click at [498, 171] on div "Next" at bounding box center [493, 172] width 9 height 9
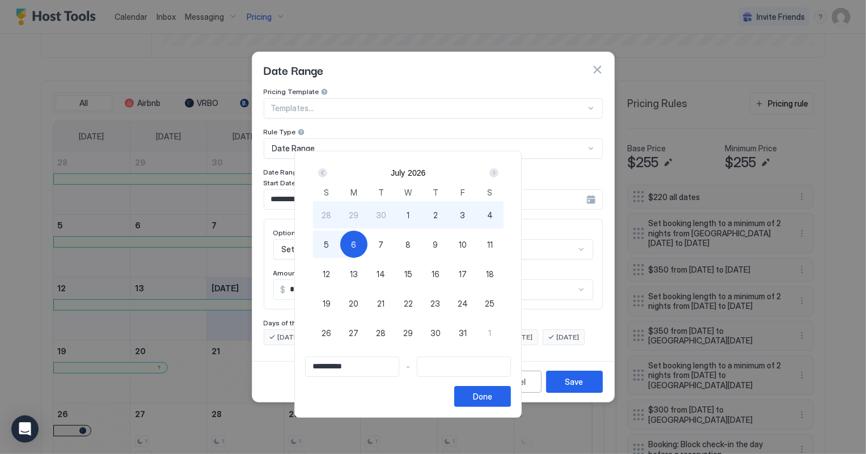
type input "**********"
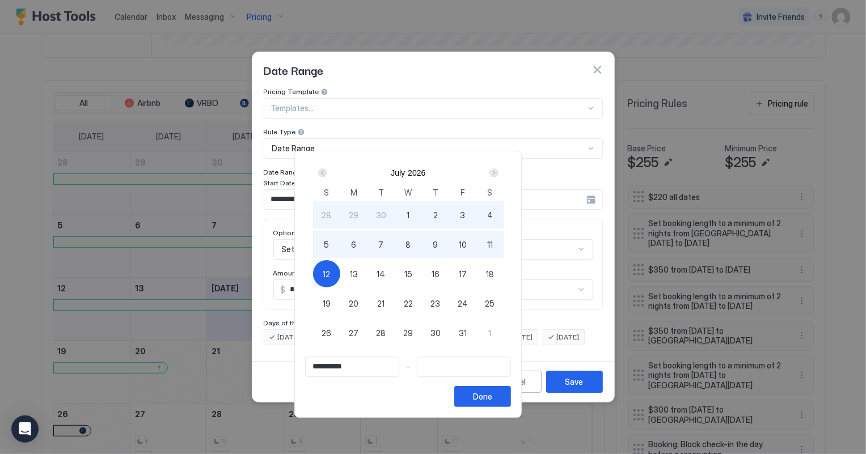
click at [330, 277] on span "12" at bounding box center [326, 274] width 7 height 12
type input "**********"
click at [492, 395] on div "Done" at bounding box center [482, 397] width 19 height 12
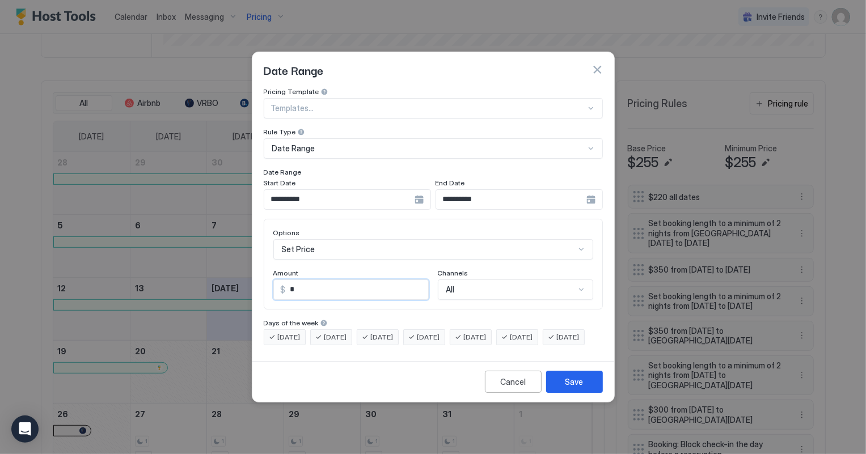
click at [299, 281] on input "*" at bounding box center [357, 289] width 142 height 19
type input "***"
click at [573, 388] on div "Save" at bounding box center [574, 382] width 18 height 12
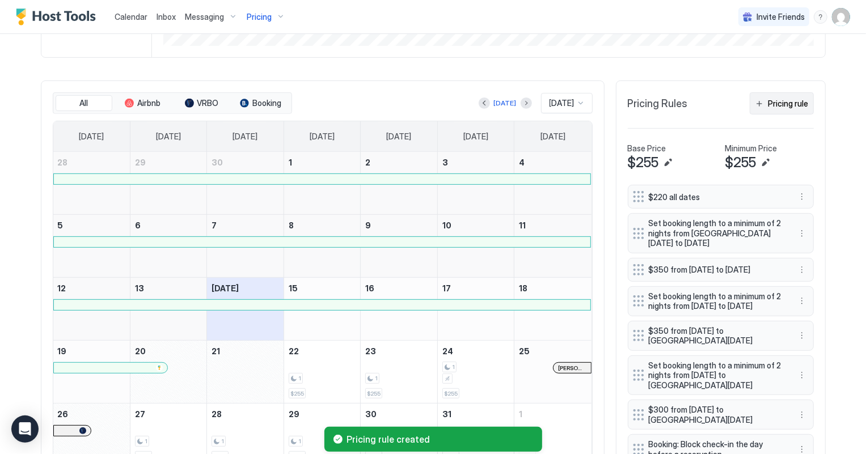
click at [792, 104] on div "Pricing rule" at bounding box center [788, 103] width 40 height 12
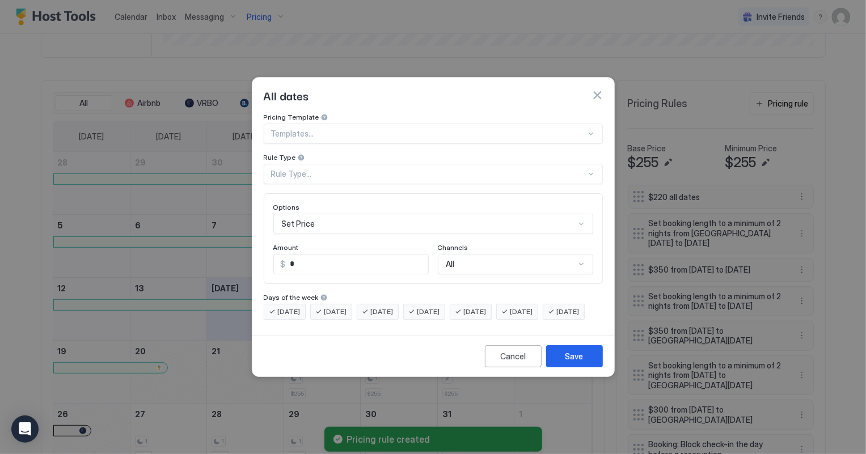
click at [300, 169] on div "Rule Type..." at bounding box center [428, 174] width 315 height 10
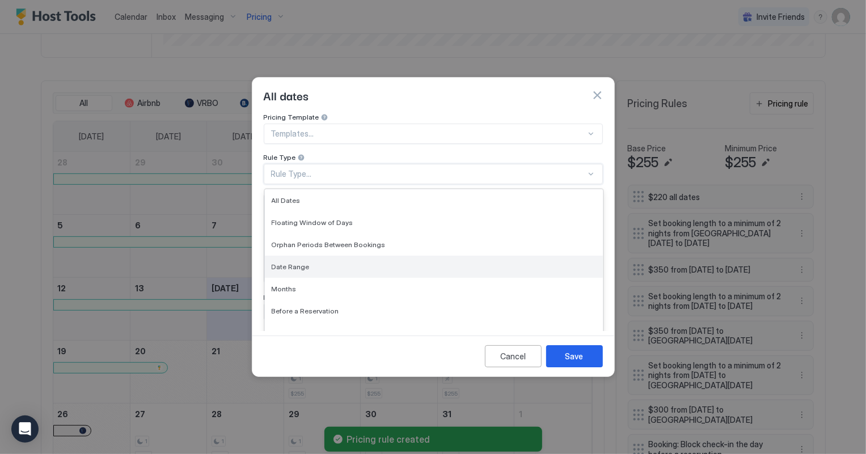
click at [295, 262] on span "Date Range" at bounding box center [291, 266] width 38 height 9
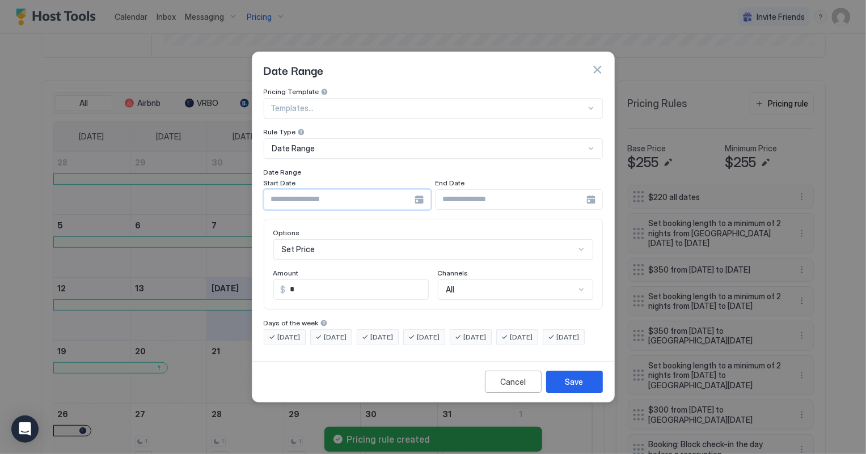
click at [307, 196] on input "Input Field" at bounding box center [339, 199] width 150 height 19
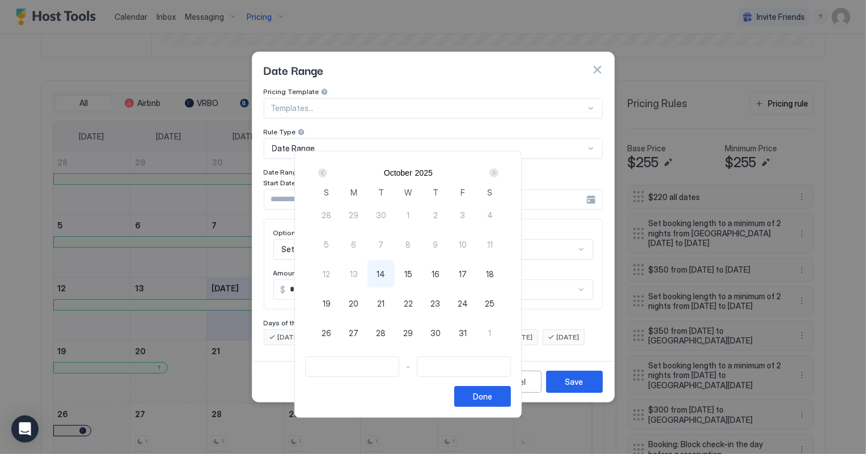
click at [498, 172] on div "Next" at bounding box center [493, 172] width 9 height 9
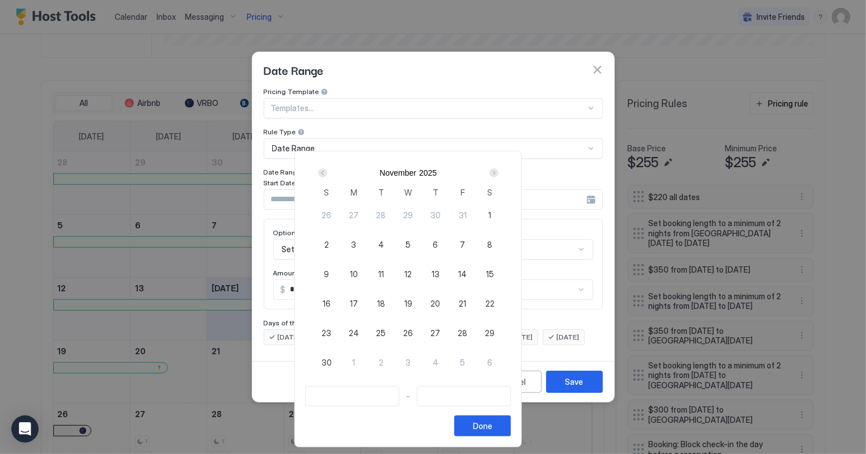
click at [498, 172] on div "Next" at bounding box center [493, 172] width 9 height 9
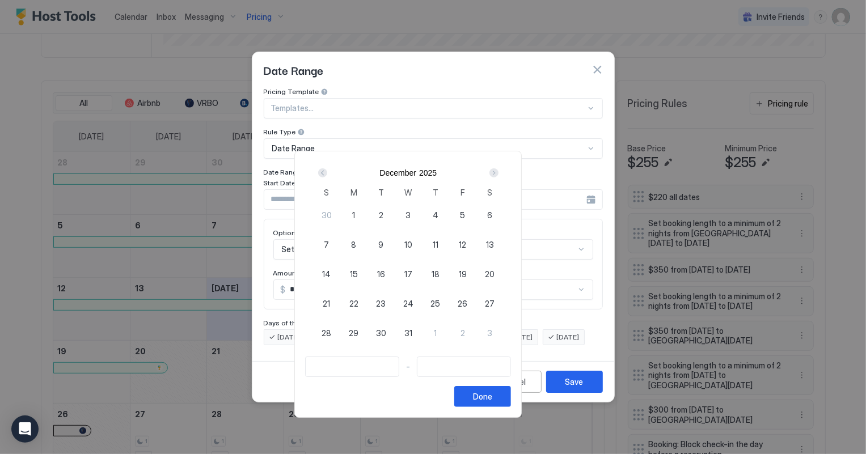
click at [498, 172] on div "Next" at bounding box center [493, 172] width 9 height 9
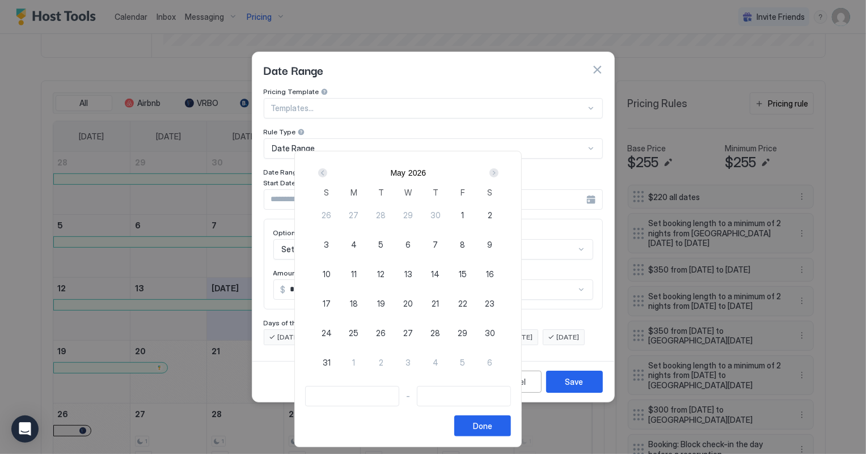
click at [498, 172] on div "Next" at bounding box center [493, 172] width 9 height 9
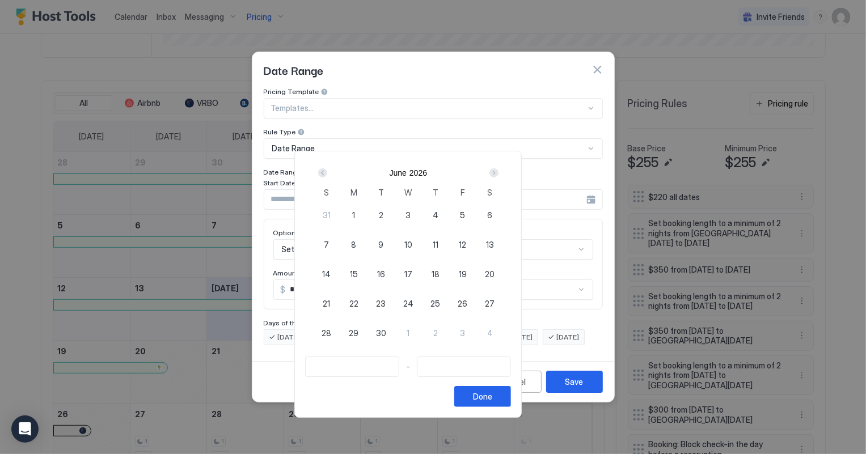
click at [467, 303] on span "26" at bounding box center [462, 304] width 10 height 12
type input "**********"
click at [498, 173] on div "Next" at bounding box center [493, 172] width 9 height 9
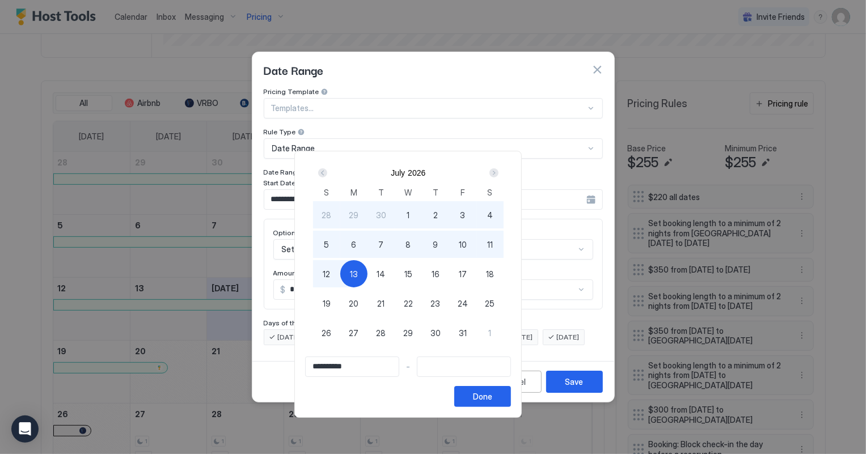
type input "**********"
click at [330, 274] on span "12" at bounding box center [326, 274] width 7 height 12
type input "**********"
click at [510, 396] on button "Done" at bounding box center [482, 396] width 57 height 21
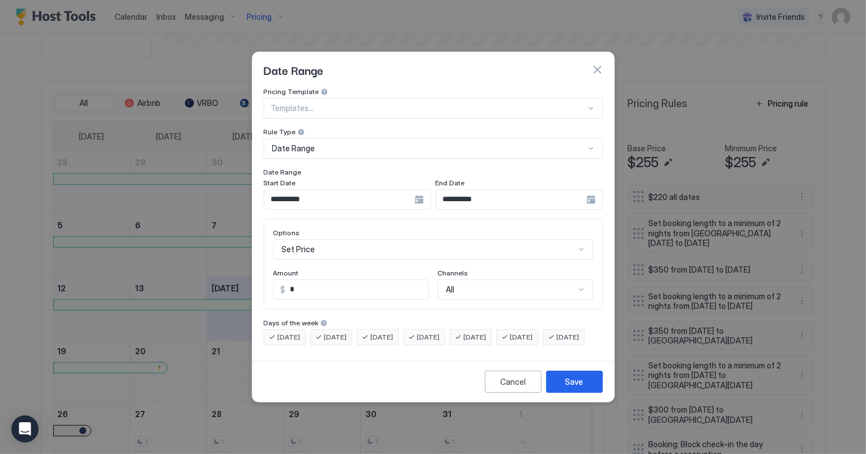
scroll to position [58, 0]
click at [319, 241] on div "Set Price" at bounding box center [433, 249] width 320 height 20
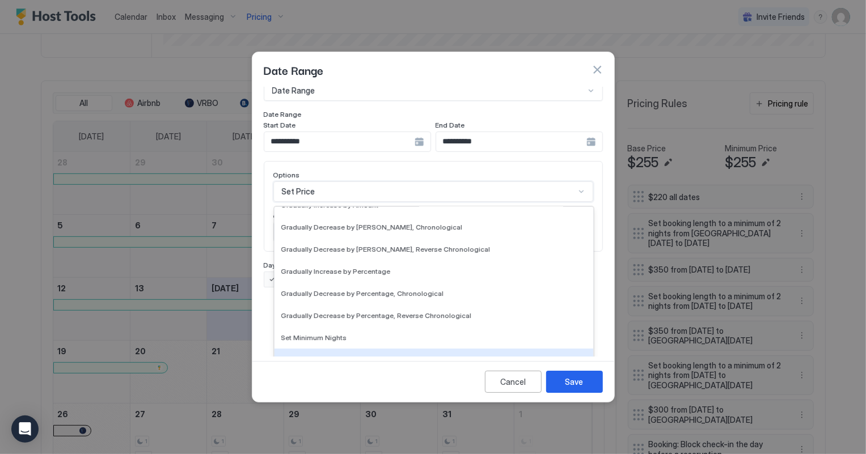
scroll to position [205, 0]
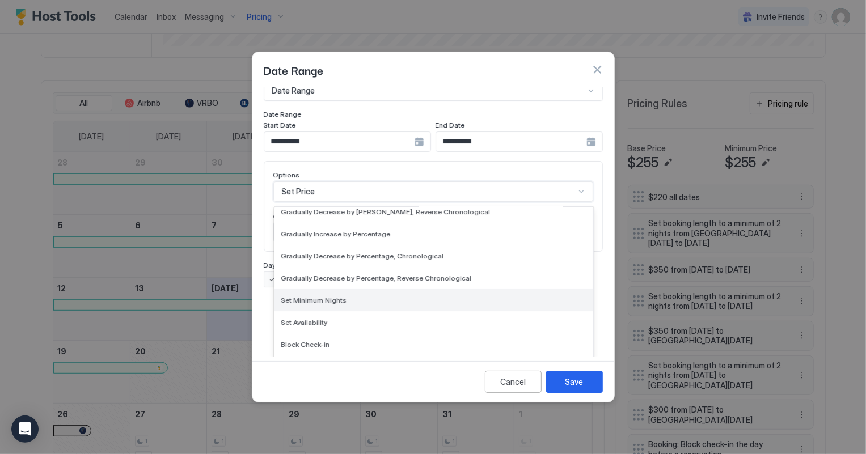
click at [315, 296] on span "Set Minimum Nights" at bounding box center [314, 300] width 66 height 9
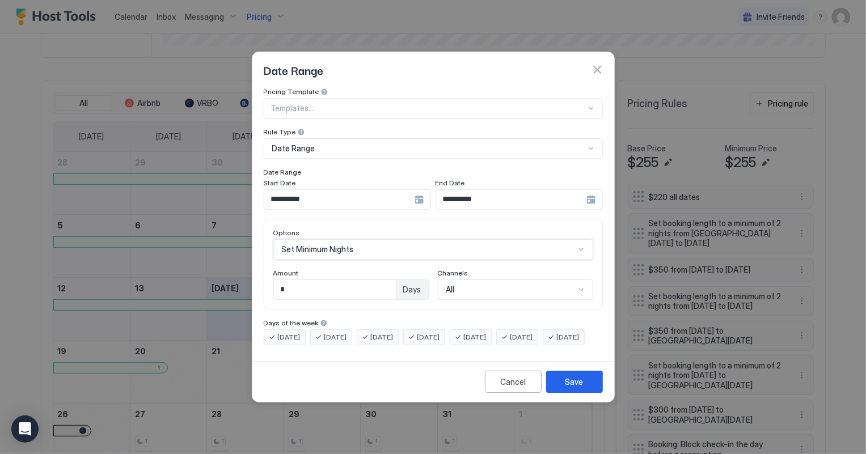
scroll to position [0, 0]
click at [311, 283] on input "*" at bounding box center [335, 289] width 122 height 19
type input "*"
click at [575, 388] on div "Save" at bounding box center [574, 382] width 18 height 12
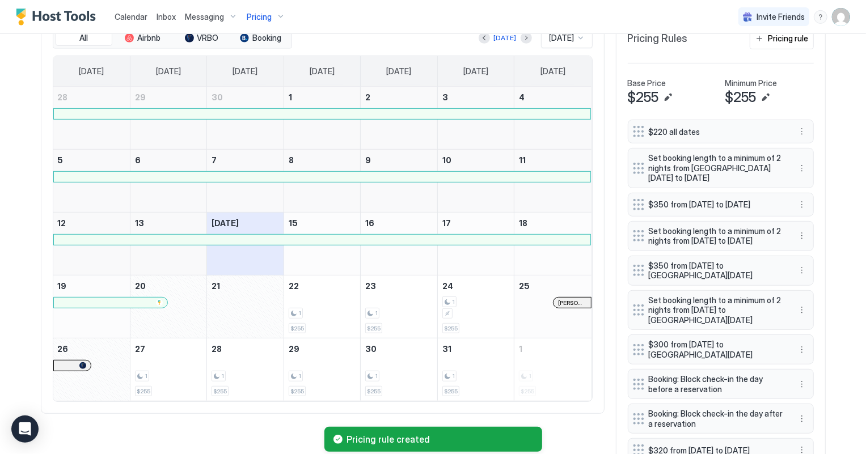
scroll to position [481, 0]
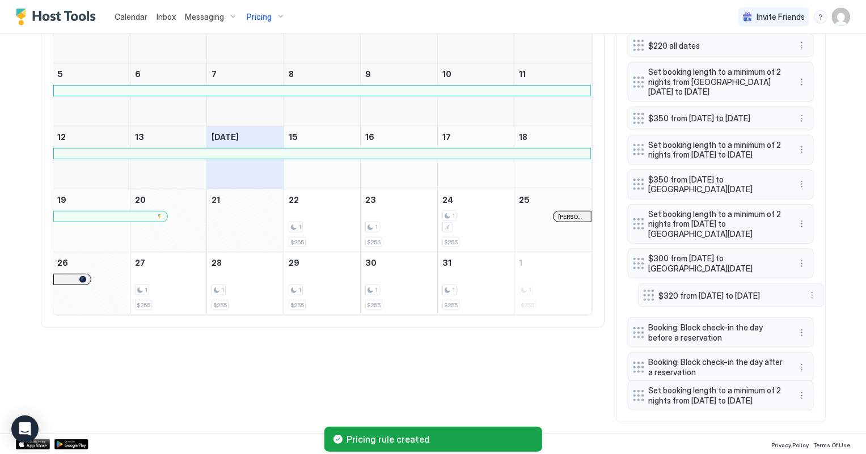
drag, startPoint x: 629, startPoint y: 350, endPoint x: 639, endPoint y: 281, distance: 69.3
click at [643, 290] on div at bounding box center [648, 295] width 11 height 11
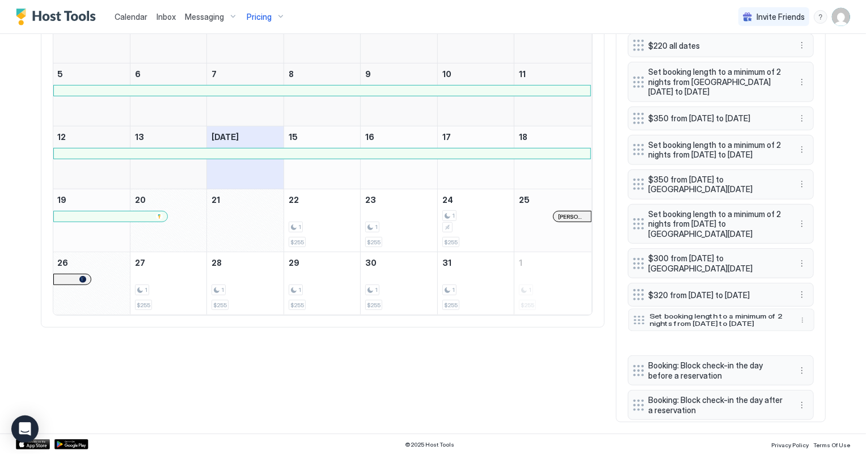
drag, startPoint x: 635, startPoint y: 387, endPoint x: 635, endPoint y: 311, distance: 75.4
click at [635, 316] on div at bounding box center [638, 320] width 11 height 9
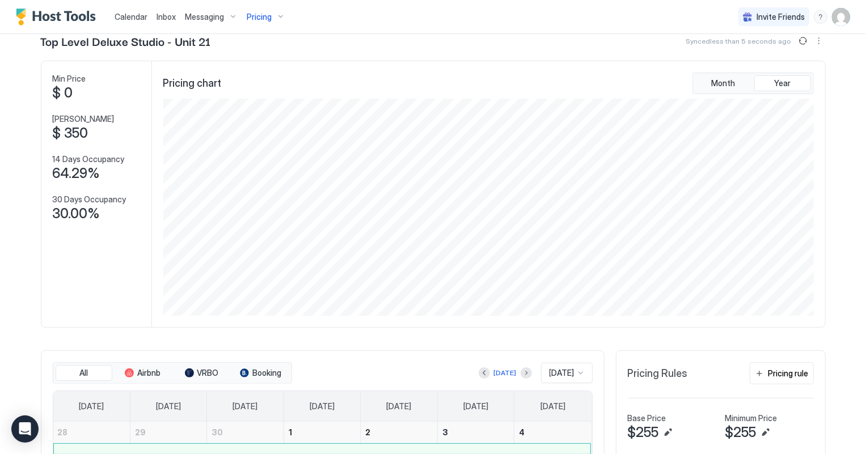
scroll to position [0, 0]
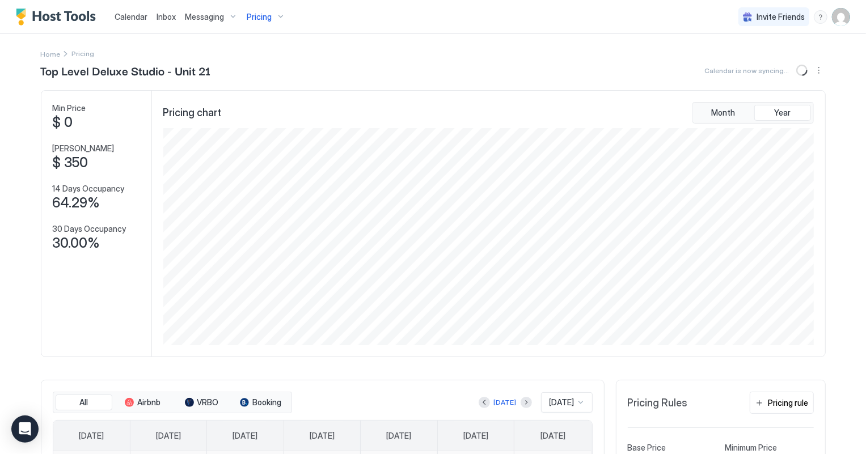
click at [277, 19] on div "Pricing" at bounding box center [266, 16] width 48 height 19
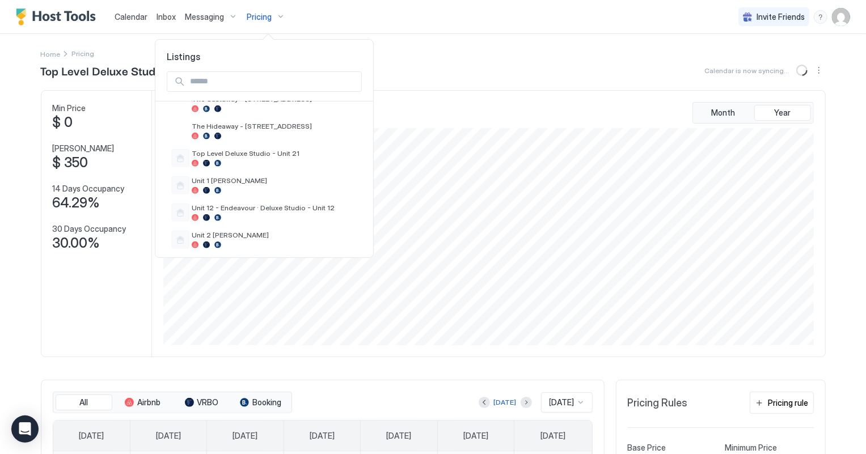
scroll to position [412, 0]
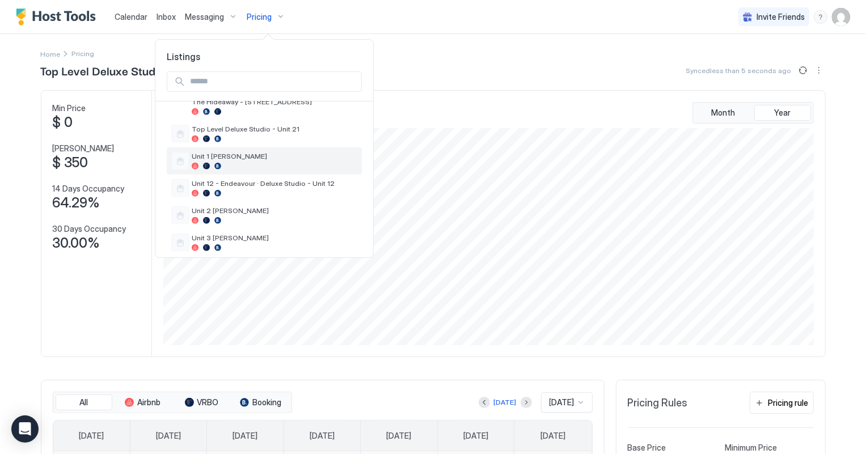
click at [216, 152] on span "Unit 1 [PERSON_NAME]" at bounding box center [275, 156] width 166 height 9
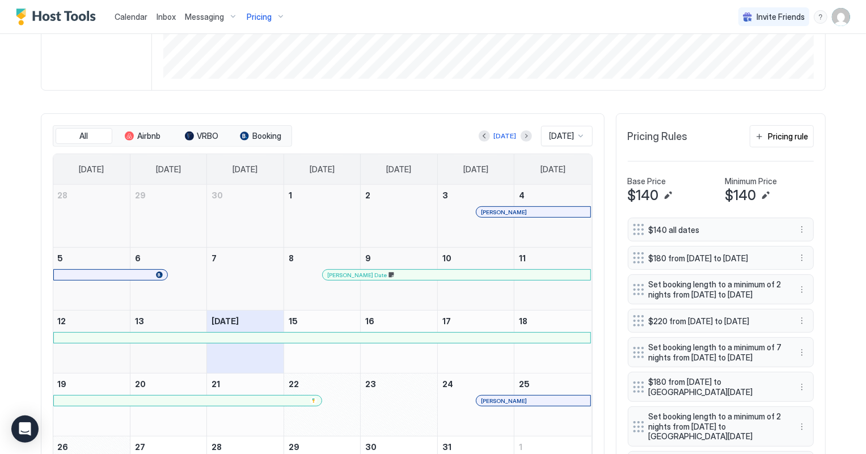
scroll to position [361, 0]
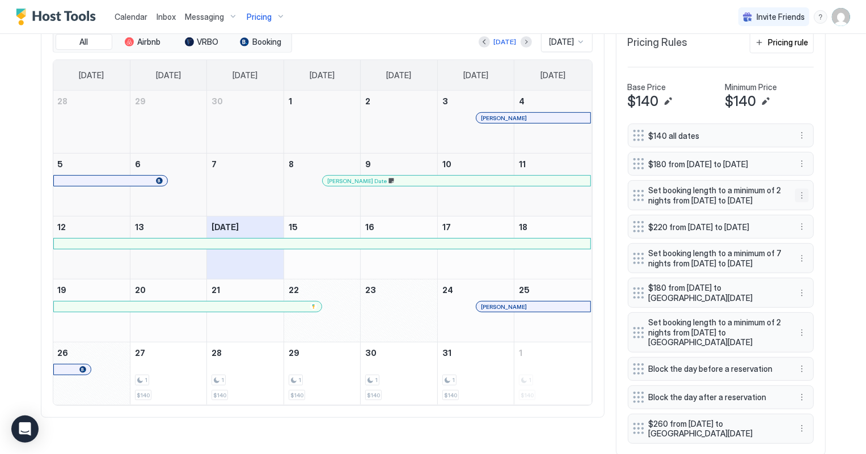
click at [796, 202] on button "More options" at bounding box center [802, 196] width 14 height 14
click at [822, 255] on span "Delete" at bounding box center [818, 257] width 21 height 9
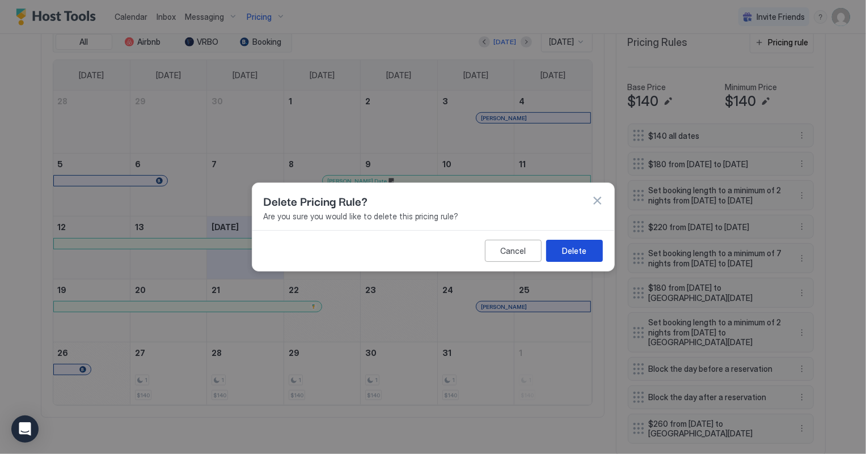
click at [568, 251] on div "Delete" at bounding box center [574, 251] width 24 height 12
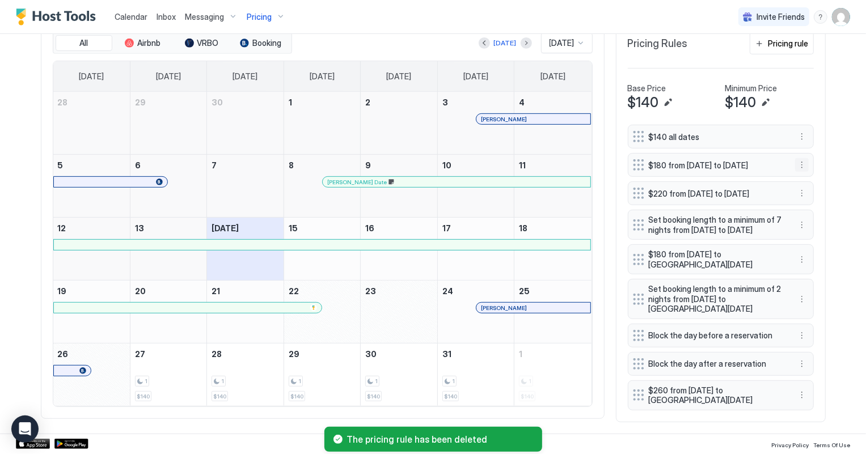
click at [797, 167] on button "More options" at bounding box center [802, 165] width 14 height 14
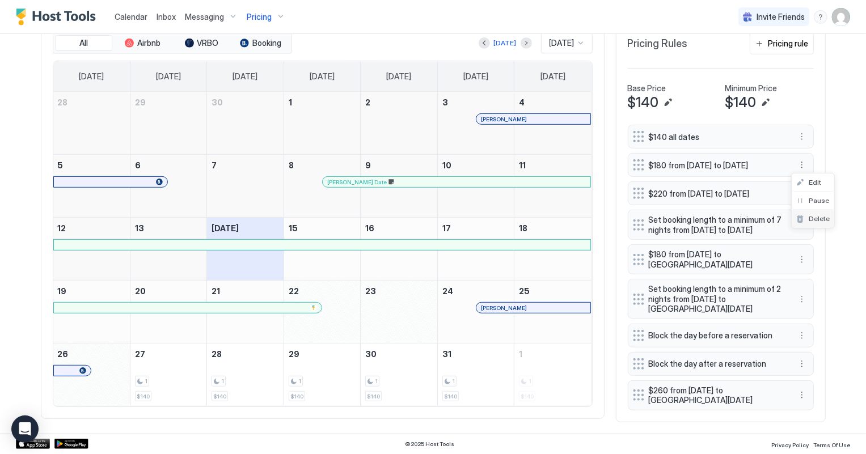
click at [822, 223] on div "Delete" at bounding box center [812, 219] width 43 height 18
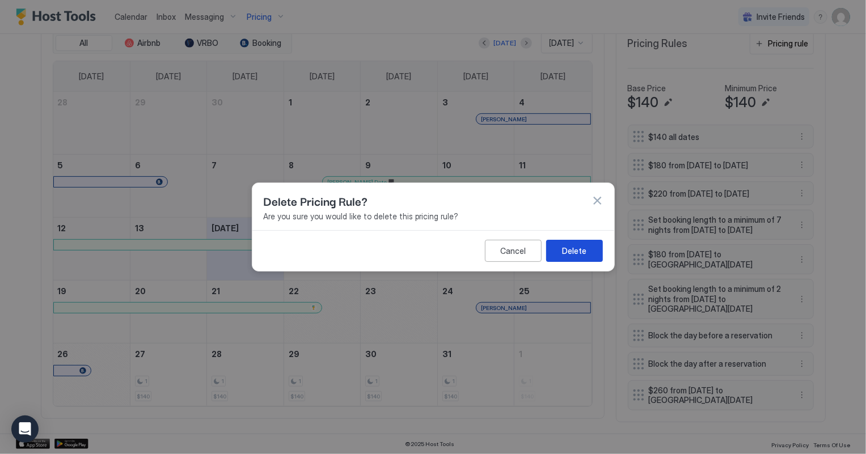
click at [584, 244] on button "Delete" at bounding box center [574, 251] width 57 height 22
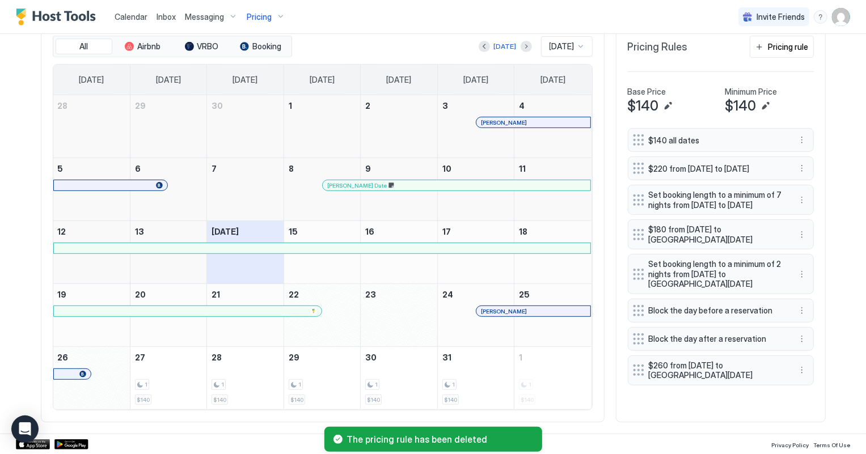
scroll to position [355, 0]
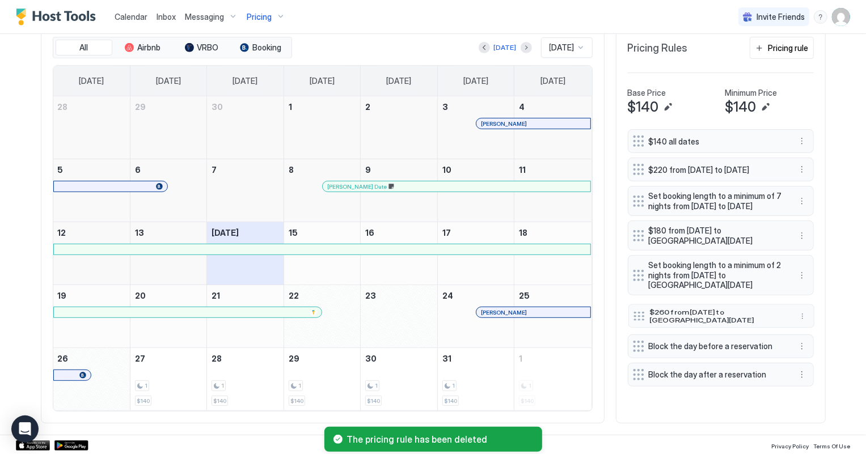
drag, startPoint x: 631, startPoint y: 387, endPoint x: 631, endPoint y: 331, distance: 55.6
click at [633, 320] on div at bounding box center [638, 315] width 11 height 9
click at [779, 48] on div "Pricing rule" at bounding box center [788, 48] width 40 height 12
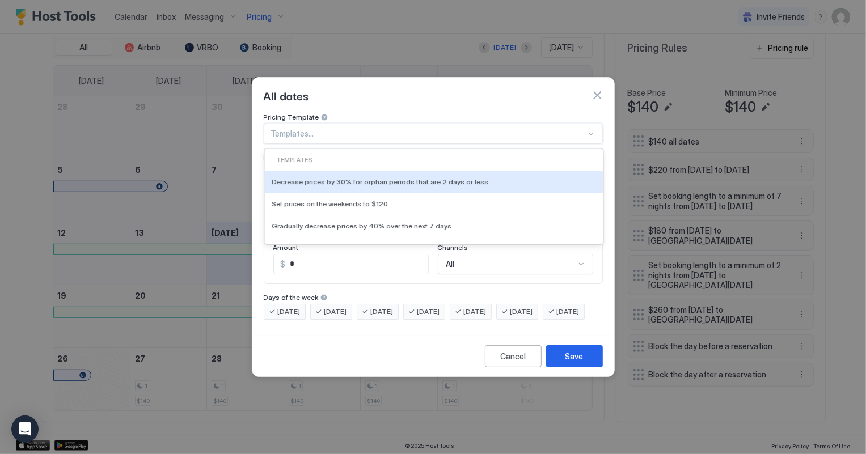
click at [317, 129] on div at bounding box center [428, 134] width 315 height 10
click at [381, 113] on div "Pricing Template" at bounding box center [433, 118] width 339 height 11
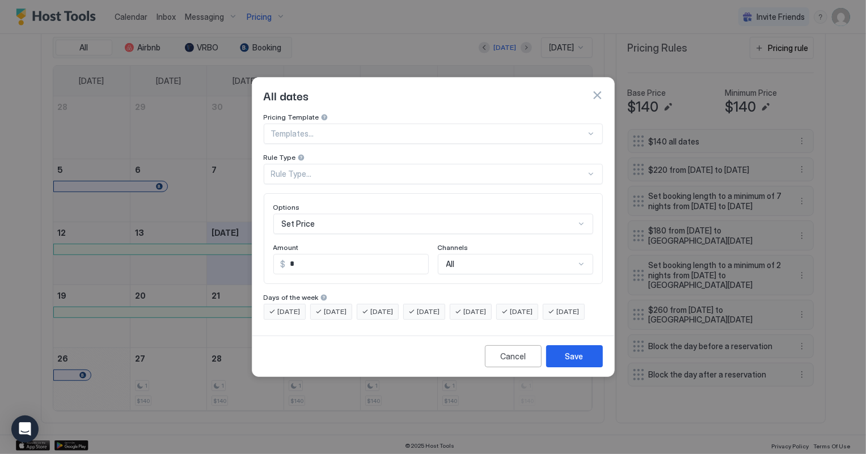
click at [300, 169] on div "Rule Type..." at bounding box center [428, 174] width 315 height 10
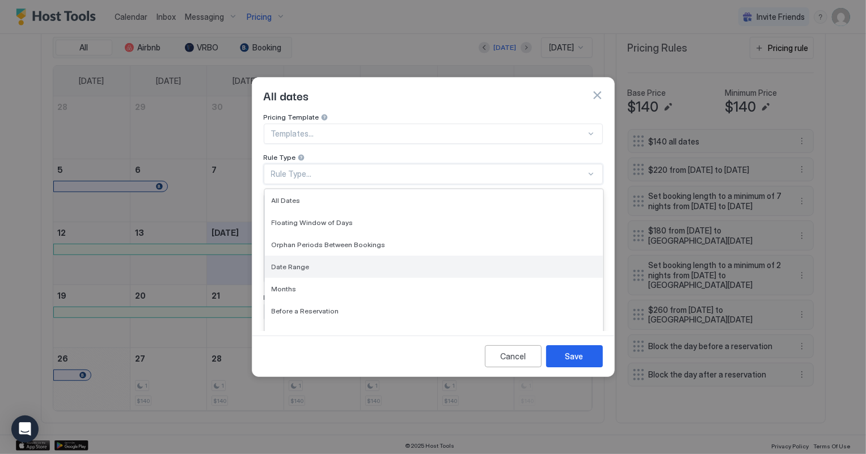
click at [297, 262] on span "Date Range" at bounding box center [291, 266] width 38 height 9
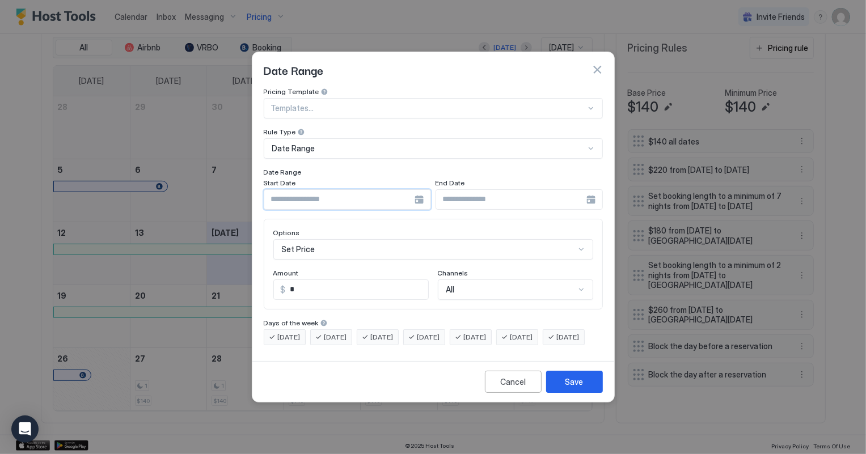
click at [341, 190] on input "Input Field" at bounding box center [339, 199] width 150 height 19
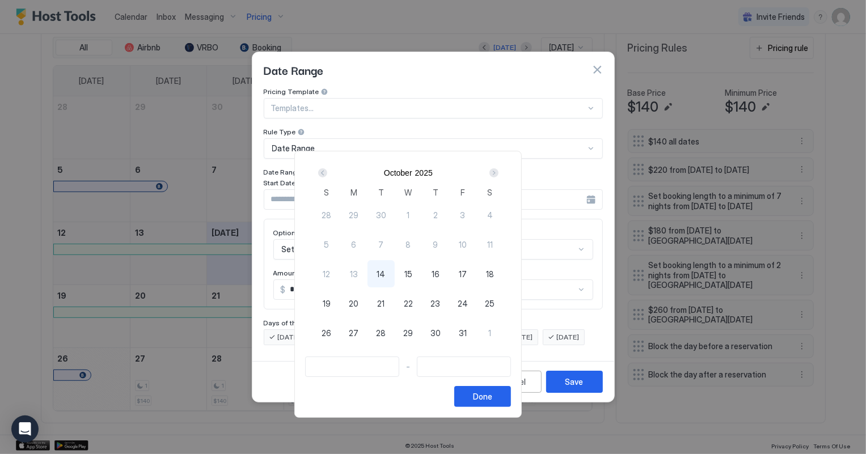
click at [498, 172] on div "Next" at bounding box center [493, 172] width 9 height 9
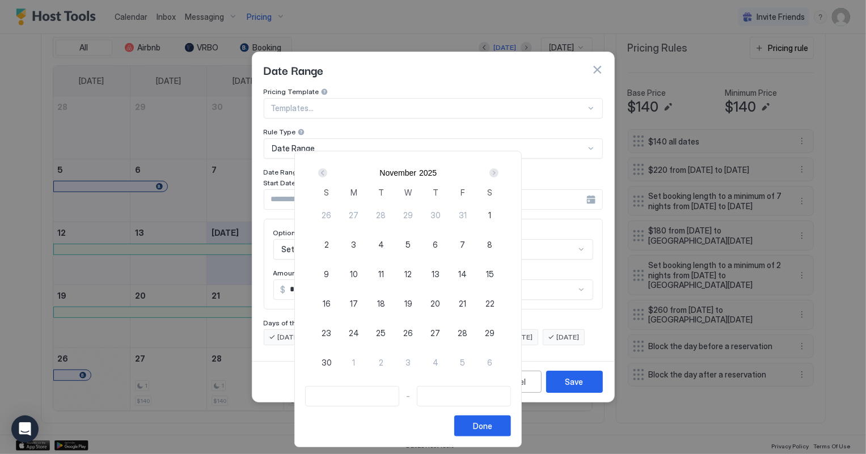
click at [498, 172] on div "Next" at bounding box center [493, 172] width 9 height 9
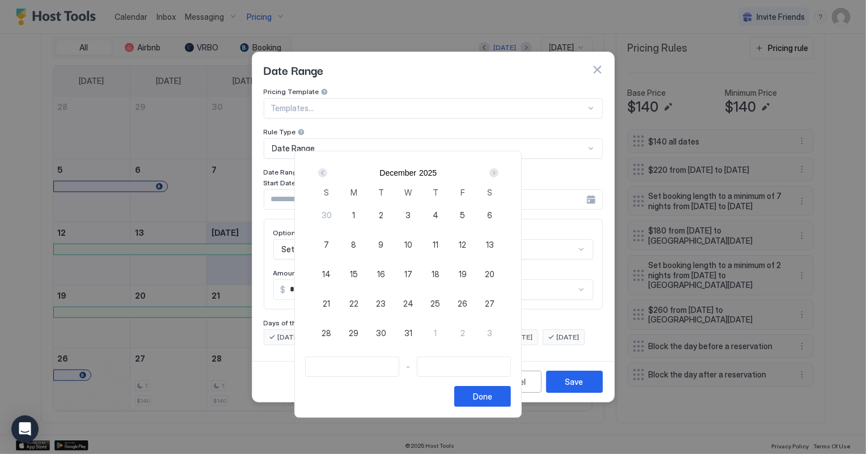
click at [498, 172] on div "Next" at bounding box center [493, 172] width 9 height 9
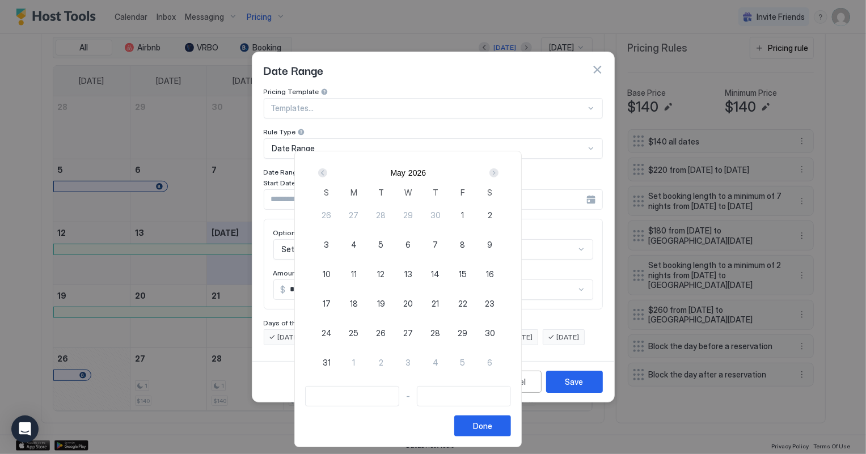
click at [501, 171] on div "Next" at bounding box center [494, 173] width 14 height 14
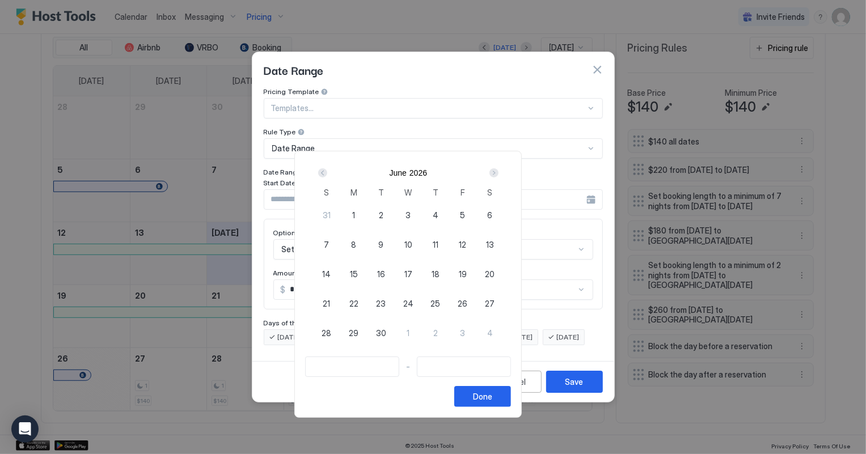
click at [467, 300] on span "26" at bounding box center [462, 304] width 10 height 12
type input "**********"
click at [498, 174] on div "Next" at bounding box center [493, 172] width 9 height 9
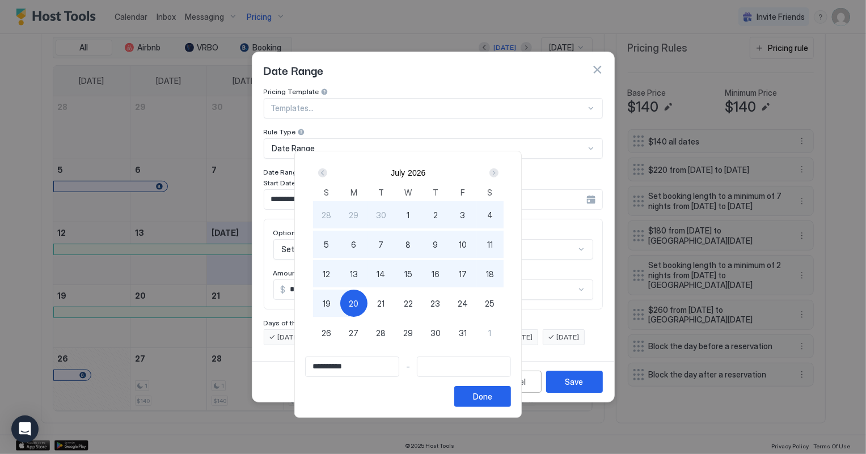
type input "**********"
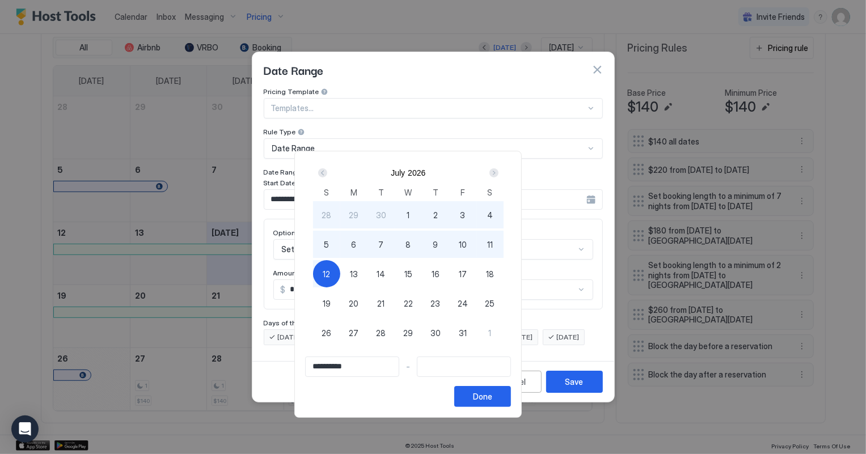
click at [330, 277] on span "12" at bounding box center [326, 274] width 7 height 12
type input "**********"
click at [492, 398] on div "Done" at bounding box center [482, 397] width 19 height 12
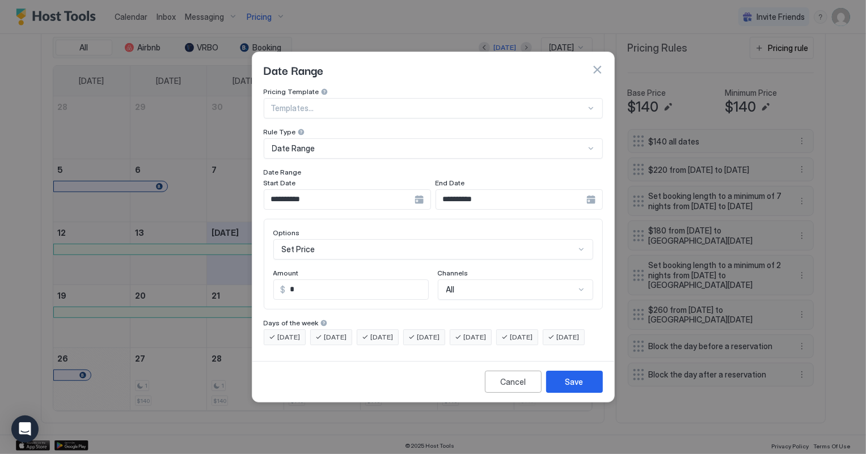
click at [303, 280] on input "*" at bounding box center [357, 289] width 142 height 19
type input "***"
click at [580, 388] on div "Save" at bounding box center [574, 382] width 18 height 12
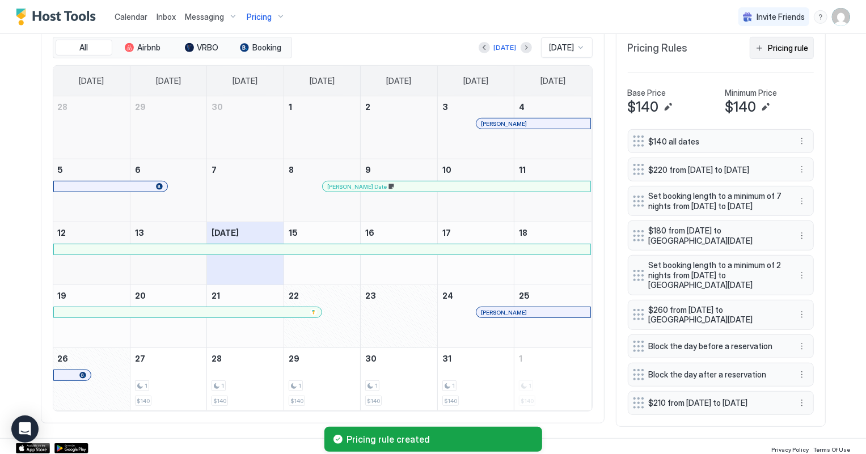
click at [794, 56] on button "Pricing rule" at bounding box center [781, 48] width 64 height 22
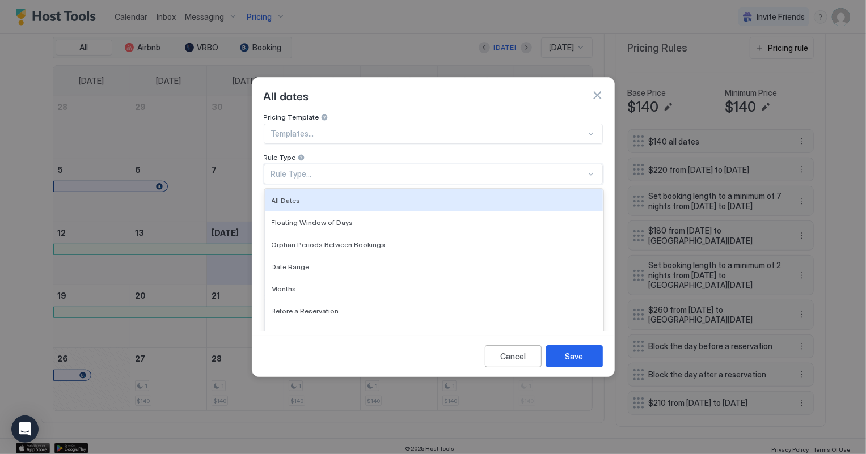
click at [366, 169] on div "Rule Type..." at bounding box center [428, 174] width 315 height 10
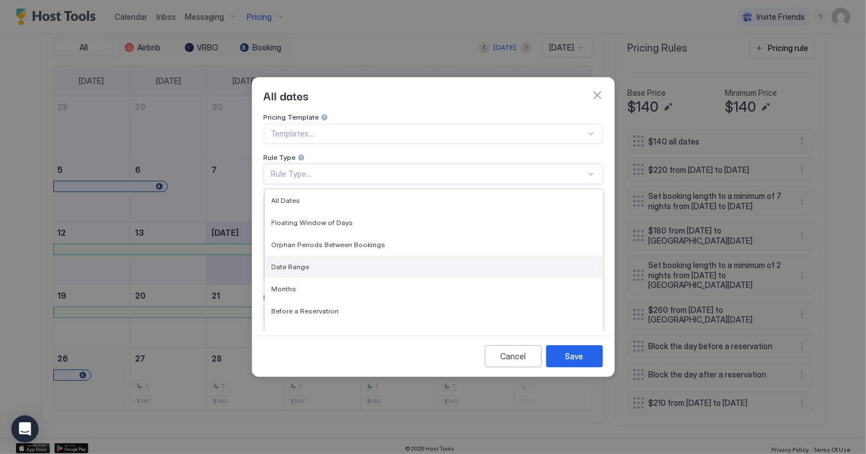
click at [290, 262] on span "Date Range" at bounding box center [291, 266] width 38 height 9
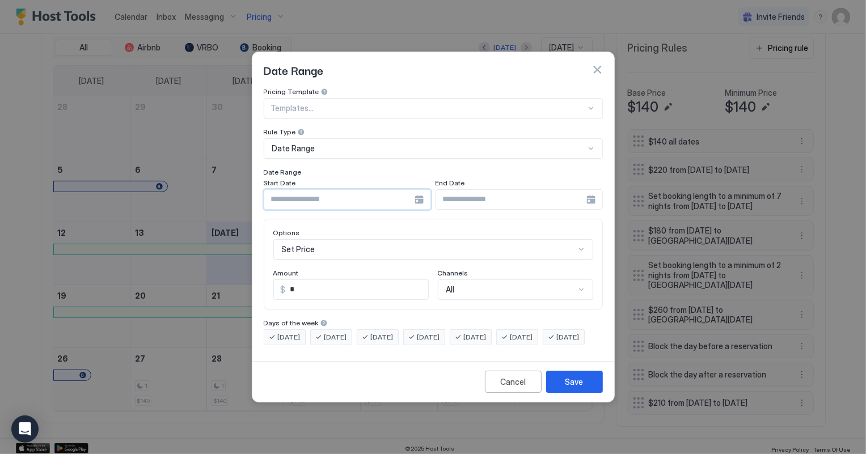
click at [319, 190] on input "Input Field" at bounding box center [339, 199] width 150 height 19
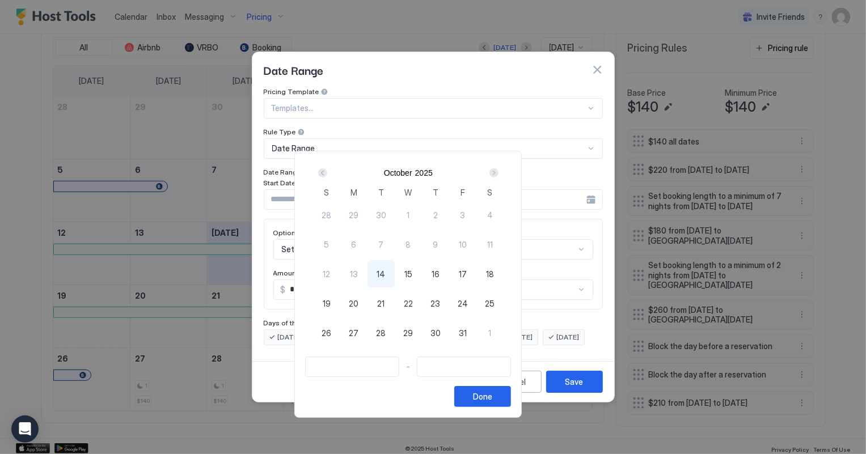
click at [498, 171] on div "Next" at bounding box center [493, 172] width 9 height 9
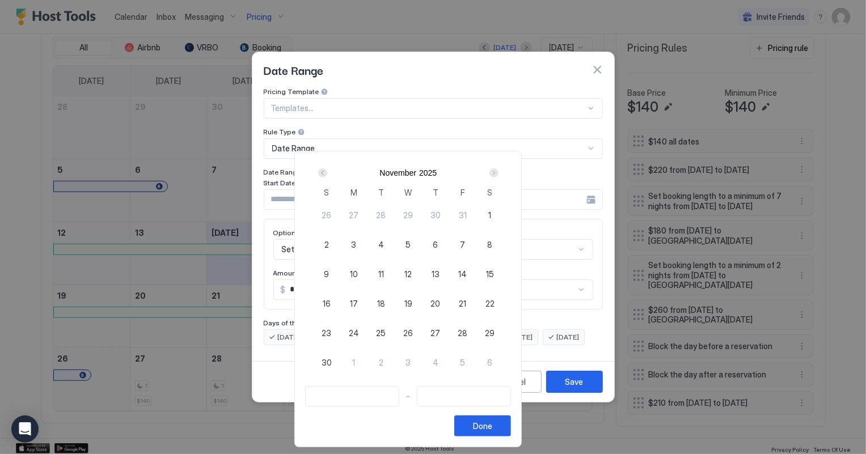
click at [498, 171] on div "Next" at bounding box center [493, 172] width 9 height 9
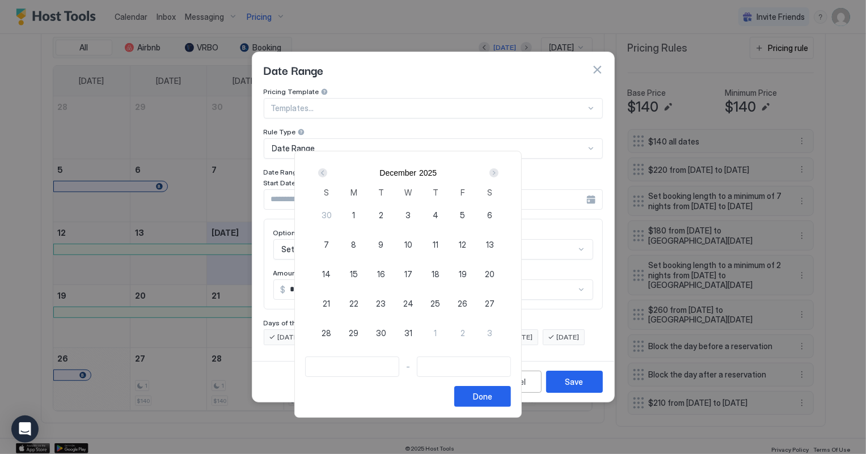
click at [498, 171] on div "Next" at bounding box center [493, 172] width 9 height 9
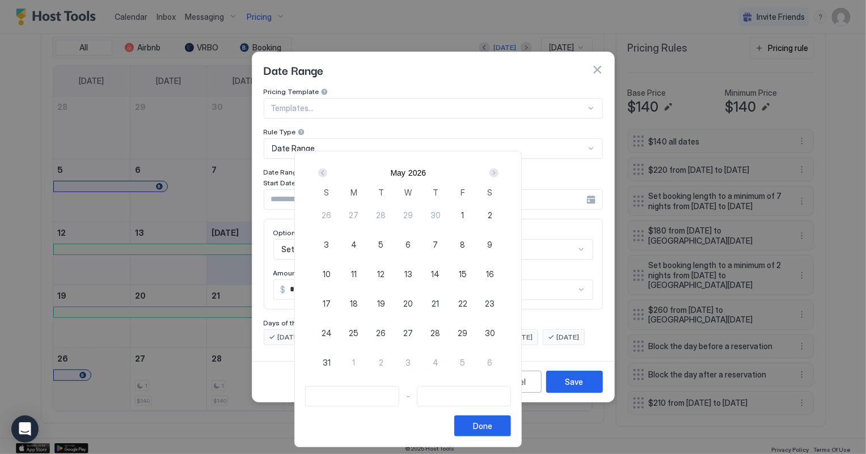
click at [498, 171] on div "Next" at bounding box center [493, 172] width 9 height 9
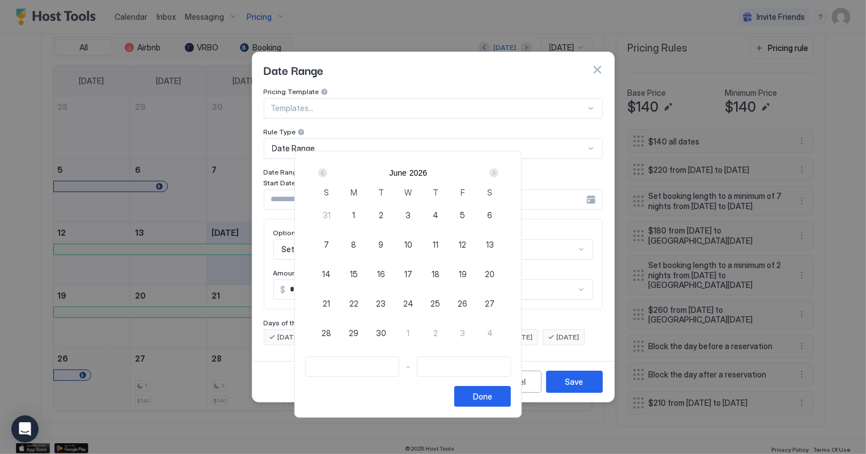
drag, startPoint x: 488, startPoint y: 300, endPoint x: 487, endPoint y: 286, distance: 14.7
click at [467, 300] on span "26" at bounding box center [462, 304] width 10 height 12
type input "**********"
click at [498, 172] on div "Next" at bounding box center [493, 172] width 9 height 9
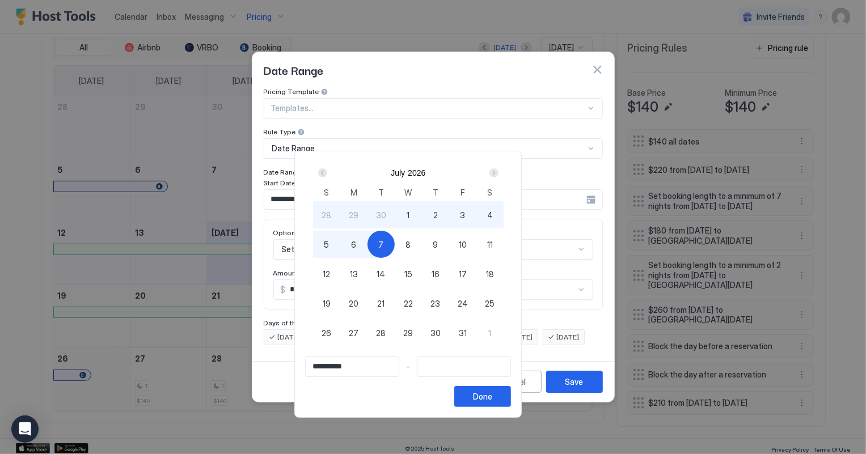
type input "**********"
click at [330, 272] on span "12" at bounding box center [326, 274] width 7 height 12
type input "**********"
click at [511, 397] on button "Done" at bounding box center [482, 396] width 57 height 21
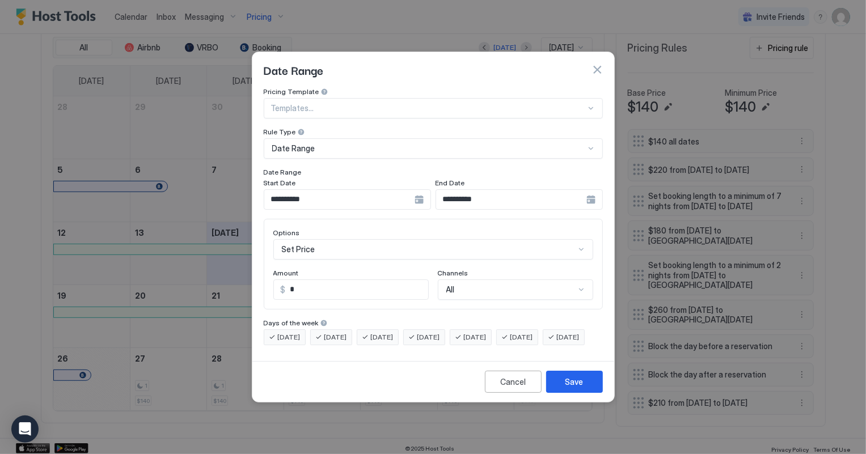
click at [291, 286] on input "*" at bounding box center [357, 289] width 142 height 19
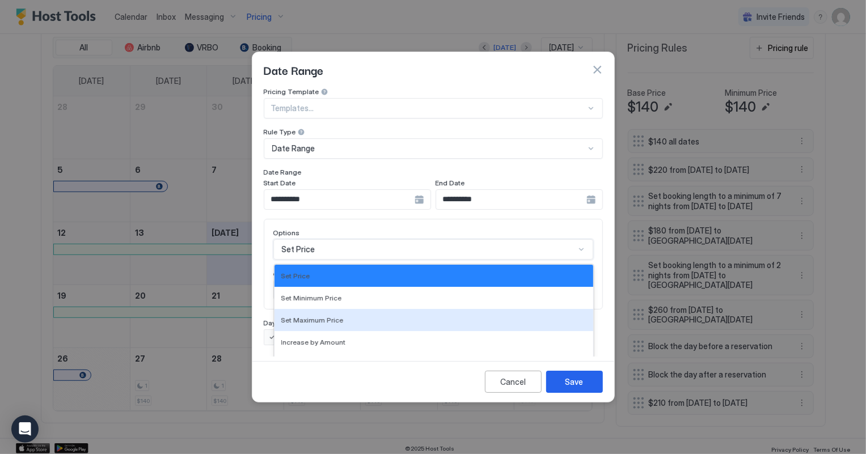
scroll to position [58, 0]
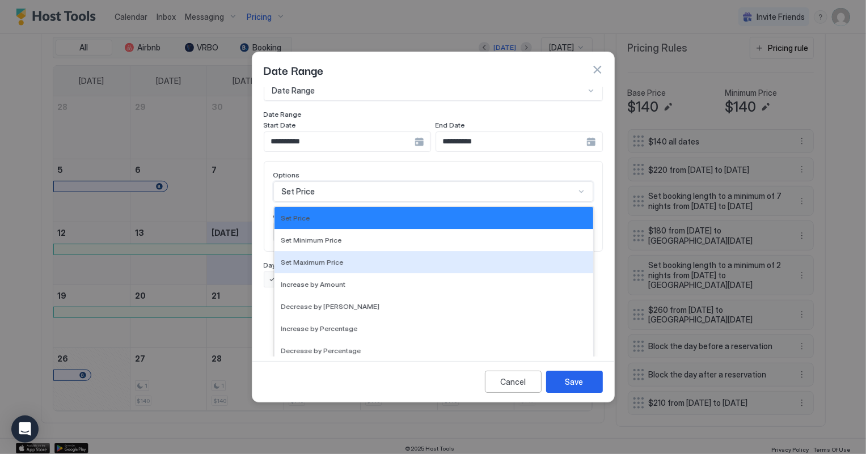
click at [320, 202] on div "17 results available. Use Up and Down to choose options, press Enter to select …" at bounding box center [433, 191] width 320 height 20
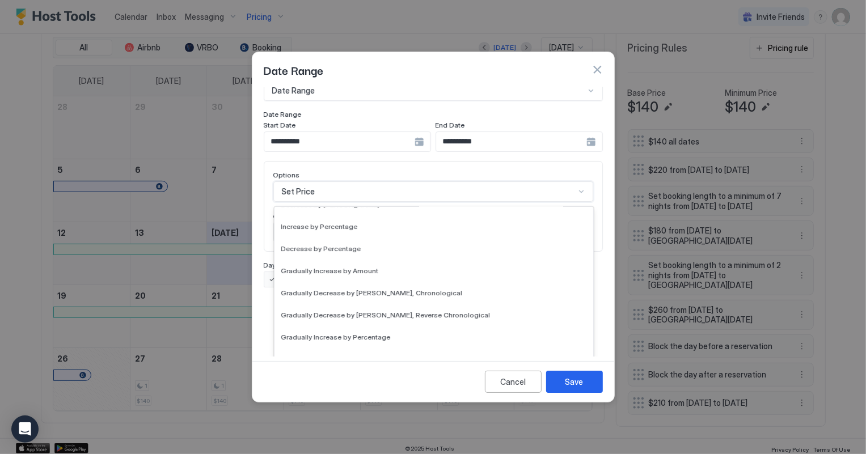
scroll to position [205, 0]
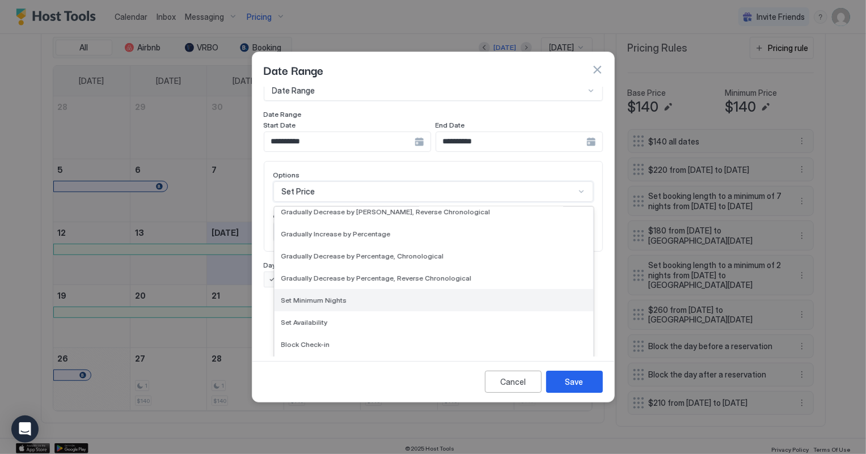
click at [323, 296] on span "Set Minimum Nights" at bounding box center [314, 300] width 66 height 9
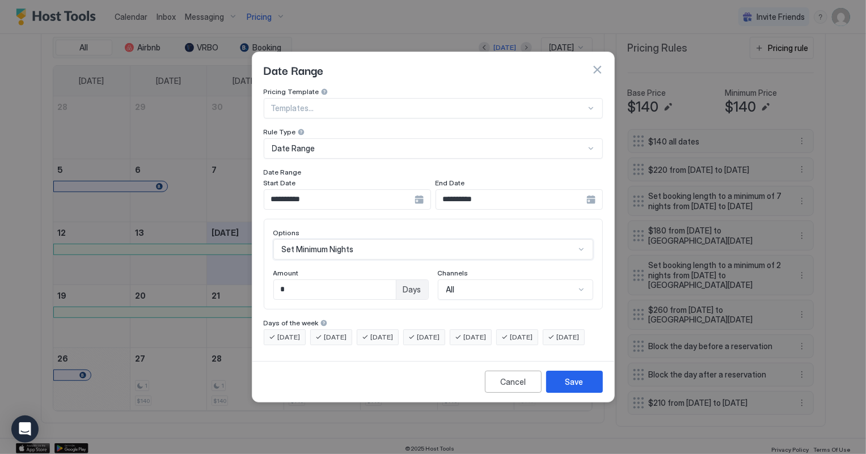
click at [307, 280] on input "*" at bounding box center [335, 289] width 122 height 19
type input "*"
click at [558, 393] on button "Save" at bounding box center [574, 382] width 57 height 22
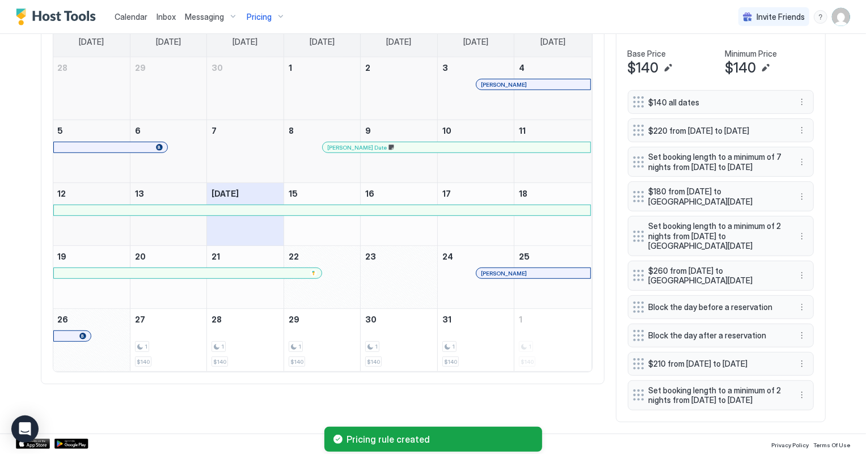
scroll to position [425, 0]
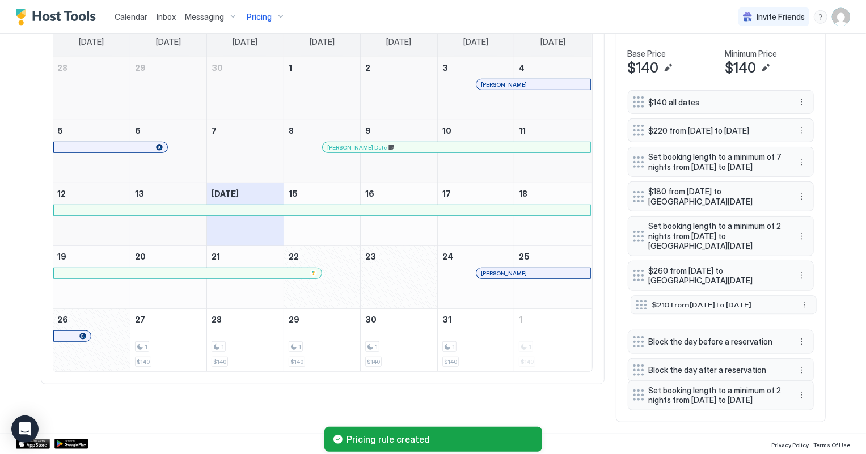
drag, startPoint x: 631, startPoint y: 353, endPoint x: 634, endPoint y: 294, distance: 59.0
click at [635, 300] on div at bounding box center [640, 304] width 11 height 9
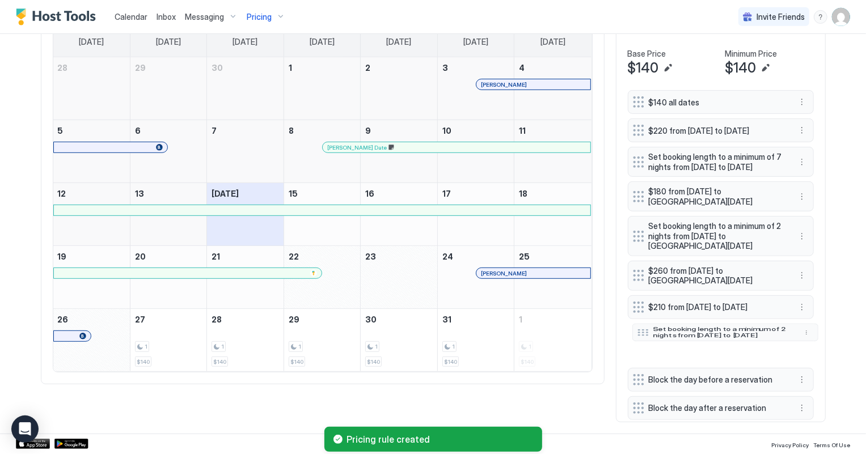
drag, startPoint x: 636, startPoint y: 393, endPoint x: 641, endPoint y: 329, distance: 64.2
click at [641, 329] on div at bounding box center [642, 332] width 11 height 7
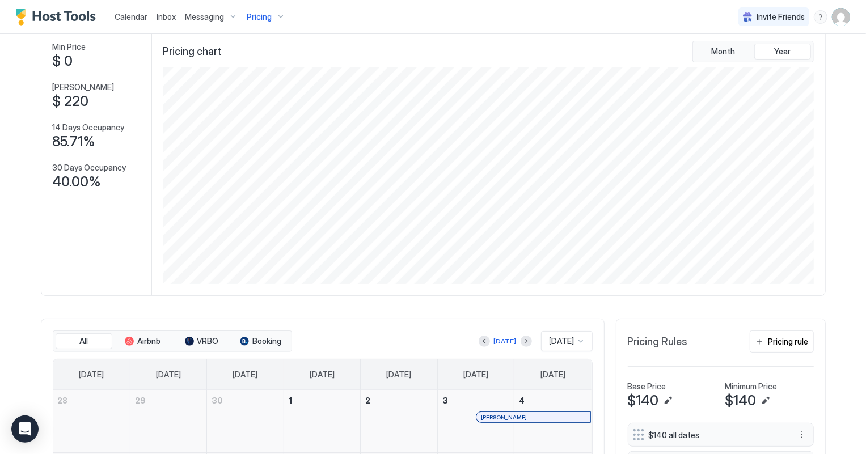
scroll to position [0, 0]
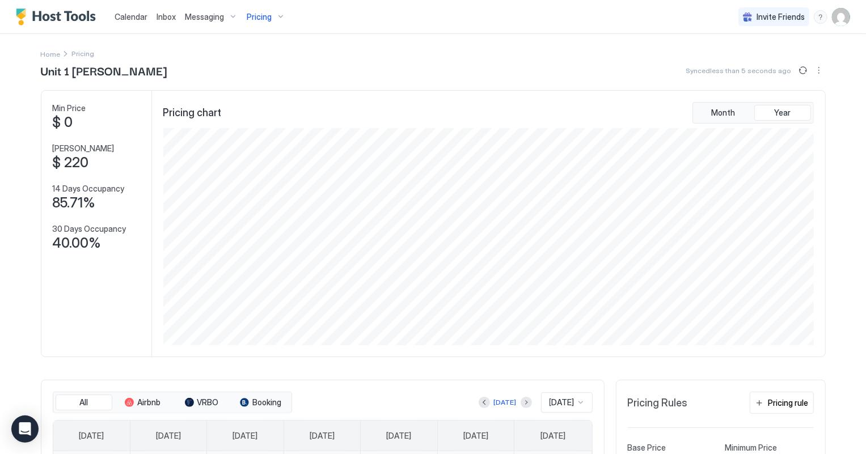
click at [247, 18] on span "Pricing" at bounding box center [259, 17] width 25 height 10
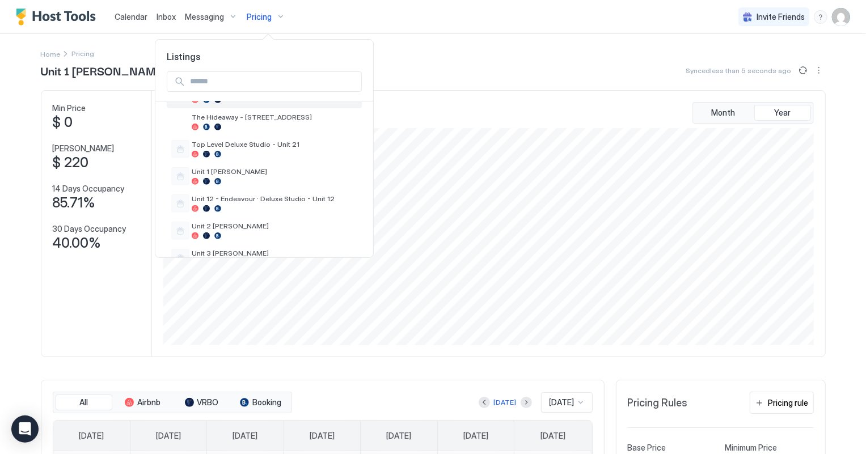
scroll to position [400, 0]
click at [266, 192] on span "Unit 12 - Endeavour · Deluxe Studio - Unit 12" at bounding box center [275, 196] width 166 height 9
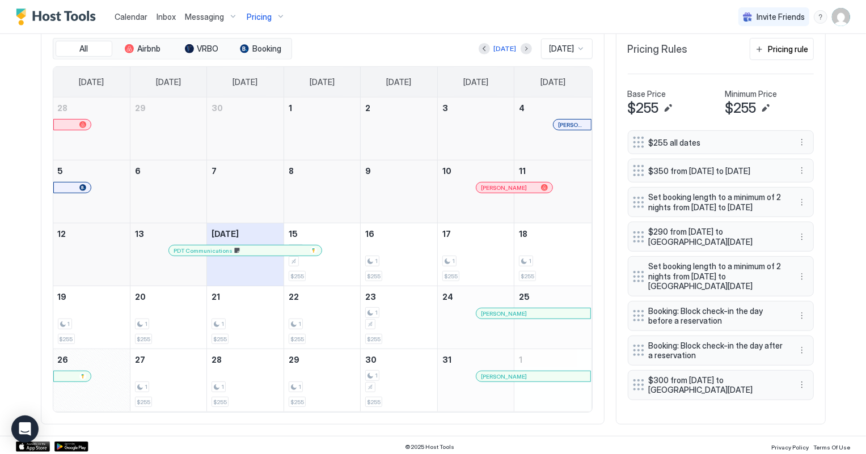
scroll to position [358, 0]
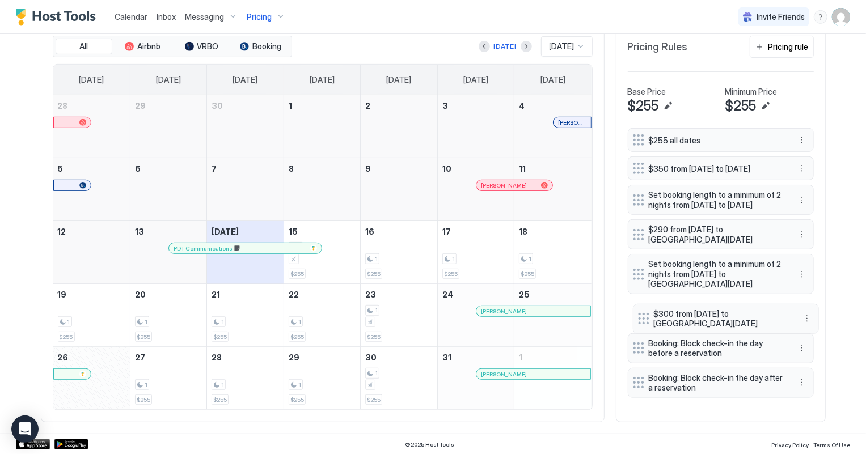
drag, startPoint x: 630, startPoint y: 398, endPoint x: 635, endPoint y: 334, distance: 64.3
click at [638, 324] on div at bounding box center [643, 318] width 11 height 11
click at [782, 48] on div "Pricing rule" at bounding box center [788, 47] width 40 height 12
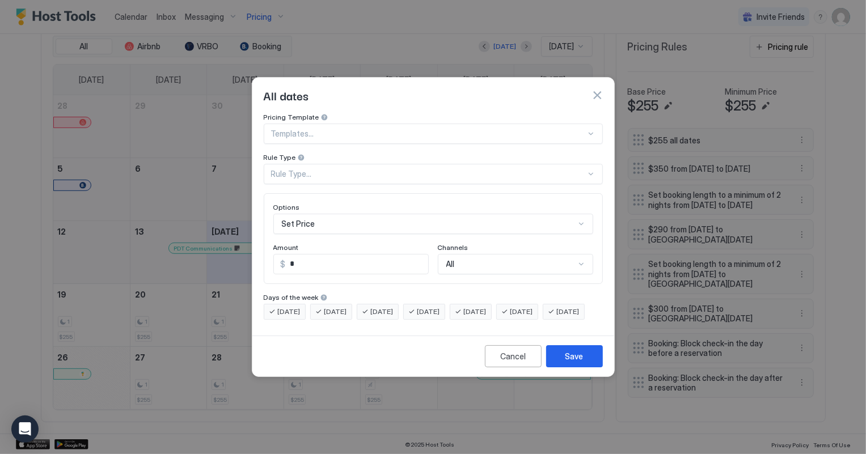
click at [328, 169] on div "Rule Type..." at bounding box center [428, 174] width 315 height 10
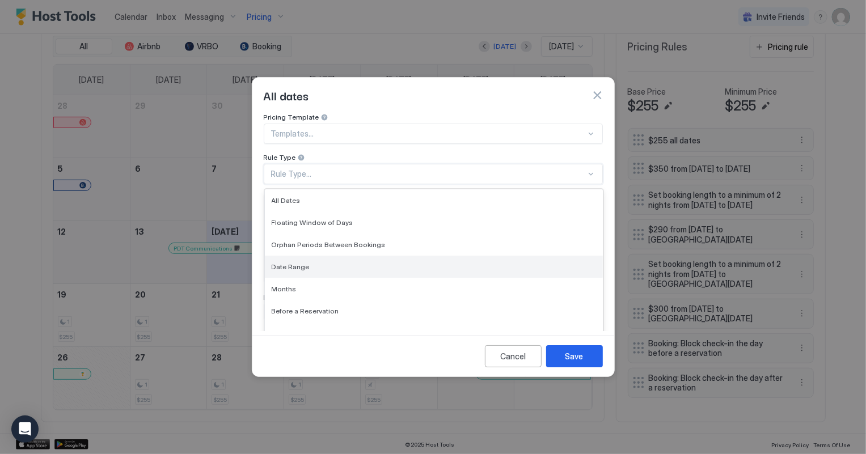
click at [285, 262] on span "Date Range" at bounding box center [291, 266] width 38 height 9
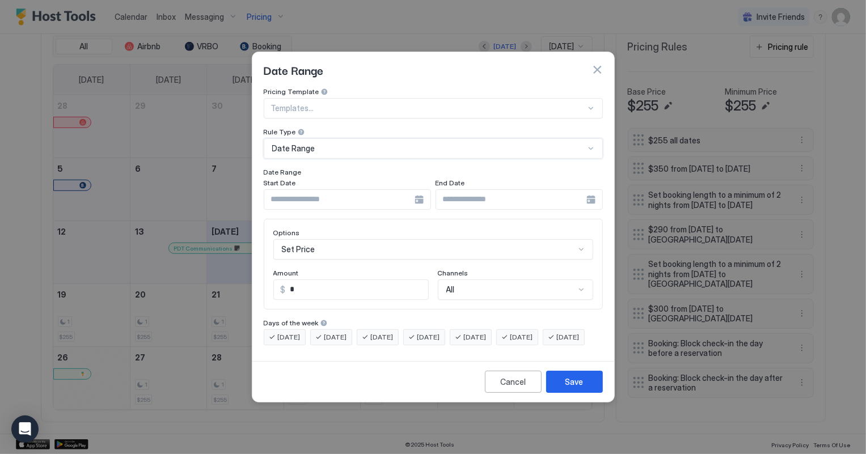
click at [398, 190] on input "Input Field" at bounding box center [339, 199] width 150 height 19
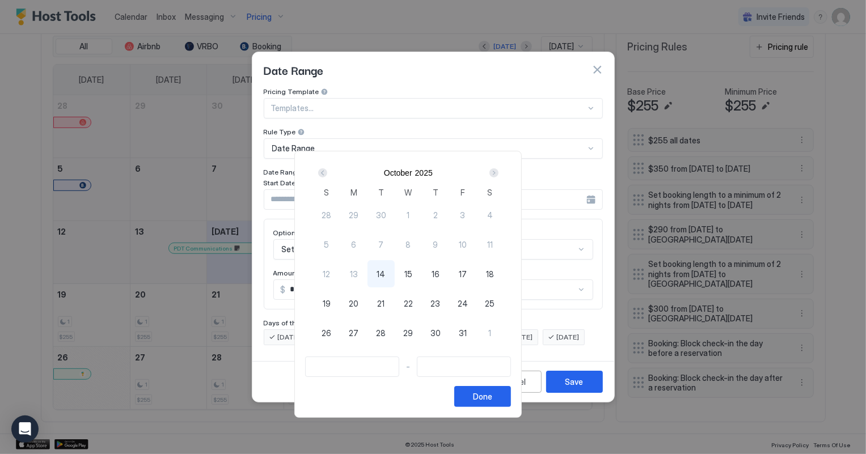
click at [498, 171] on div "Next" at bounding box center [493, 172] width 9 height 9
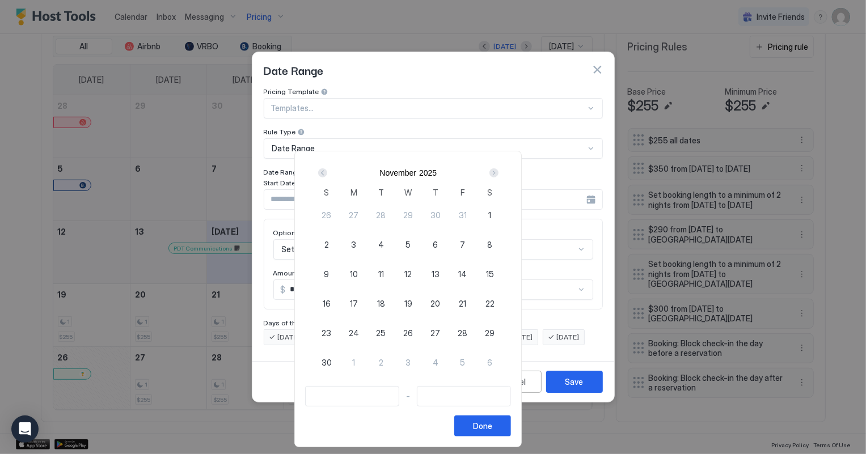
click at [498, 171] on div "Next" at bounding box center [493, 172] width 9 height 9
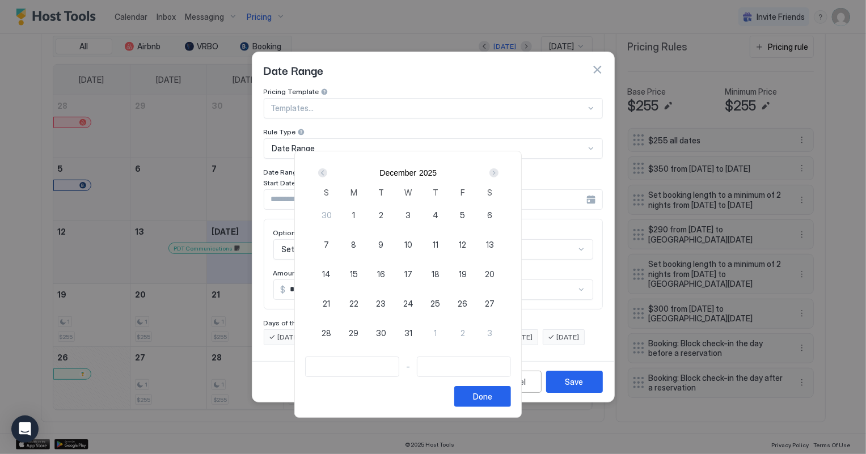
click at [498, 171] on div "Next" at bounding box center [493, 172] width 9 height 9
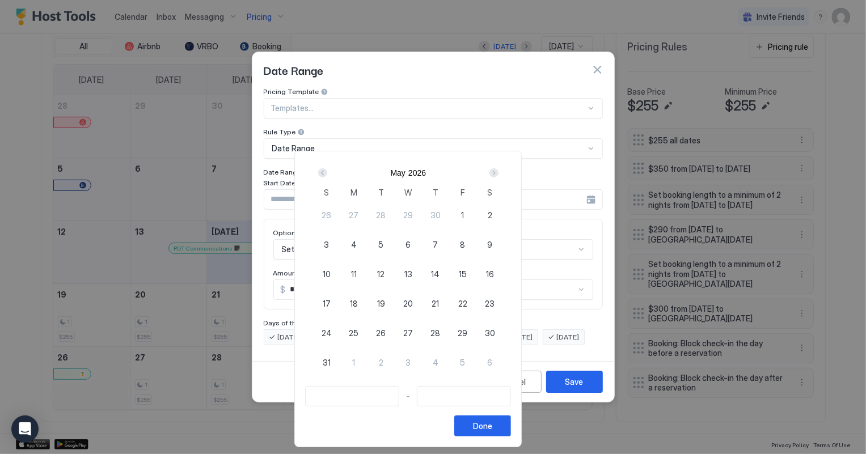
click at [498, 171] on div "Next" at bounding box center [493, 172] width 9 height 9
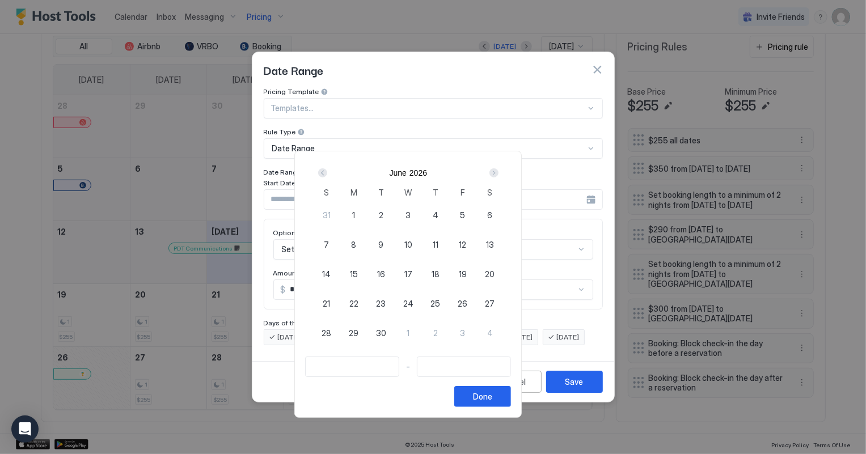
click at [467, 299] on span "26" at bounding box center [462, 304] width 10 height 12
type input "**********"
click at [498, 170] on div "Next" at bounding box center [493, 172] width 9 height 9
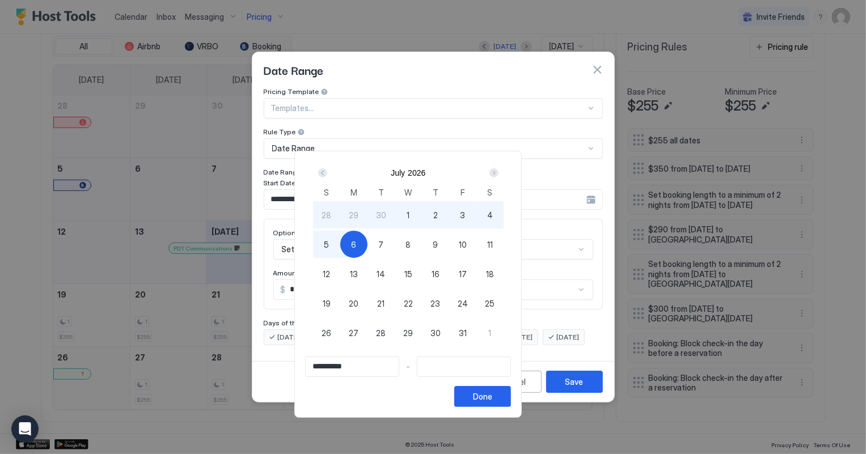
type input "**********"
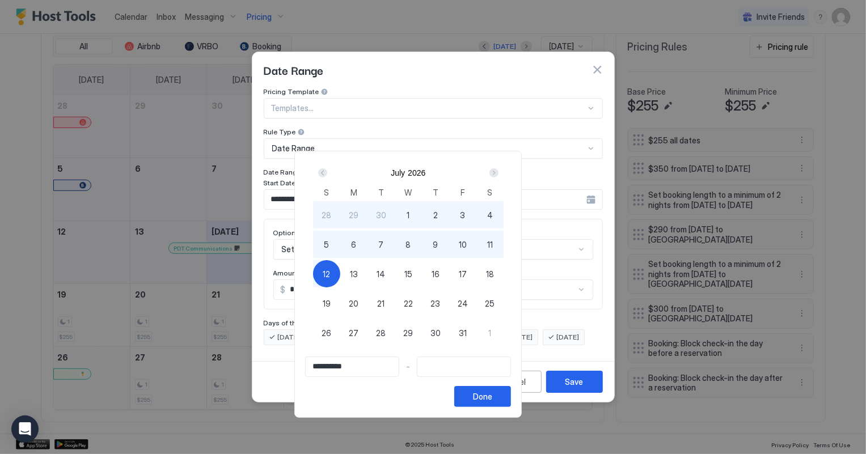
click at [330, 275] on span "12" at bounding box center [326, 274] width 7 height 12
type input "**********"
click at [511, 397] on button "Done" at bounding box center [482, 396] width 57 height 21
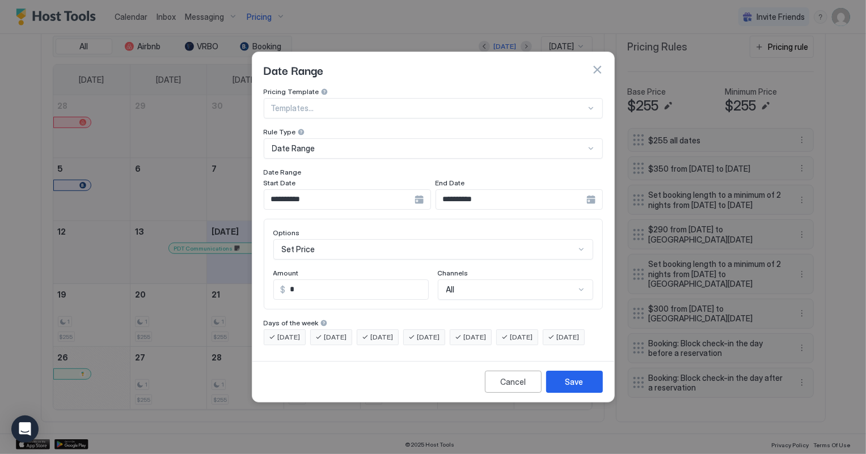
click at [299, 269] on div "Amount" at bounding box center [350, 274] width 155 height 11
click at [299, 280] on input "*" at bounding box center [357, 289] width 142 height 19
type input "***"
click at [578, 387] on div "Save" at bounding box center [574, 382] width 18 height 12
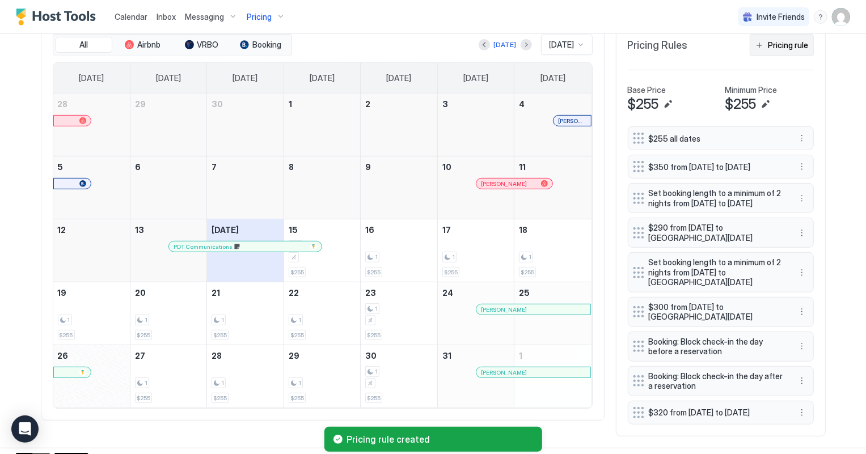
click at [788, 45] on div "Pricing rule" at bounding box center [788, 45] width 40 height 12
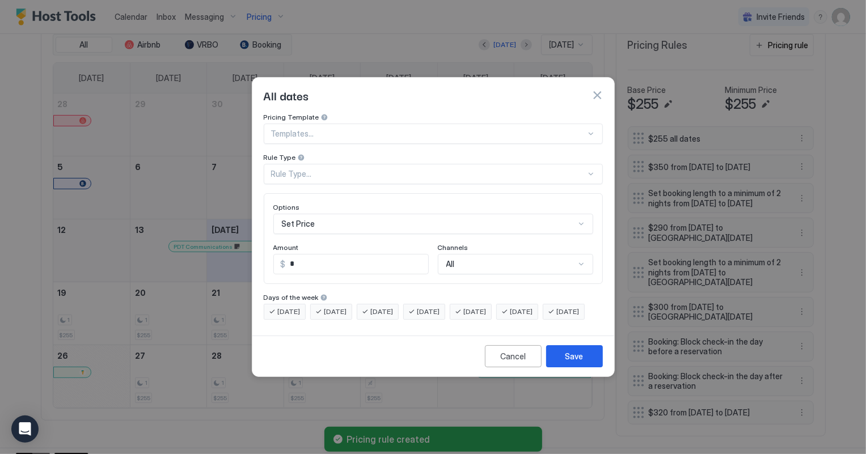
click at [290, 170] on div "Rule Type..." at bounding box center [433, 174] width 339 height 20
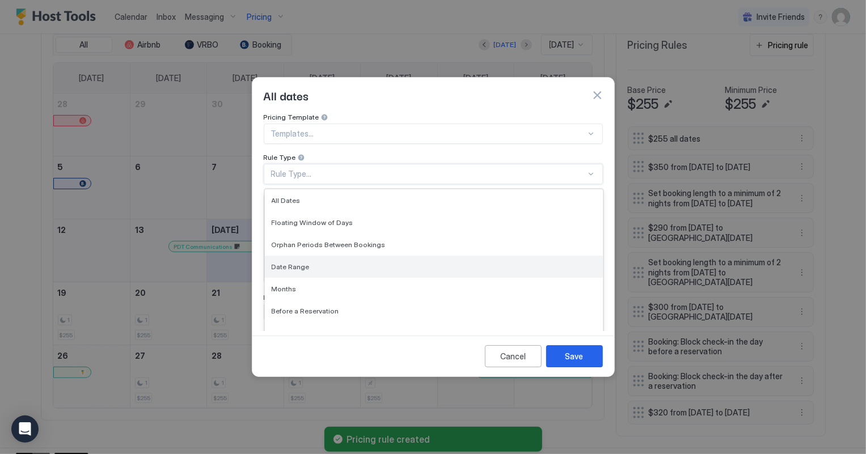
click at [301, 262] on span "Date Range" at bounding box center [291, 266] width 38 height 9
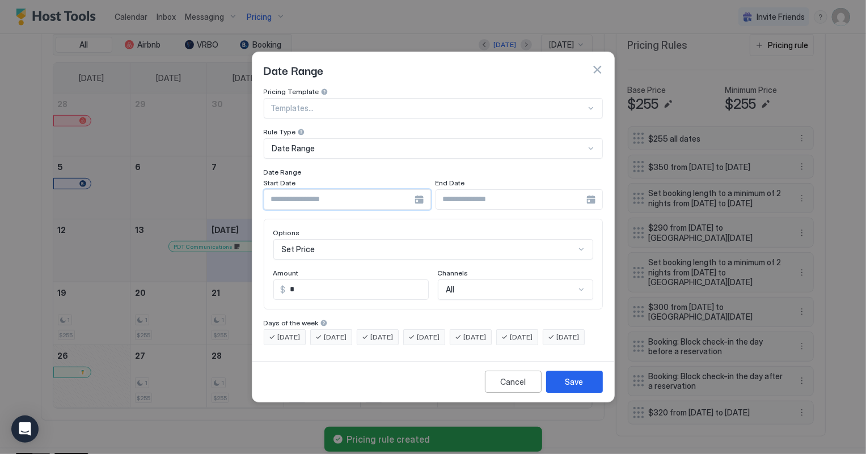
click at [304, 191] on input "Input Field" at bounding box center [339, 199] width 150 height 19
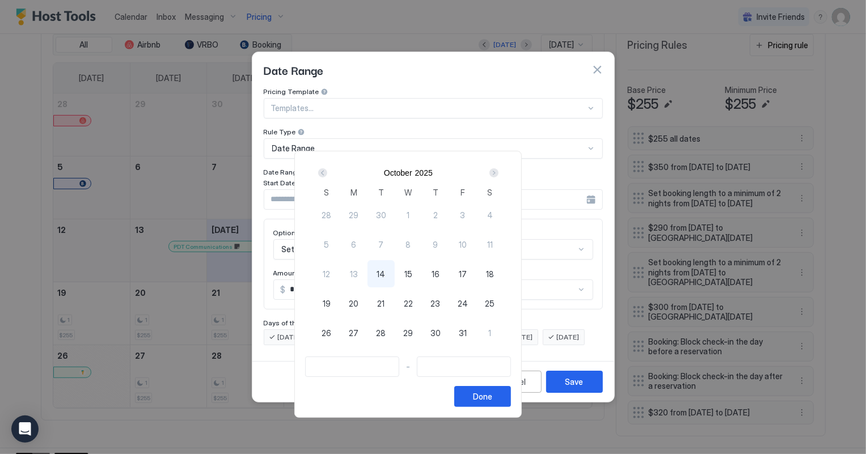
click at [498, 172] on div "Next" at bounding box center [493, 172] width 9 height 9
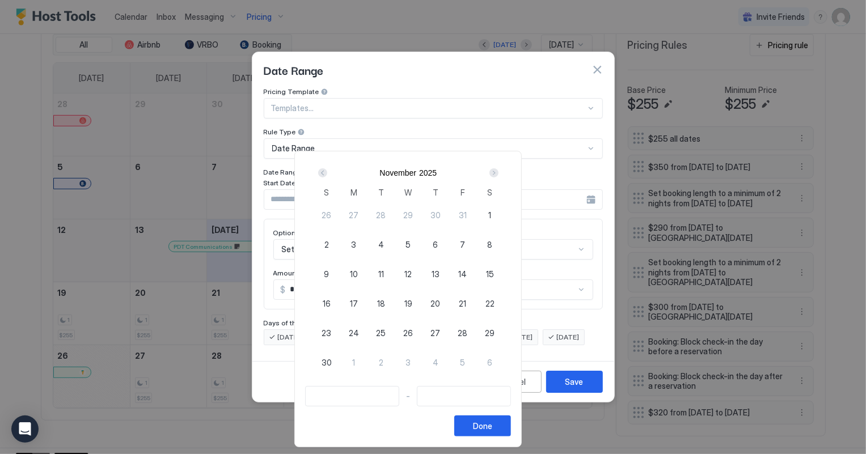
click at [498, 172] on div "Next" at bounding box center [493, 172] width 9 height 9
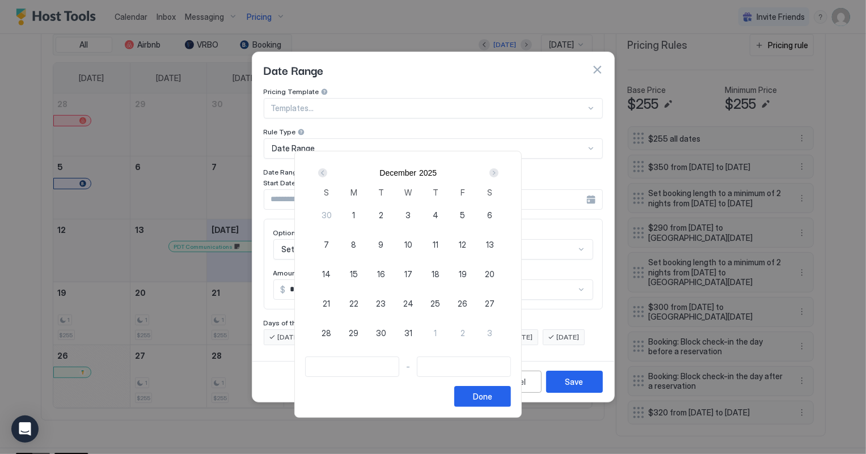
click at [498, 172] on div "Next" at bounding box center [493, 172] width 9 height 9
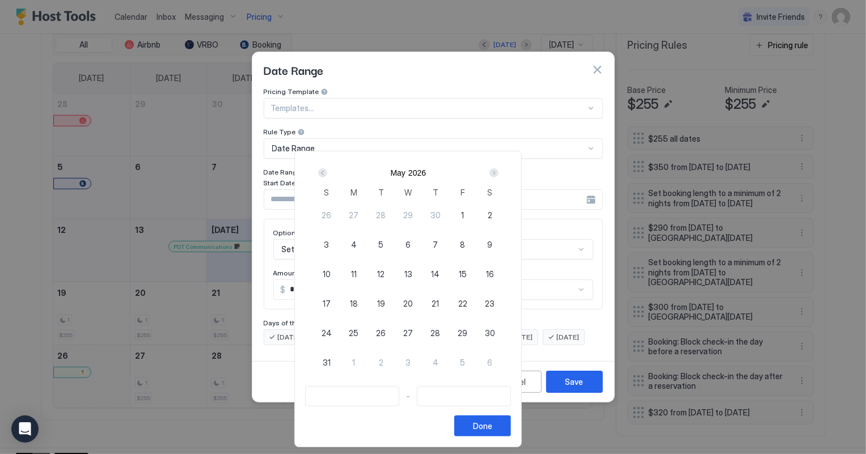
click at [498, 172] on div "Next" at bounding box center [493, 172] width 9 height 9
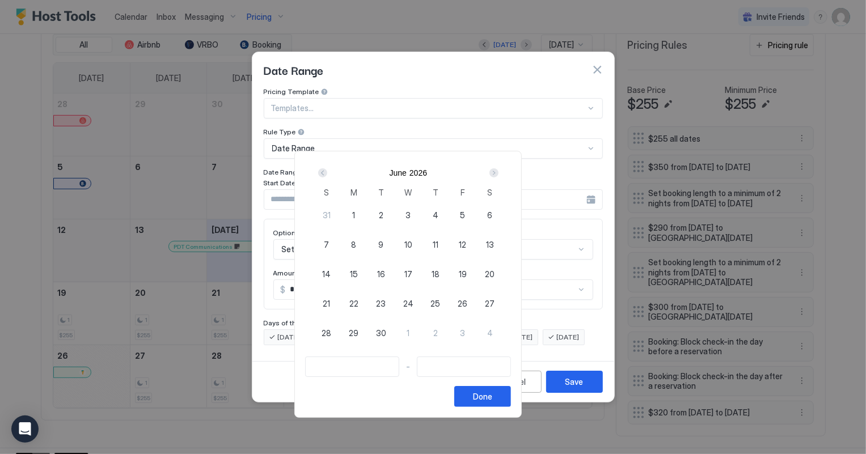
click at [467, 300] on span "26" at bounding box center [462, 304] width 10 height 12
type input "**********"
click at [498, 170] on div "Next" at bounding box center [493, 172] width 9 height 9
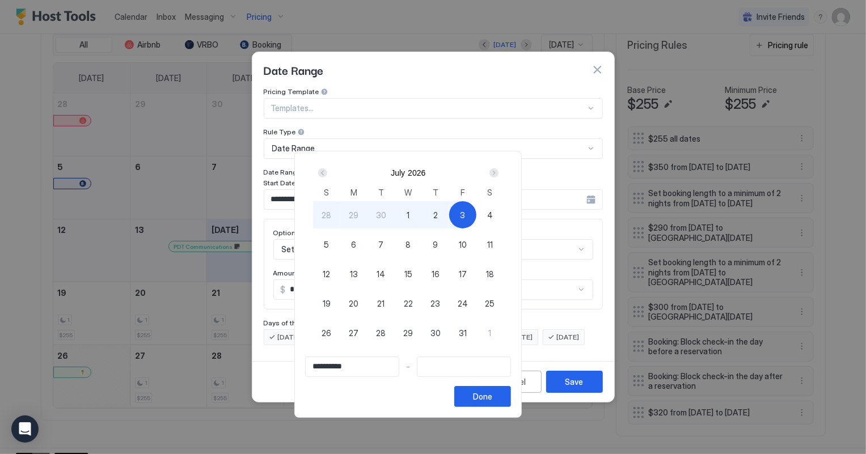
type input "**********"
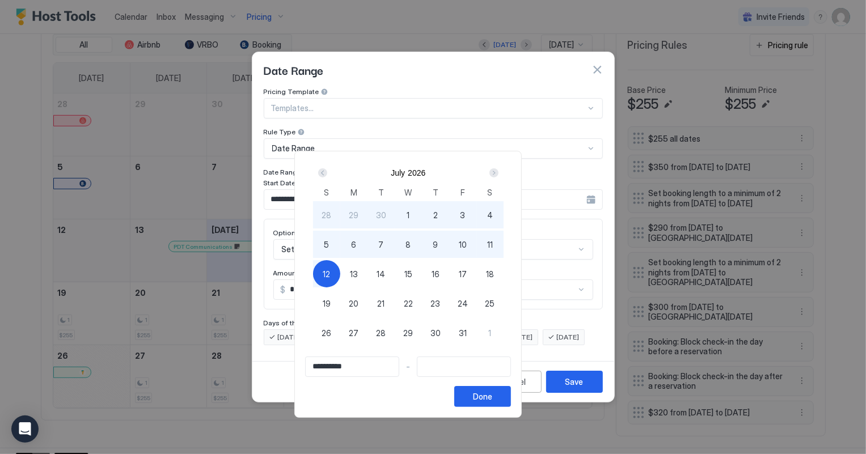
click at [330, 272] on span "12" at bounding box center [326, 274] width 7 height 12
type input "**********"
click at [511, 389] on button "Done" at bounding box center [482, 396] width 57 height 21
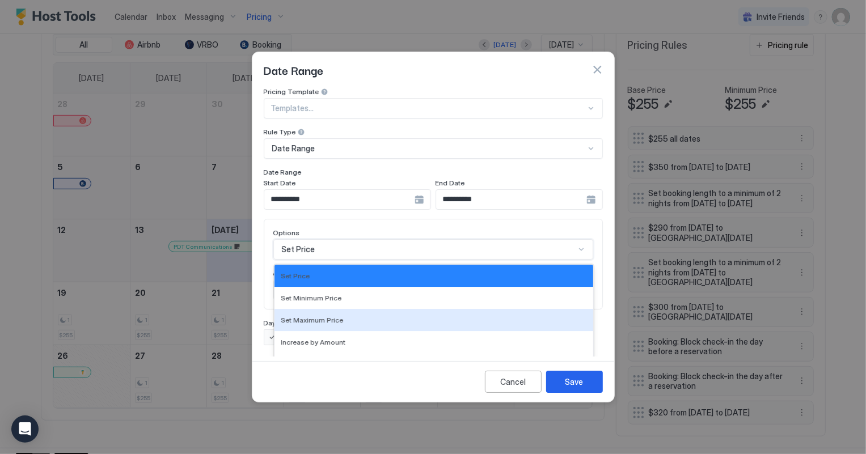
click at [312, 243] on div "17 results available. Use Up and Down to choose options, press Enter to select …" at bounding box center [433, 249] width 320 height 20
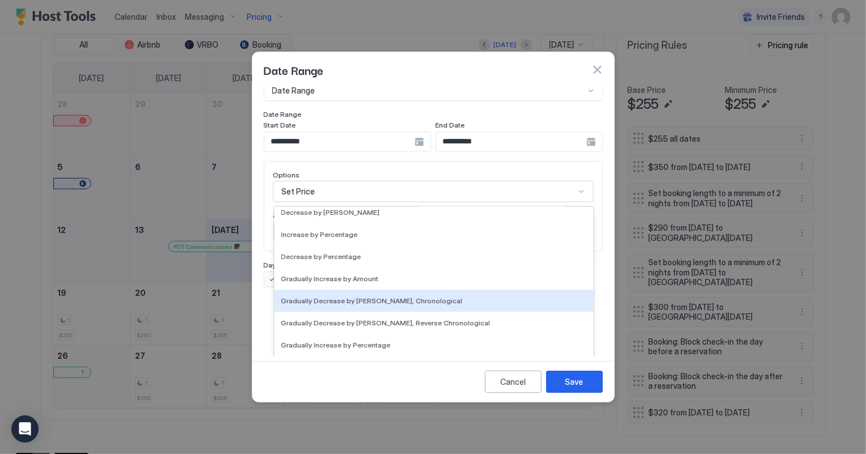
scroll to position [205, 0]
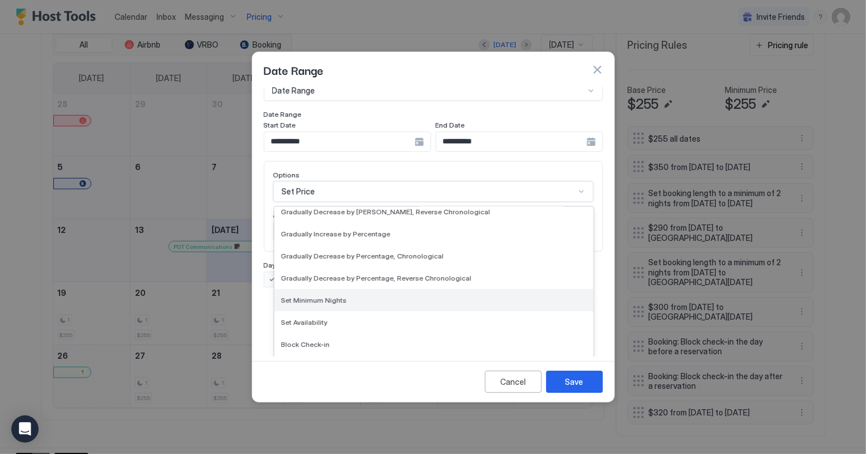
click at [317, 296] on span "Set Minimum Nights" at bounding box center [314, 300] width 66 height 9
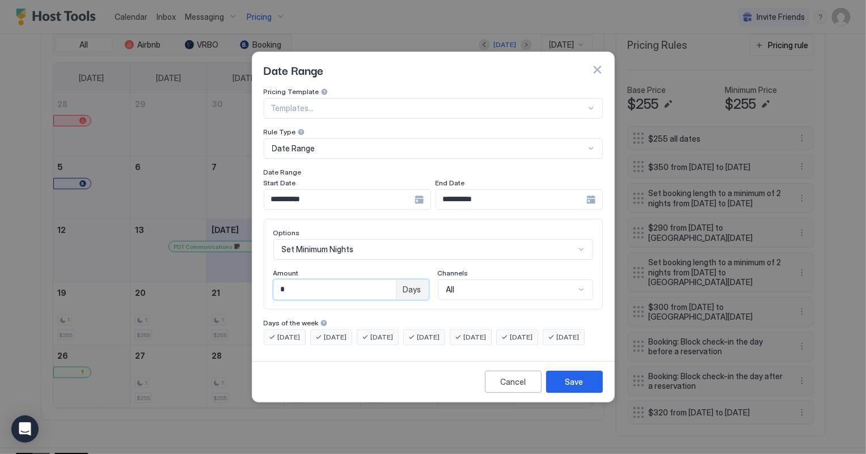
click at [298, 281] on input "*" at bounding box center [335, 289] width 122 height 19
type input "*"
click at [558, 386] on button "Save" at bounding box center [574, 382] width 57 height 22
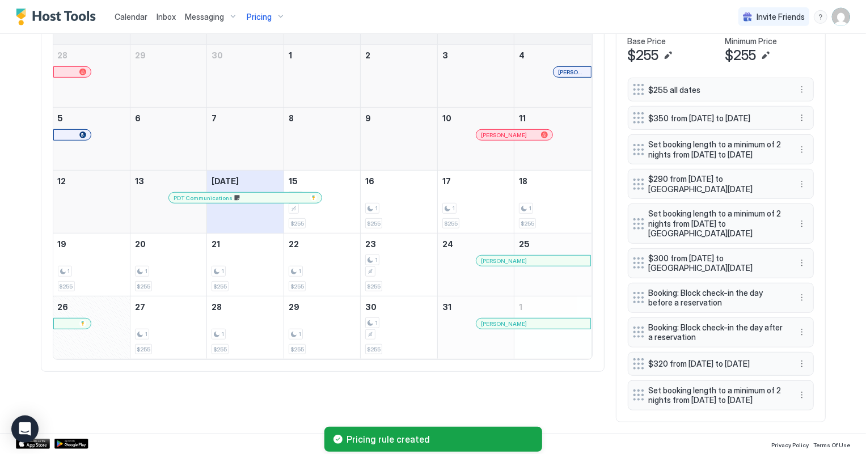
scroll to position [436, 0]
drag, startPoint x: 635, startPoint y: 348, endPoint x: 631, endPoint y: 285, distance: 63.6
click at [631, 295] on div at bounding box center [634, 300] width 11 height 11
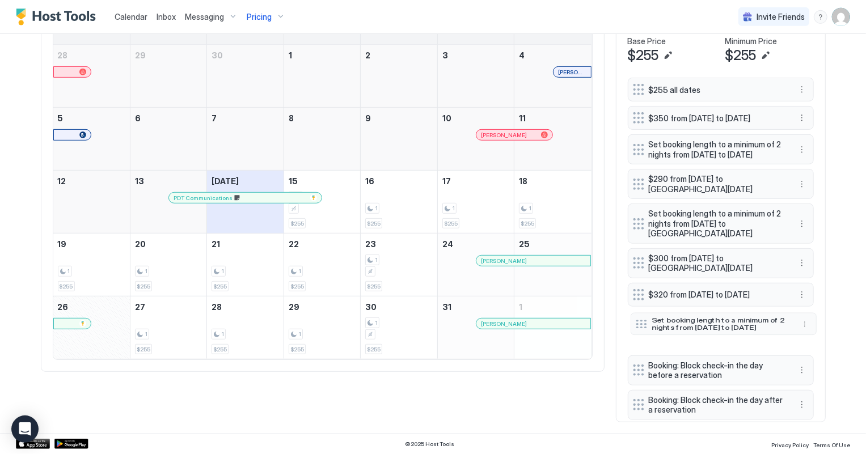
drag, startPoint x: 629, startPoint y: 396, endPoint x: 632, endPoint y: 325, distance: 71.5
click at [635, 325] on div "Set booking length to a minimum of 2 nights from [DATE] to [DATE]" at bounding box center [714, 323] width 158 height 15
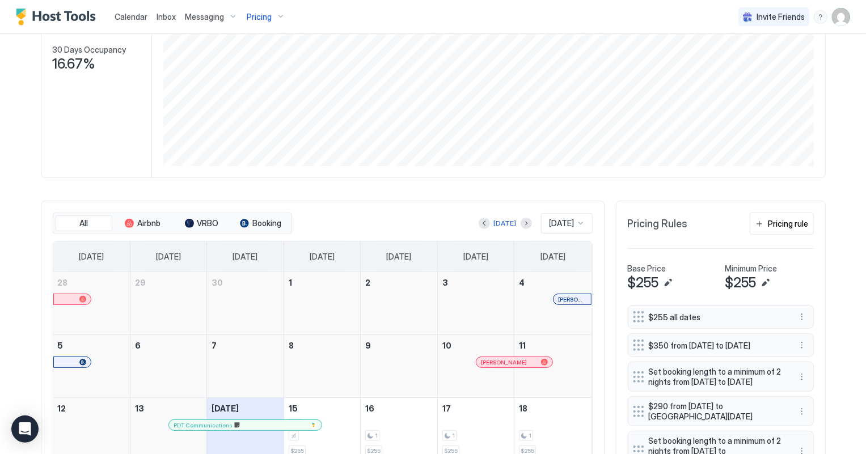
scroll to position [0, 0]
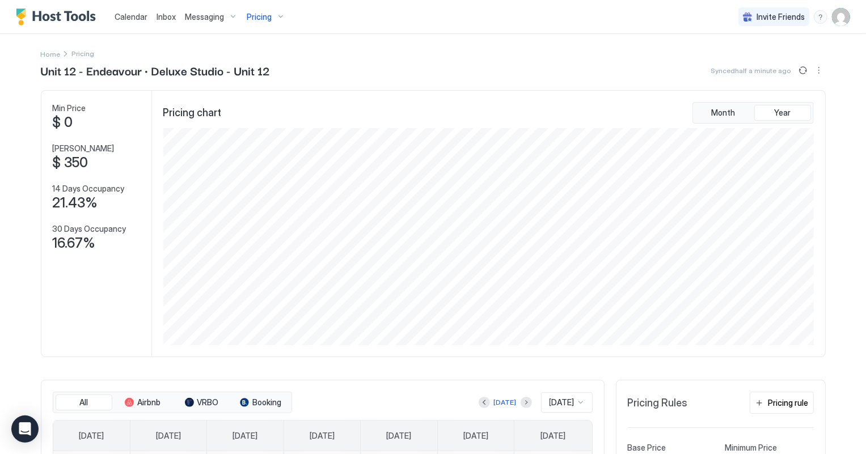
click at [262, 12] on span "Pricing" at bounding box center [259, 17] width 25 height 10
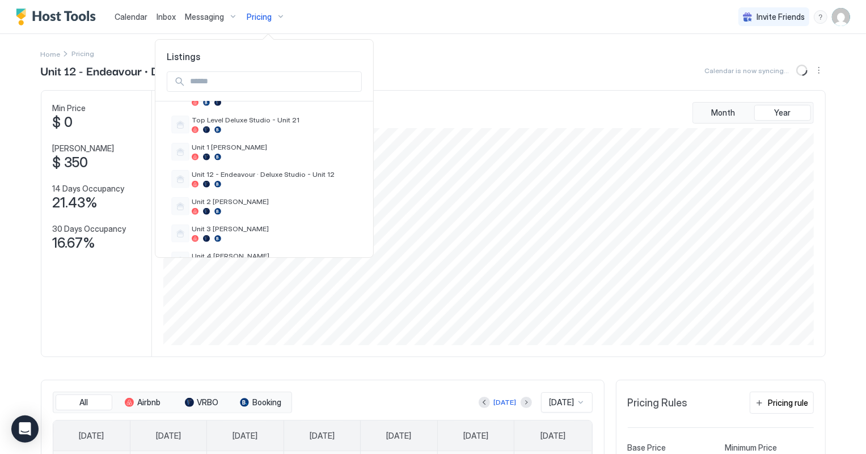
scroll to position [425, 0]
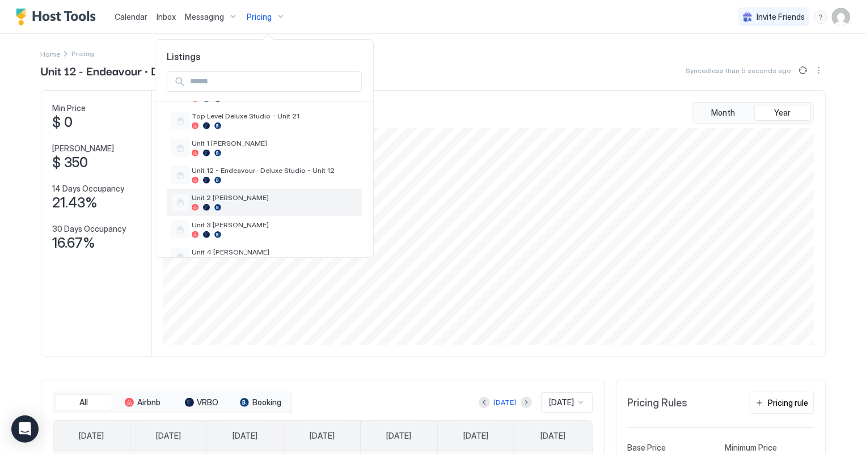
click at [226, 193] on div "Unit 2 [PERSON_NAME]" at bounding box center [275, 202] width 166 height 18
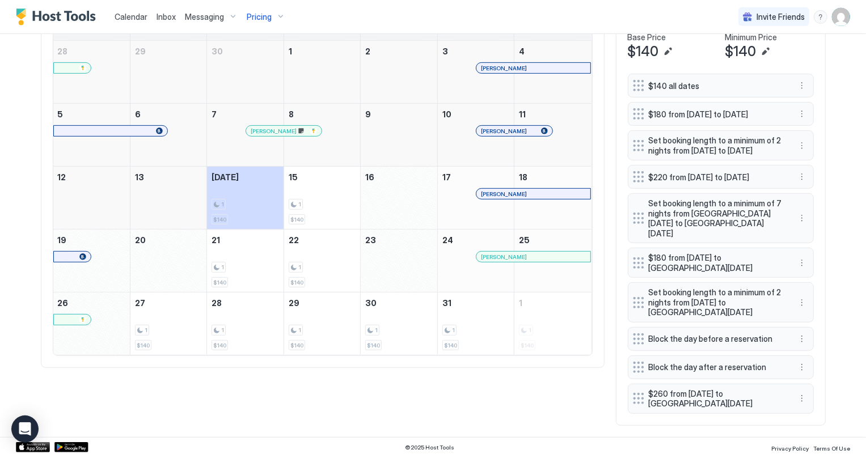
scroll to position [412, 0]
click at [795, 115] on button "More options" at bounding box center [802, 112] width 14 height 14
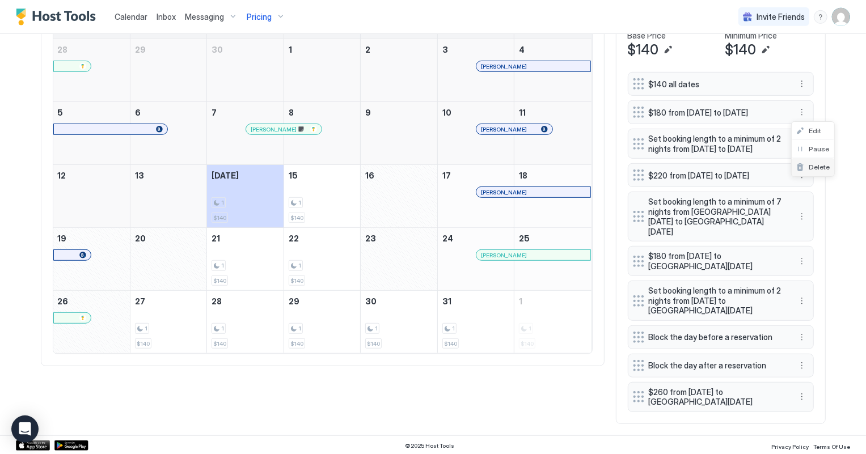
click at [811, 167] on span "Delete" at bounding box center [818, 167] width 21 height 9
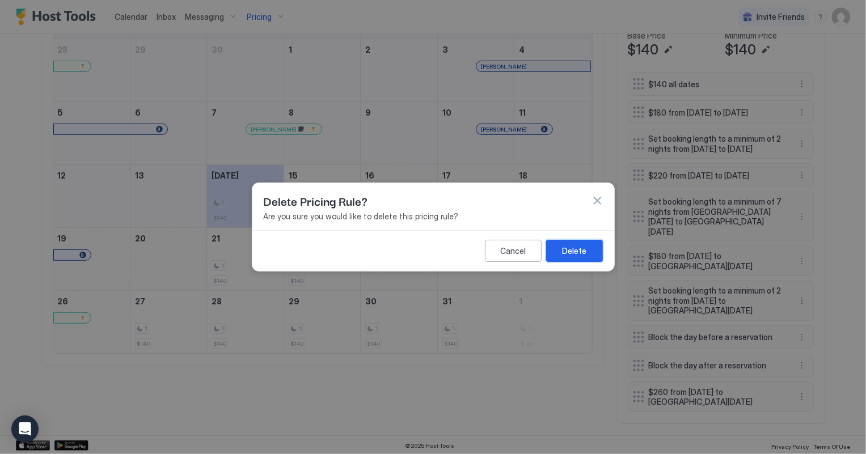
click at [583, 253] on div "Delete" at bounding box center [574, 251] width 24 height 12
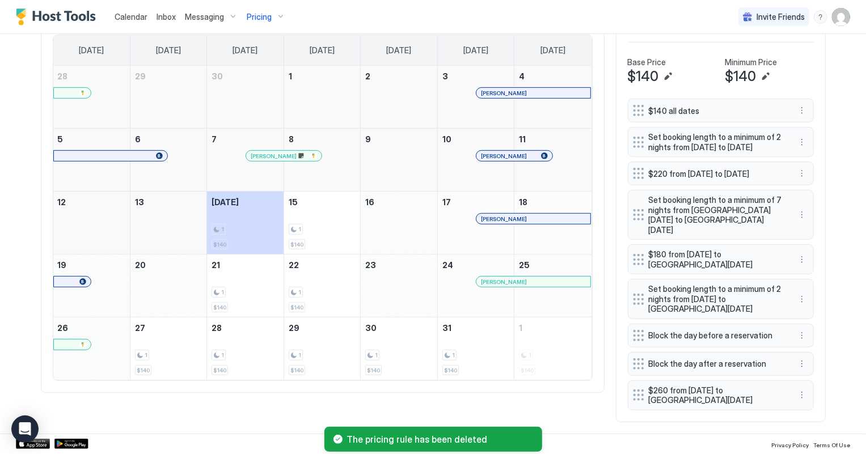
scroll to position [390, 0]
click at [797, 141] on button "More options" at bounding box center [802, 142] width 14 height 14
click at [817, 193] on span "Delete" at bounding box center [818, 194] width 21 height 9
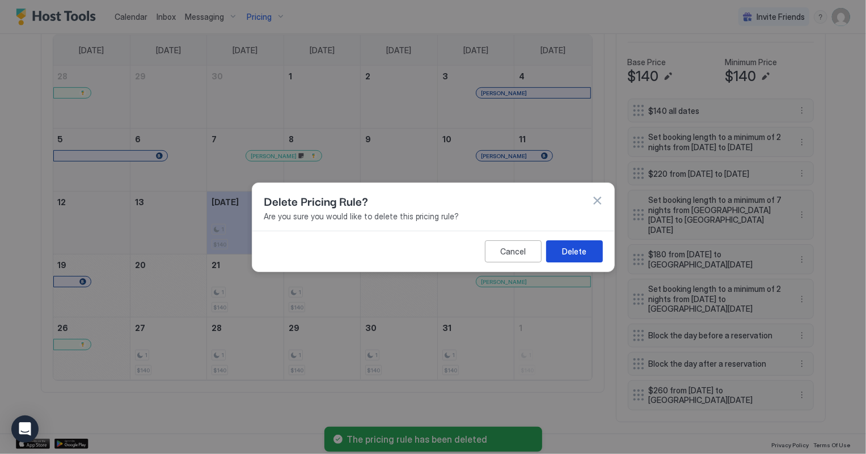
click at [572, 253] on div "Delete" at bounding box center [574, 251] width 24 height 12
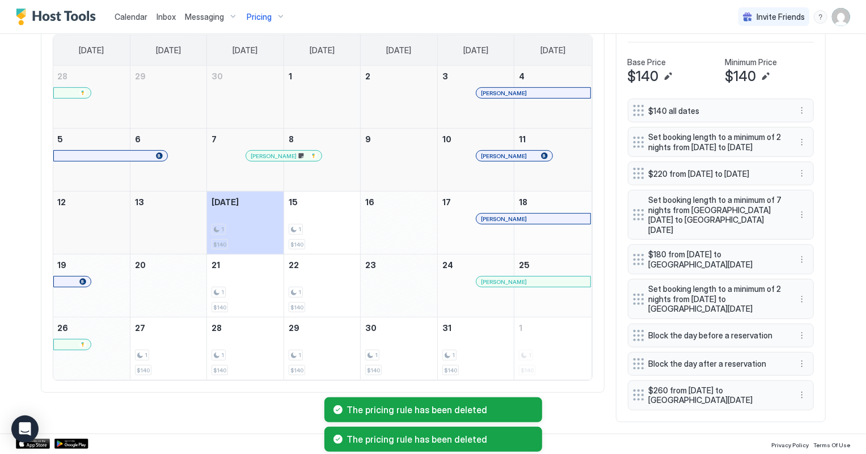
scroll to position [355, 0]
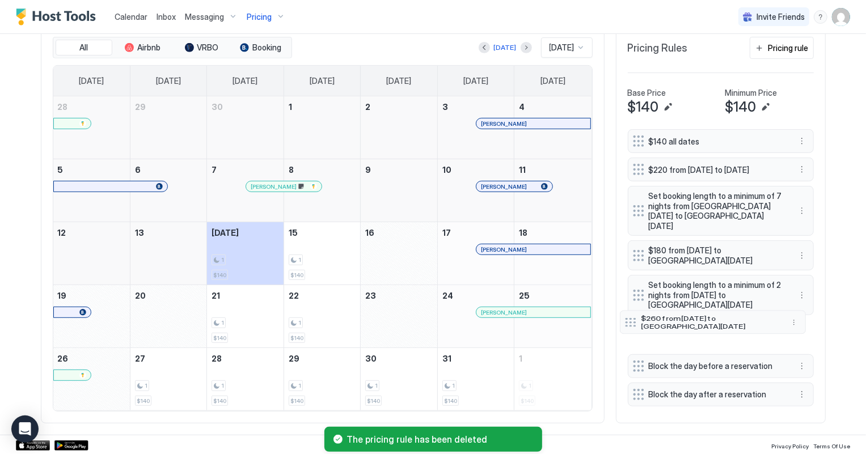
drag, startPoint x: 634, startPoint y: 385, endPoint x: 626, endPoint y: 316, distance: 69.6
click at [626, 317] on div at bounding box center [630, 321] width 11 height 9
click at [772, 46] on div "Pricing rule" at bounding box center [788, 48] width 40 height 12
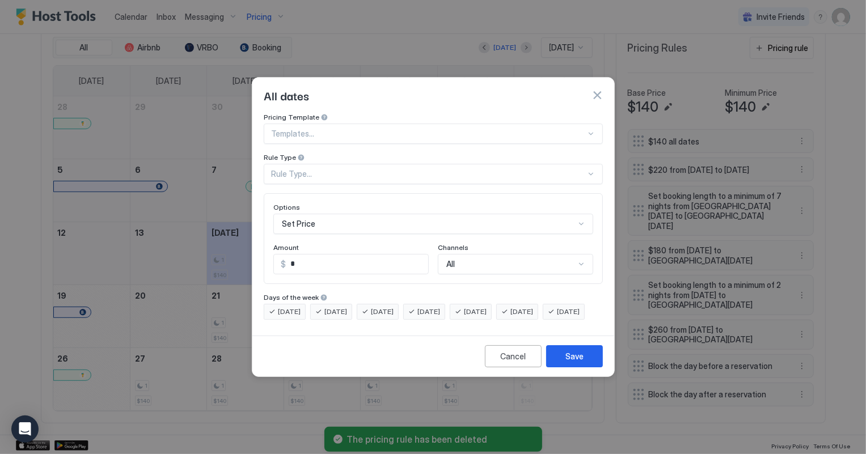
click at [317, 169] on div "Rule Type..." at bounding box center [427, 174] width 315 height 10
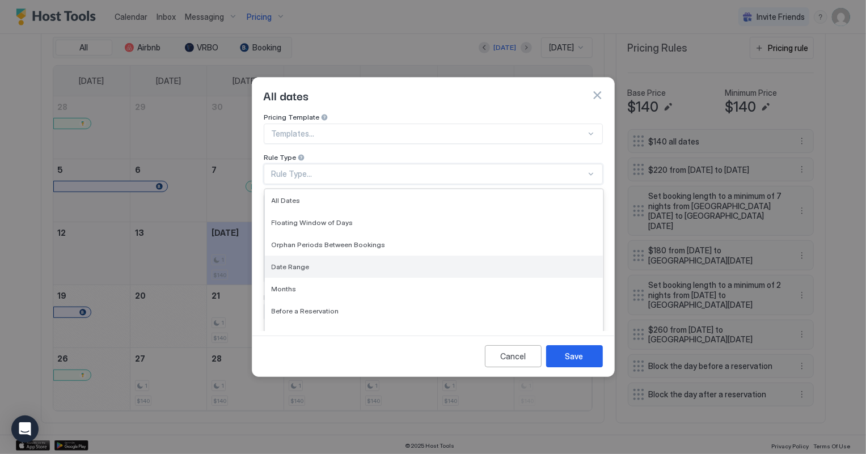
click at [303, 262] on span "Date Range" at bounding box center [291, 266] width 38 height 9
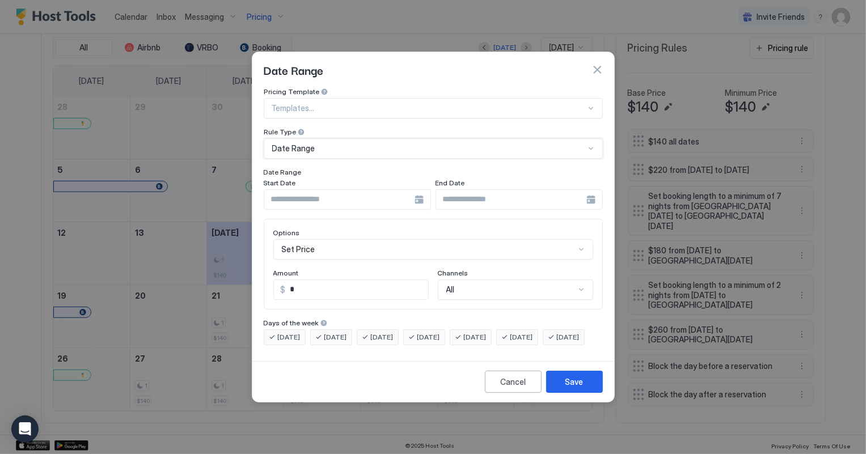
click at [347, 189] on div at bounding box center [347, 199] width 167 height 20
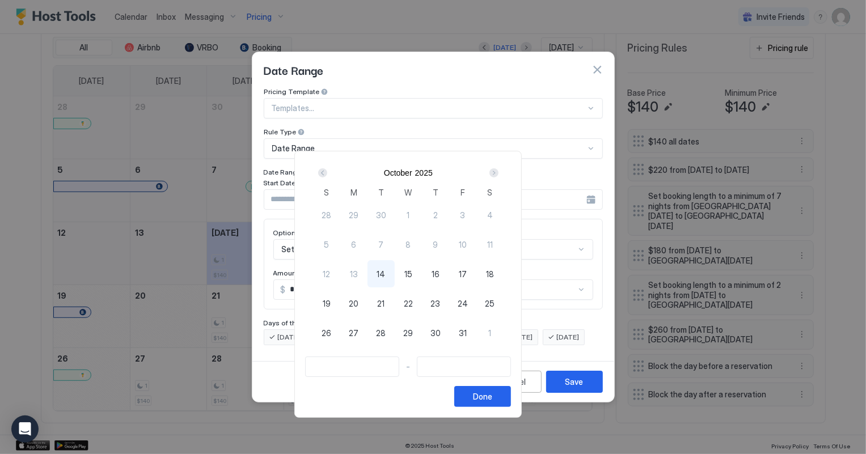
click at [351, 185] on div "S M T W T F S" at bounding box center [408, 192] width 190 height 16
click at [498, 171] on div "Next" at bounding box center [493, 172] width 9 height 9
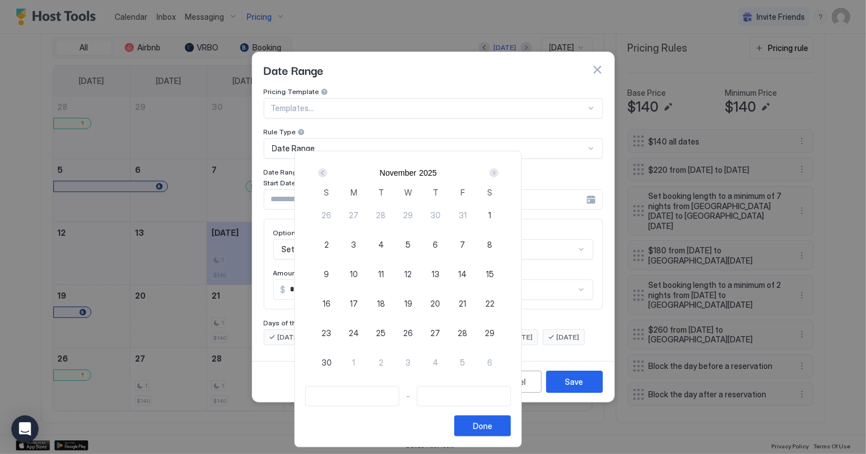
click at [498, 171] on div "Next" at bounding box center [493, 172] width 9 height 9
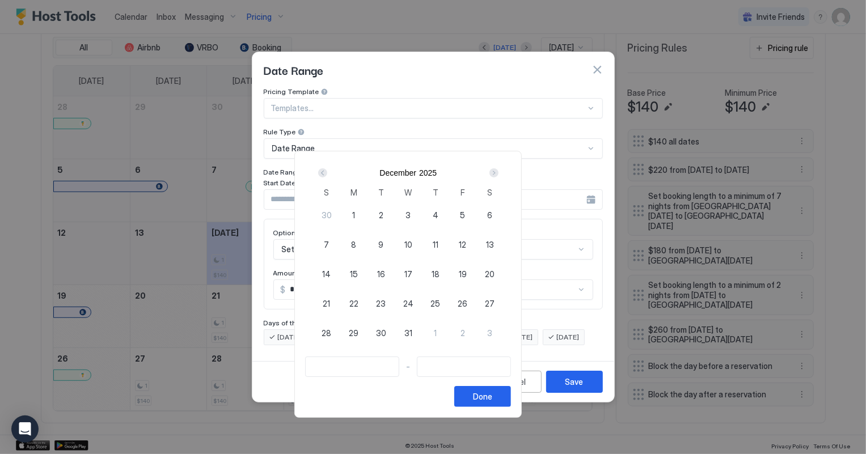
click at [498, 171] on div "Next" at bounding box center [493, 172] width 9 height 9
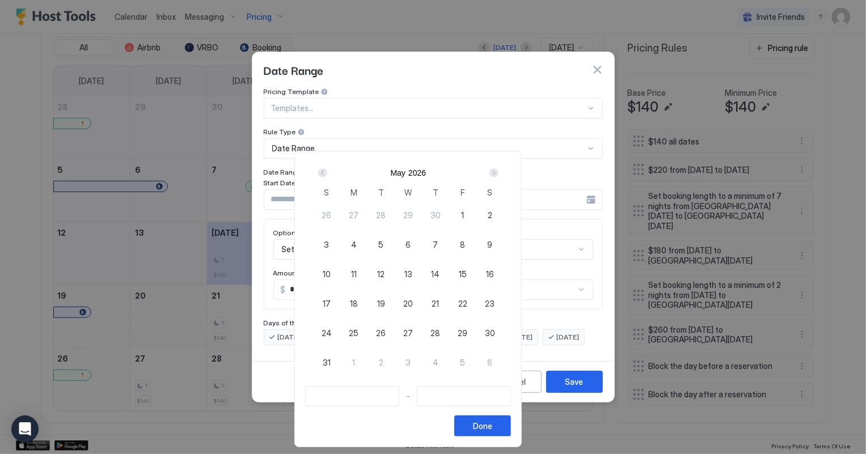
click at [498, 171] on div "Next" at bounding box center [493, 172] width 9 height 9
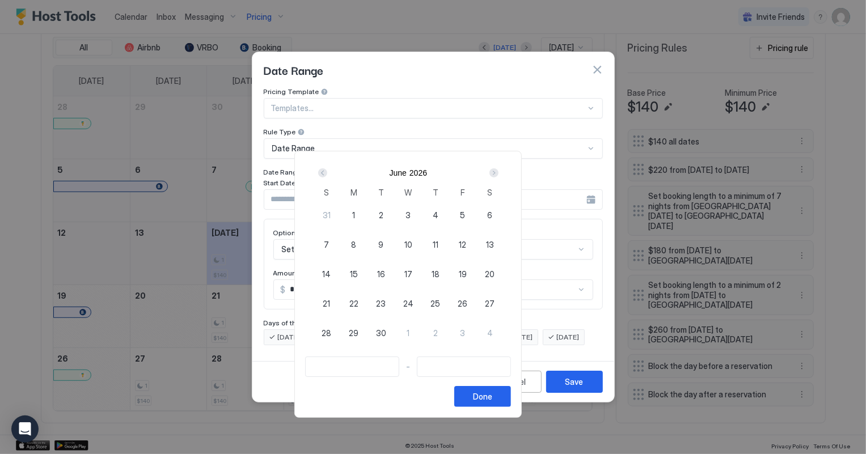
click at [467, 300] on span "26" at bounding box center [462, 304] width 10 height 12
type input "**********"
click at [498, 173] on div "Next" at bounding box center [493, 172] width 9 height 9
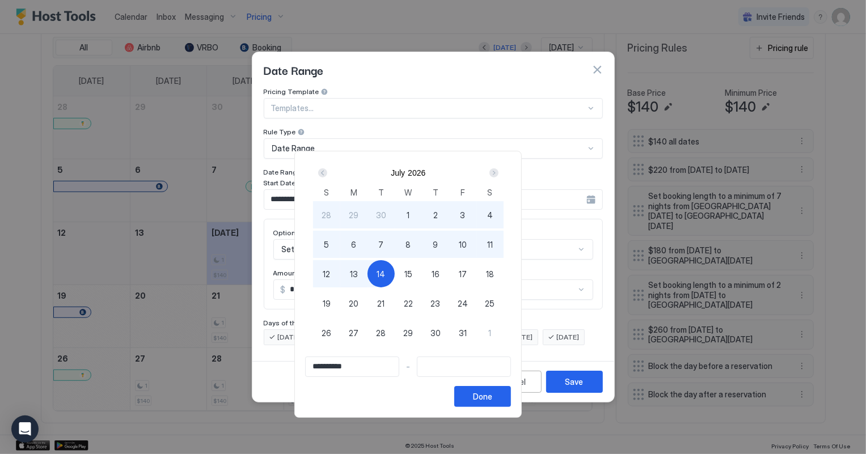
type input "**********"
click at [330, 275] on span "12" at bounding box center [326, 274] width 7 height 12
type input "**********"
click at [492, 396] on div "Done" at bounding box center [482, 397] width 19 height 12
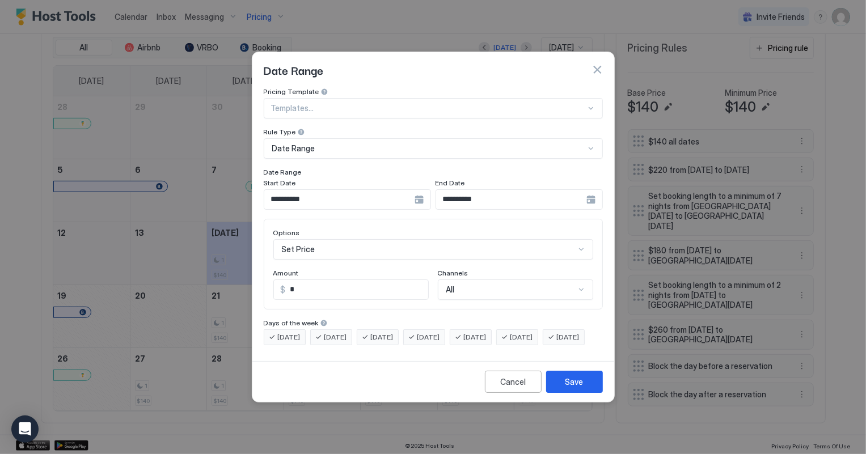
click at [307, 284] on input "*" at bounding box center [357, 289] width 142 height 19
type input "***"
click at [591, 391] on button "Save" at bounding box center [574, 382] width 57 height 22
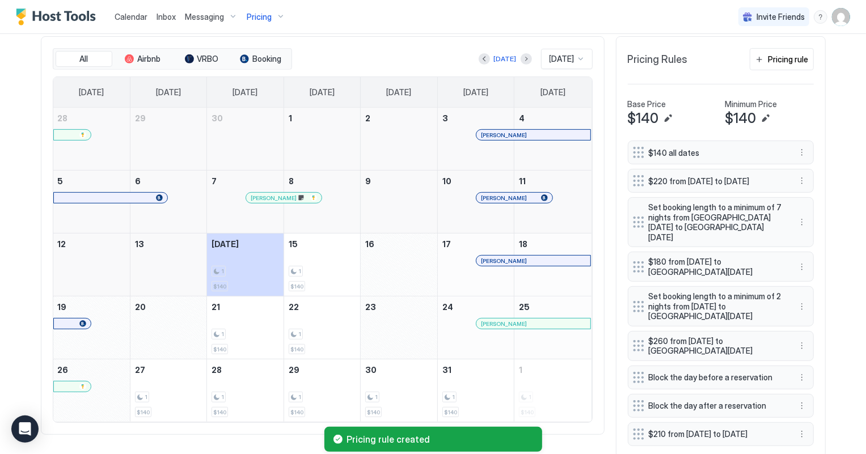
scroll to position [329, 0]
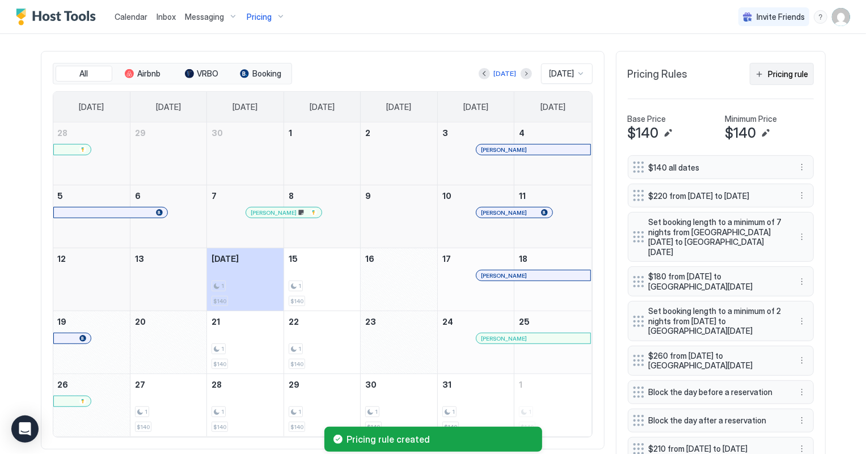
click at [788, 73] on div "Pricing rule" at bounding box center [788, 74] width 40 height 12
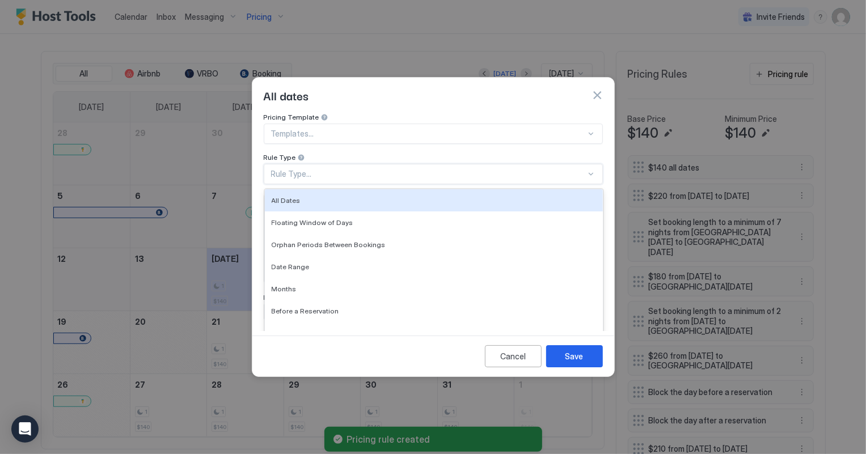
click at [300, 170] on div "Rule Type..." at bounding box center [433, 174] width 339 height 20
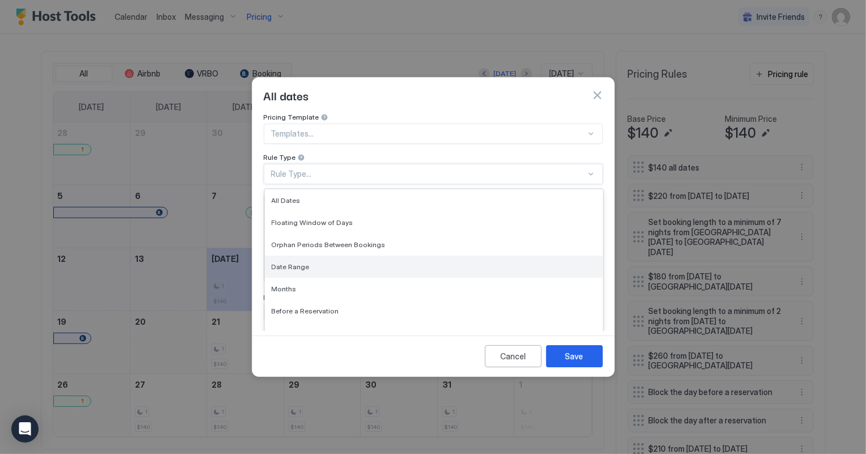
click at [289, 262] on span "Date Range" at bounding box center [291, 266] width 38 height 9
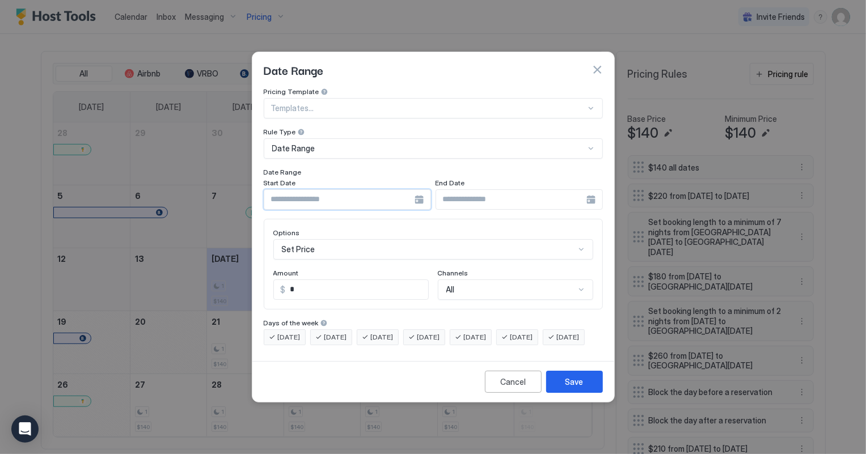
click at [333, 190] on input "Input Field" at bounding box center [339, 199] width 150 height 19
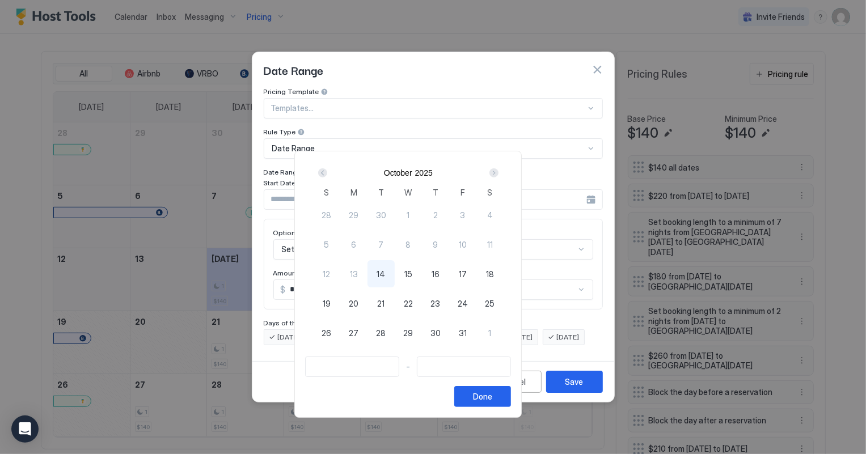
click at [498, 171] on div "Next" at bounding box center [493, 172] width 9 height 9
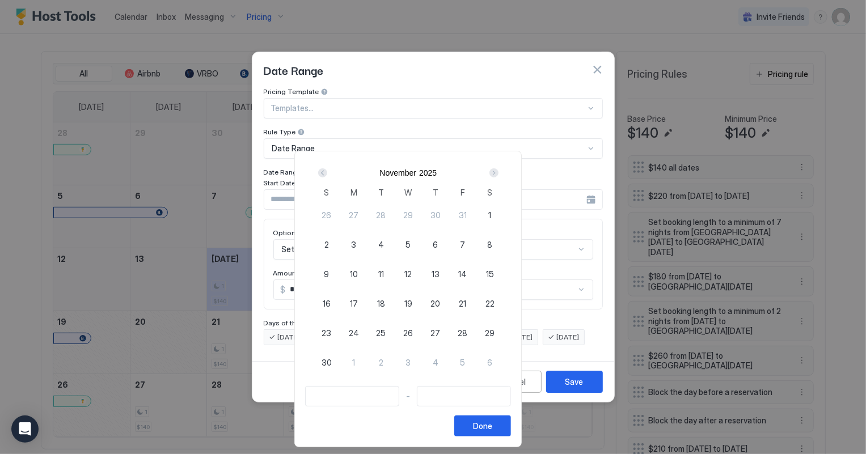
click at [498, 171] on div "Next" at bounding box center [493, 172] width 9 height 9
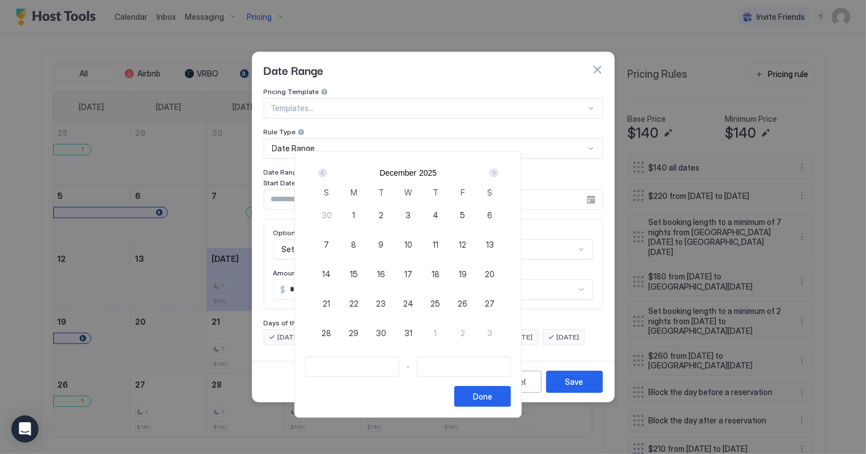
click at [498, 171] on div "Next" at bounding box center [493, 172] width 9 height 9
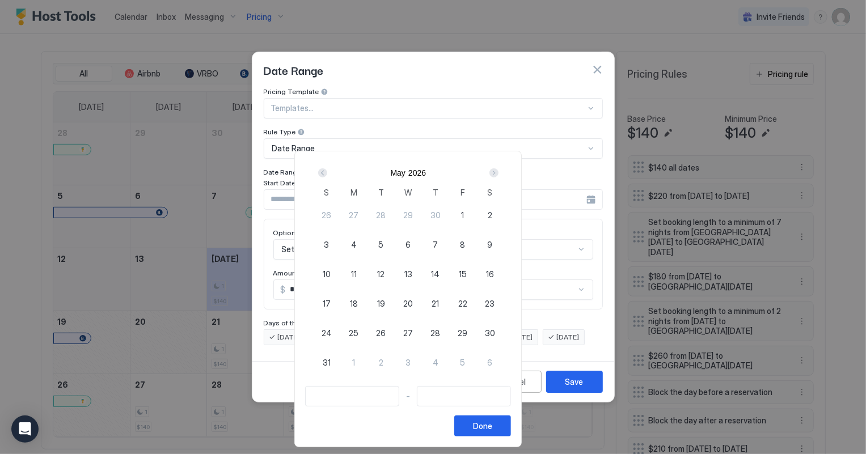
click at [498, 171] on div "Next" at bounding box center [493, 172] width 9 height 9
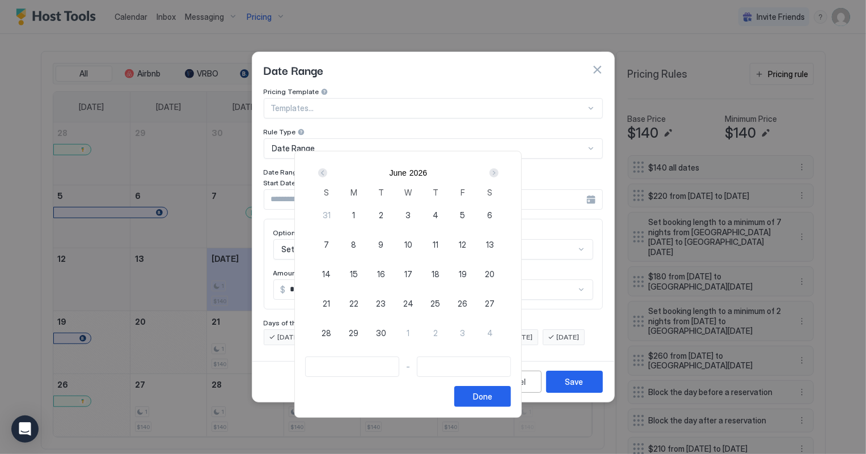
click at [467, 301] on span "26" at bounding box center [462, 304] width 10 height 12
type input "**********"
click at [498, 170] on div "Next" at bounding box center [493, 172] width 9 height 9
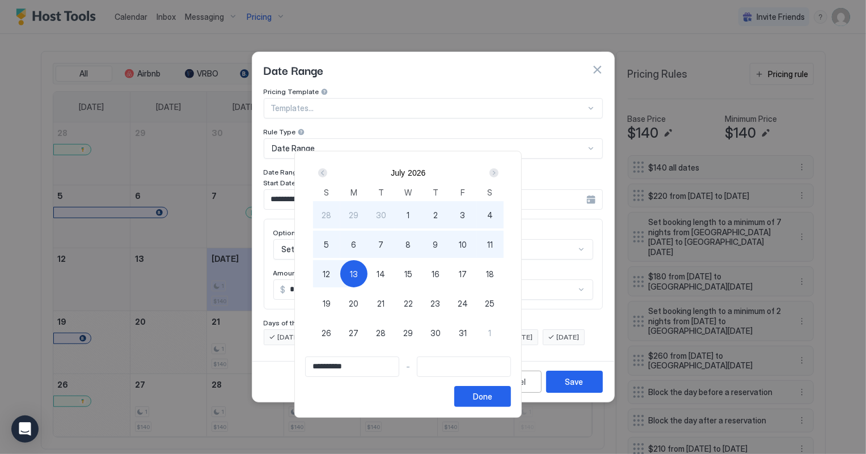
type input "**********"
click at [330, 274] on span "12" at bounding box center [326, 274] width 7 height 12
type input "**********"
click at [511, 391] on button "Done" at bounding box center [482, 396] width 57 height 21
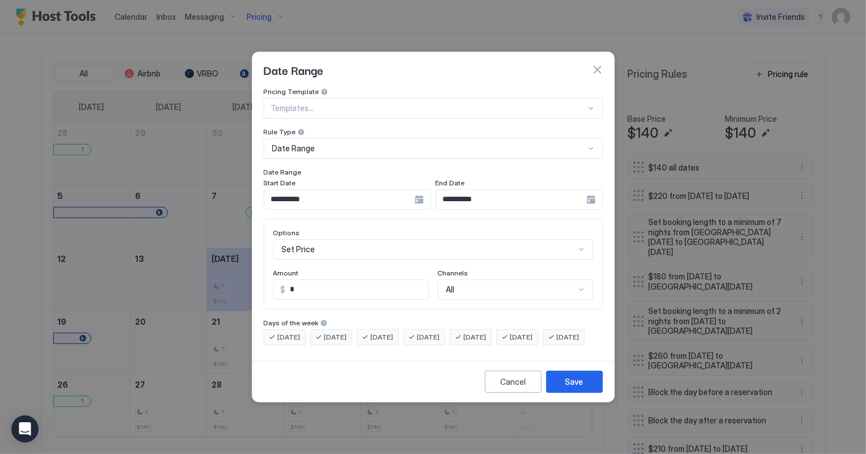
click at [337, 239] on div "Set Price" at bounding box center [433, 249] width 320 height 20
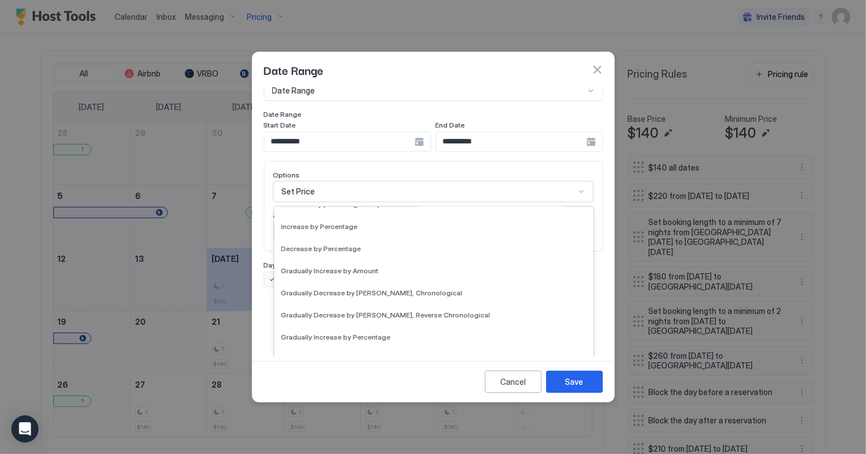
scroll to position [205, 0]
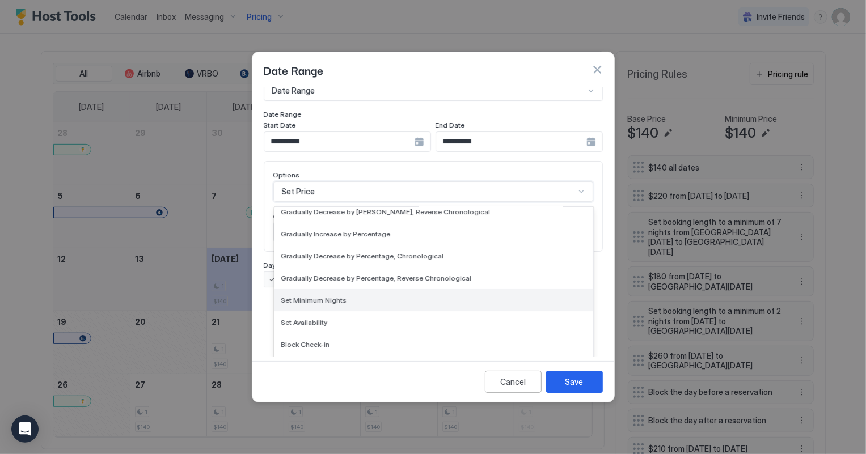
click at [309, 289] on div "Set Minimum Nights" at bounding box center [433, 300] width 319 height 22
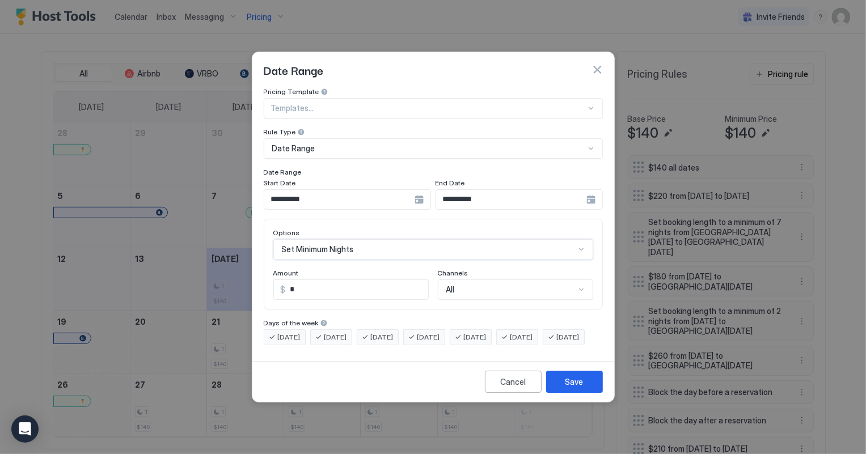
scroll to position [0, 0]
click at [312, 280] on input "*" at bounding box center [335, 289] width 122 height 19
type input "*"
click at [567, 393] on button "Save" at bounding box center [574, 382] width 57 height 22
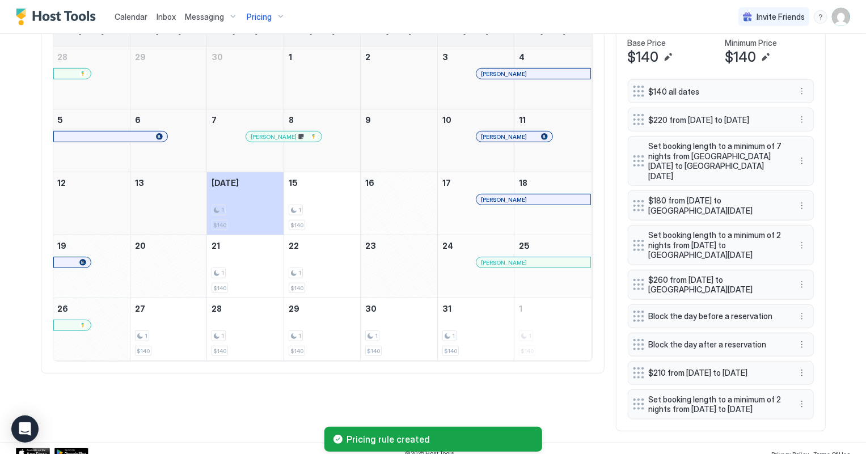
scroll to position [425, 0]
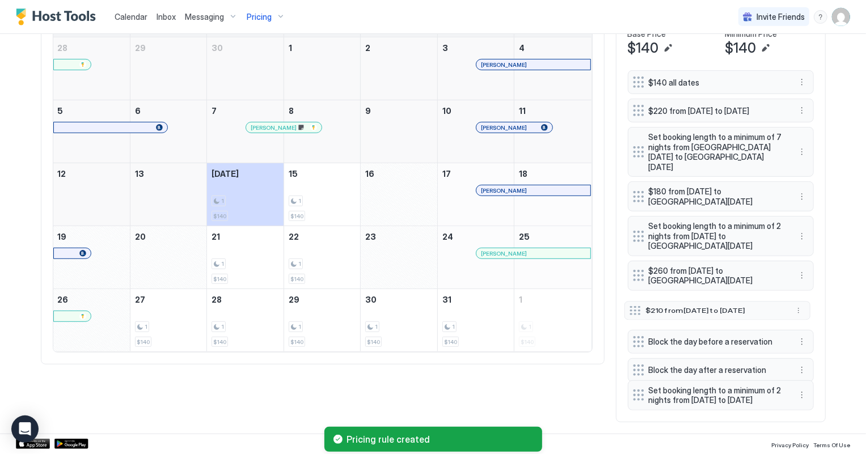
drag, startPoint x: 633, startPoint y: 351, endPoint x: 629, endPoint y: 298, distance: 53.4
click at [629, 306] on div at bounding box center [634, 310] width 11 height 9
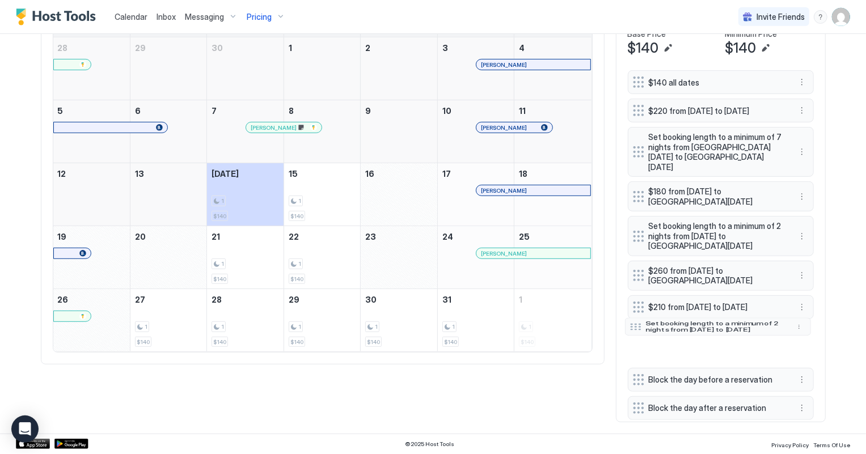
drag, startPoint x: 634, startPoint y: 391, endPoint x: 631, endPoint y: 323, distance: 68.6
click at [631, 323] on div at bounding box center [635, 326] width 11 height 7
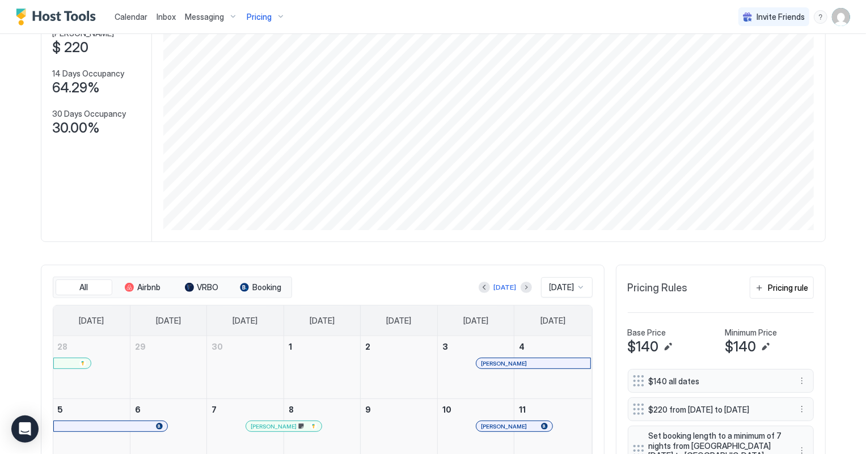
scroll to position [0, 0]
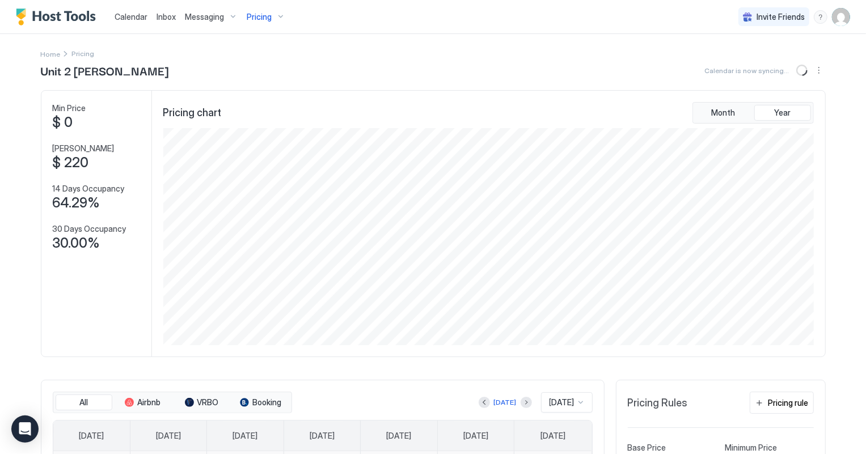
click at [249, 17] on span "Pricing" at bounding box center [259, 17] width 25 height 10
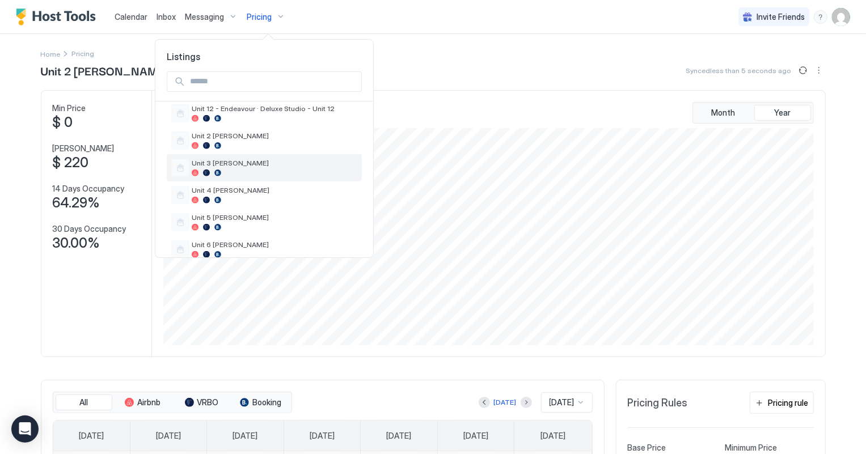
scroll to position [463, 0]
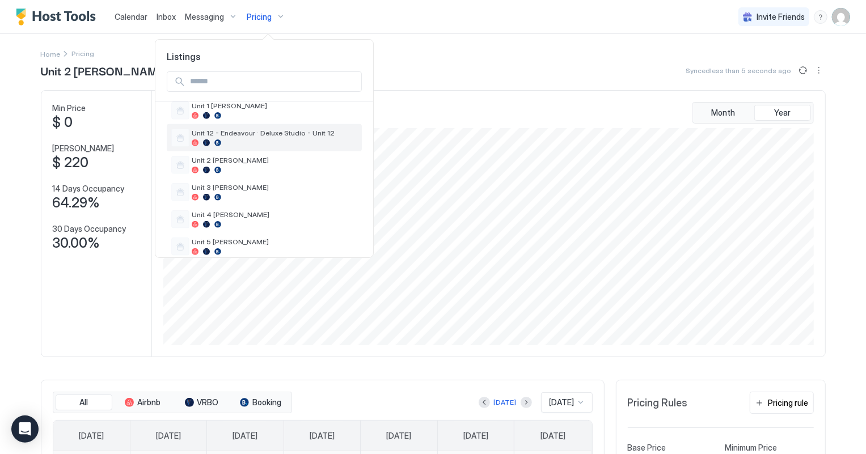
click at [248, 129] on span "Unit 12 - Endeavour · Deluxe Studio - Unit 12" at bounding box center [275, 133] width 166 height 9
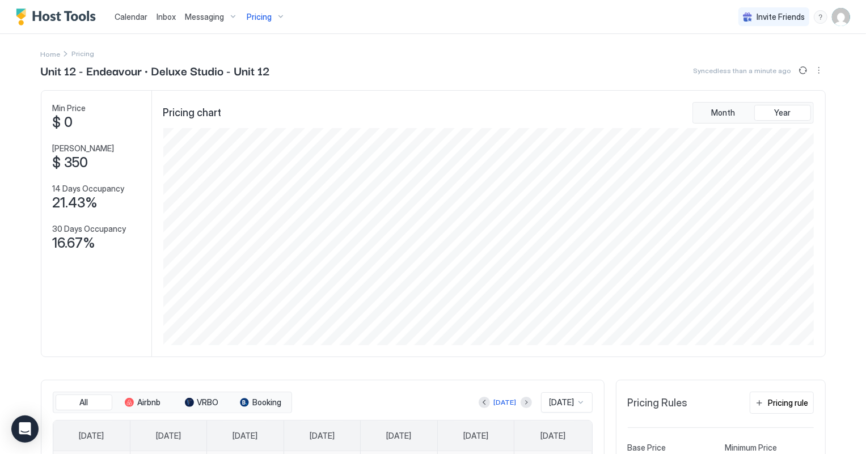
click at [260, 14] on span "Pricing" at bounding box center [259, 17] width 25 height 10
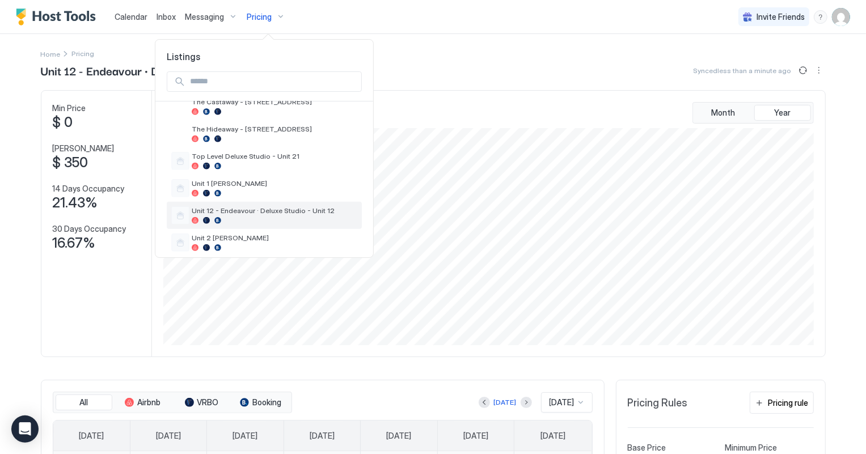
scroll to position [451, 0]
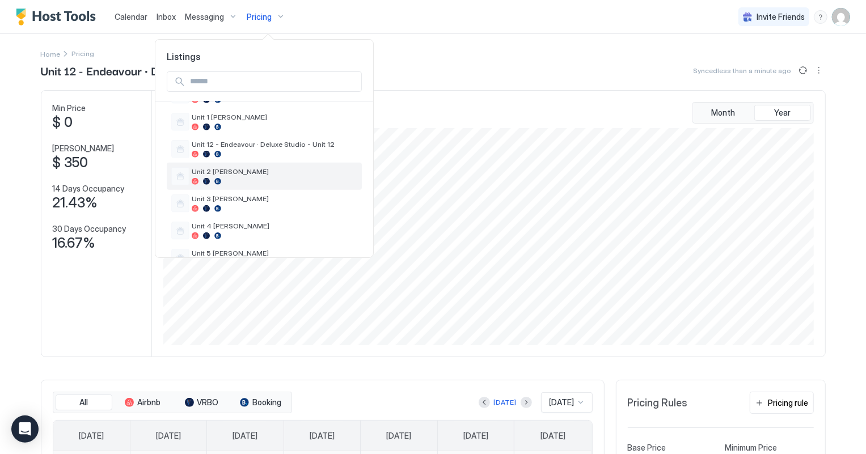
click at [224, 168] on div "Unit 2 [PERSON_NAME]" at bounding box center [275, 176] width 166 height 18
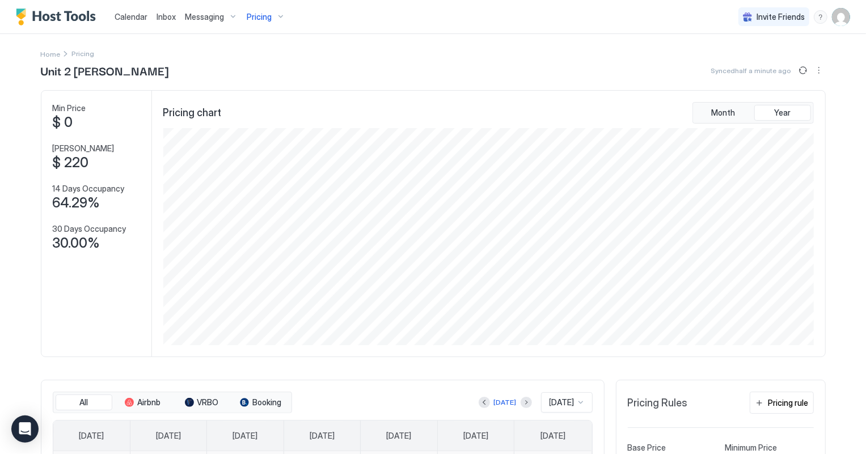
click at [265, 10] on div "Pricing" at bounding box center [266, 16] width 48 height 19
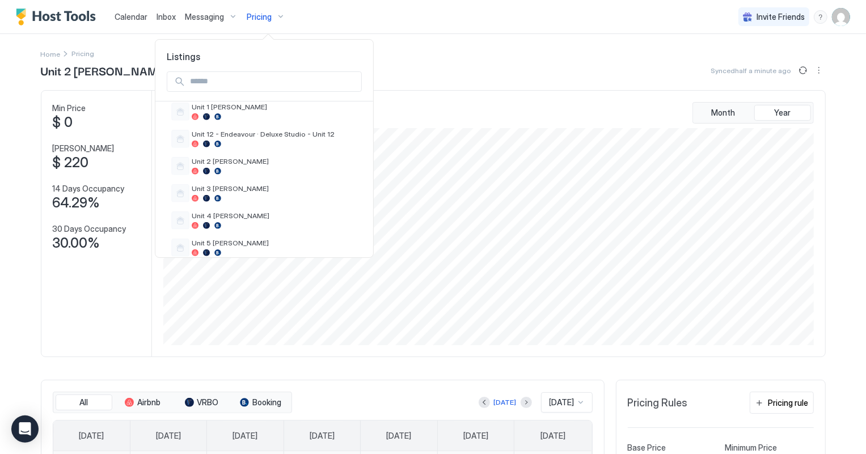
scroll to position [464, 0]
click at [228, 177] on div "Unit 3 [PERSON_NAME]" at bounding box center [264, 190] width 195 height 27
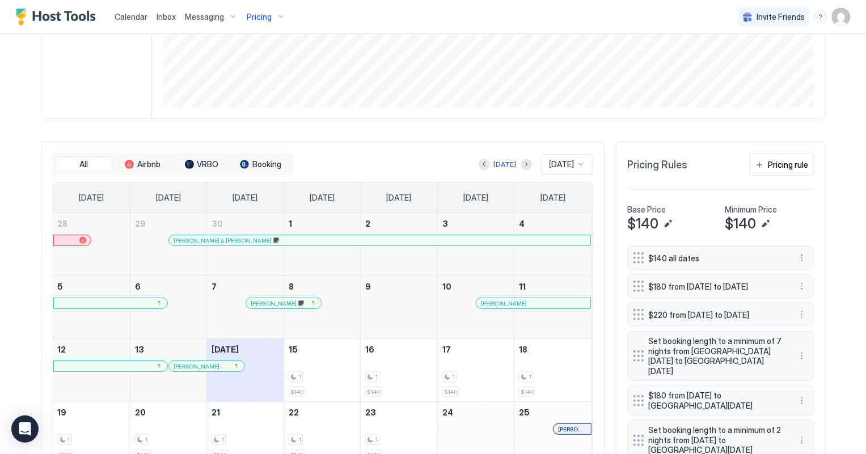
scroll to position [257, 0]
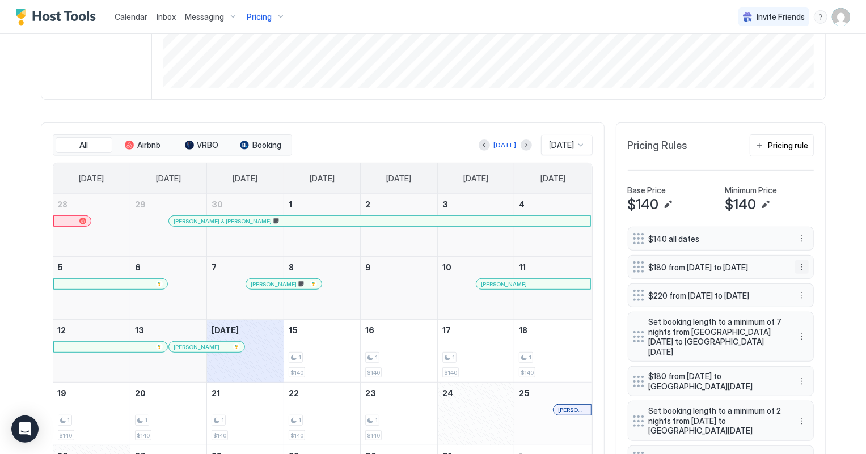
click at [796, 270] on button "More options" at bounding box center [802, 267] width 14 height 14
click at [816, 326] on div "Delete" at bounding box center [812, 322] width 43 height 18
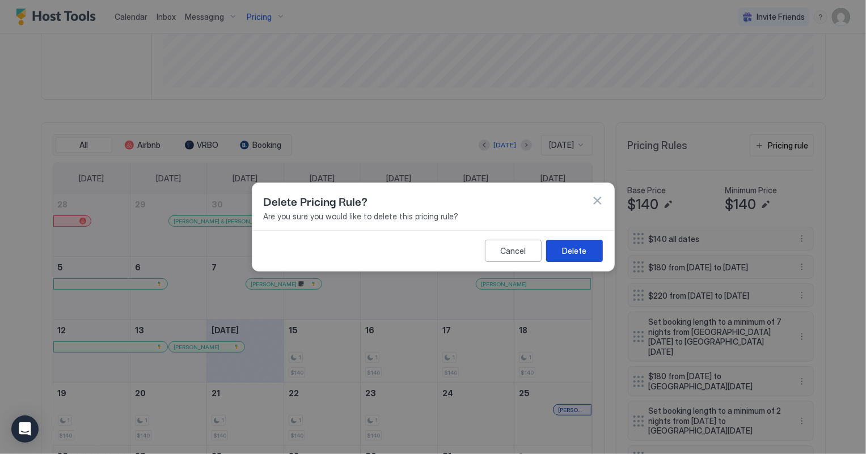
click at [562, 258] on button "Delete" at bounding box center [574, 251] width 57 height 22
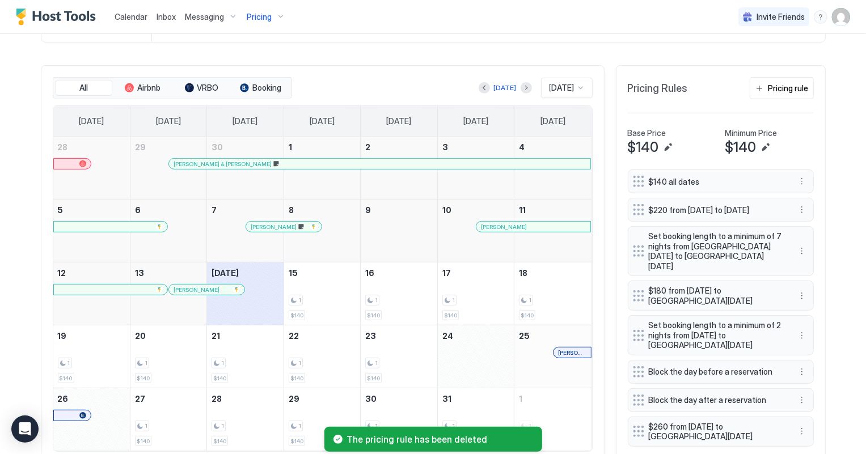
scroll to position [355, 0]
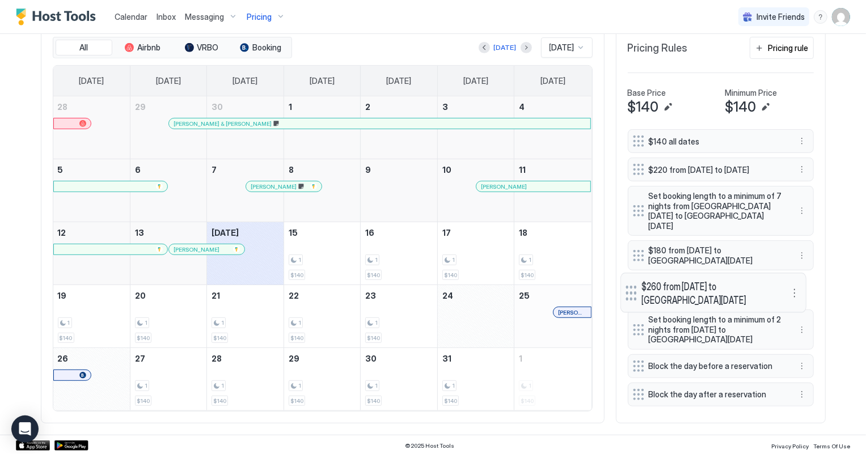
drag, startPoint x: 636, startPoint y: 383, endPoint x: 629, endPoint y: 285, distance: 98.9
click at [629, 285] on div at bounding box center [630, 292] width 11 height 15
click at [778, 47] on div "Pricing rule" at bounding box center [788, 48] width 40 height 12
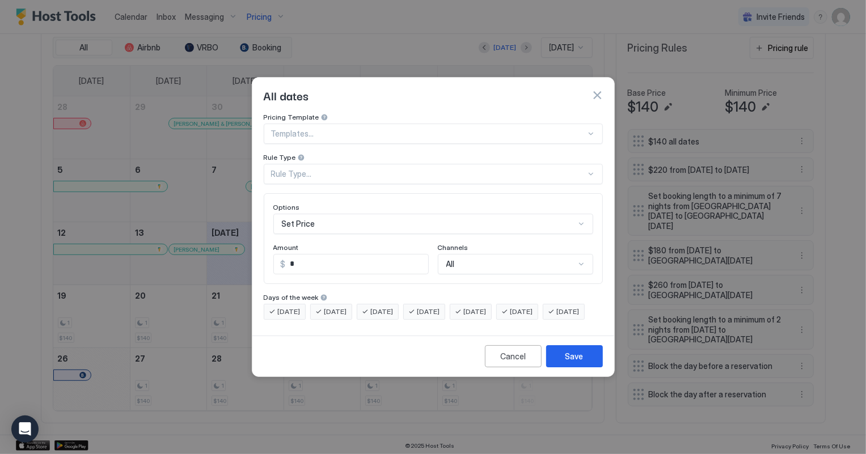
click at [298, 169] on div "Rule Type..." at bounding box center [428, 174] width 315 height 10
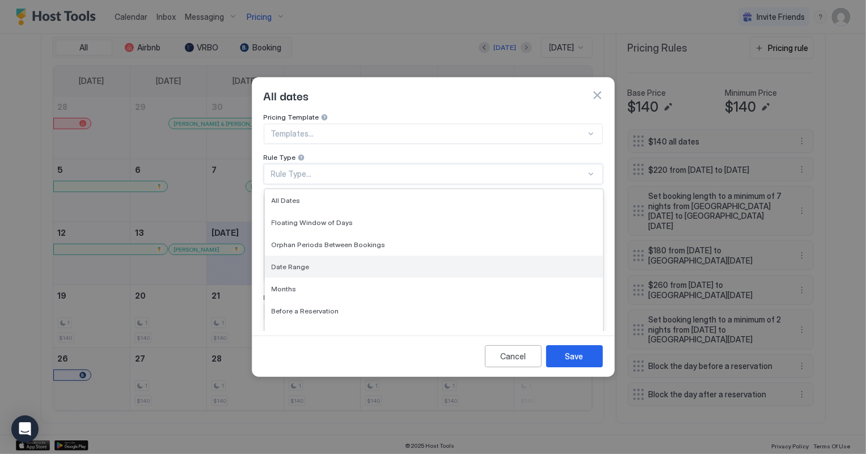
click at [288, 262] on span "Date Range" at bounding box center [291, 266] width 38 height 9
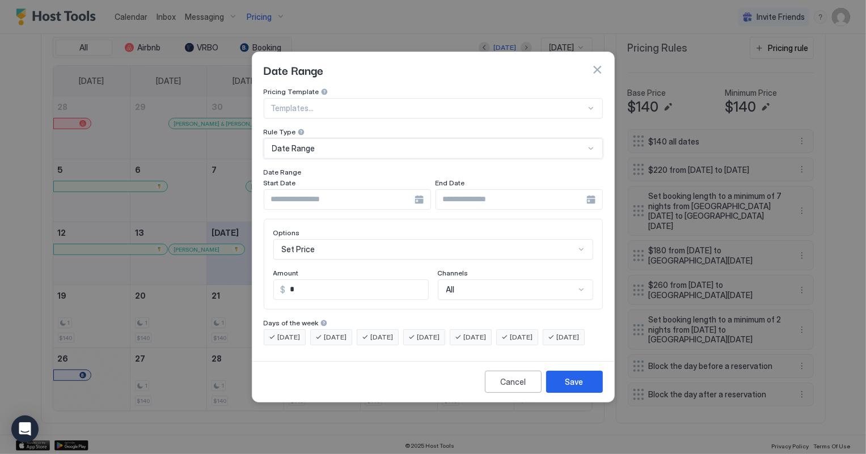
click at [309, 190] on input "Input Field" at bounding box center [339, 199] width 150 height 19
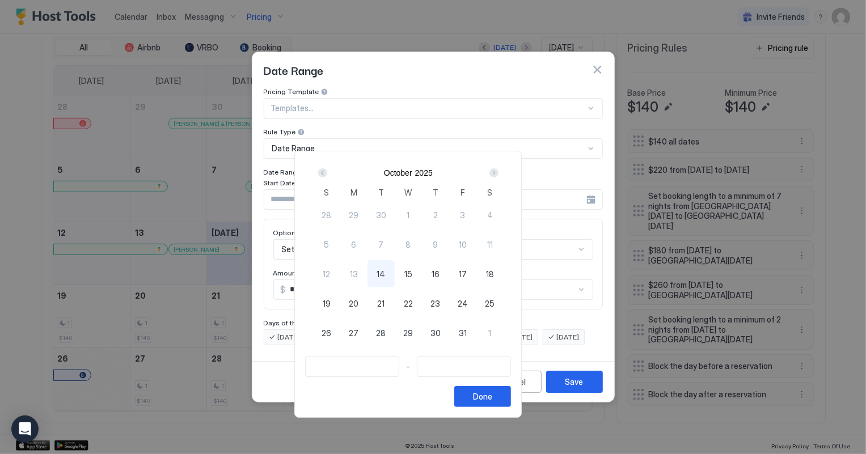
click at [498, 170] on div "Next" at bounding box center [493, 172] width 9 height 9
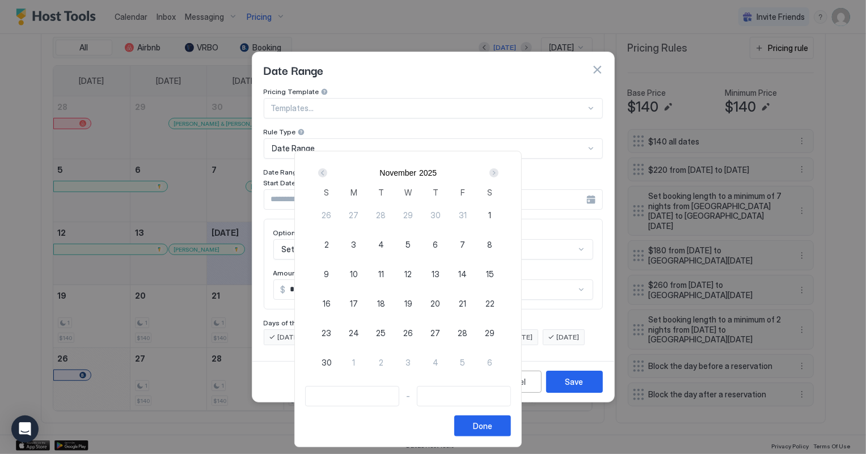
click at [498, 170] on div "Next" at bounding box center [493, 172] width 9 height 9
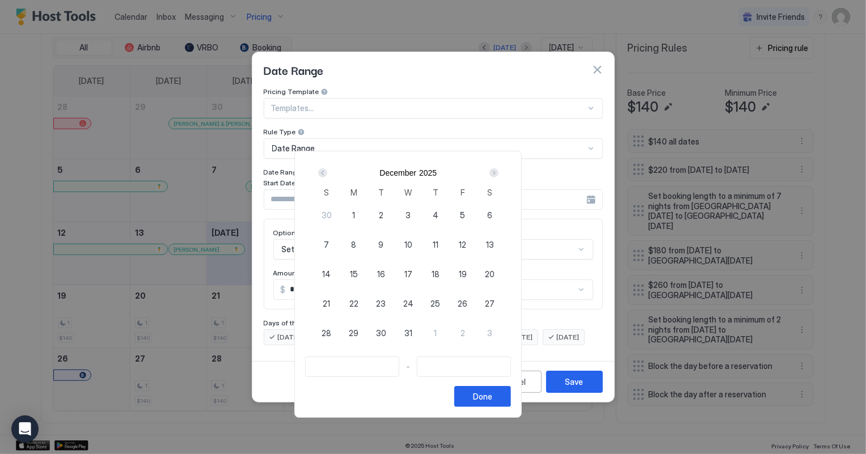
click at [498, 170] on div "Next" at bounding box center [493, 172] width 9 height 9
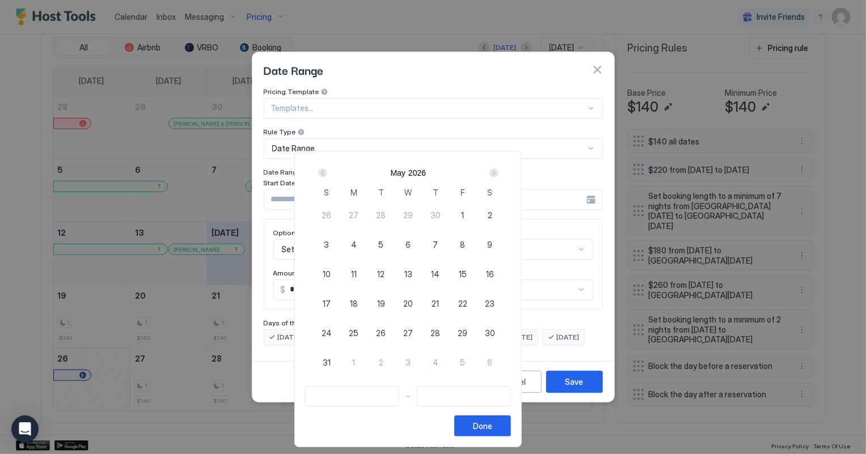
click at [498, 170] on div "Next" at bounding box center [493, 172] width 9 height 9
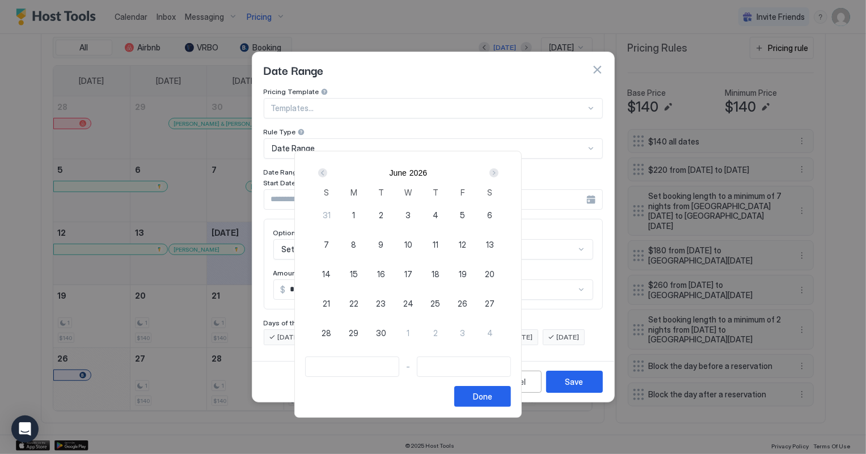
click at [467, 299] on span "26" at bounding box center [462, 304] width 10 height 12
type input "**********"
click at [498, 171] on div "Next" at bounding box center [493, 172] width 9 height 9
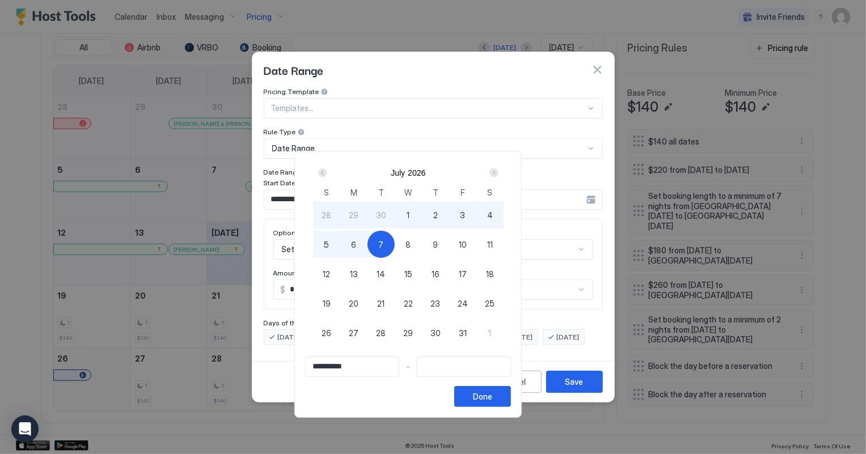
type input "**********"
click at [340, 272] on div "12" at bounding box center [326, 273] width 27 height 27
type input "**********"
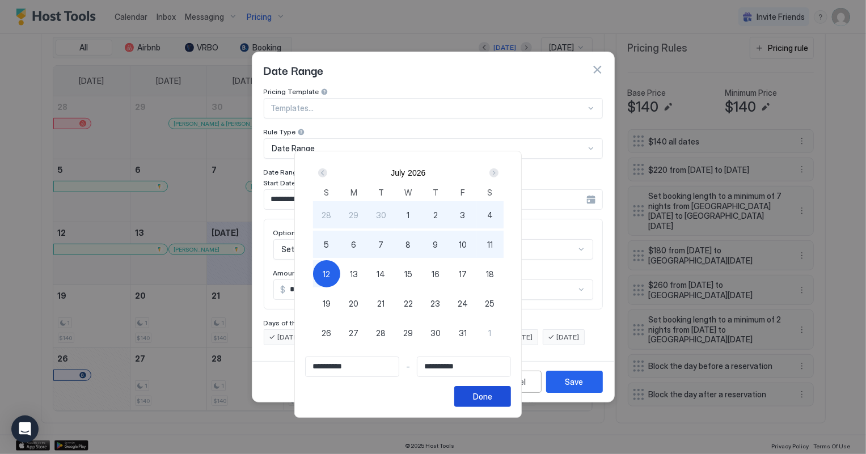
click at [511, 387] on button "Done" at bounding box center [482, 396] width 57 height 21
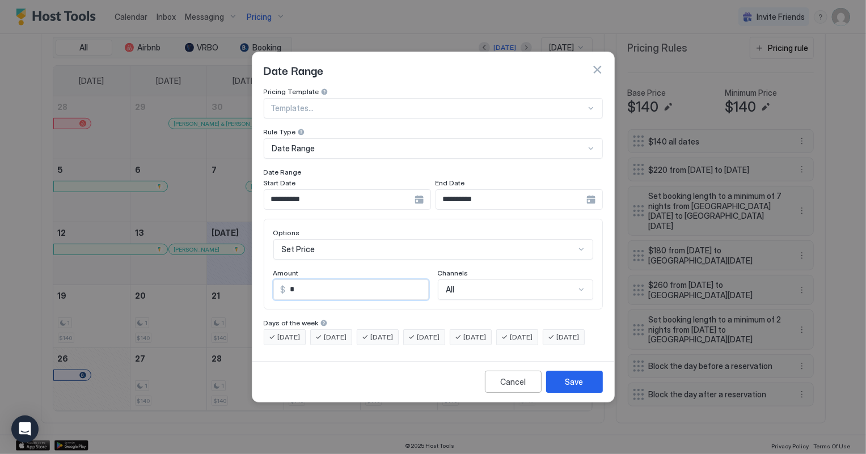
click at [317, 280] on input "*" at bounding box center [357, 289] width 142 height 19
type input "***"
click at [589, 393] on button "Save" at bounding box center [574, 382] width 57 height 22
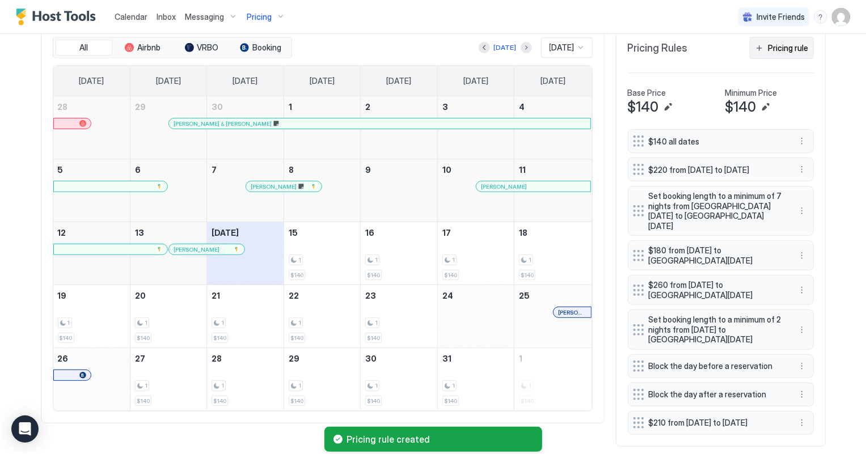
click at [782, 48] on div "Pricing rule" at bounding box center [788, 48] width 40 height 12
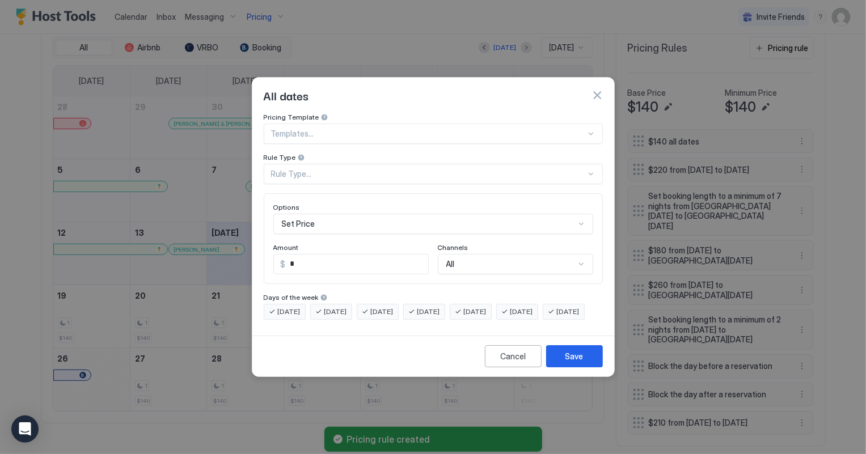
click at [304, 169] on div "Rule Type..." at bounding box center [428, 174] width 315 height 10
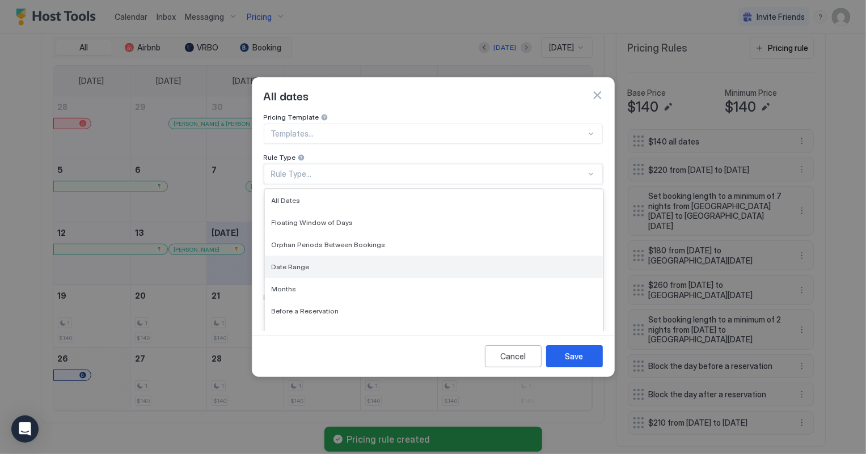
click at [286, 262] on span "Date Range" at bounding box center [291, 266] width 38 height 9
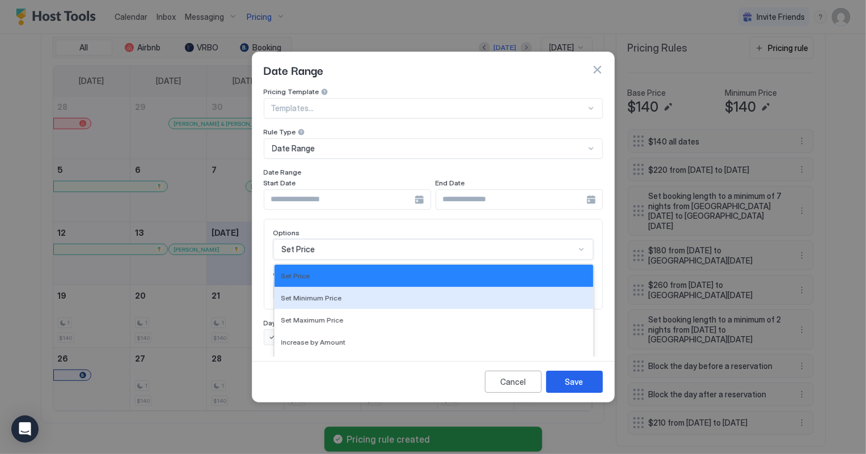
scroll to position [58, 0]
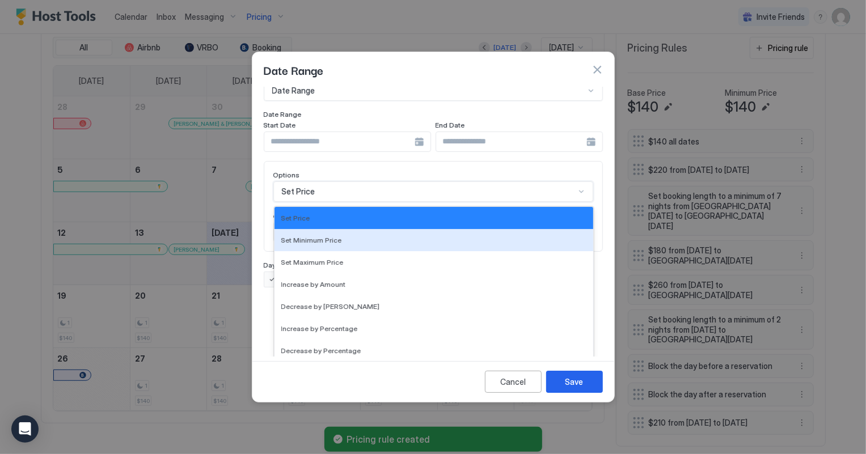
click at [295, 202] on div "17 results available. Use Up and Down to choose options, press Enter to select …" at bounding box center [433, 191] width 320 height 20
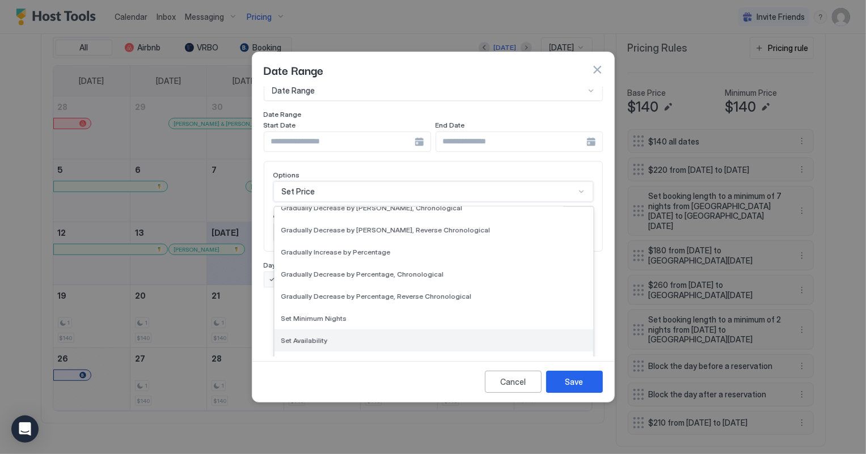
scroll to position [205, 0]
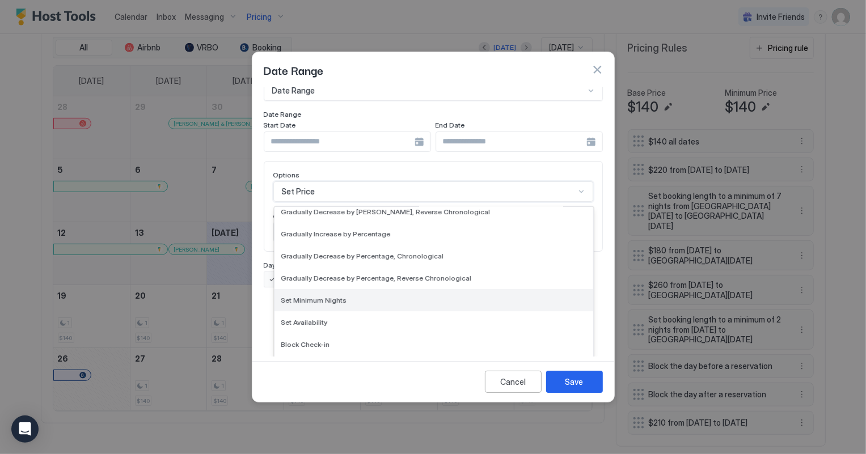
click at [318, 296] on span "Set Minimum Nights" at bounding box center [314, 300] width 66 height 9
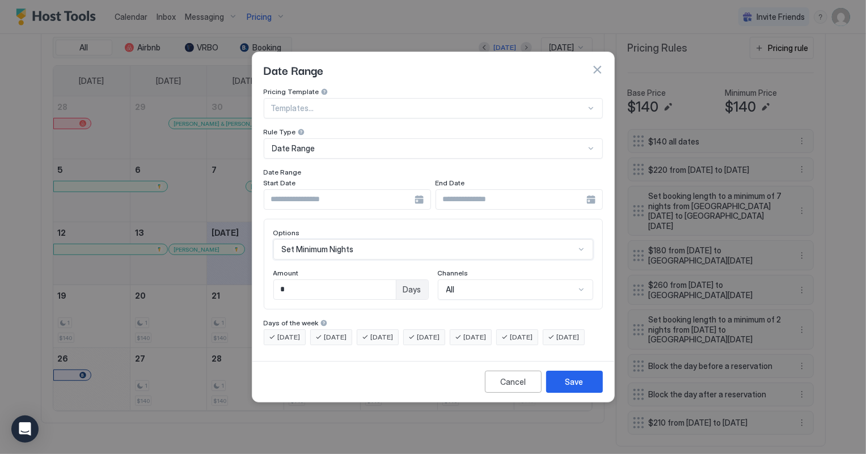
scroll to position [0, 0]
click at [308, 283] on input "*" at bounding box center [335, 289] width 122 height 19
type input "*"
click at [568, 388] on div "Save" at bounding box center [574, 382] width 18 height 12
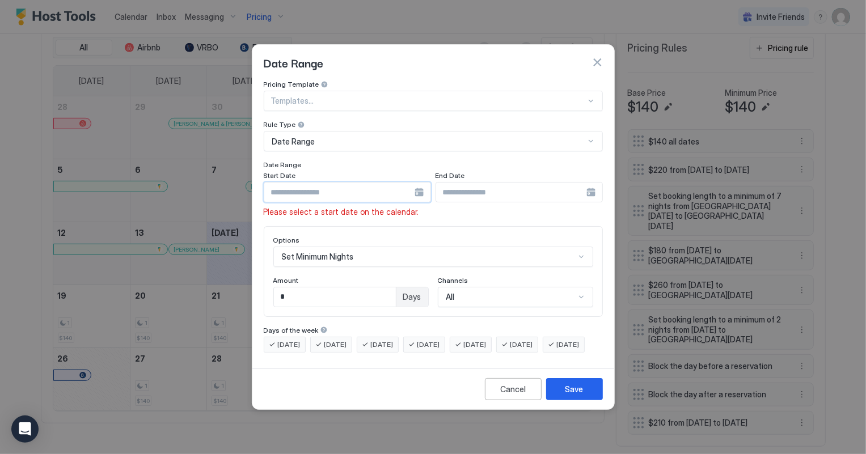
click at [354, 183] on input "Input Field" at bounding box center [339, 192] width 150 height 19
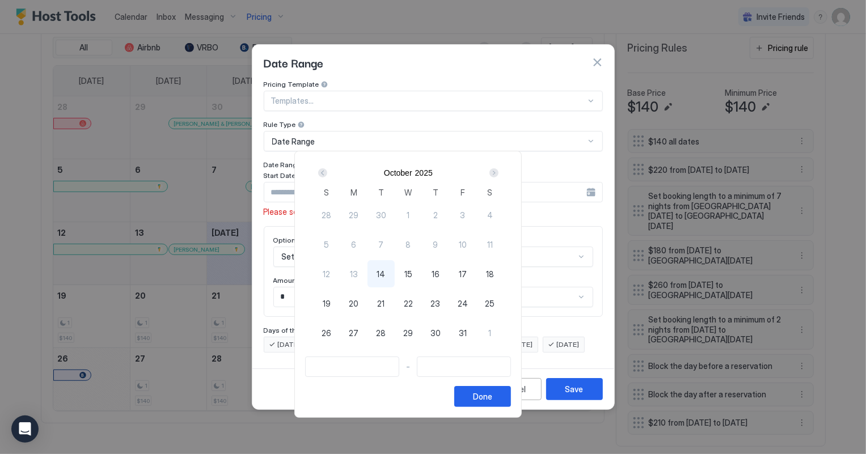
click at [498, 173] on div "Next" at bounding box center [493, 172] width 9 height 9
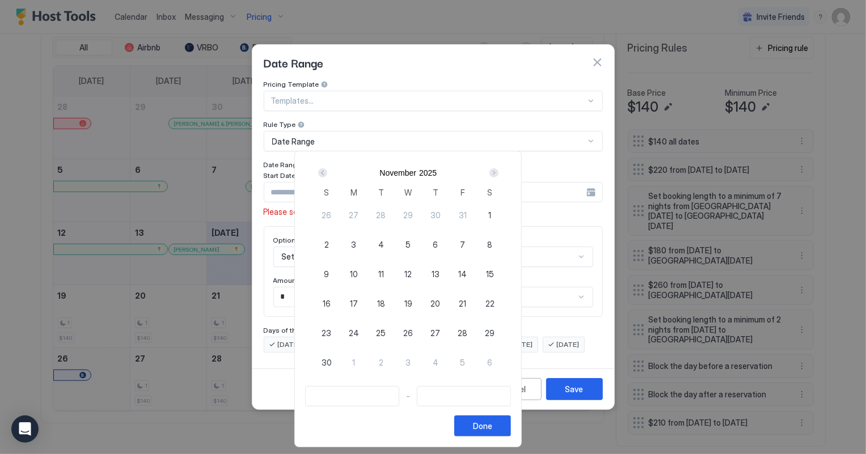
click at [498, 173] on div "Next" at bounding box center [493, 172] width 9 height 9
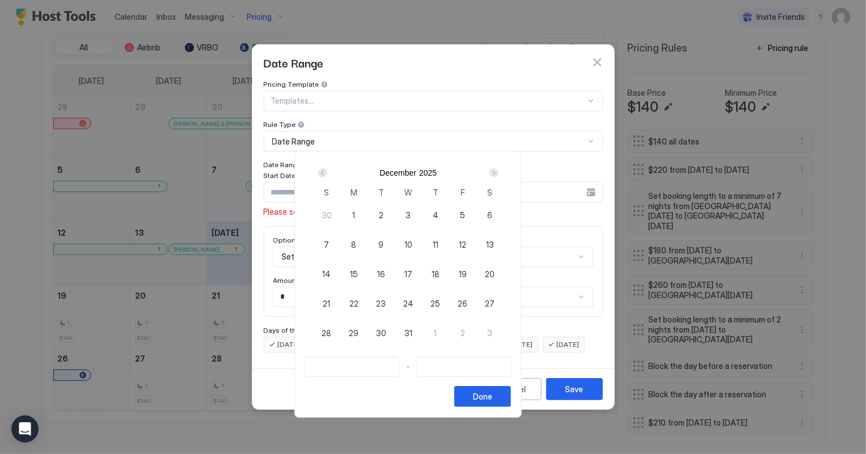
click at [498, 173] on div "Next" at bounding box center [493, 172] width 9 height 9
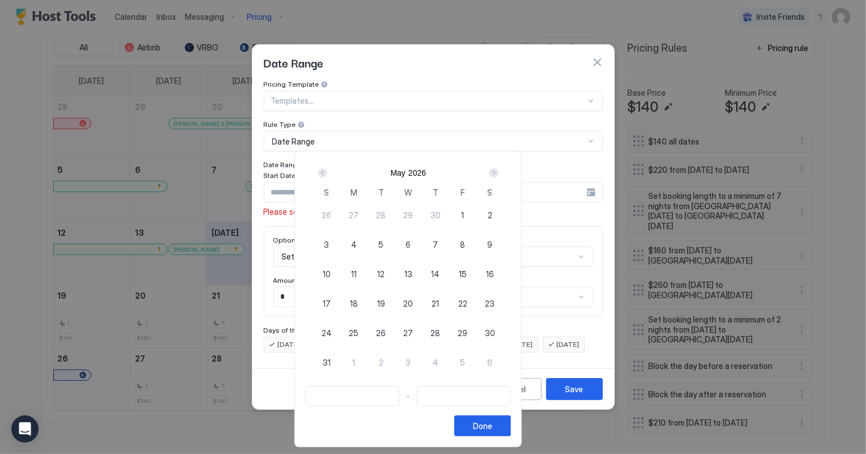
click at [498, 173] on div "Next" at bounding box center [493, 172] width 9 height 9
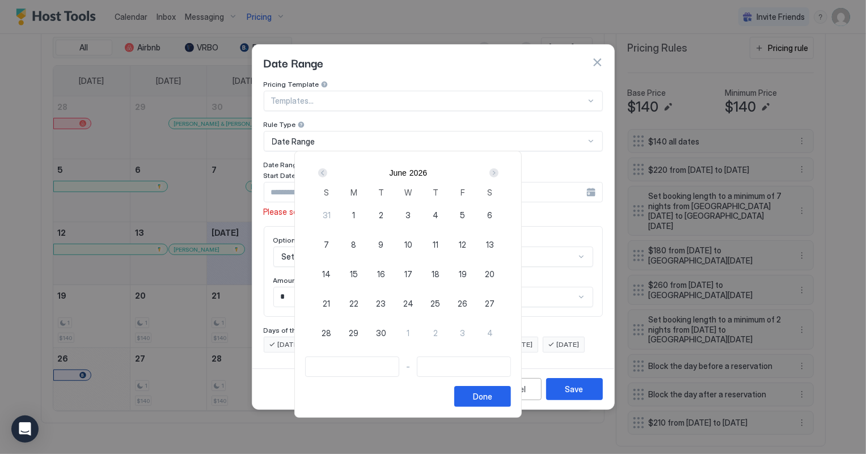
click at [467, 300] on span "26" at bounding box center [462, 304] width 10 height 12
type input "**********"
click at [498, 172] on div "Next" at bounding box center [493, 172] width 9 height 9
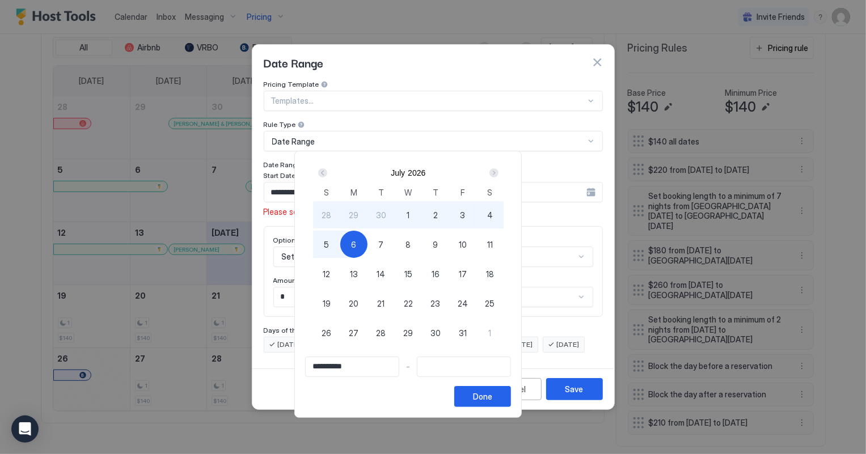
type input "**********"
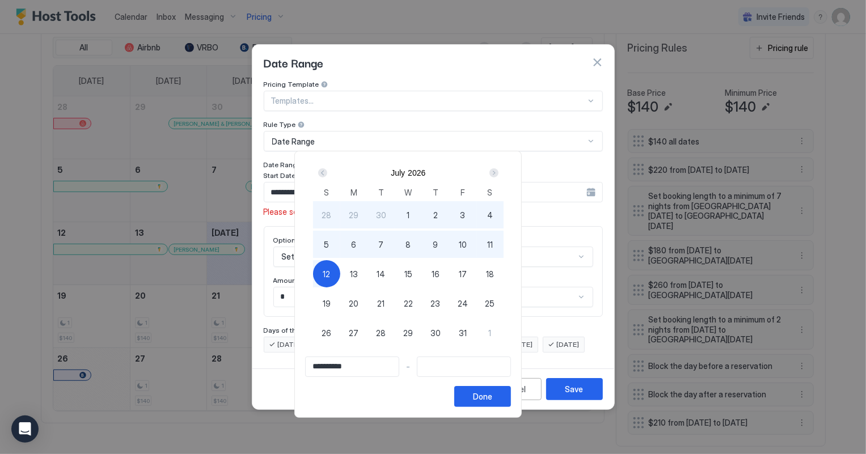
click at [330, 278] on span "12" at bounding box center [326, 274] width 7 height 12
type input "**********"
click at [511, 400] on button "Done" at bounding box center [482, 396] width 57 height 21
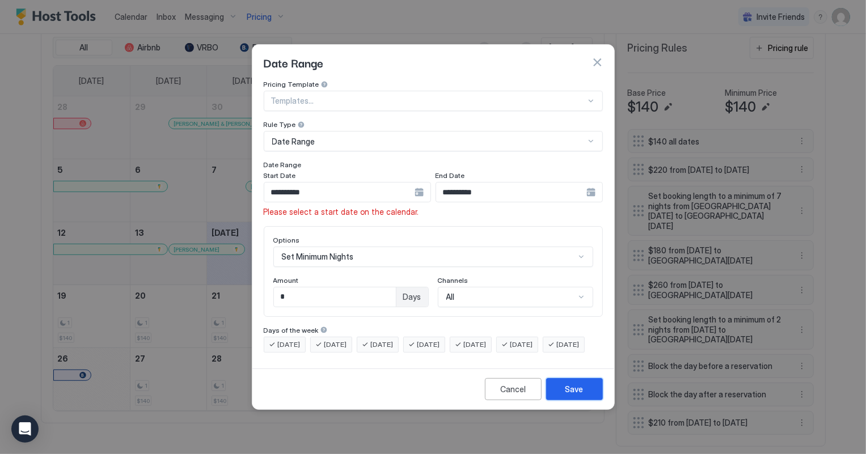
click at [573, 395] on div "Save" at bounding box center [574, 389] width 18 height 12
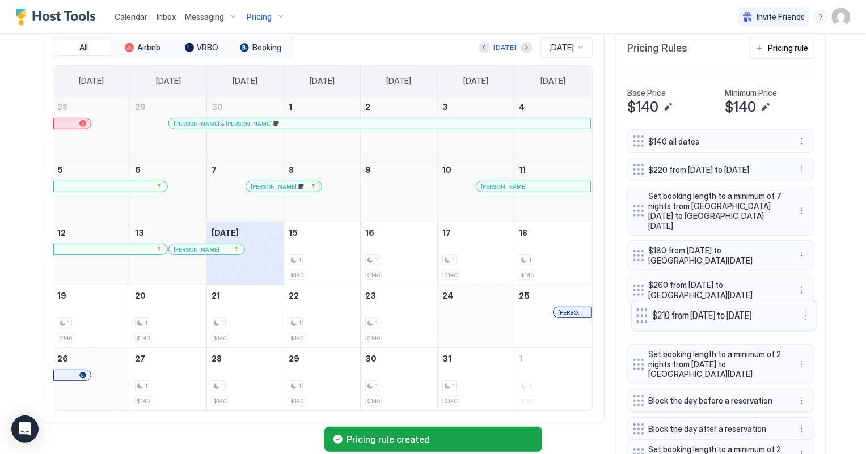
drag, startPoint x: 635, startPoint y: 418, endPoint x: 639, endPoint y: 311, distance: 107.2
click at [639, 311] on div at bounding box center [641, 315] width 11 height 15
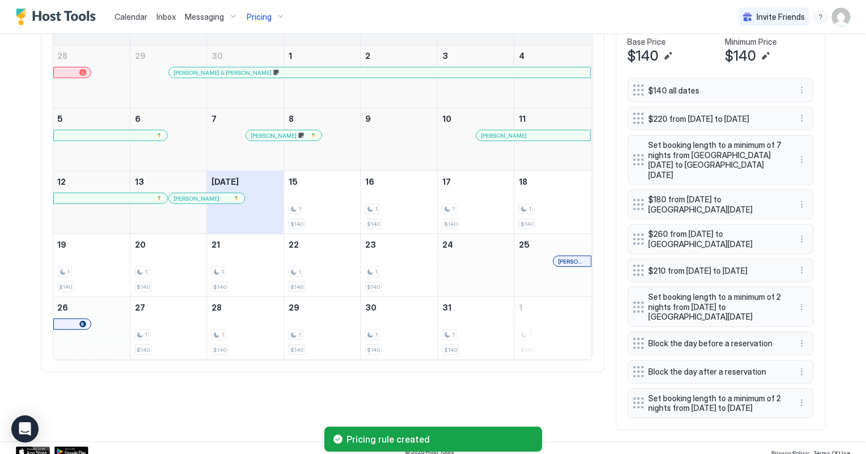
scroll to position [406, 0]
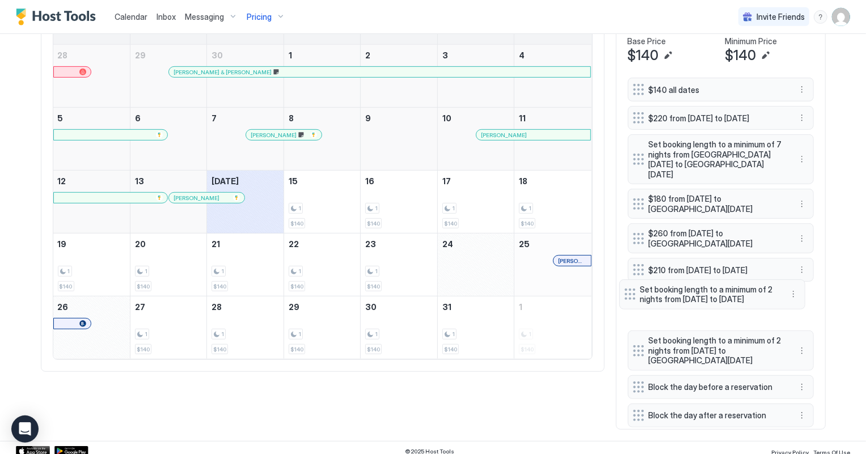
drag, startPoint x: 638, startPoint y: 409, endPoint x: 629, endPoint y: 300, distance: 108.6
click at [629, 300] on div at bounding box center [629, 294] width 11 height 11
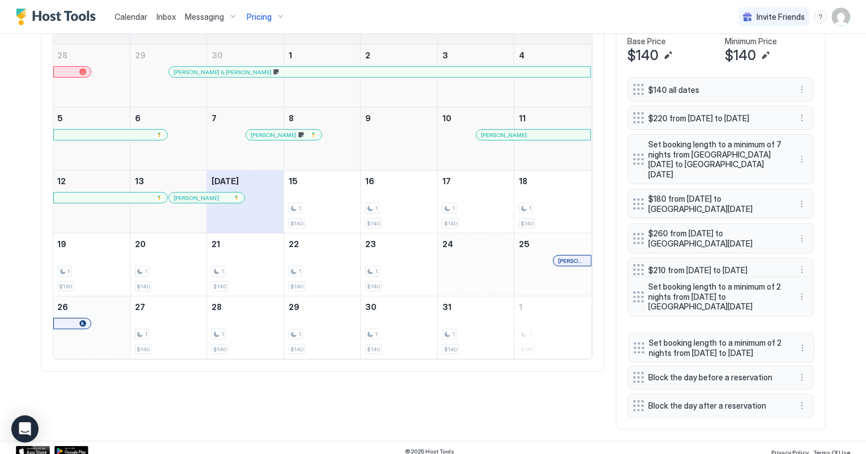
drag, startPoint x: 633, startPoint y: 307, endPoint x: 633, endPoint y: 354, distance: 46.5
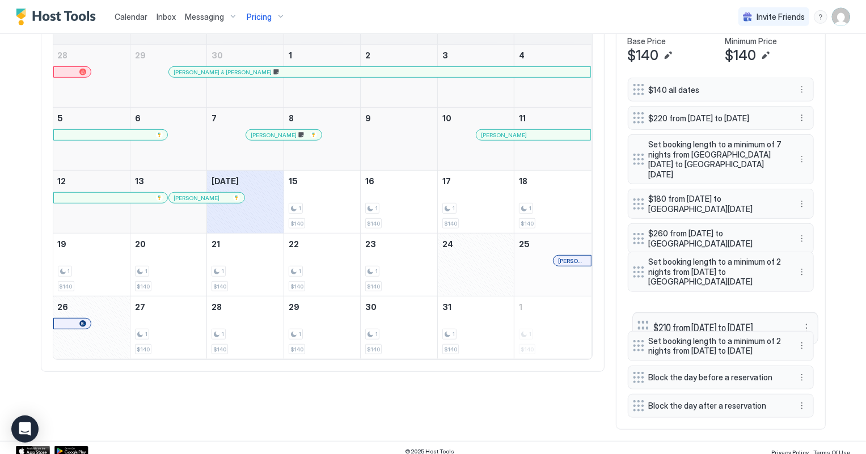
drag, startPoint x: 637, startPoint y: 265, endPoint x: 641, endPoint y: 323, distance: 58.6
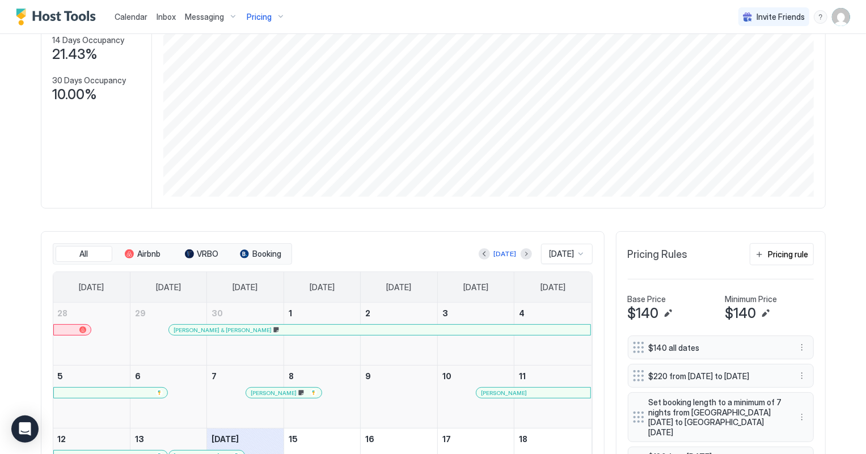
scroll to position [0, 0]
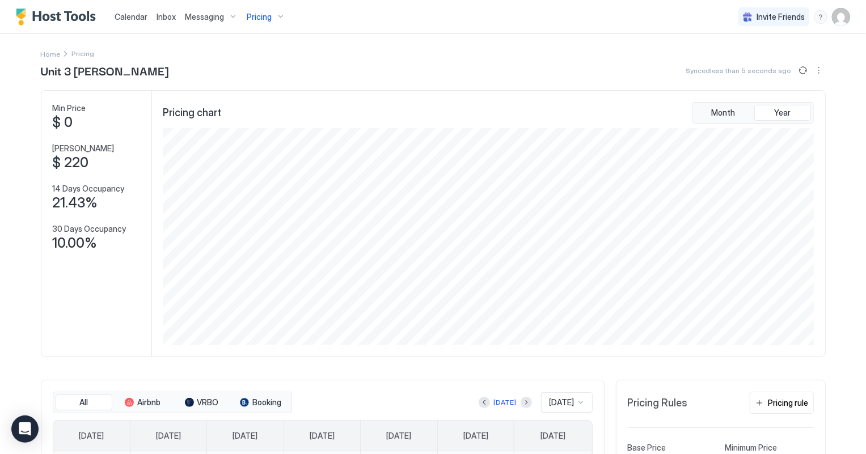
click at [249, 18] on span "Pricing" at bounding box center [259, 17] width 25 height 10
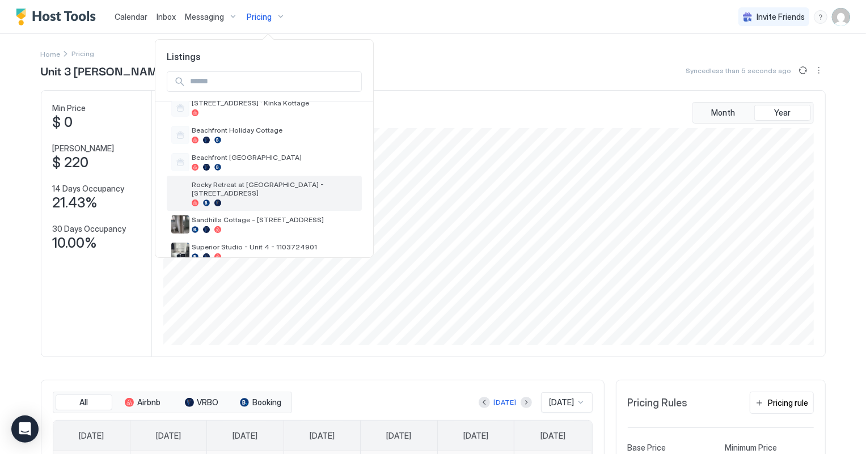
scroll to position [425, 0]
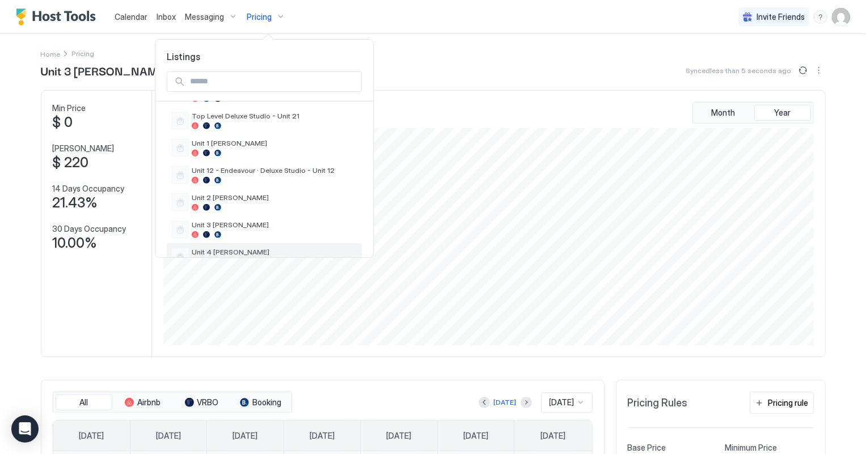
click at [217, 248] on span "Unit 4 [PERSON_NAME]" at bounding box center [275, 252] width 166 height 9
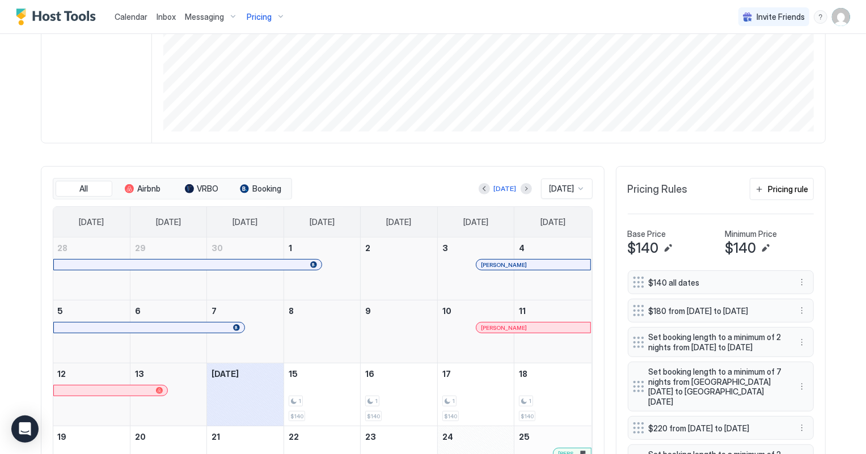
scroll to position [309, 0]
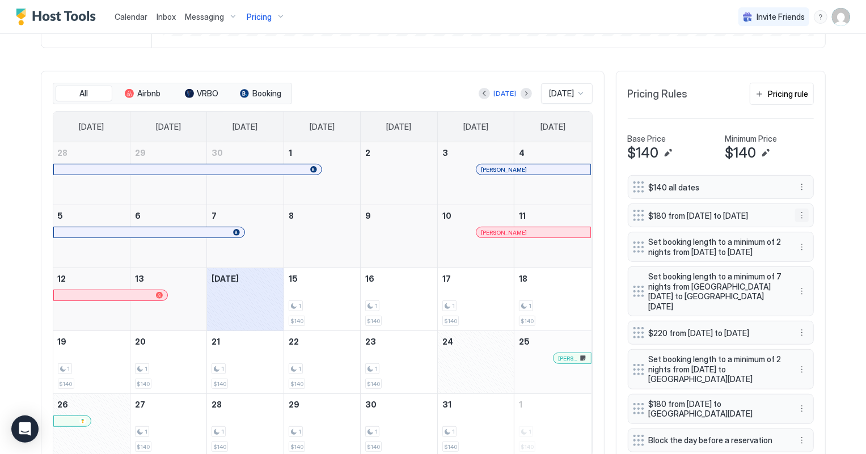
click at [797, 219] on button "More options" at bounding box center [802, 216] width 14 height 14
click at [826, 272] on span "Delete" at bounding box center [818, 270] width 21 height 9
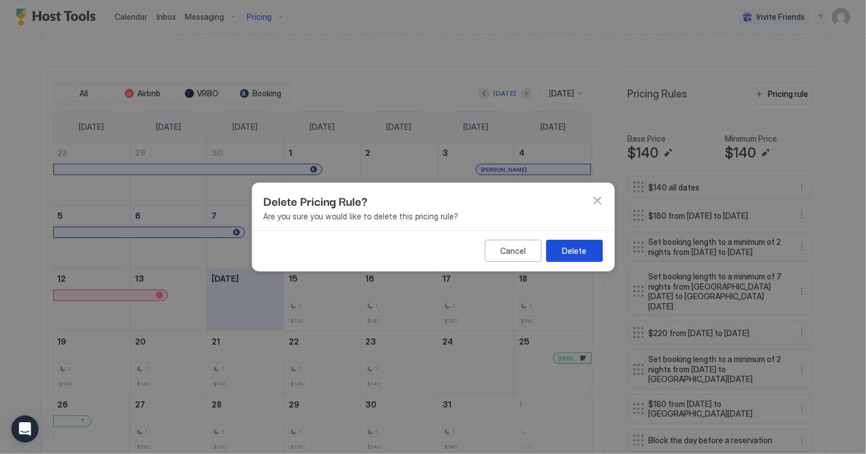
click at [554, 253] on button "Delete" at bounding box center [574, 251] width 57 height 22
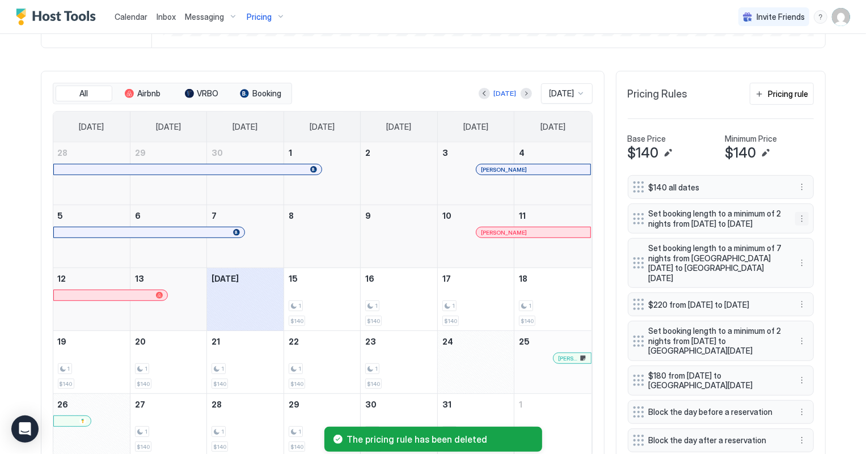
click at [796, 226] on button "More options" at bounding box center [802, 219] width 14 height 14
click at [817, 278] on span "Delete" at bounding box center [818, 275] width 21 height 9
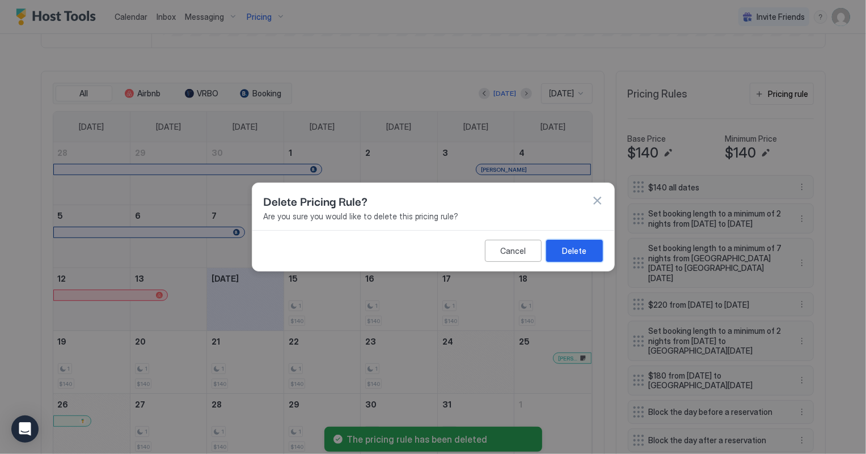
click at [568, 249] on div "Delete" at bounding box center [574, 251] width 24 height 12
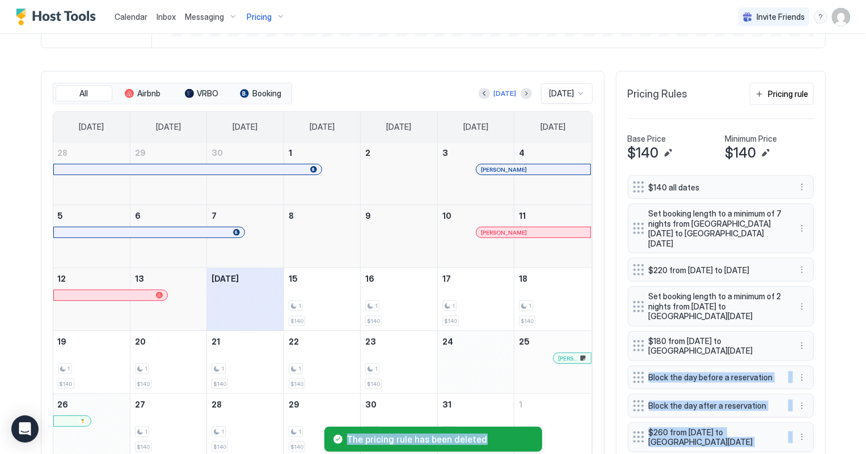
drag, startPoint x: 633, startPoint y: 432, endPoint x: 639, endPoint y: 361, distance: 71.6
click at [639, 361] on div "Calendar Inbox Messaging Pricing Invite Friends SW Home Pricing Unit 4 [PERSON_…" at bounding box center [433, 227] width 866 height 454
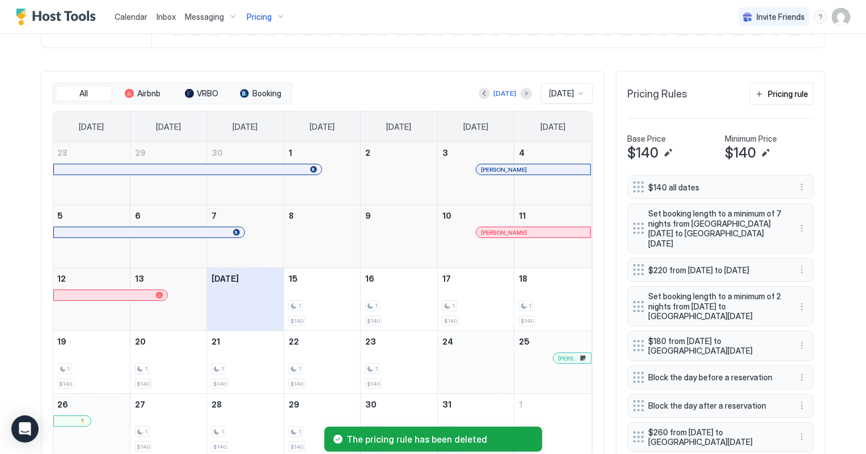
click at [845, 289] on div "Calendar Inbox Messaging Pricing Invite Friends SW Home Pricing Unit 4 [PERSON_…" at bounding box center [433, 227] width 866 height 454
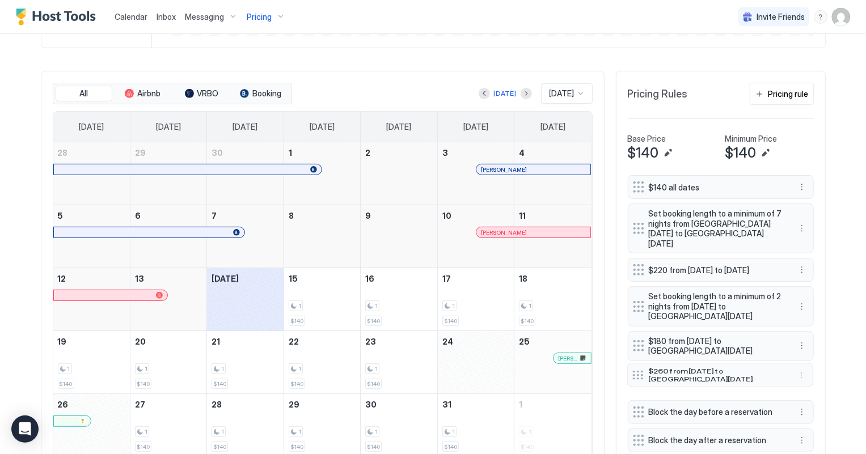
drag, startPoint x: 630, startPoint y: 431, endPoint x: 630, endPoint y: 368, distance: 62.4
click at [632, 370] on div at bounding box center [637, 374] width 11 height 9
click at [778, 85] on button "Pricing rule" at bounding box center [781, 94] width 64 height 22
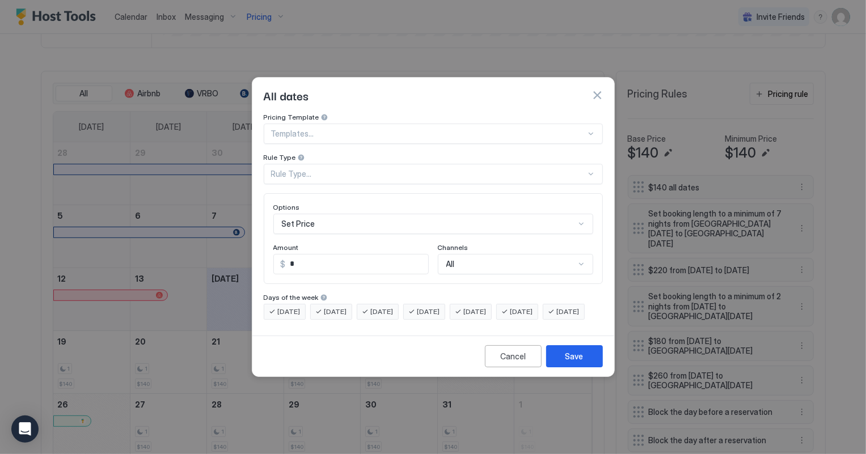
click at [298, 164] on div "Rule Type..." at bounding box center [433, 174] width 339 height 20
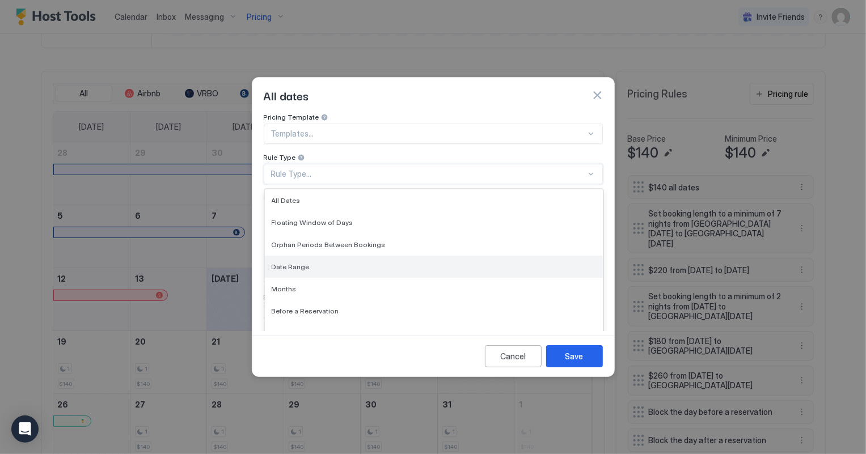
click at [287, 262] on span "Date Range" at bounding box center [291, 266] width 38 height 9
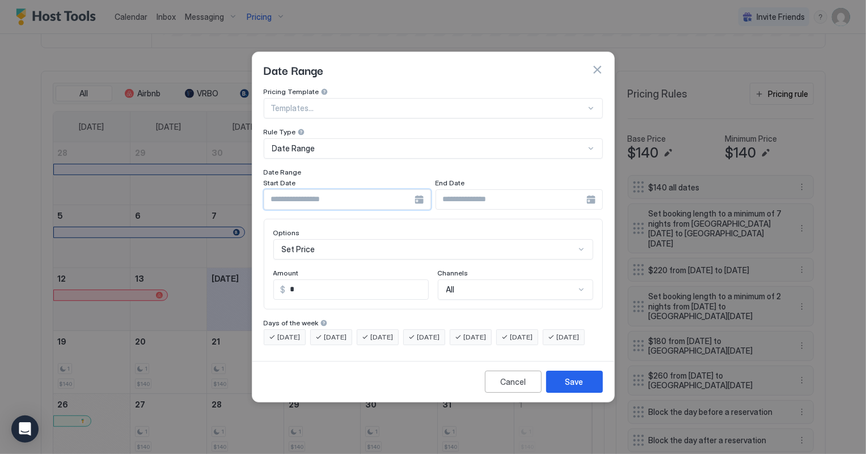
click at [323, 190] on input "Input Field" at bounding box center [339, 199] width 150 height 19
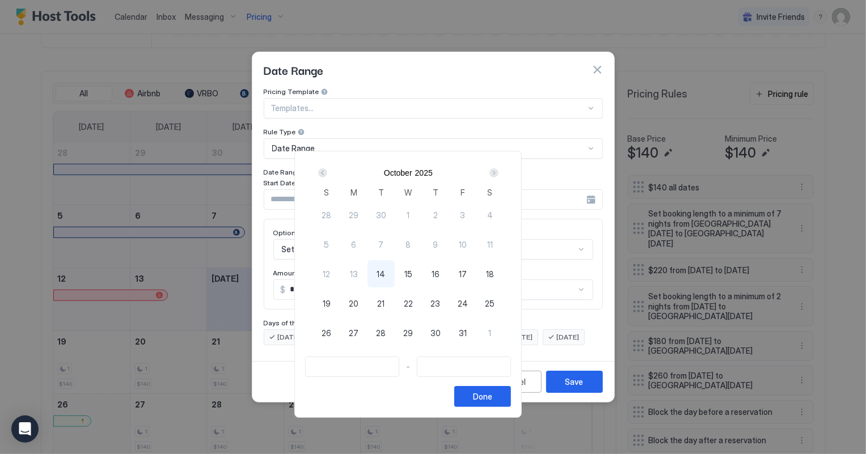
click at [498, 170] on div "Next" at bounding box center [493, 172] width 9 height 9
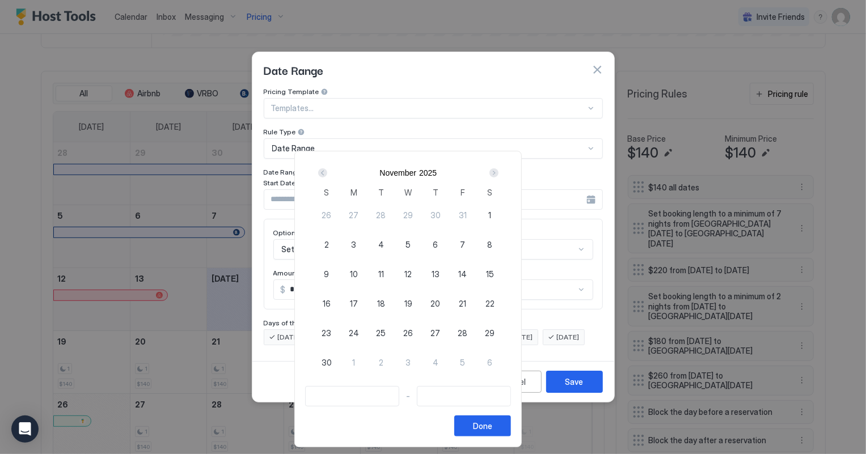
click at [498, 170] on div "Next" at bounding box center [493, 172] width 9 height 9
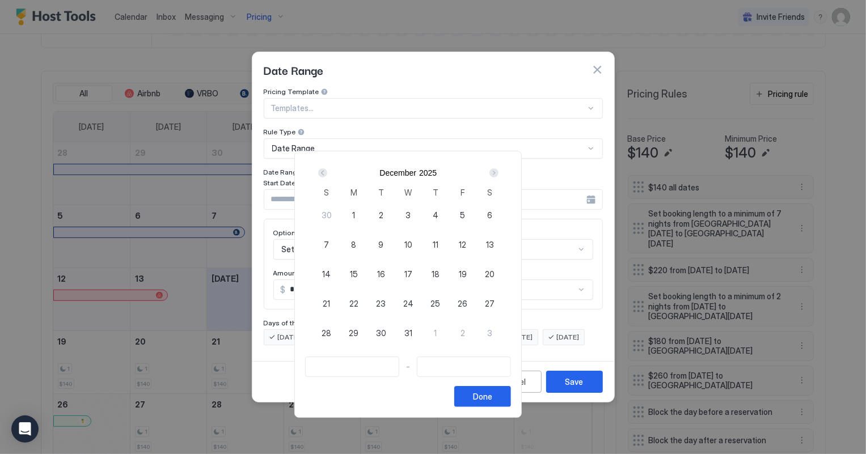
click at [498, 170] on div "Next" at bounding box center [493, 172] width 9 height 9
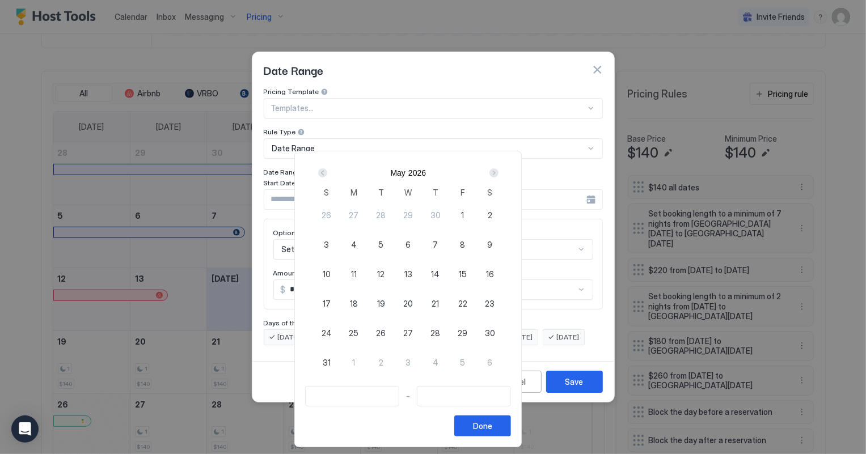
click at [498, 170] on div "Next" at bounding box center [493, 172] width 9 height 9
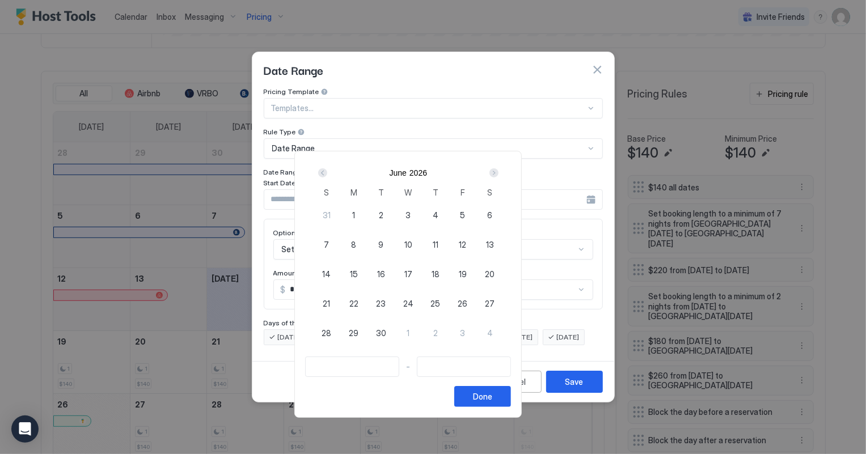
click at [467, 303] on span "26" at bounding box center [462, 304] width 10 height 12
type input "**********"
click at [498, 173] on div "Next" at bounding box center [493, 172] width 9 height 9
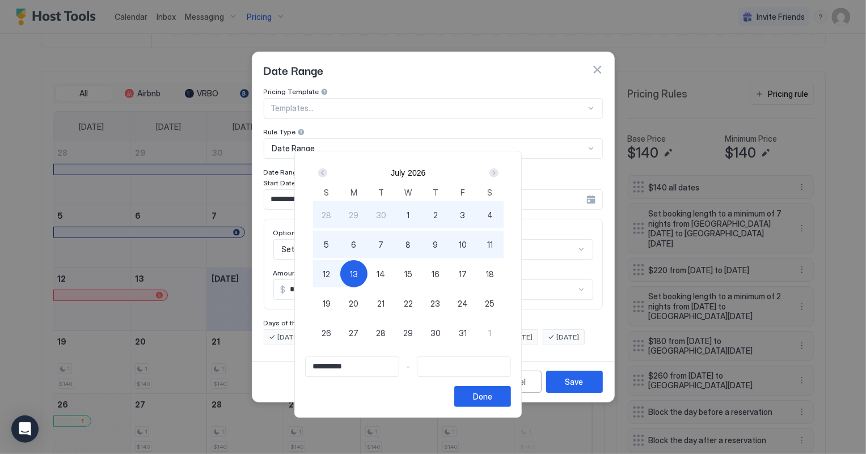
type input "**********"
click at [340, 269] on div "12" at bounding box center [326, 273] width 27 height 27
type input "**********"
click at [511, 388] on button "Done" at bounding box center [482, 396] width 57 height 21
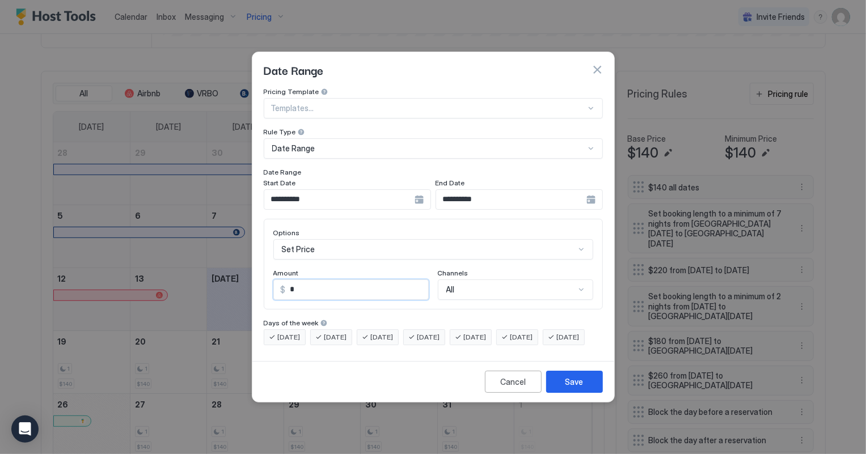
click at [306, 280] on input "*" at bounding box center [357, 289] width 142 height 19
type input "***"
click at [566, 388] on div "Save" at bounding box center [574, 382] width 18 height 12
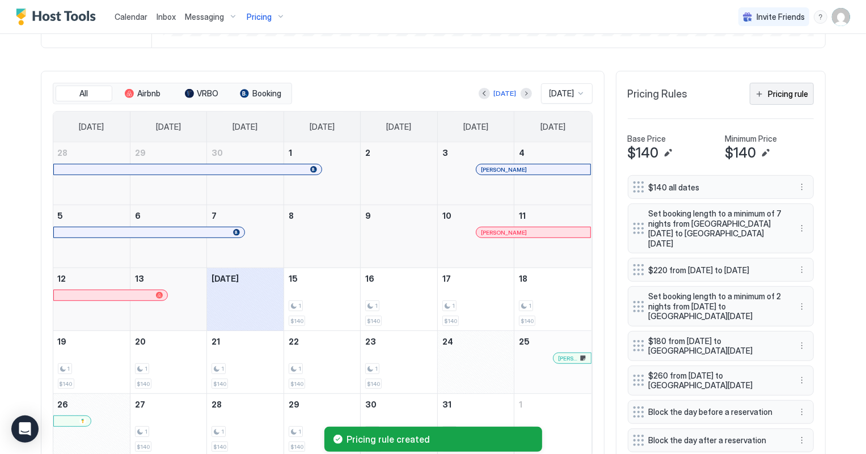
click at [796, 96] on div "Pricing rule" at bounding box center [788, 94] width 40 height 12
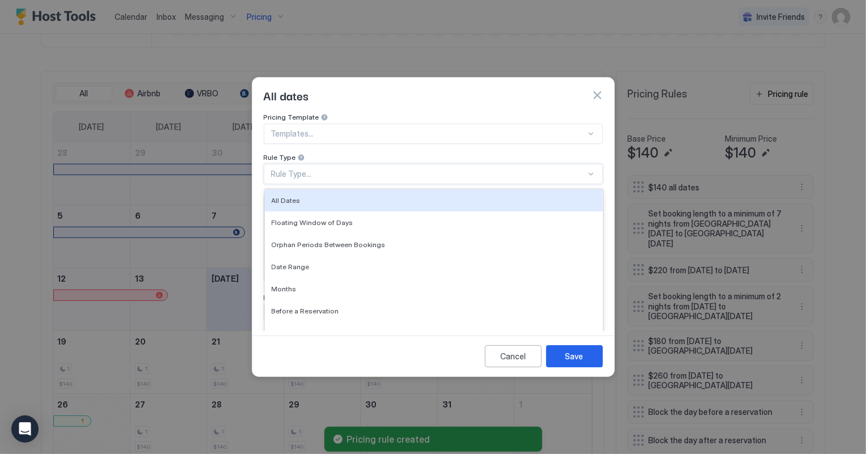
click at [301, 169] on div "Rule Type..." at bounding box center [428, 174] width 315 height 10
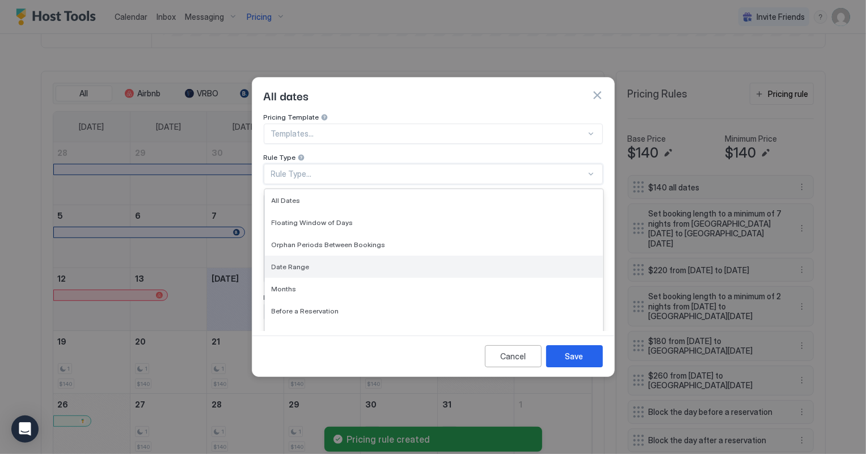
click at [284, 256] on div "Date Range" at bounding box center [434, 267] width 338 height 22
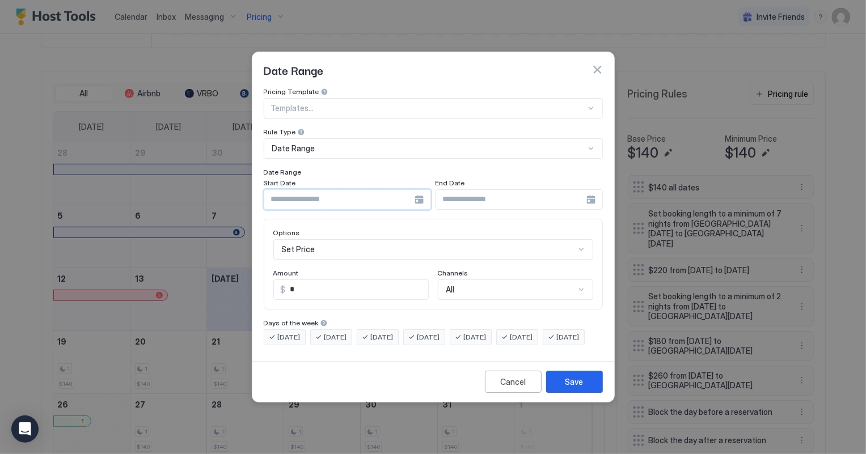
click at [379, 192] on input "Input Field" at bounding box center [339, 199] width 150 height 19
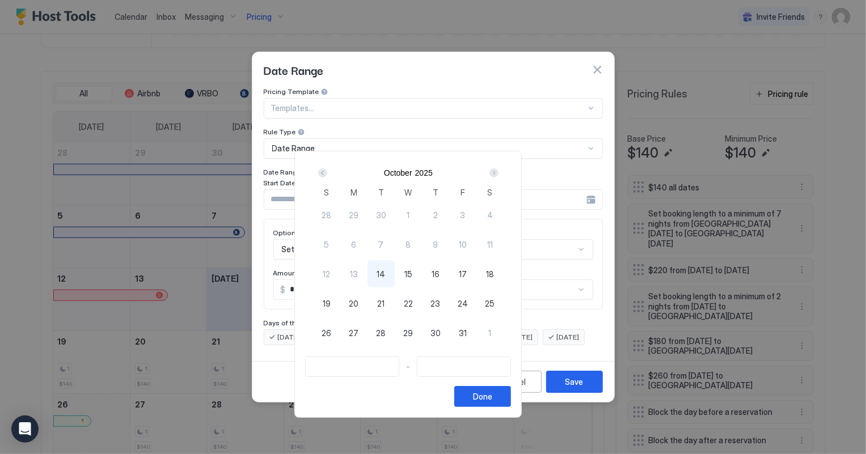
click at [498, 170] on div "Next" at bounding box center [493, 172] width 9 height 9
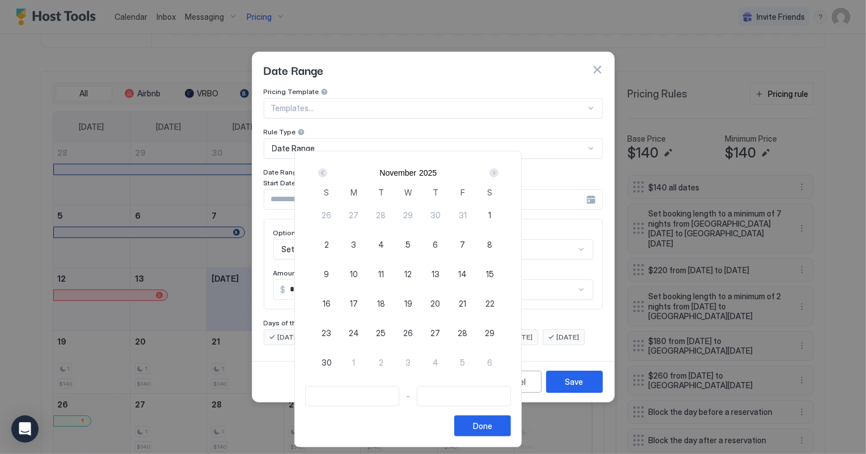
click at [498, 170] on div "Next" at bounding box center [493, 172] width 9 height 9
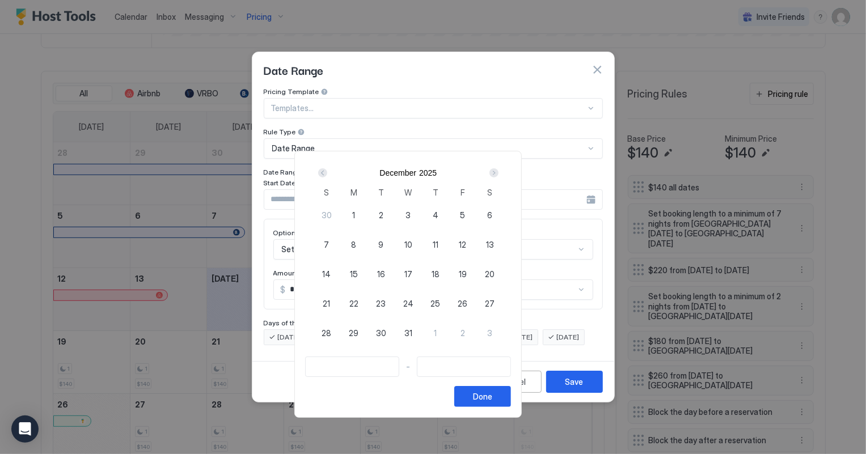
click at [498, 170] on div "Next" at bounding box center [493, 172] width 9 height 9
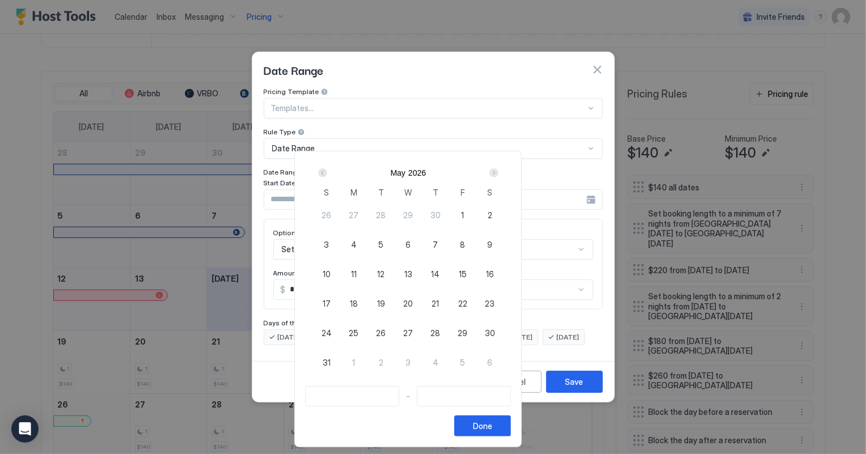
click at [498, 170] on div "Next" at bounding box center [493, 172] width 9 height 9
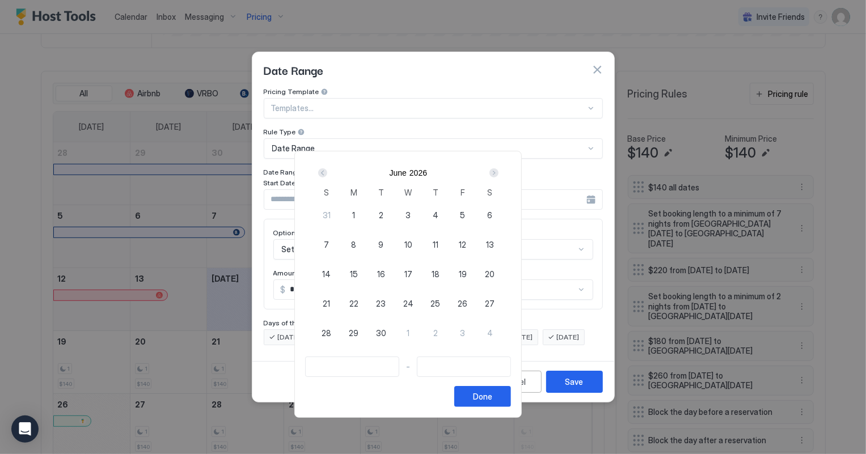
click at [467, 304] on span "26" at bounding box center [462, 304] width 10 height 12
type input "**********"
click at [498, 173] on div "Next" at bounding box center [493, 172] width 9 height 9
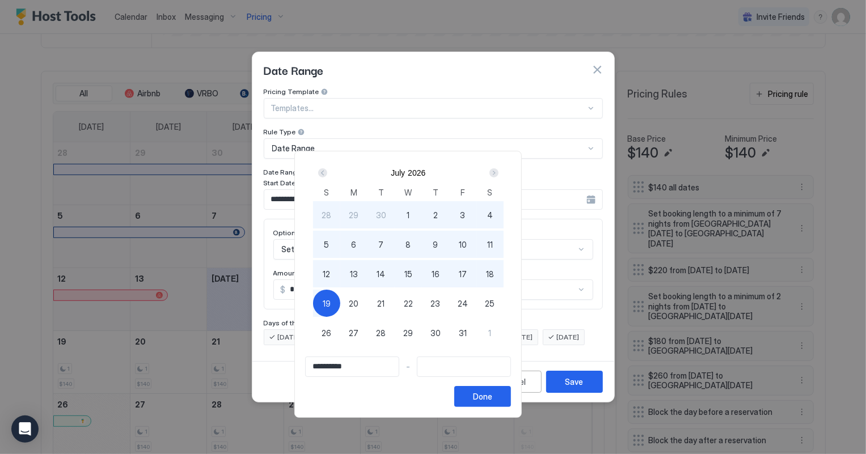
type input "**********"
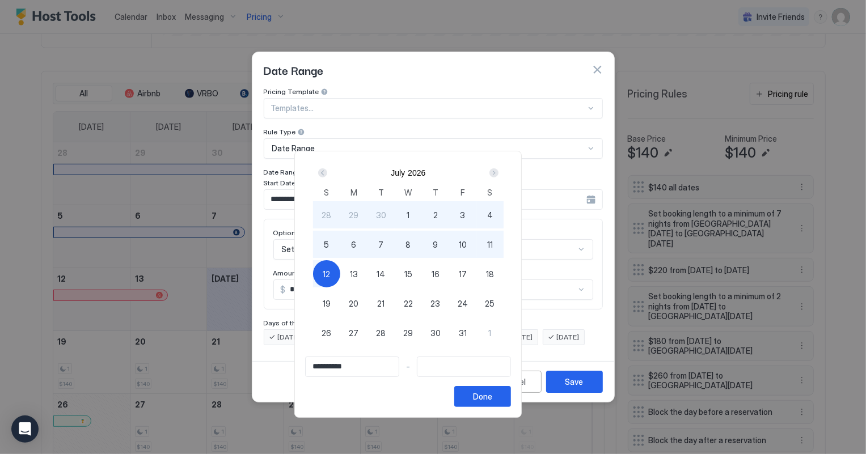
click at [330, 268] on span "12" at bounding box center [326, 274] width 7 height 12
type input "**********"
click at [492, 399] on div "Done" at bounding box center [482, 397] width 19 height 12
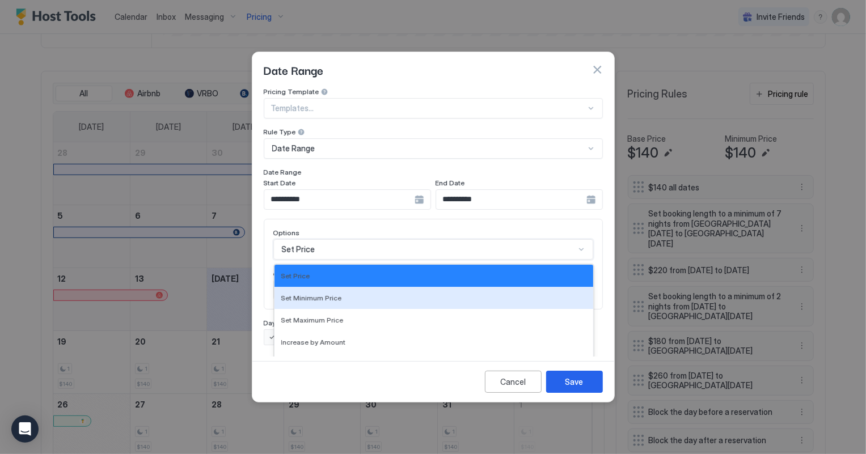
scroll to position [58, 0]
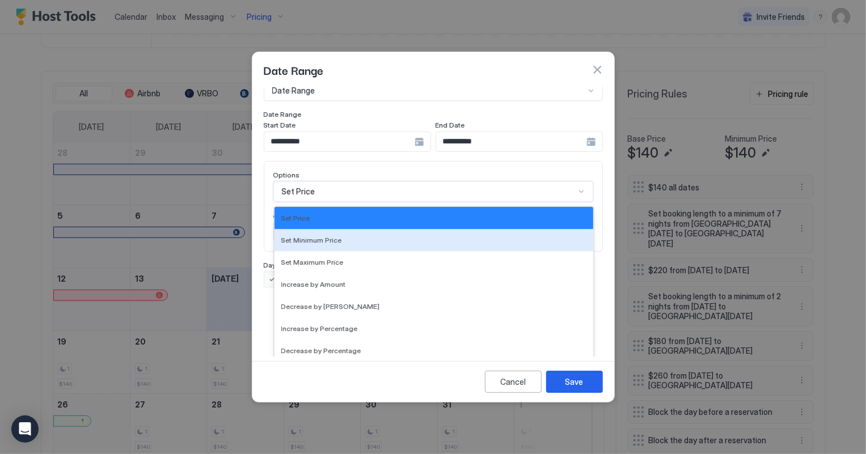
click at [306, 202] on div "17 results available. Use Up and Down to choose options, press Enter to select …" at bounding box center [433, 191] width 320 height 20
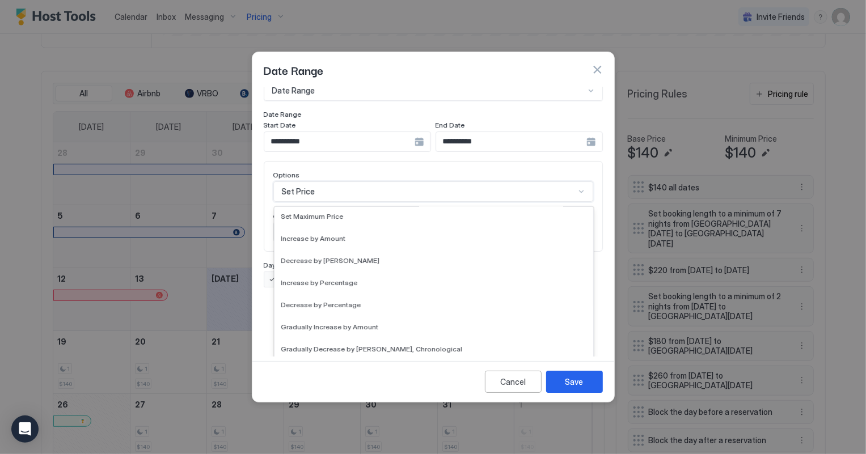
scroll to position [205, 0]
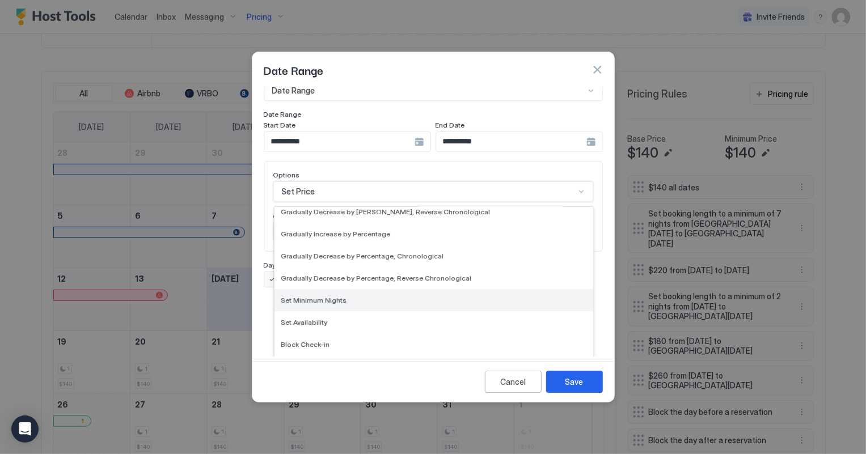
click at [321, 296] on span "Set Minimum Nights" at bounding box center [314, 300] width 66 height 9
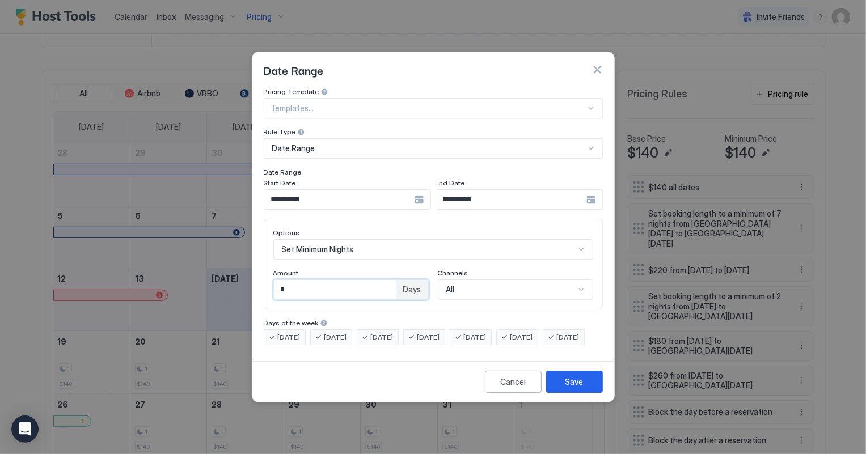
click at [310, 281] on input "*" at bounding box center [335, 289] width 122 height 19
type input "*"
click at [584, 382] on button "Save" at bounding box center [574, 382] width 57 height 22
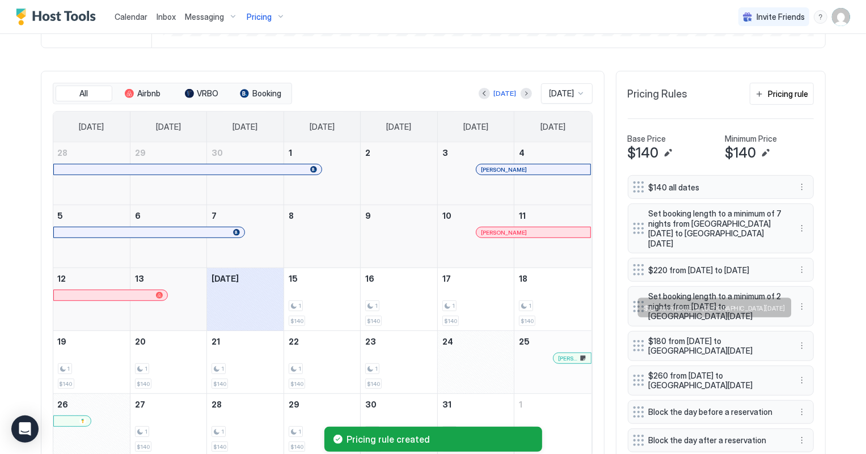
scroll to position [425, 0]
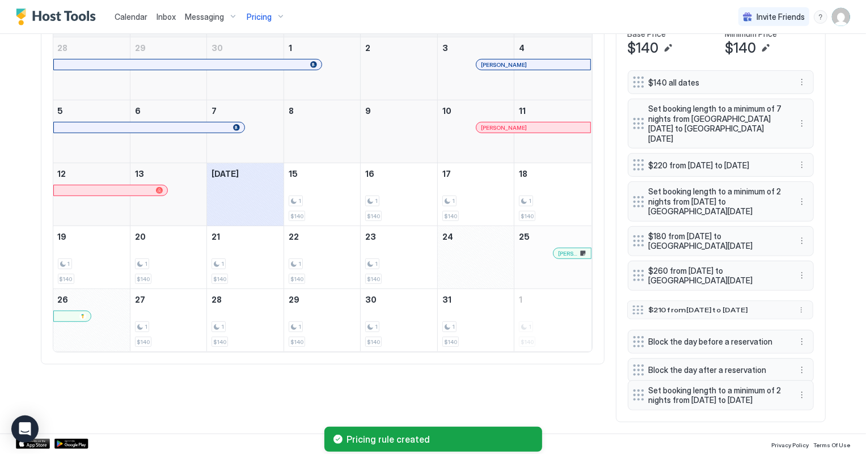
drag, startPoint x: 635, startPoint y: 347, endPoint x: 635, endPoint y: 294, distance: 53.9
click at [635, 306] on div at bounding box center [637, 310] width 11 height 9
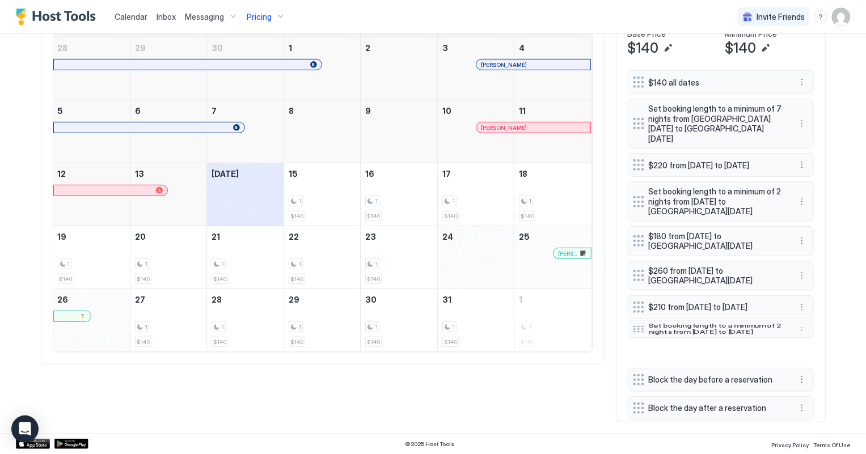
drag, startPoint x: 634, startPoint y: 389, endPoint x: 634, endPoint y: 323, distance: 66.3
click at [634, 325] on div at bounding box center [638, 328] width 11 height 7
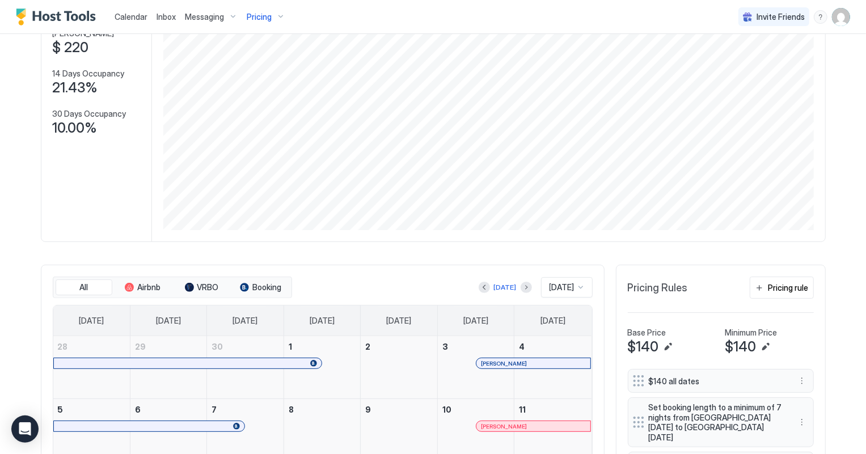
scroll to position [0, 0]
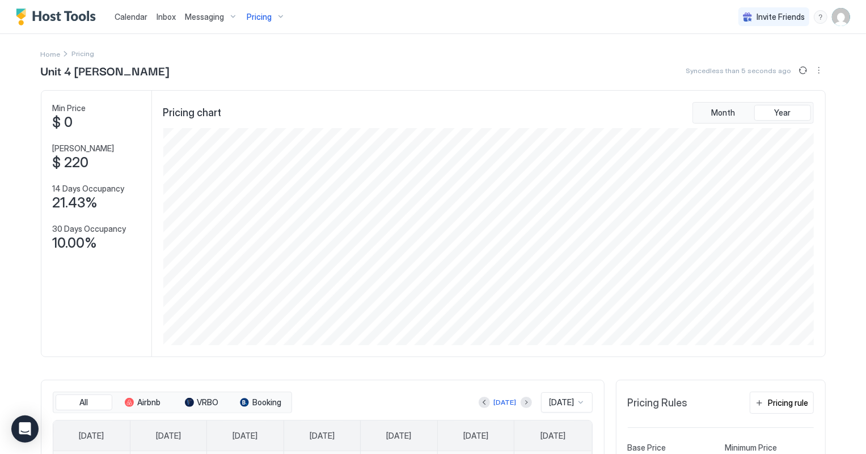
click at [264, 20] on span "Pricing" at bounding box center [259, 17] width 25 height 10
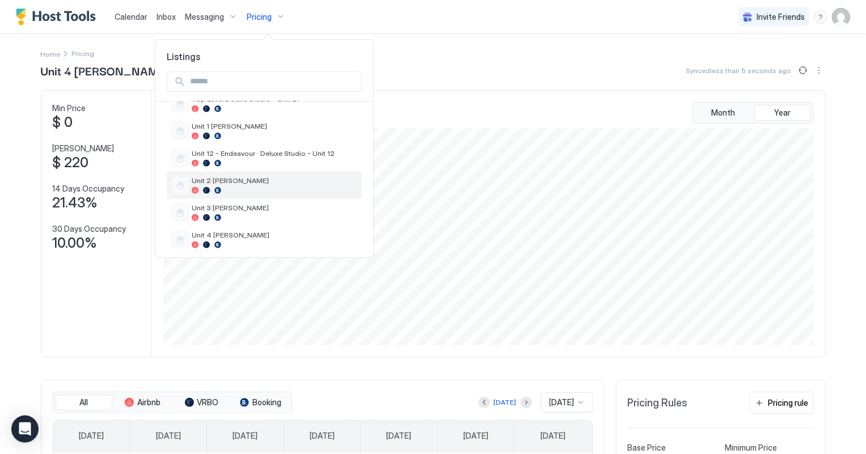
scroll to position [550, 0]
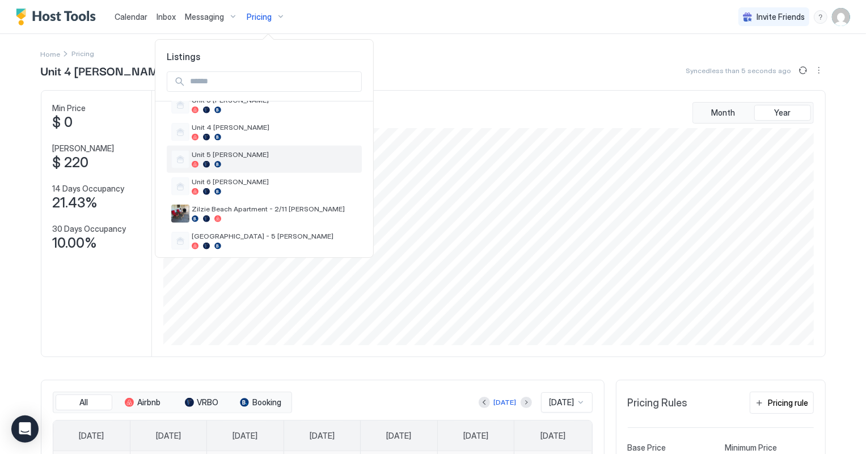
click at [214, 150] on span "Unit 5 [PERSON_NAME]" at bounding box center [275, 154] width 166 height 9
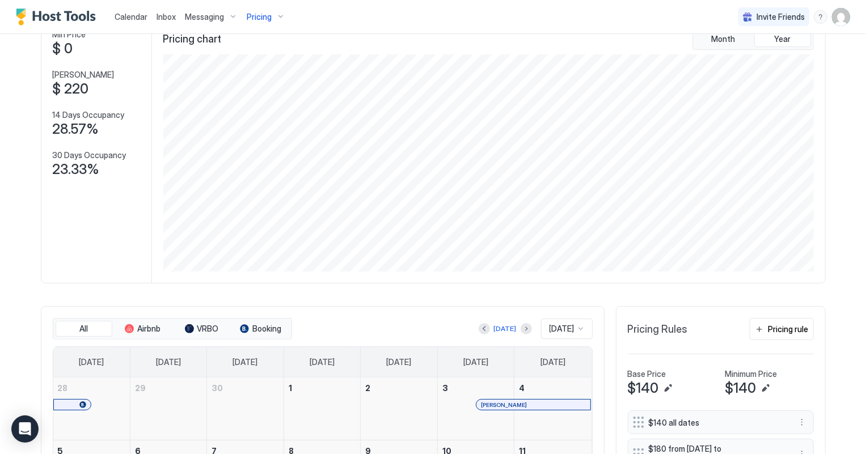
scroll to position [257, 0]
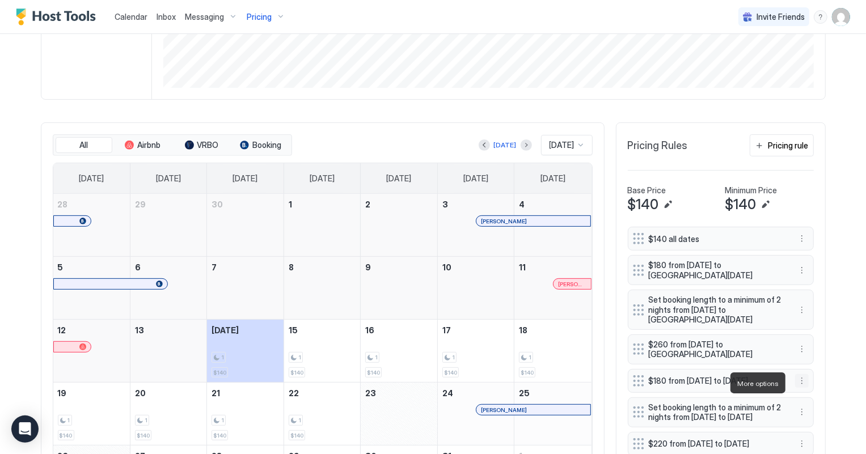
click at [796, 385] on button "More options" at bounding box center [802, 381] width 14 height 14
click at [822, 437] on span "Delete" at bounding box center [818, 435] width 21 height 9
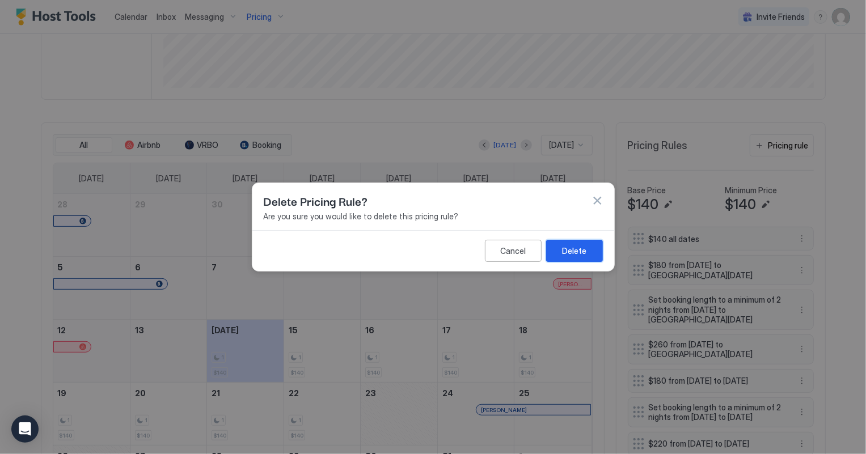
click at [563, 256] on div "Delete" at bounding box center [574, 251] width 24 height 12
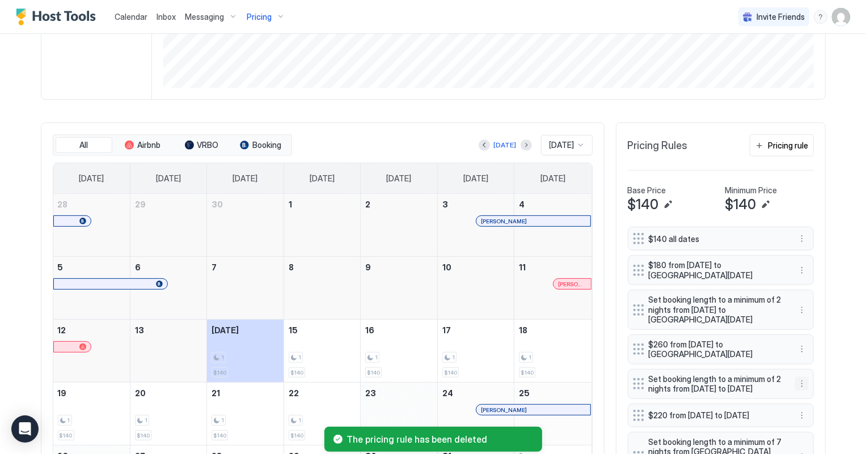
click at [803, 387] on button "More options" at bounding box center [802, 384] width 14 height 14
click at [815, 439] on span "Delete" at bounding box center [818, 439] width 21 height 9
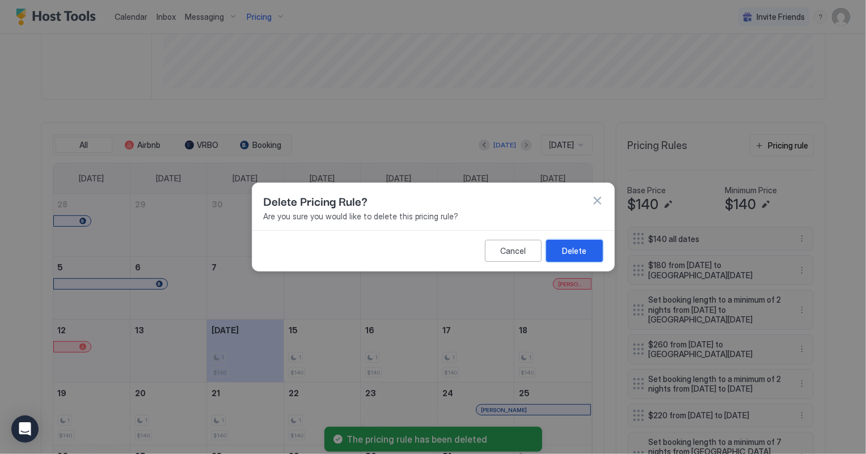
click at [578, 255] on div "Delete" at bounding box center [574, 251] width 24 height 12
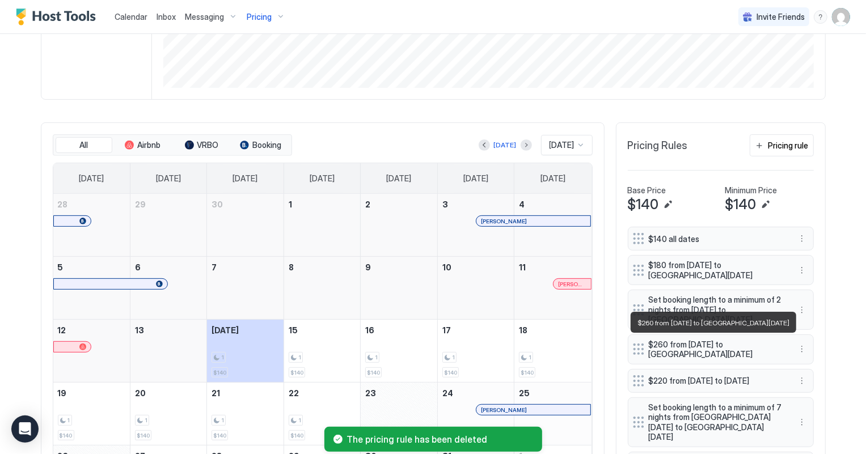
scroll to position [355, 0]
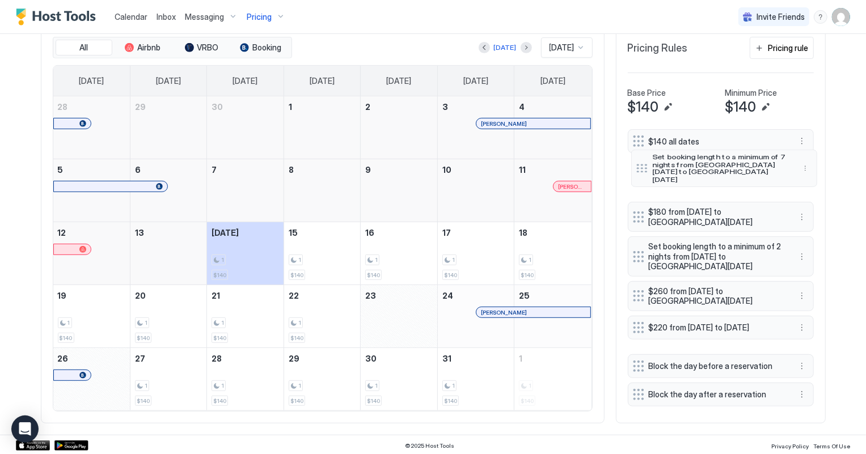
drag, startPoint x: 627, startPoint y: 325, endPoint x: 631, endPoint y: 169, distance: 156.5
click at [631, 169] on div "Set booking length to a minimum of 7 nights from [GEOGRAPHIC_DATA][DATE] to [GE…" at bounding box center [724, 168] width 186 height 37
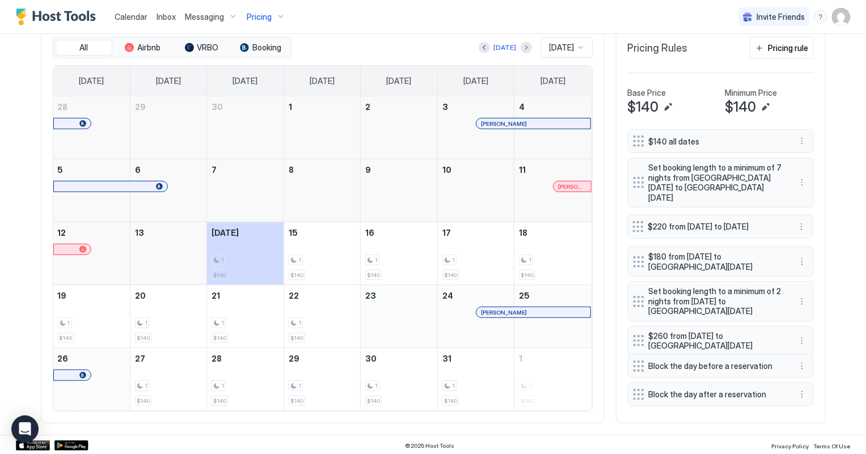
drag, startPoint x: 634, startPoint y: 328, endPoint x: 634, endPoint y: 217, distance: 111.1
click at [634, 221] on div at bounding box center [637, 226] width 11 height 11
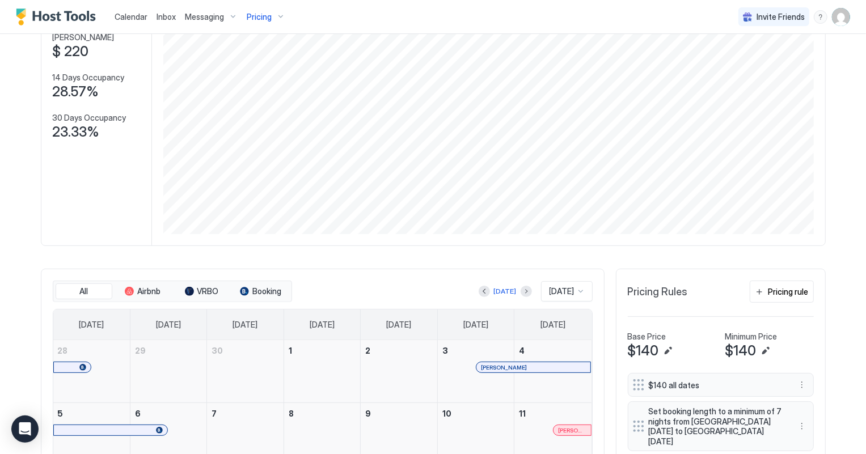
scroll to position [97, 0]
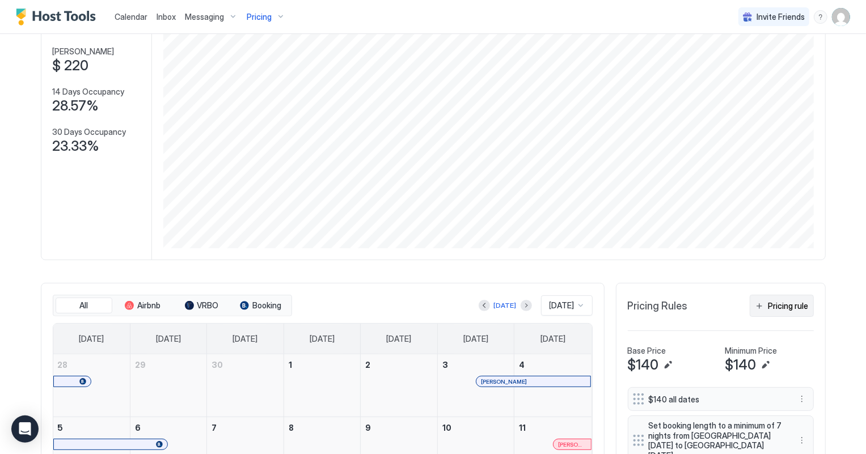
click at [792, 302] on div "Pricing rule" at bounding box center [788, 306] width 40 height 12
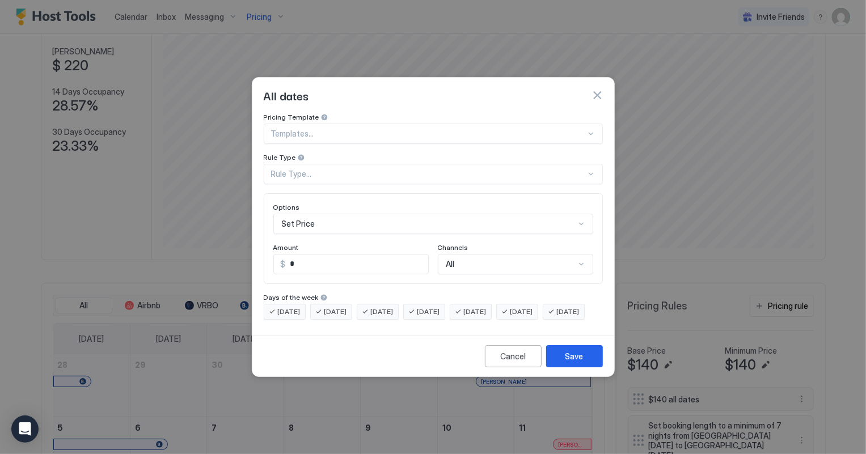
click at [324, 169] on div "Rule Type..." at bounding box center [428, 174] width 315 height 10
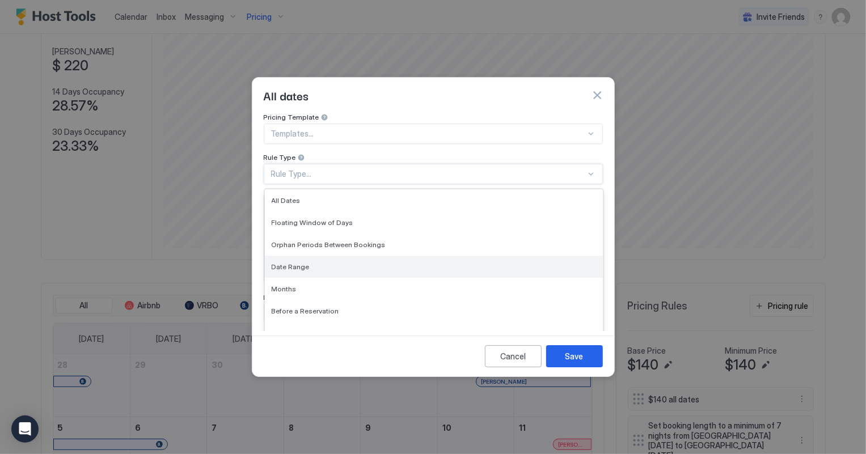
click at [287, 262] on span "Date Range" at bounding box center [291, 266] width 38 height 9
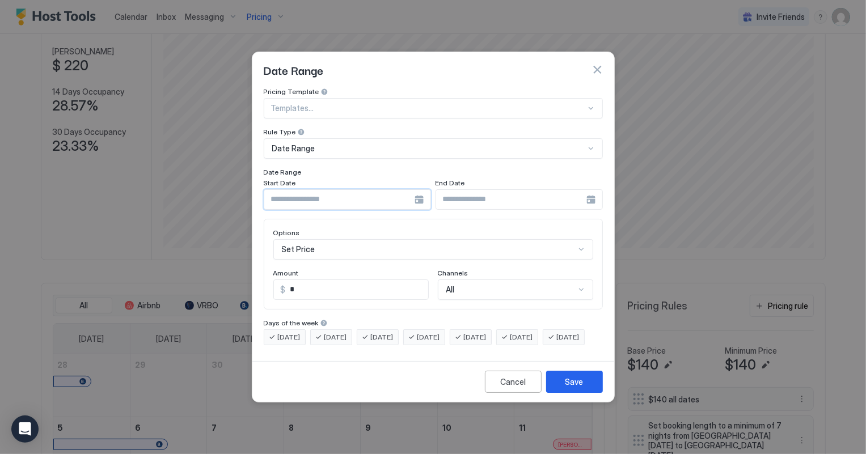
click at [325, 197] on input "Input Field" at bounding box center [339, 199] width 150 height 19
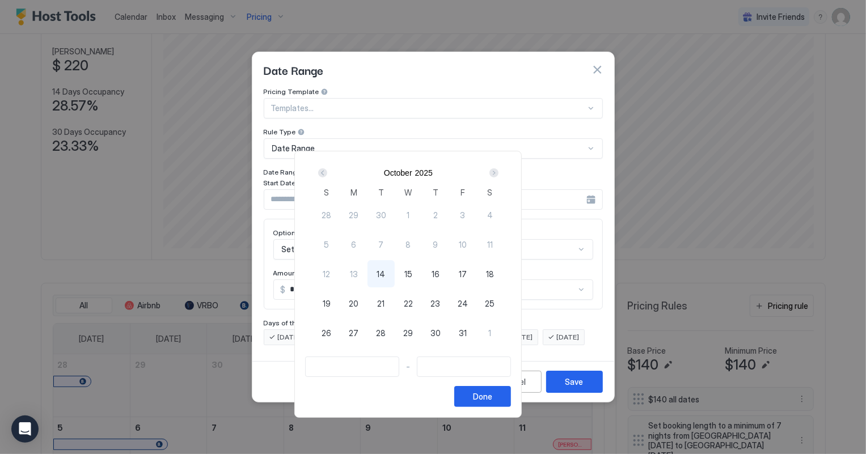
click at [498, 171] on div "Next" at bounding box center [493, 172] width 9 height 9
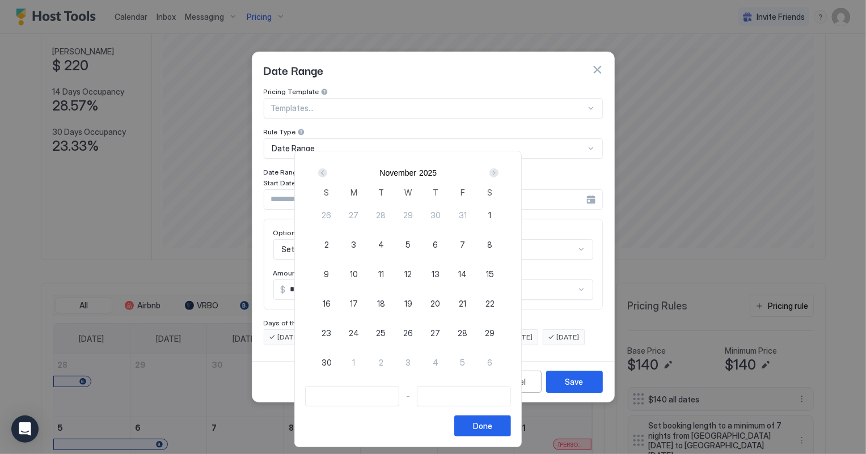
click at [498, 171] on div "Next" at bounding box center [493, 172] width 9 height 9
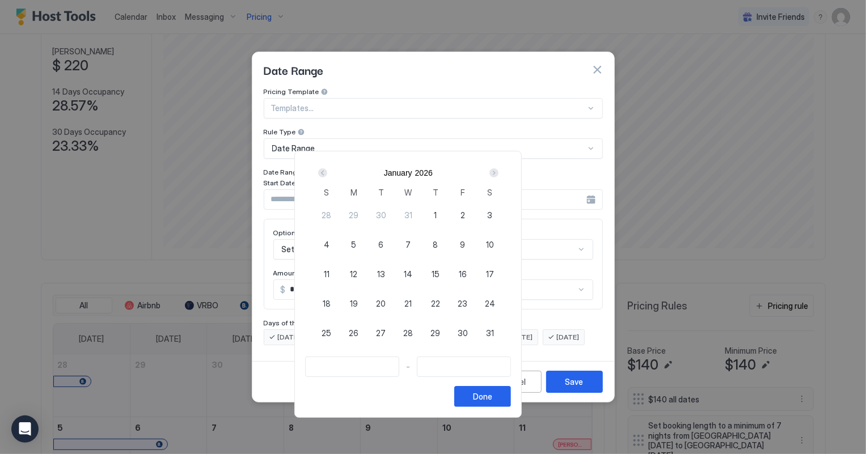
click at [498, 171] on div "Next" at bounding box center [493, 172] width 9 height 9
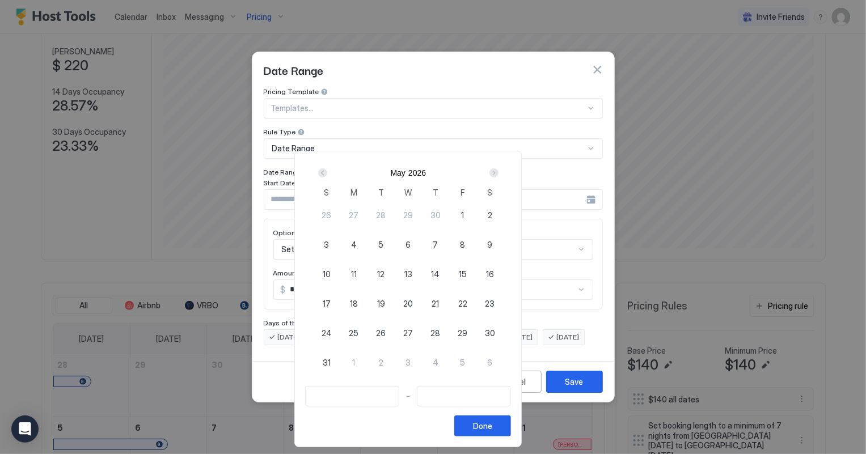
click at [498, 171] on div "Next" at bounding box center [493, 172] width 9 height 9
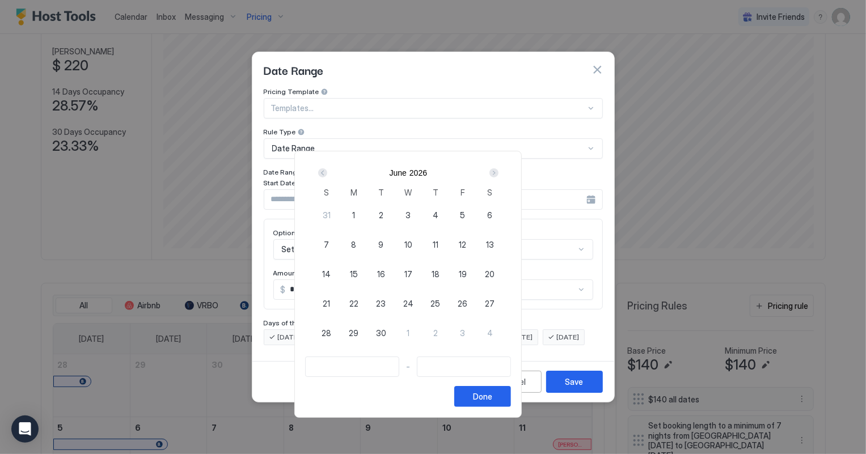
click at [467, 299] on span "26" at bounding box center [462, 304] width 10 height 12
type input "**********"
click at [498, 173] on div "Next" at bounding box center [493, 172] width 9 height 9
type input "**********"
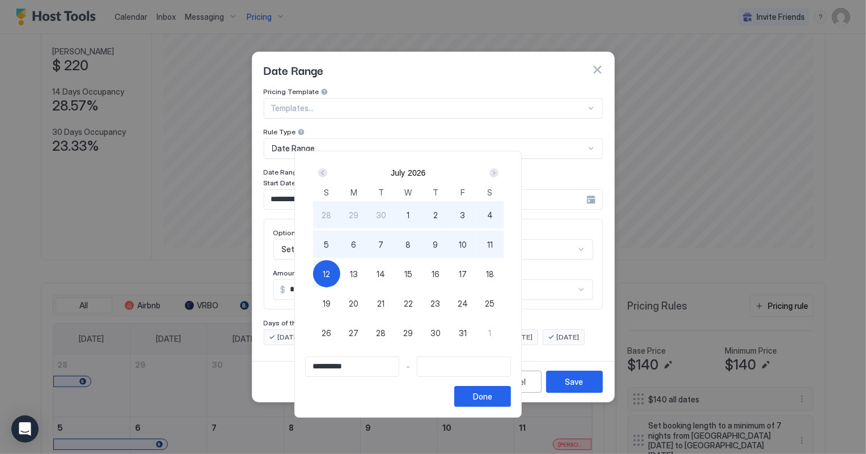
click at [340, 274] on div "12" at bounding box center [326, 273] width 27 height 27
type input "**********"
click at [492, 391] on div "Done" at bounding box center [482, 397] width 19 height 12
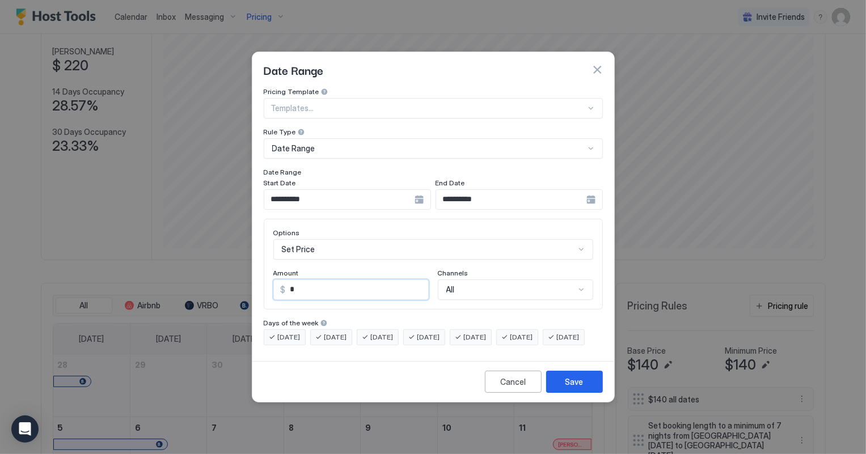
click at [313, 280] on input "*" at bounding box center [357, 289] width 142 height 19
type input "***"
click at [571, 388] on div "Save" at bounding box center [574, 382] width 18 height 12
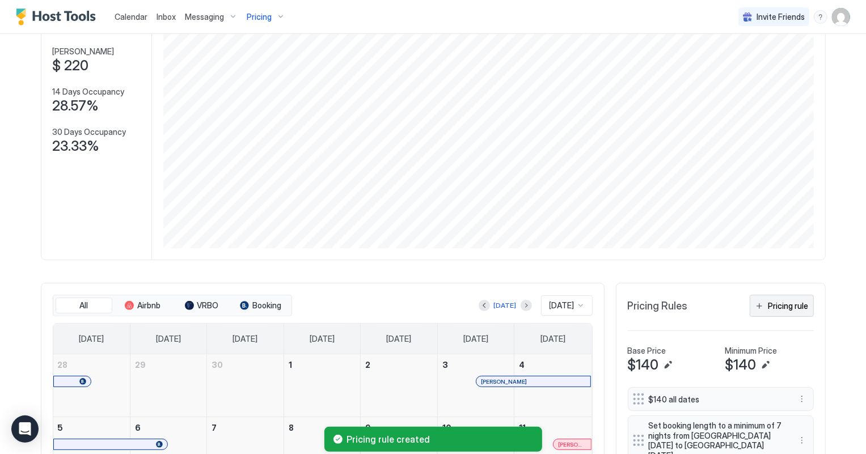
click at [790, 303] on div "Pricing rule" at bounding box center [788, 306] width 40 height 12
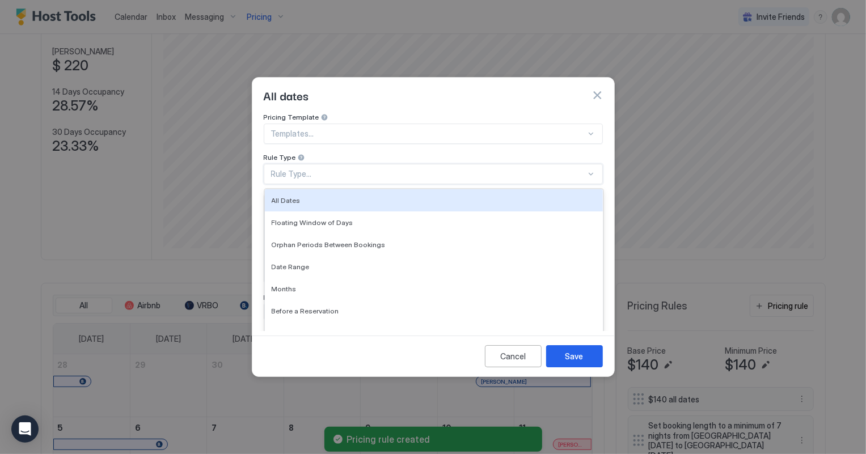
click at [290, 170] on div "Rule Type..." at bounding box center [433, 174] width 339 height 20
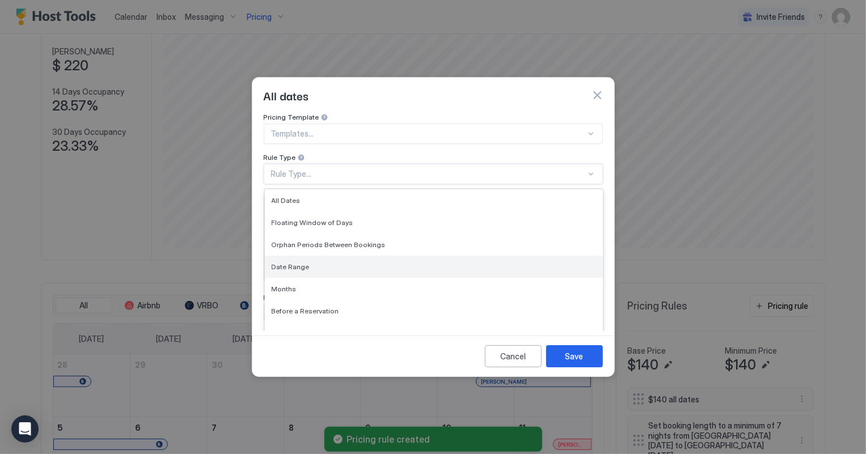
click at [289, 262] on span "Date Range" at bounding box center [291, 266] width 38 height 9
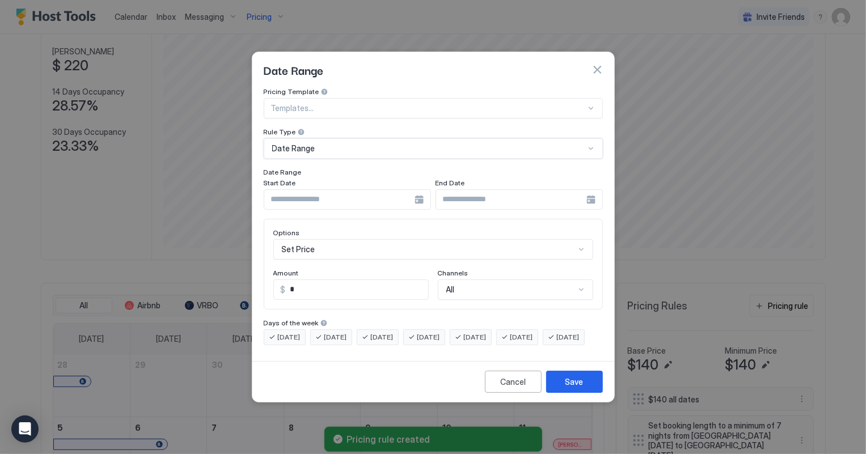
click at [314, 239] on div "Set Price" at bounding box center [433, 249] width 320 height 20
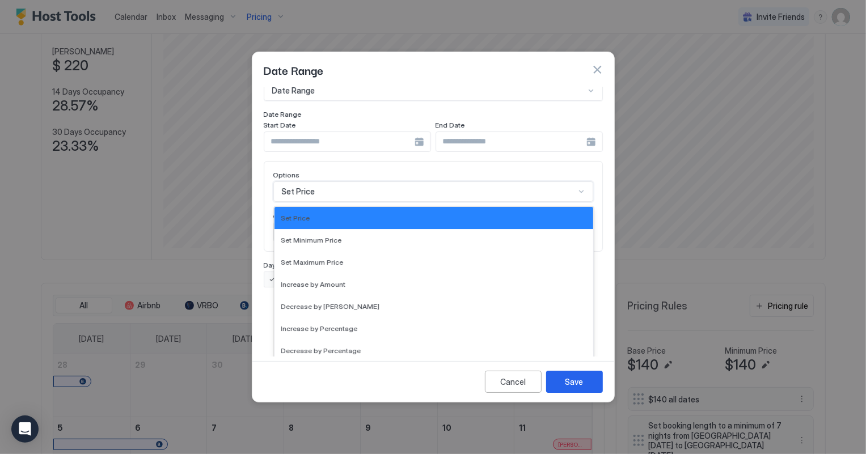
scroll to position [205, 0]
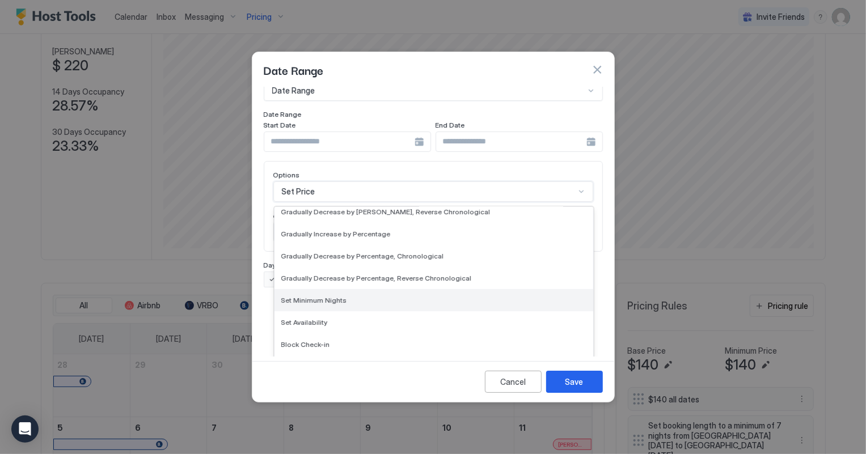
click at [324, 296] on span "Set Minimum Nights" at bounding box center [314, 300] width 66 height 9
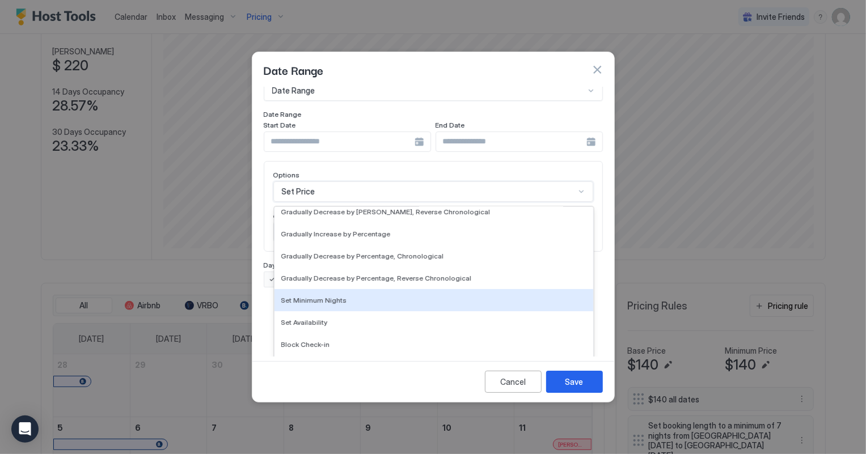
scroll to position [0, 0]
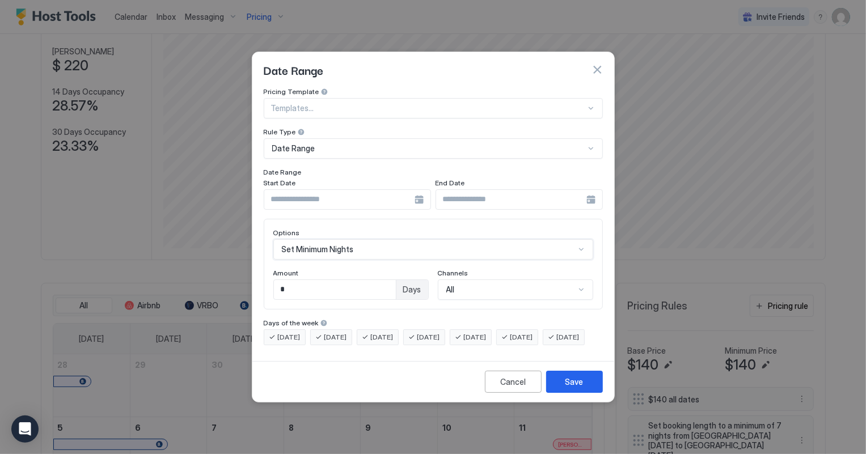
click at [330, 195] on input "Input Field" at bounding box center [339, 199] width 150 height 19
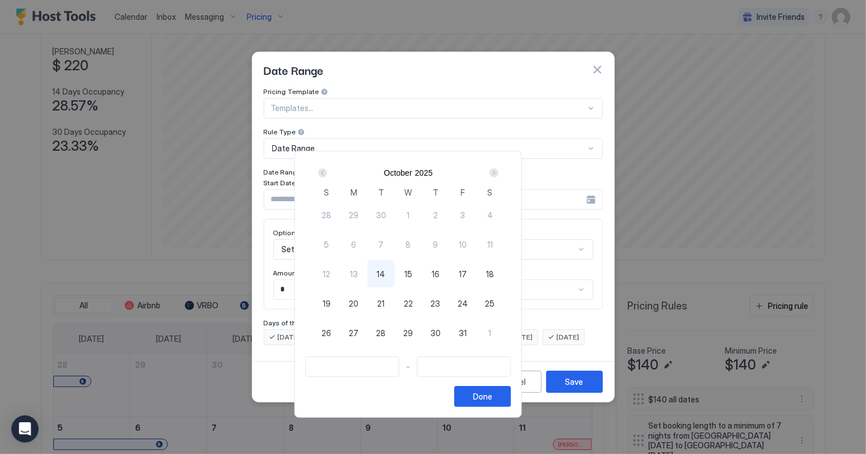
click at [498, 172] on div "Next" at bounding box center [493, 172] width 9 height 9
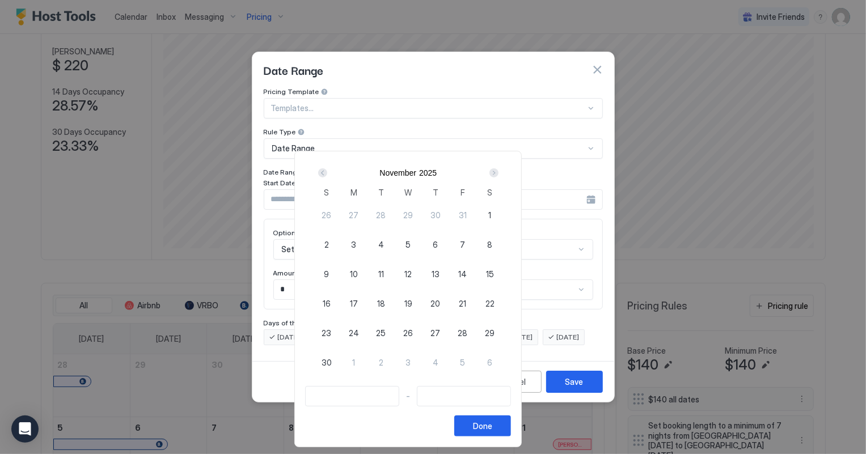
click at [498, 172] on div "Next" at bounding box center [493, 172] width 9 height 9
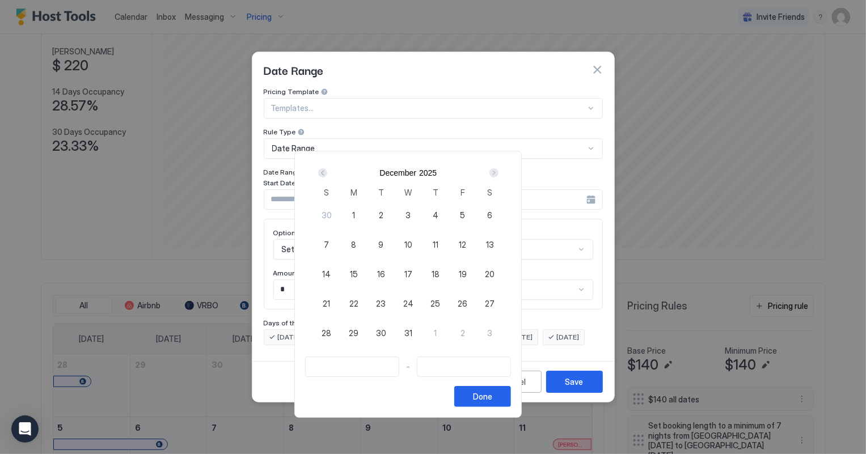
click at [498, 172] on div "Next" at bounding box center [493, 172] width 9 height 9
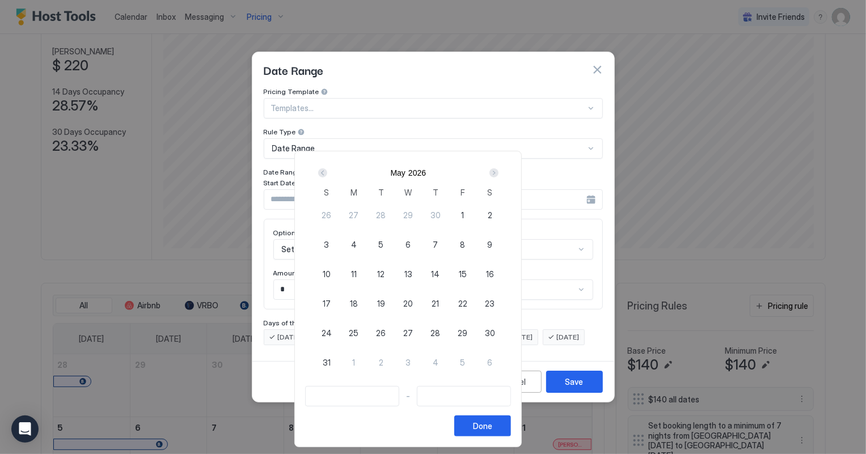
click at [498, 172] on div "Next" at bounding box center [493, 172] width 9 height 9
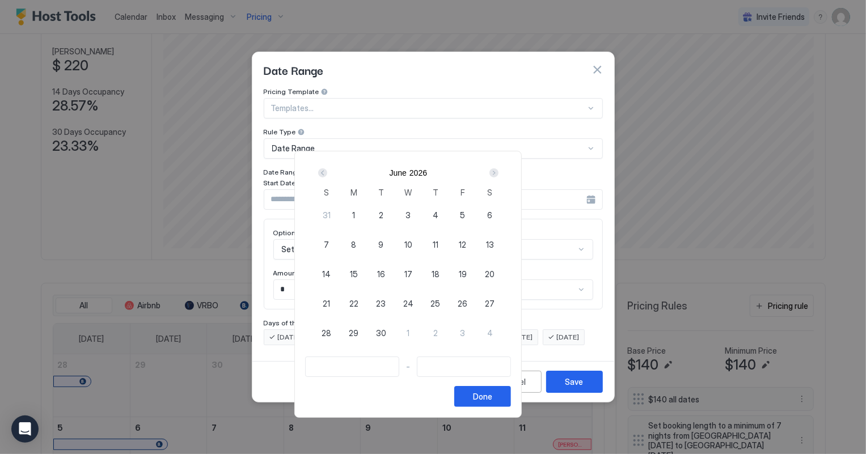
click at [467, 300] on span "26" at bounding box center [462, 304] width 10 height 12
type input "**********"
click at [498, 170] on div "Next" at bounding box center [493, 172] width 9 height 9
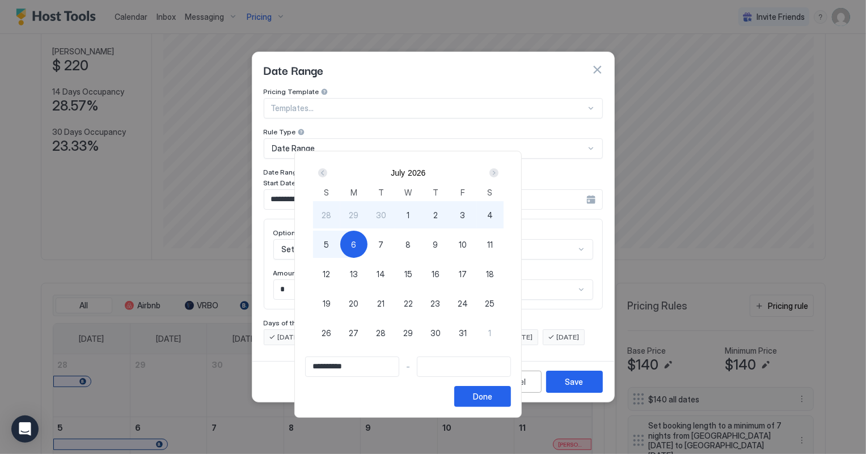
type input "**********"
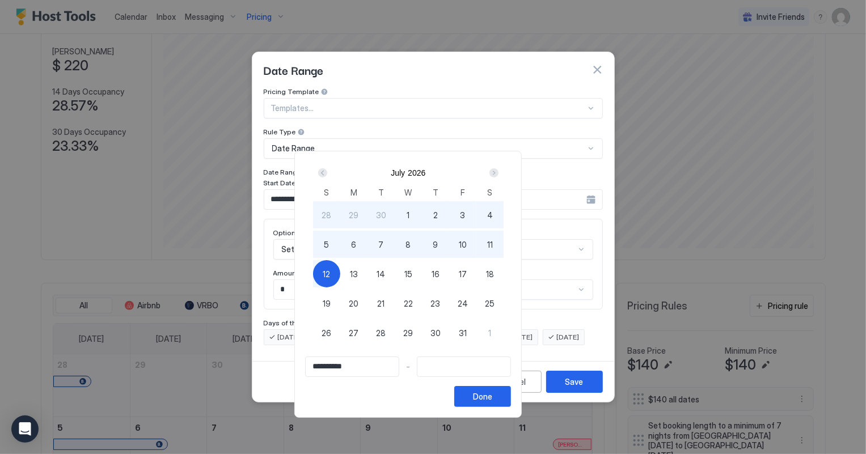
click at [330, 271] on span "12" at bounding box center [326, 274] width 7 height 12
type input "**********"
click at [511, 386] on button "Done" at bounding box center [482, 396] width 57 height 21
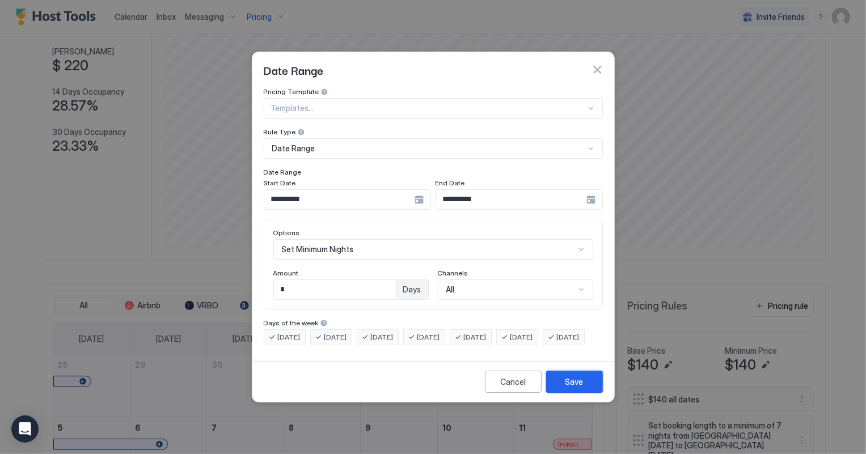
click at [569, 388] on div "Save" at bounding box center [574, 382] width 18 height 12
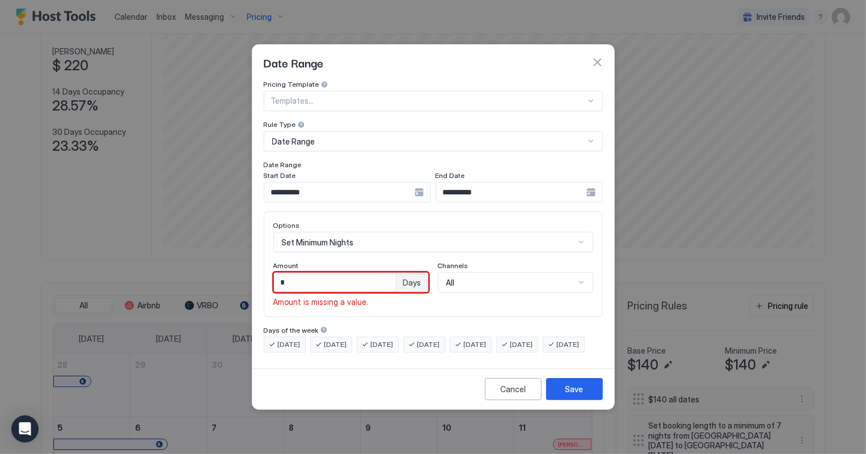
click at [298, 277] on input "*" at bounding box center [335, 282] width 122 height 19
type input "*"
click at [579, 393] on div "Save" at bounding box center [574, 389] width 18 height 12
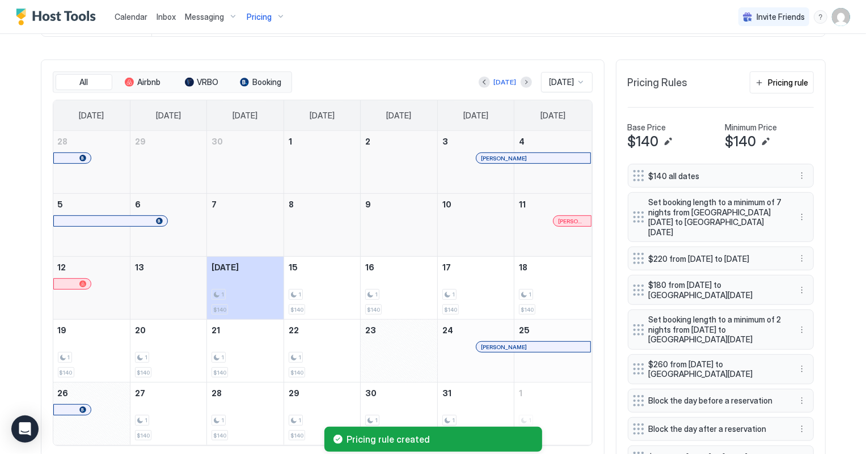
scroll to position [425, 0]
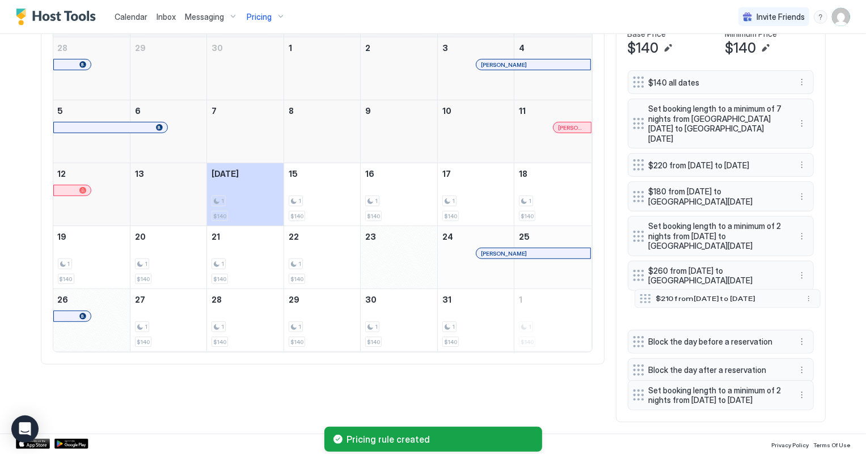
drag, startPoint x: 631, startPoint y: 346, endPoint x: 638, endPoint y: 281, distance: 65.5
click at [639, 294] on div at bounding box center [644, 298] width 11 height 9
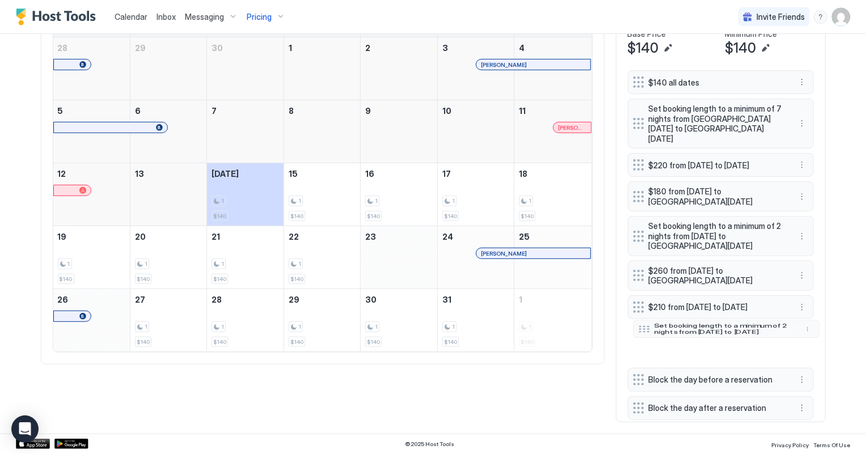
drag, startPoint x: 633, startPoint y: 395, endPoint x: 639, endPoint y: 328, distance: 66.6
click at [639, 328] on div "Set booking length to a minimum of 2 nights from [DATE] to [DATE]" at bounding box center [717, 329] width 158 height 12
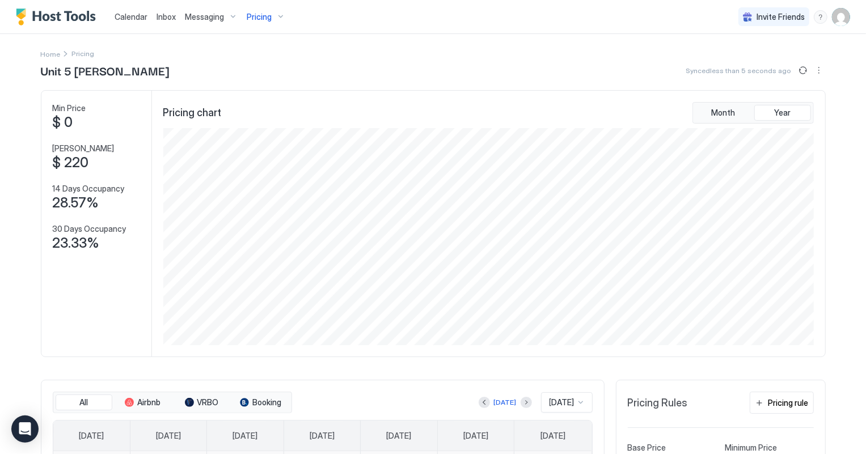
scroll to position [0, 0]
click at [259, 16] on span "Pricing" at bounding box center [259, 17] width 25 height 10
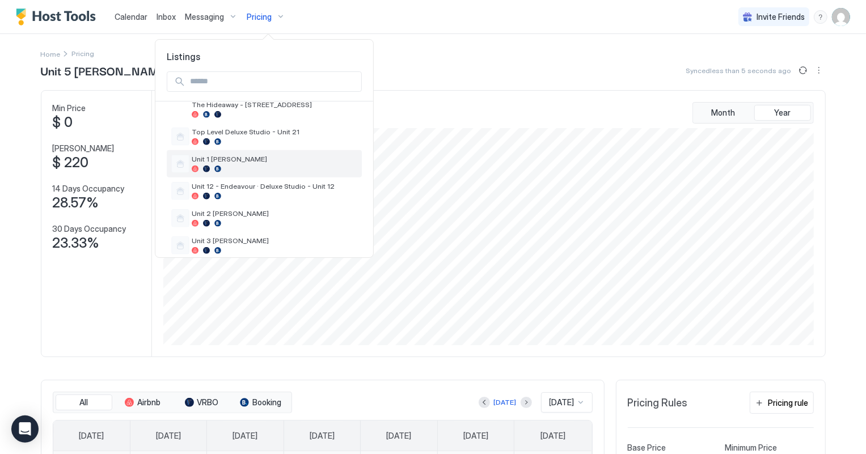
scroll to position [550, 0]
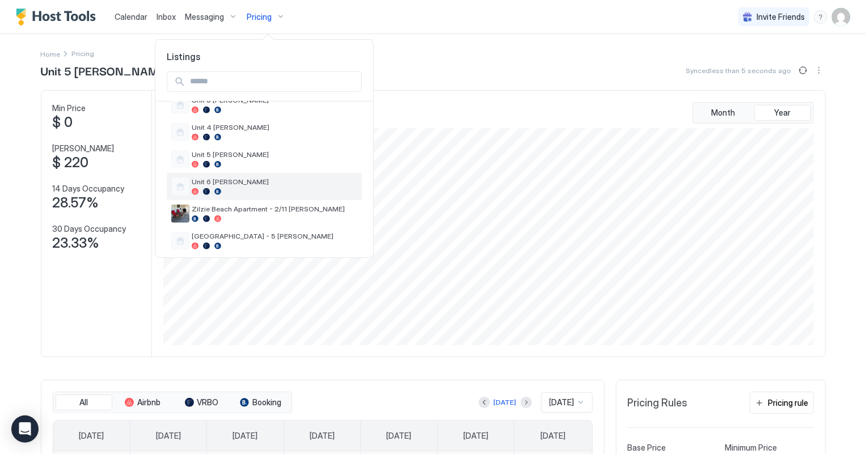
click at [209, 177] on span "Unit 6 [PERSON_NAME]" at bounding box center [275, 181] width 166 height 9
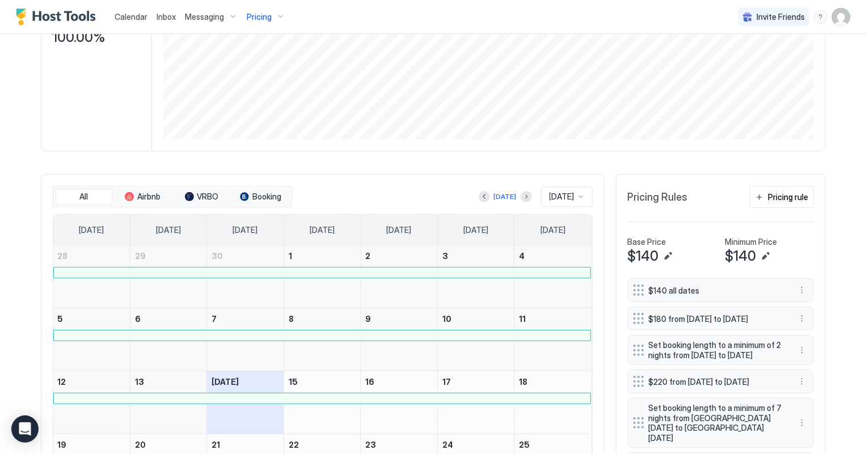
scroll to position [412, 0]
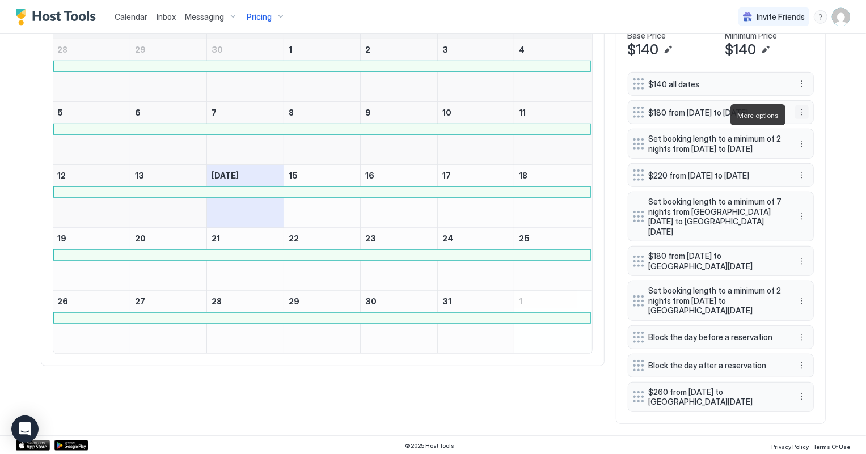
click at [795, 117] on button "More options" at bounding box center [802, 112] width 14 height 14
click at [815, 168] on span "Delete" at bounding box center [818, 167] width 21 height 9
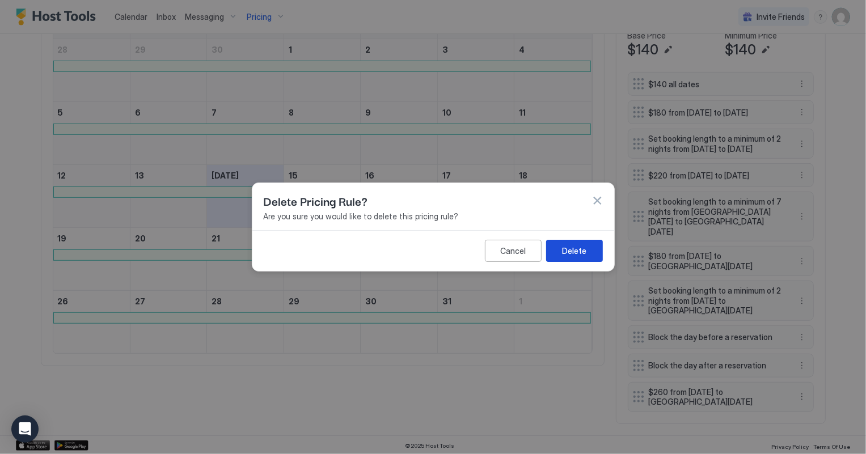
click at [578, 253] on div "Delete" at bounding box center [574, 251] width 24 height 12
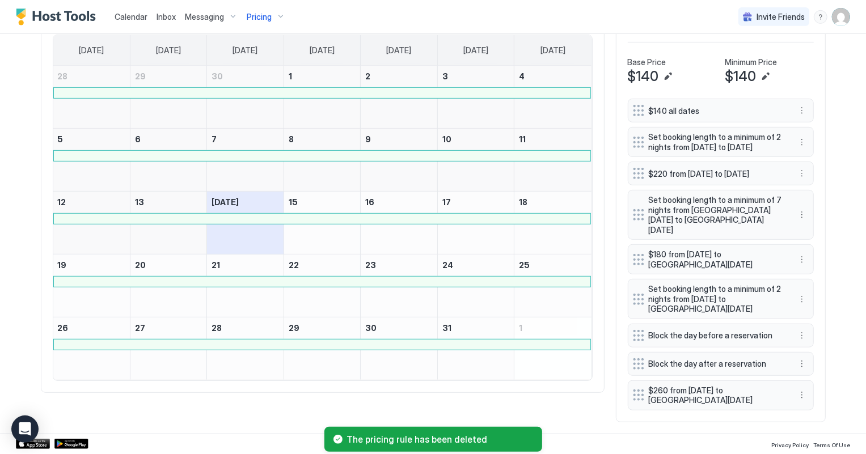
scroll to position [390, 0]
click at [796, 145] on button "More options" at bounding box center [802, 142] width 14 height 14
click at [809, 192] on span "Delete" at bounding box center [818, 194] width 21 height 9
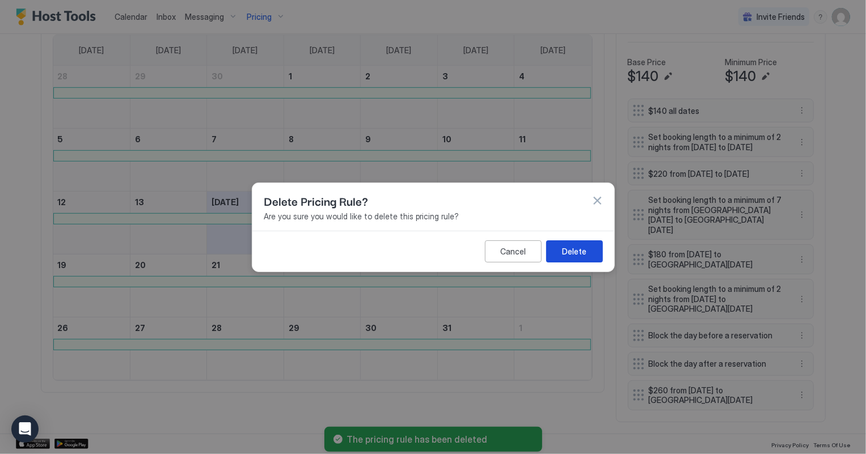
click at [585, 250] on div "Delete" at bounding box center [574, 251] width 24 height 12
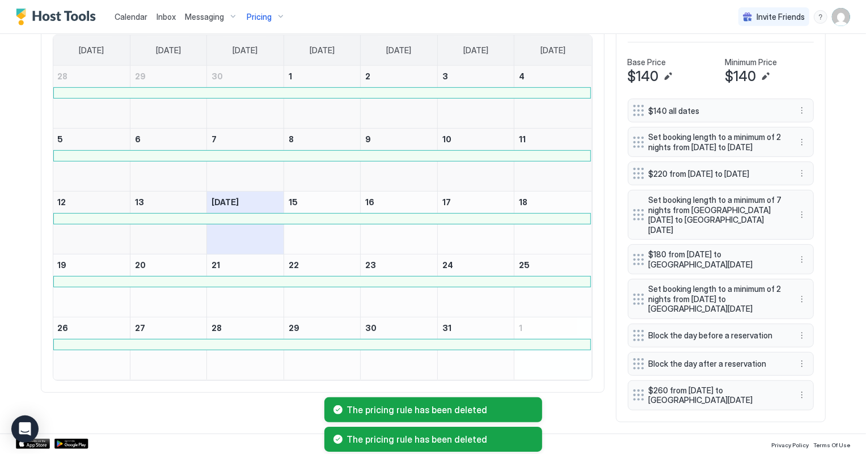
scroll to position [355, 0]
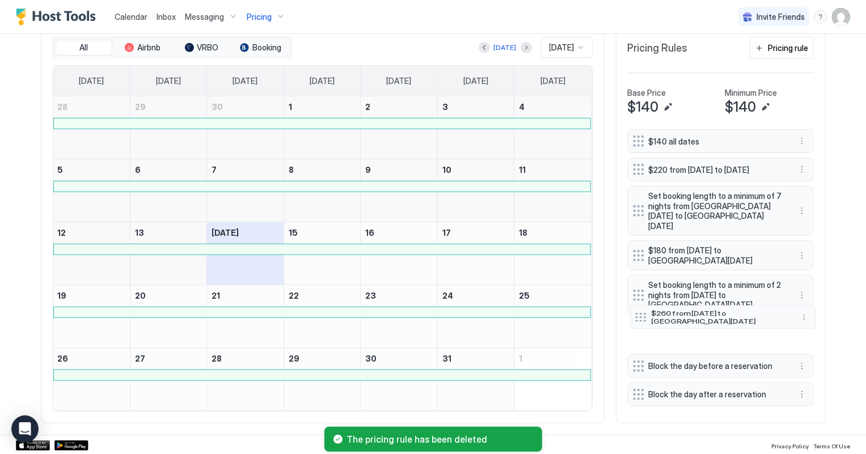
drag, startPoint x: 632, startPoint y: 383, endPoint x: 634, endPoint y: 309, distance: 74.3
click at [635, 312] on div at bounding box center [640, 316] width 11 height 9
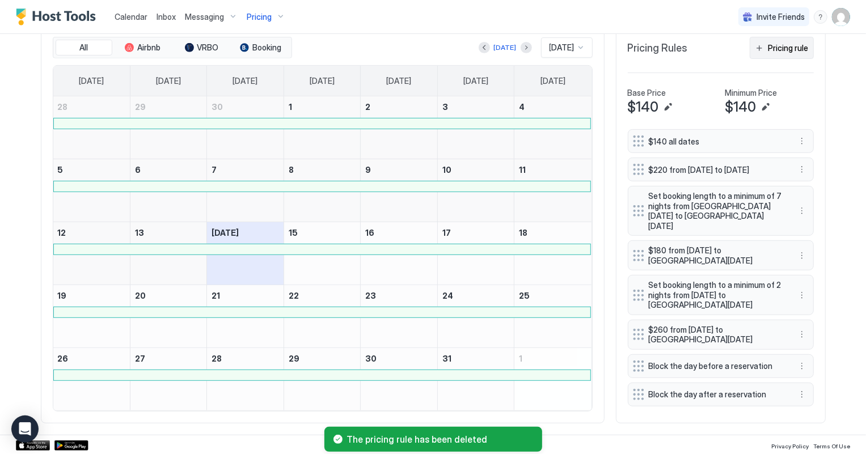
click at [783, 52] on div "Pricing rule" at bounding box center [788, 48] width 40 height 12
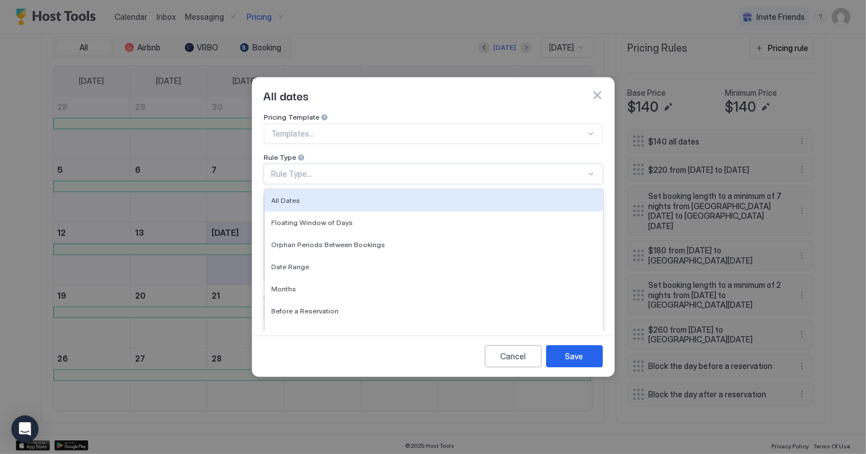
click at [328, 169] on div "Rule Type..." at bounding box center [428, 174] width 315 height 10
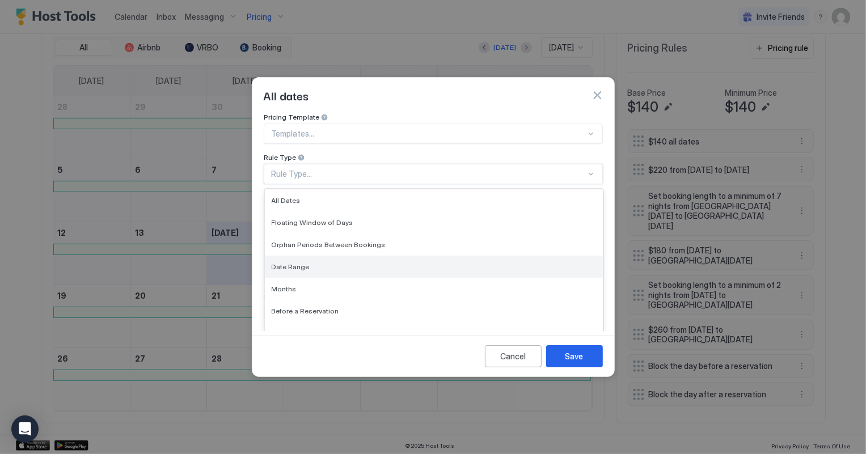
click at [303, 262] on span "Date Range" at bounding box center [291, 266] width 38 height 9
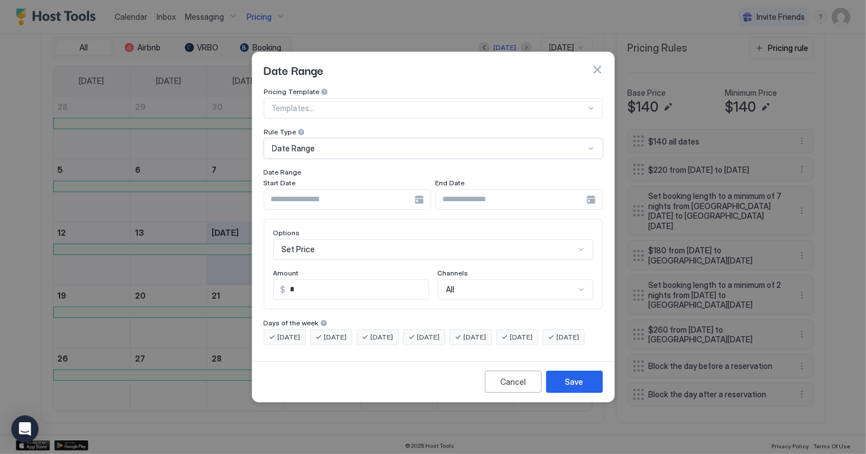
click at [307, 190] on input "Input Field" at bounding box center [339, 199] width 150 height 19
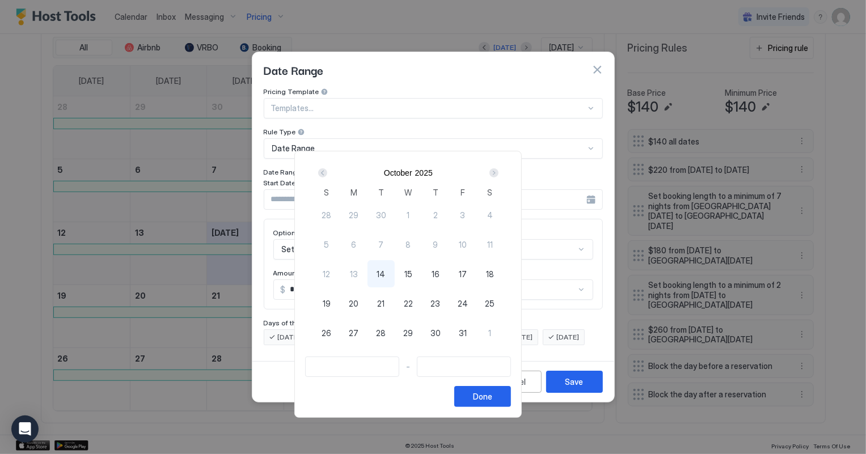
click at [498, 170] on div "Next" at bounding box center [493, 172] width 9 height 9
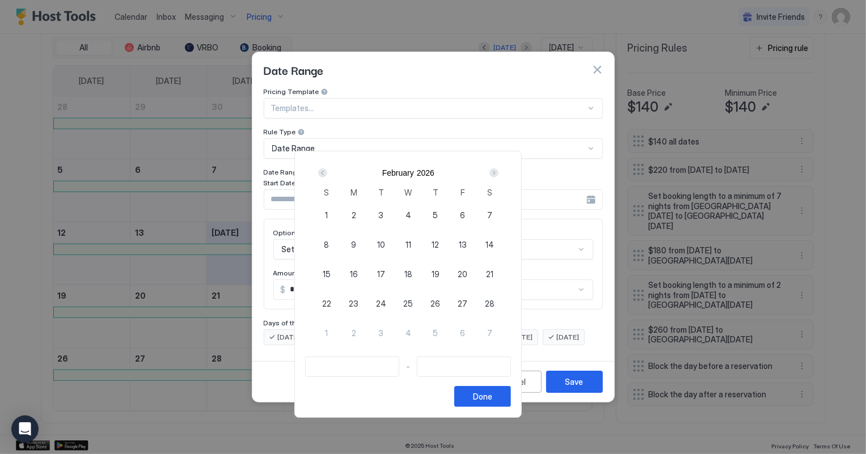
click at [498, 170] on div "Next" at bounding box center [493, 172] width 9 height 9
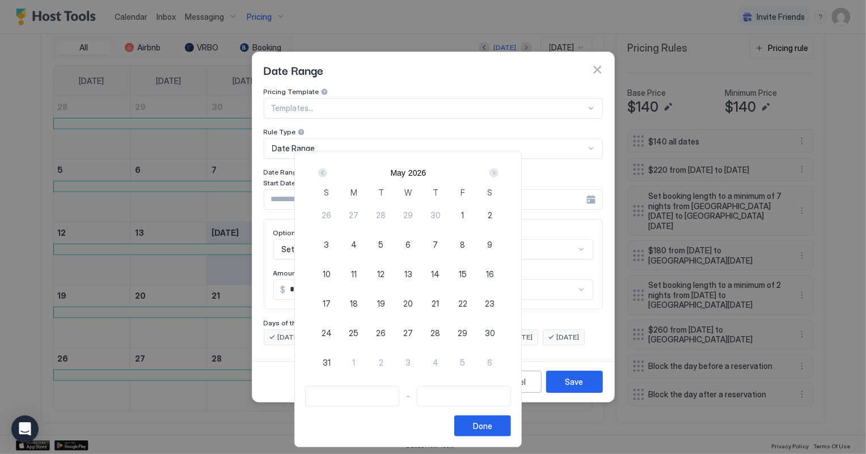
click at [498, 170] on div "Next" at bounding box center [493, 172] width 9 height 9
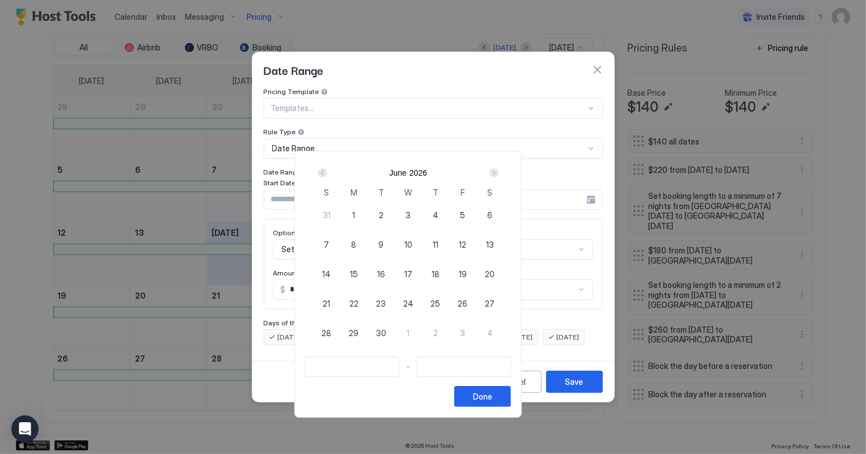
click at [467, 302] on span "26" at bounding box center [462, 304] width 10 height 12
type input "**********"
click at [498, 172] on div "Next" at bounding box center [493, 172] width 9 height 9
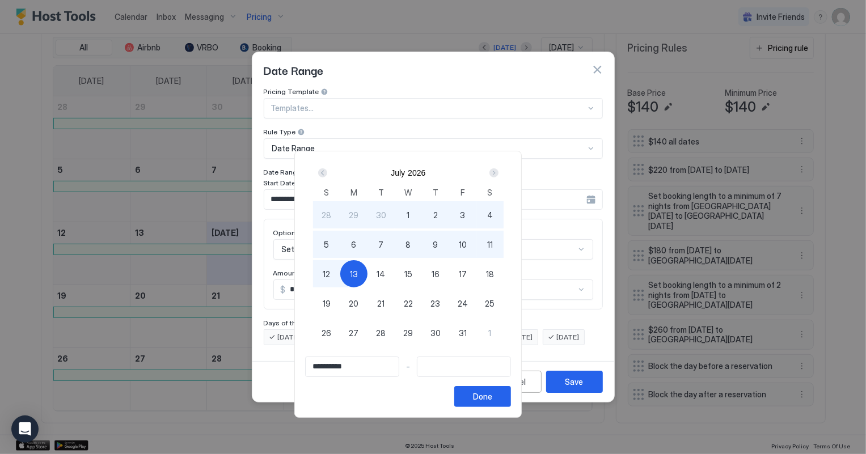
type input "**********"
drag, startPoint x: 353, startPoint y: 272, endPoint x: 379, endPoint y: 290, distance: 31.0
click at [330, 272] on span "12" at bounding box center [326, 274] width 7 height 12
type input "**********"
click at [511, 396] on button "Done" at bounding box center [482, 396] width 57 height 21
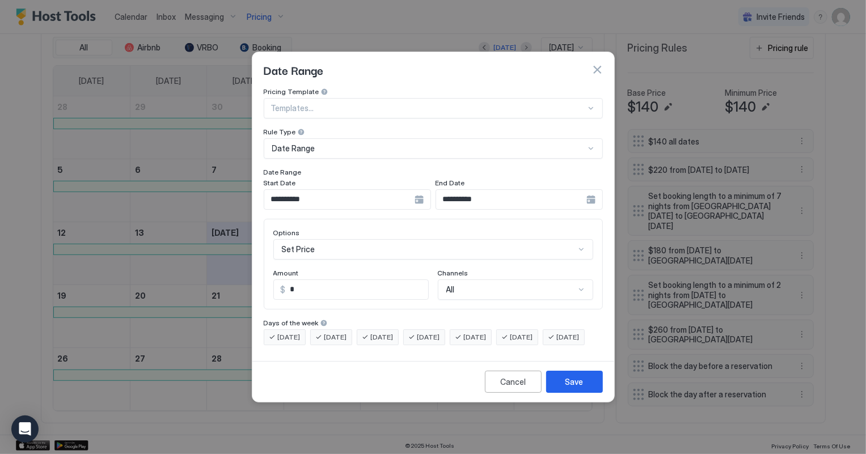
click at [331, 282] on input "*" at bounding box center [357, 289] width 142 height 19
type input "***"
click at [581, 388] on div "Save" at bounding box center [574, 382] width 18 height 12
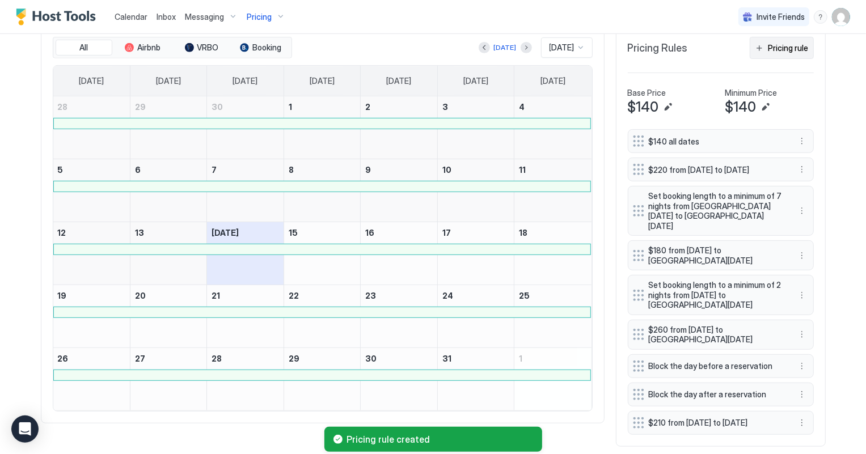
click at [798, 50] on div "Pricing rule" at bounding box center [788, 48] width 40 height 12
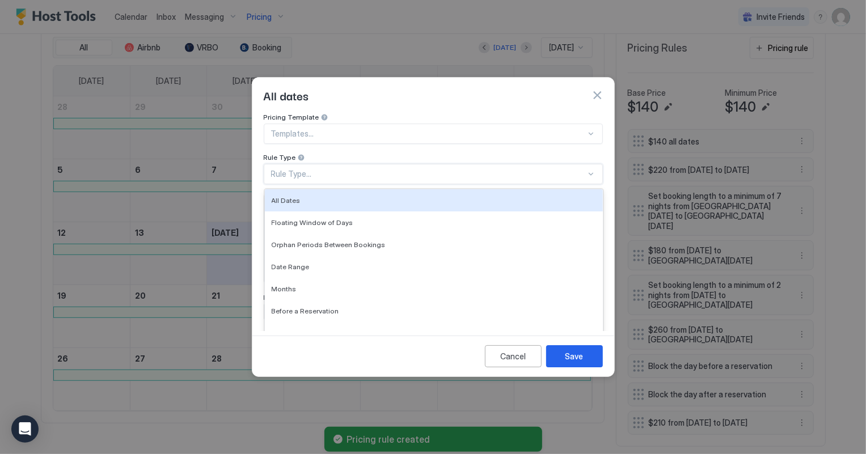
click at [311, 169] on div "Rule Type..." at bounding box center [428, 174] width 315 height 10
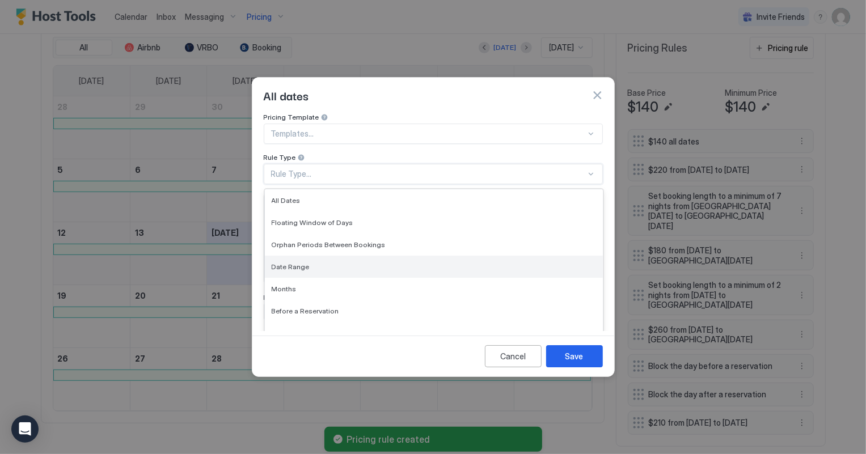
click at [273, 262] on span "Date Range" at bounding box center [291, 266] width 38 height 9
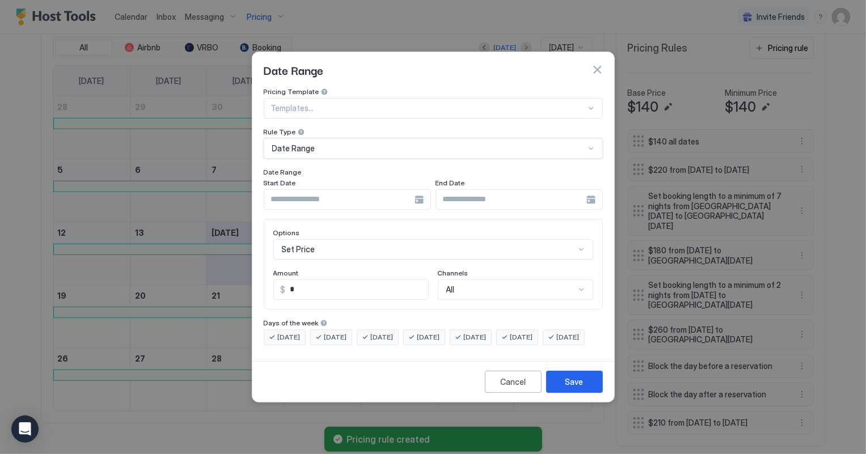
click at [346, 193] on input "Input Field" at bounding box center [339, 199] width 150 height 19
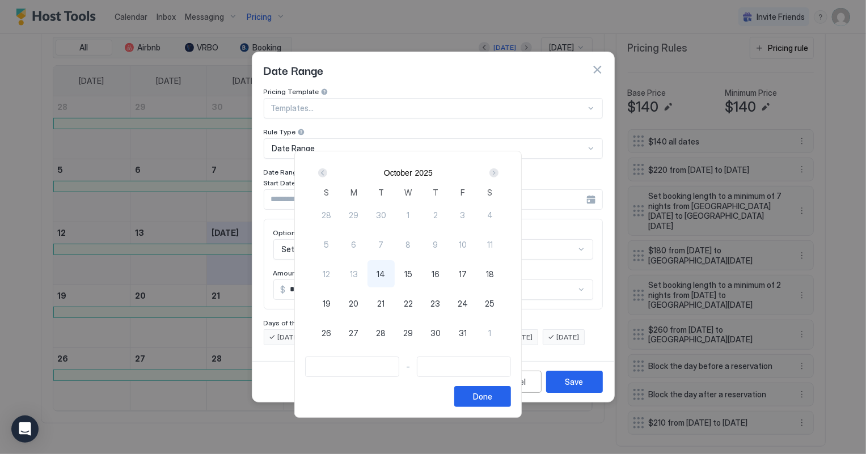
click at [498, 172] on div "Next" at bounding box center [493, 172] width 9 height 9
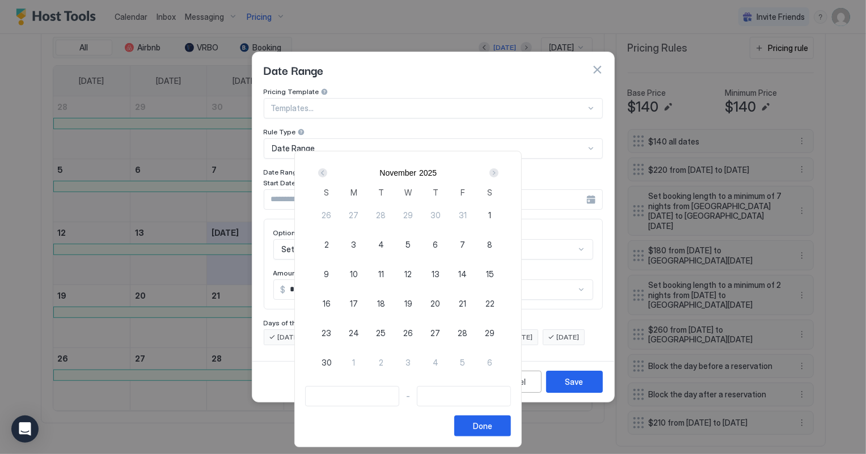
click at [498, 172] on div "Next" at bounding box center [493, 172] width 9 height 9
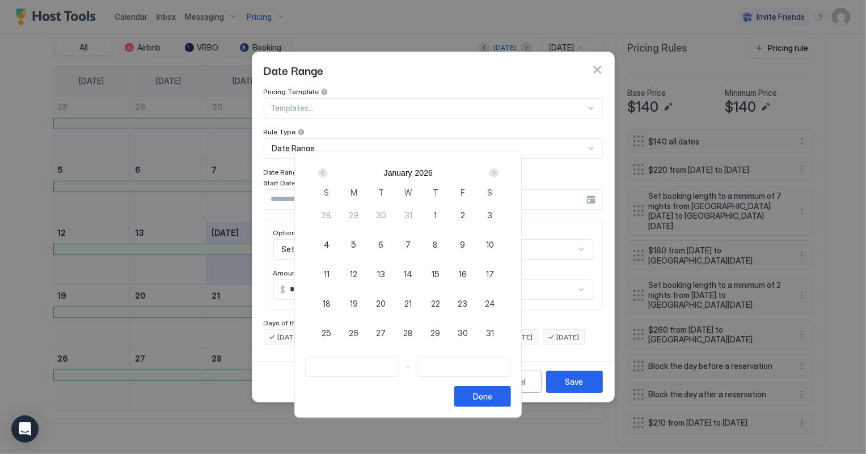
click at [498, 172] on div "Next" at bounding box center [493, 172] width 9 height 9
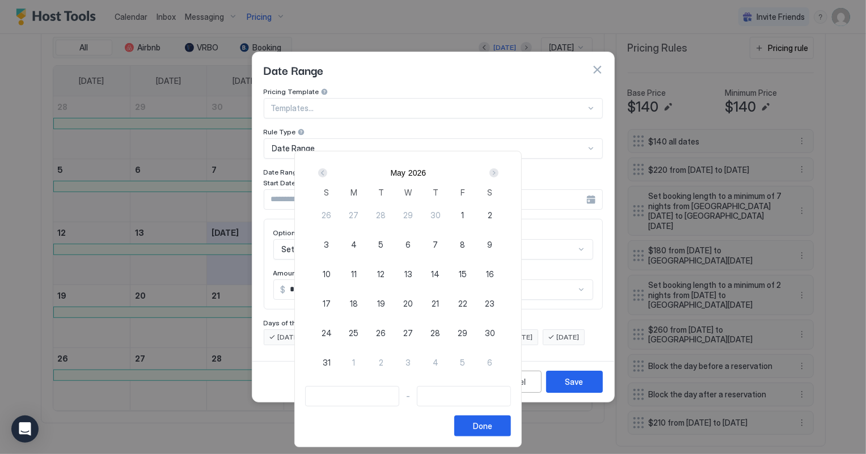
click at [498, 172] on div "Next" at bounding box center [493, 172] width 9 height 9
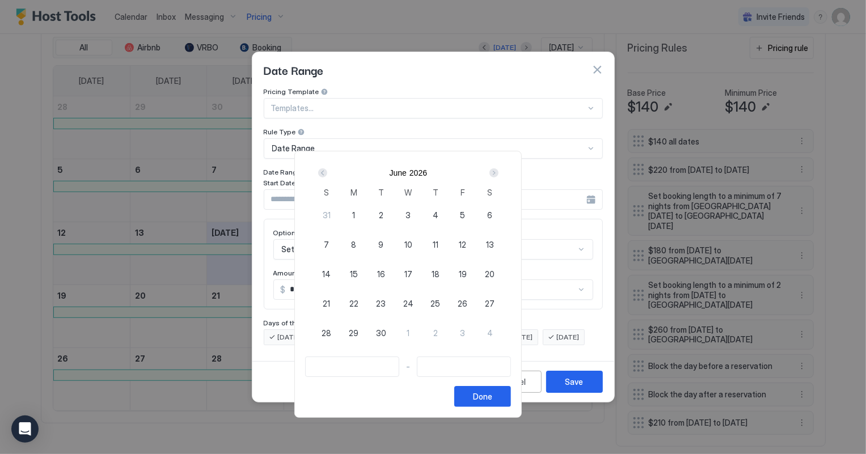
click at [467, 298] on span "26" at bounding box center [462, 304] width 10 height 12
type input "**********"
click at [498, 172] on div "Next" at bounding box center [493, 172] width 9 height 9
type input "**********"
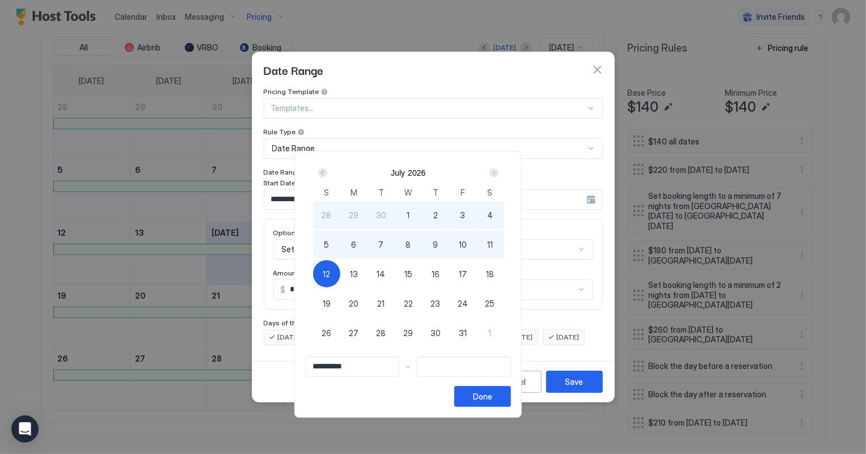
click at [330, 274] on span "12" at bounding box center [326, 274] width 7 height 12
type input "**********"
drag, startPoint x: 530, startPoint y: 397, endPoint x: 459, endPoint y: 360, distance: 79.9
click at [492, 397] on div "Done" at bounding box center [482, 397] width 19 height 12
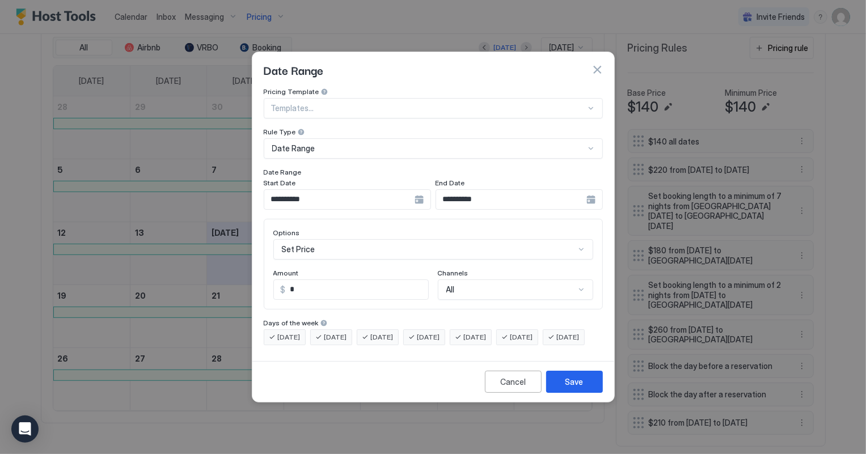
scroll to position [58, 0]
click at [313, 244] on div "Set Price" at bounding box center [433, 249] width 320 height 20
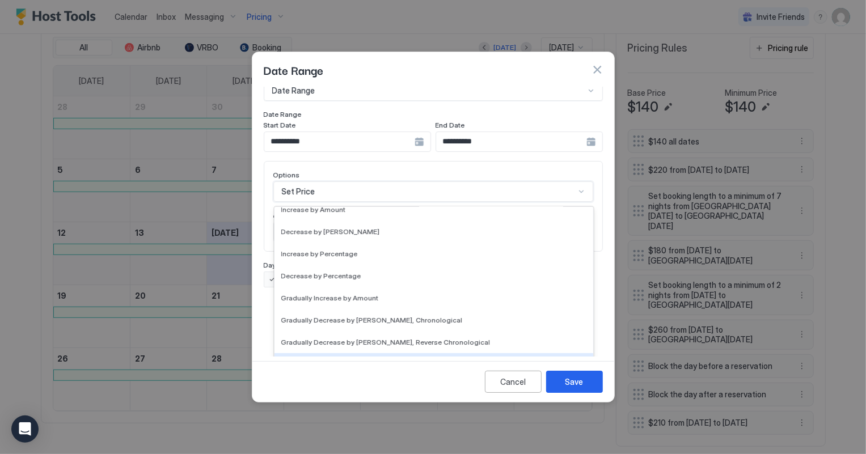
scroll to position [205, 0]
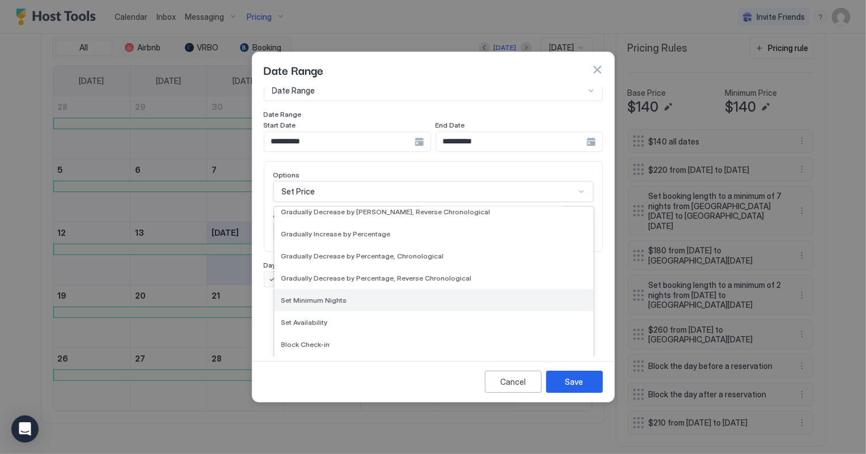
click at [320, 293] on div "Set Minimum Nights" at bounding box center [433, 300] width 319 height 22
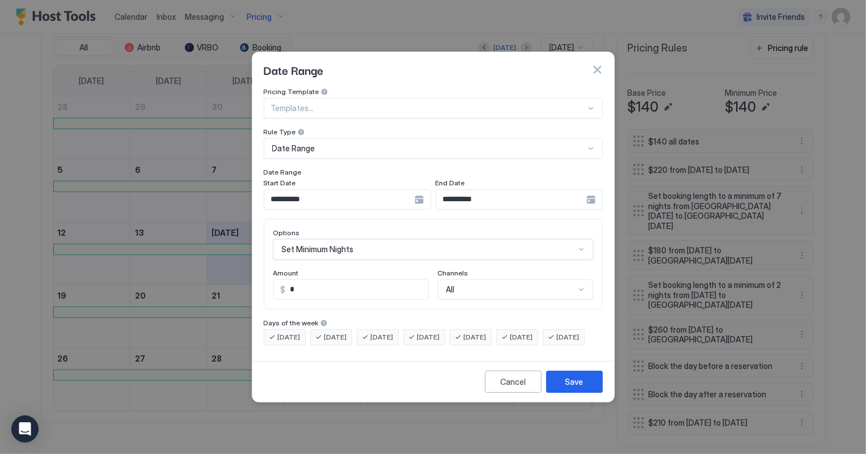
scroll to position [0, 0]
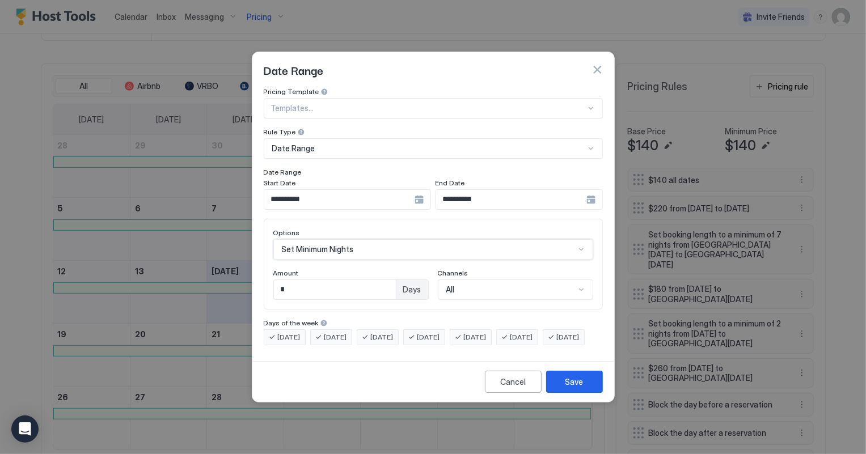
click at [311, 282] on input "*" at bounding box center [335, 289] width 122 height 19
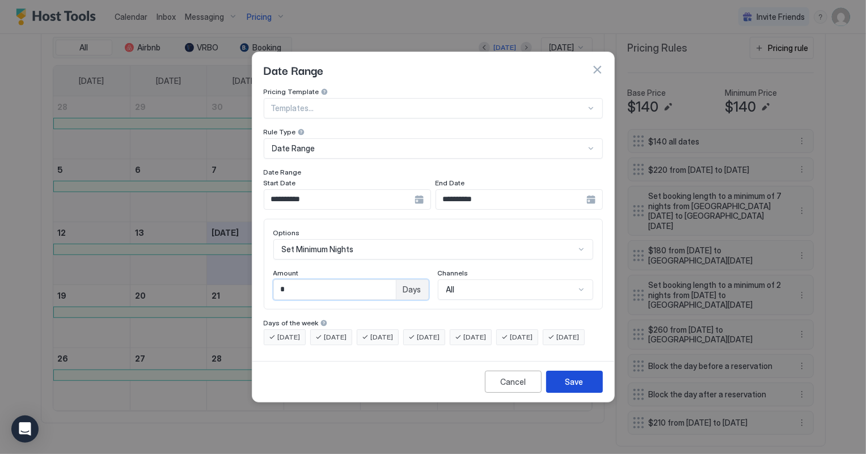
type input "*"
click at [588, 390] on button "Save" at bounding box center [574, 382] width 57 height 22
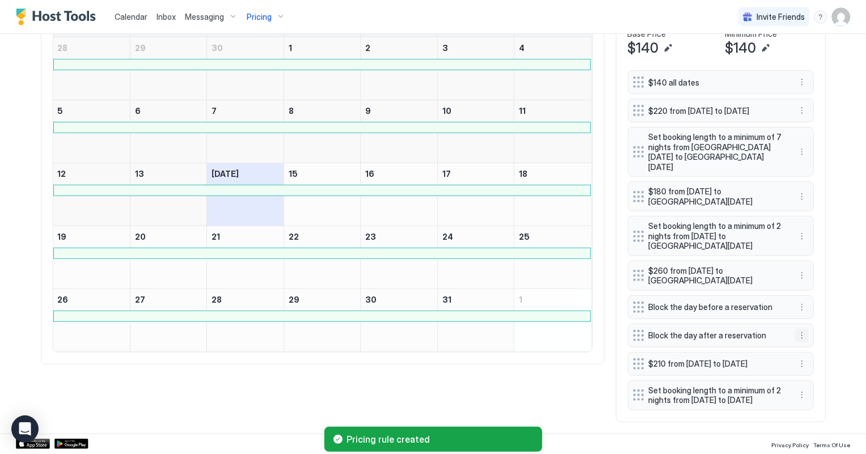
scroll to position [425, 0]
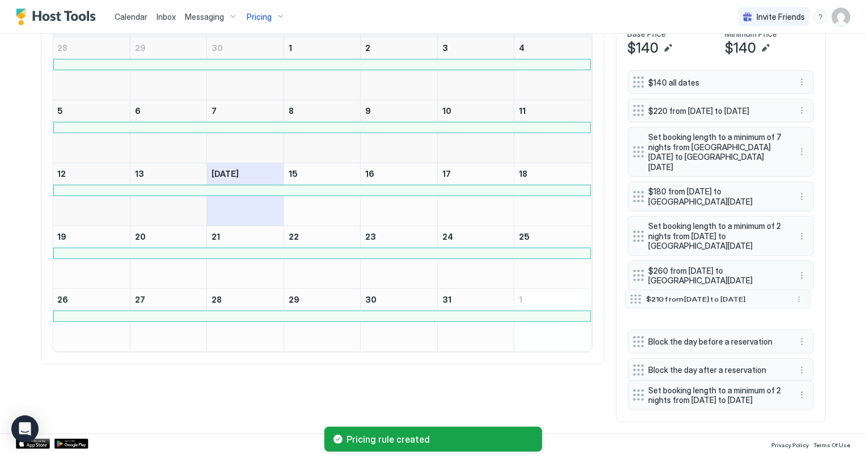
drag, startPoint x: 631, startPoint y: 353, endPoint x: 629, endPoint y: 288, distance: 64.7
click at [630, 295] on div at bounding box center [635, 299] width 11 height 9
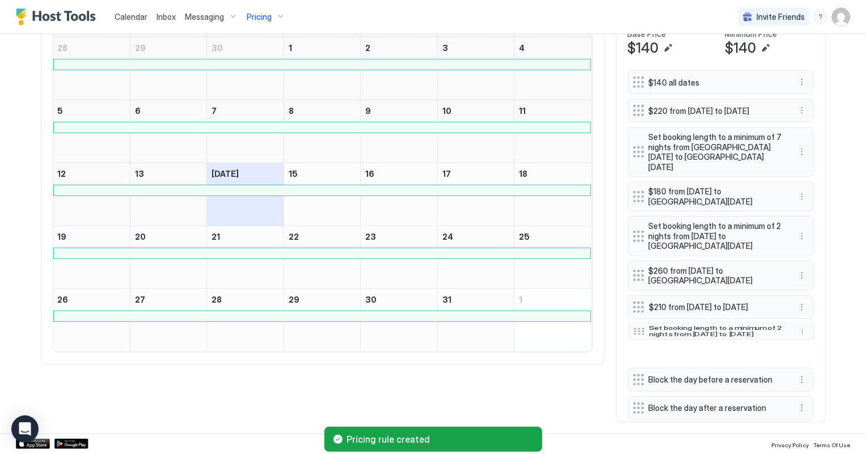
drag, startPoint x: 632, startPoint y: 389, endPoint x: 633, endPoint y: 325, distance: 64.1
click at [633, 328] on div at bounding box center [638, 331] width 11 height 7
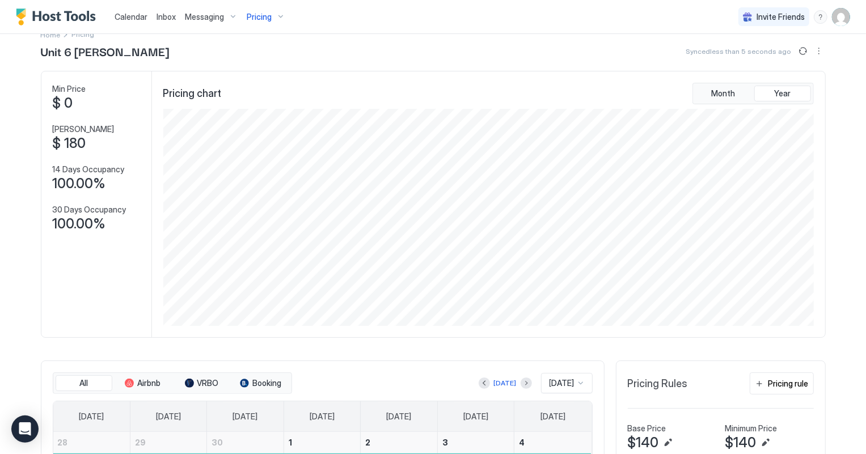
scroll to position [0, 0]
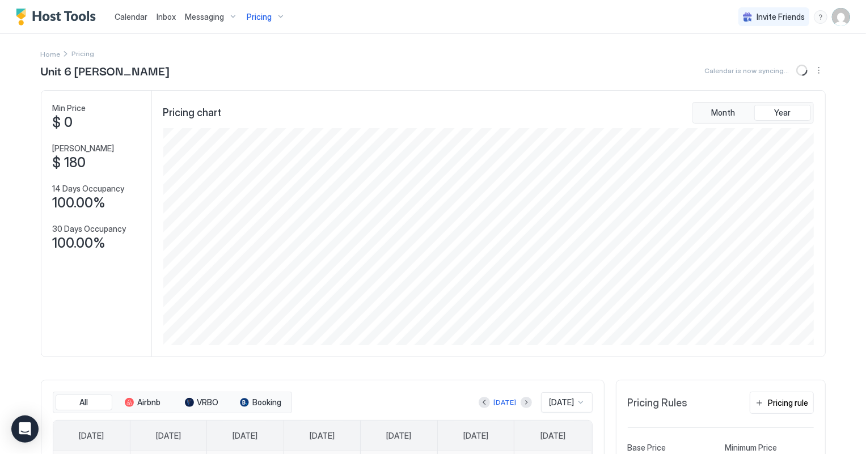
click at [269, 17] on span "Pricing" at bounding box center [259, 17] width 25 height 10
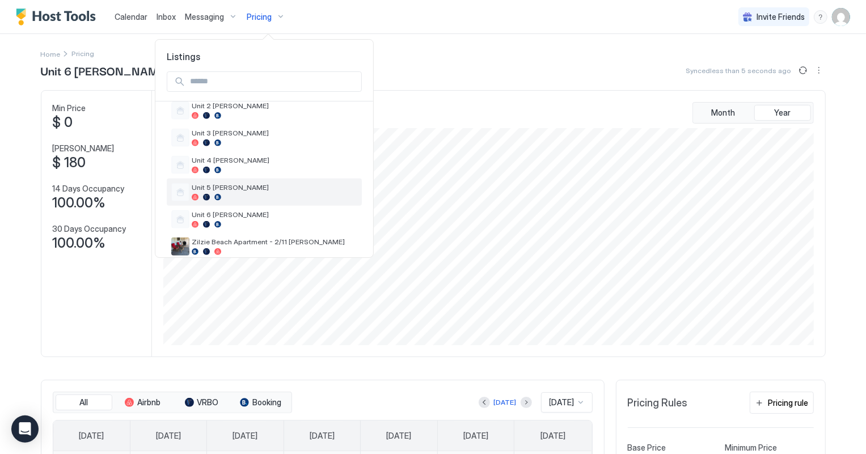
scroll to position [550, 0]
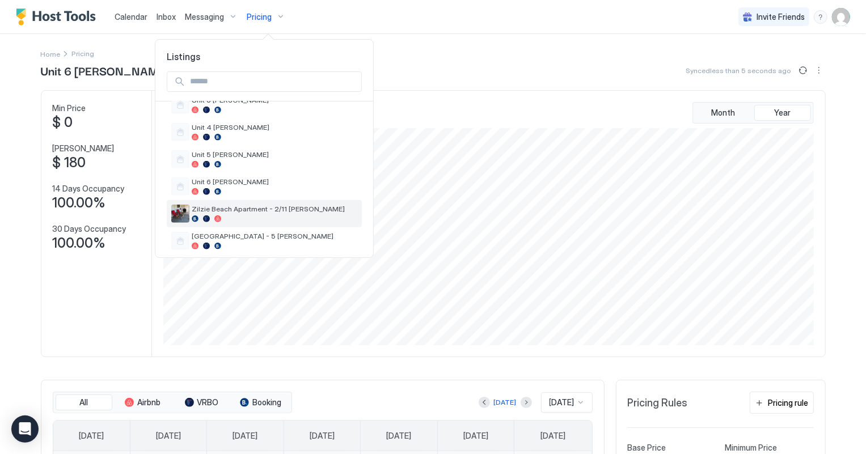
click at [268, 205] on span "Zilzie Beach Apartment - 2/11 [PERSON_NAME]" at bounding box center [275, 209] width 166 height 9
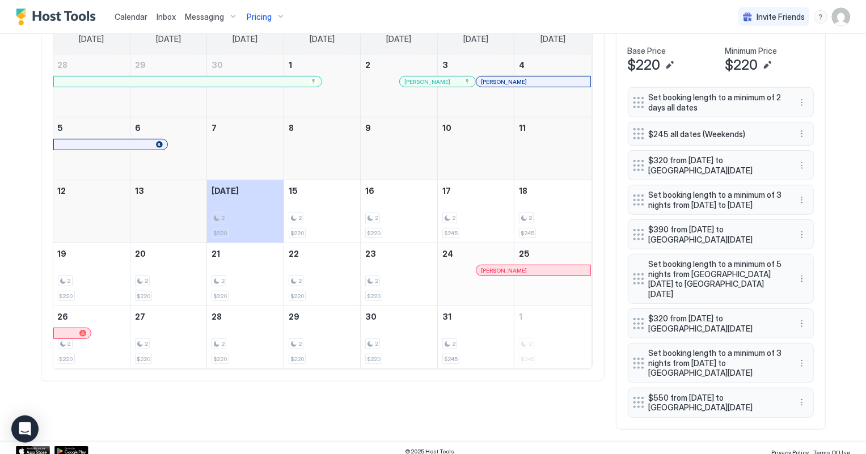
scroll to position [402, 0]
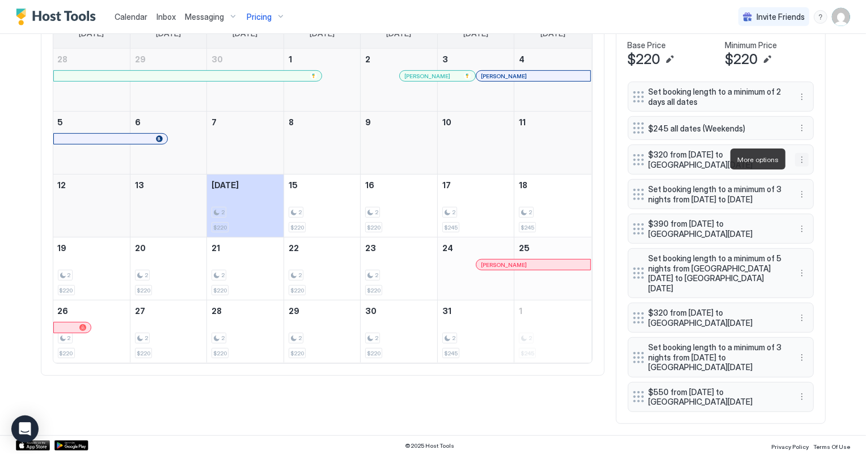
click at [799, 160] on button "More options" at bounding box center [802, 160] width 14 height 14
click at [814, 211] on span "Delete" at bounding box center [818, 211] width 21 height 9
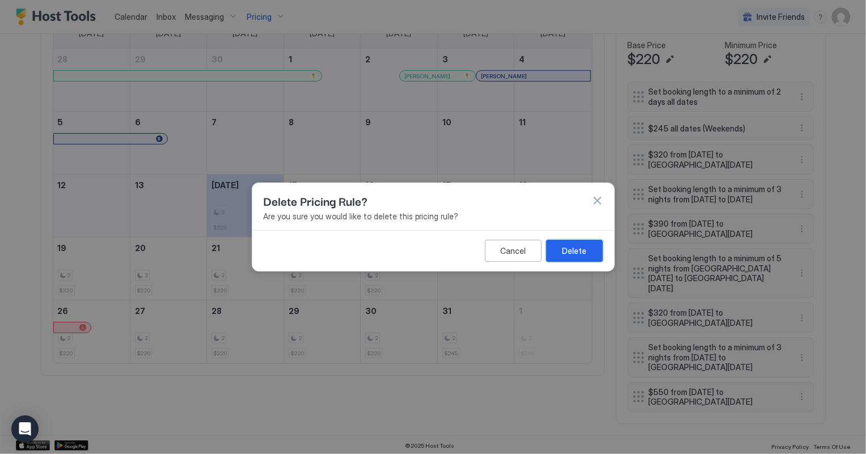
click at [587, 251] on button "Delete" at bounding box center [574, 251] width 57 height 22
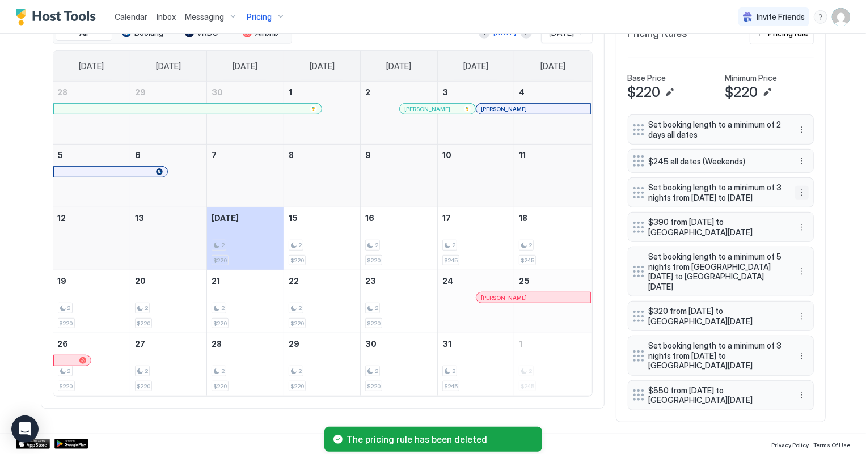
scroll to position [368, 0]
click at [798, 198] on button "More options" at bounding box center [802, 194] width 14 height 14
click at [822, 251] on span "Delete" at bounding box center [818, 250] width 21 height 9
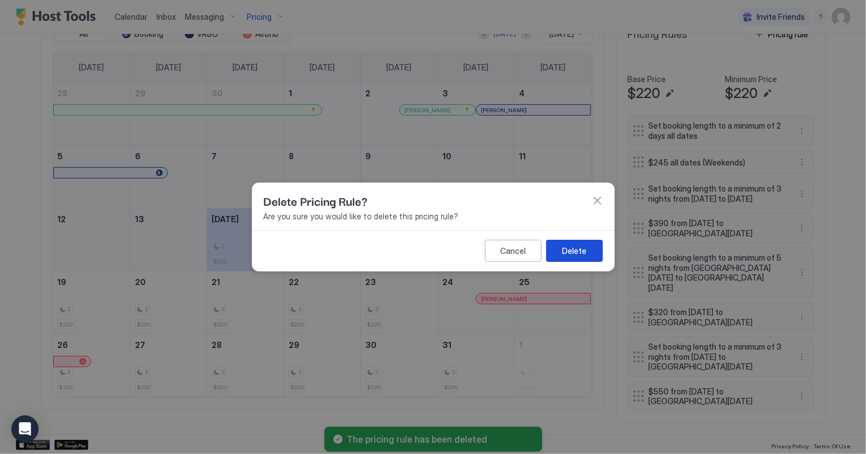
click at [575, 247] on div "Delete" at bounding box center [574, 251] width 24 height 12
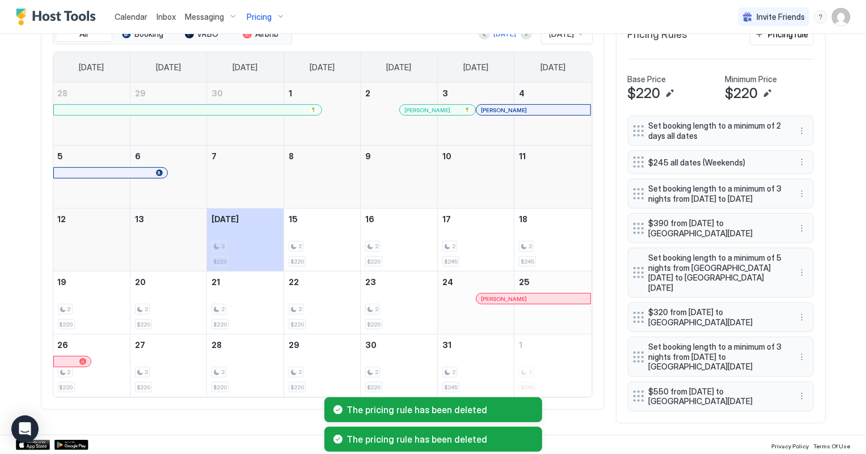
scroll to position [355, 0]
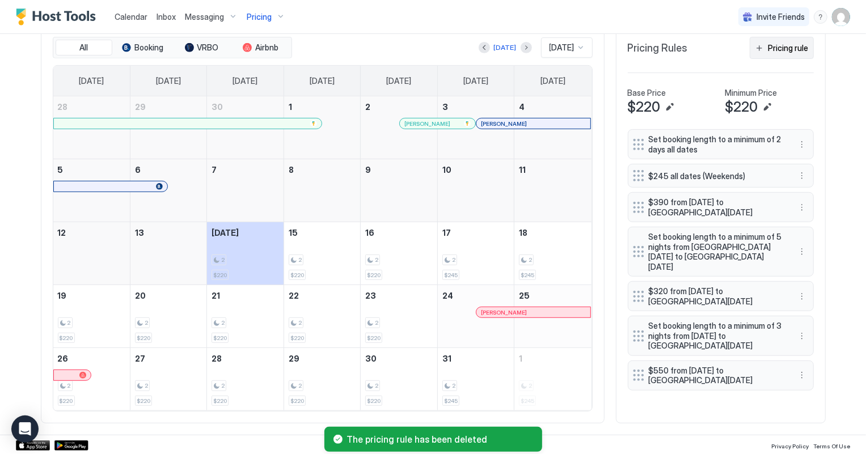
click at [774, 48] on div "Pricing rule" at bounding box center [788, 48] width 40 height 12
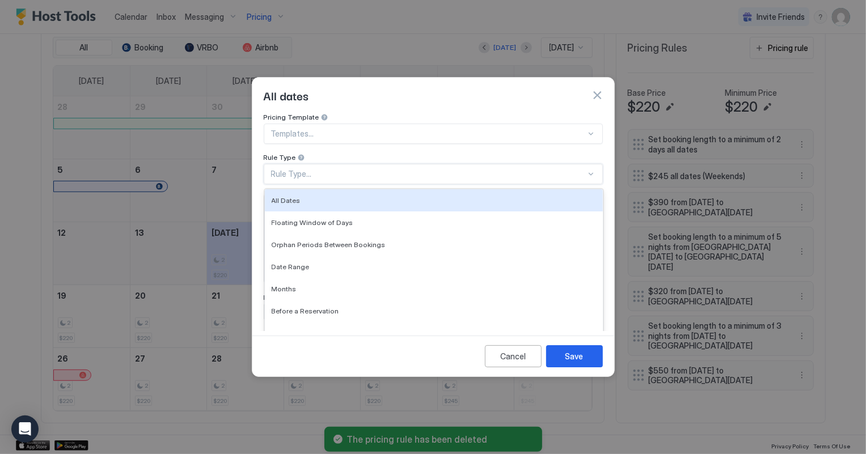
click at [321, 169] on div "Rule Type..." at bounding box center [428, 174] width 315 height 10
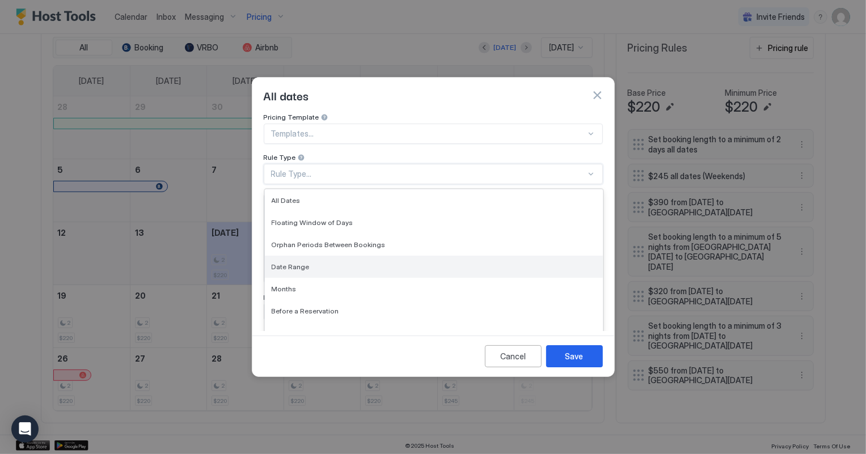
click at [286, 262] on span "Date Range" at bounding box center [291, 266] width 38 height 9
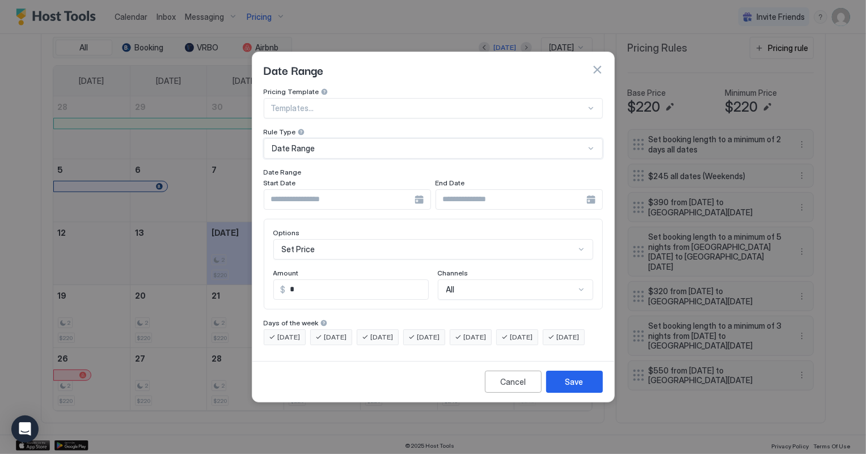
click at [305, 191] on input "Input Field" at bounding box center [339, 199] width 150 height 19
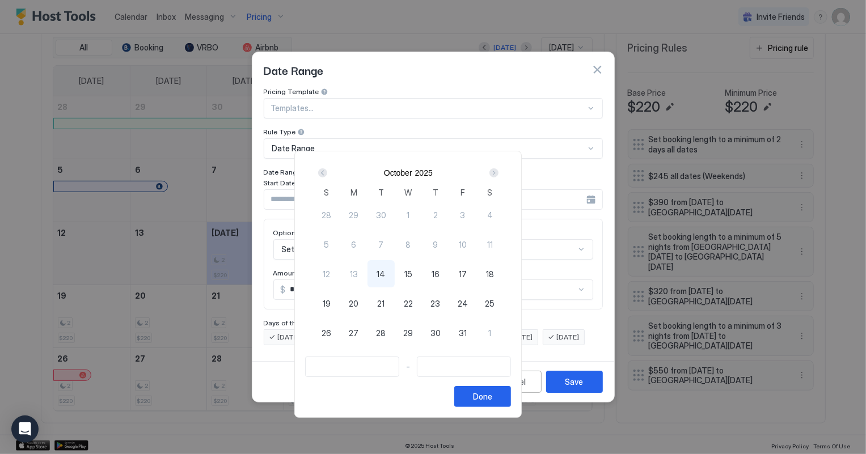
click at [498, 169] on div "Next" at bounding box center [493, 172] width 9 height 9
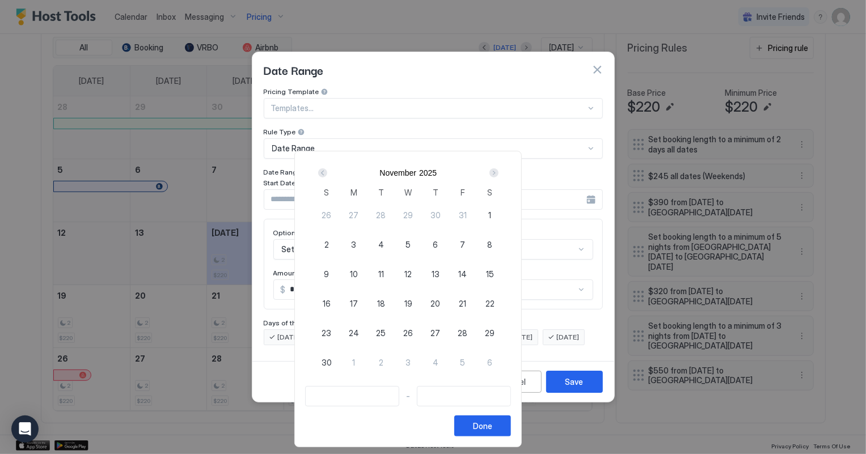
click at [498, 169] on div "Next" at bounding box center [493, 172] width 9 height 9
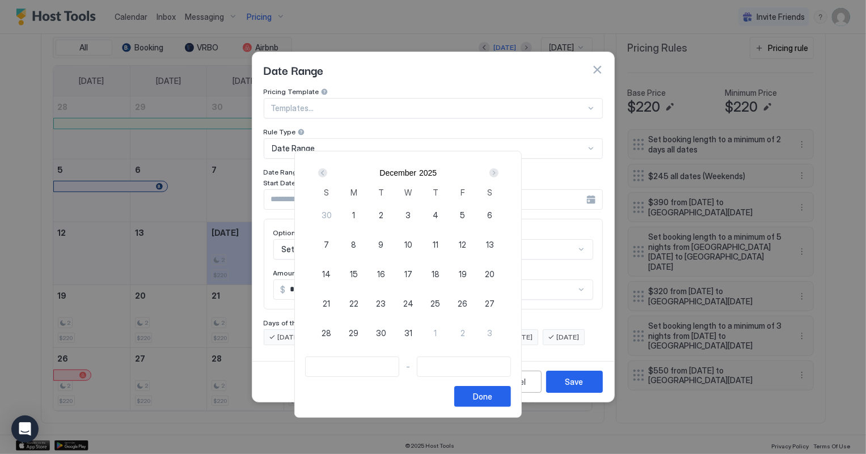
click at [498, 169] on div "Next" at bounding box center [493, 172] width 9 height 9
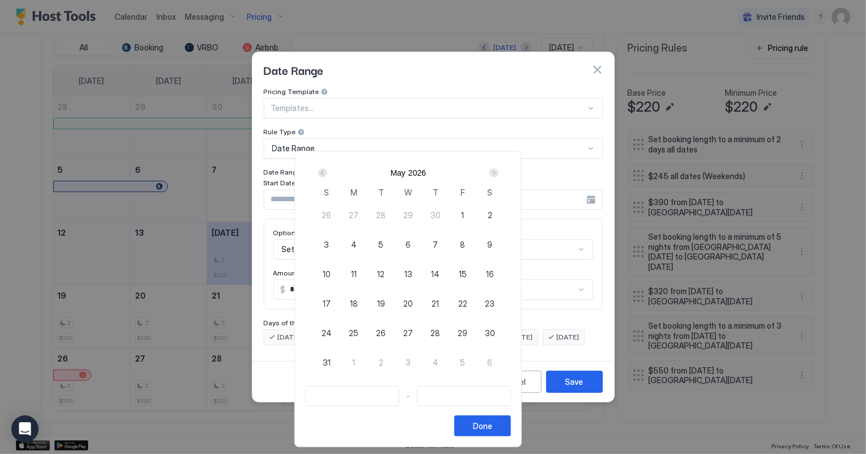
click at [498, 169] on div "Next" at bounding box center [493, 172] width 9 height 9
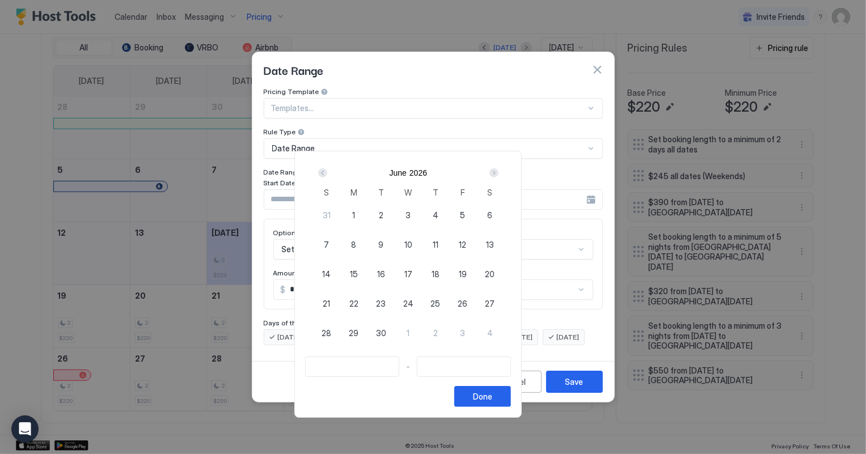
click at [467, 299] on span "26" at bounding box center [462, 304] width 10 height 12
type input "**********"
click at [498, 173] on div "Next" at bounding box center [493, 172] width 9 height 9
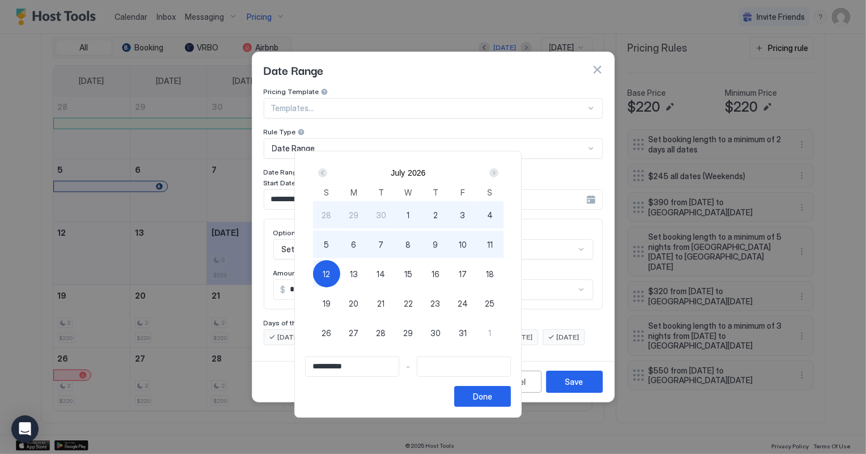
click at [330, 271] on span "12" at bounding box center [326, 274] width 7 height 12
type input "**********"
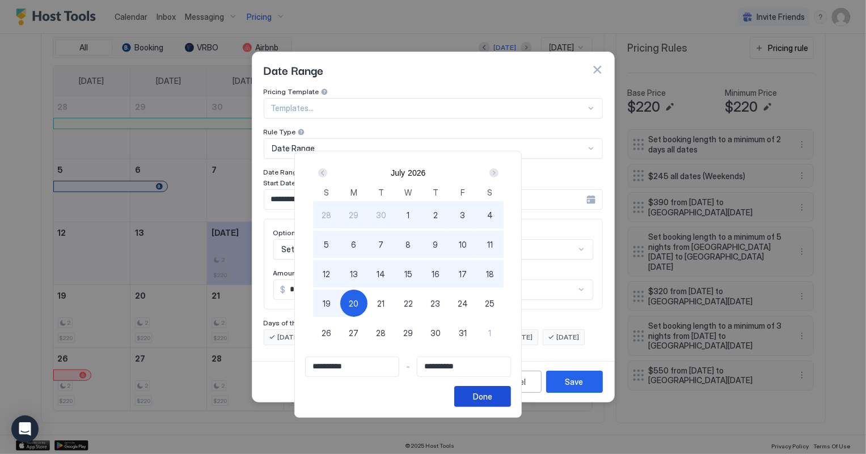
click at [511, 397] on button "Done" at bounding box center [482, 396] width 57 height 21
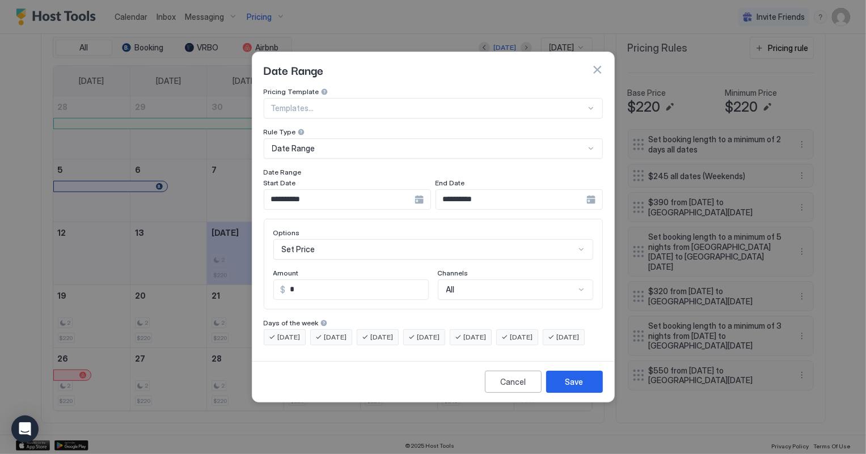
click at [313, 280] on input "*" at bounding box center [357, 289] width 142 height 19
type input "***"
click at [578, 388] on div "Save" at bounding box center [574, 382] width 18 height 12
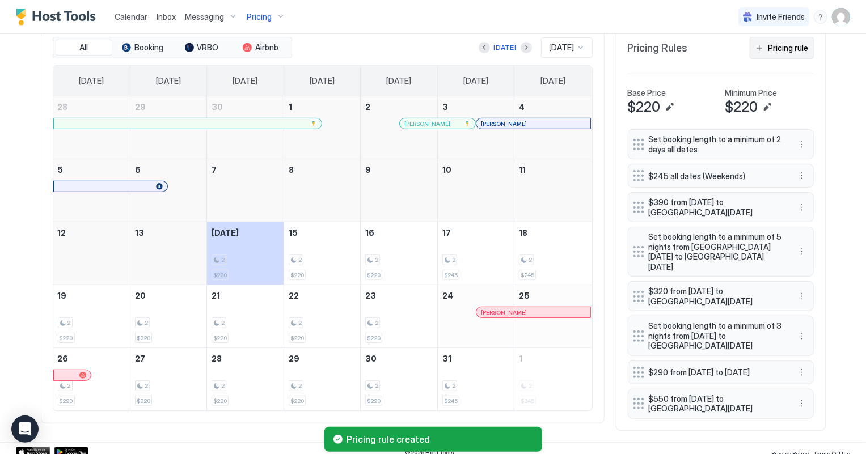
click at [798, 49] on div "Pricing rule" at bounding box center [788, 48] width 40 height 12
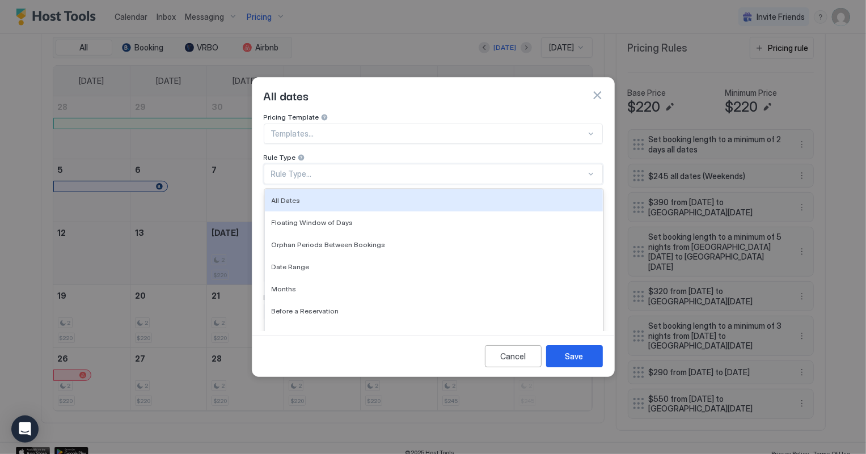
click at [303, 169] on div "Rule Type..." at bounding box center [428, 174] width 315 height 10
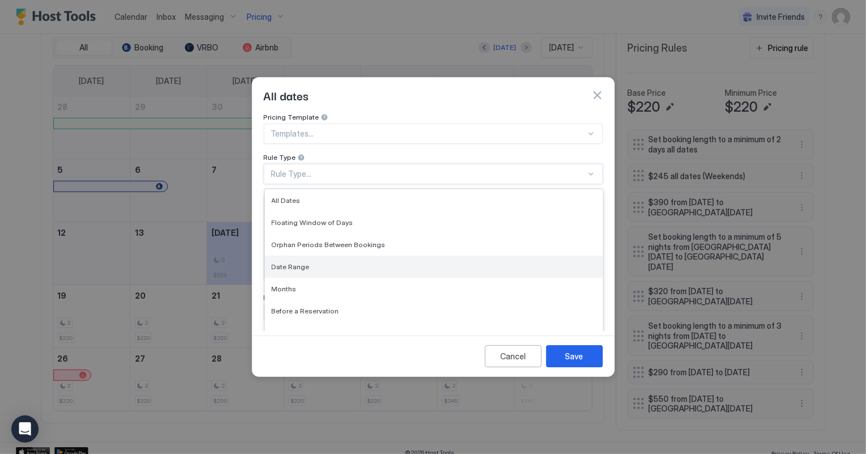
click at [303, 262] on span "Date Range" at bounding box center [291, 266] width 38 height 9
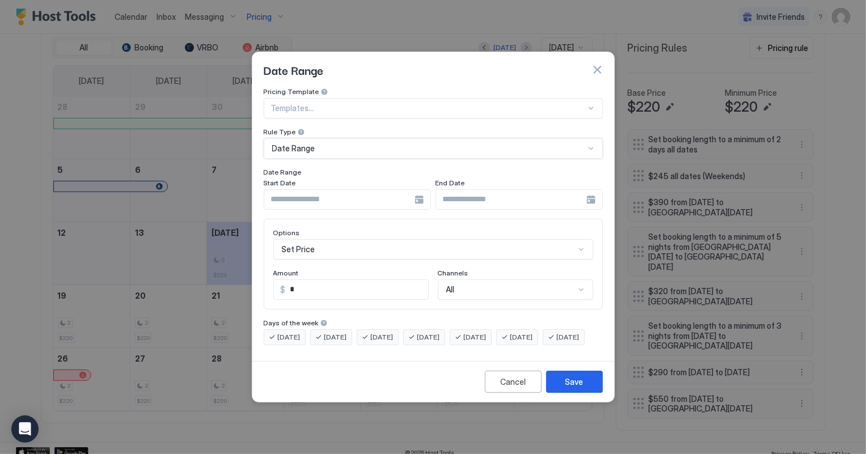
click at [313, 193] on input "Input Field" at bounding box center [339, 199] width 150 height 19
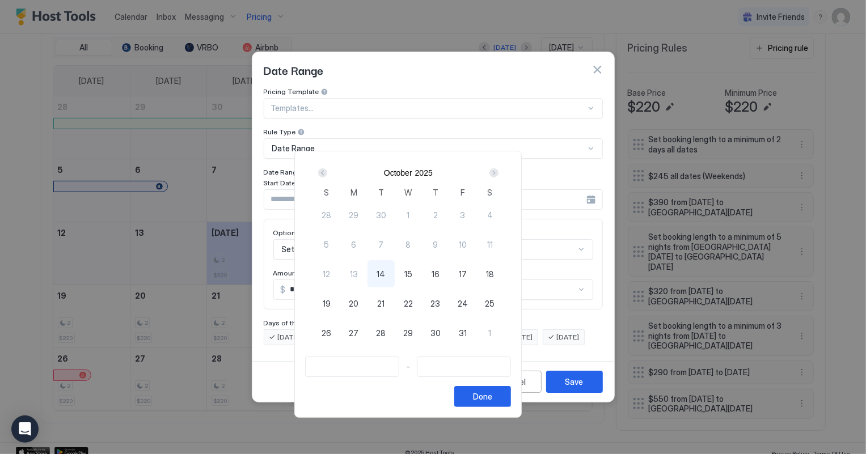
click at [498, 171] on div "Next" at bounding box center [493, 172] width 9 height 9
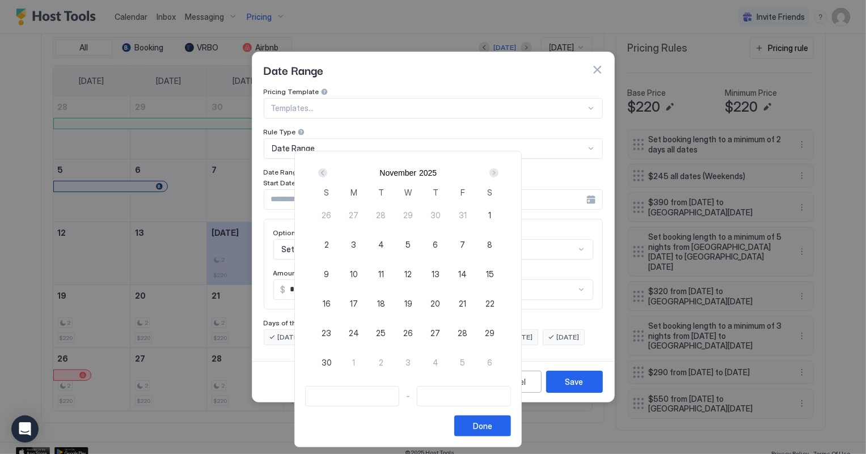
click at [498, 171] on div "Next" at bounding box center [493, 172] width 9 height 9
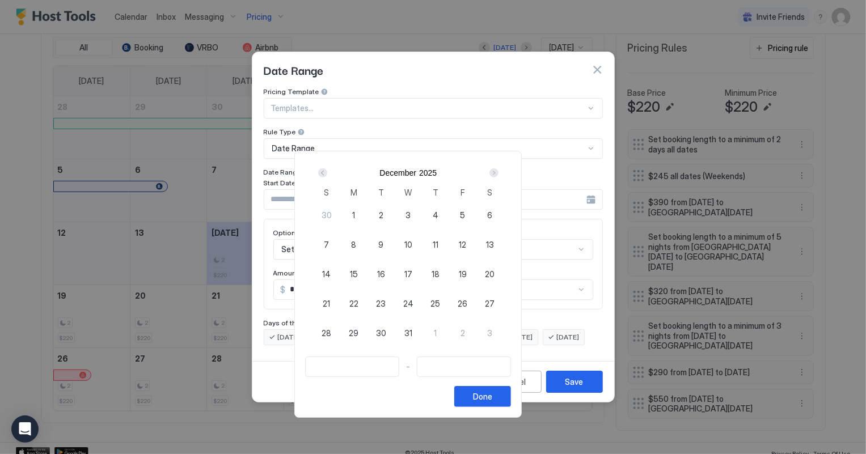
click at [498, 171] on div "Next" at bounding box center [493, 172] width 9 height 9
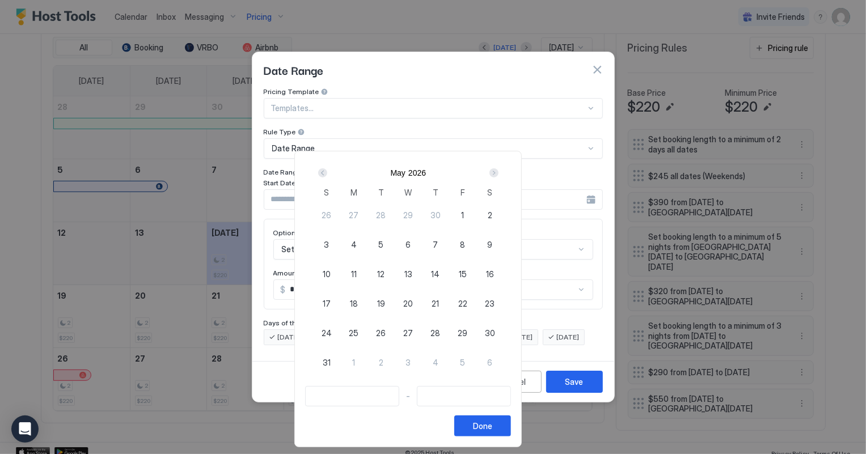
click at [498, 171] on div "Next" at bounding box center [493, 172] width 9 height 9
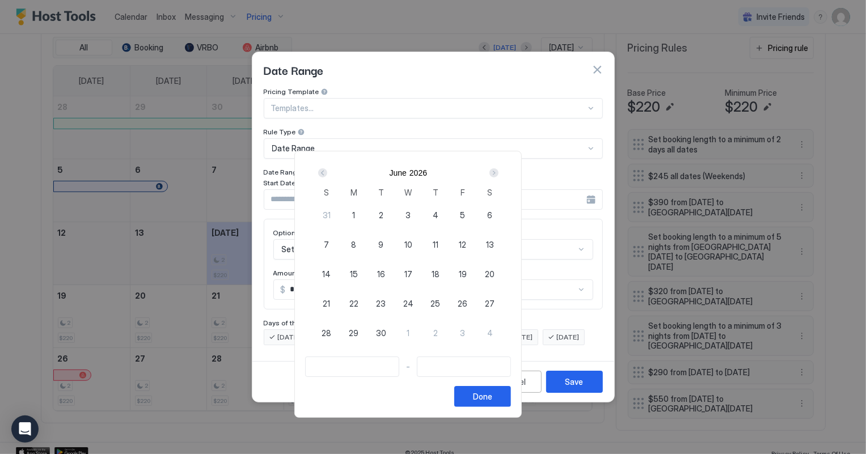
click at [467, 303] on span "26" at bounding box center [462, 304] width 10 height 12
type input "**********"
click at [498, 171] on div "Next" at bounding box center [493, 172] width 9 height 9
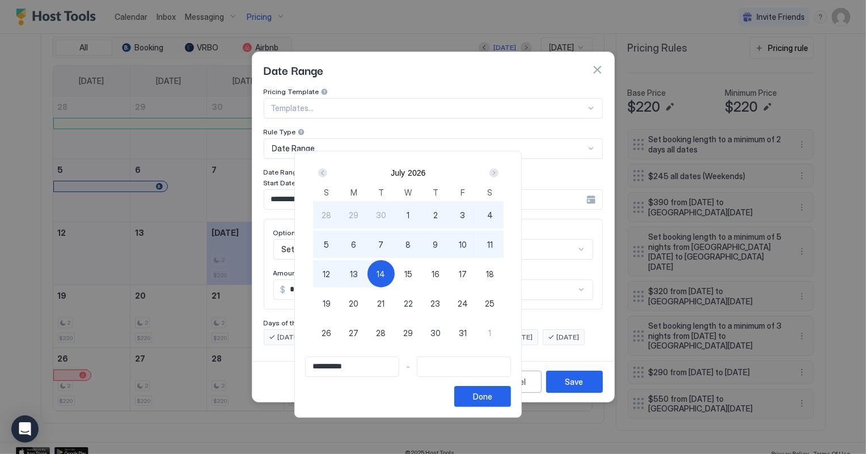
type input "**********"
click at [330, 275] on span "12" at bounding box center [326, 274] width 7 height 12
type input "**********"
click at [492, 395] on div "Done" at bounding box center [482, 397] width 19 height 12
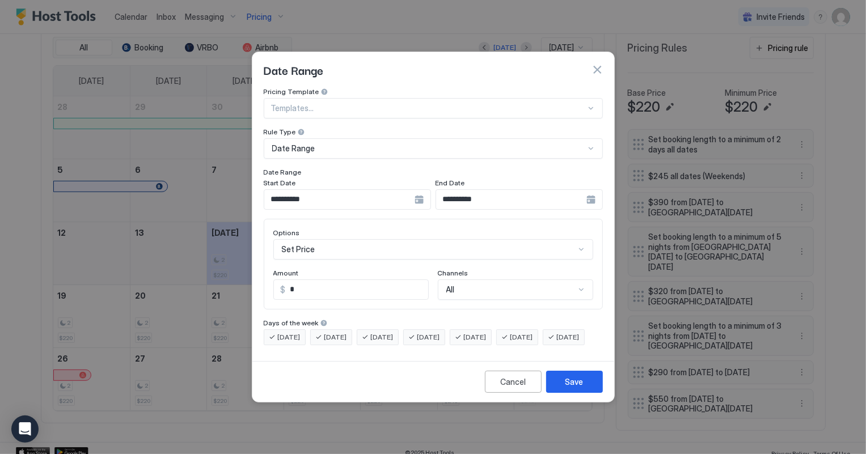
scroll to position [58, 0]
click at [310, 243] on div "Set Price" at bounding box center [433, 249] width 320 height 20
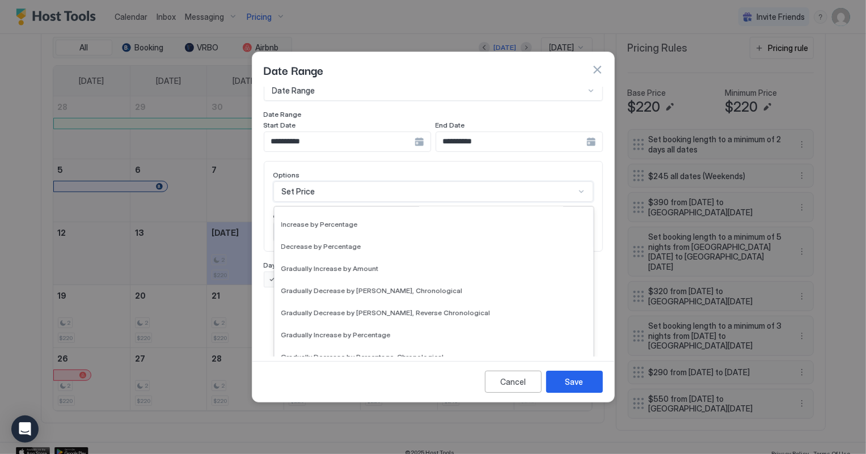
scroll to position [205, 0]
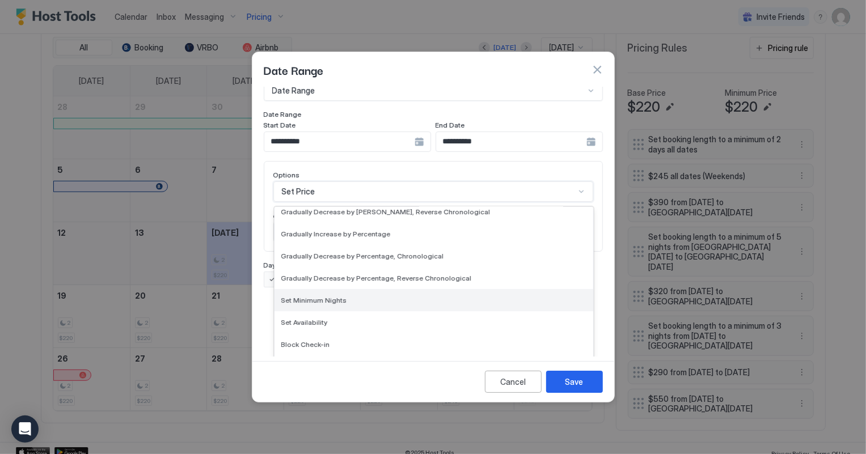
click at [324, 296] on span "Set Minimum Nights" at bounding box center [314, 300] width 66 height 9
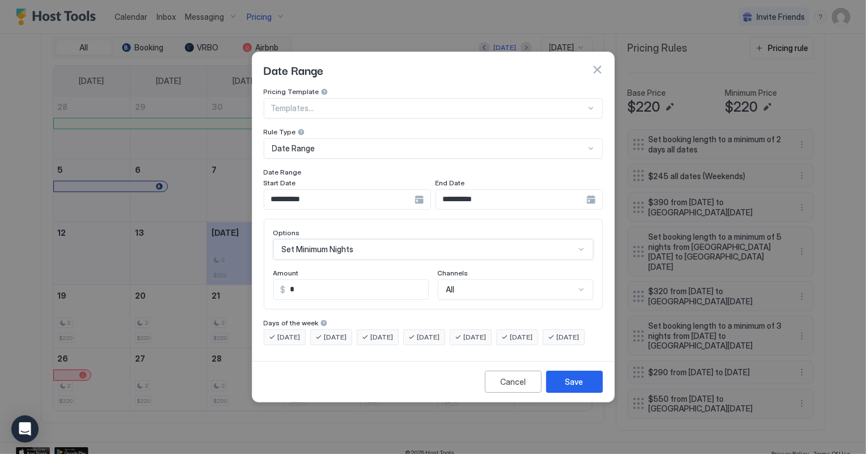
scroll to position [0, 0]
click at [304, 280] on input "*" at bounding box center [335, 289] width 122 height 19
type input "*"
click at [579, 388] on div "Save" at bounding box center [574, 382] width 18 height 12
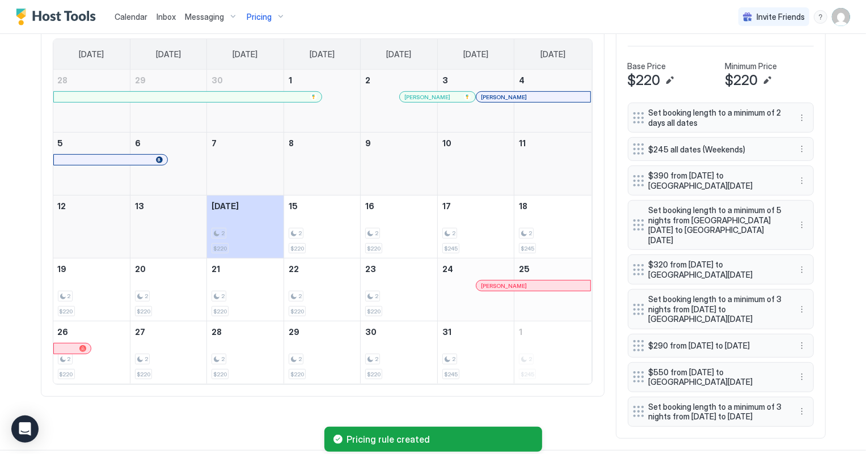
scroll to position [402, 0]
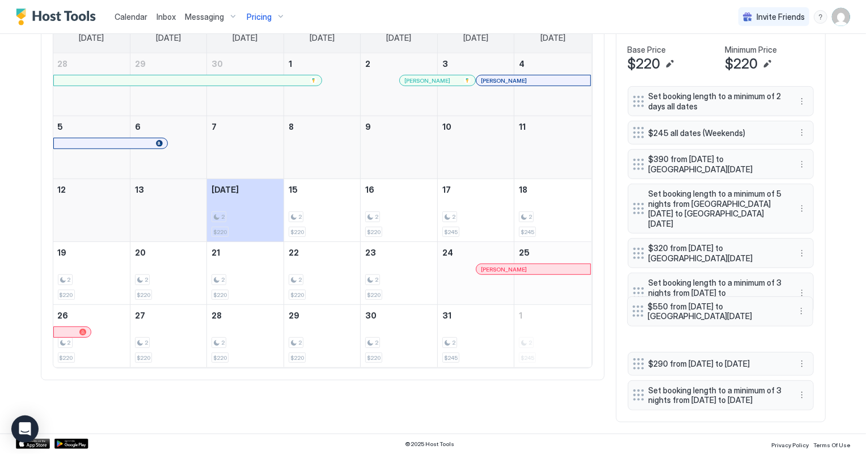
drag, startPoint x: 631, startPoint y: 351, endPoint x: 630, endPoint y: 302, distance: 49.3
click at [632, 306] on div at bounding box center [637, 311] width 11 height 11
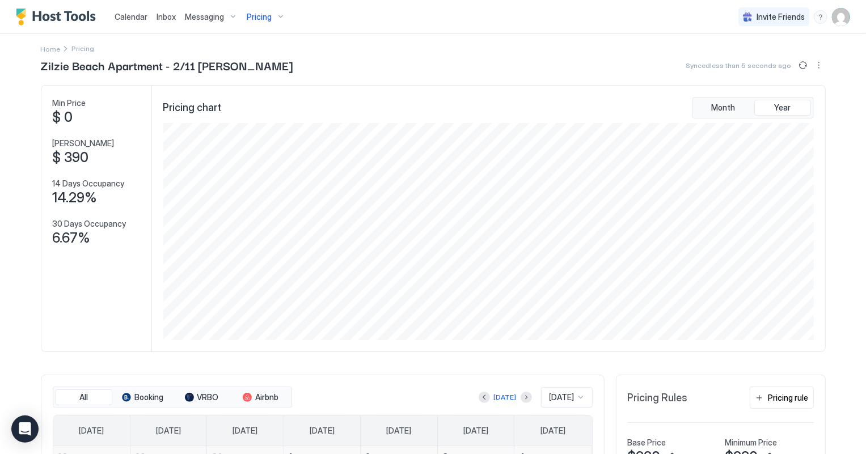
scroll to position [0, 0]
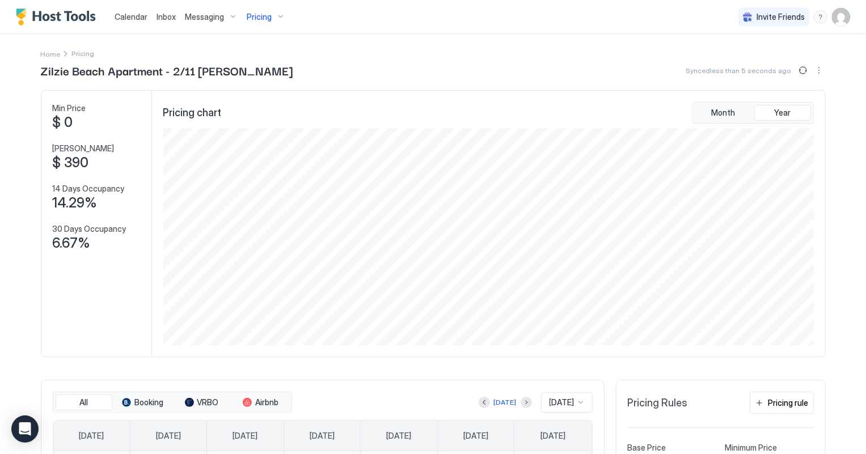
click at [262, 17] on span "Pricing" at bounding box center [259, 17] width 25 height 10
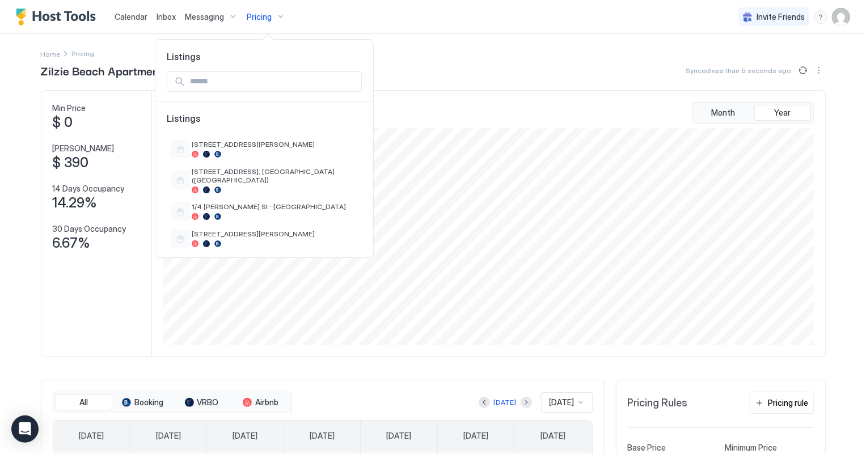
click at [270, 16] on div at bounding box center [433, 227] width 866 height 454
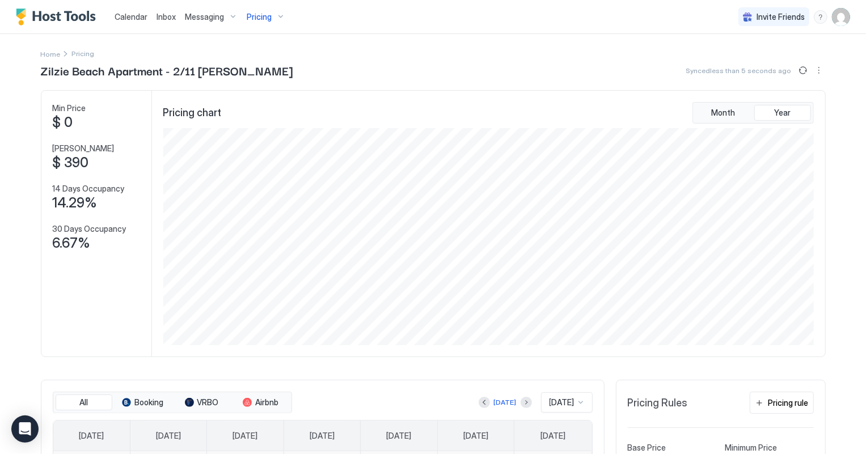
click at [259, 15] on span "Pricing" at bounding box center [259, 17] width 25 height 10
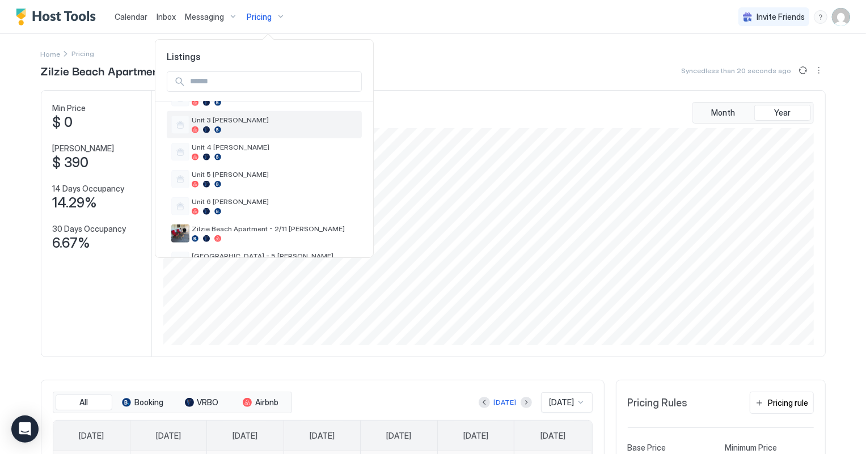
scroll to position [550, 0]
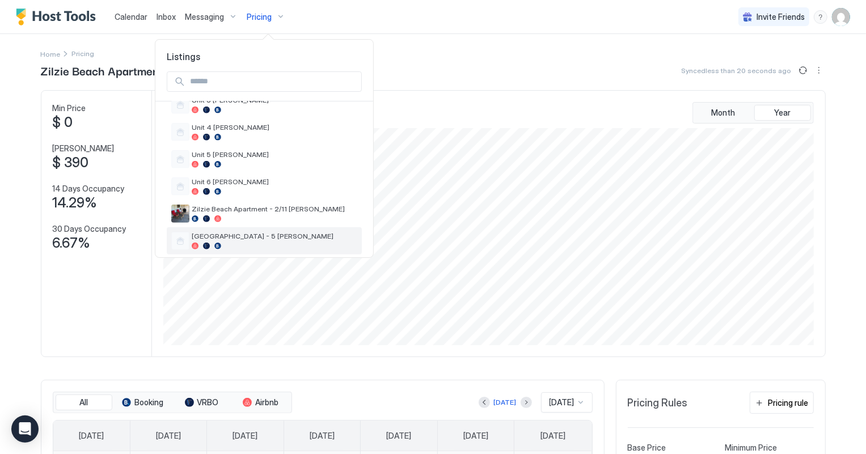
click at [234, 232] on span "[GEOGRAPHIC_DATA] - 5 [PERSON_NAME]" at bounding box center [275, 236] width 166 height 9
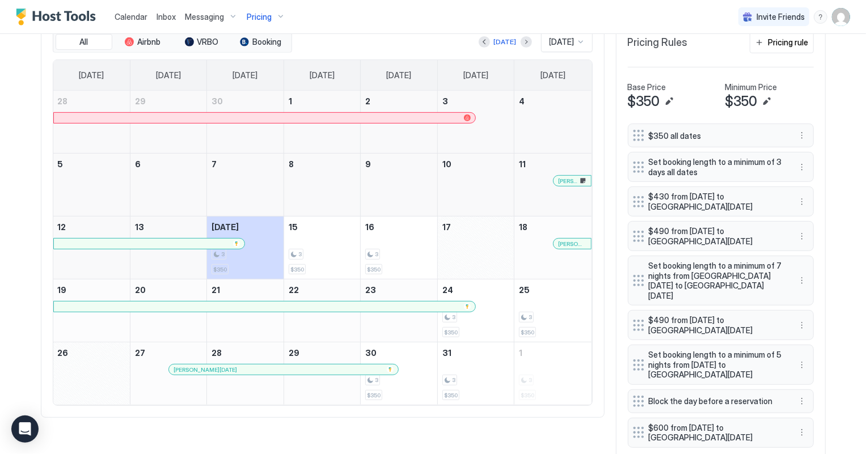
scroll to position [386, 0]
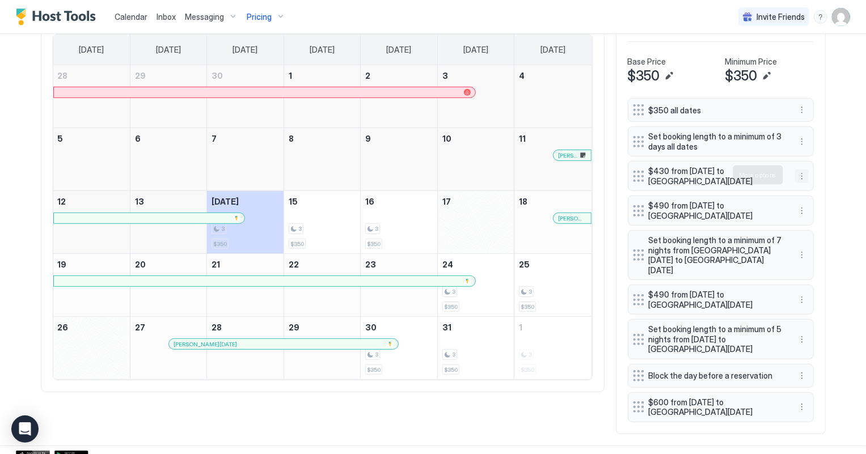
click at [796, 176] on button "More options" at bounding box center [802, 176] width 14 height 14
click at [811, 228] on span "Delete" at bounding box center [818, 227] width 21 height 9
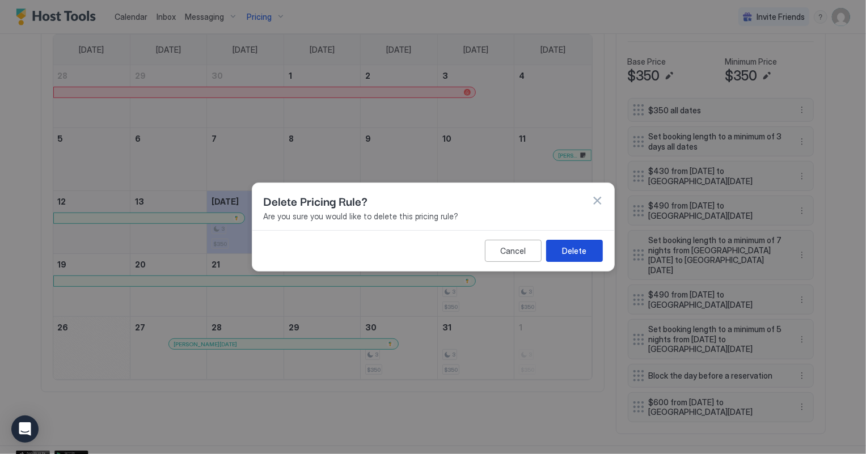
click at [565, 251] on div "Delete" at bounding box center [574, 251] width 24 height 12
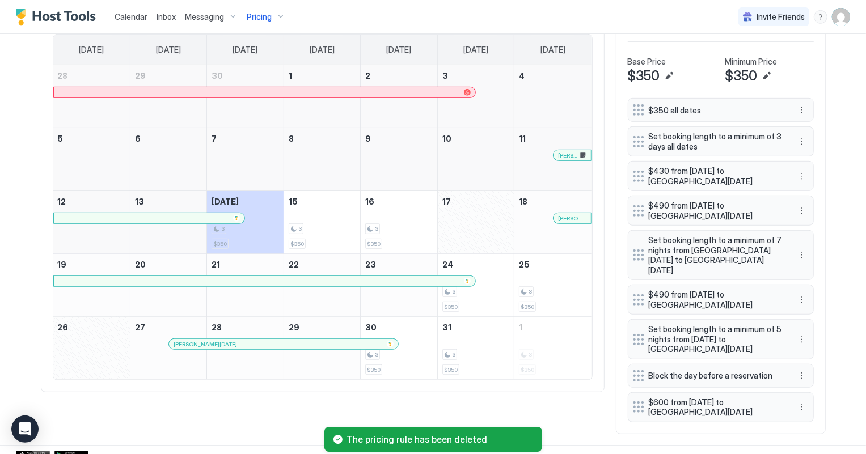
scroll to position [355, 0]
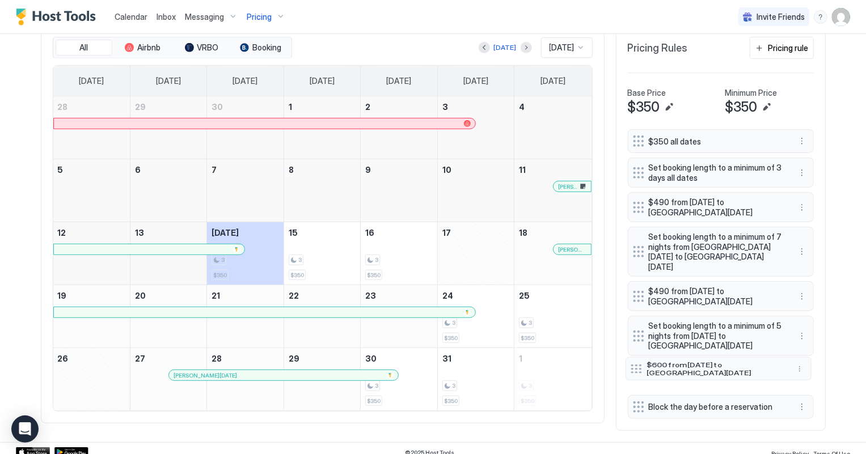
drag, startPoint x: 632, startPoint y: 393, endPoint x: 630, endPoint y: 358, distance: 35.2
click at [630, 364] on div at bounding box center [635, 368] width 11 height 9
click at [803, 47] on div "Pricing rule" at bounding box center [788, 48] width 40 height 12
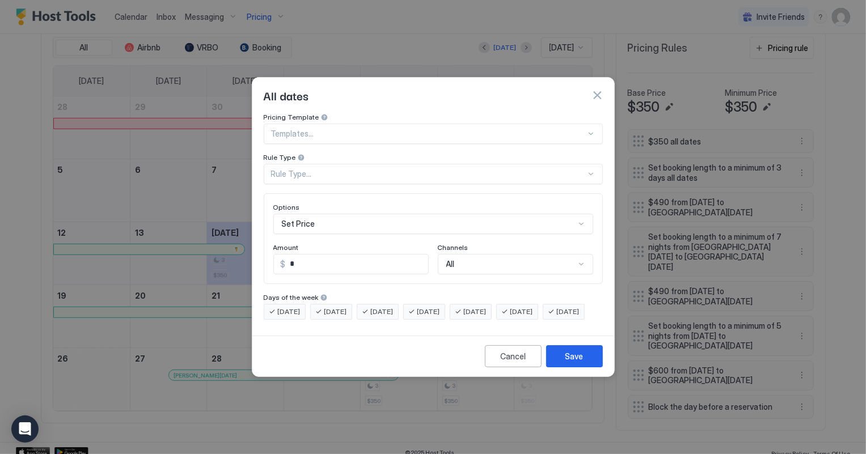
click at [311, 169] on div "Rule Type..." at bounding box center [428, 174] width 315 height 10
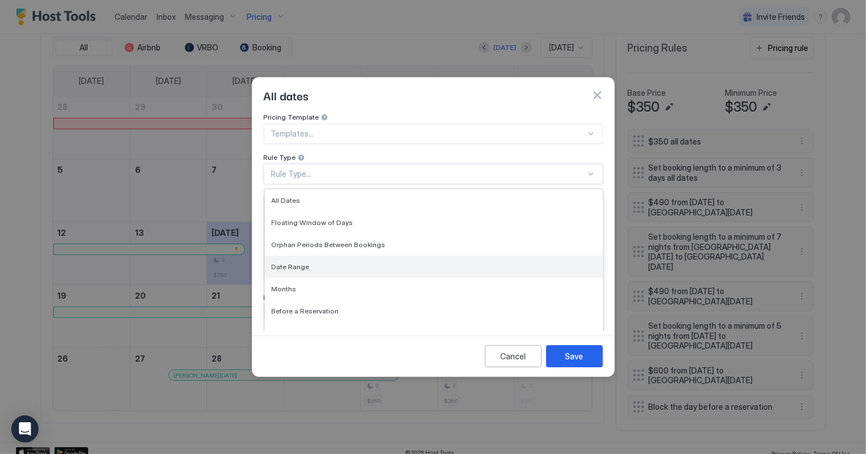
click at [296, 262] on span "Date Range" at bounding box center [291, 266] width 38 height 9
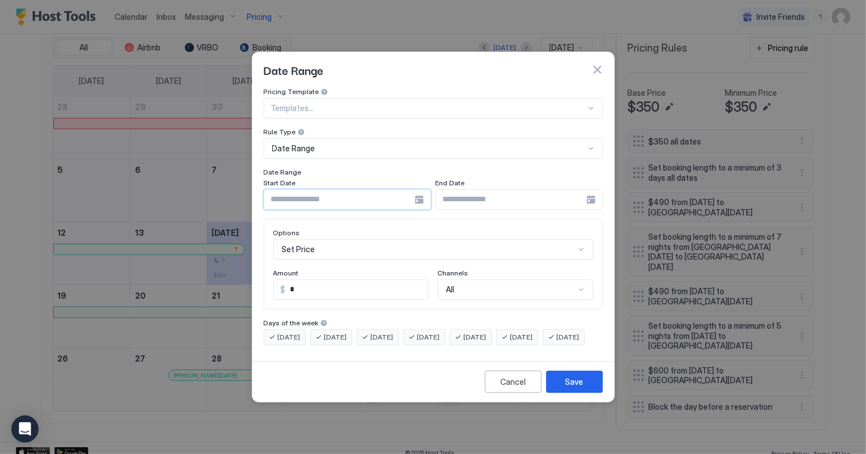
click at [303, 192] on input "Input Field" at bounding box center [339, 199] width 150 height 19
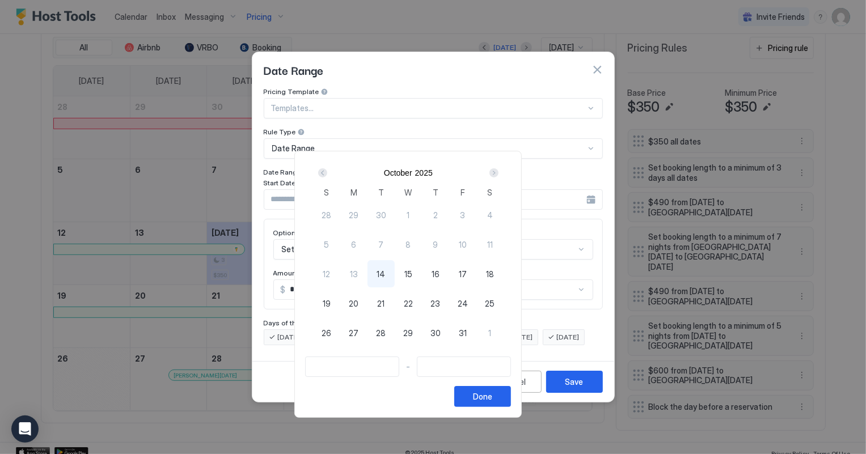
click at [498, 173] on div "Next" at bounding box center [493, 172] width 9 height 9
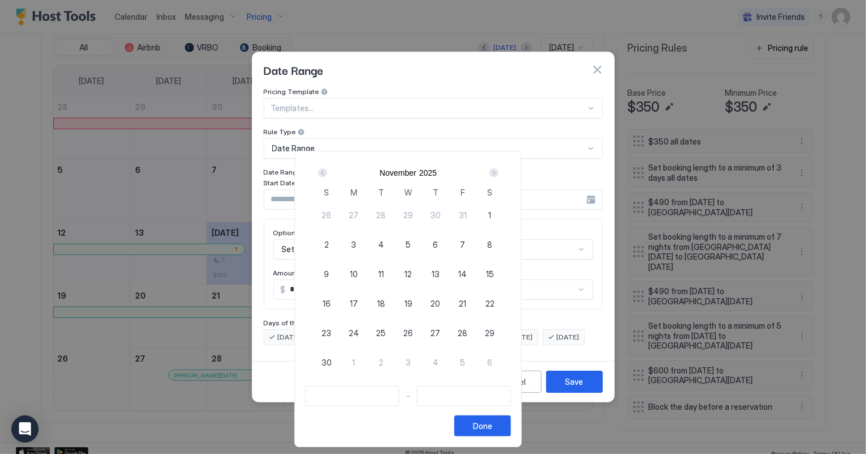
click at [498, 173] on div "Next" at bounding box center [493, 172] width 9 height 9
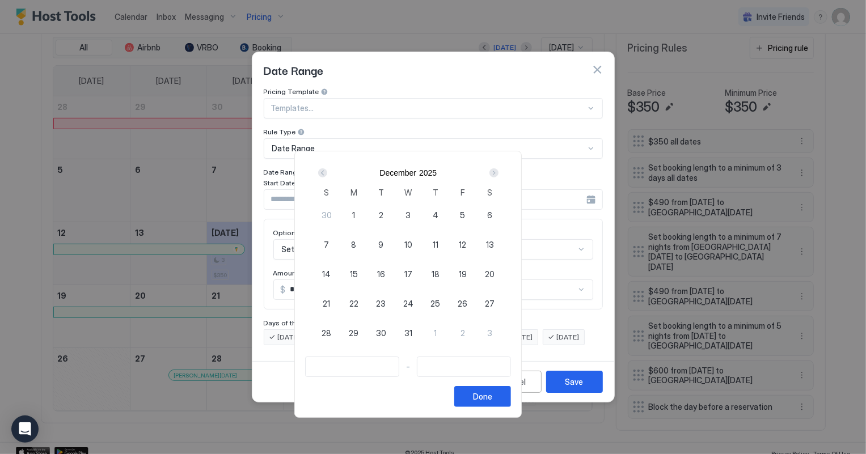
click at [498, 173] on div "Next" at bounding box center [493, 172] width 9 height 9
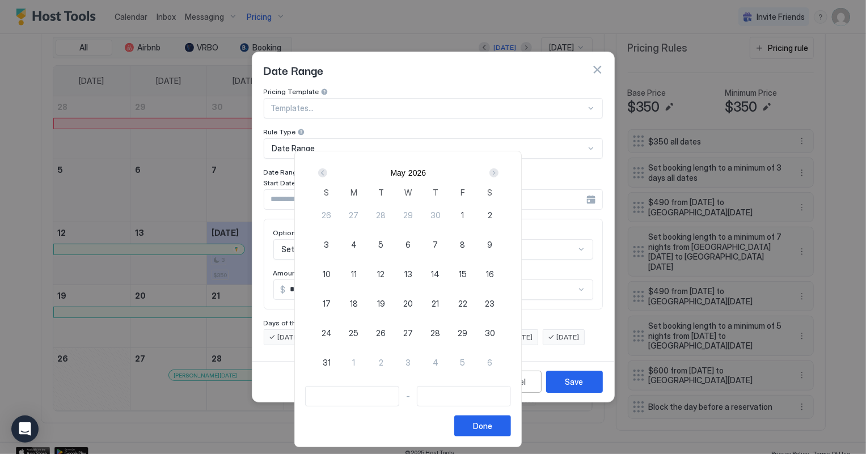
click at [498, 173] on div "Next" at bounding box center [493, 172] width 9 height 9
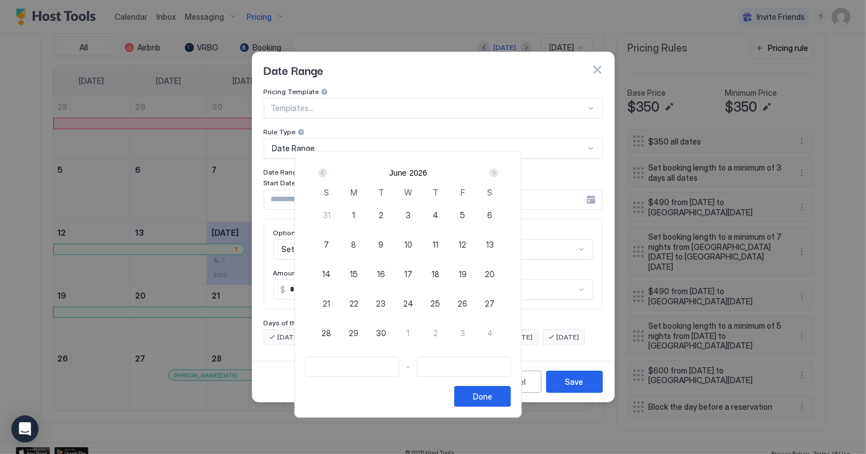
click at [467, 304] on span "26" at bounding box center [462, 304] width 10 height 12
type input "**********"
click at [498, 173] on div "Next" at bounding box center [493, 172] width 9 height 9
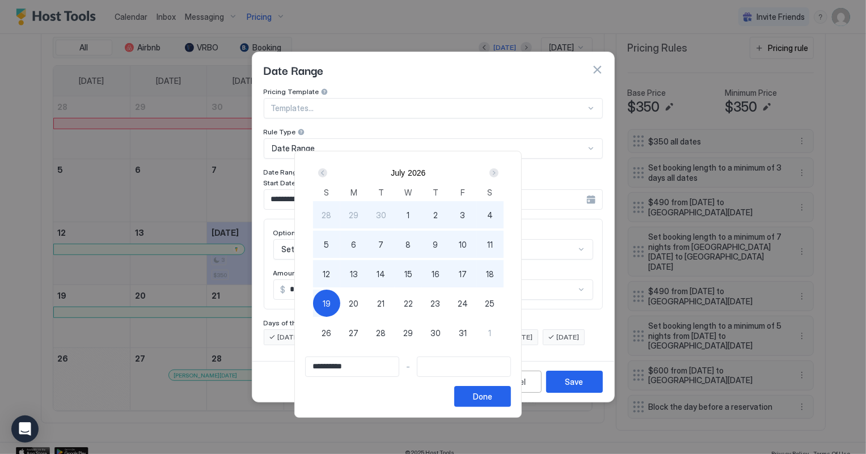
type input "**********"
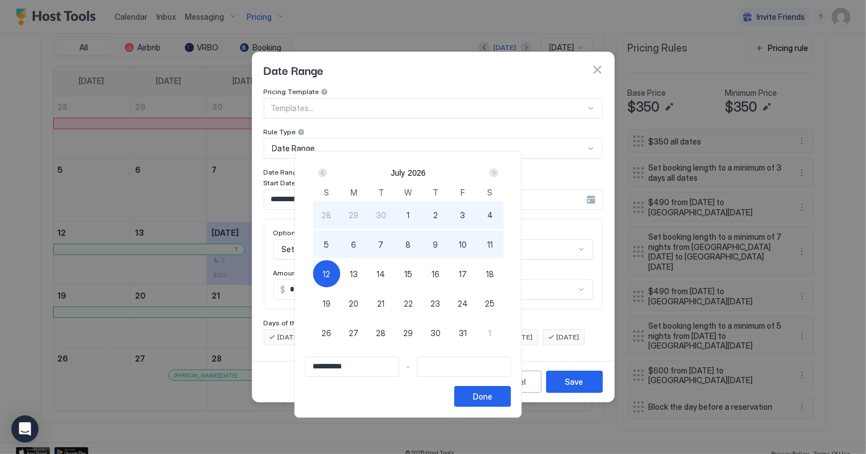
click at [330, 274] on span "12" at bounding box center [326, 274] width 7 height 12
type input "**********"
click at [511, 398] on button "Done" at bounding box center [482, 396] width 57 height 21
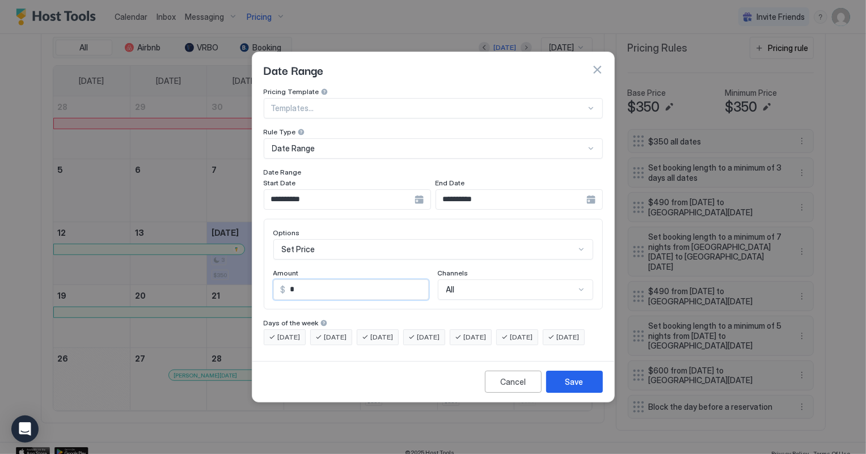
click at [309, 280] on input "*" at bounding box center [357, 289] width 142 height 19
type input "***"
click at [592, 393] on button "Save" at bounding box center [574, 382] width 57 height 22
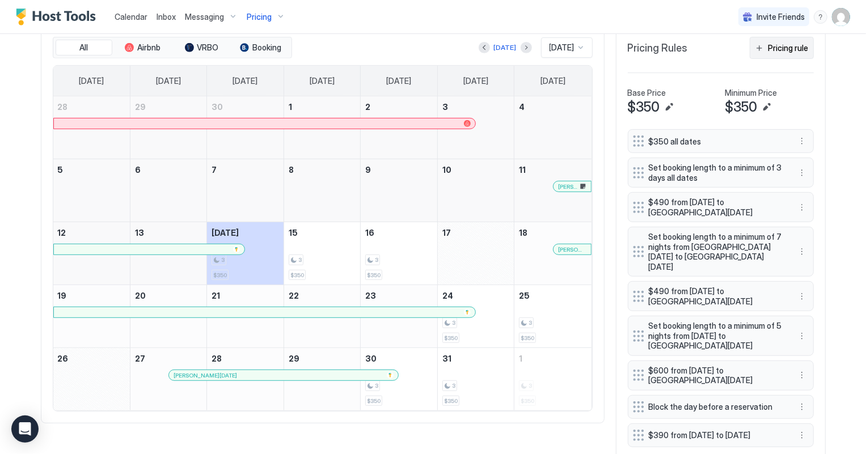
click at [769, 43] on div "Pricing rule" at bounding box center [788, 48] width 40 height 12
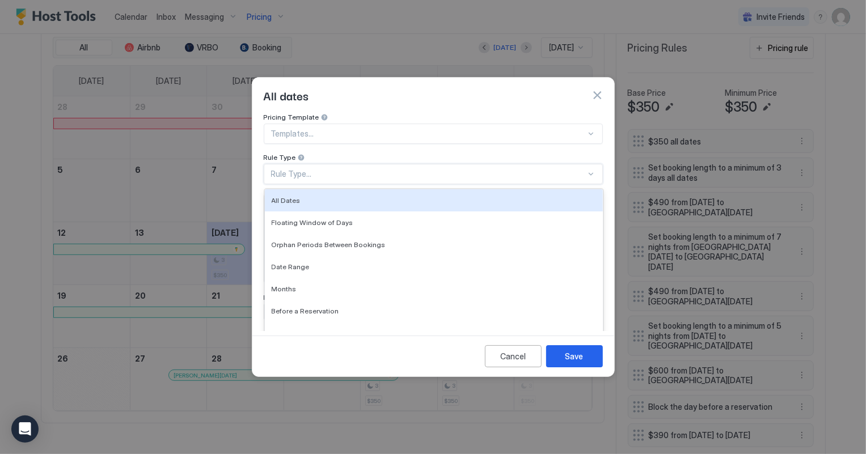
click at [311, 169] on div "Rule Type..." at bounding box center [428, 174] width 315 height 10
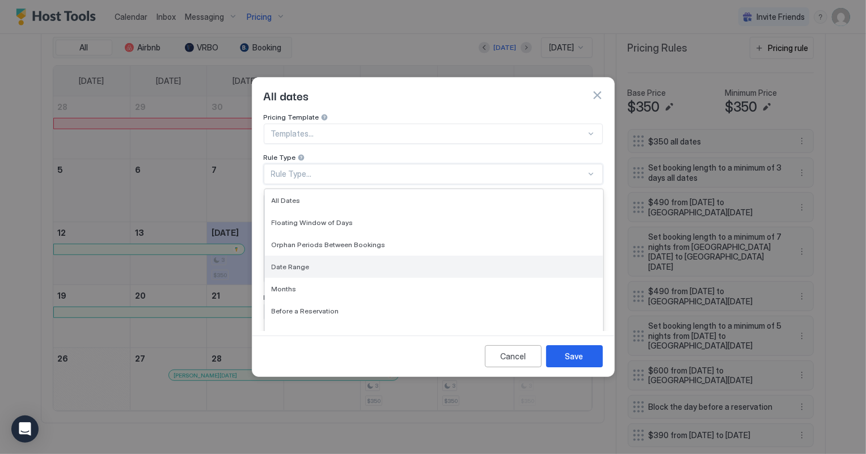
click at [306, 262] on div "Date Range" at bounding box center [434, 267] width 338 height 22
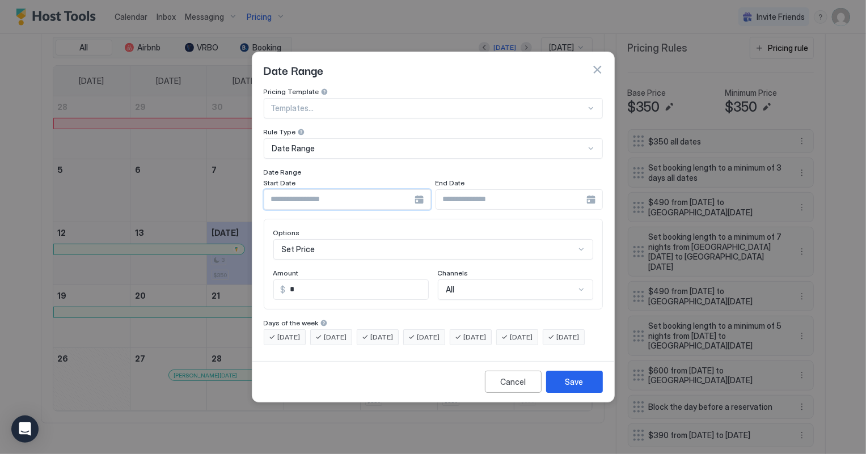
click at [317, 193] on input "Input Field" at bounding box center [339, 199] width 150 height 19
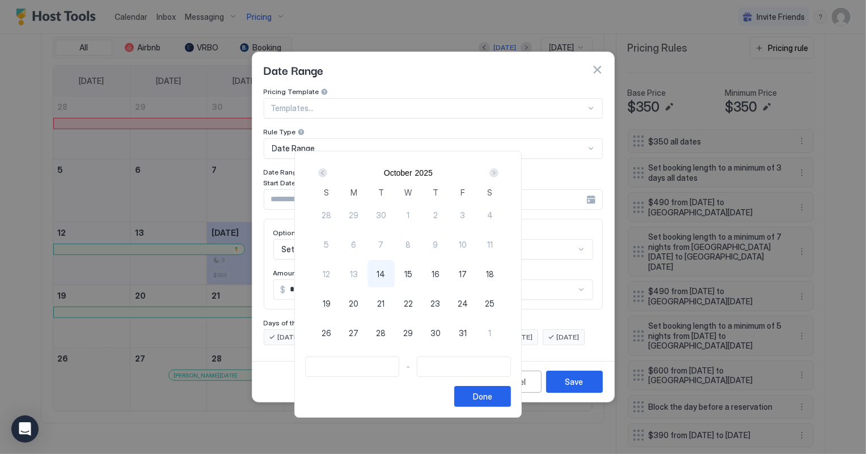
click at [498, 174] on div "Next" at bounding box center [493, 172] width 9 height 9
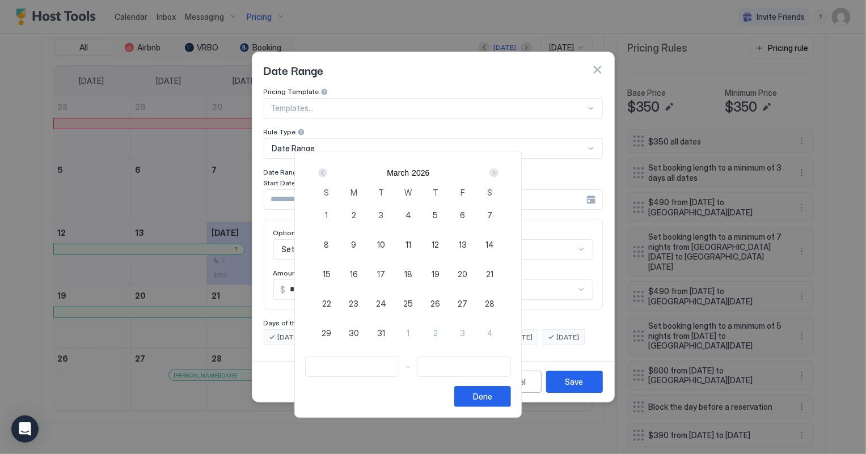
click at [498, 174] on div "Next" at bounding box center [493, 172] width 9 height 9
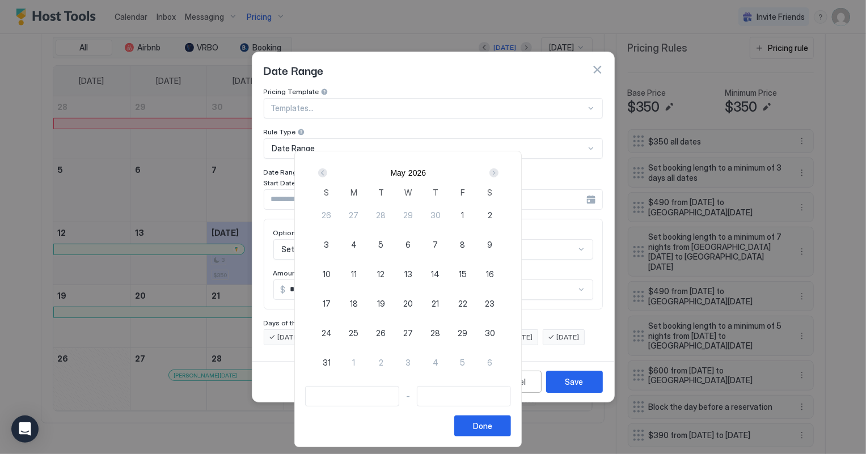
click at [498, 174] on div "Next" at bounding box center [493, 172] width 9 height 9
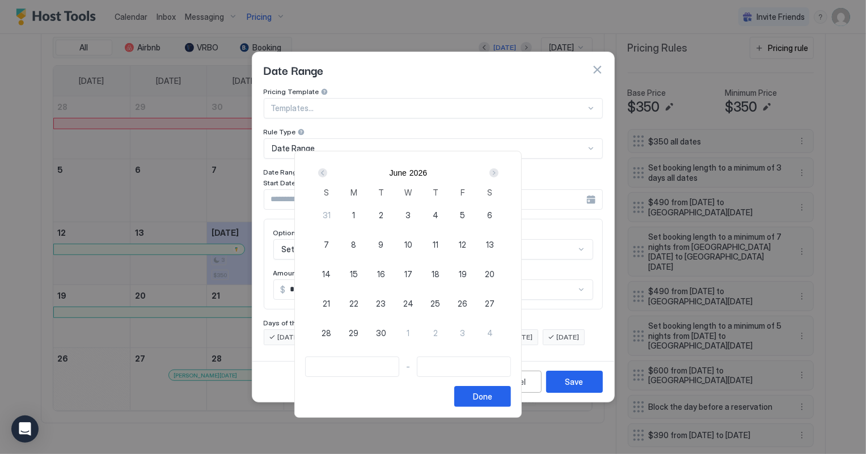
click at [467, 308] on span "26" at bounding box center [462, 304] width 10 height 12
type input "**********"
click at [498, 172] on div "Next" at bounding box center [493, 172] width 9 height 9
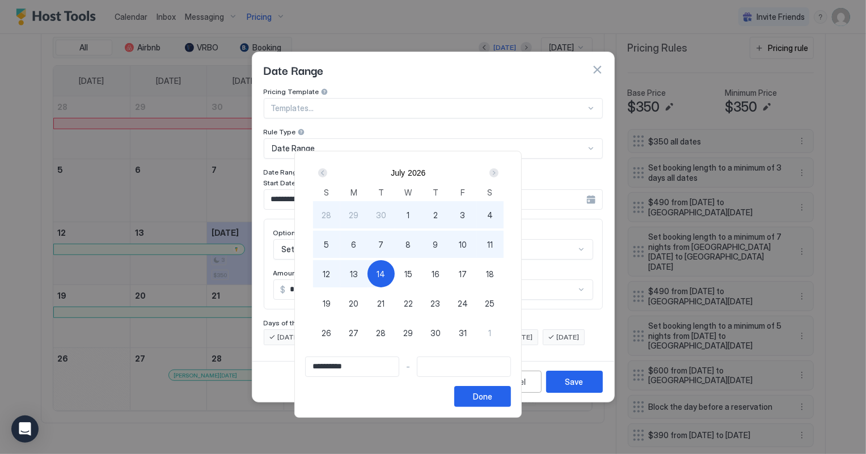
type input "**********"
click at [340, 277] on div "12" at bounding box center [326, 273] width 27 height 27
type input "**********"
click at [511, 402] on button "Done" at bounding box center [482, 396] width 57 height 21
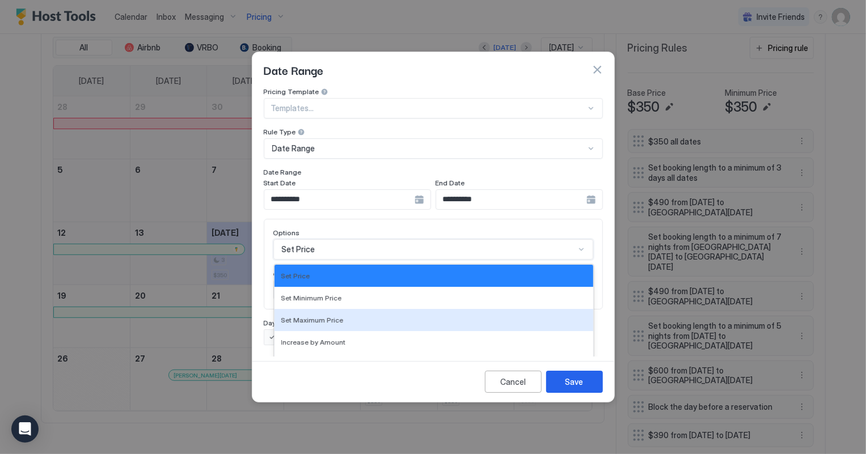
click at [321, 243] on div "17 results available. Use Up and Down to choose options, press Enter to select …" at bounding box center [433, 249] width 320 height 20
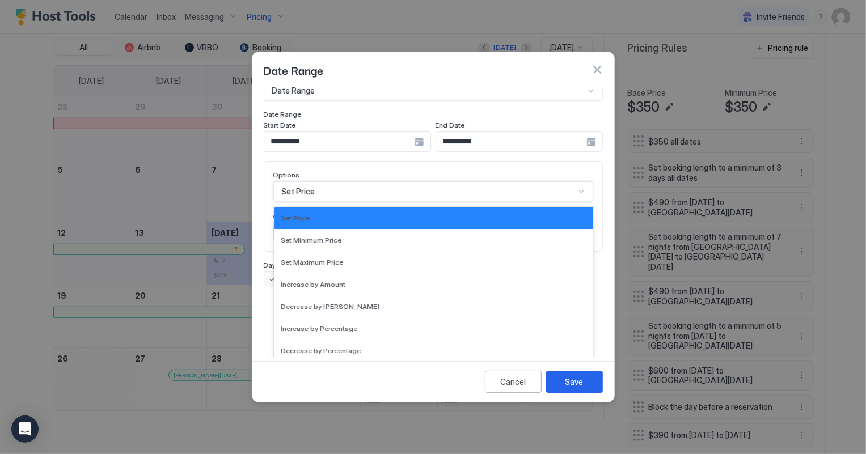
scroll to position [205, 0]
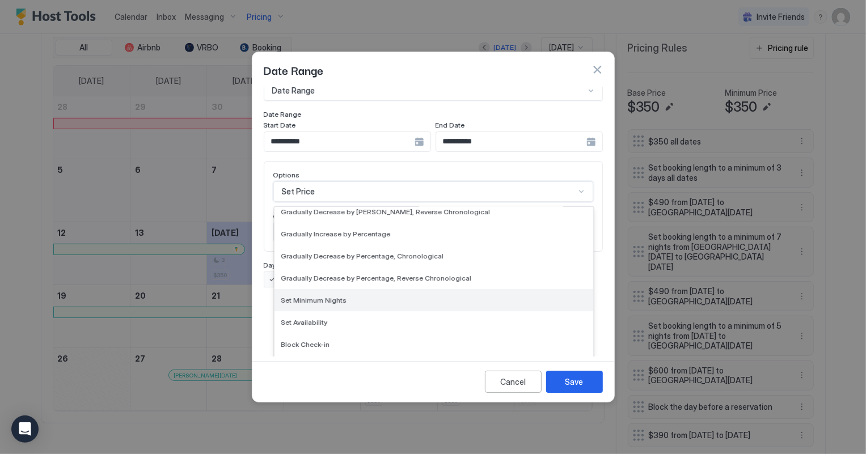
click at [316, 296] on span "Set Minimum Nights" at bounding box center [314, 300] width 66 height 9
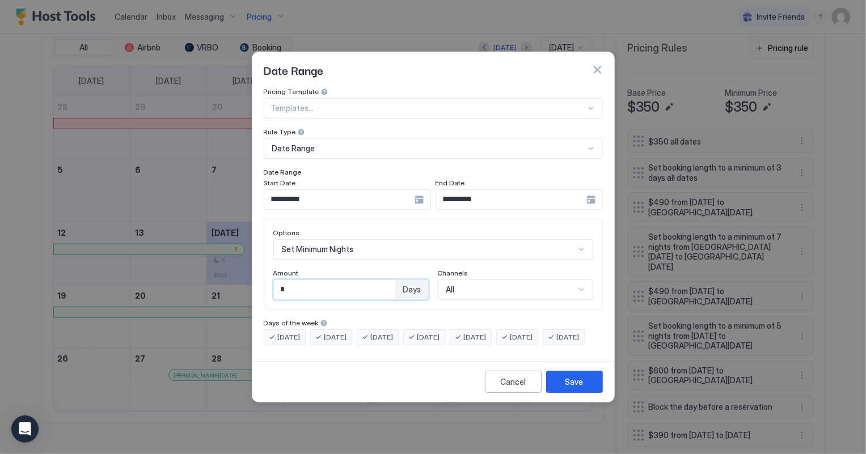
click at [298, 280] on input "*" at bounding box center [335, 289] width 122 height 19
type input "*"
click at [583, 393] on button "Save" at bounding box center [574, 382] width 57 height 22
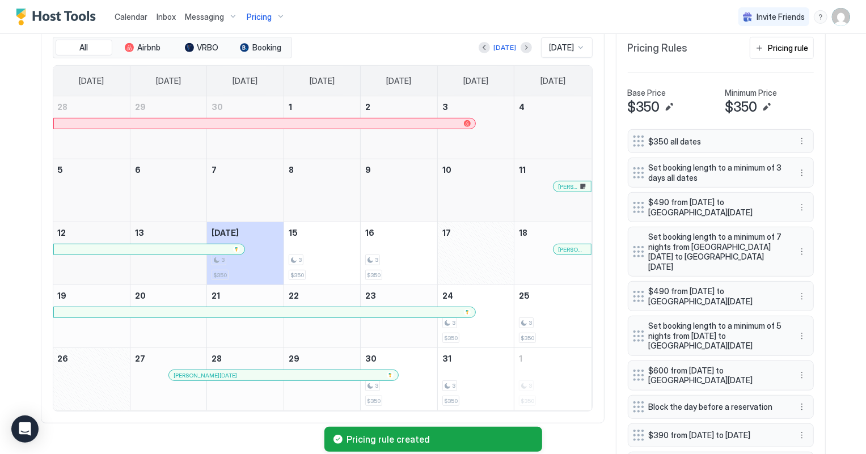
click at [120, 20] on span "Calendar" at bounding box center [131, 17] width 33 height 10
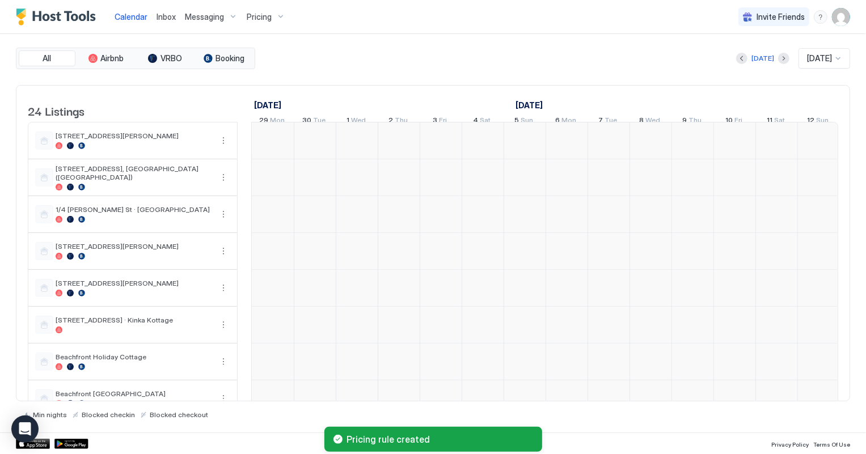
scroll to position [0, 629]
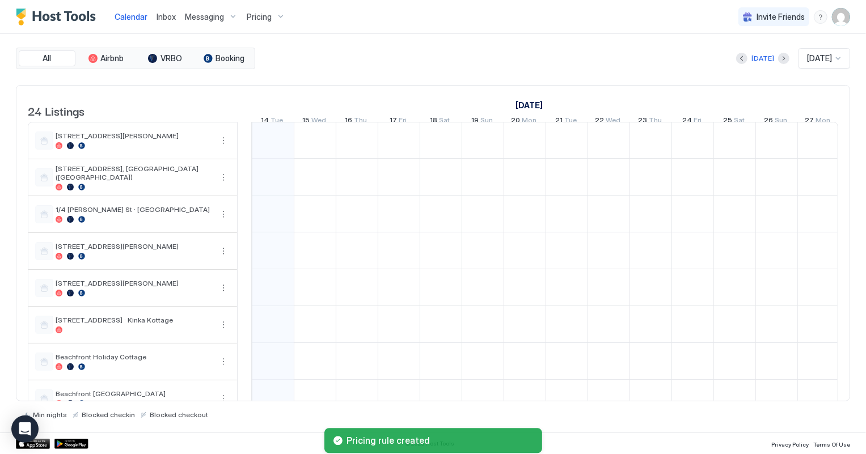
click at [816, 57] on span "[DATE]" at bounding box center [819, 58] width 25 height 10
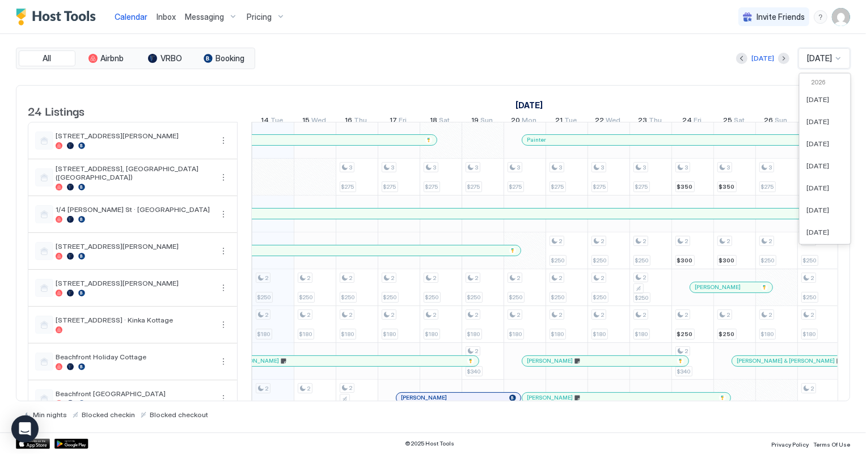
scroll to position [416, 0]
click at [812, 169] on span "[DATE]" at bounding box center [817, 167] width 23 height 9
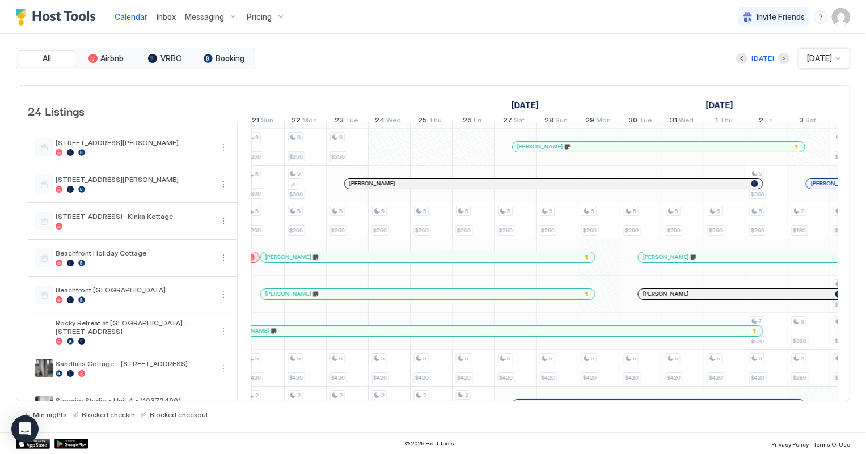
scroll to position [0, 0]
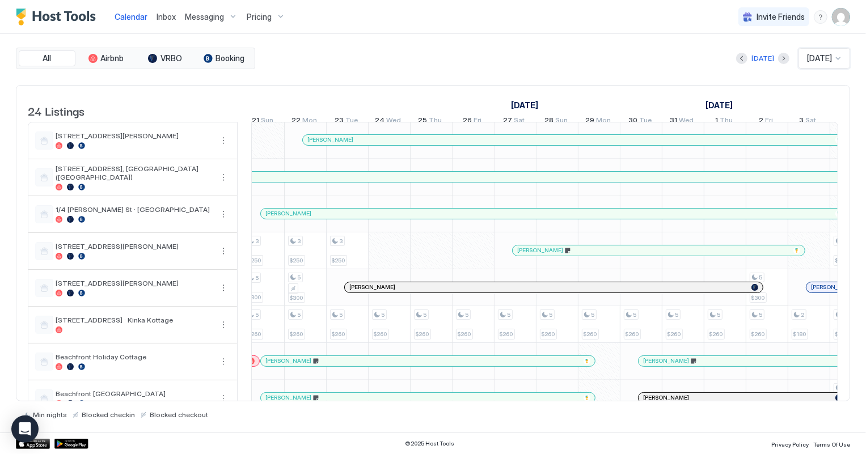
click at [257, 6] on button "Pricing" at bounding box center [266, 16] width 48 height 33
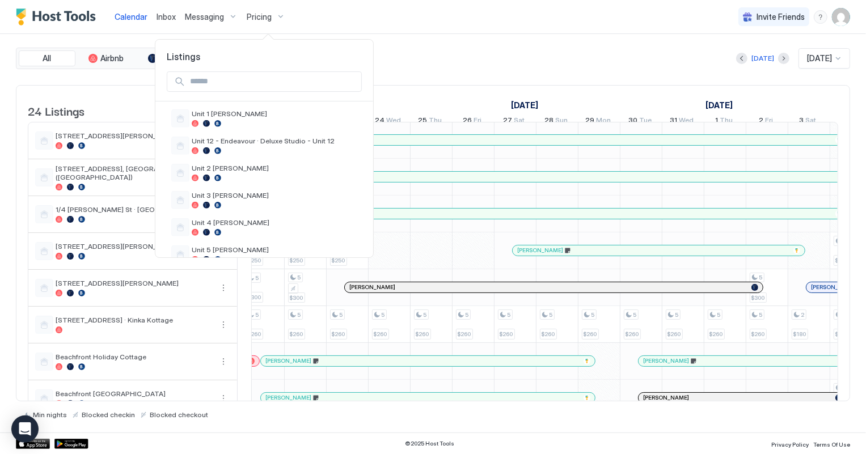
scroll to position [550, 0]
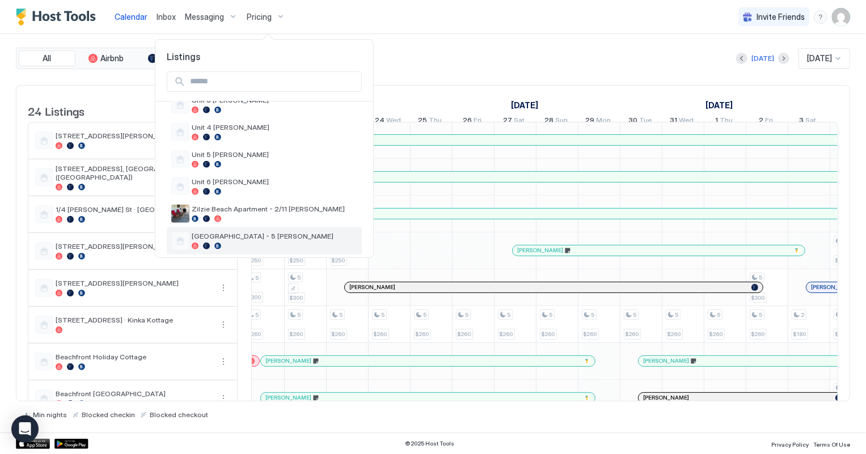
click at [247, 243] on div at bounding box center [275, 246] width 166 height 7
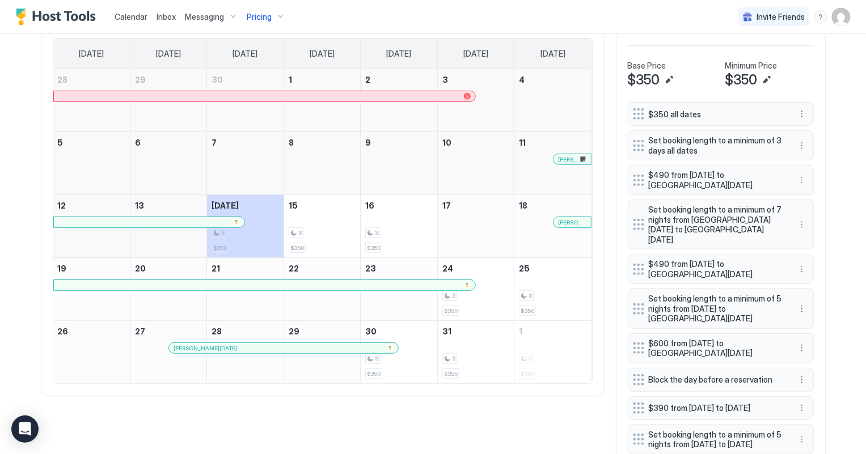
scroll to position [431, 0]
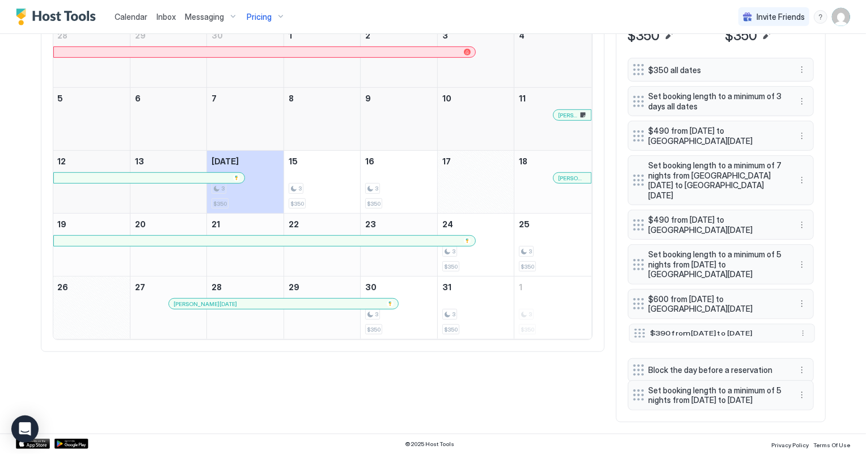
drag, startPoint x: 635, startPoint y: 350, endPoint x: 637, endPoint y: 319, distance: 30.6
click at [637, 329] on div at bounding box center [639, 333] width 11 height 9
click at [799, 329] on button "More options" at bounding box center [802, 336] width 14 height 14
click at [817, 338] on span "Edit" at bounding box center [814, 338] width 12 height 9
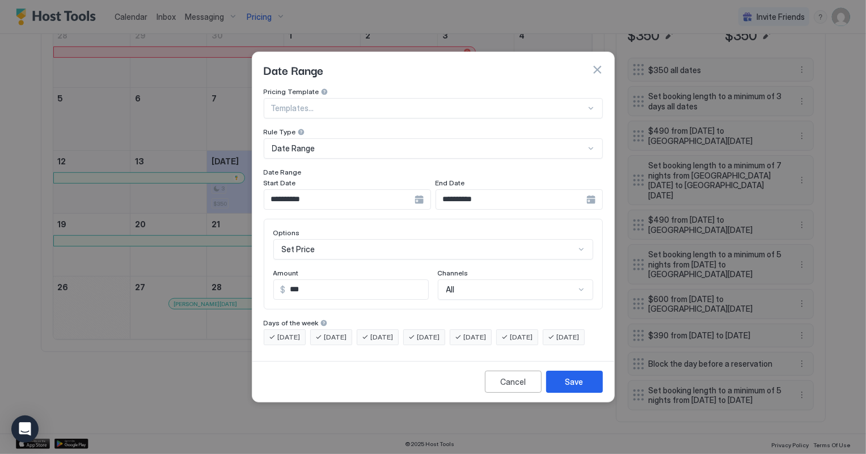
click at [340, 280] on input "***" at bounding box center [357, 289] width 142 height 19
type input "*"
type input "***"
click at [568, 388] on div "Save" at bounding box center [574, 382] width 18 height 12
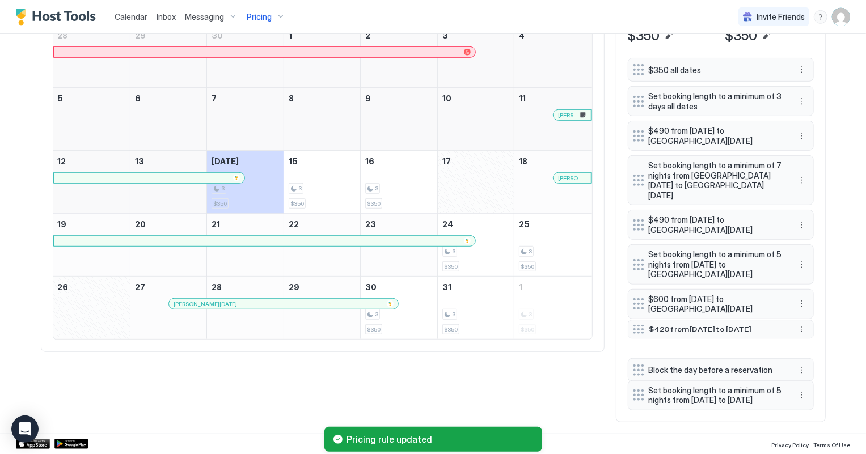
drag, startPoint x: 635, startPoint y: 349, endPoint x: 635, endPoint y: 314, distance: 34.6
click at [635, 325] on div at bounding box center [638, 329] width 11 height 9
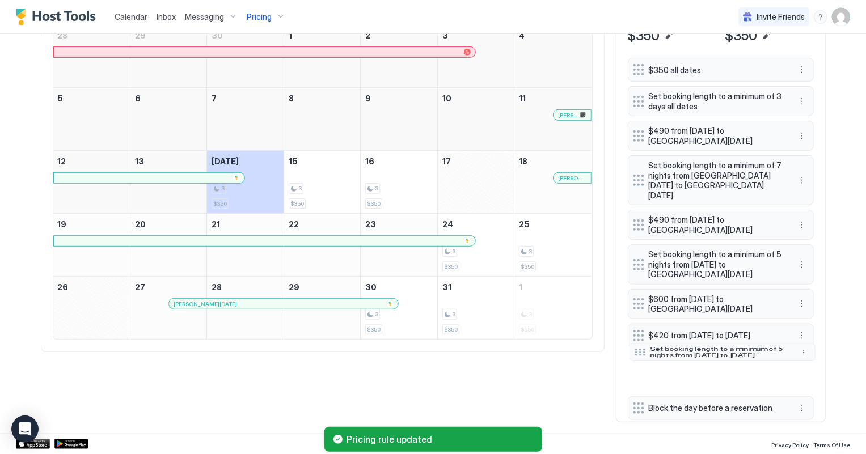
drag, startPoint x: 634, startPoint y: 393, endPoint x: 636, endPoint y: 350, distance: 43.1
click at [636, 350] on div at bounding box center [639, 352] width 11 height 7
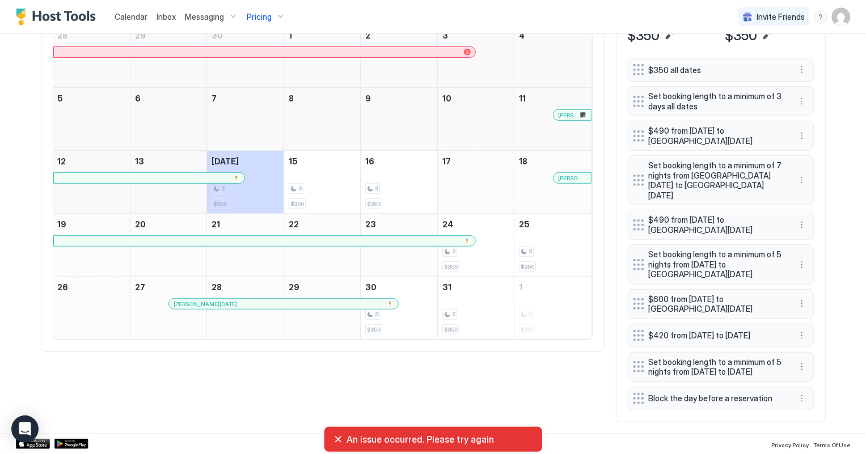
scroll to position [328, 0]
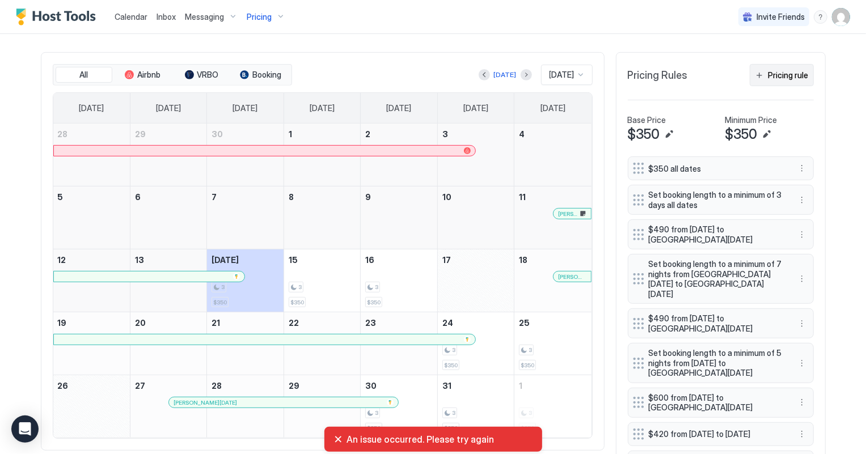
click at [786, 76] on div "Pricing rule" at bounding box center [788, 75] width 40 height 12
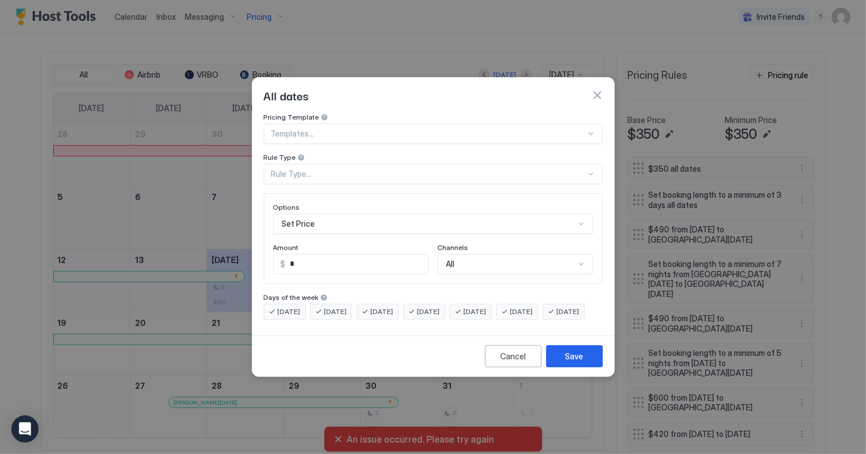
click at [295, 169] on div "Rule Type..." at bounding box center [428, 174] width 315 height 10
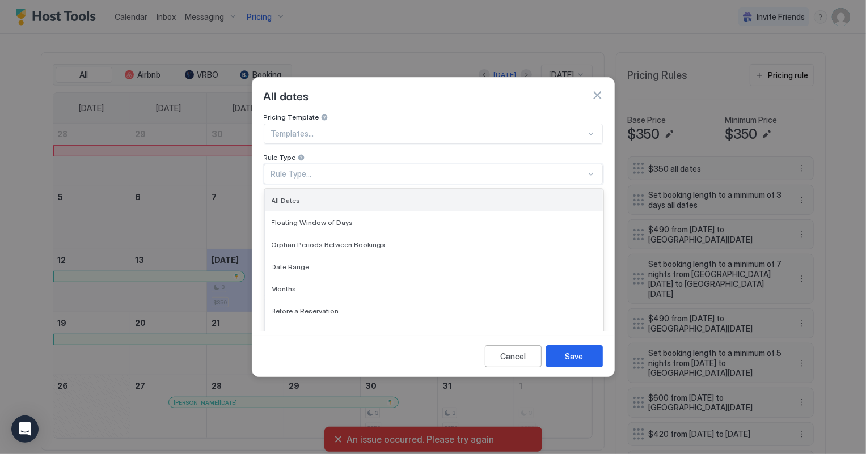
click at [302, 196] on div "All Dates" at bounding box center [434, 200] width 324 height 9
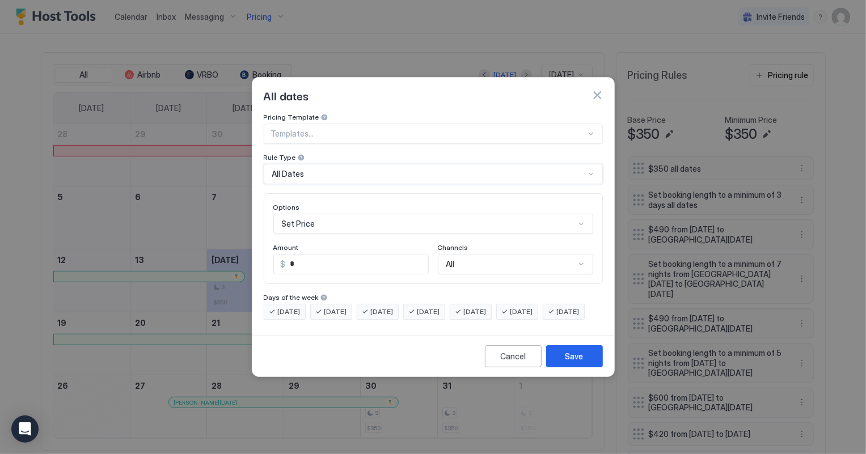
click at [319, 214] on div "Set Price" at bounding box center [433, 224] width 320 height 20
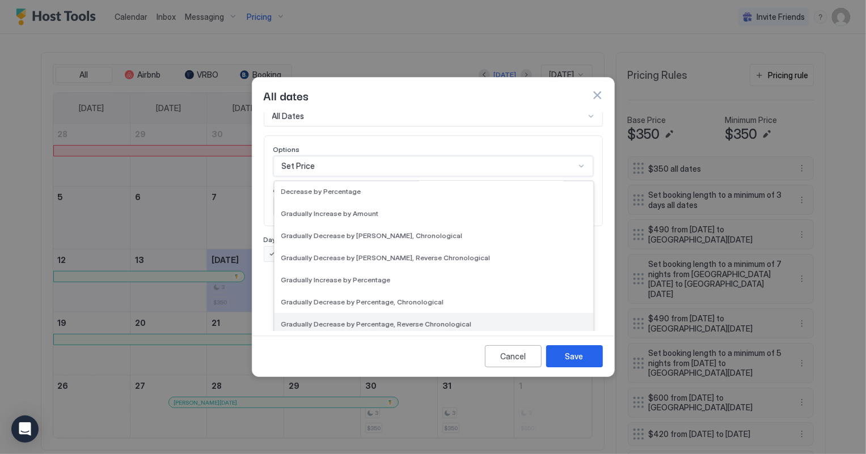
scroll to position [205, 0]
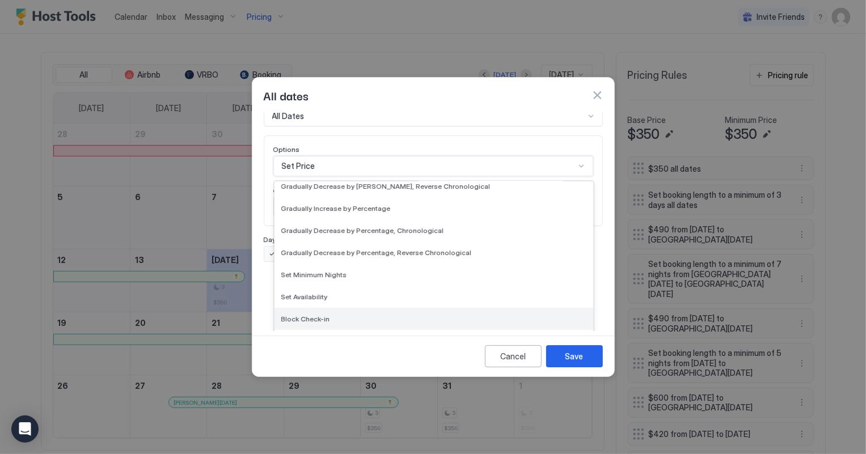
click at [308, 315] on span "Block Check-in" at bounding box center [305, 319] width 49 height 9
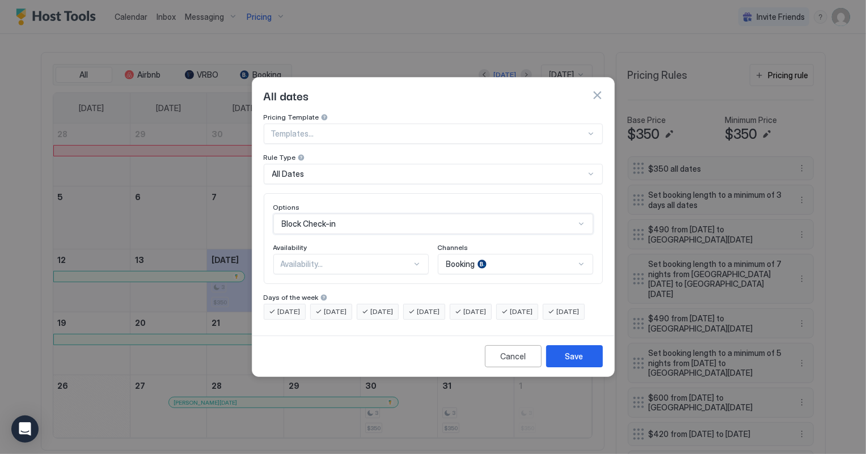
click at [338, 259] on div "Availability..." at bounding box center [346, 264] width 131 height 10
click at [320, 308] on div "Blocked" at bounding box center [351, 312] width 141 height 9
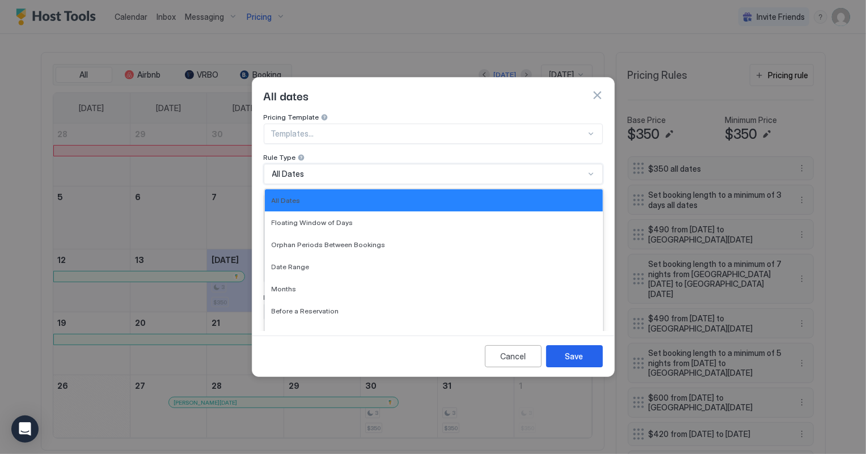
click at [372, 169] on div "All Dates" at bounding box center [428, 174] width 312 height 10
click at [320, 329] on span "After a Reservation" at bounding box center [302, 333] width 61 height 9
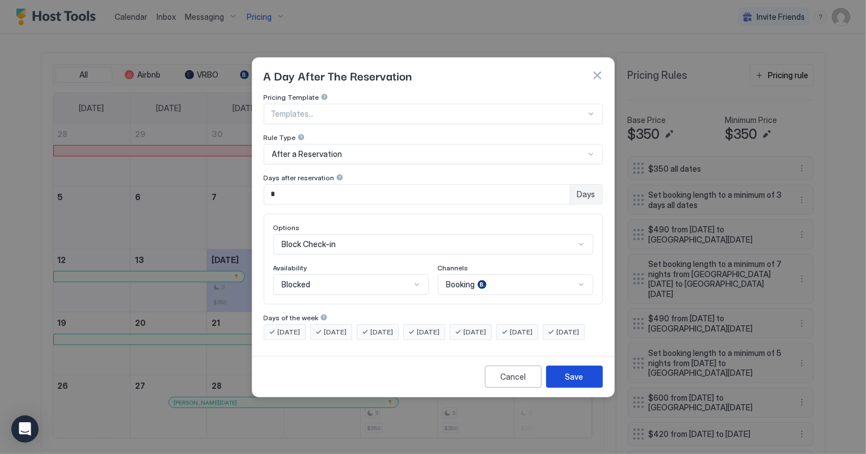
click at [573, 379] on button "Save" at bounding box center [574, 377] width 57 height 22
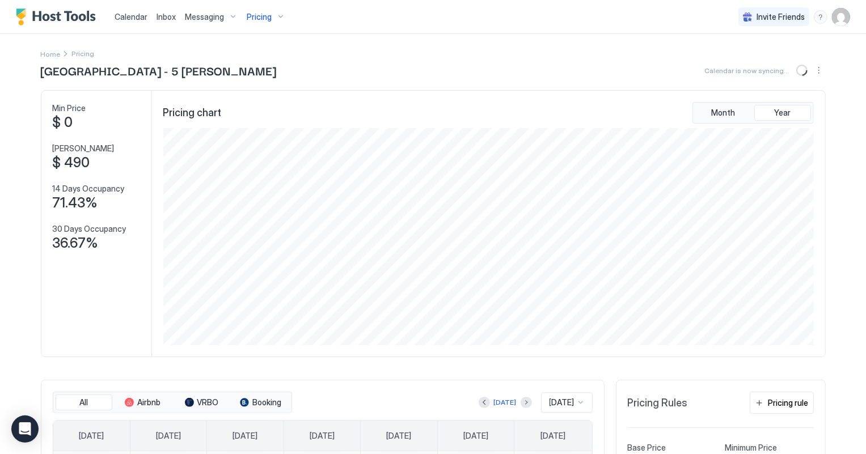
click at [126, 16] on span "Calendar" at bounding box center [131, 17] width 33 height 10
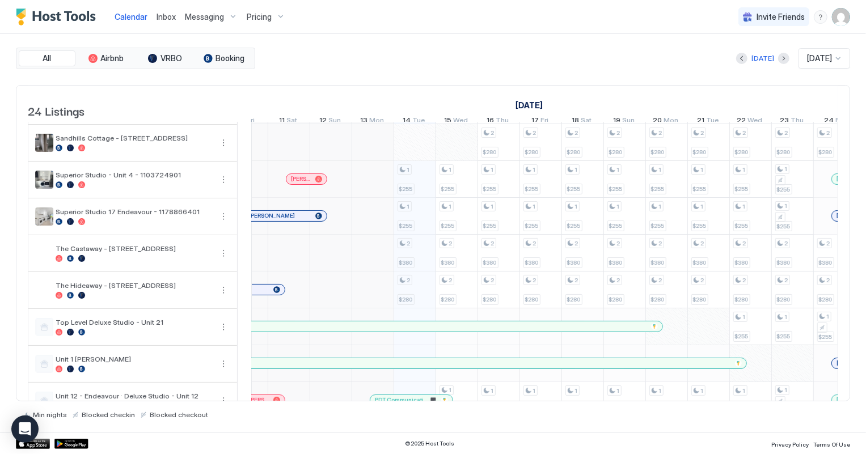
scroll to position [309, 0]
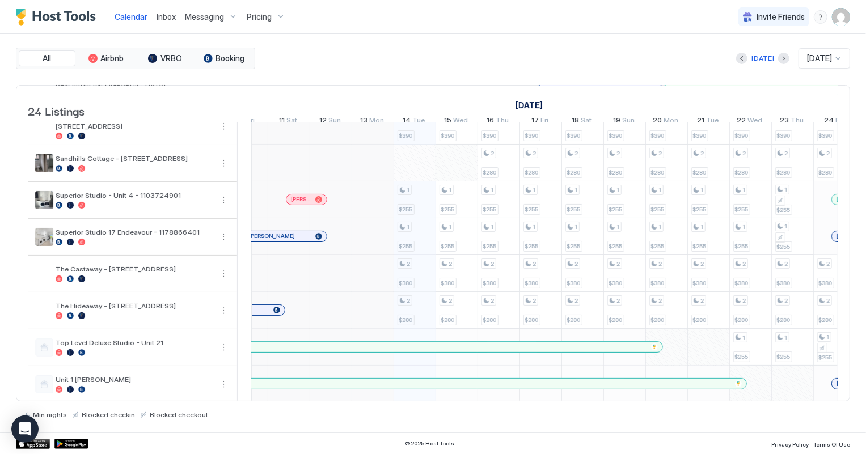
click at [828, 60] on span "[DATE]" at bounding box center [819, 58] width 25 height 10
click at [816, 164] on span "[DATE]" at bounding box center [817, 167] width 23 height 9
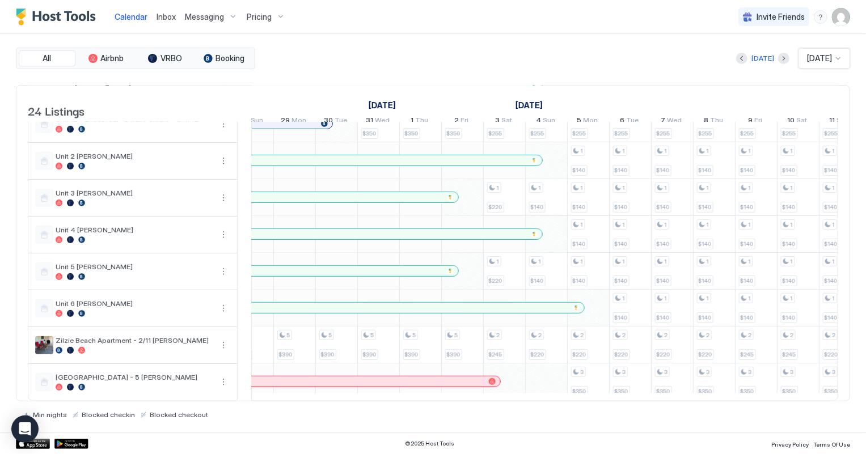
scroll to position [0, 976]
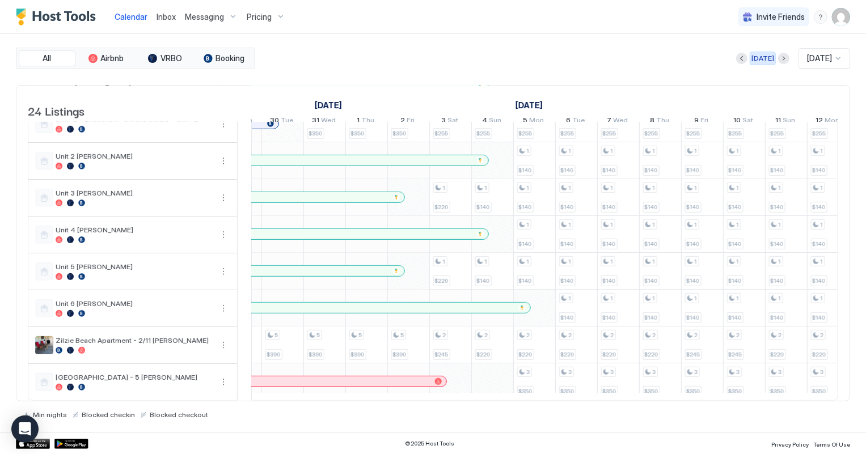
click at [751, 59] on div "[DATE]" at bounding box center [762, 58] width 23 height 10
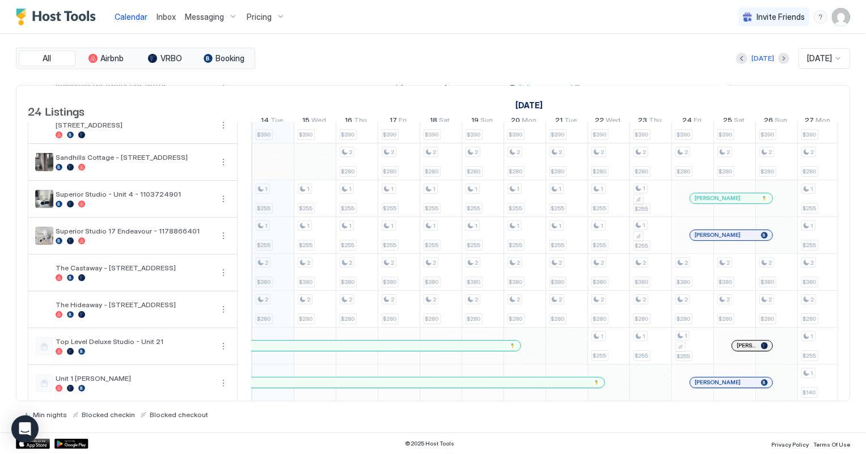
scroll to position [0, 0]
